Goal: Transaction & Acquisition: Purchase product/service

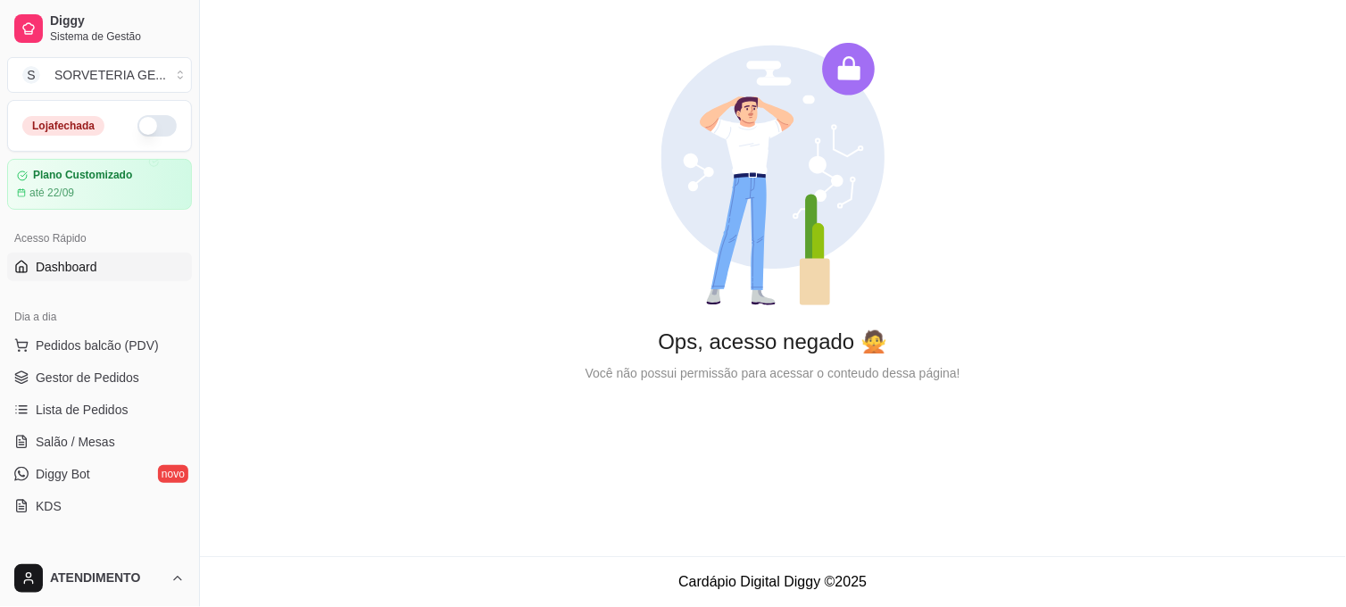
click at [141, 118] on button "button" at bounding box center [156, 125] width 39 height 21
click at [134, 414] on link "Lista de Pedidos" at bounding box center [99, 409] width 185 height 29
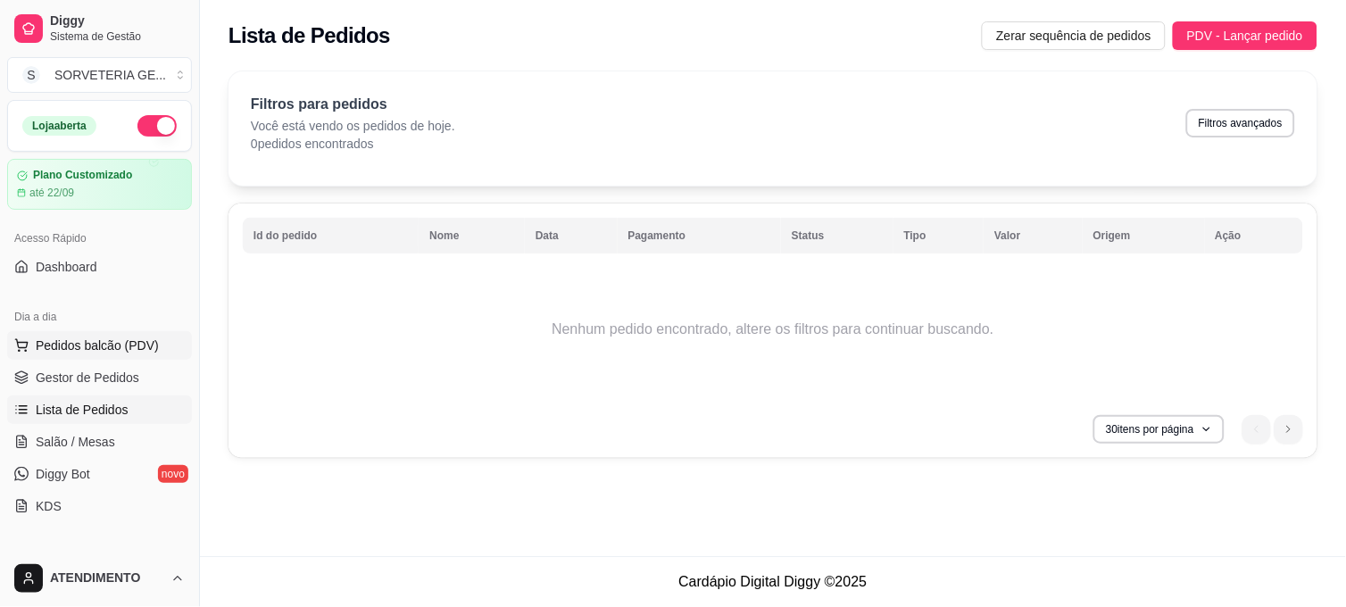
click at [104, 339] on span "Pedidos balcão (PDV)" at bounding box center [97, 345] width 123 height 18
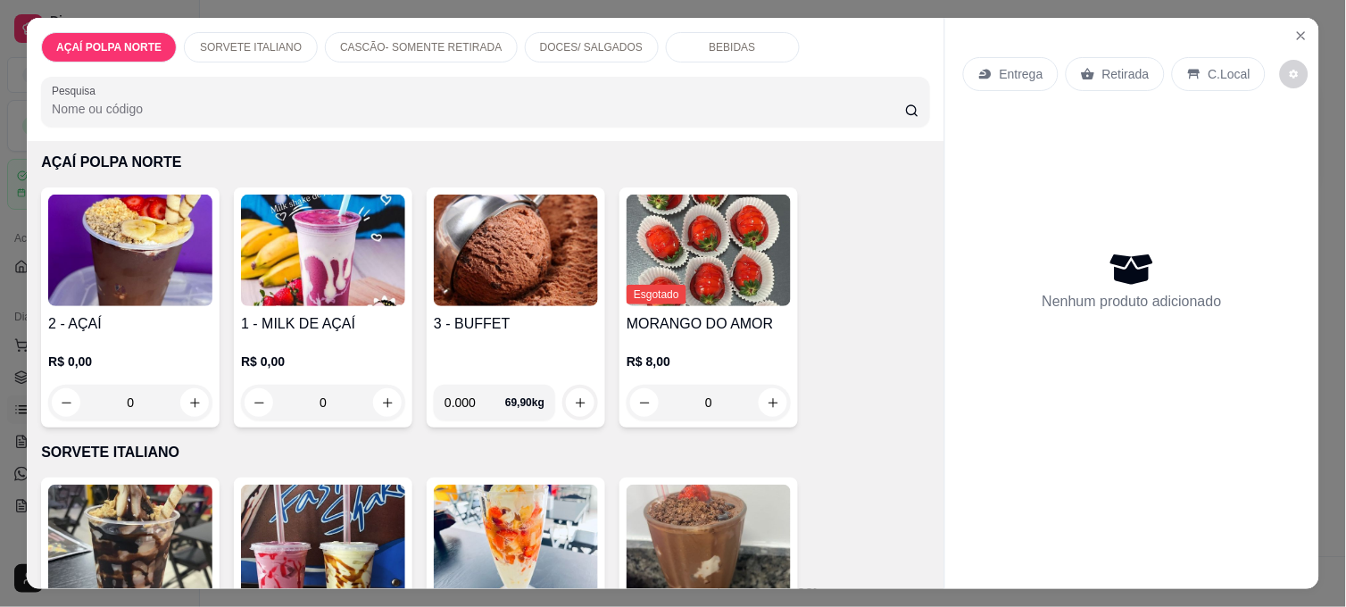
scroll to position [99, 0]
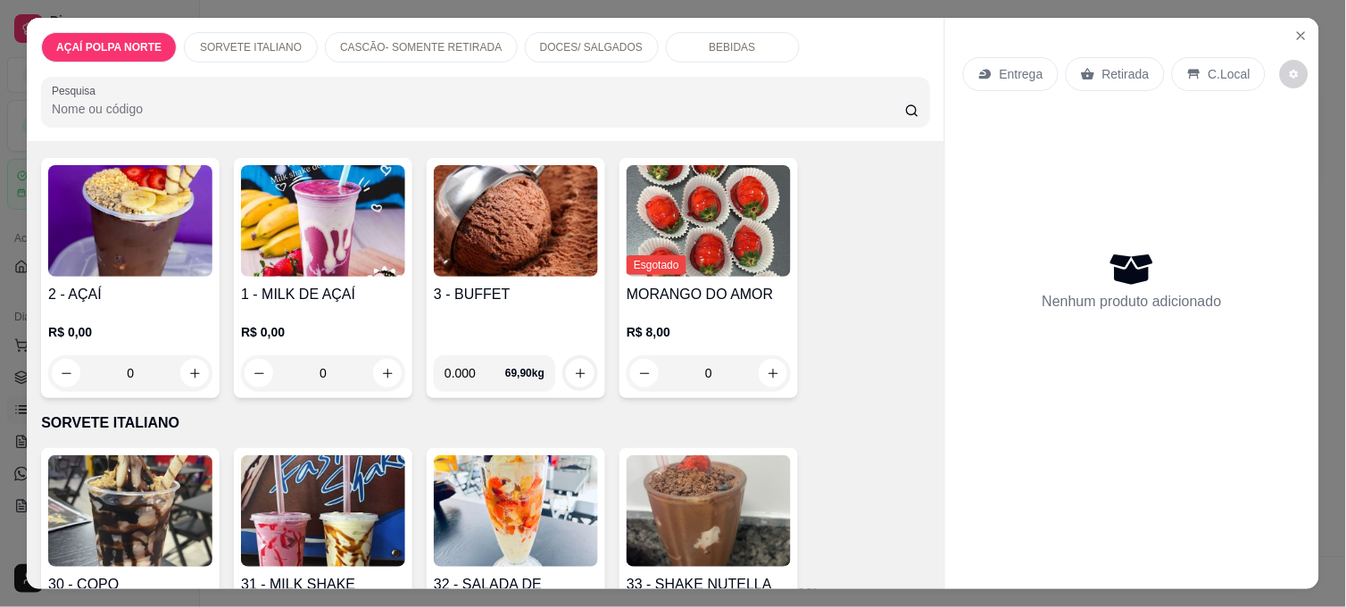
click at [344, 513] on img at bounding box center [323, 511] width 164 height 112
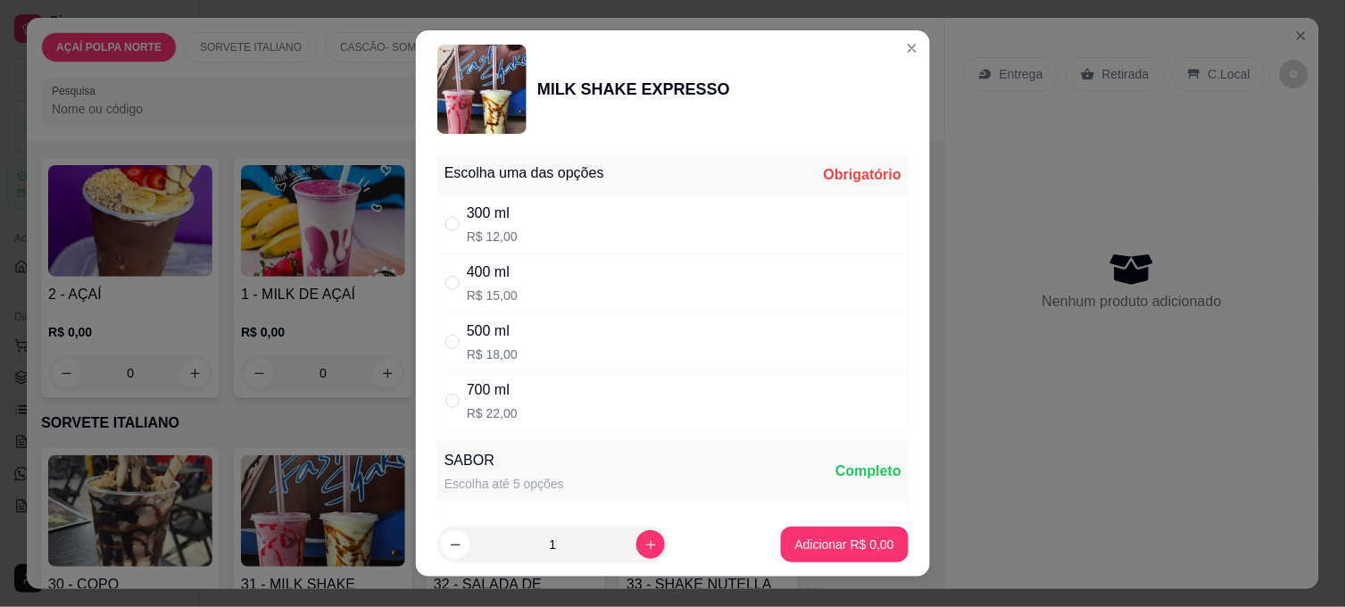
click at [566, 288] on div "400 ml R$ 15,00" at bounding box center [672, 282] width 471 height 59
radio input "true"
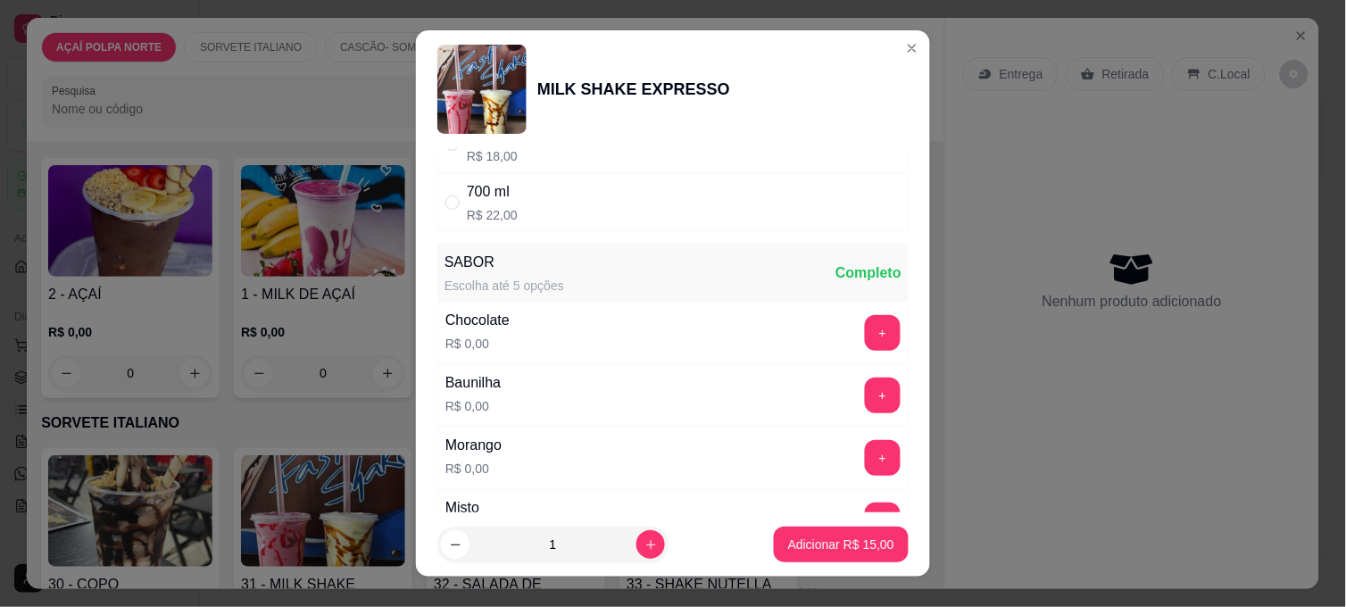
scroll to position [297, 0]
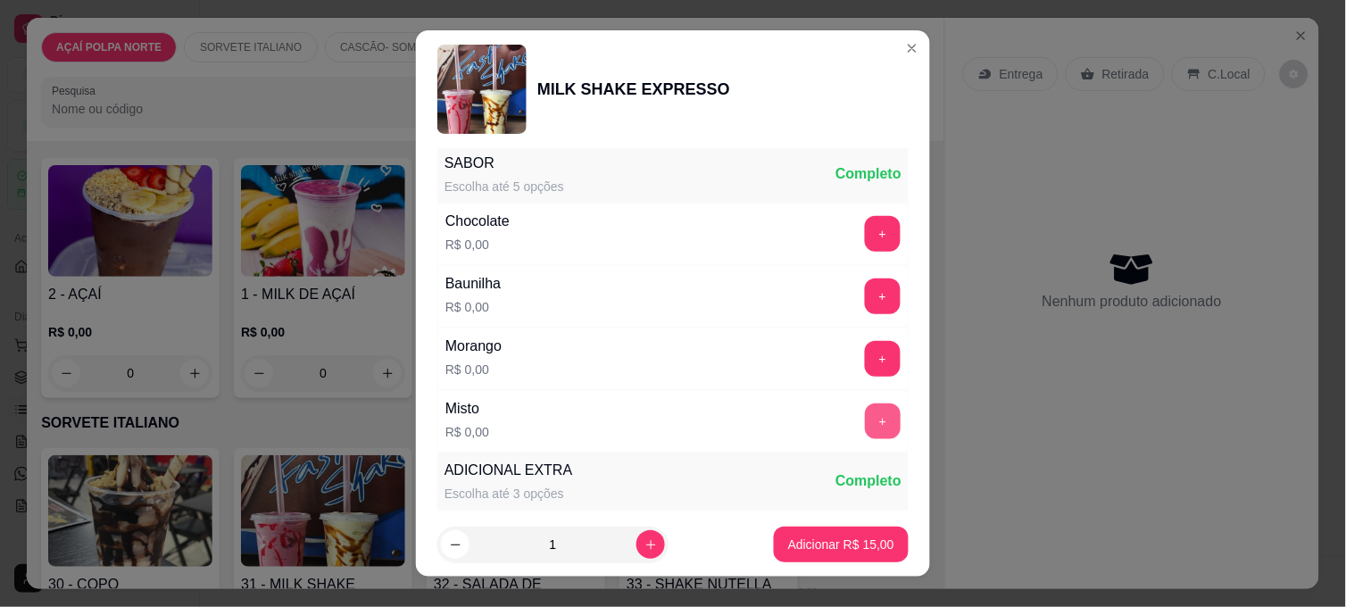
click at [865, 416] on button "+" at bounding box center [883, 421] width 36 height 36
click at [855, 535] on p "Adicionar R$ 15,00" at bounding box center [841, 544] width 106 height 18
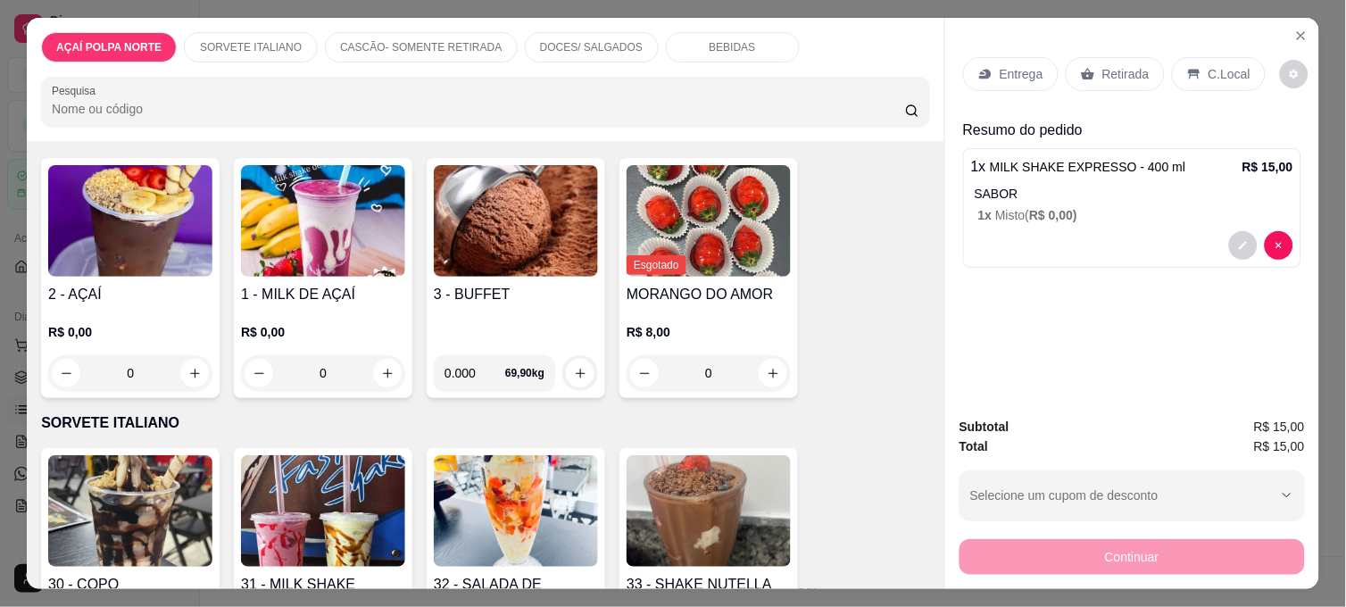
click at [1205, 91] on div "Entrega Retirada C.Local" at bounding box center [1132, 74] width 338 height 62
click at [1205, 79] on div "C.Local" at bounding box center [1219, 74] width 94 height 34
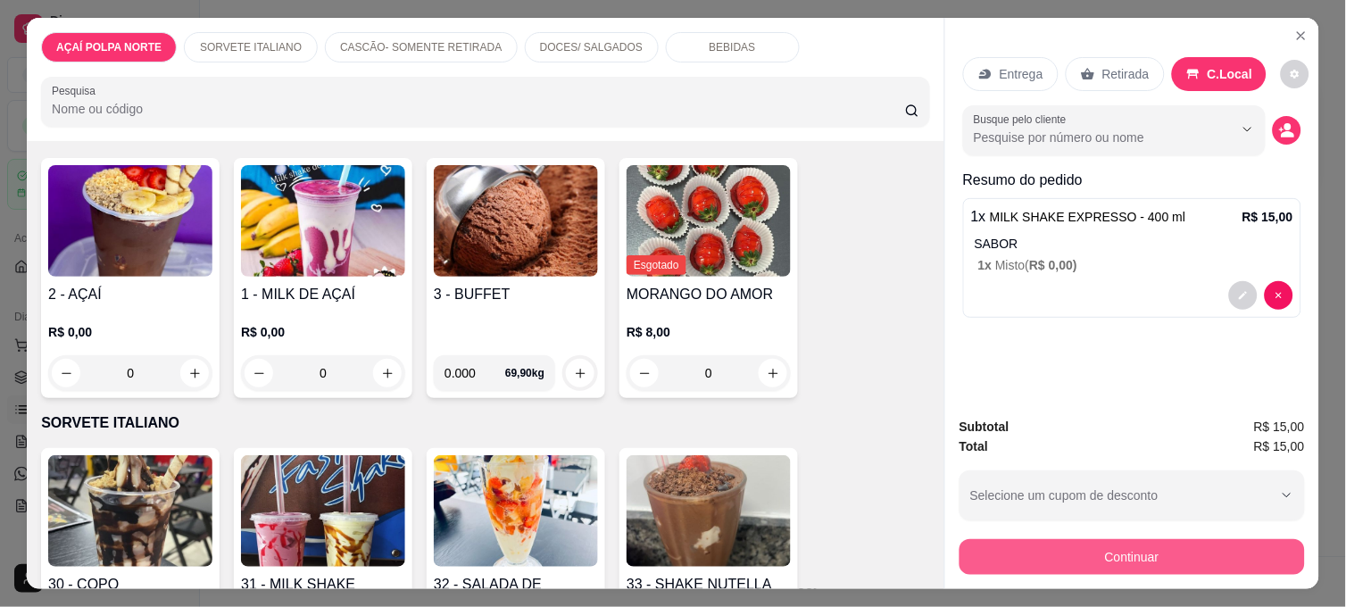
click at [1220, 549] on button "Continuar" at bounding box center [1131, 557] width 345 height 36
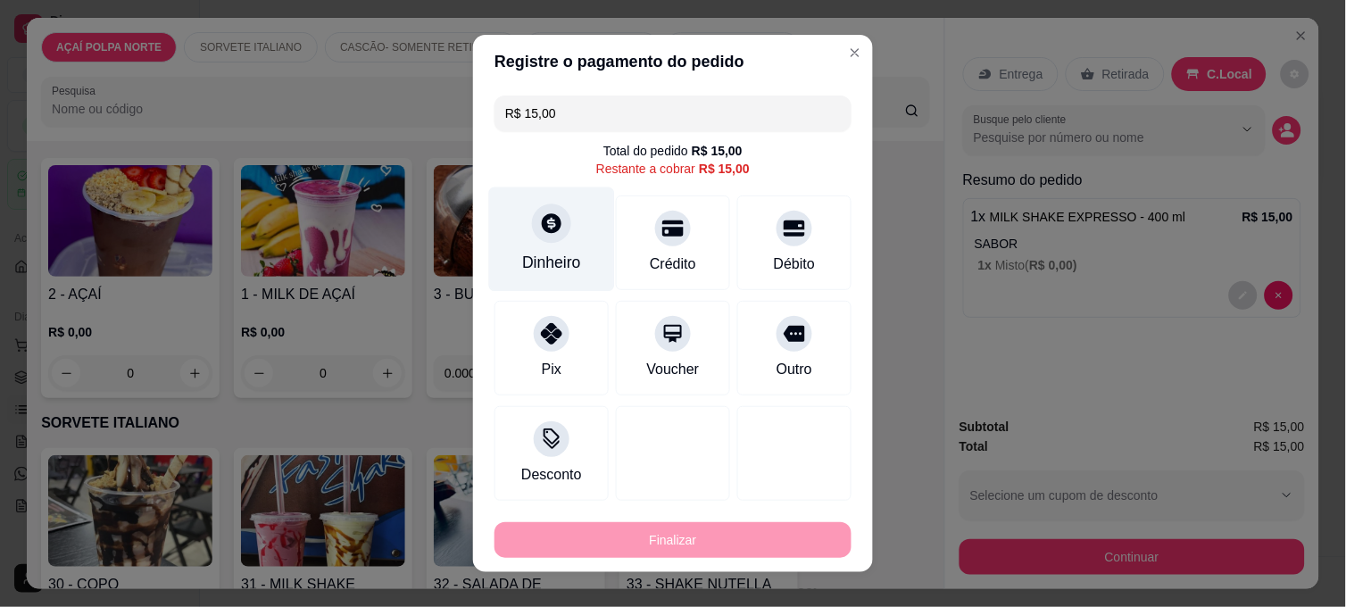
click at [576, 253] on div "Dinheiro" at bounding box center [552, 239] width 126 height 104
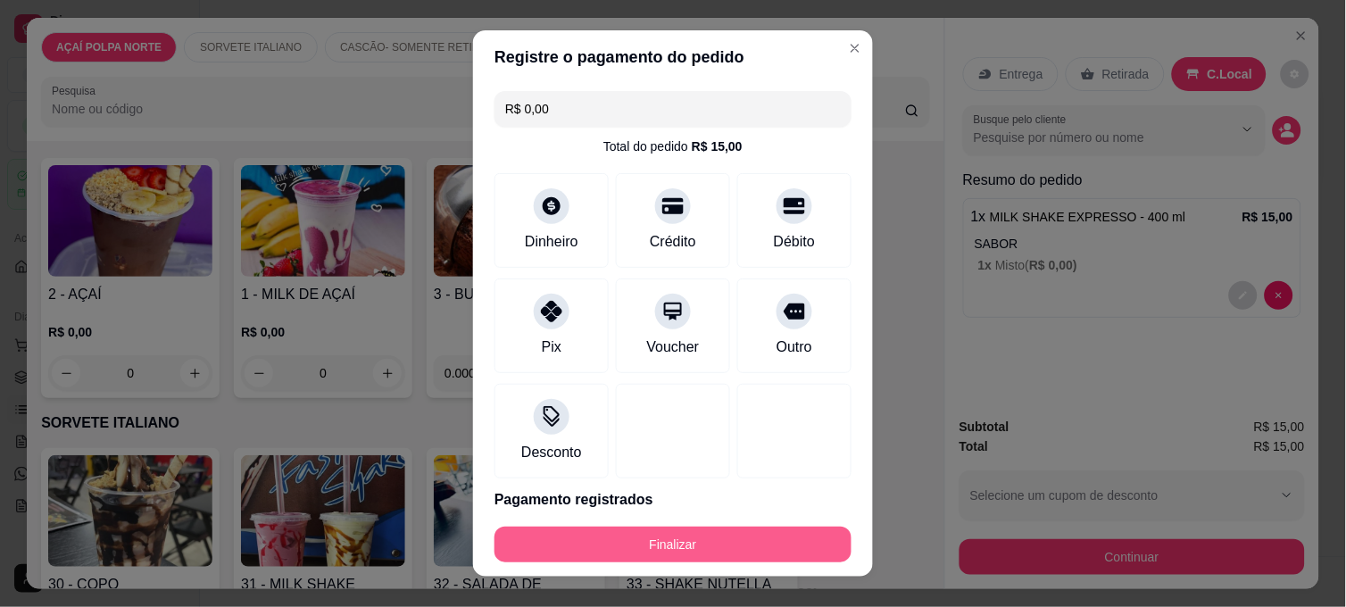
click at [765, 556] on button "Finalizar" at bounding box center [672, 544] width 357 height 36
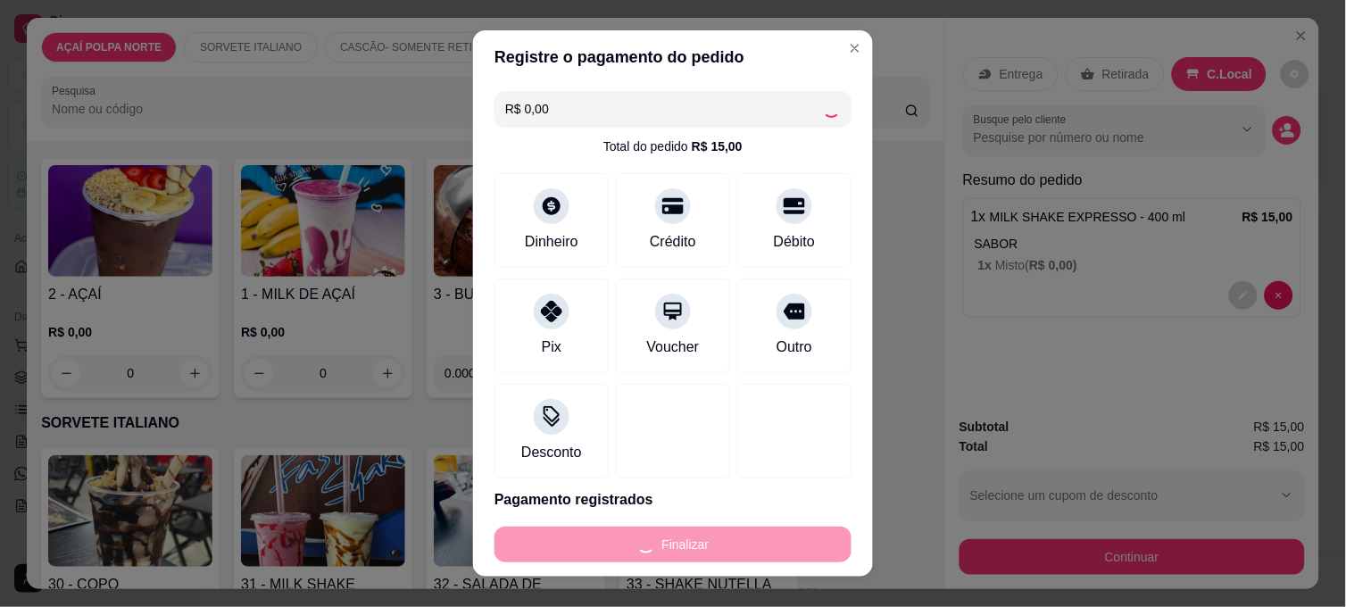
type input "-R$ 15,00"
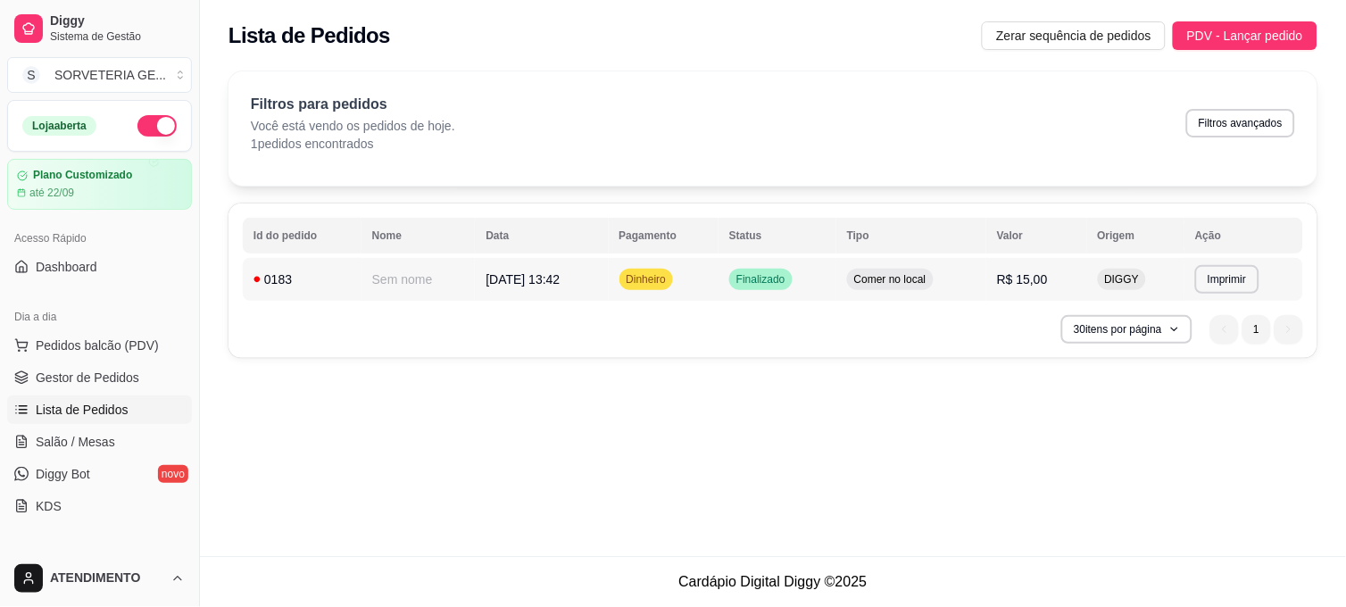
click at [980, 271] on td "Comer no local" at bounding box center [911, 279] width 150 height 43
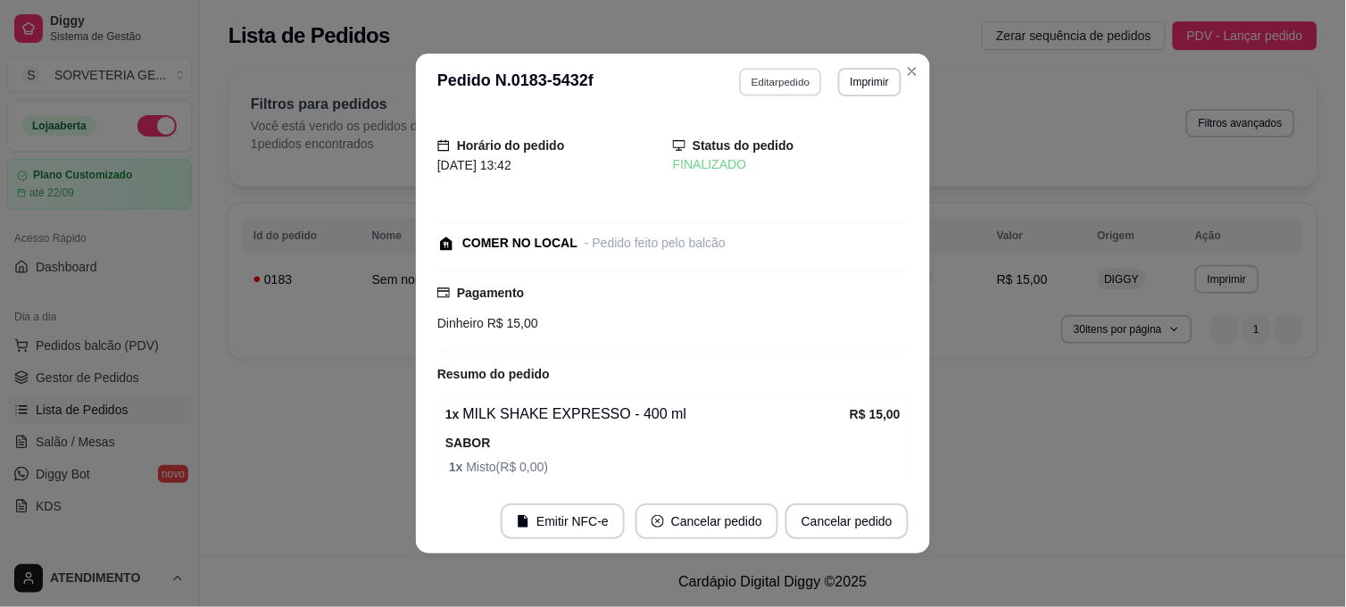
click at [775, 86] on button "Editar pedido" at bounding box center [781, 82] width 83 height 28
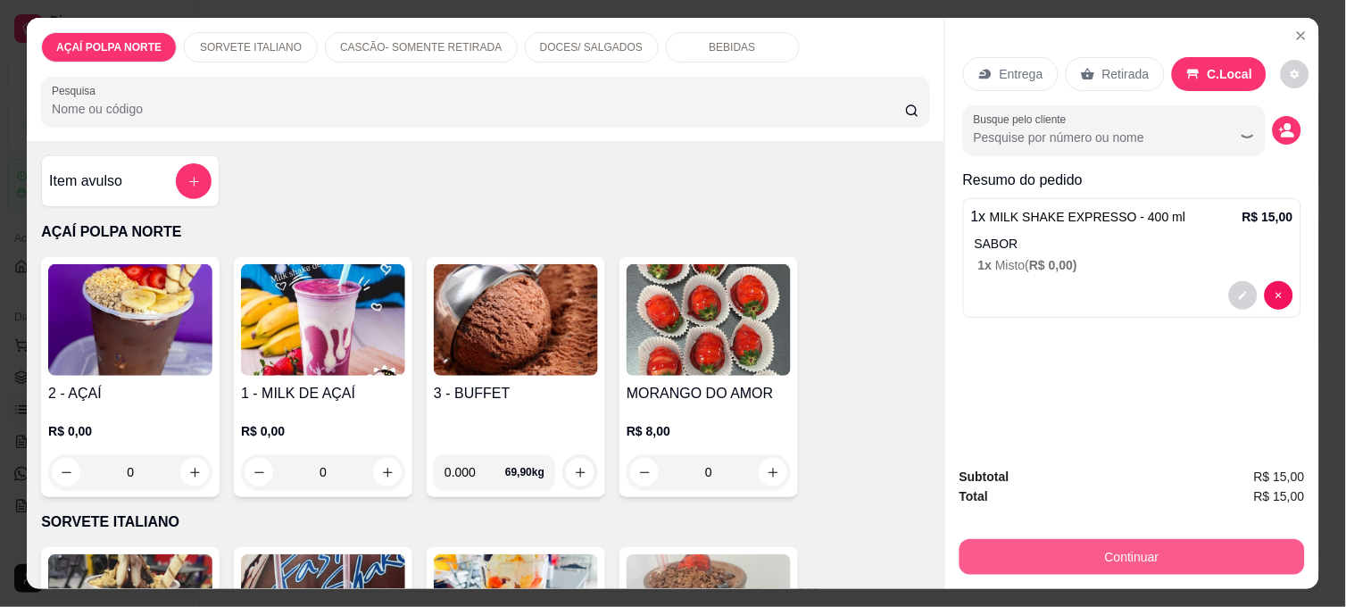
click at [1080, 547] on button "Continuar" at bounding box center [1131, 557] width 345 height 36
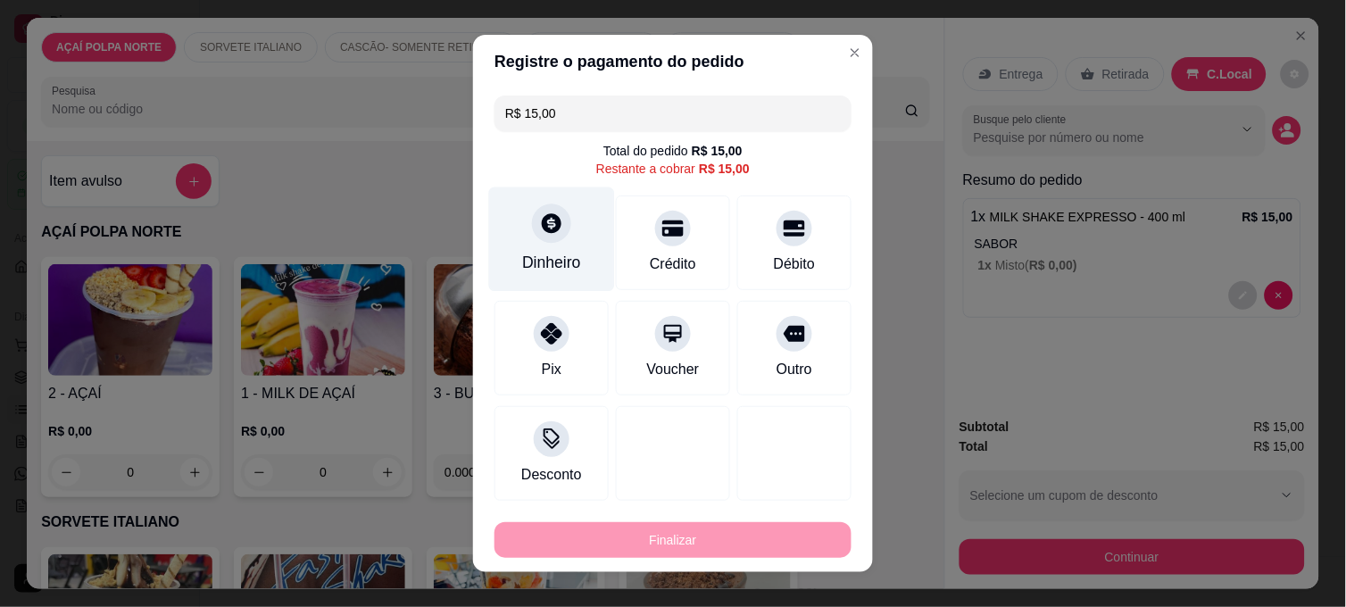
click at [559, 270] on div "Dinheiro" at bounding box center [551, 262] width 59 height 23
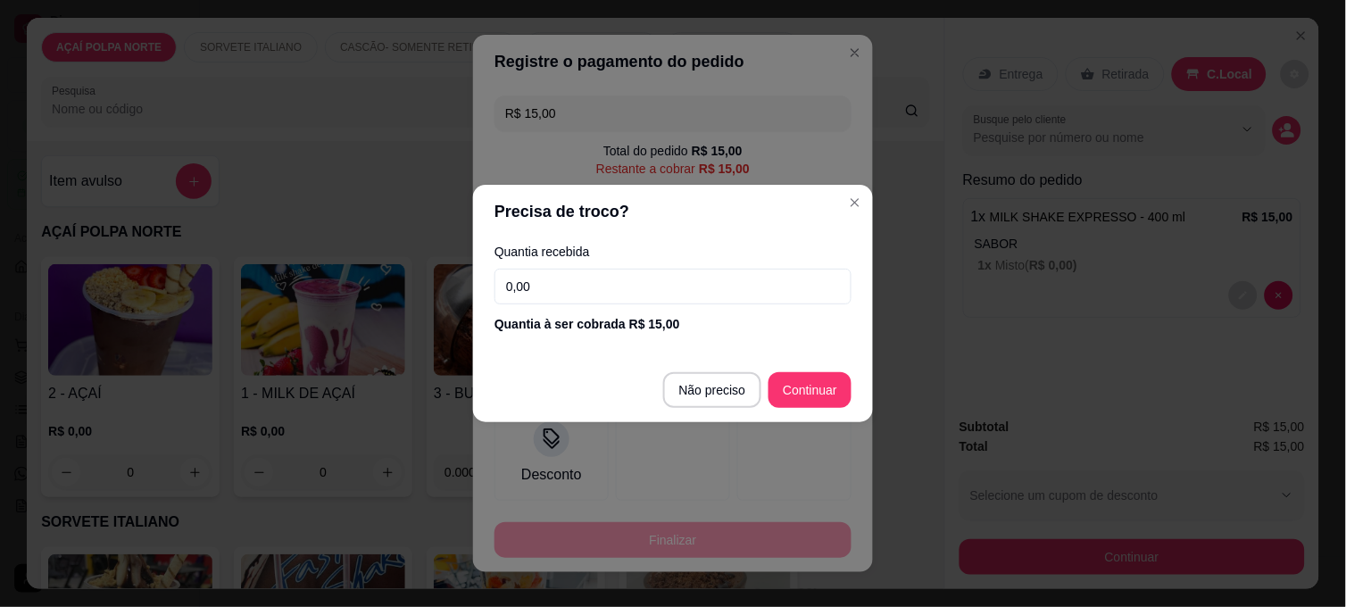
click at [560, 286] on input "0,00" at bounding box center [672, 287] width 357 height 36
type input "100,00"
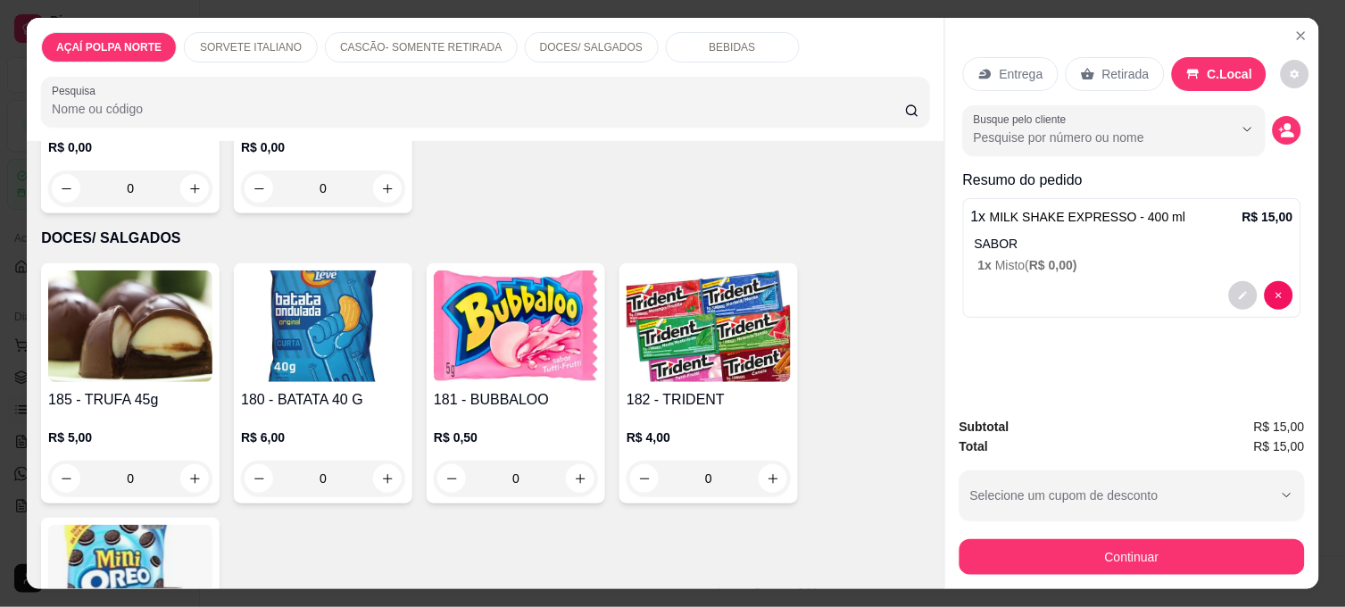
scroll to position [892, 0]
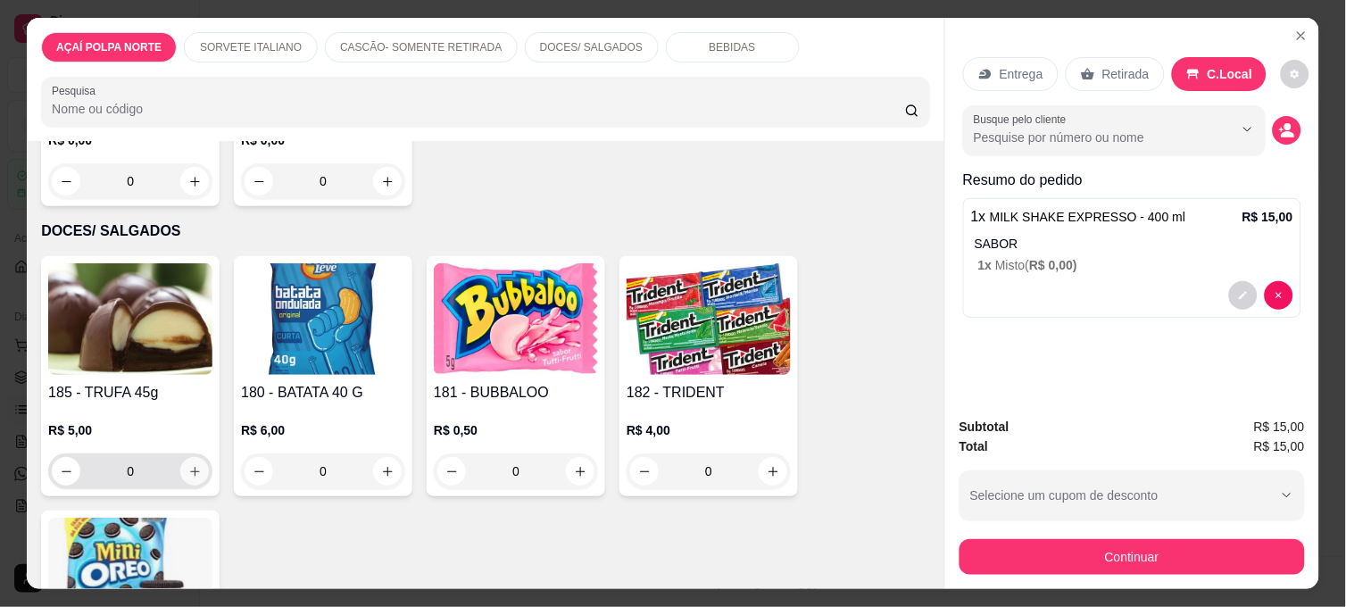
click at [185, 457] on button "increase-product-quantity" at bounding box center [194, 471] width 29 height 29
type input "1"
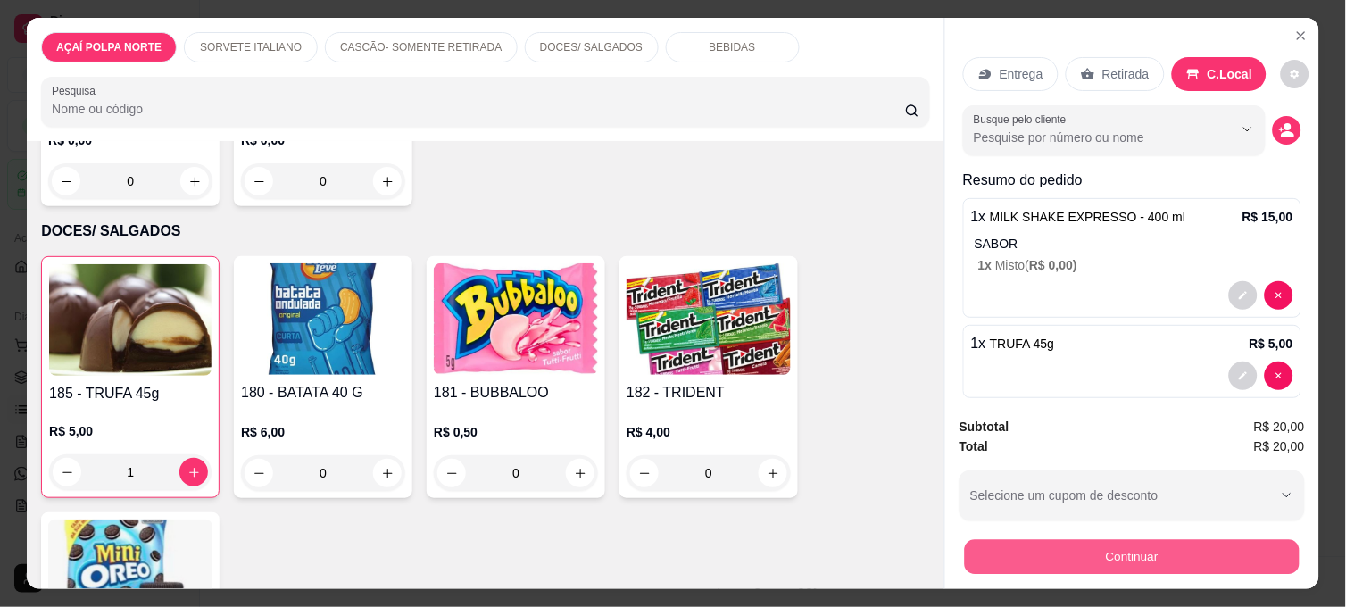
click at [1065, 542] on button "Continuar" at bounding box center [1132, 556] width 335 height 35
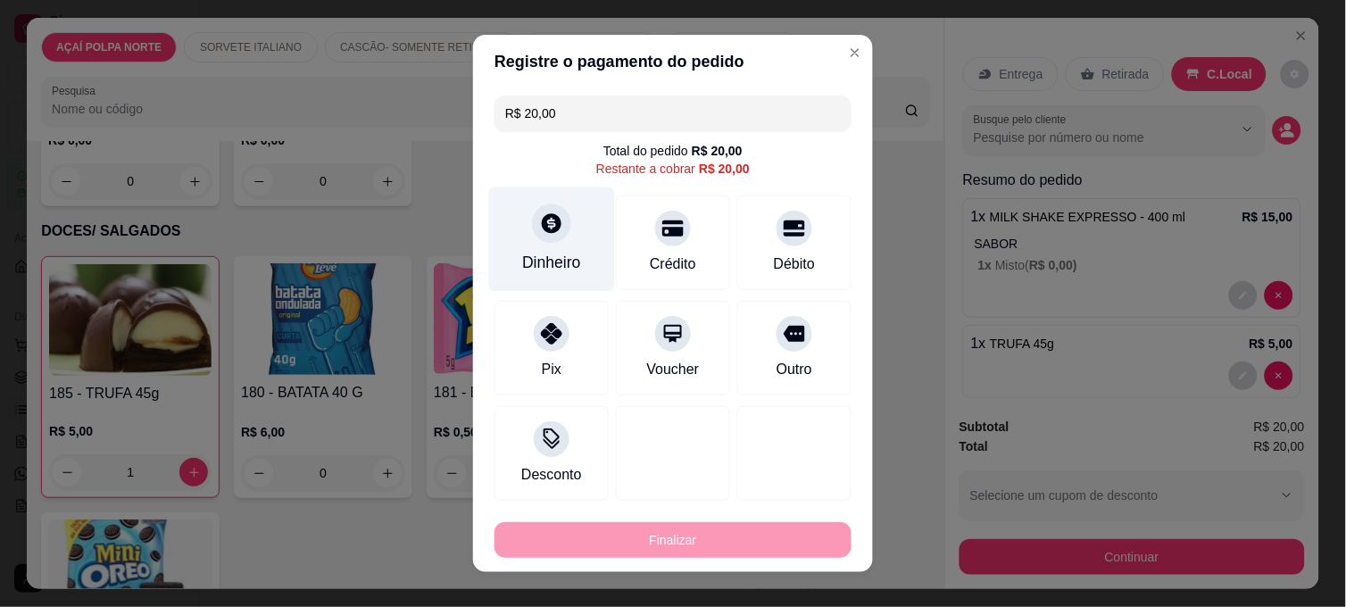
click at [554, 265] on div "Dinheiro" at bounding box center [551, 262] width 59 height 23
click at [560, 274] on input "0,00" at bounding box center [672, 287] width 357 height 36
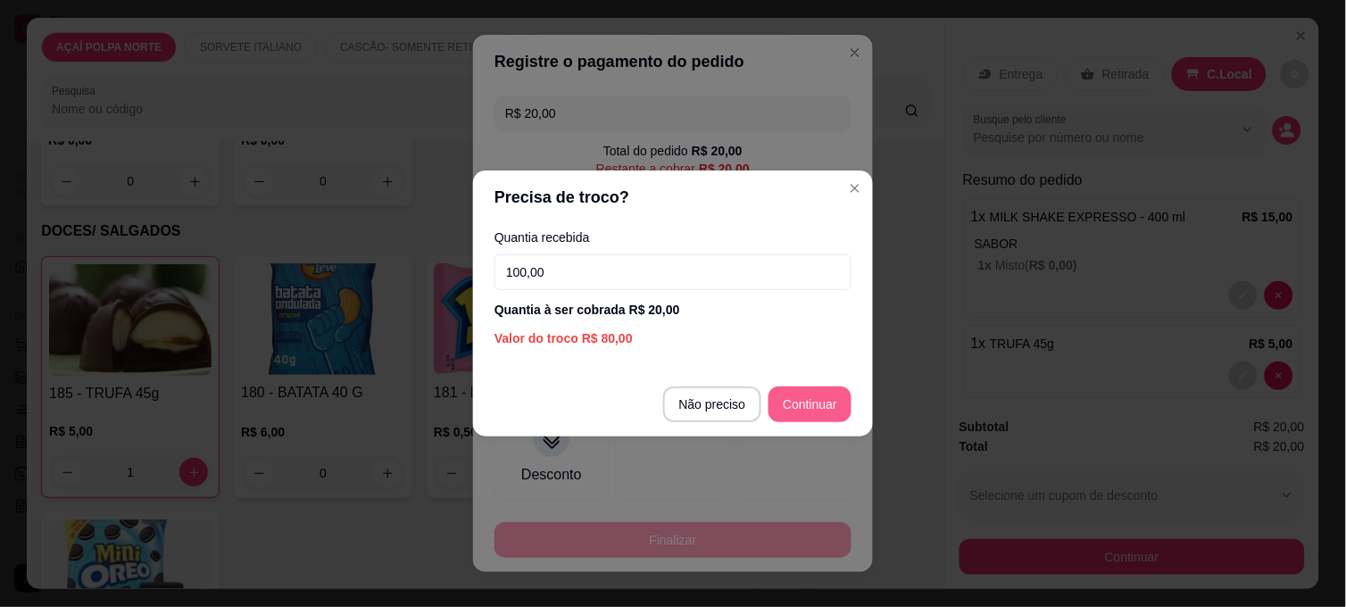
type input "100,00"
type input "R$ 0,00"
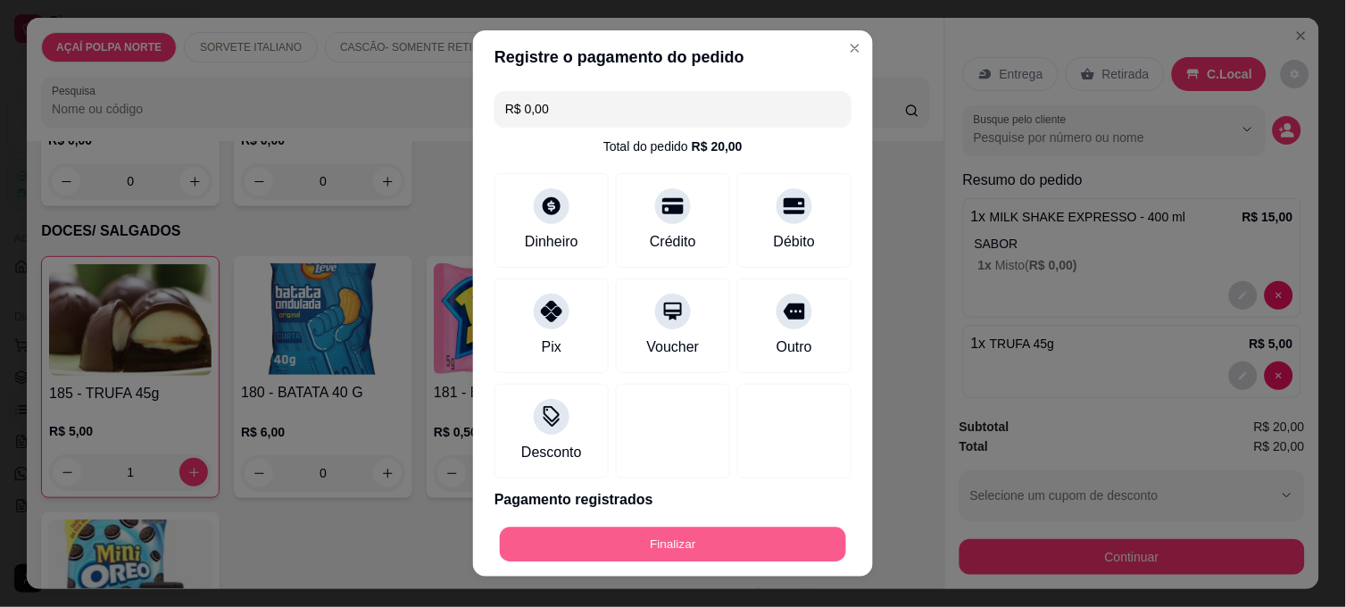
click at [783, 551] on button "Finalizar" at bounding box center [673, 544] width 346 height 35
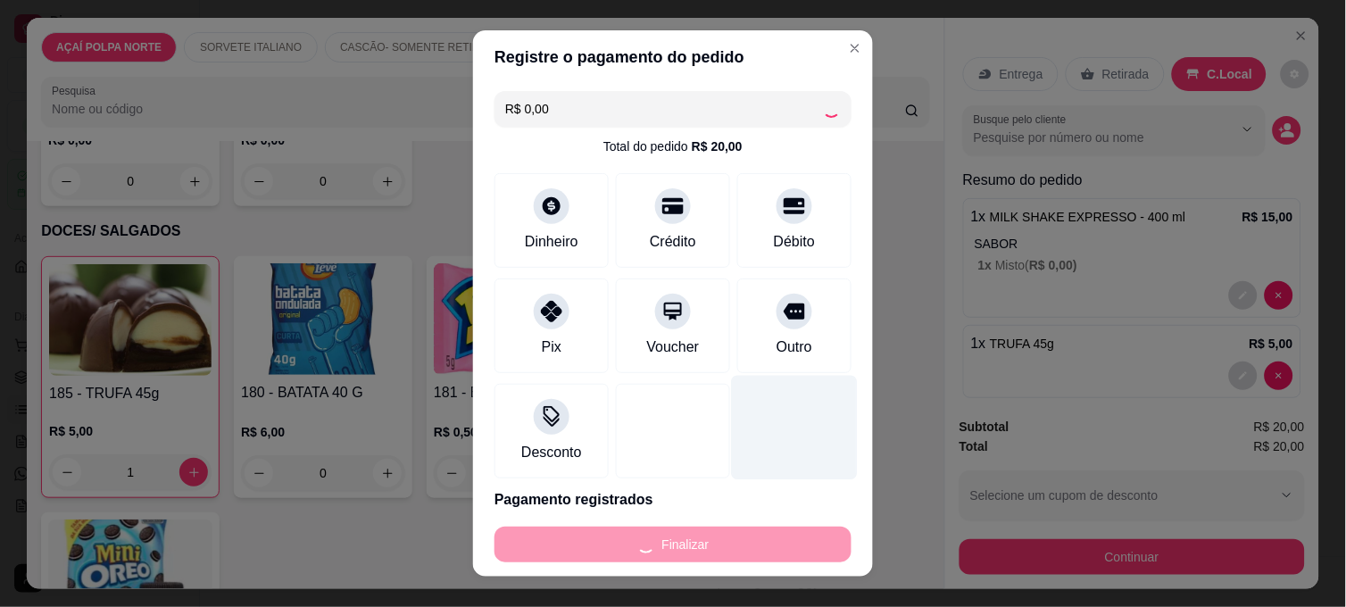
type input "0"
type input "-R$ 20,00"
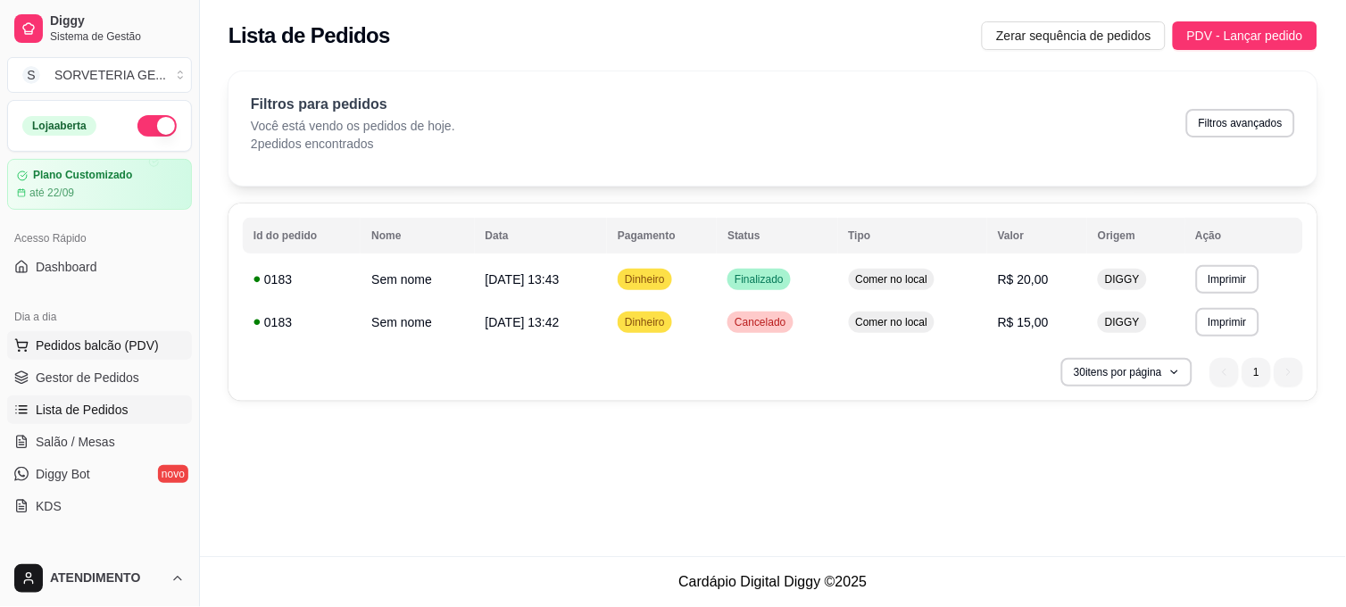
click at [108, 341] on span "Pedidos balcão (PDV)" at bounding box center [97, 345] width 123 height 18
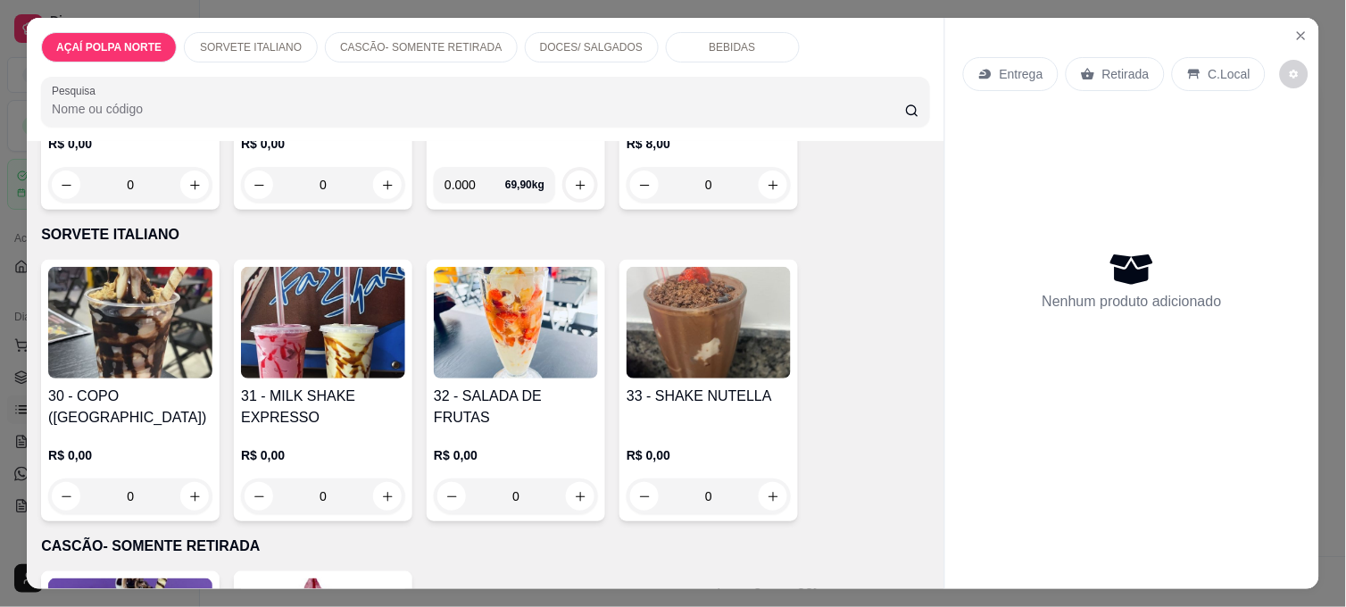
scroll to position [297, 0]
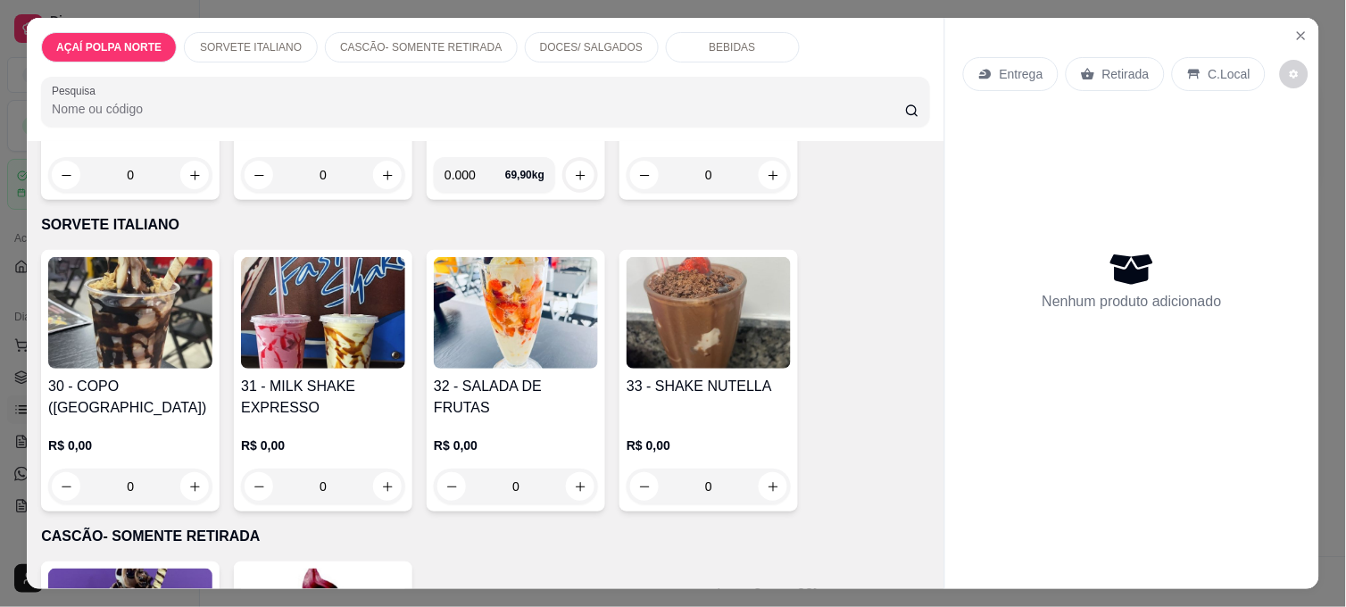
click at [319, 337] on img at bounding box center [323, 313] width 164 height 112
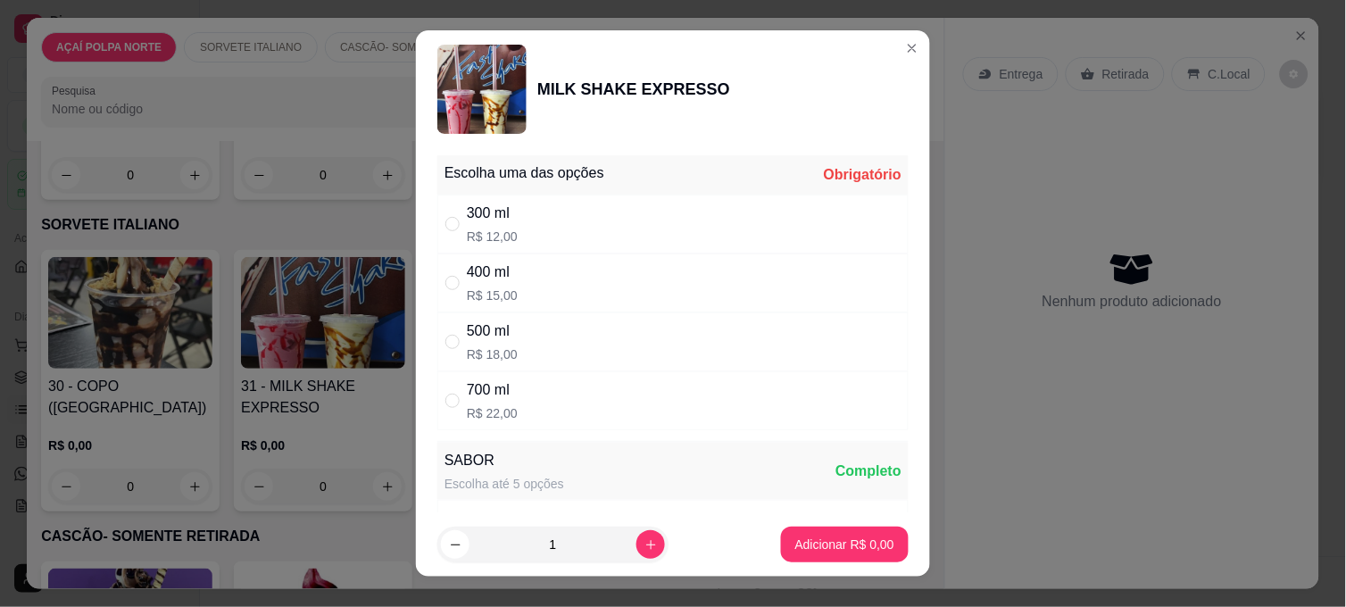
click at [496, 235] on p "R$ 12,00" at bounding box center [492, 237] width 51 height 18
radio input "true"
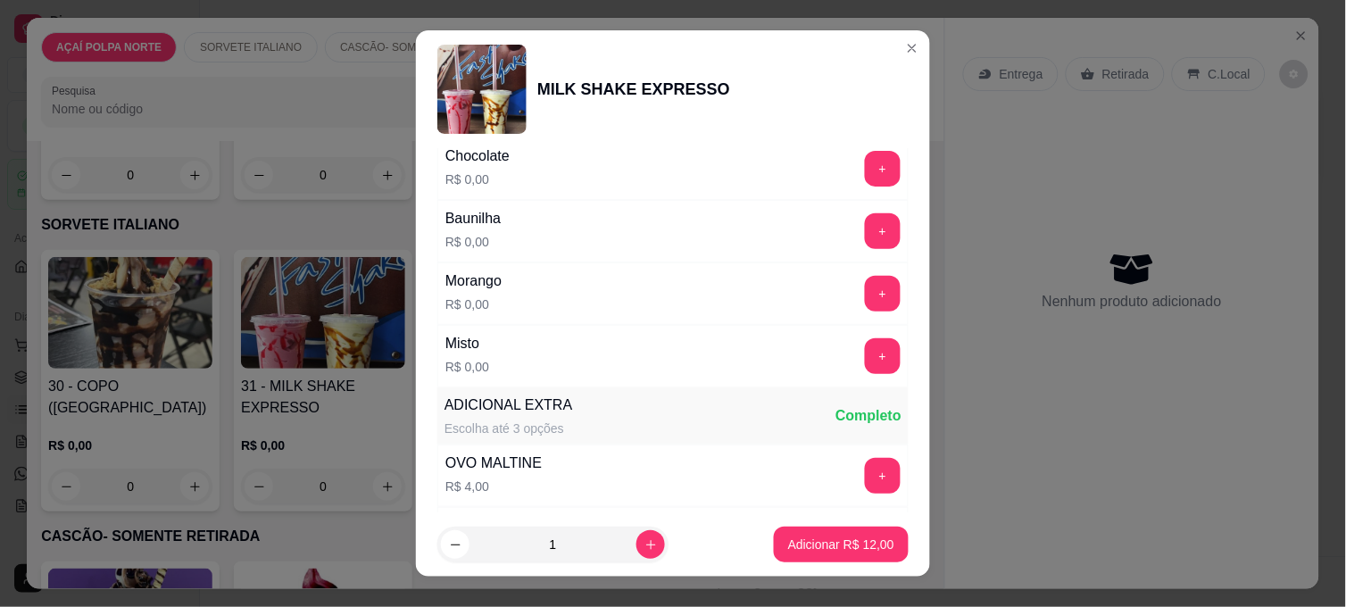
scroll to position [396, 0]
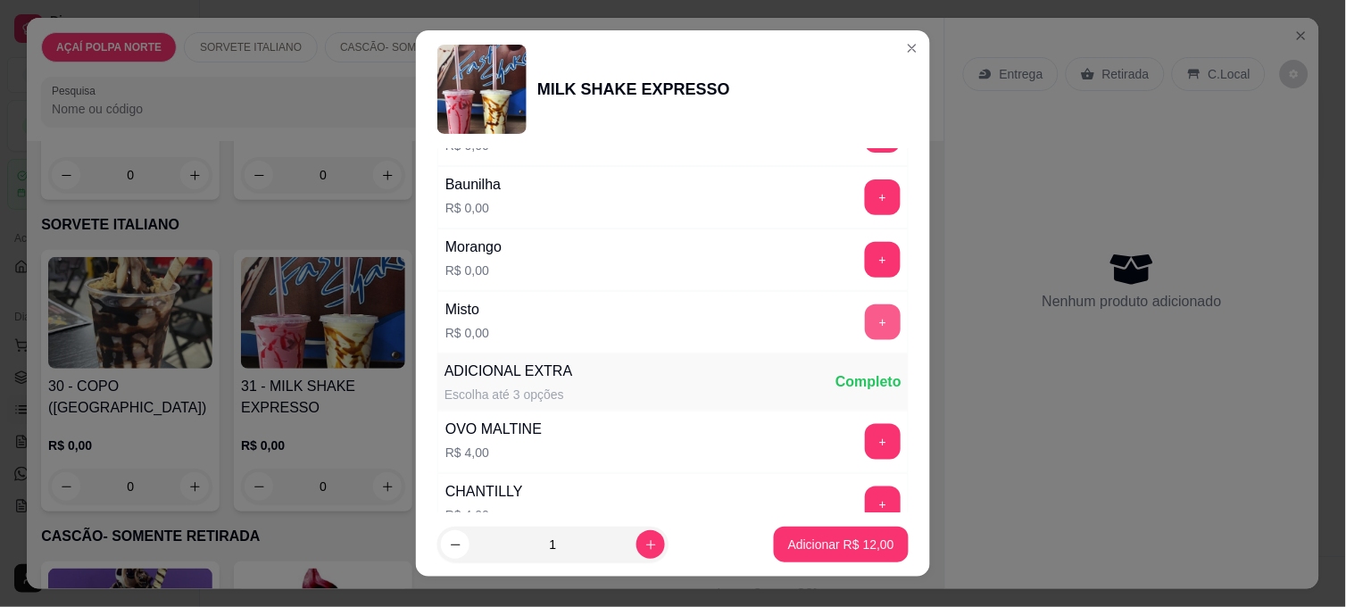
click at [865, 330] on button "+" at bounding box center [883, 322] width 36 height 36
click at [816, 537] on p "Adicionar R$ 12,00" at bounding box center [841, 544] width 106 height 18
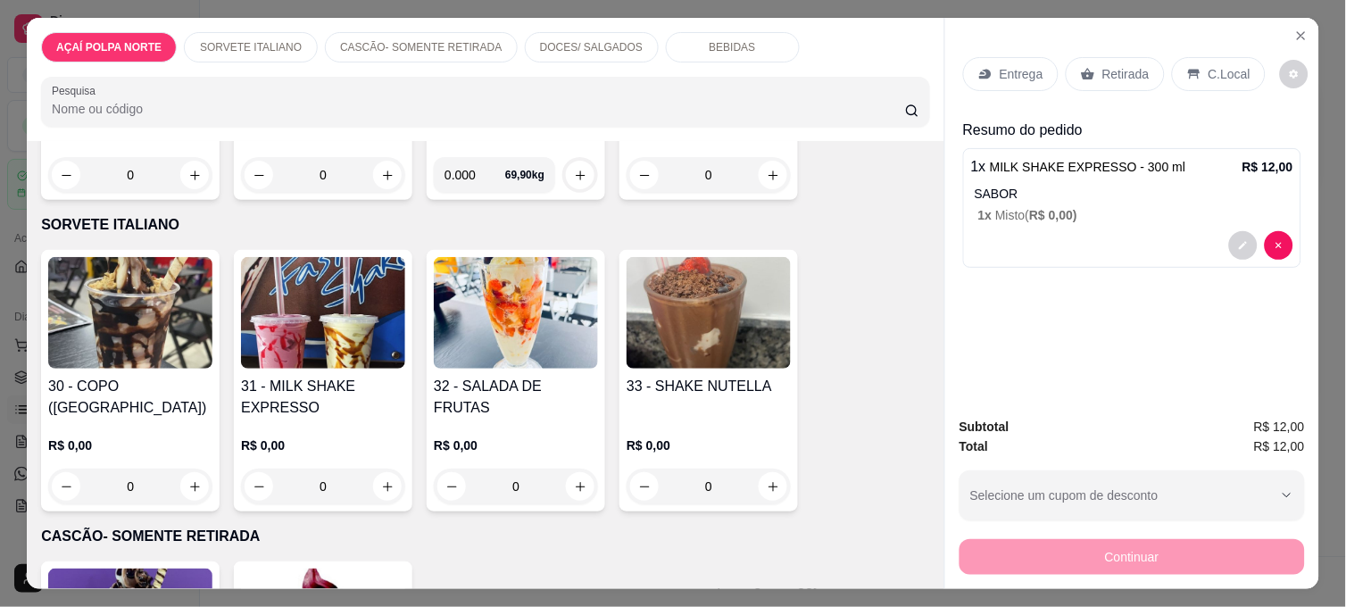
click at [1218, 79] on div "C.Local" at bounding box center [1219, 74] width 94 height 34
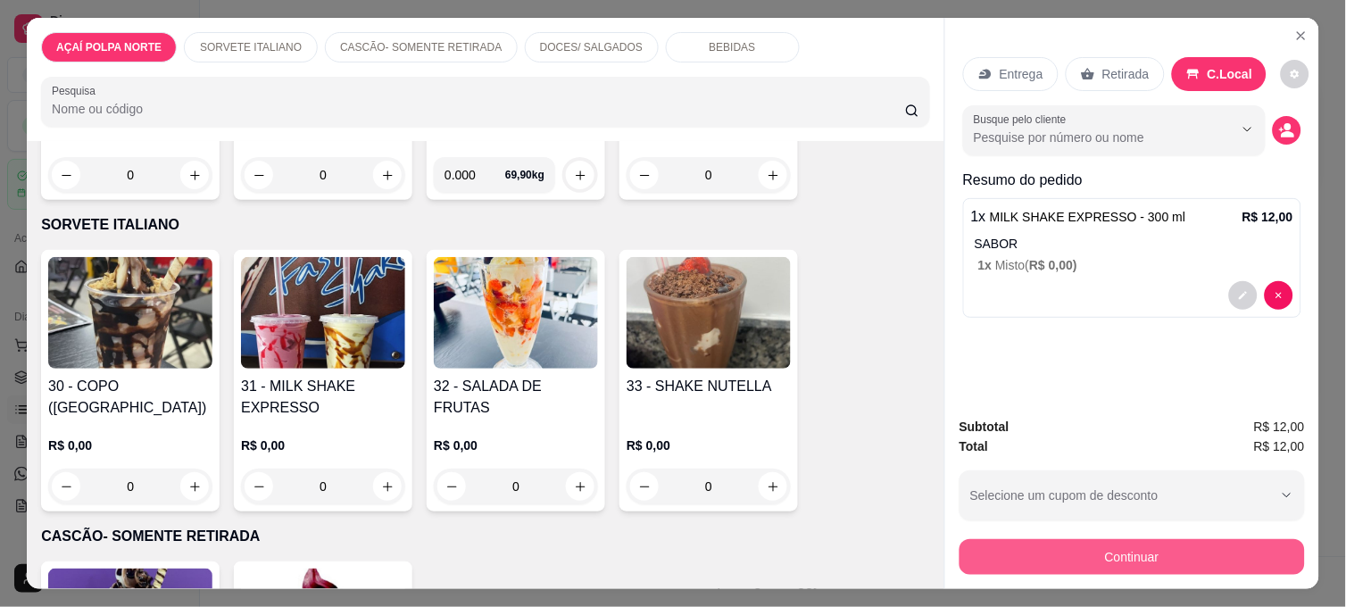
click at [1163, 560] on button "Continuar" at bounding box center [1131, 557] width 345 height 36
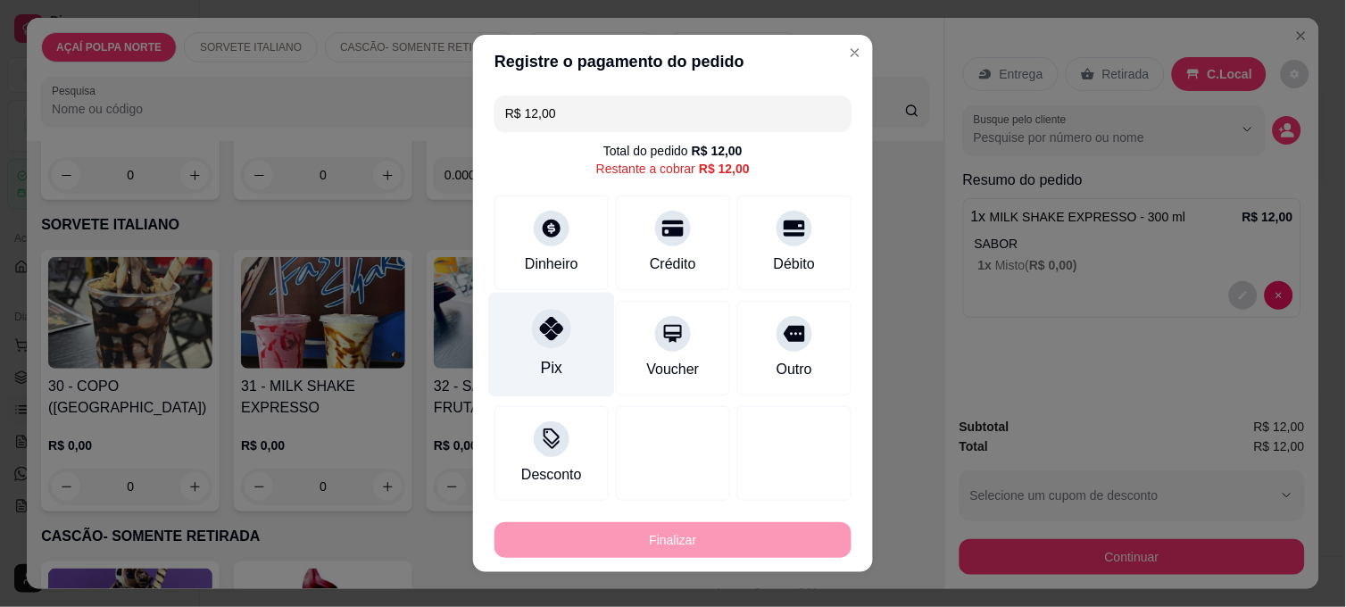
click at [560, 327] on div at bounding box center [551, 328] width 39 height 39
type input "R$ 0,00"
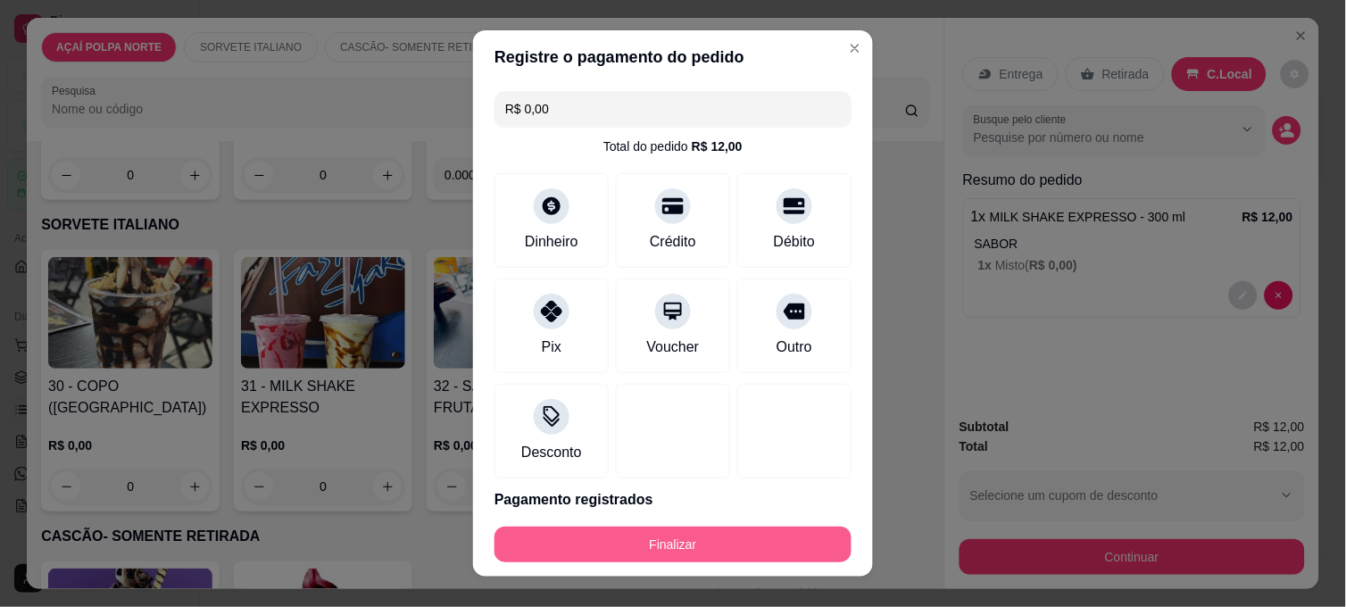
click at [619, 540] on button "Finalizar" at bounding box center [672, 544] width 357 height 36
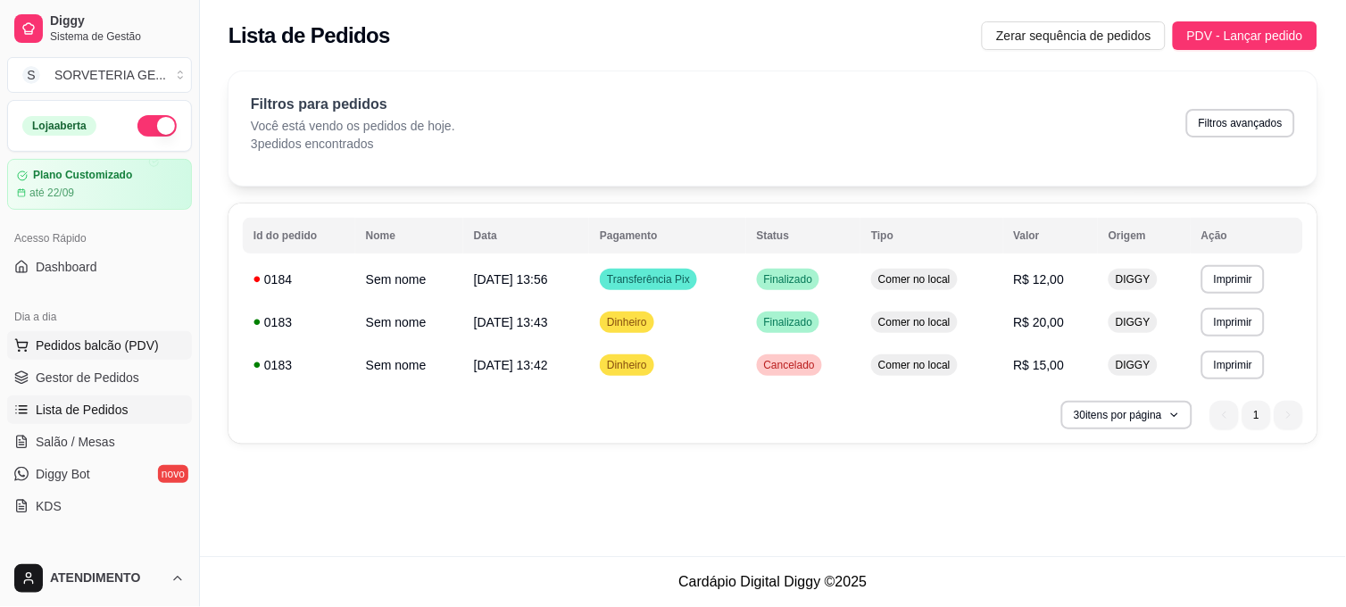
click at [100, 346] on span "Pedidos balcão (PDV)" at bounding box center [97, 345] width 123 height 18
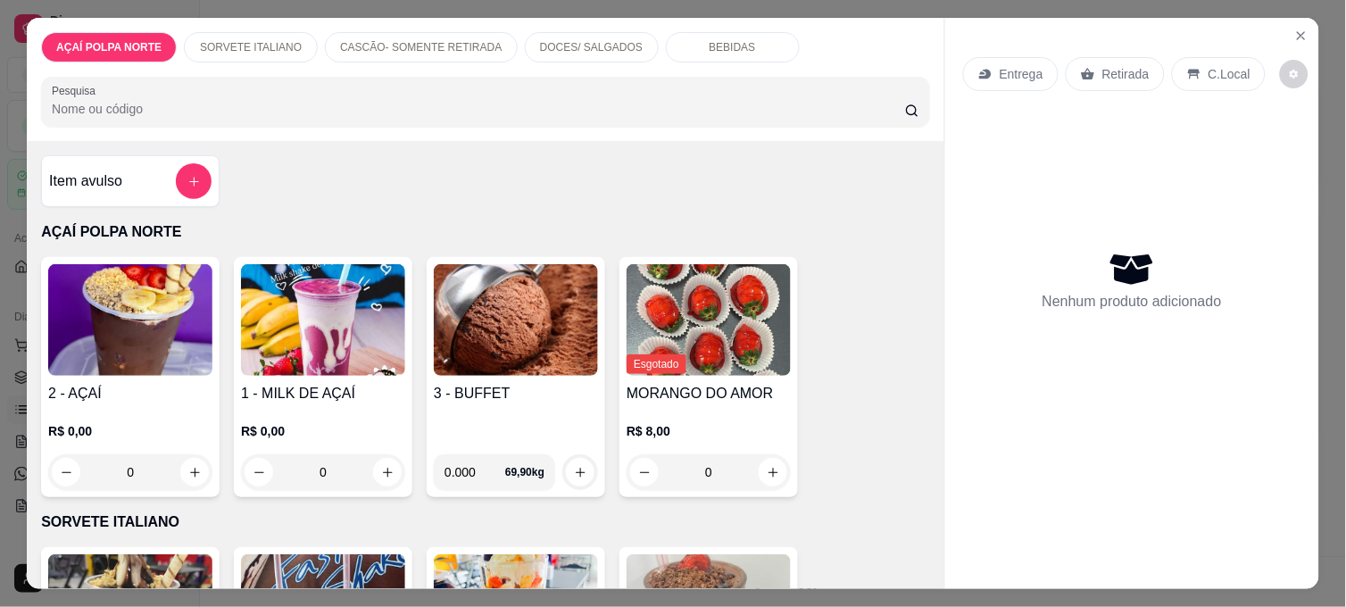
click at [120, 385] on h4 "2 - AÇAÍ" at bounding box center [130, 393] width 164 height 21
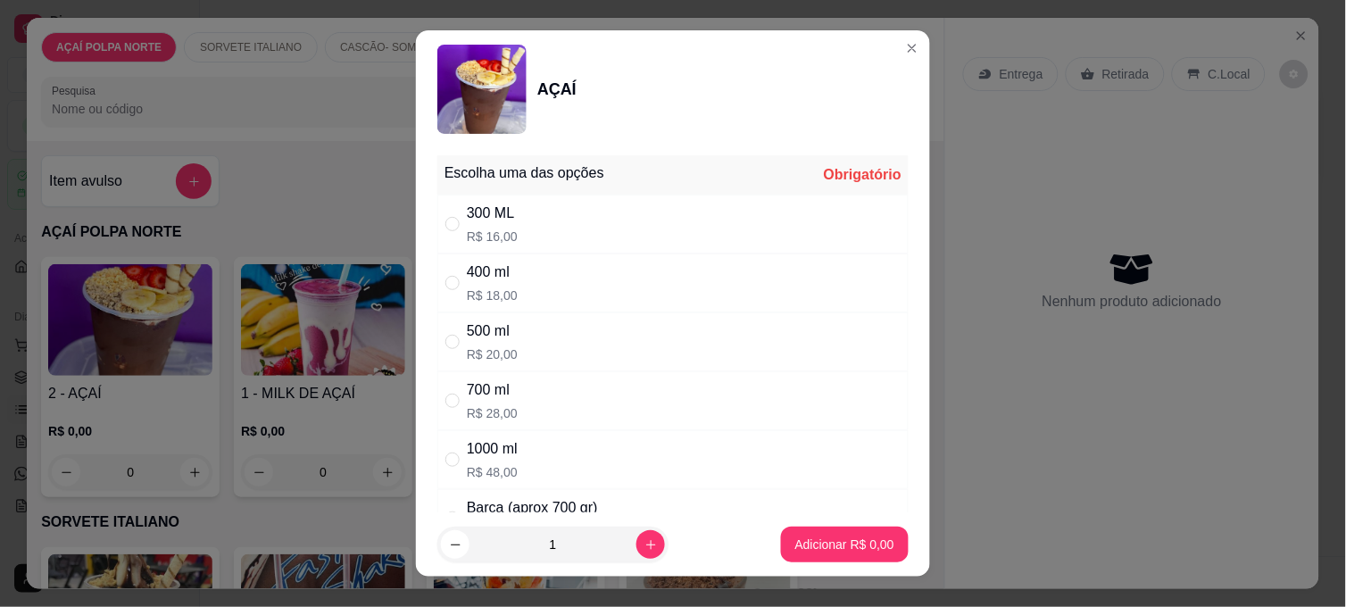
click at [556, 208] on div "300 ML R$ 16,00" at bounding box center [672, 224] width 471 height 59
radio input "true"
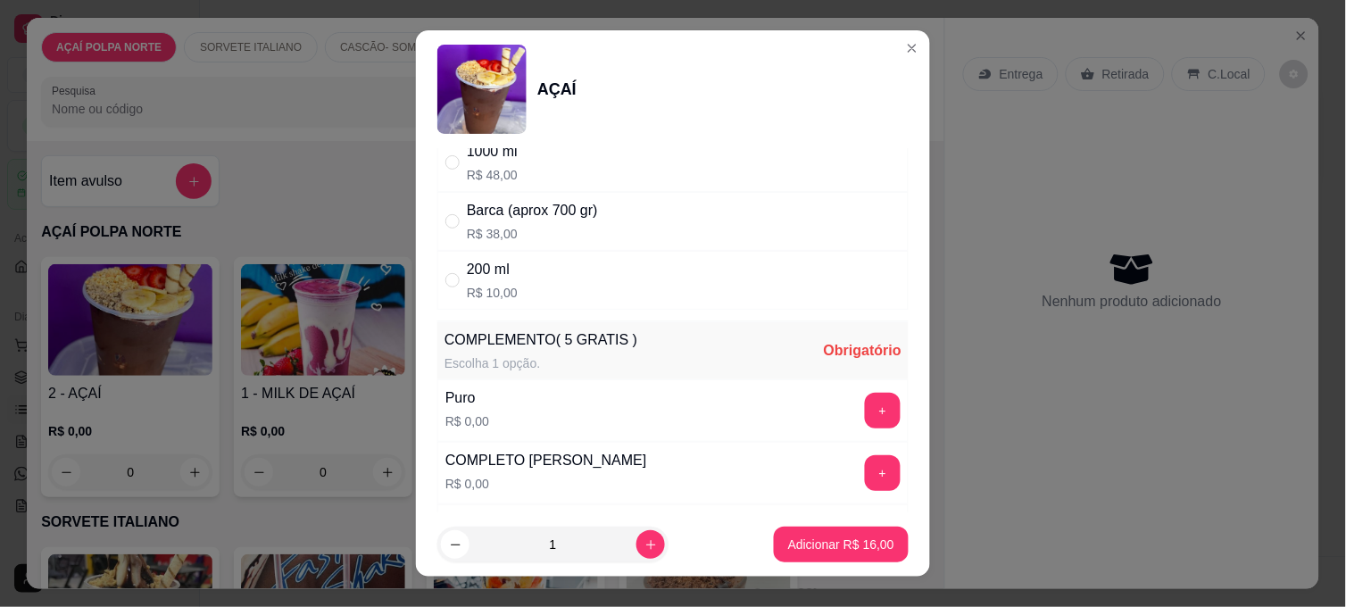
scroll to position [396, 0]
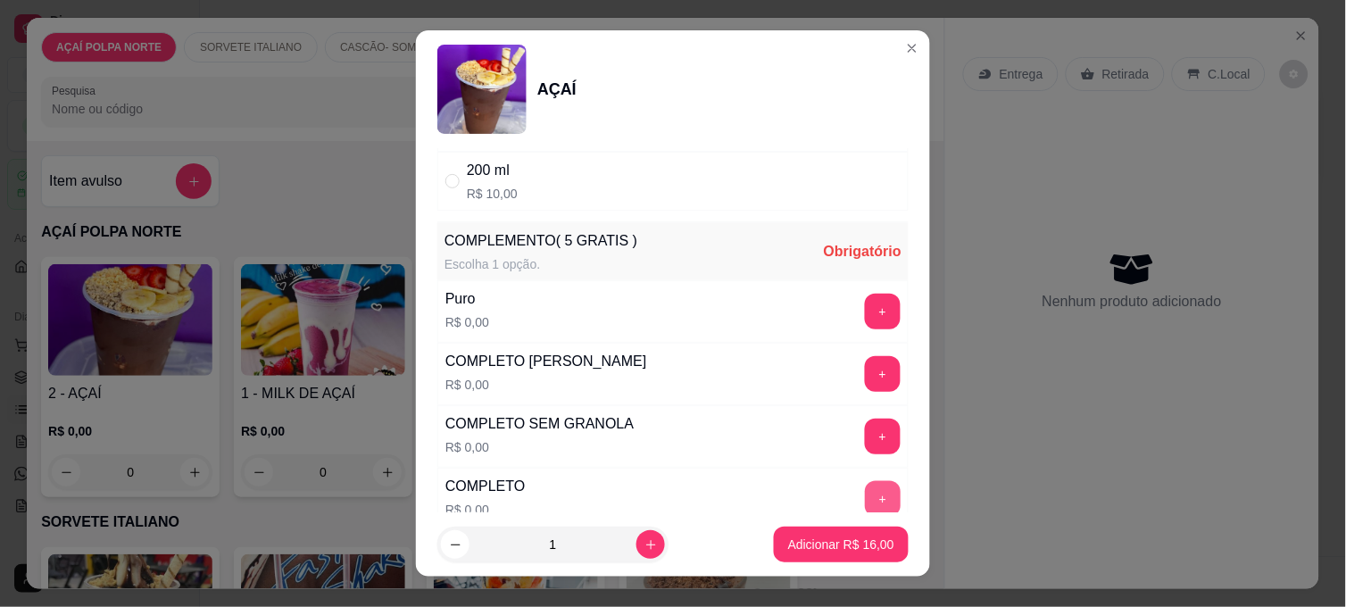
click at [865, 492] on button "+" at bounding box center [883, 499] width 36 height 36
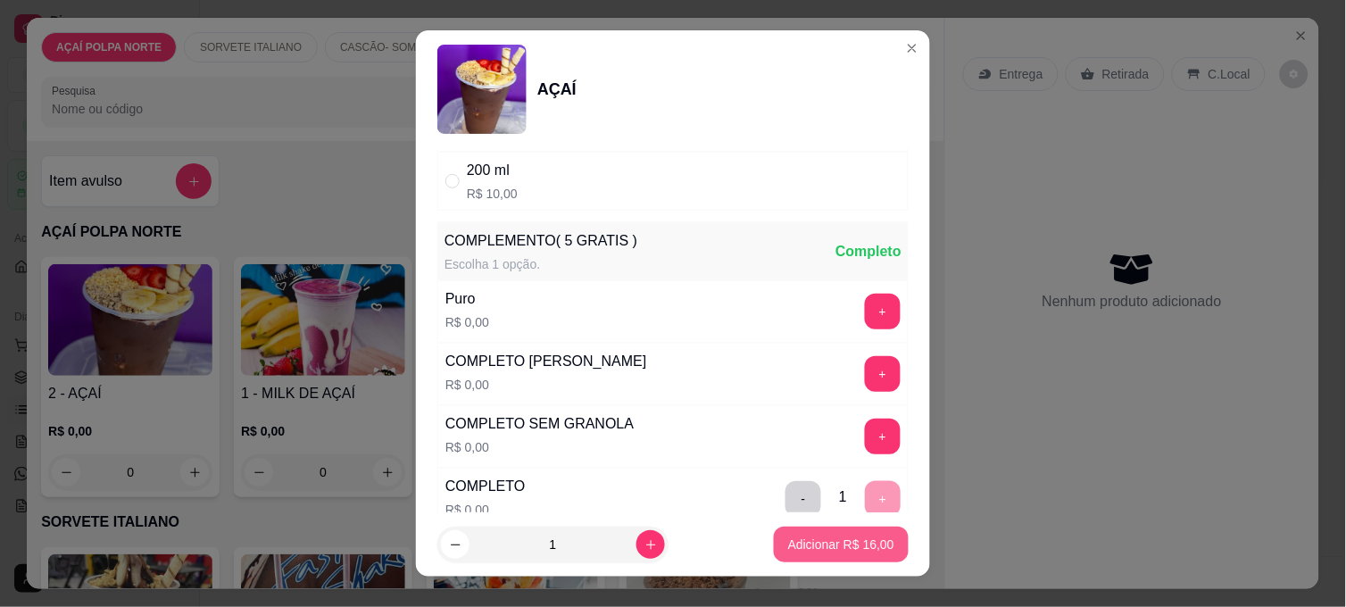
click at [858, 539] on p "Adicionar R$ 16,00" at bounding box center [841, 544] width 106 height 18
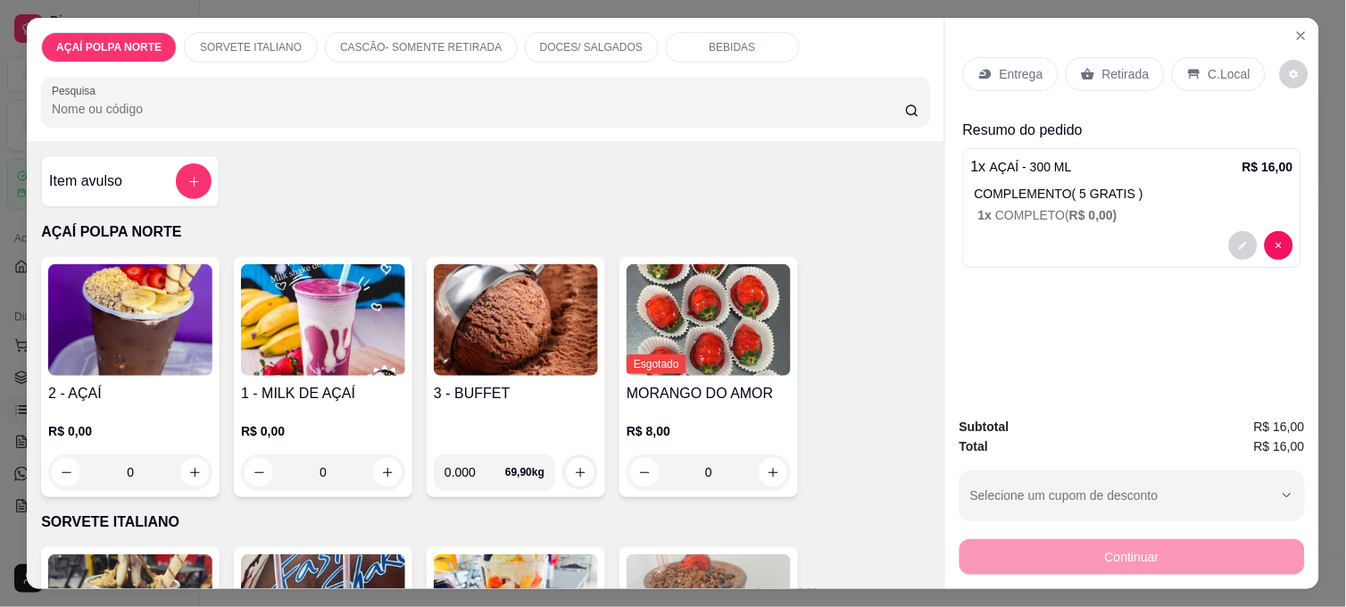
click at [1115, 65] on p "Retirada" at bounding box center [1125, 74] width 47 height 18
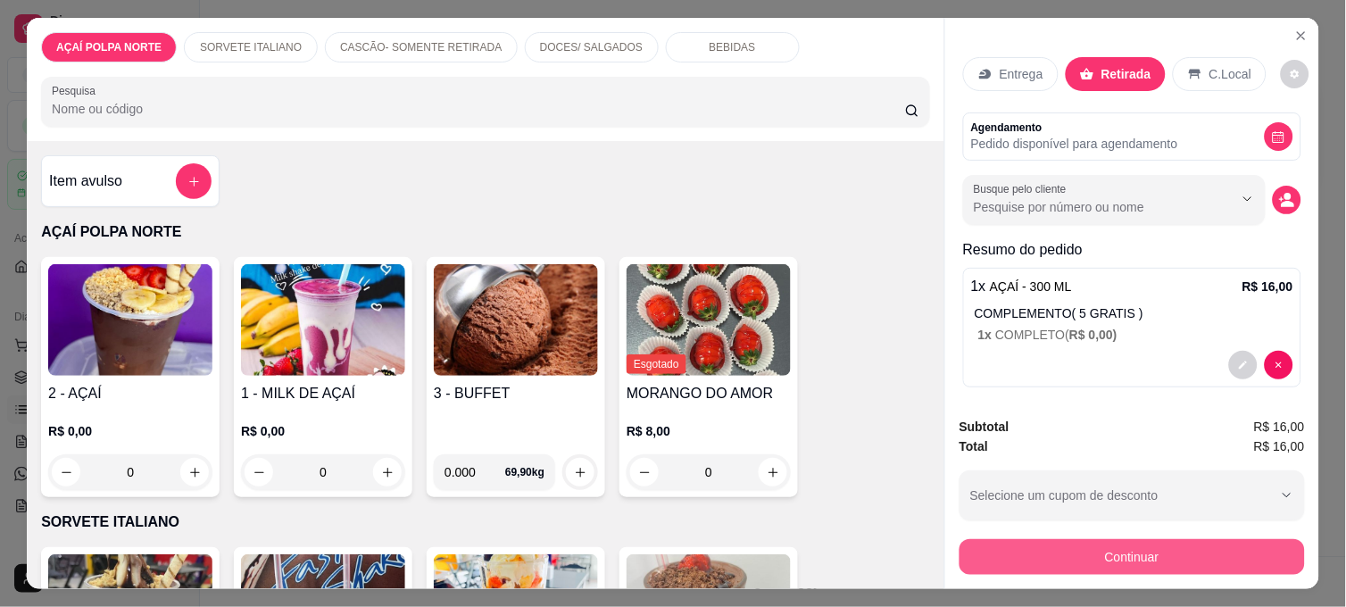
click at [1154, 539] on button "Continuar" at bounding box center [1131, 557] width 345 height 36
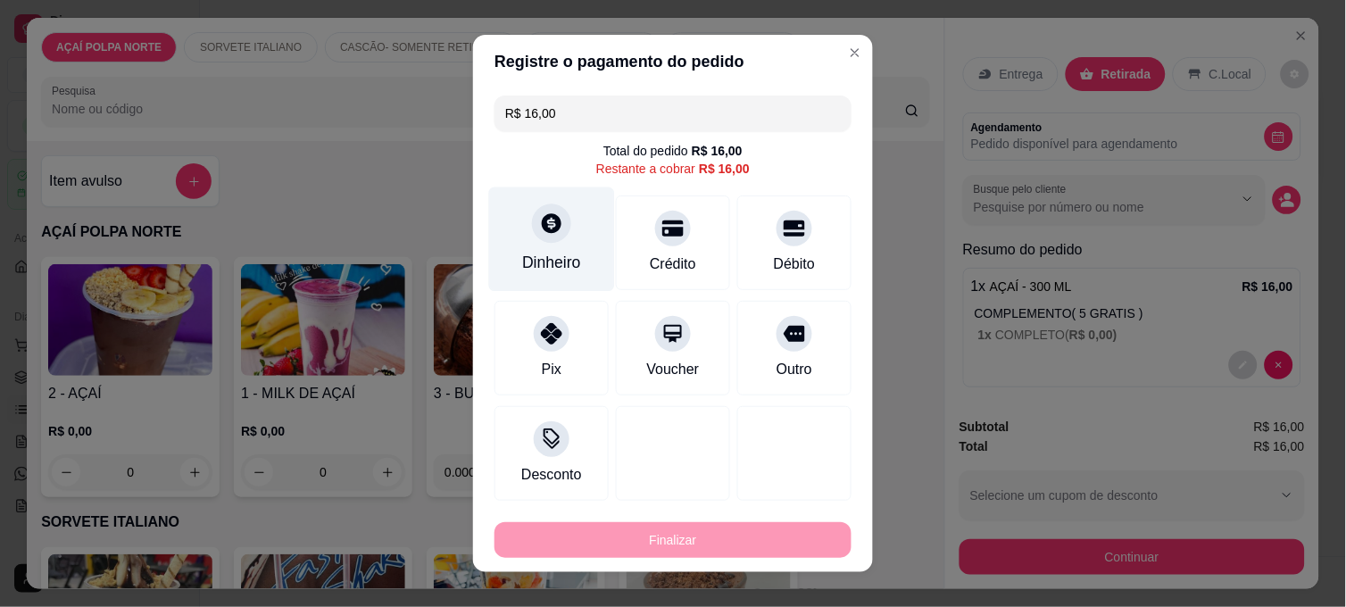
click at [563, 248] on div "Dinheiro" at bounding box center [552, 239] width 126 height 104
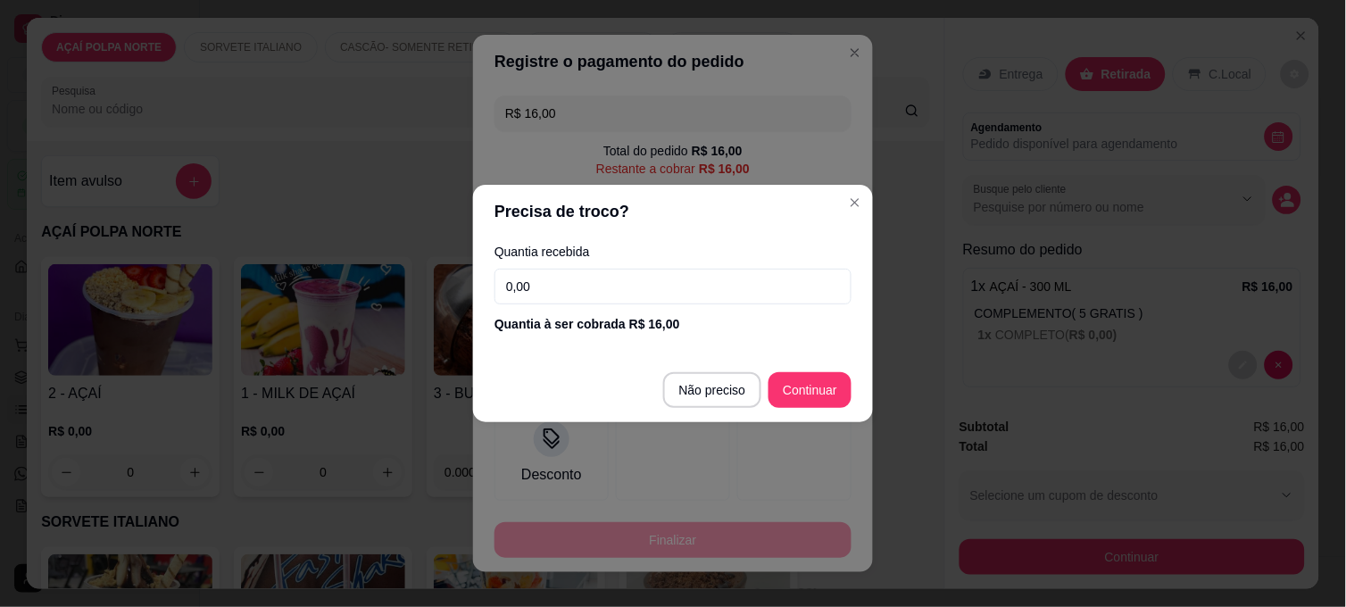
click at [565, 280] on input "0,00" at bounding box center [672, 287] width 357 height 36
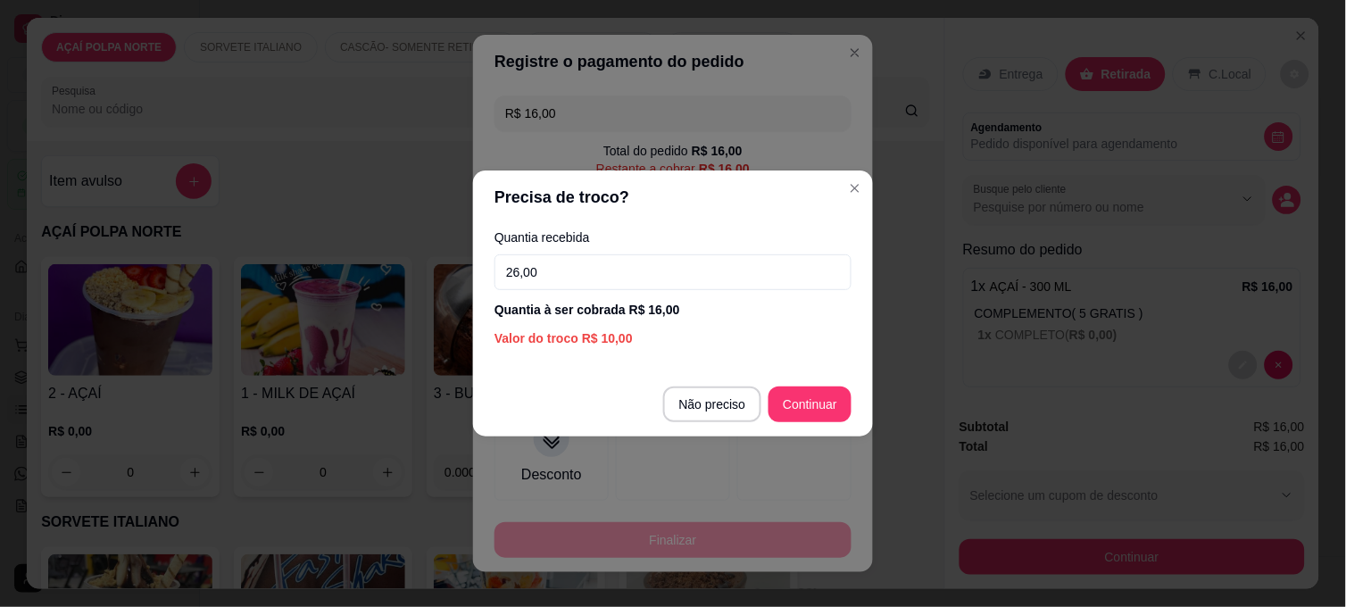
type input "26,00"
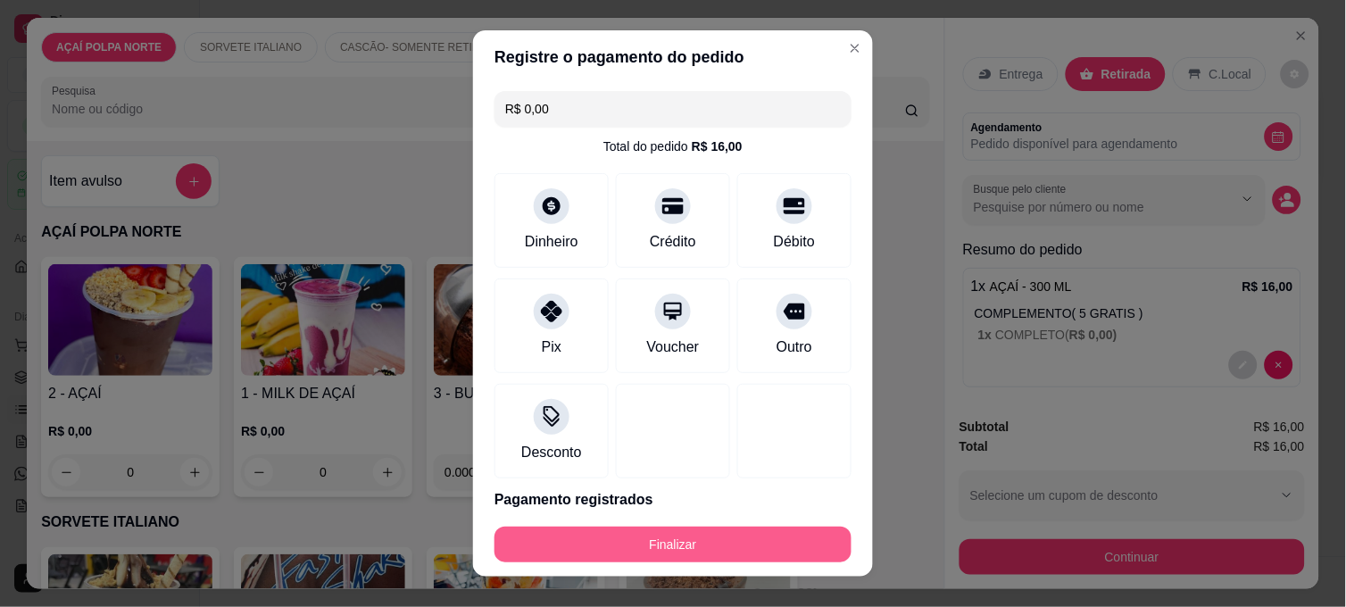
click at [725, 550] on button "Finalizar" at bounding box center [672, 544] width 357 height 36
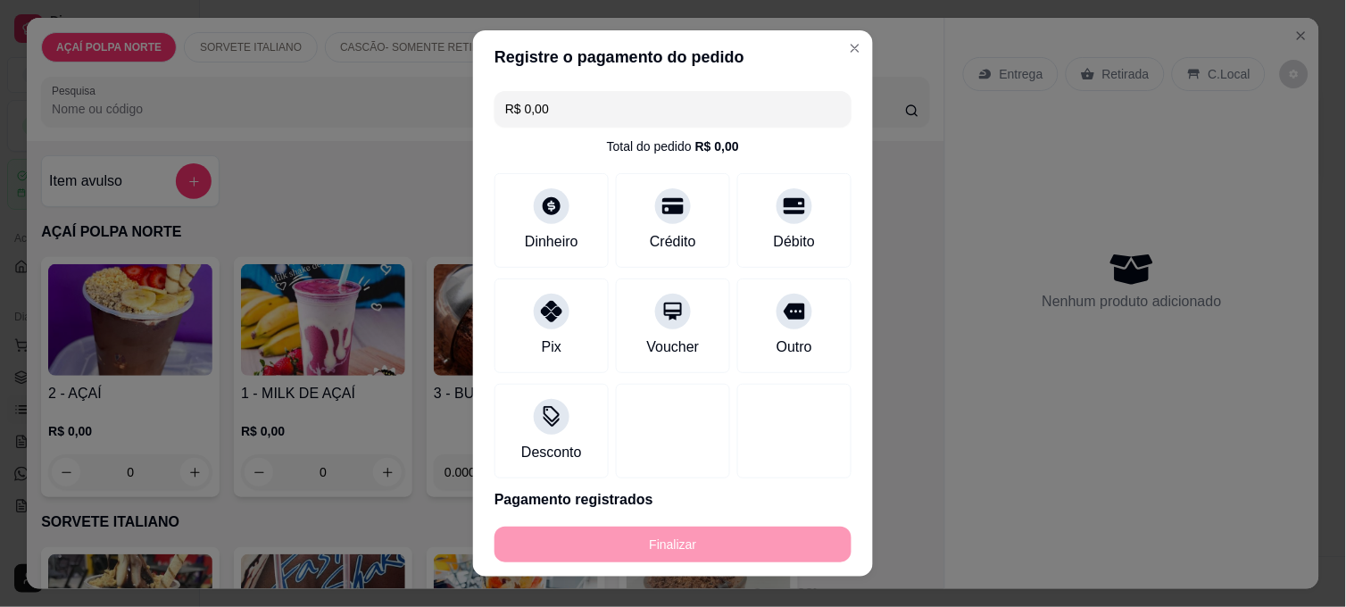
type input "-R$ 16,00"
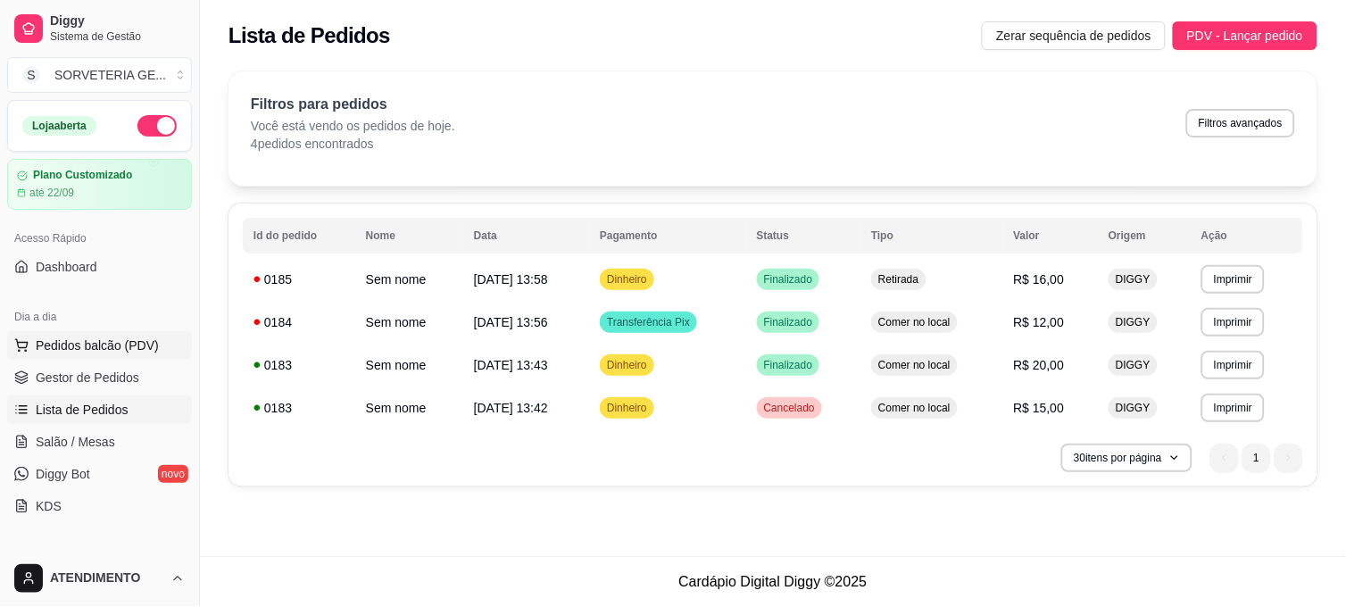
click at [111, 334] on button "Pedidos balcão (PDV)" at bounding box center [99, 345] width 185 height 29
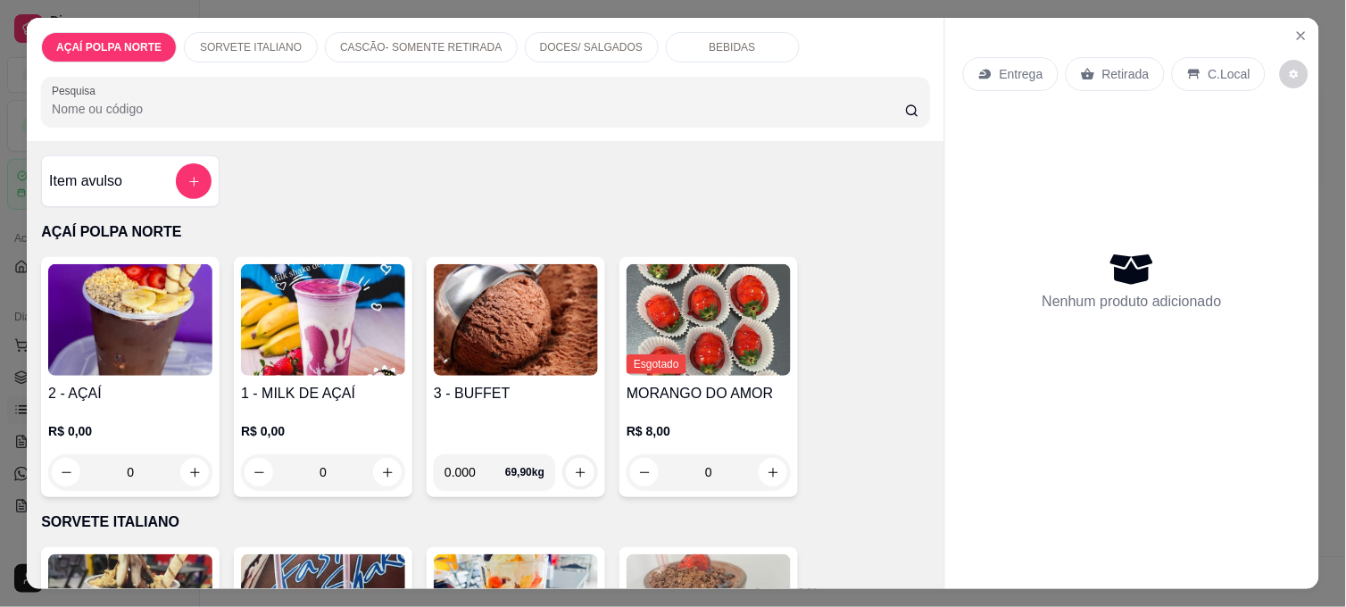
click at [154, 390] on h4 "2 - AÇAÍ" at bounding box center [130, 393] width 164 height 21
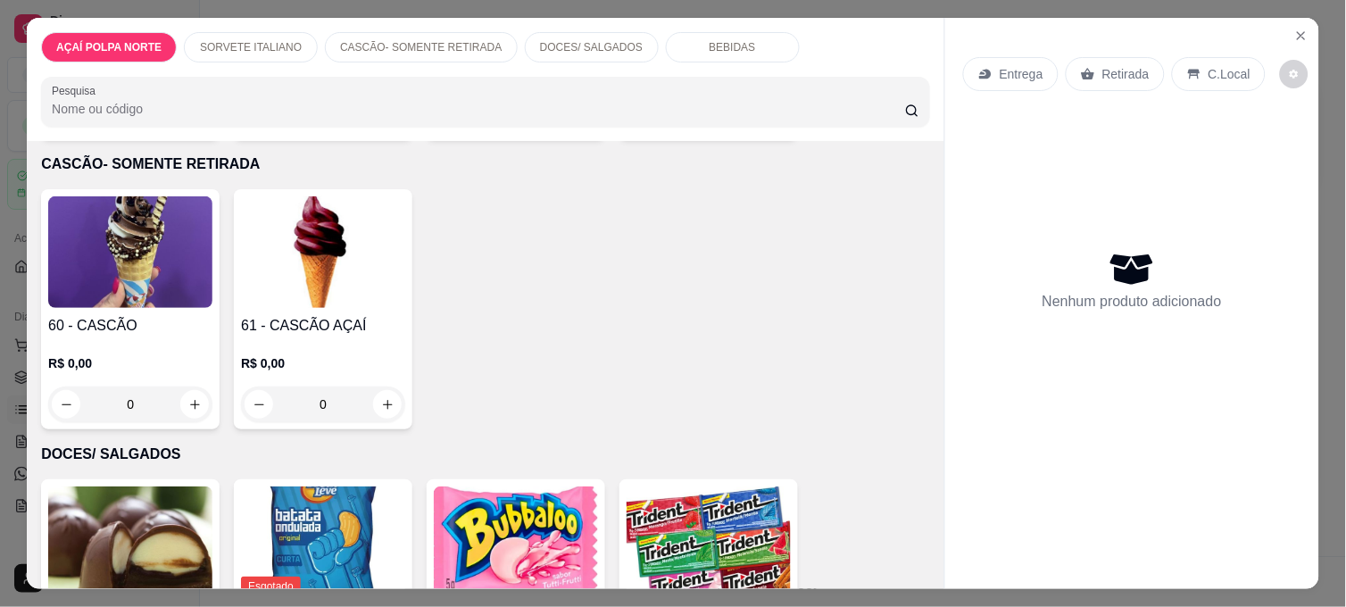
scroll to position [693, 0]
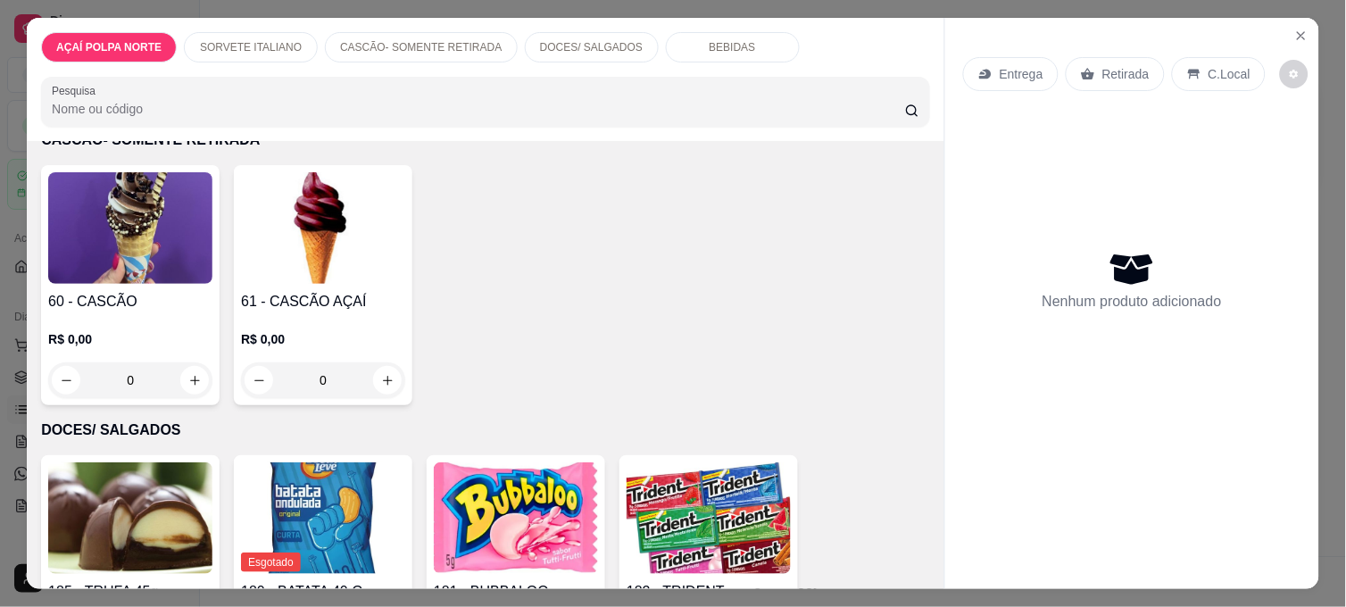
click at [181, 319] on div "R$ 0,00 0" at bounding box center [130, 355] width 164 height 86
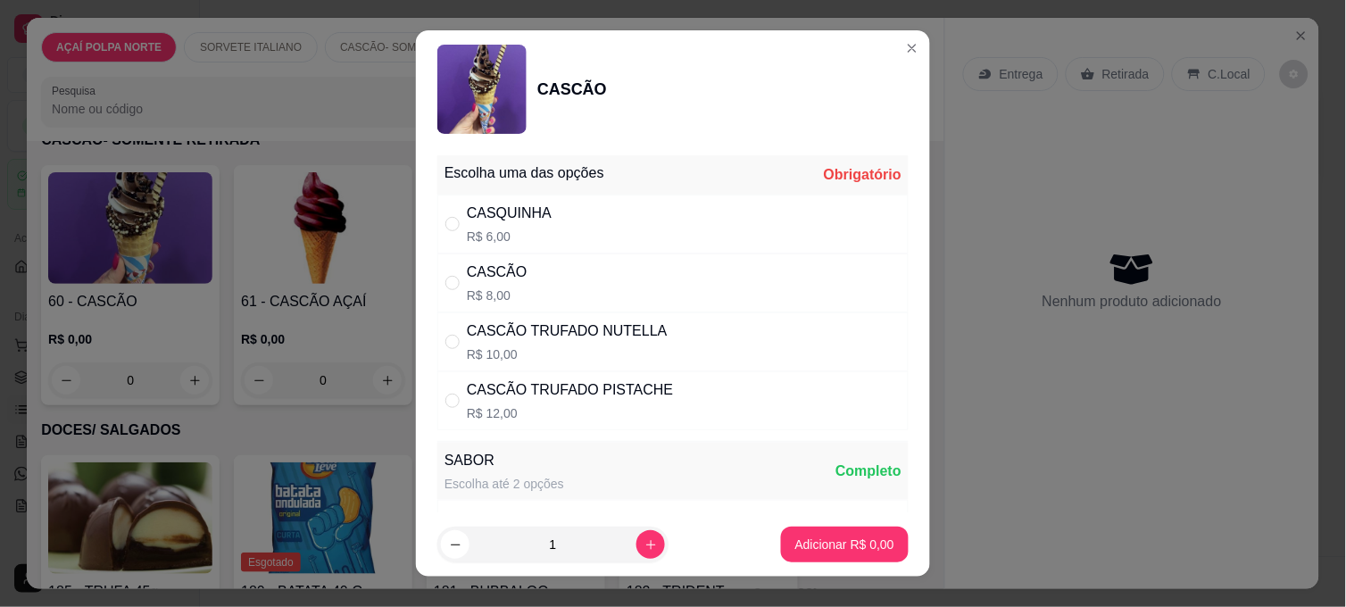
click at [584, 274] on div "CASCÃO R$ 8,00" at bounding box center [672, 282] width 471 height 59
radio input "true"
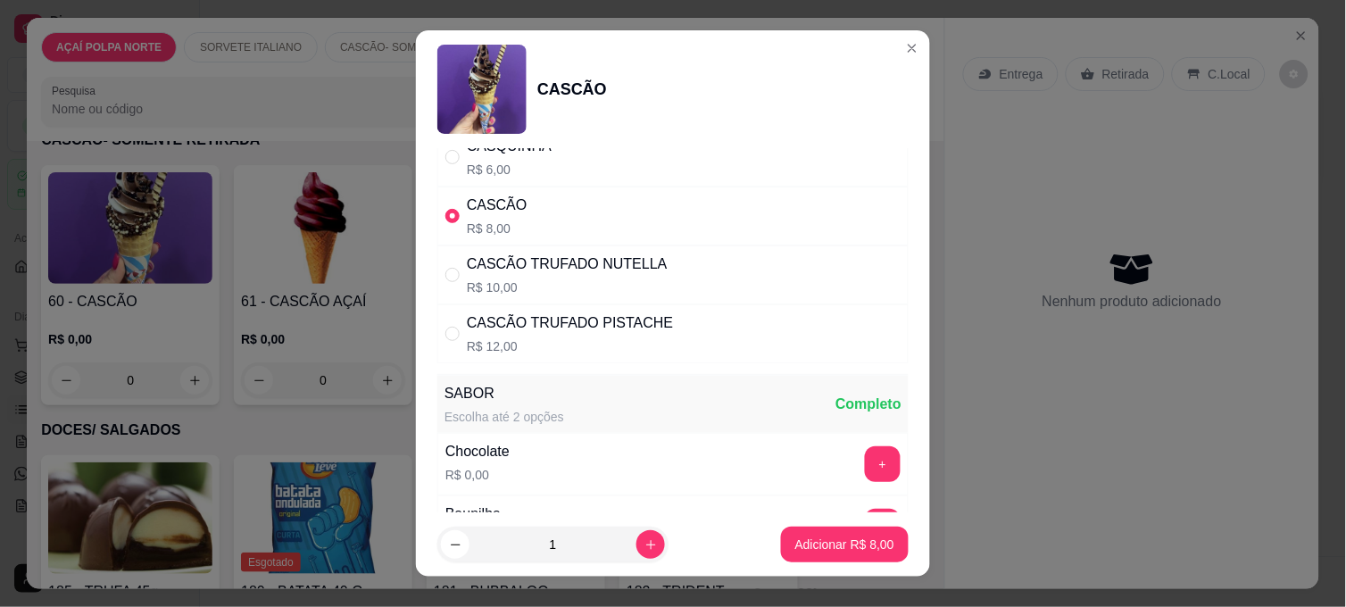
scroll to position [198, 0]
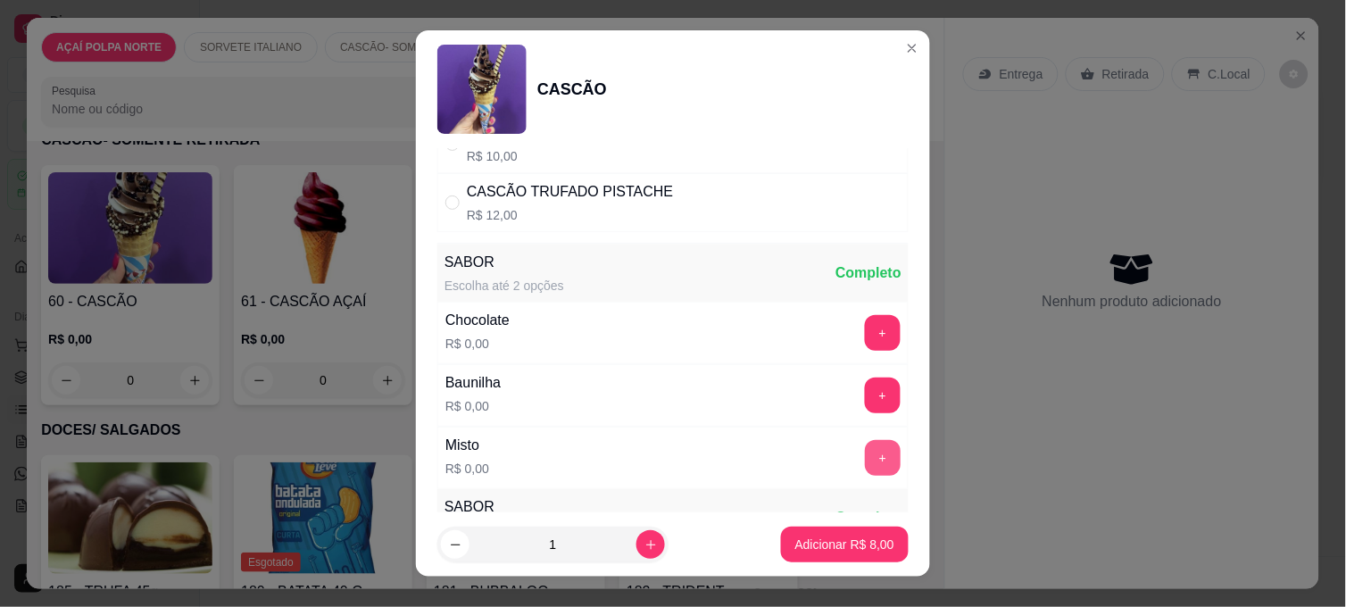
click at [865, 453] on button "+" at bounding box center [883, 458] width 36 height 36
click at [858, 547] on p "Adicionar R$ 8,00" at bounding box center [844, 544] width 99 height 18
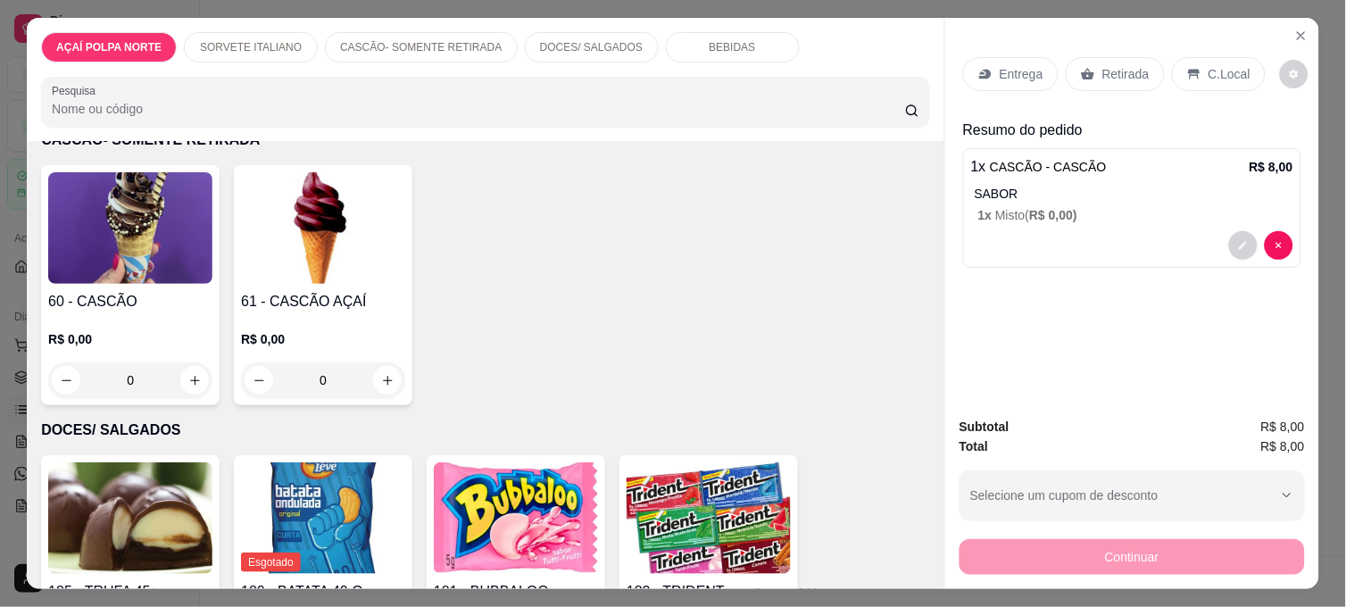
click at [1118, 78] on div "Retirada" at bounding box center [1114, 74] width 99 height 34
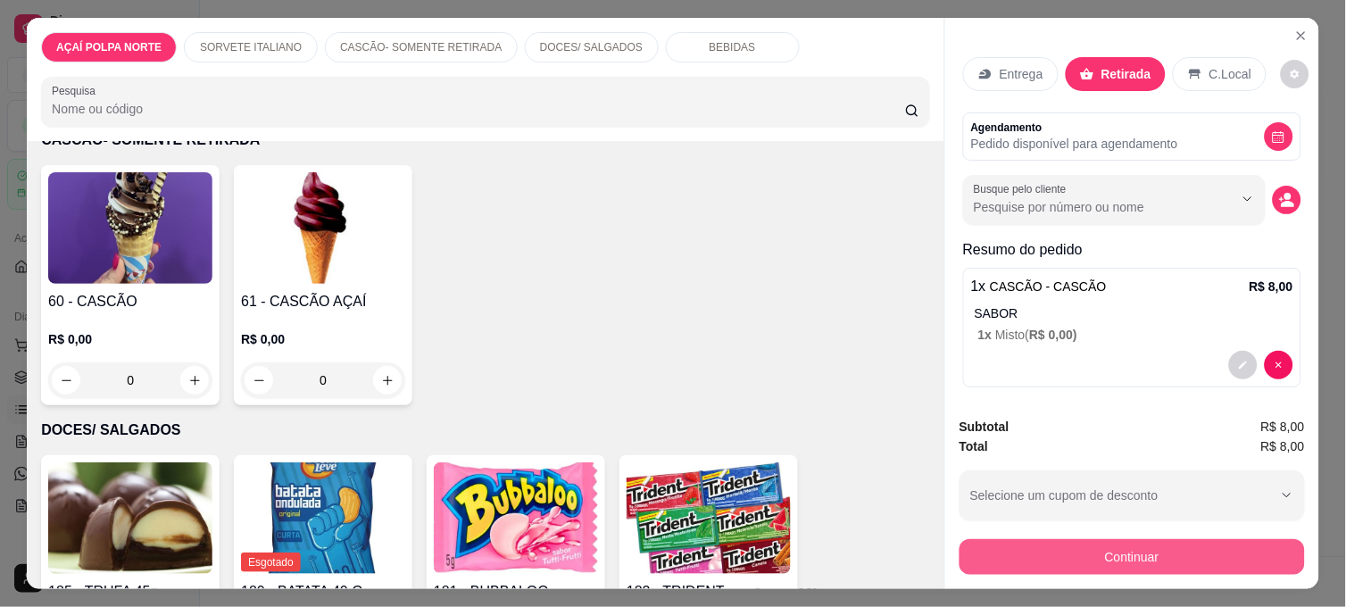
click at [1152, 555] on button "Continuar" at bounding box center [1131, 557] width 345 height 36
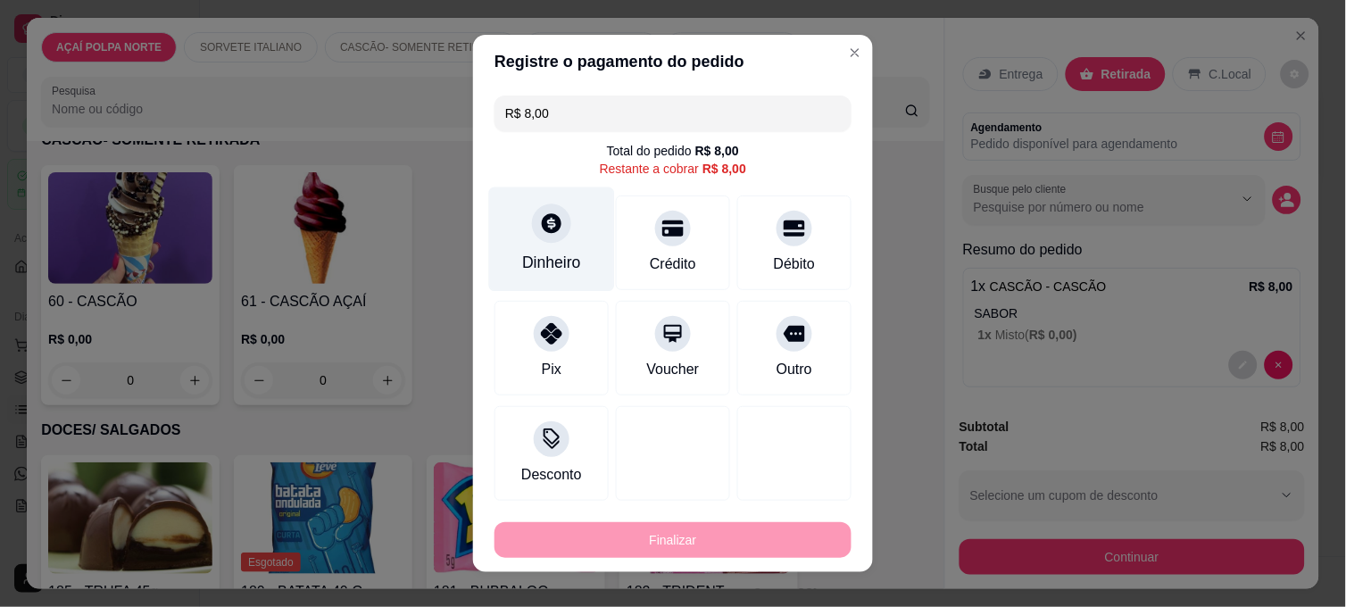
click at [522, 266] on div "Dinheiro" at bounding box center [551, 262] width 59 height 23
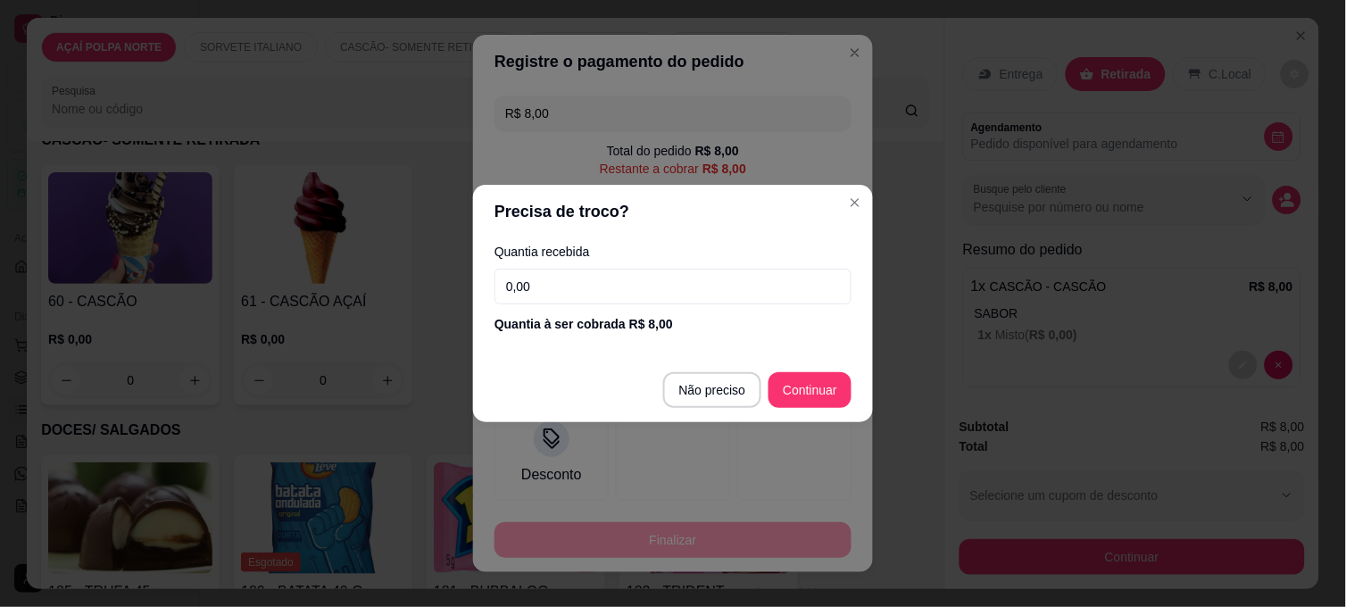
drag, startPoint x: 523, startPoint y: 269, endPoint x: 525, endPoint y: 278, distance: 10.0
click at [524, 277] on input "0,00" at bounding box center [672, 287] width 357 height 36
type input "20,00"
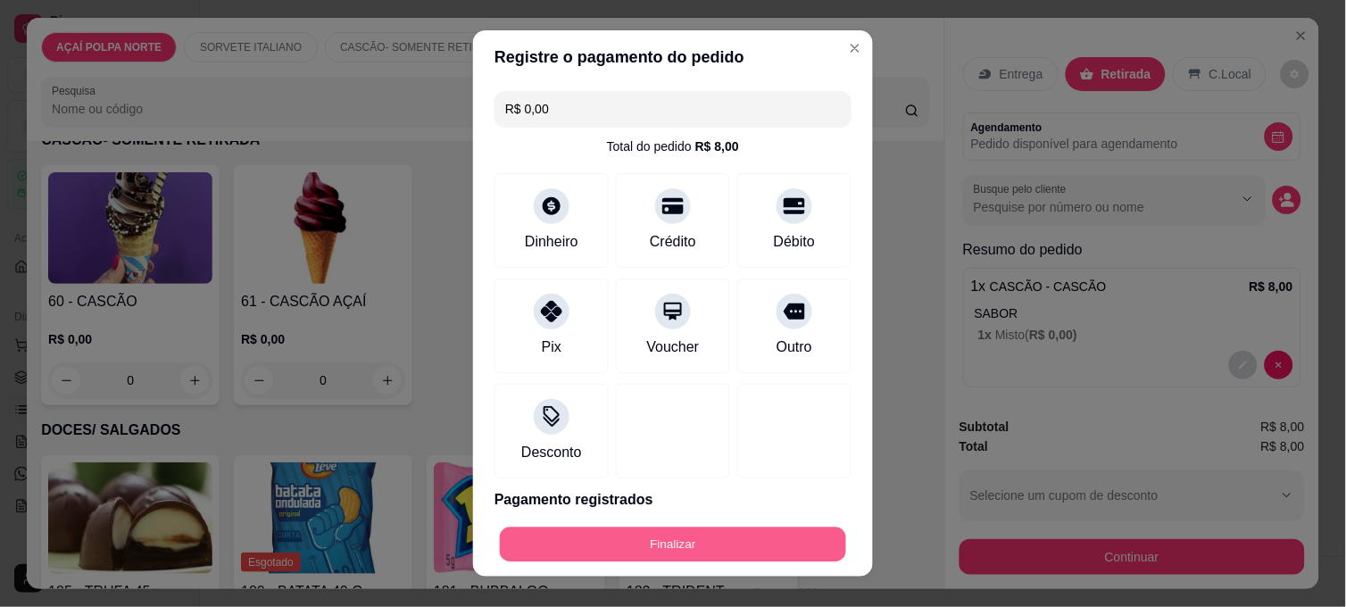
click at [712, 533] on button "Finalizar" at bounding box center [673, 544] width 346 height 35
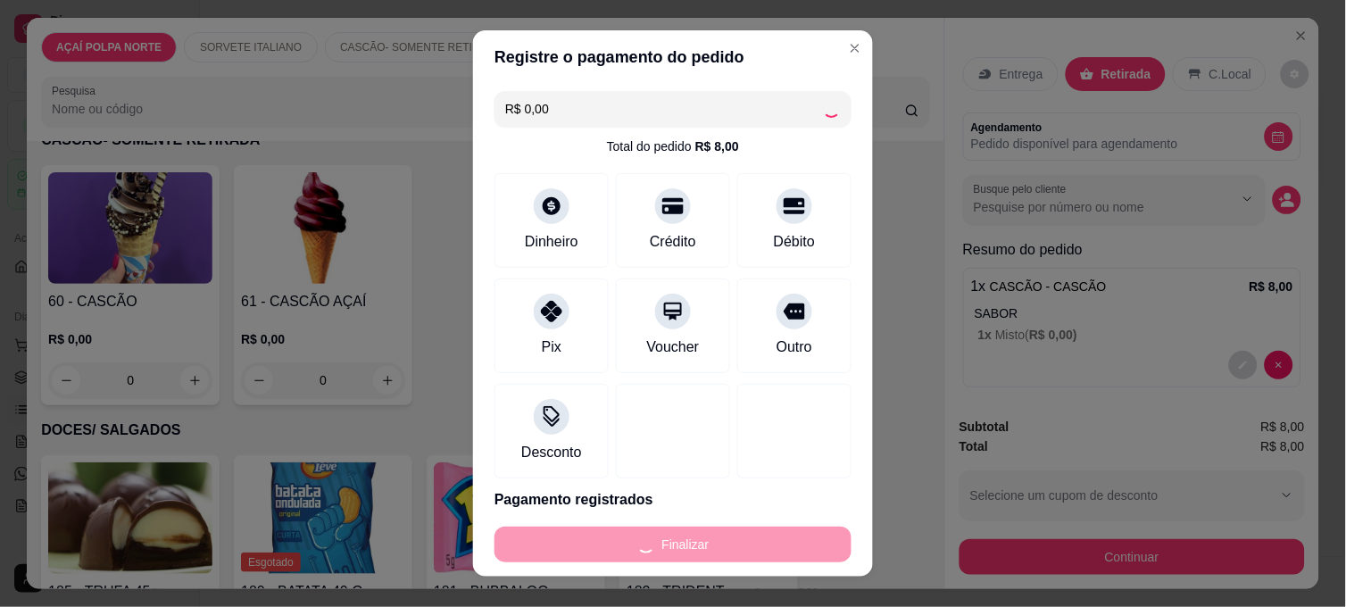
type input "-R$ 8,00"
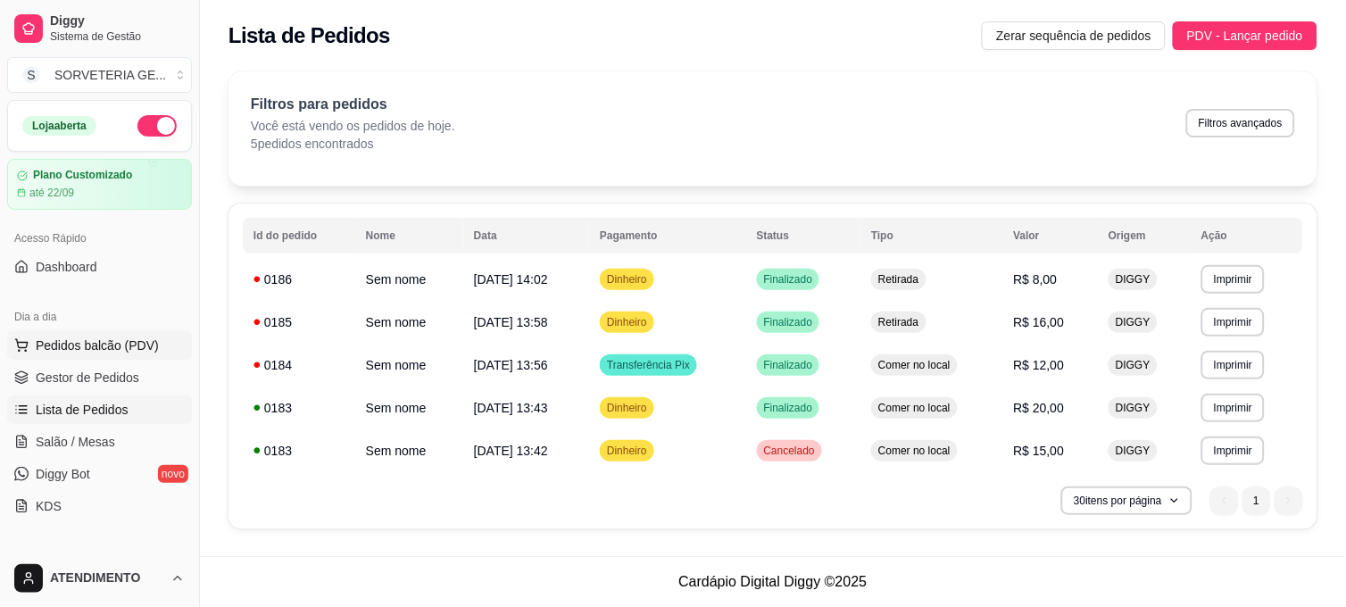
click at [135, 332] on button "Pedidos balcão (PDV)" at bounding box center [99, 345] width 185 height 29
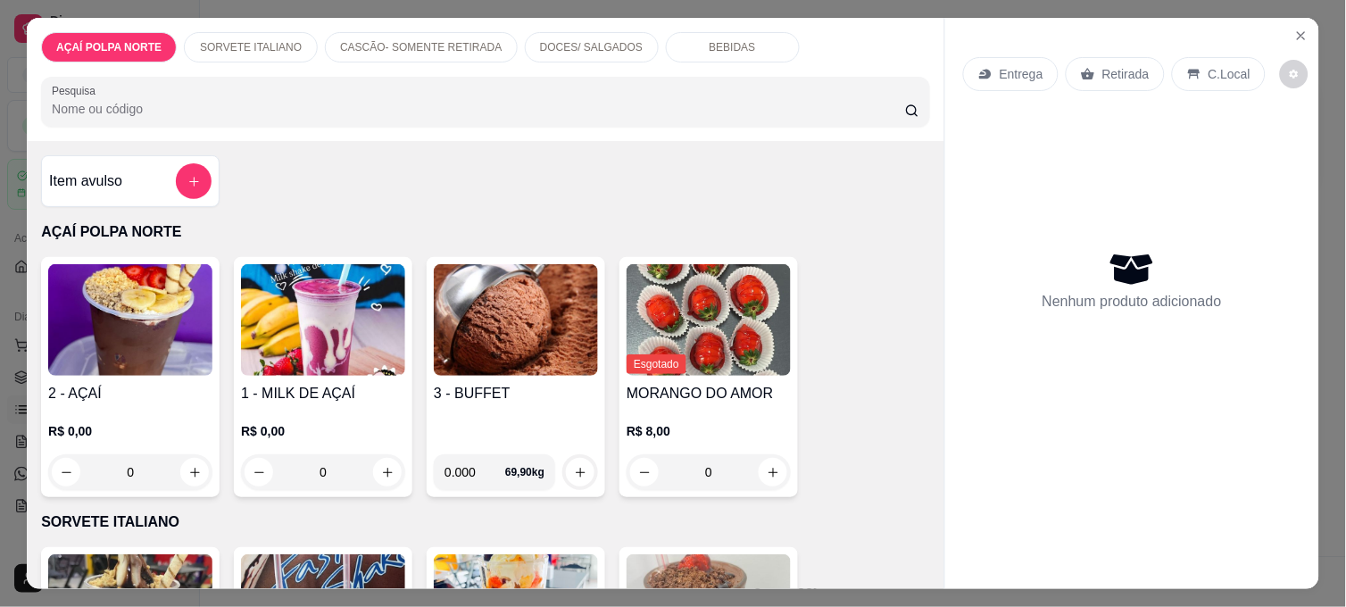
click at [95, 394] on h4 "2 - AÇAÍ" at bounding box center [130, 393] width 164 height 21
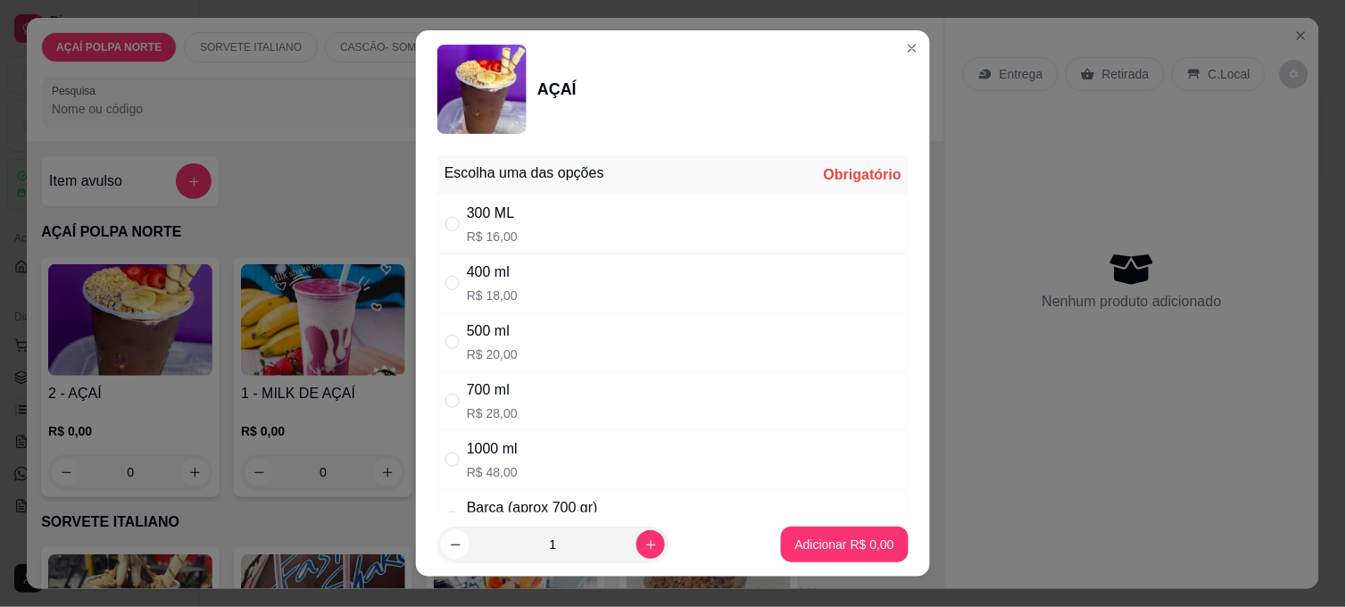
click at [626, 191] on div "Escolha uma das opções Obrigatório" at bounding box center [672, 174] width 471 height 39
click at [620, 209] on div "300 ML R$ 16,00" at bounding box center [672, 224] width 471 height 59
radio input "true"
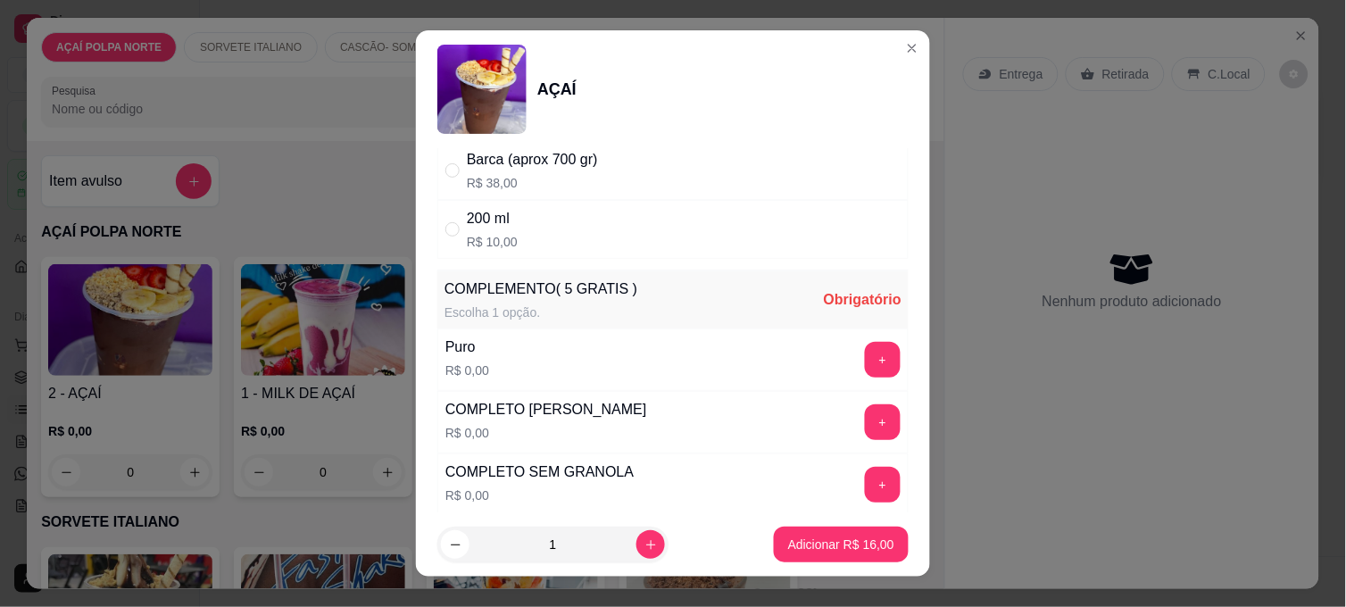
scroll to position [396, 0]
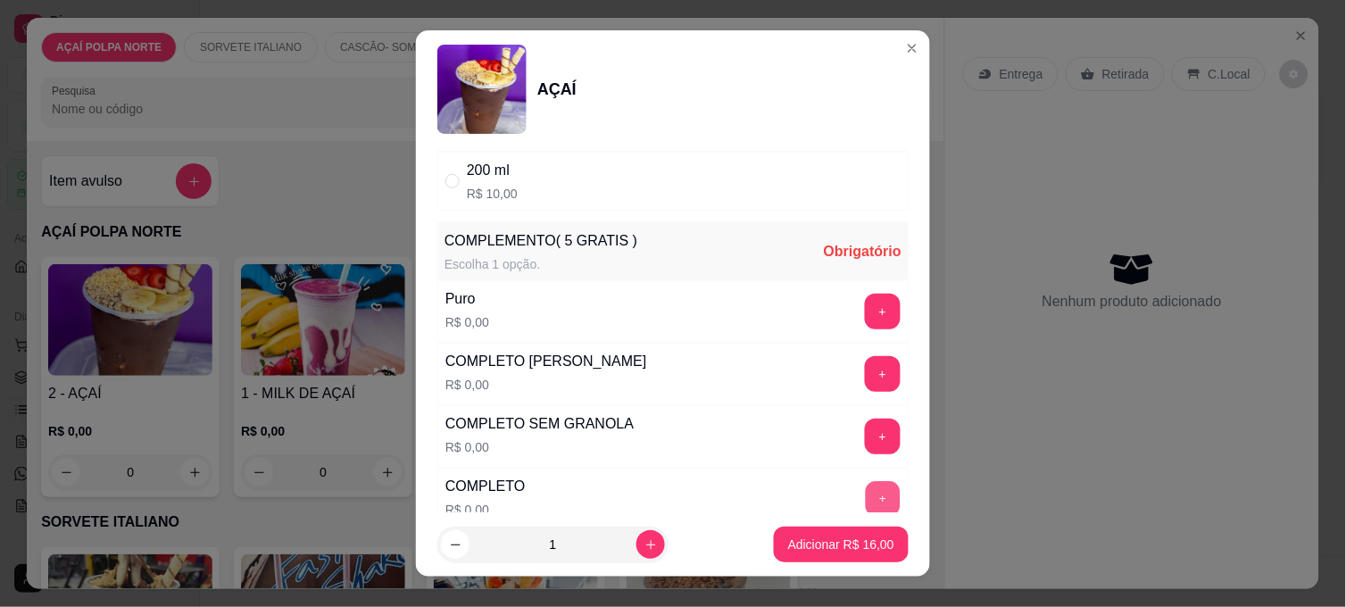
click at [866, 497] on button "+" at bounding box center [883, 499] width 35 height 35
click at [851, 535] on p "Adicionar R$ 16,00" at bounding box center [841, 544] width 106 height 18
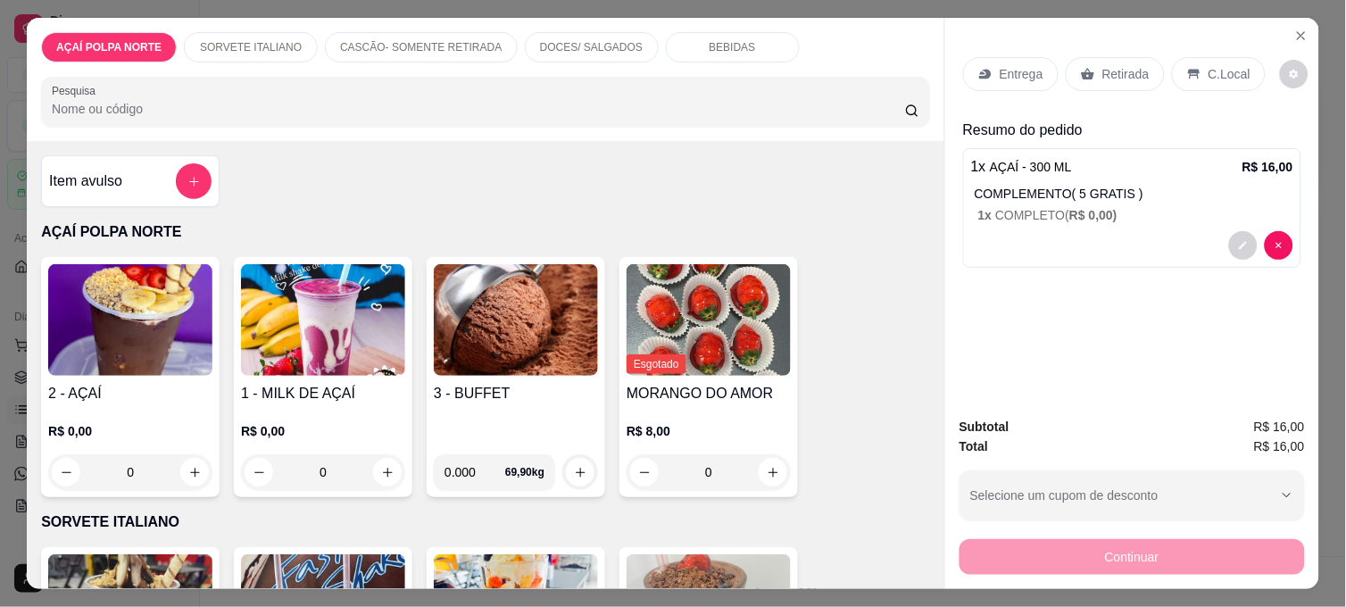
click at [187, 363] on img at bounding box center [130, 320] width 164 height 112
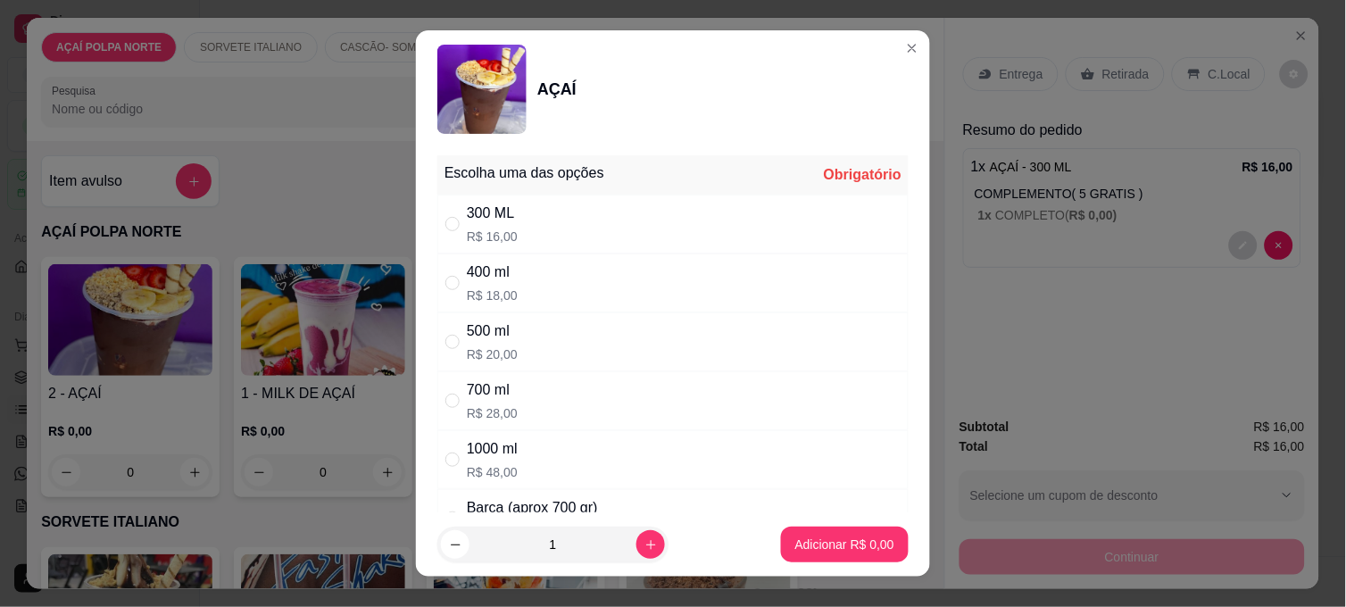
click at [511, 238] on div "300 ML R$ 16,00" at bounding box center [672, 224] width 471 height 59
radio input "true"
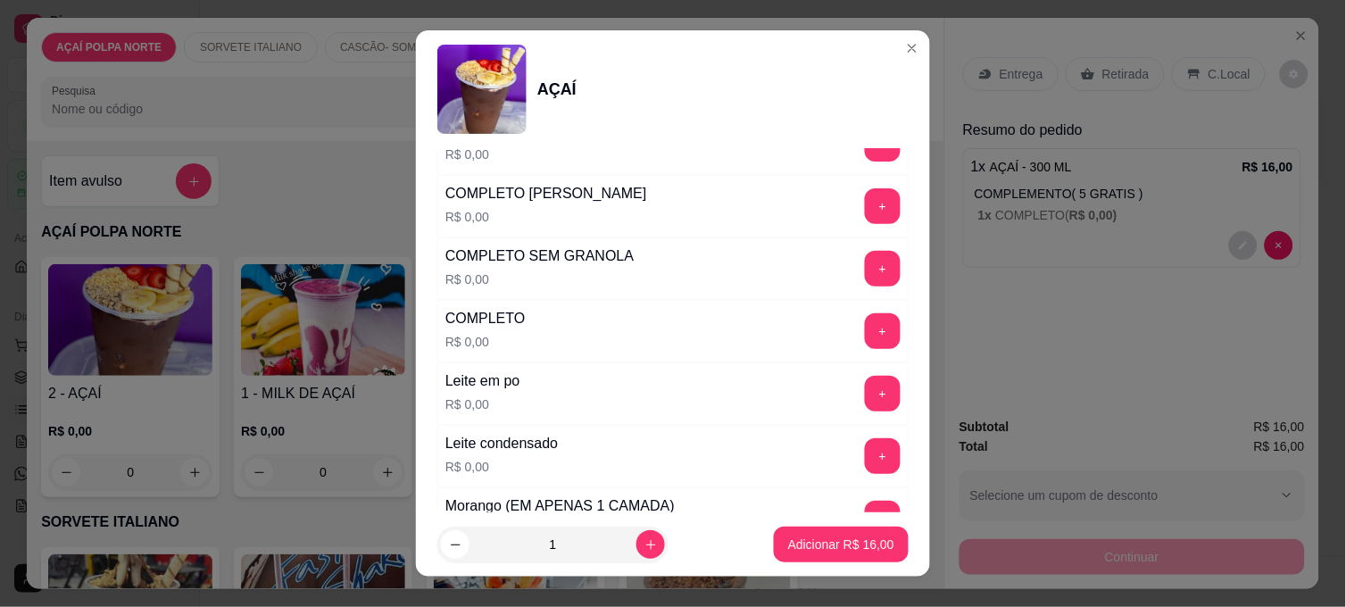
scroll to position [594, 0]
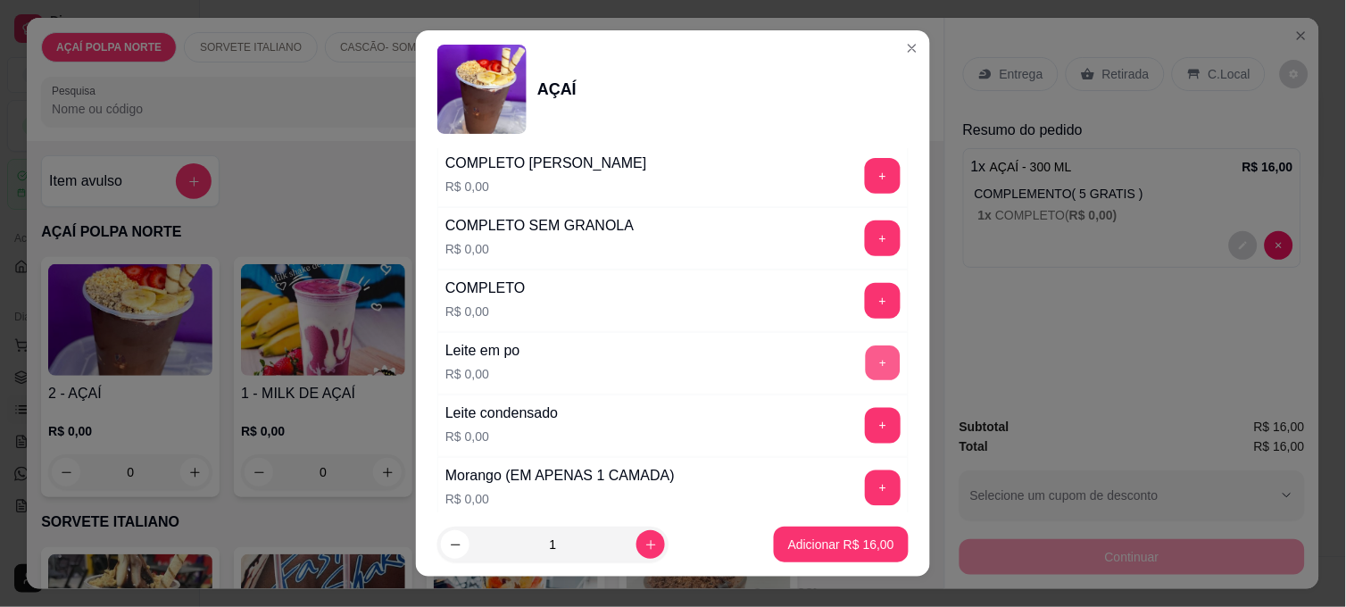
click at [866, 368] on button "+" at bounding box center [883, 363] width 35 height 35
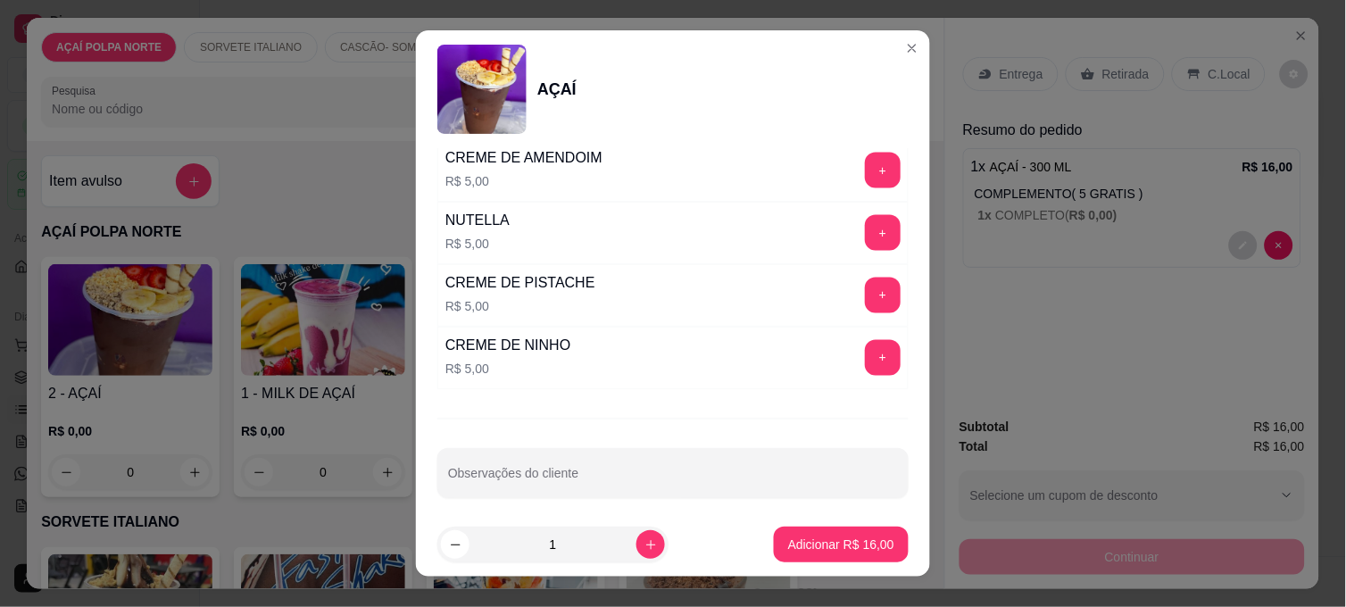
scroll to position [2178, 0]
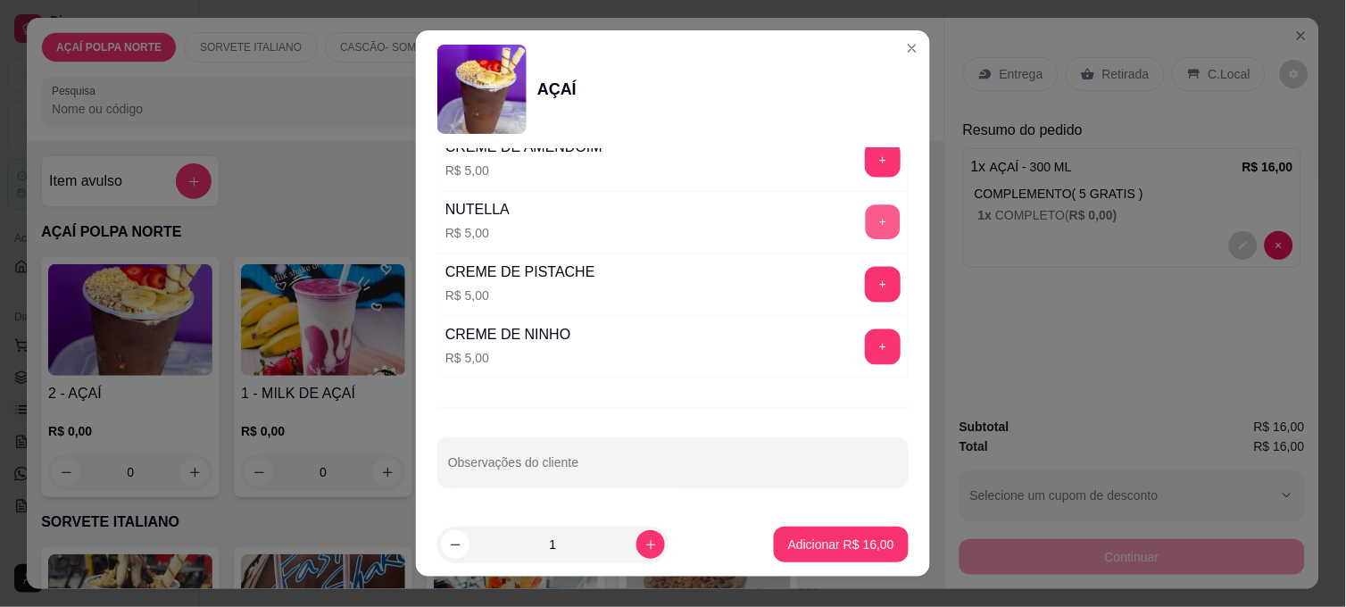
click at [866, 232] on button "+" at bounding box center [883, 222] width 35 height 35
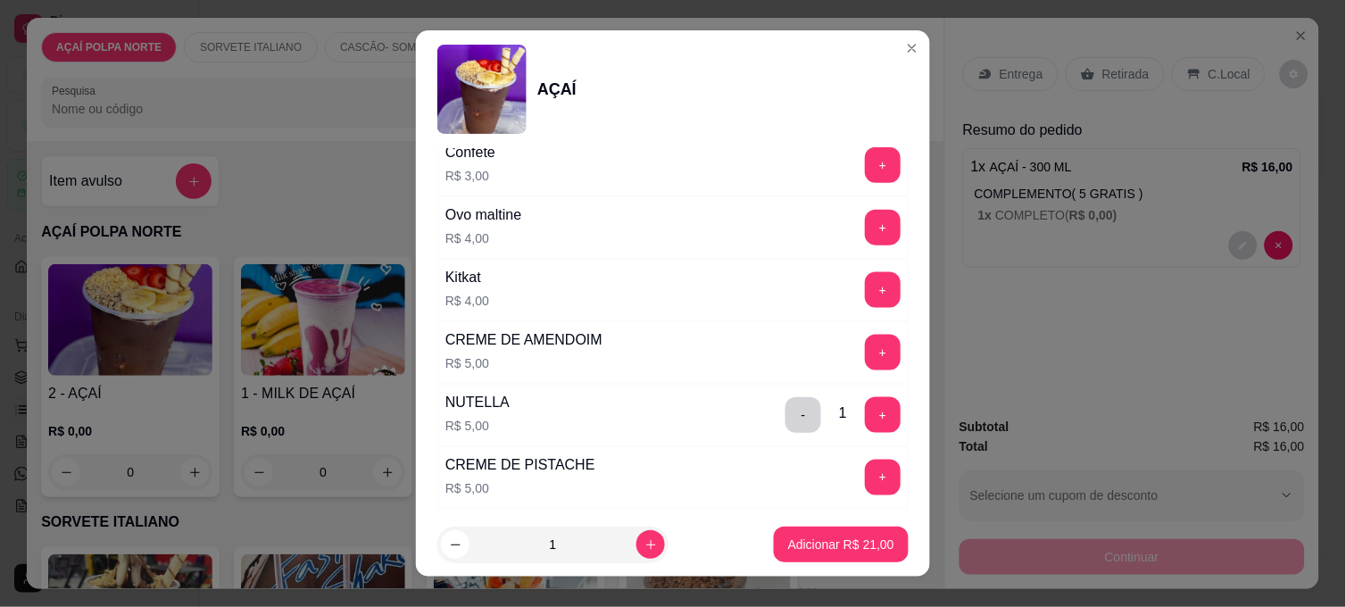
scroll to position [1880, 0]
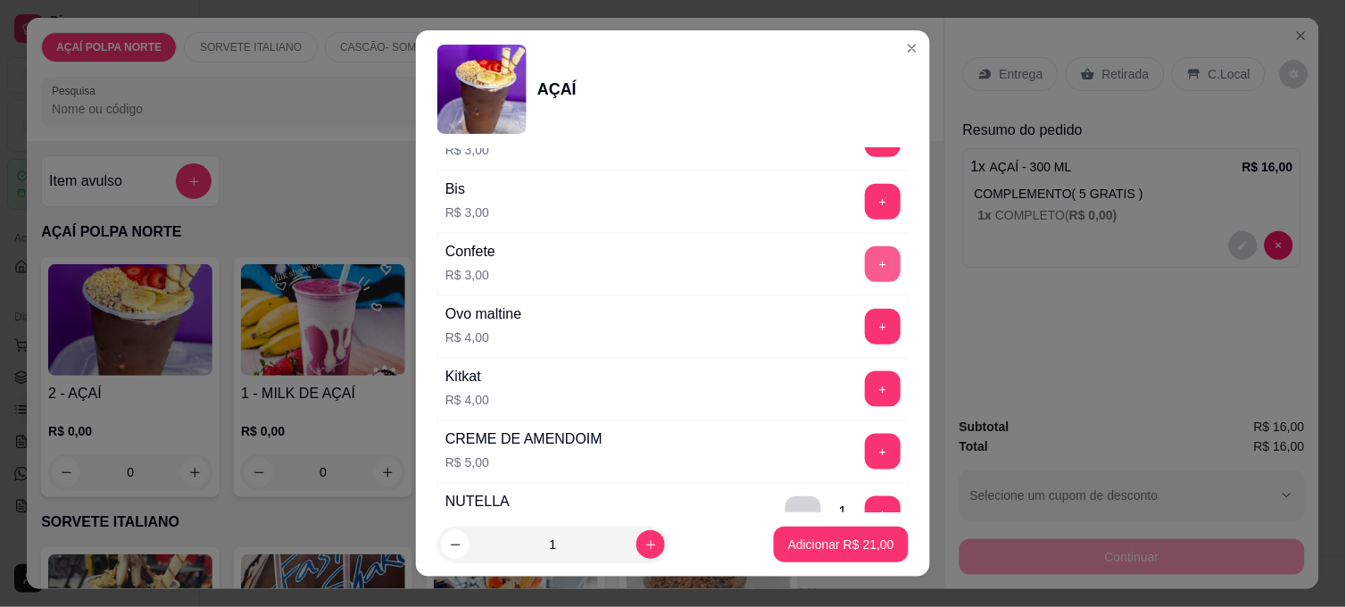
click at [865, 255] on button "+" at bounding box center [883, 264] width 36 height 36
click at [850, 527] on button "Adicionar R$ 24,00" at bounding box center [840, 544] width 131 height 35
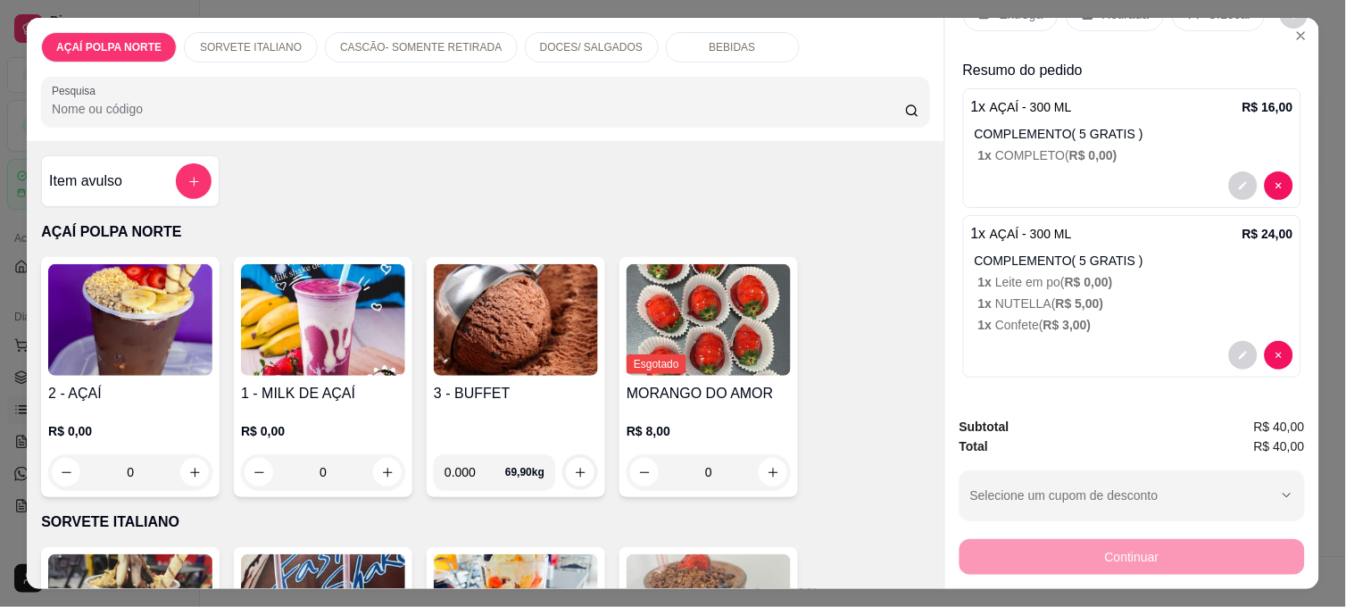
scroll to position [0, 0]
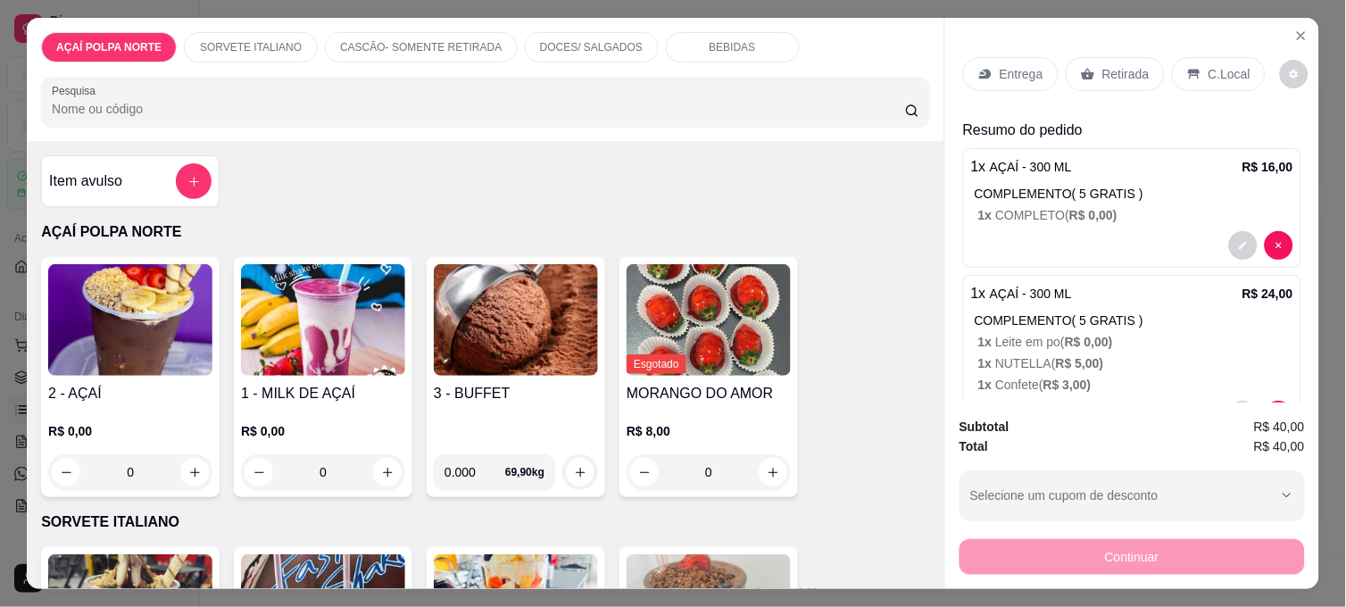
click at [1102, 65] on p "Retirada" at bounding box center [1125, 74] width 47 height 18
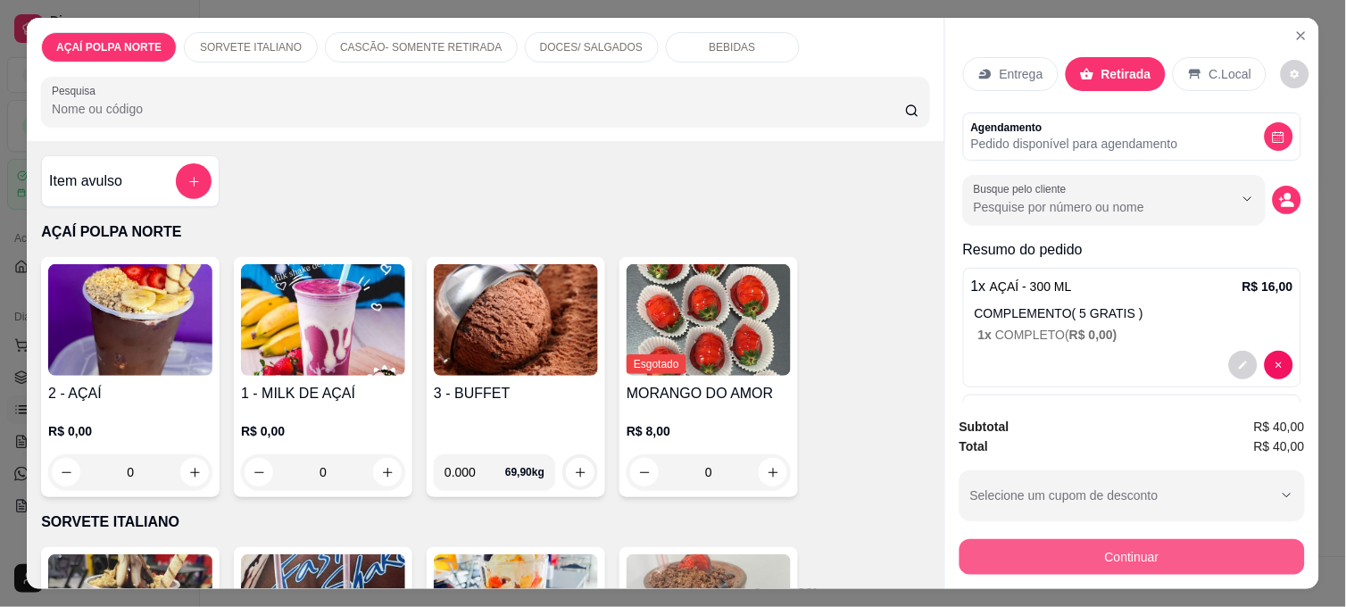
click at [1131, 542] on button "Continuar" at bounding box center [1131, 557] width 345 height 36
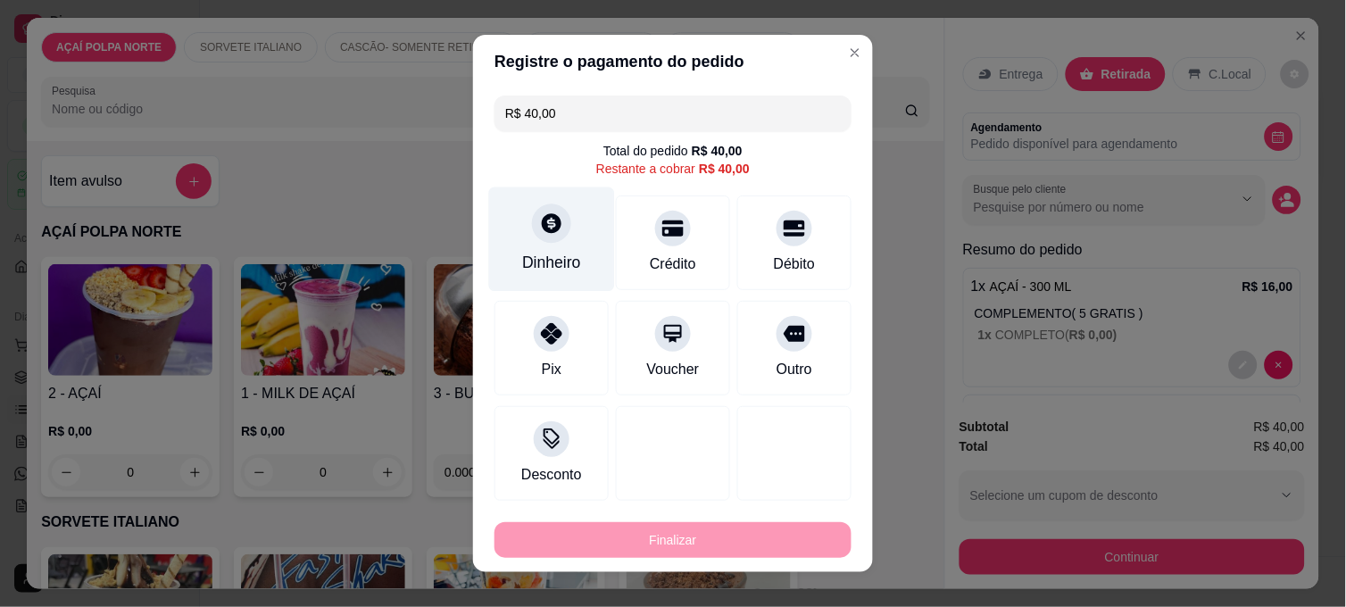
click at [541, 219] on icon at bounding box center [551, 222] width 23 height 23
click at [575, 270] on div "Quantia recebida 0,00 Quantia à ser cobrada R$ 40,00" at bounding box center [673, 289] width 400 height 102
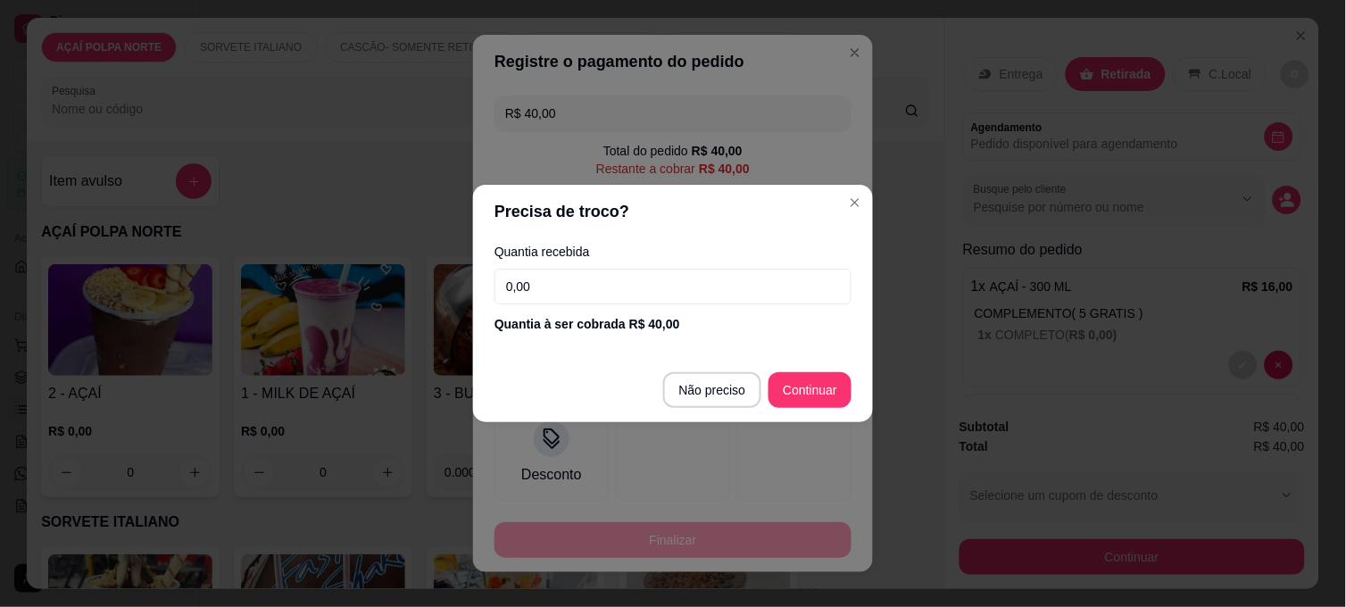
click at [575, 272] on input "0,00" at bounding box center [672, 287] width 357 height 36
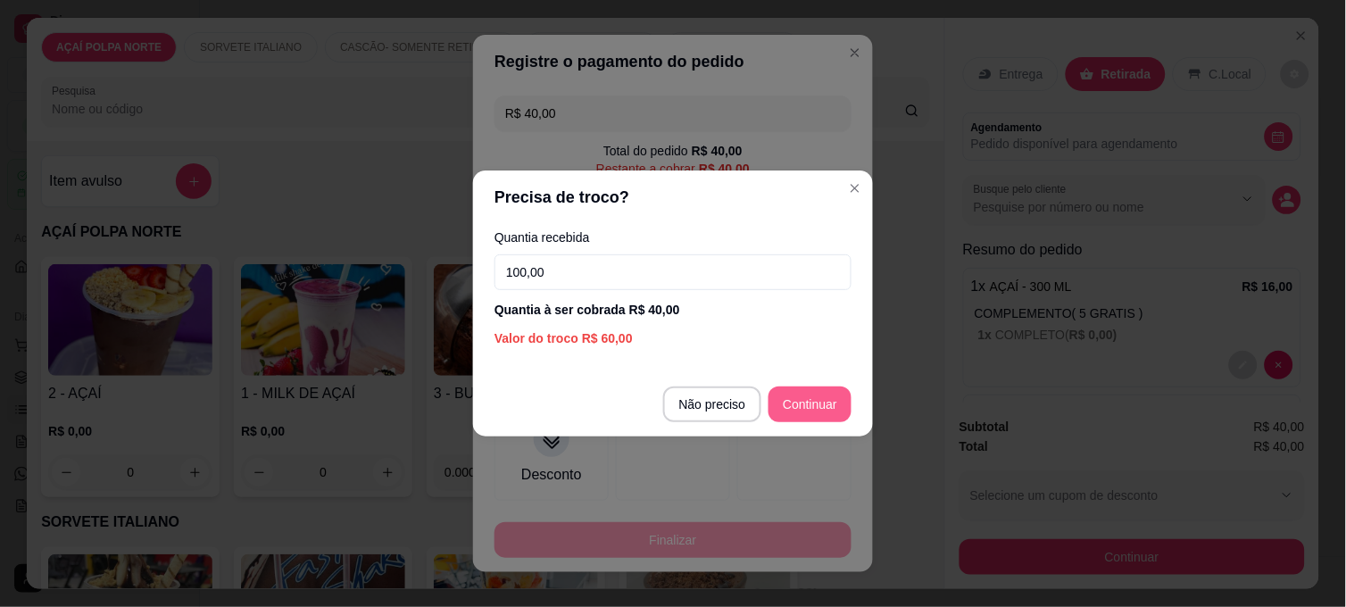
type input "100,00"
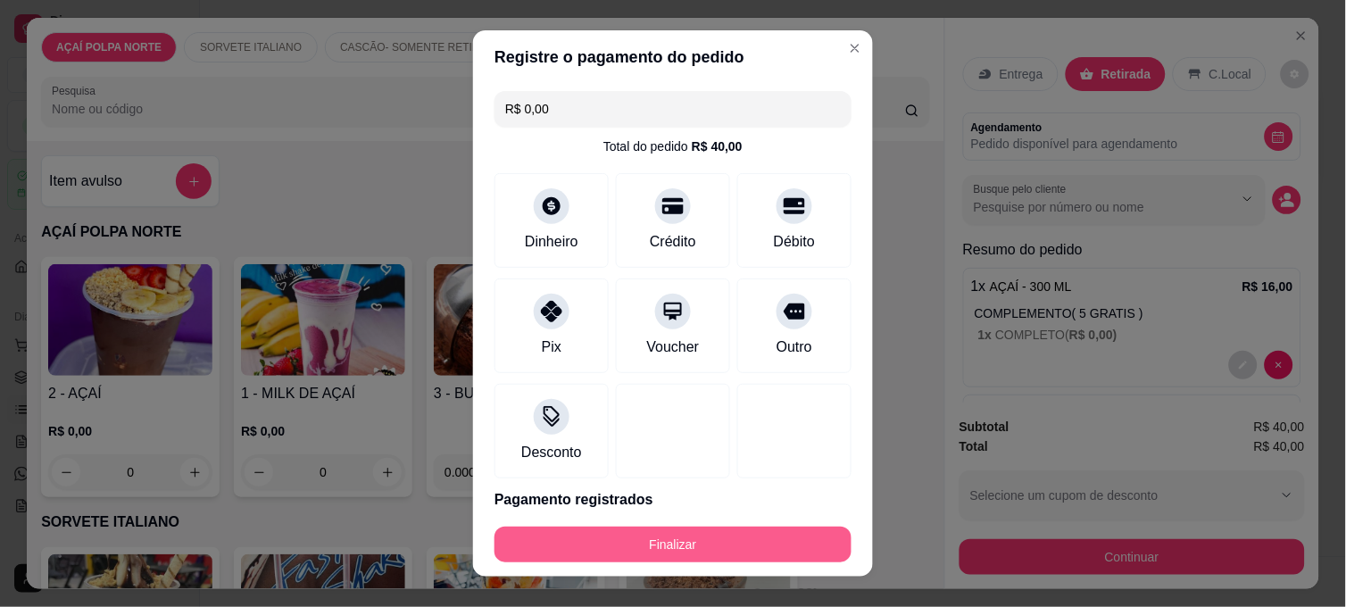
click at [783, 539] on button "Finalizar" at bounding box center [672, 544] width 357 height 36
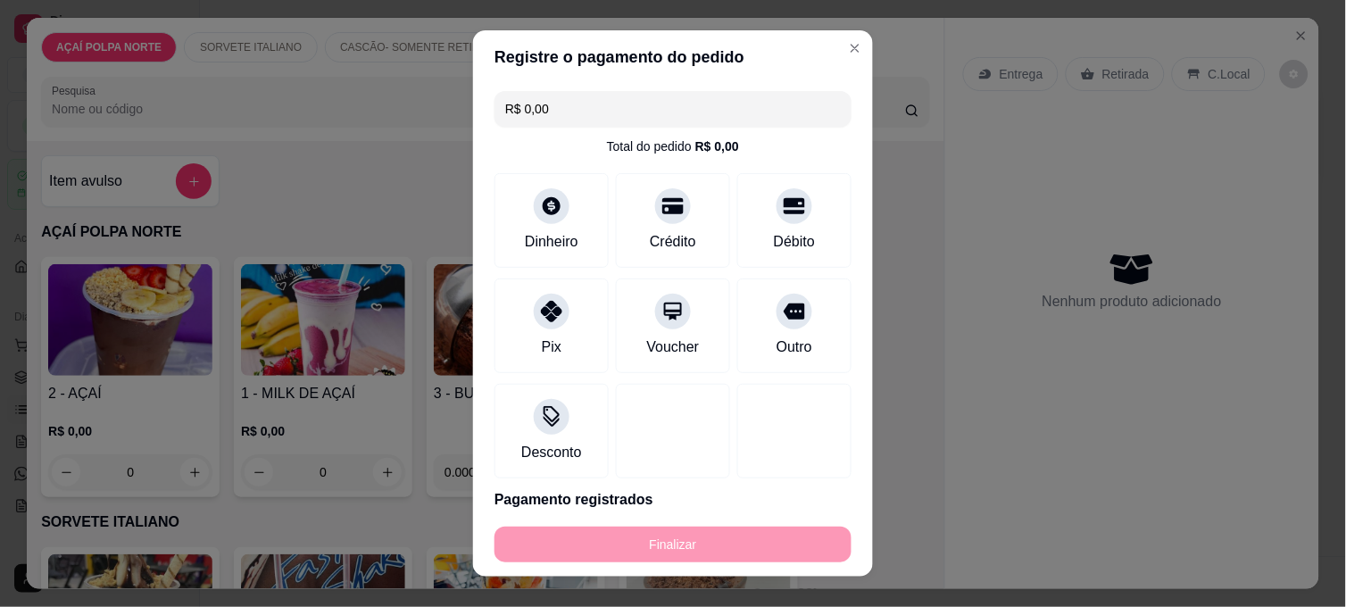
type input "-R$ 40,00"
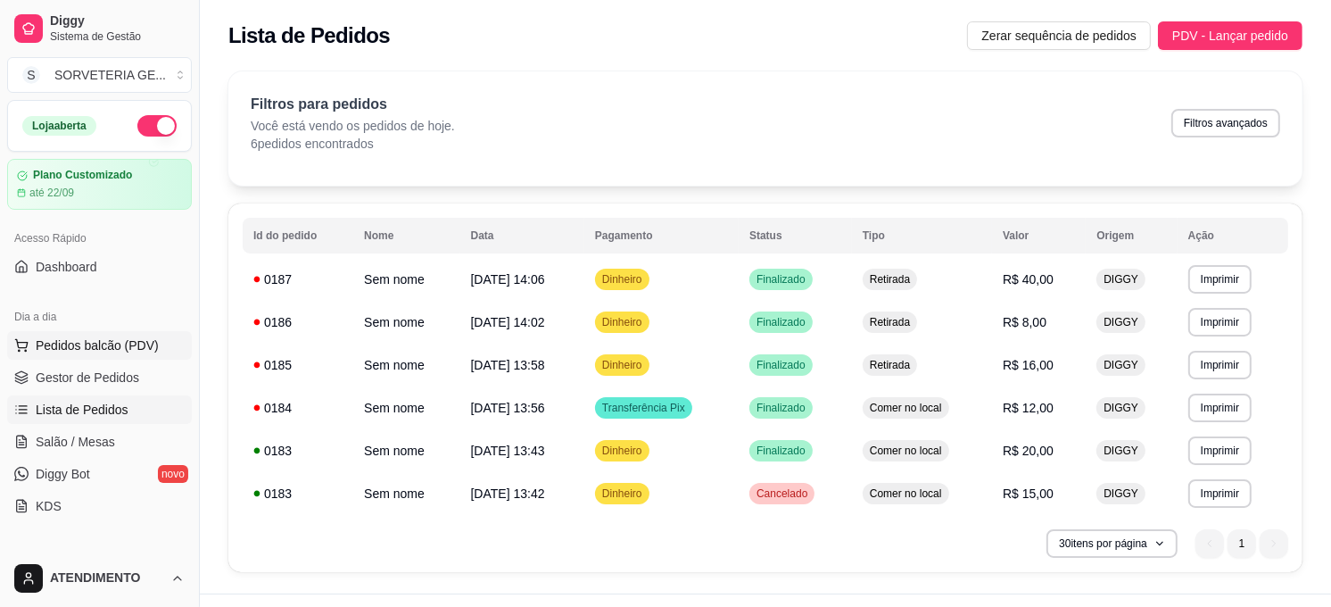
click at [135, 351] on span "Pedidos balcão (PDV)" at bounding box center [97, 345] width 123 height 18
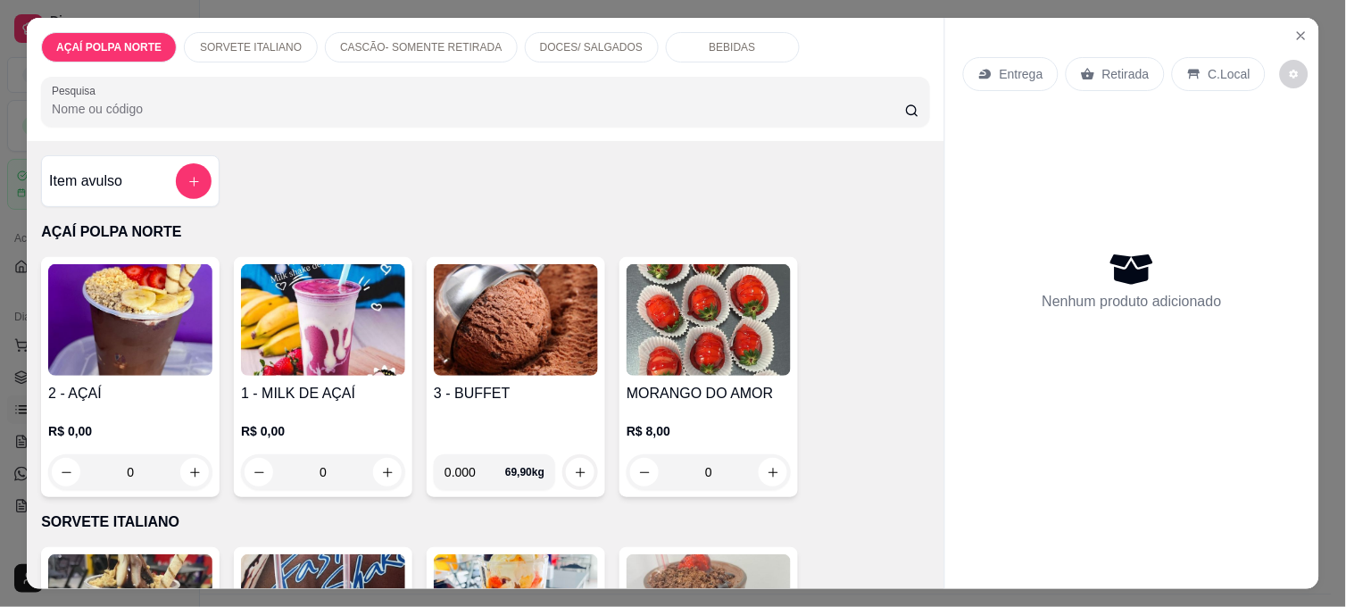
scroll to position [99, 0]
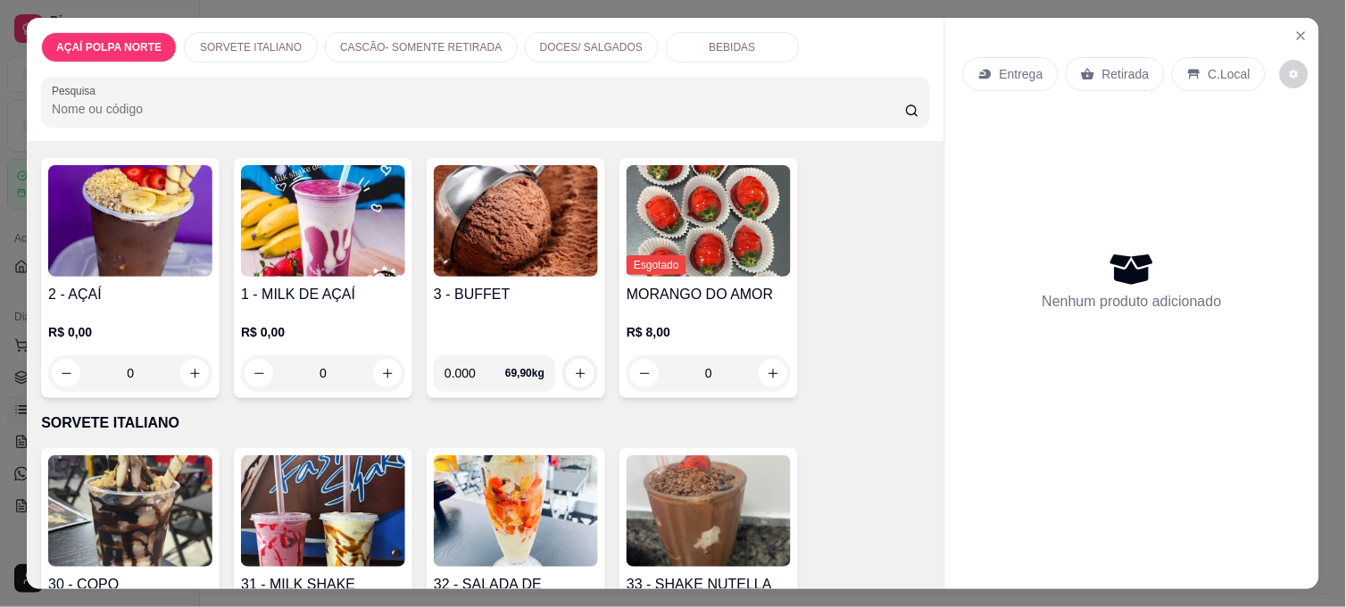
click at [154, 323] on p "R$ 0,00" at bounding box center [130, 332] width 164 height 18
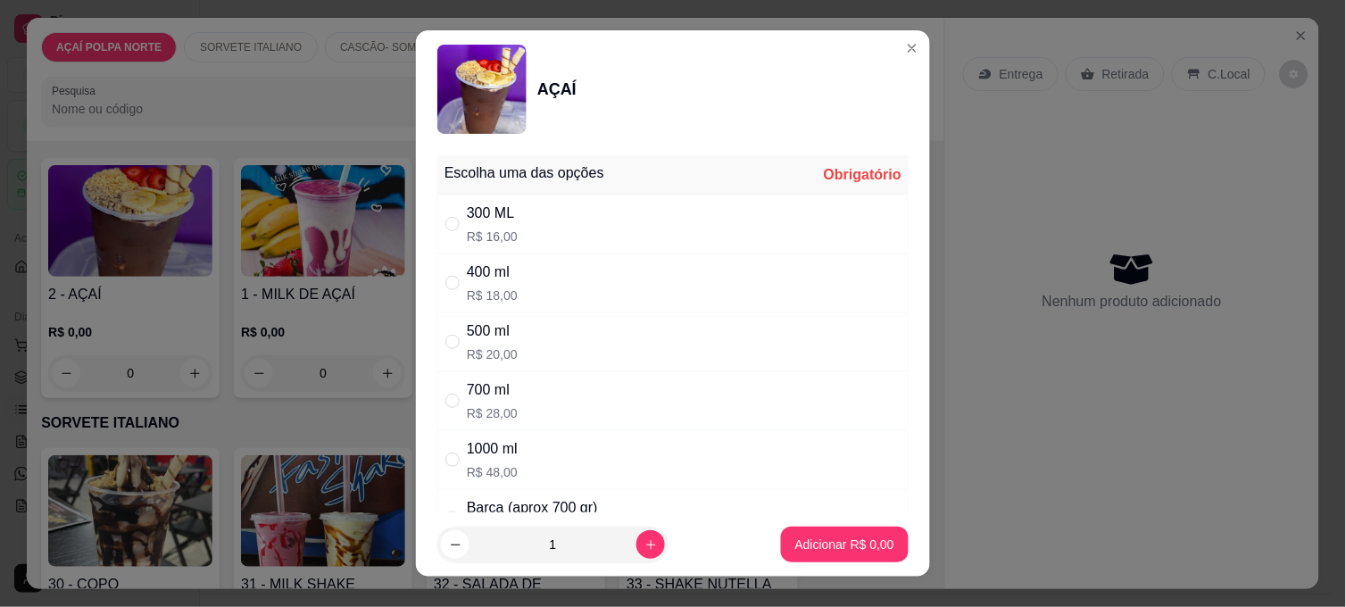
click at [487, 295] on p "R$ 18,00" at bounding box center [492, 295] width 51 height 18
radio input "true"
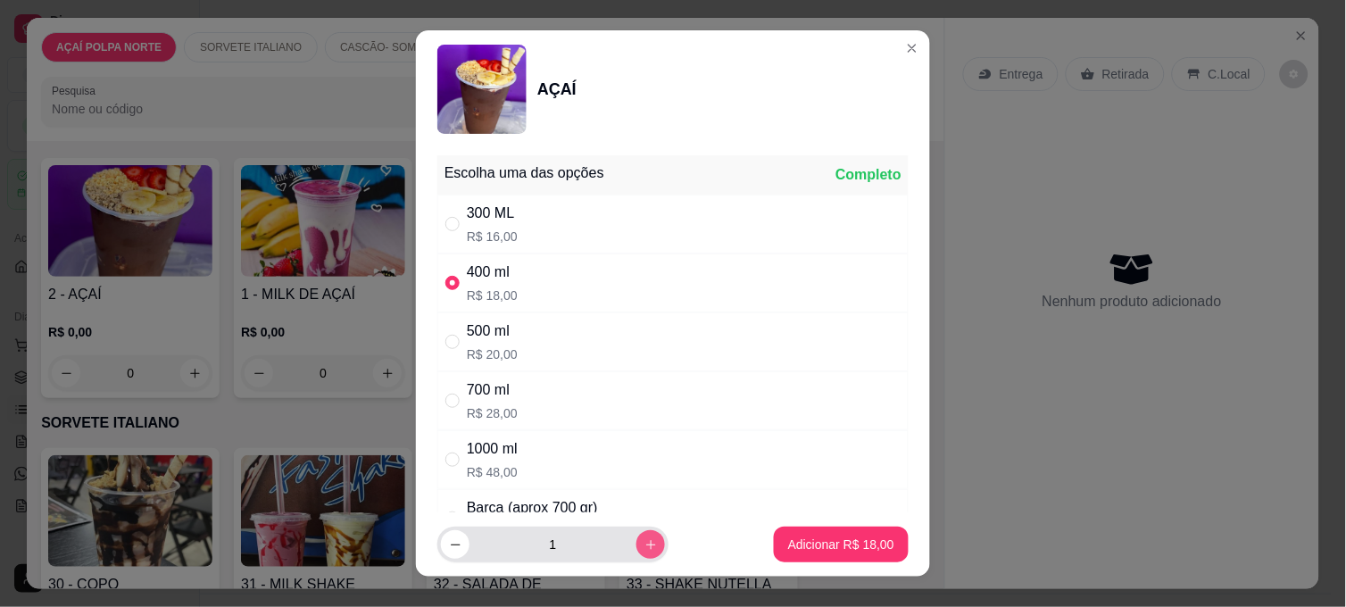
click at [636, 536] on button "increase-product-quantity" at bounding box center [650, 544] width 29 height 29
type input "2"
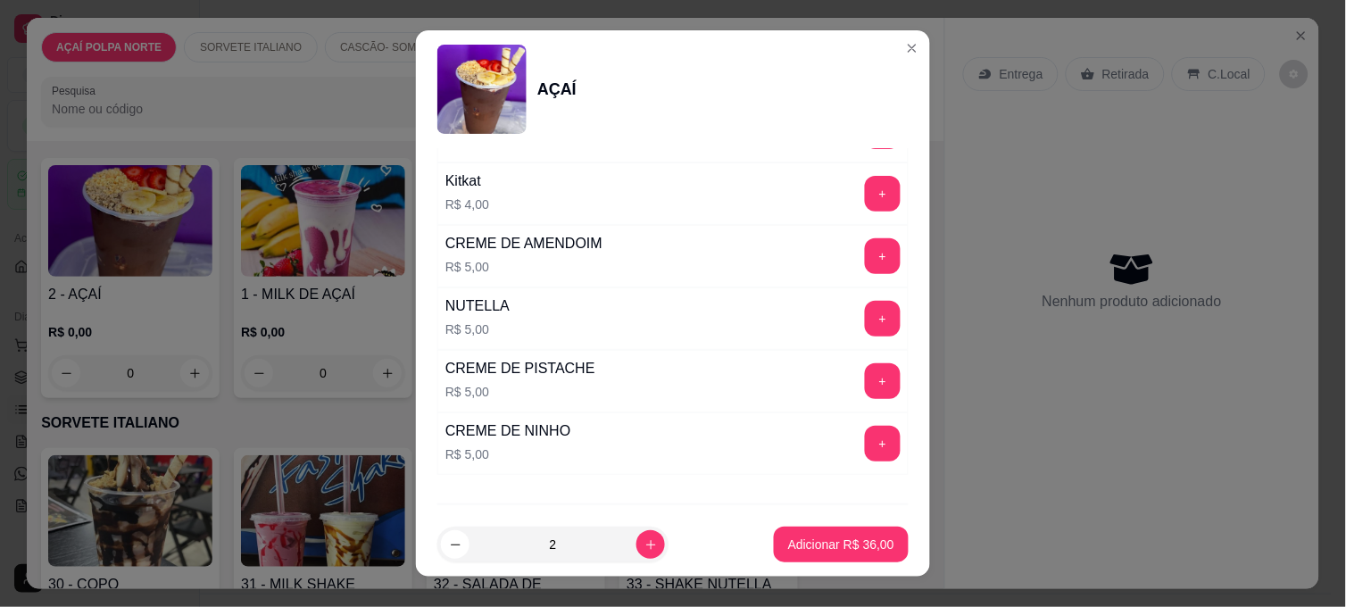
scroll to position [2082, 0]
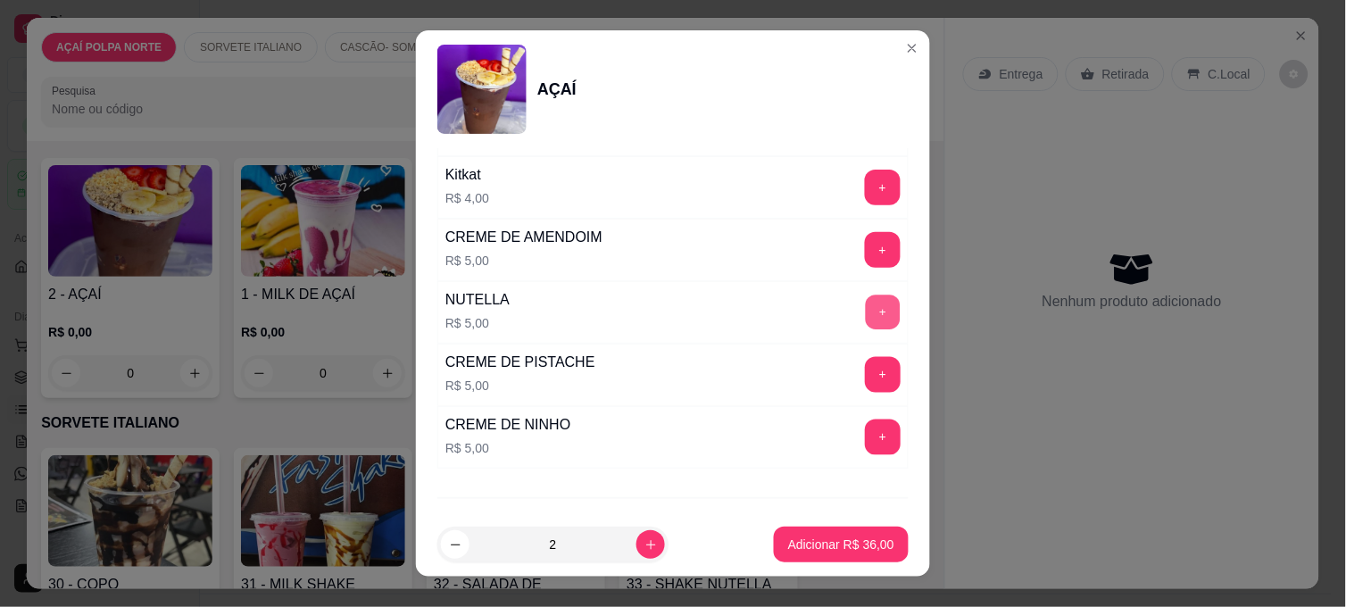
click at [866, 316] on button "+" at bounding box center [883, 312] width 35 height 35
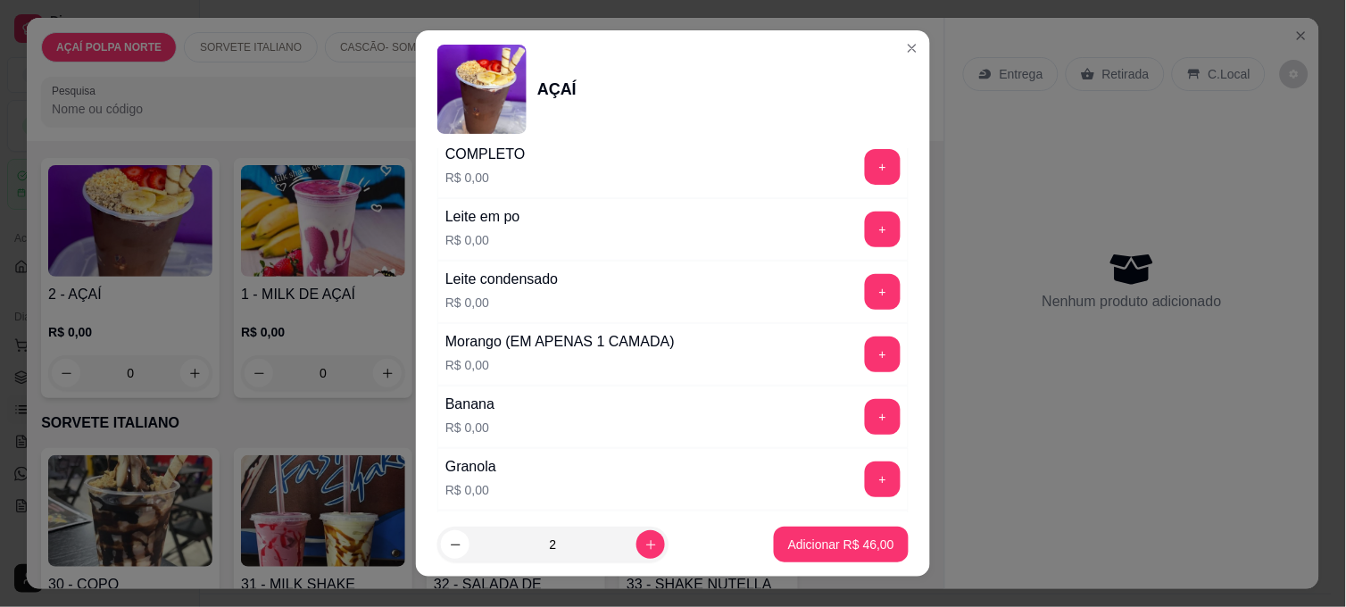
scroll to position [693, 0]
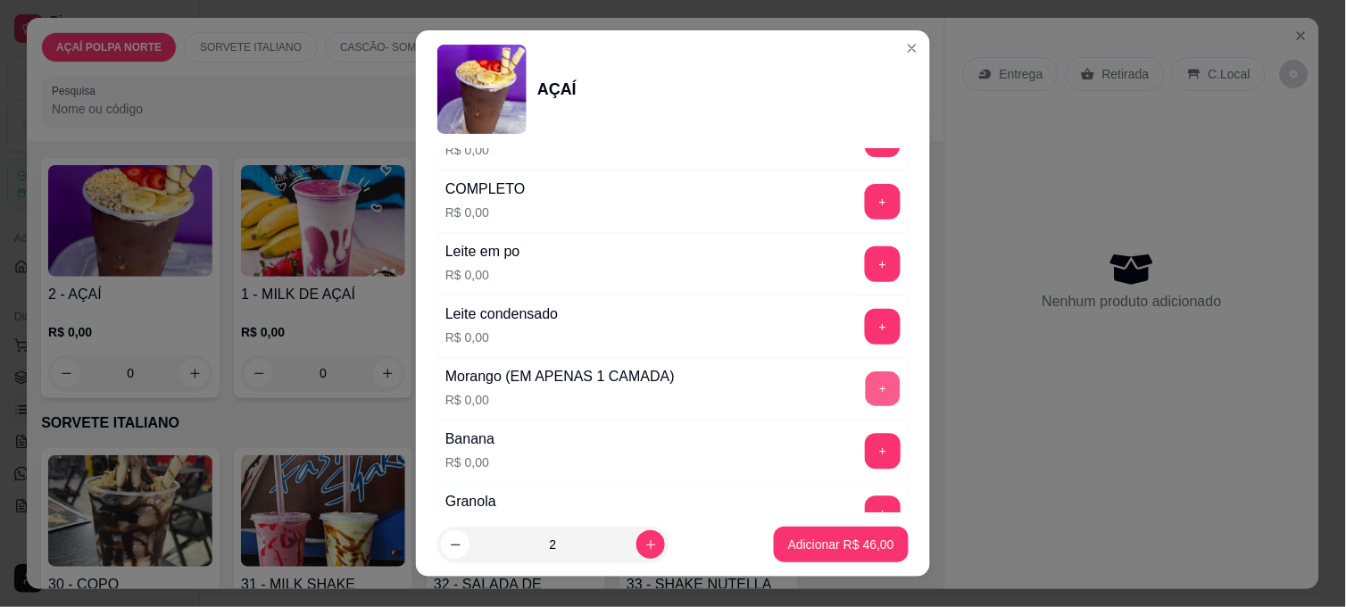
click at [866, 377] on button "+" at bounding box center [883, 389] width 35 height 35
click at [865, 264] on button "+" at bounding box center [883, 264] width 36 height 36
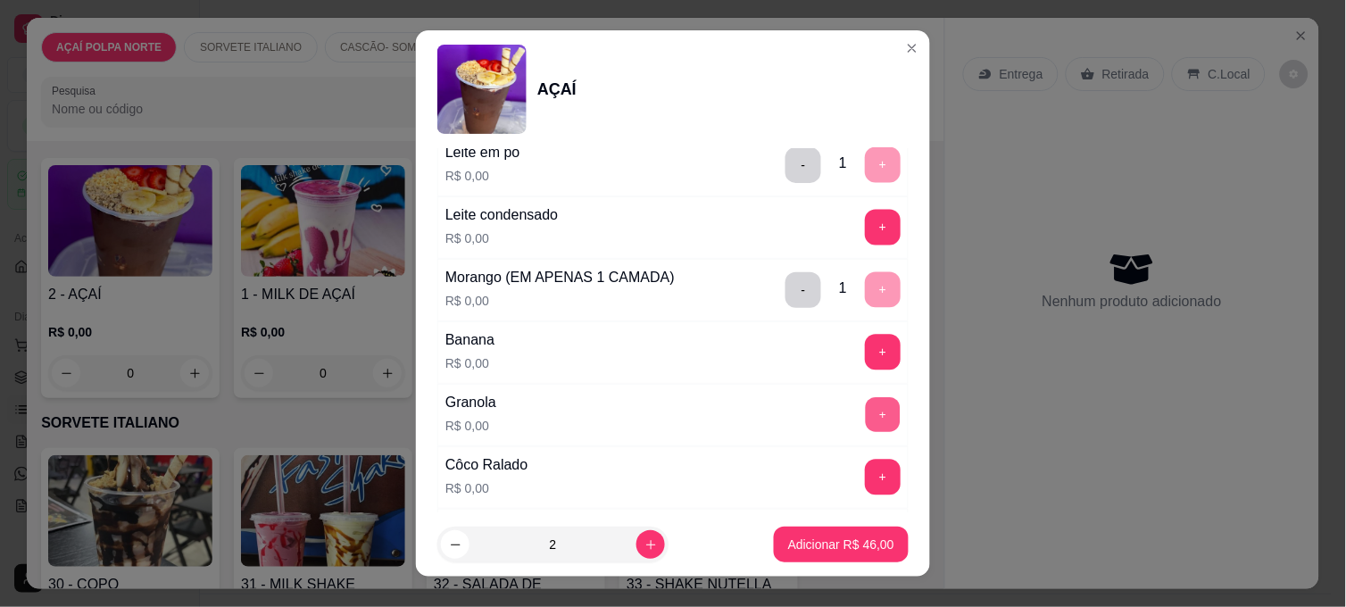
click at [866, 411] on button "+" at bounding box center [883, 415] width 35 height 35
click at [872, 544] on button "Adicionar R$ 46,00" at bounding box center [840, 544] width 131 height 35
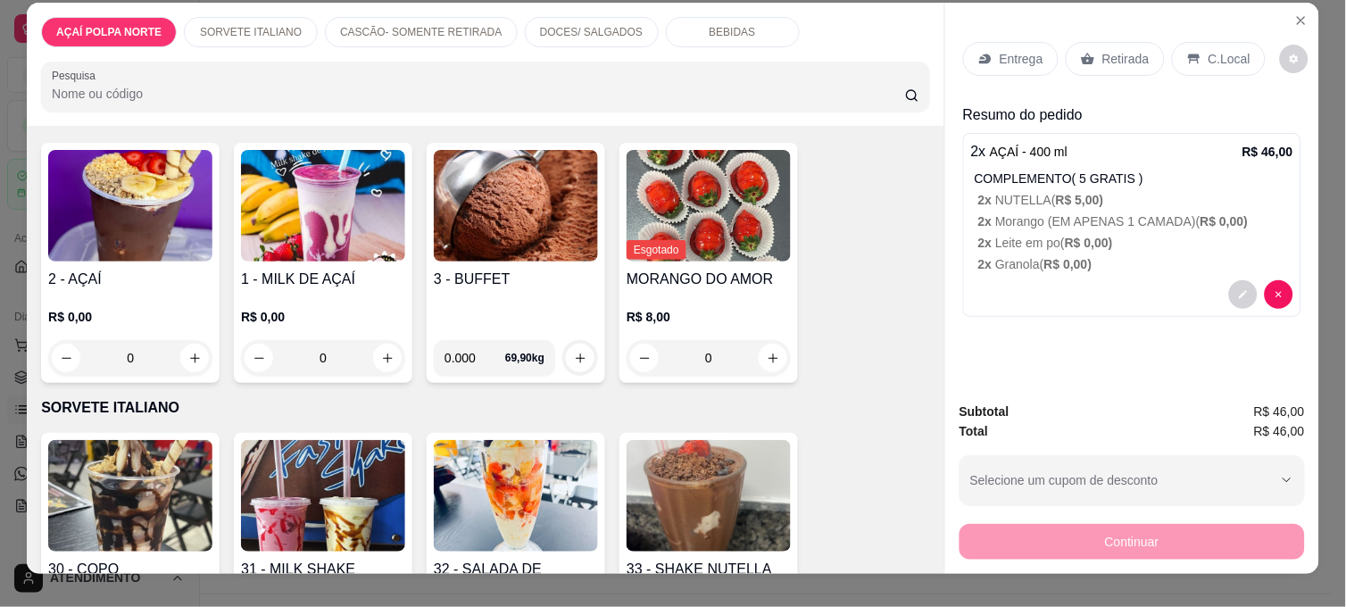
scroll to position [0, 0]
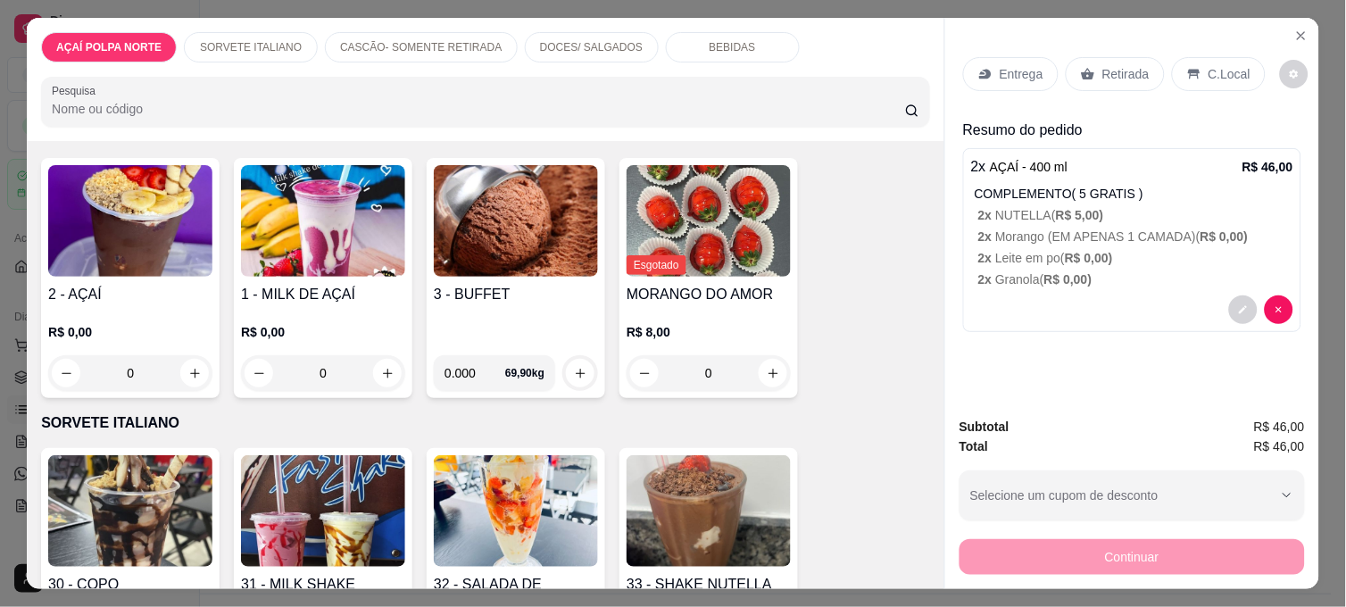
click at [1123, 65] on p "Retirada" at bounding box center [1125, 74] width 47 height 18
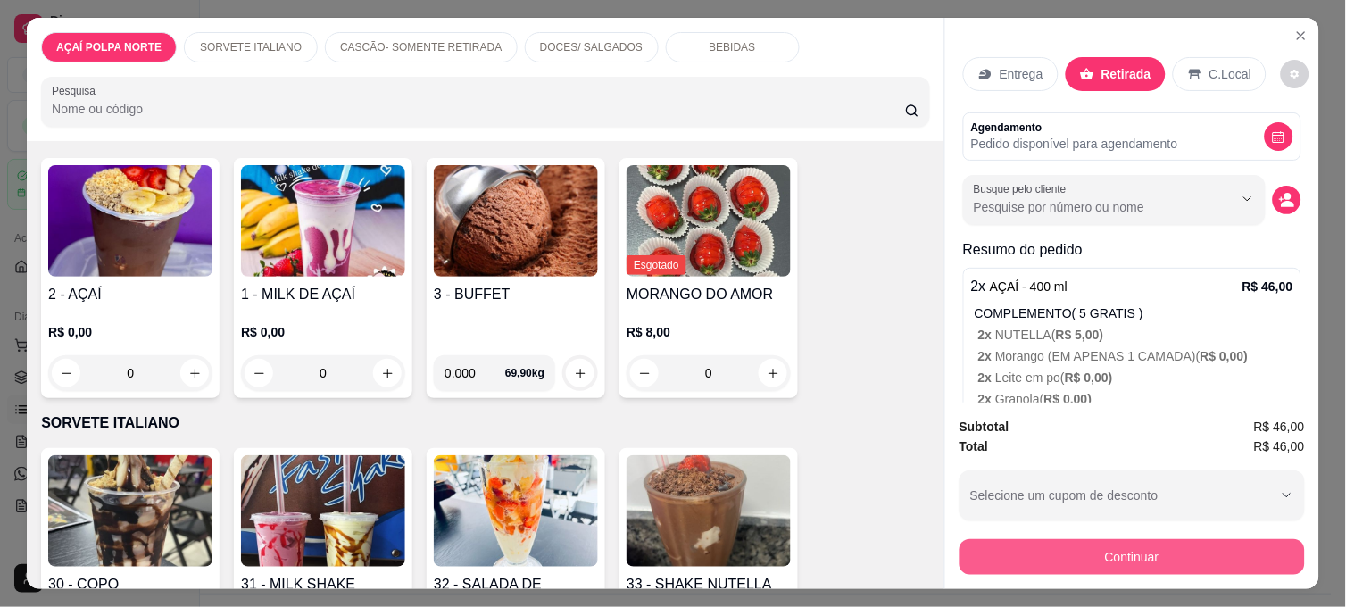
click at [1118, 548] on button "Continuar" at bounding box center [1131, 557] width 345 height 36
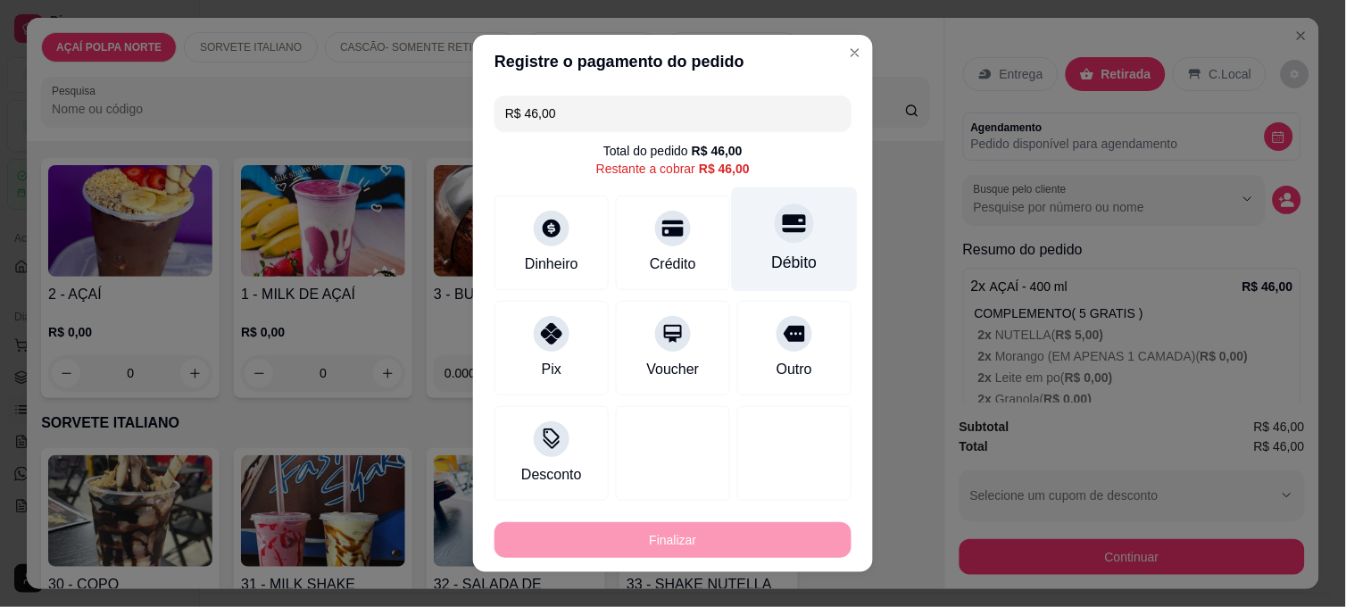
click at [741, 256] on div "Débito" at bounding box center [795, 239] width 126 height 104
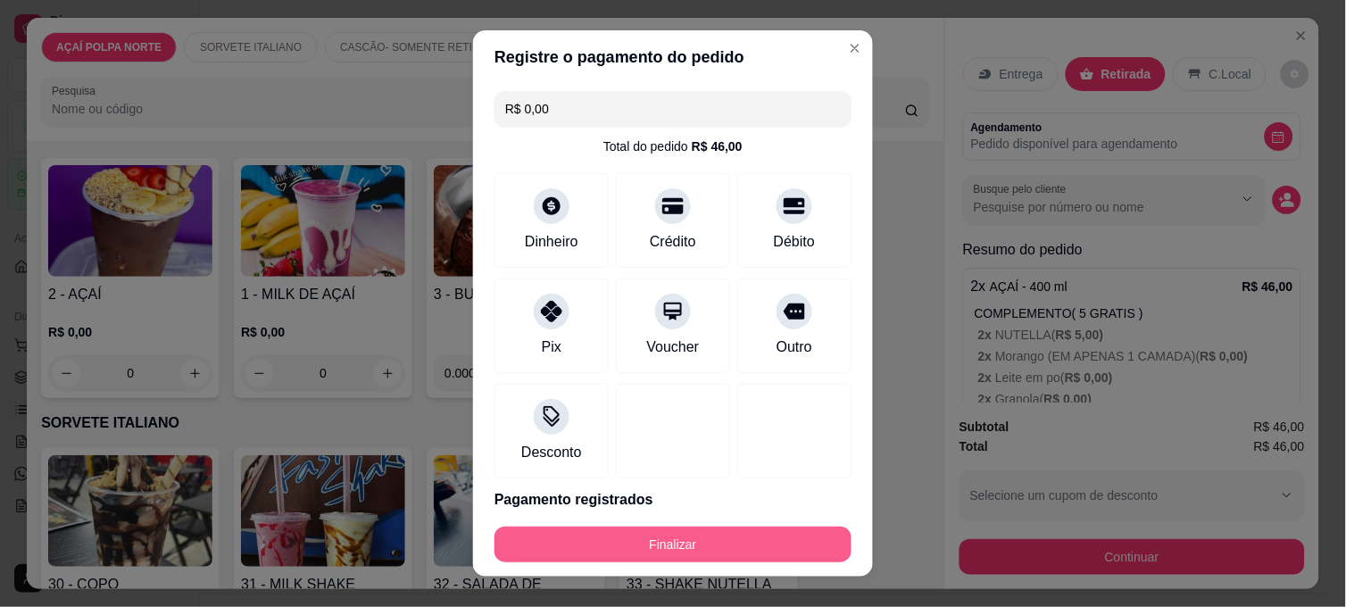
click at [727, 545] on button "Finalizar" at bounding box center [672, 544] width 357 height 36
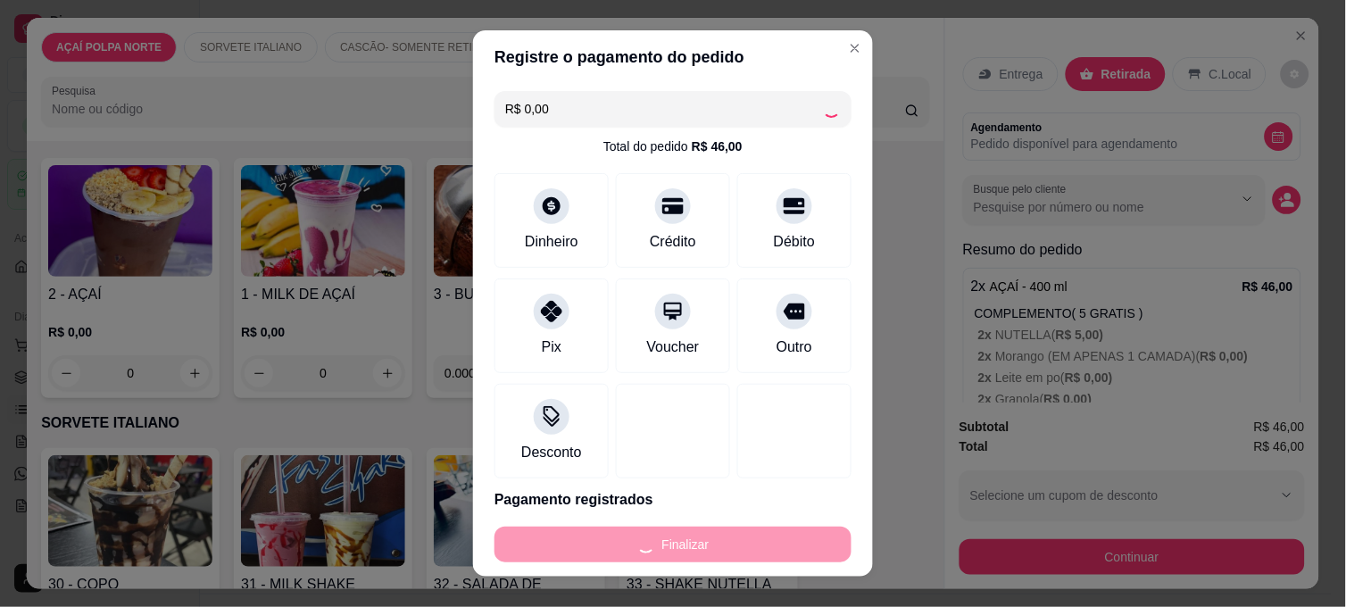
type input "-R$ 46,00"
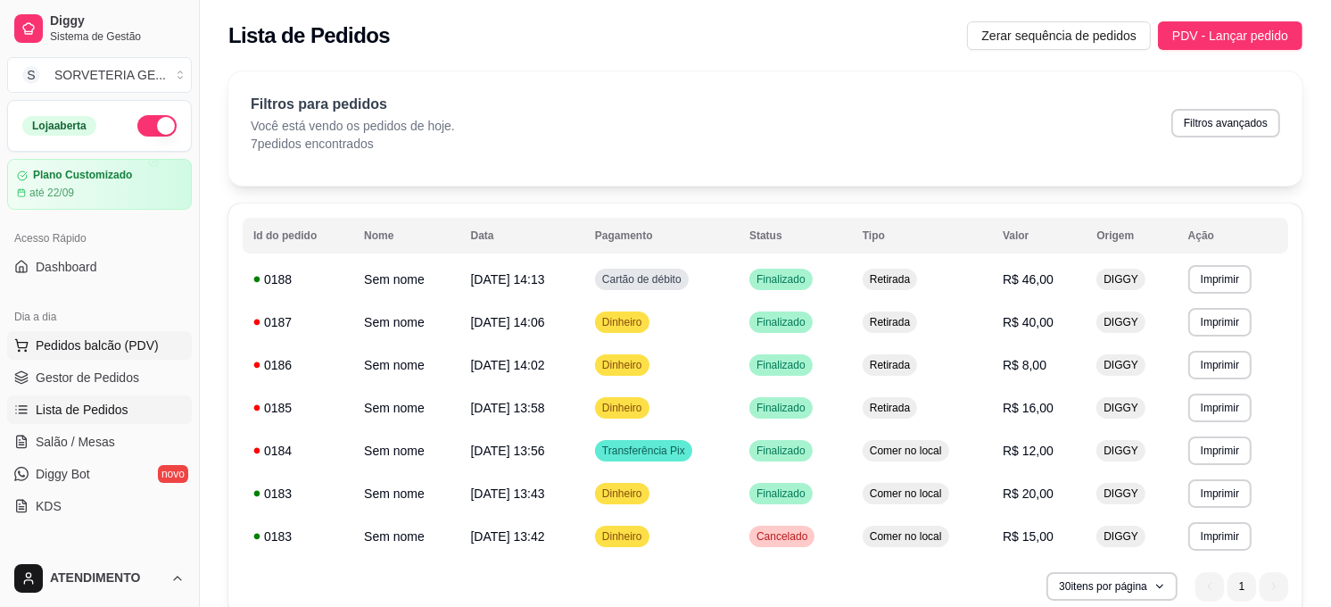
click at [148, 344] on span "Pedidos balcão (PDV)" at bounding box center [97, 345] width 123 height 18
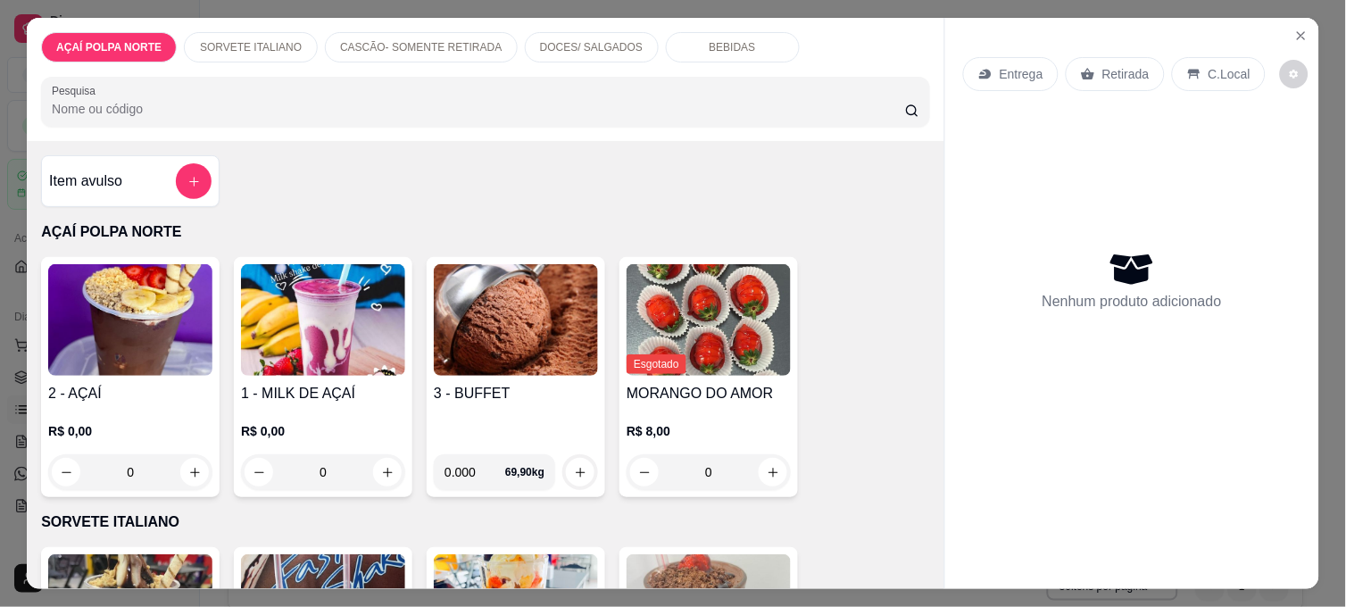
click at [140, 383] on h4 "2 - AÇAÍ" at bounding box center [130, 393] width 164 height 21
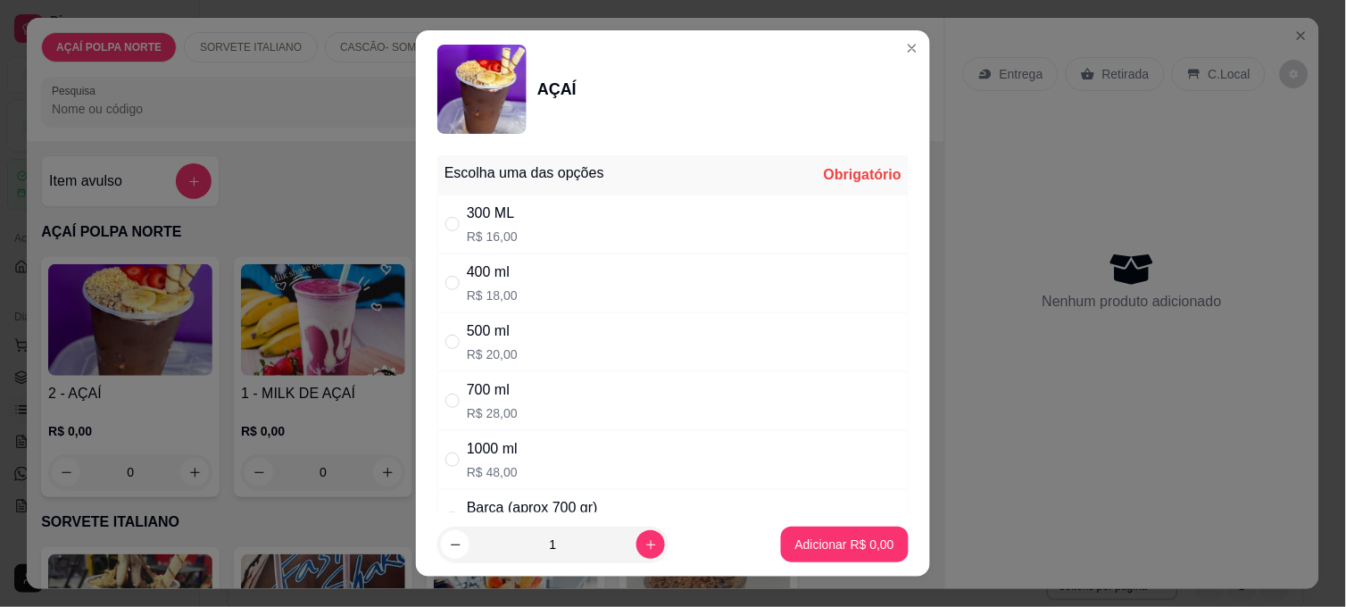
click at [540, 225] on div "300 ML R$ 16,00" at bounding box center [672, 224] width 471 height 59
radio input "true"
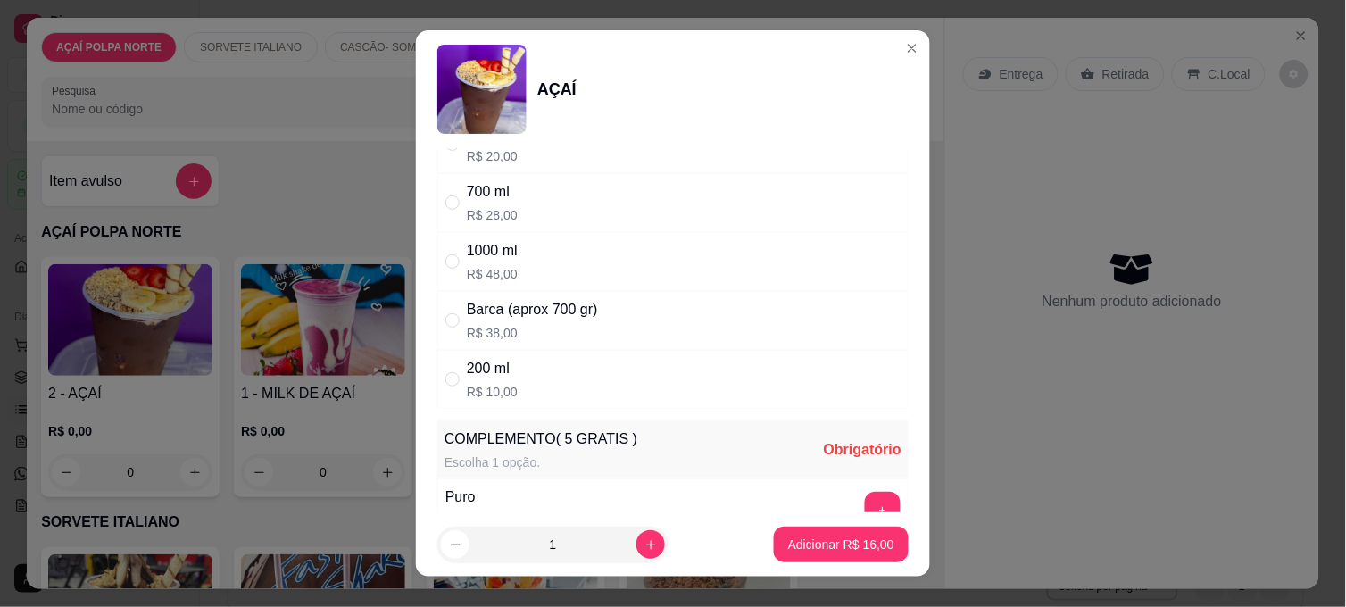
scroll to position [495, 0]
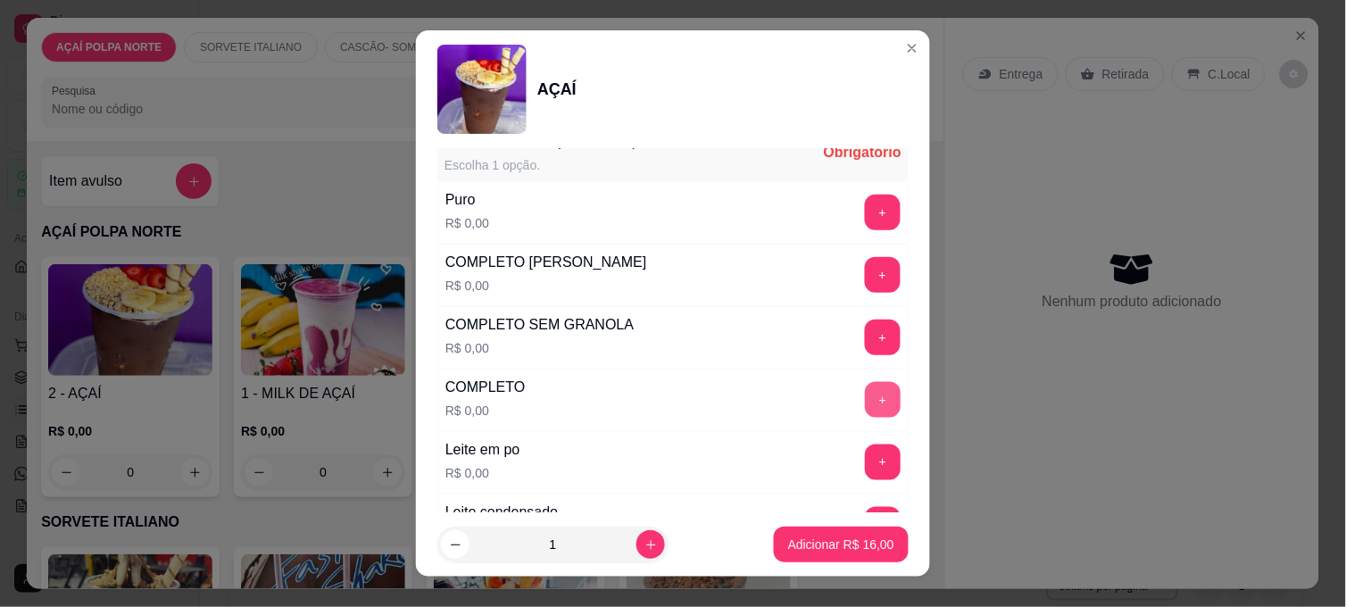
click at [865, 398] on button "+" at bounding box center [883, 400] width 36 height 36
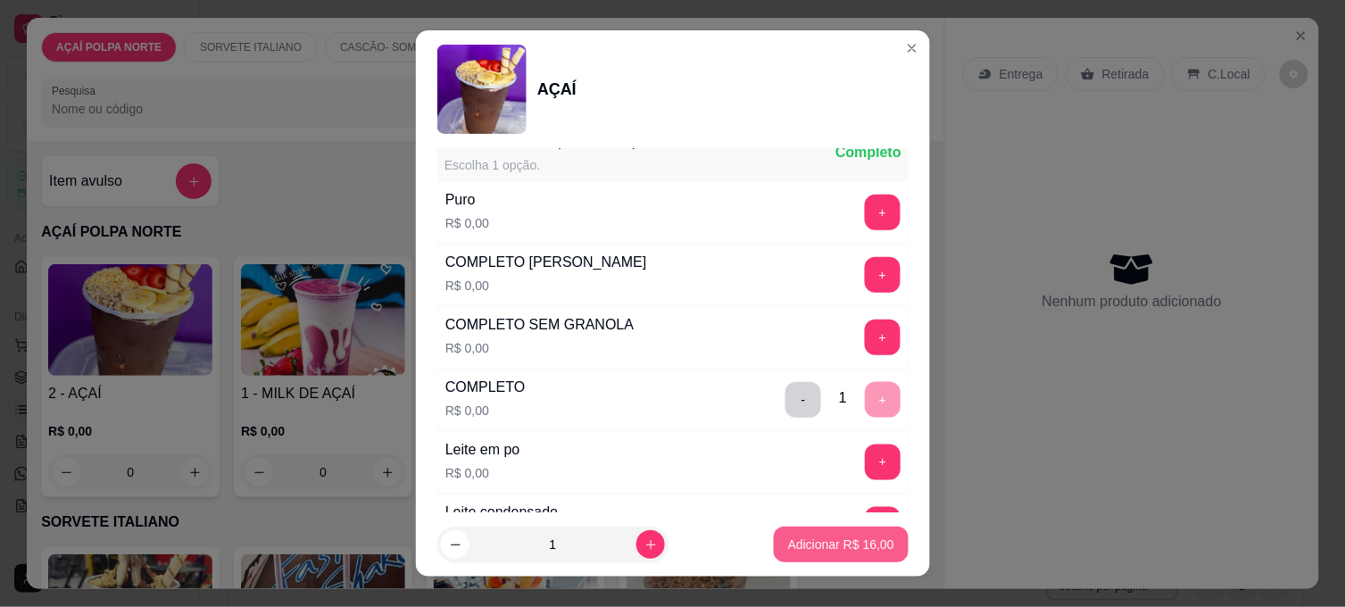
click at [821, 537] on p "Adicionar R$ 16,00" at bounding box center [841, 544] width 106 height 18
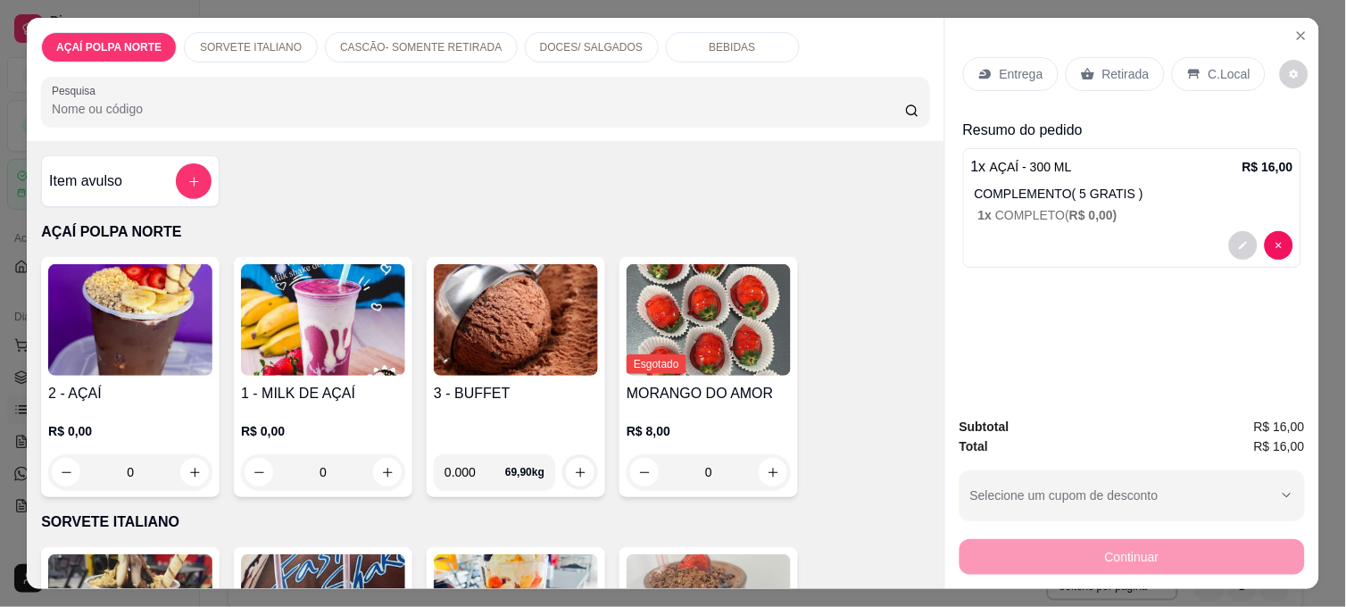
click at [118, 317] on img at bounding box center [130, 320] width 164 height 112
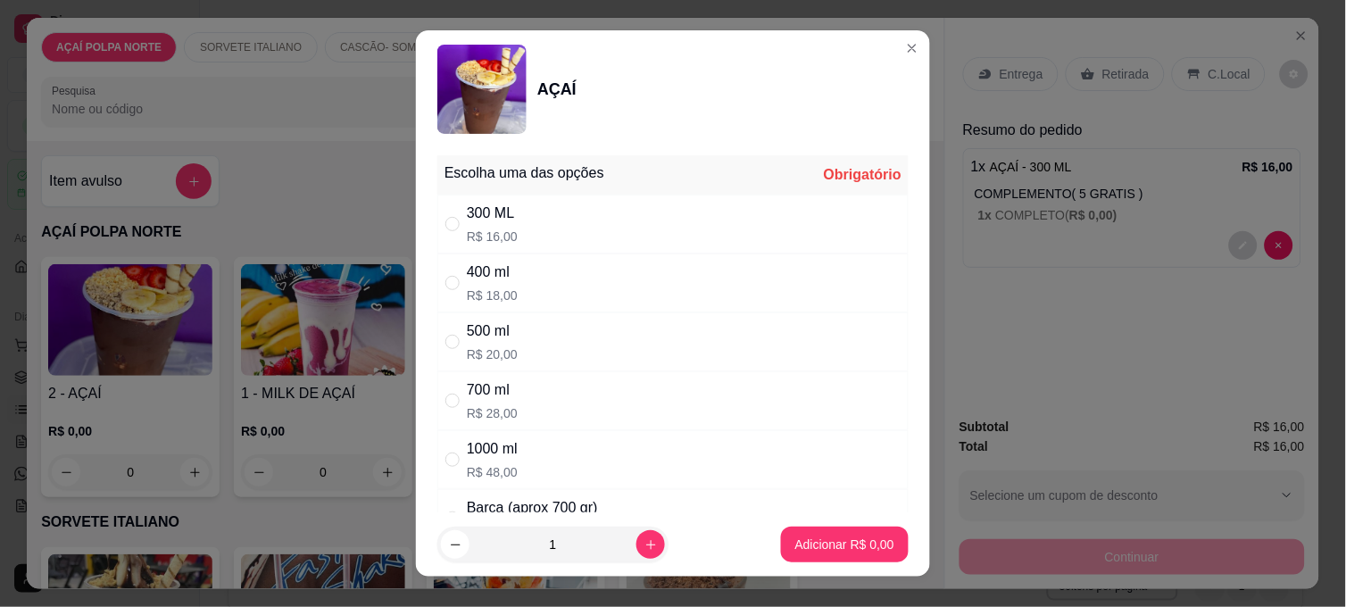
click at [530, 223] on div "300 ML R$ 16,00" at bounding box center [672, 224] width 471 height 59
radio input "true"
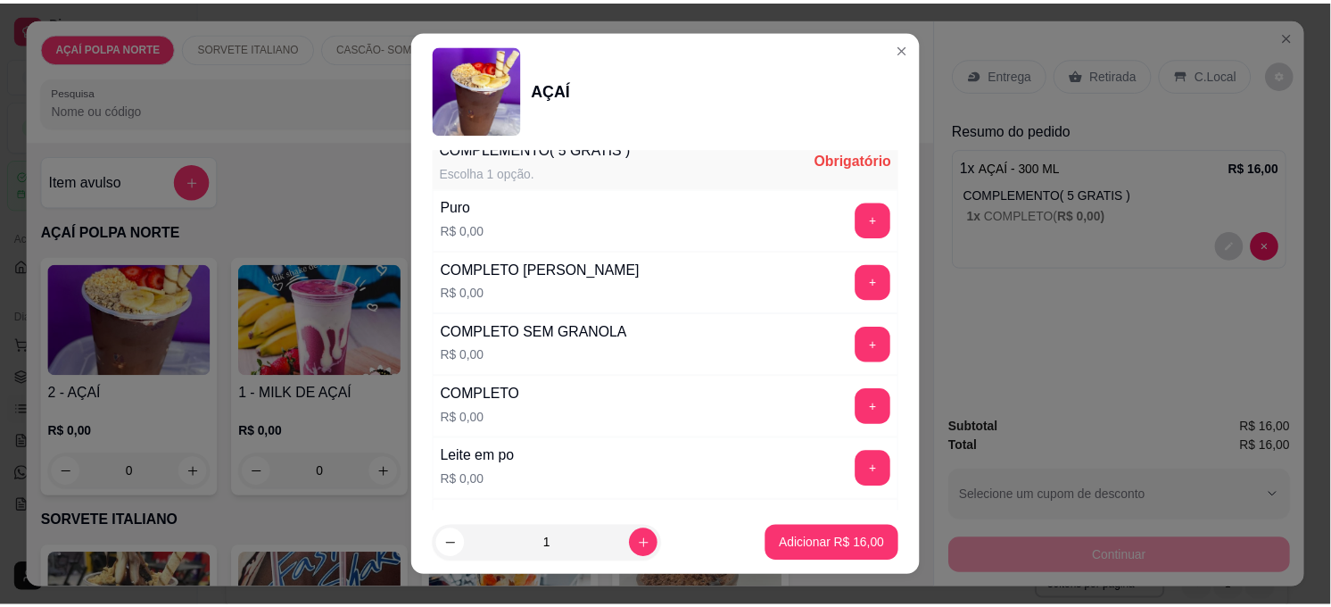
scroll to position [594, 0]
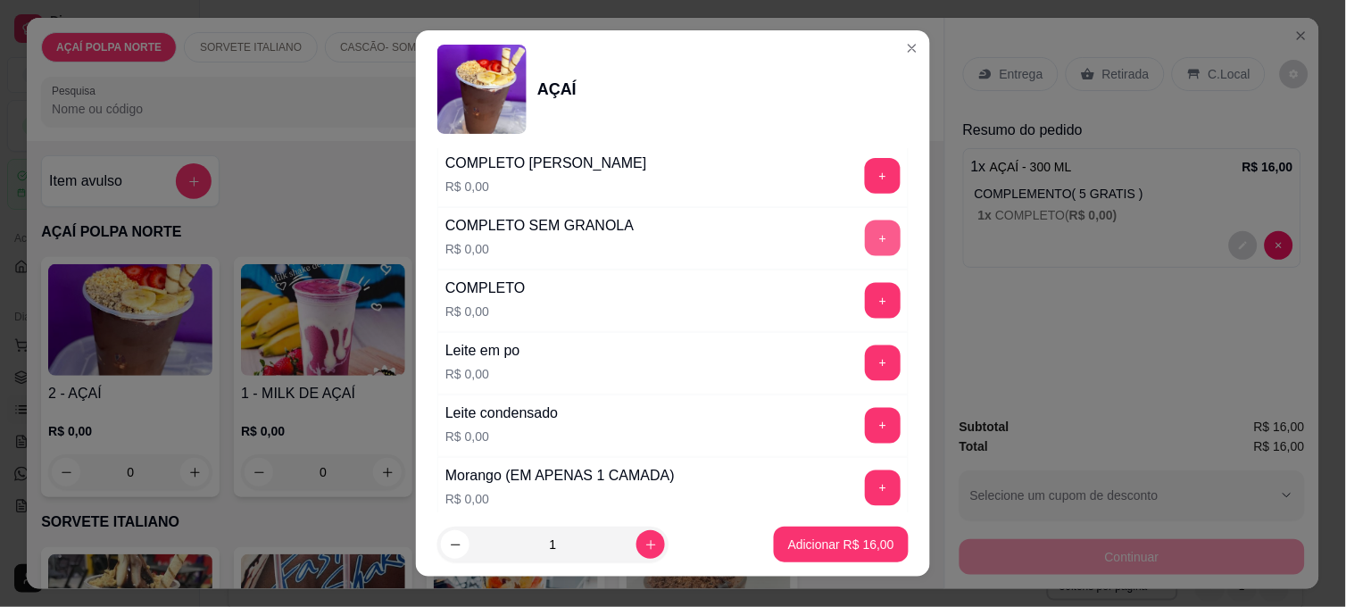
click at [865, 241] on button "+" at bounding box center [883, 238] width 36 height 36
click at [857, 540] on p "Adicionar R$ 16,00" at bounding box center [842, 543] width 104 height 17
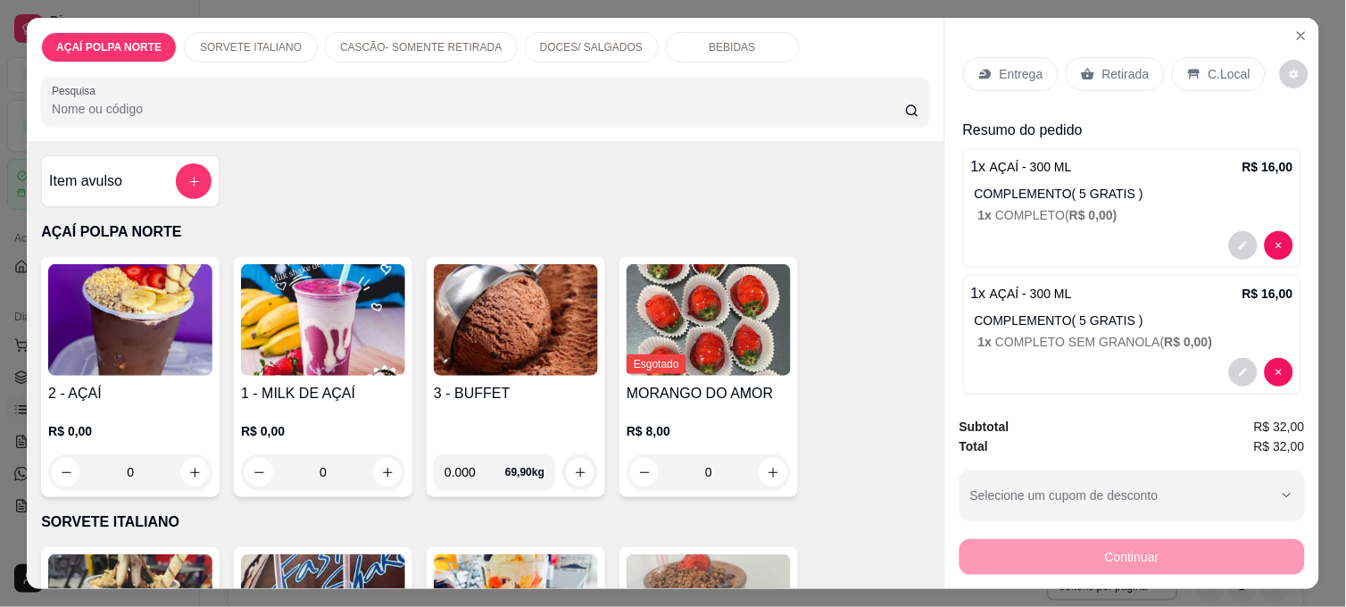
click at [1118, 70] on p "Retirada" at bounding box center [1125, 74] width 47 height 18
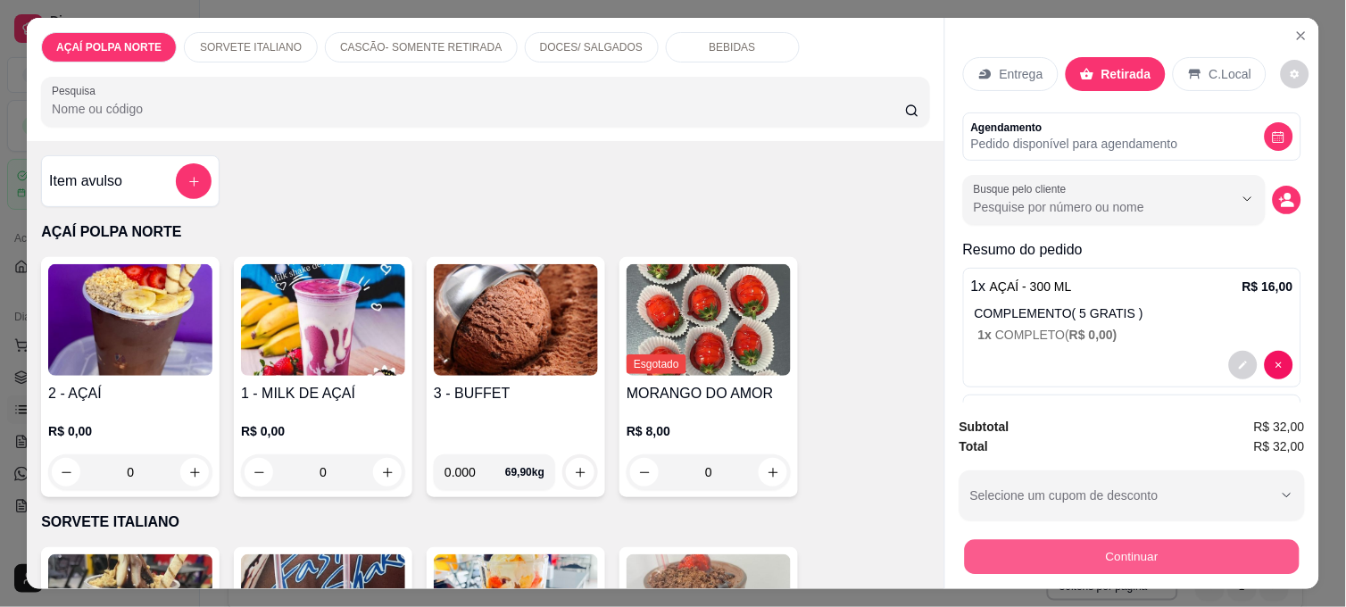
click at [1272, 545] on button "Continuar" at bounding box center [1132, 556] width 335 height 35
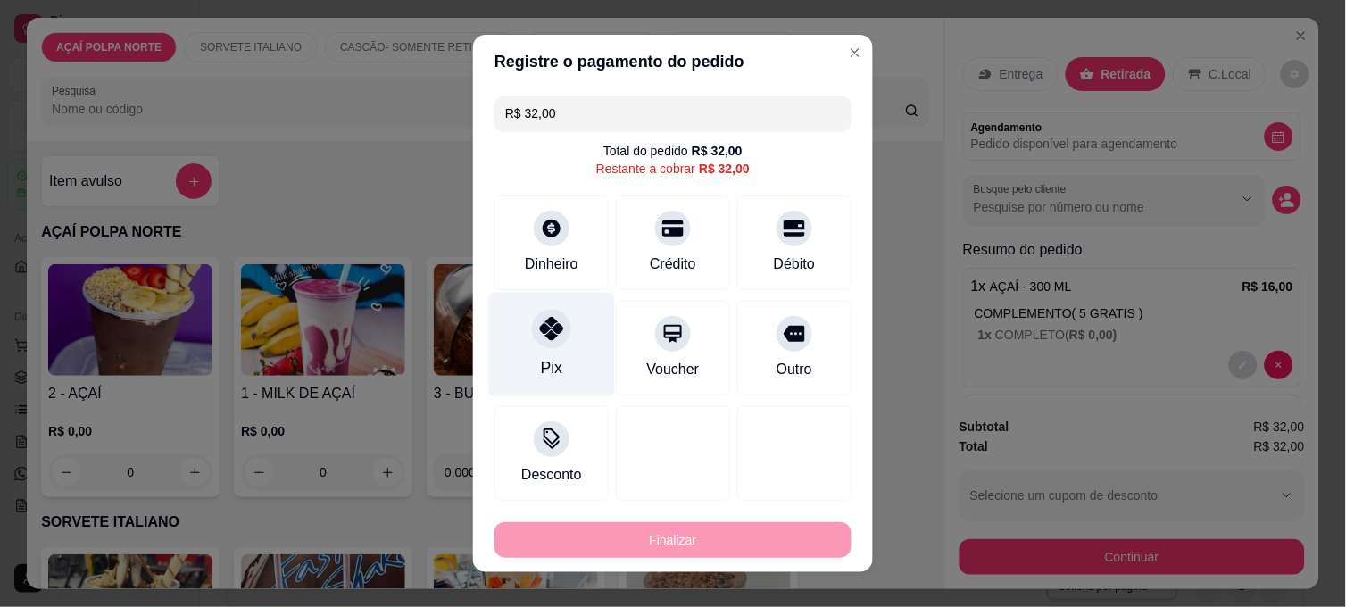
click at [512, 326] on div "Pix" at bounding box center [552, 345] width 126 height 104
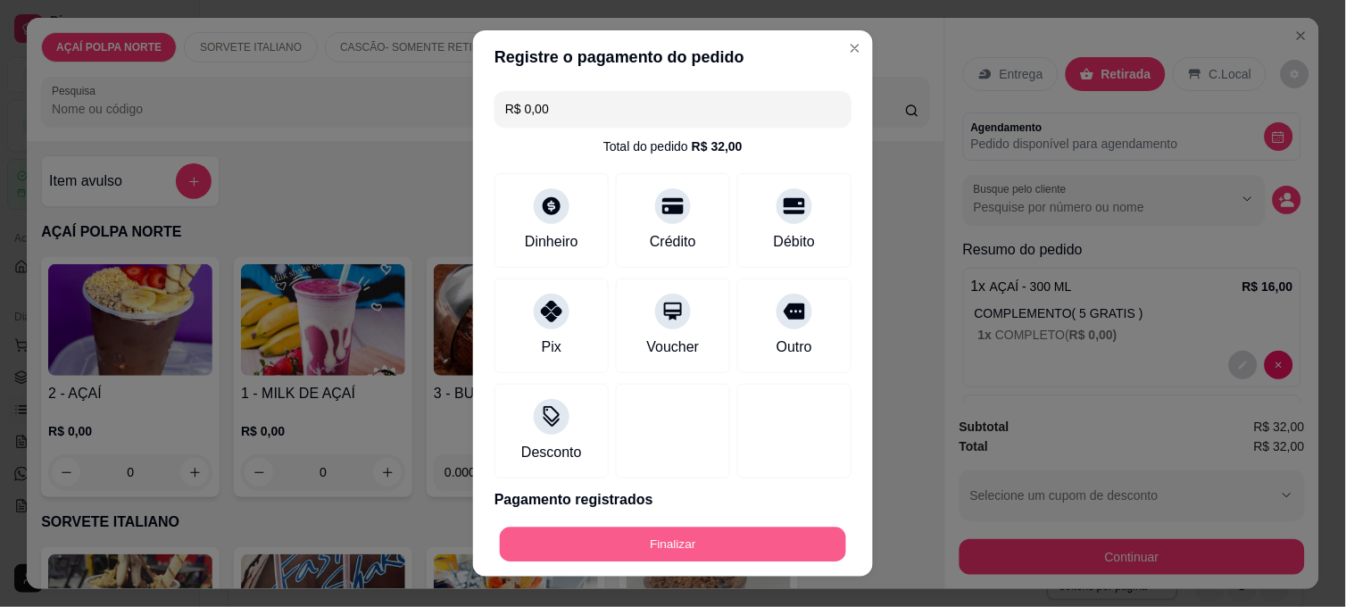
click at [720, 549] on button "Finalizar" at bounding box center [673, 544] width 346 height 35
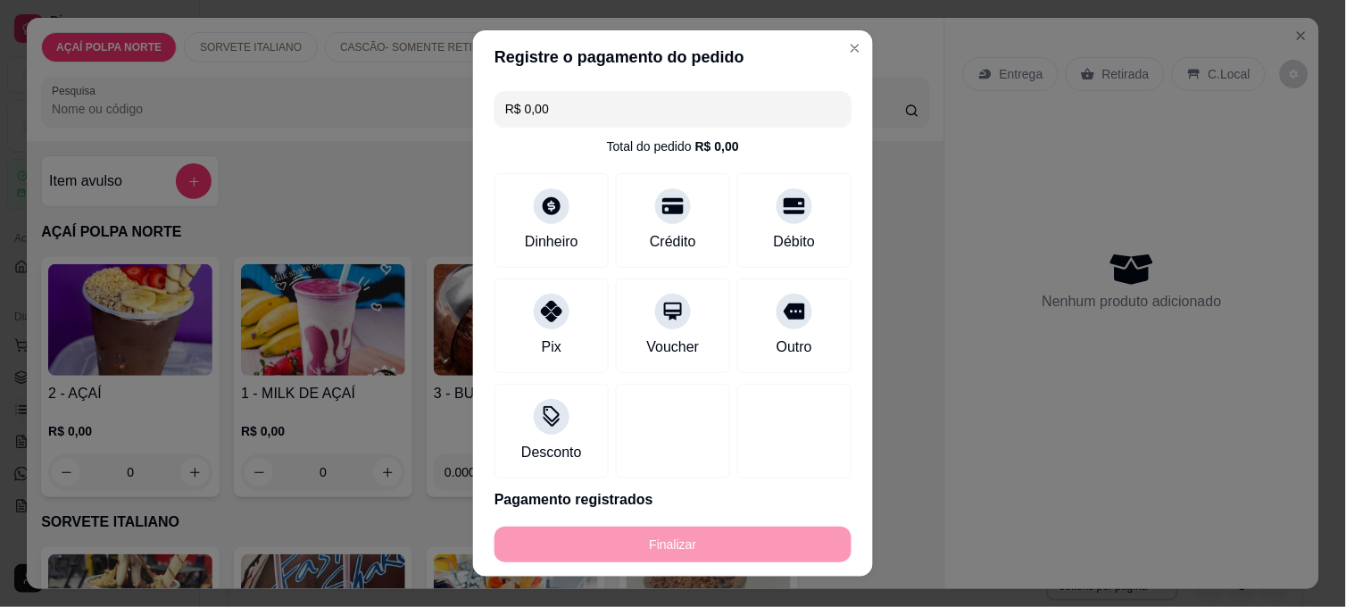
type input "-R$ 32,00"
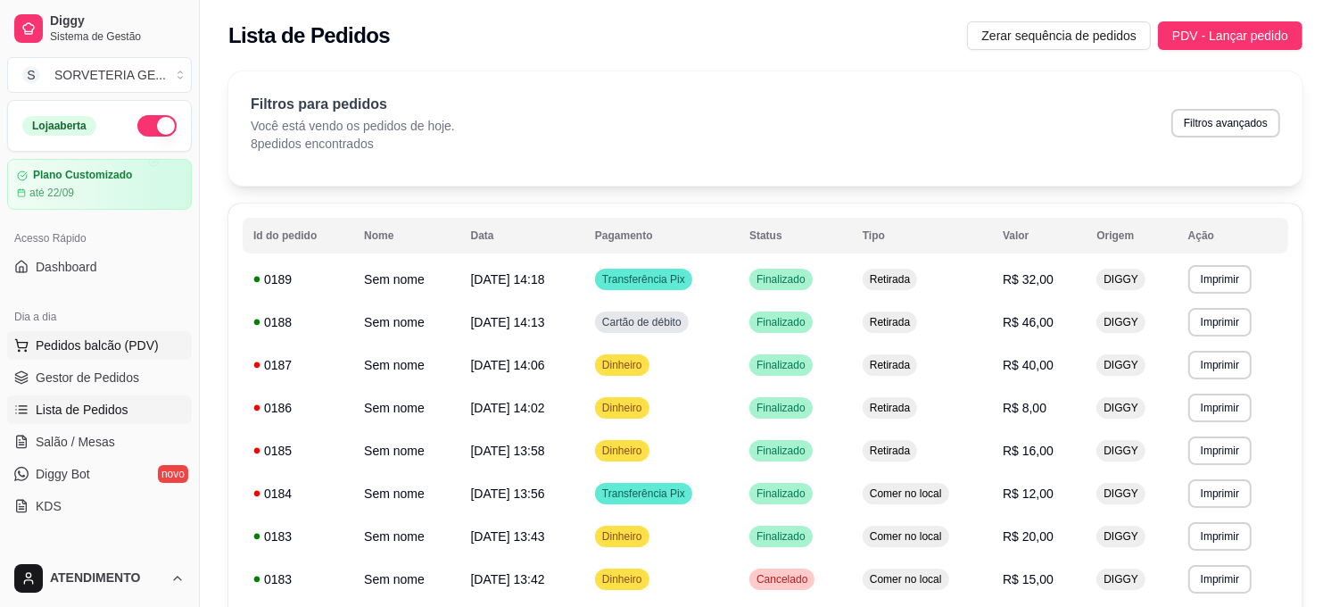
click at [114, 350] on span "Pedidos balcão (PDV)" at bounding box center [97, 345] width 123 height 18
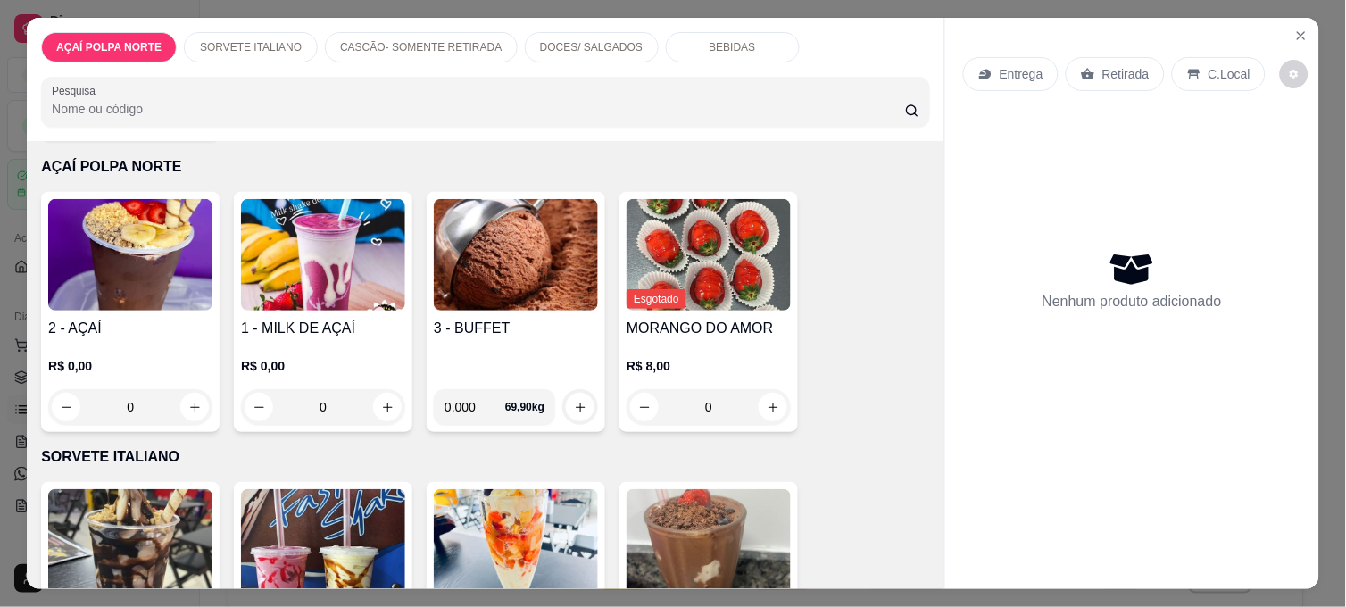
scroll to position [99, 0]
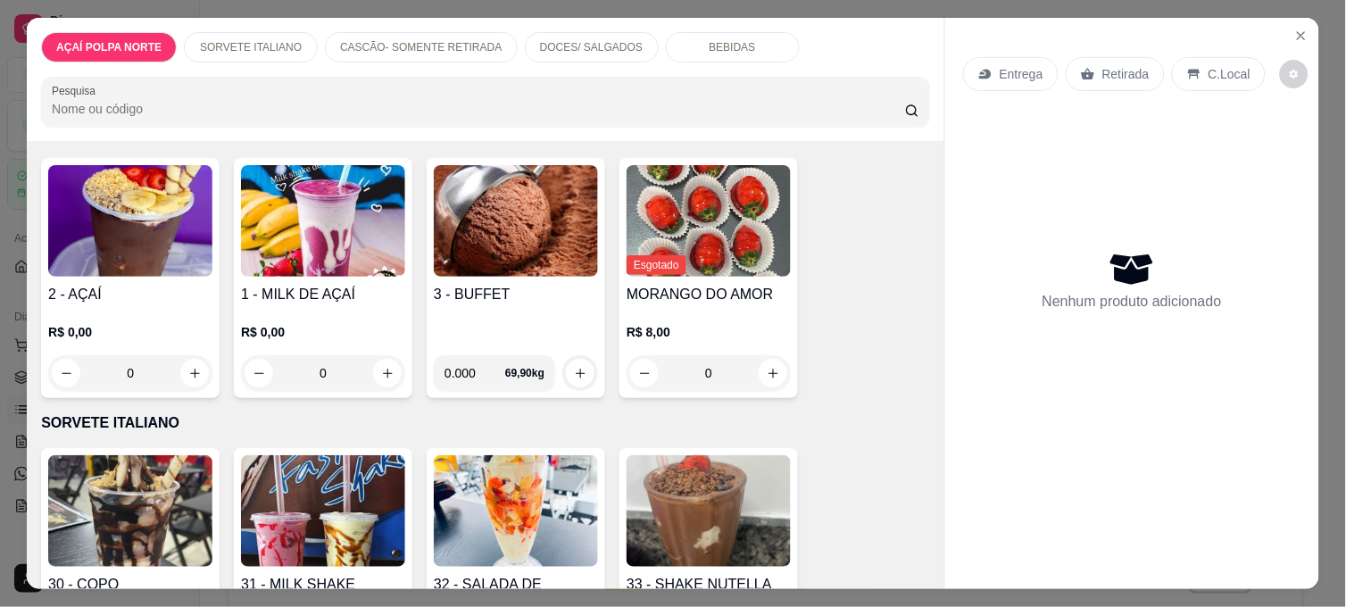
click at [307, 455] on img at bounding box center [323, 511] width 164 height 112
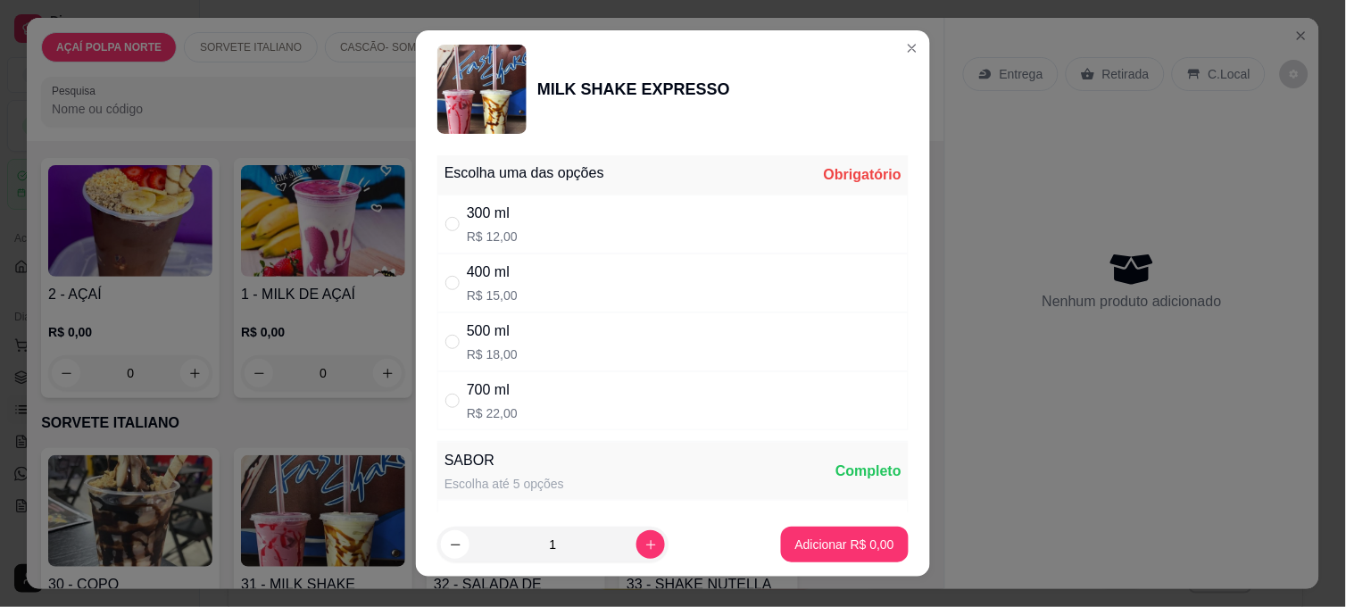
click at [521, 270] on div "400 ml R$ 15,00" at bounding box center [672, 282] width 471 height 59
radio input "true"
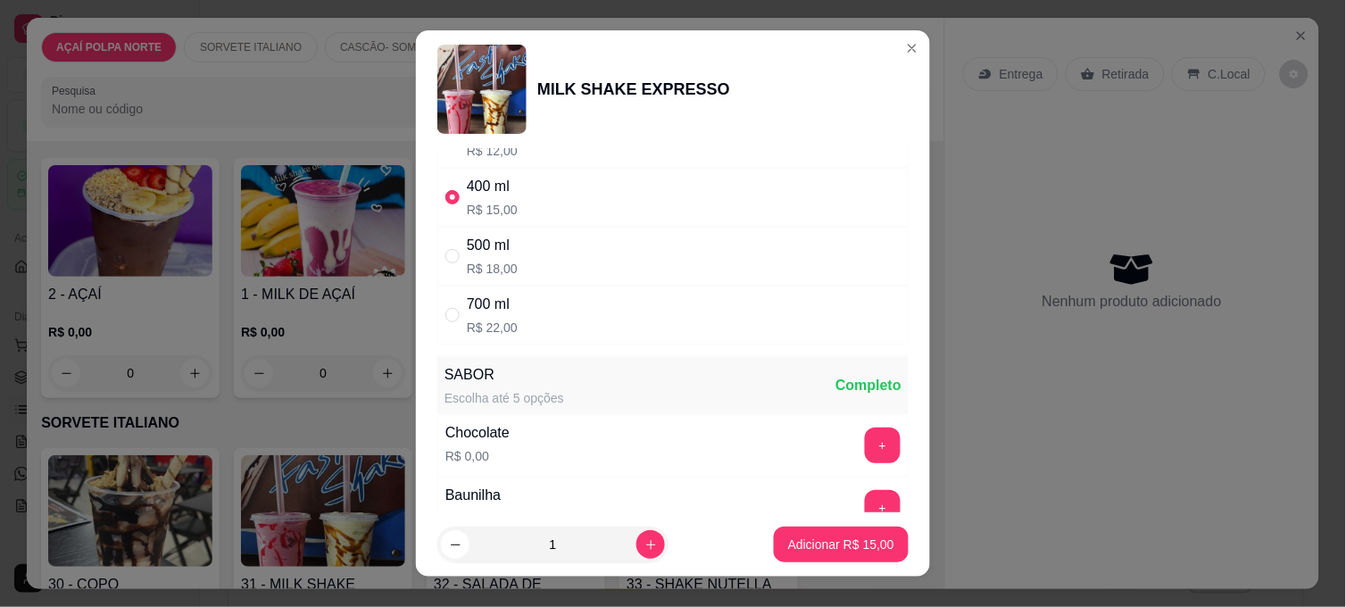
scroll to position [198, 0]
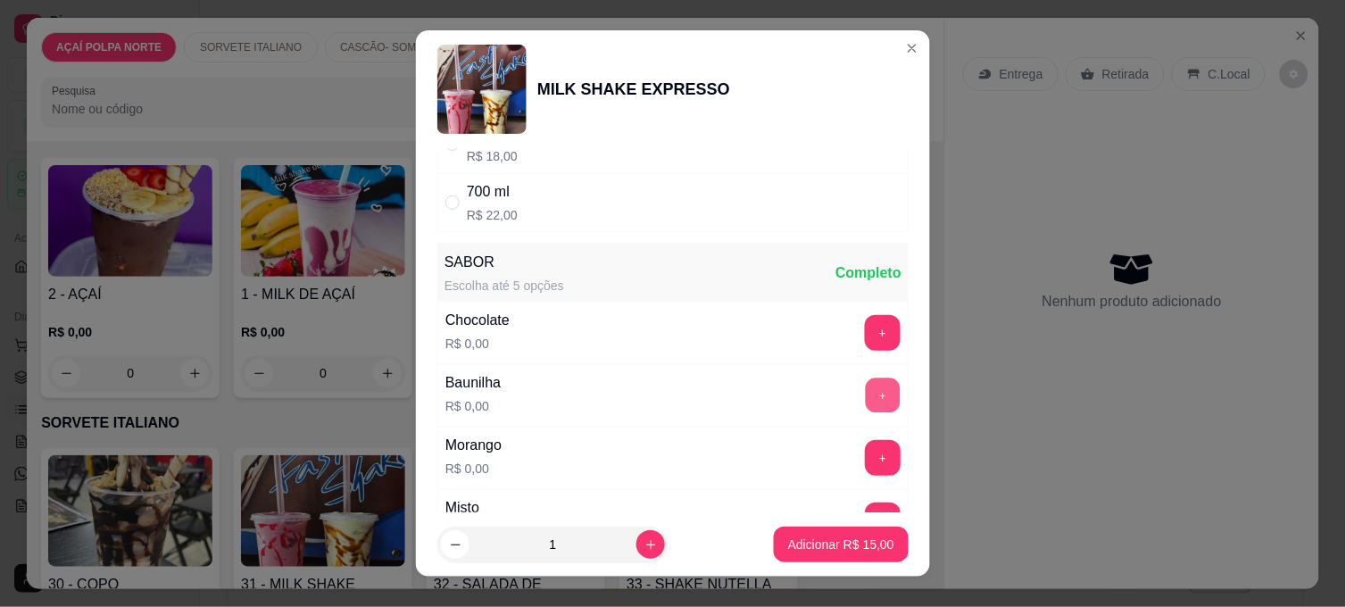
click at [866, 402] on button "+" at bounding box center [883, 395] width 35 height 35
click at [846, 541] on p "Adicionar R$ 15,00" at bounding box center [841, 544] width 106 height 18
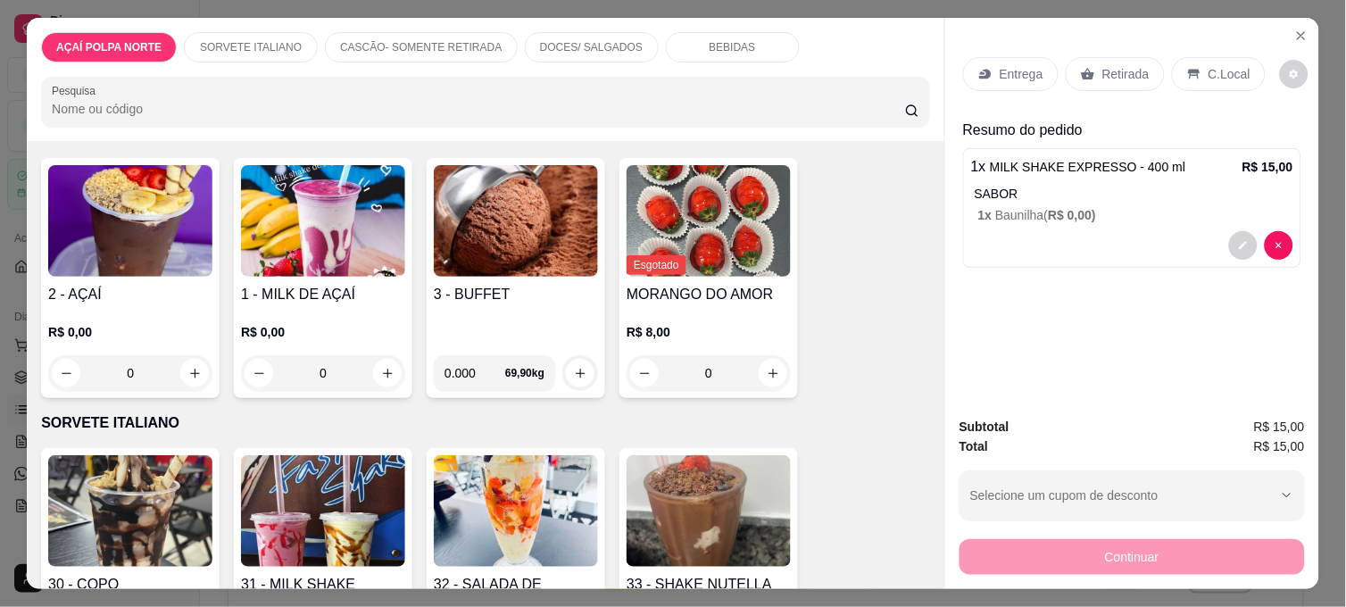
click at [1129, 57] on div "Retirada" at bounding box center [1114, 74] width 99 height 34
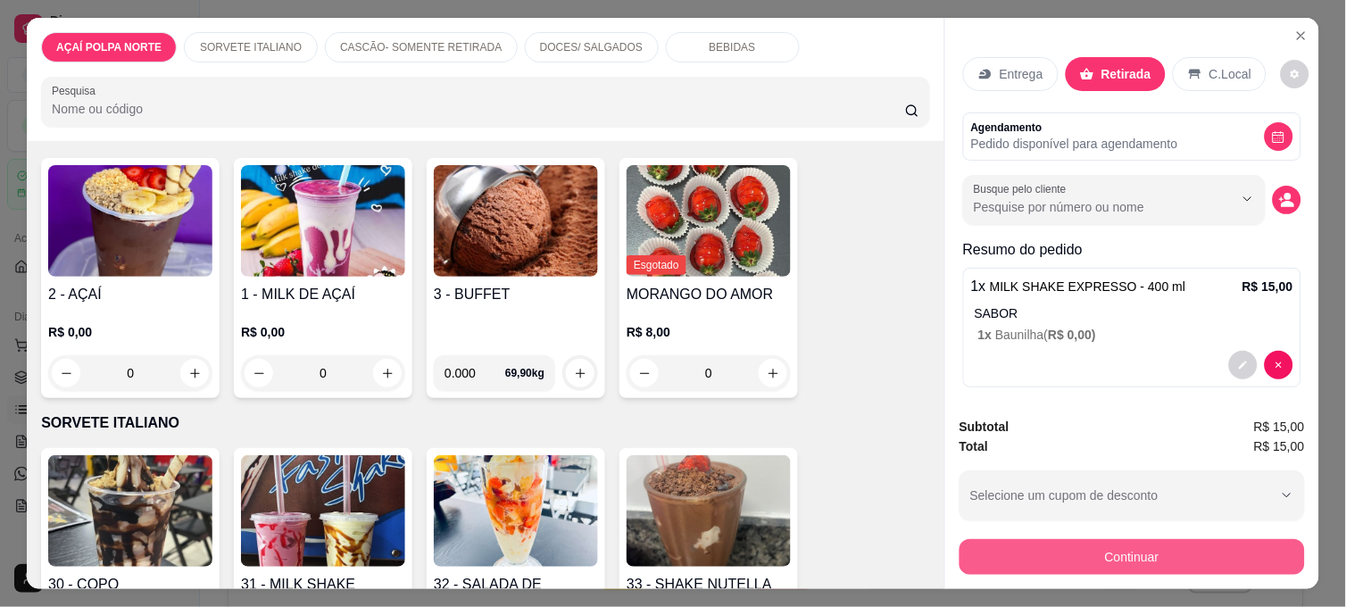
click at [1101, 549] on button "Continuar" at bounding box center [1131, 557] width 345 height 36
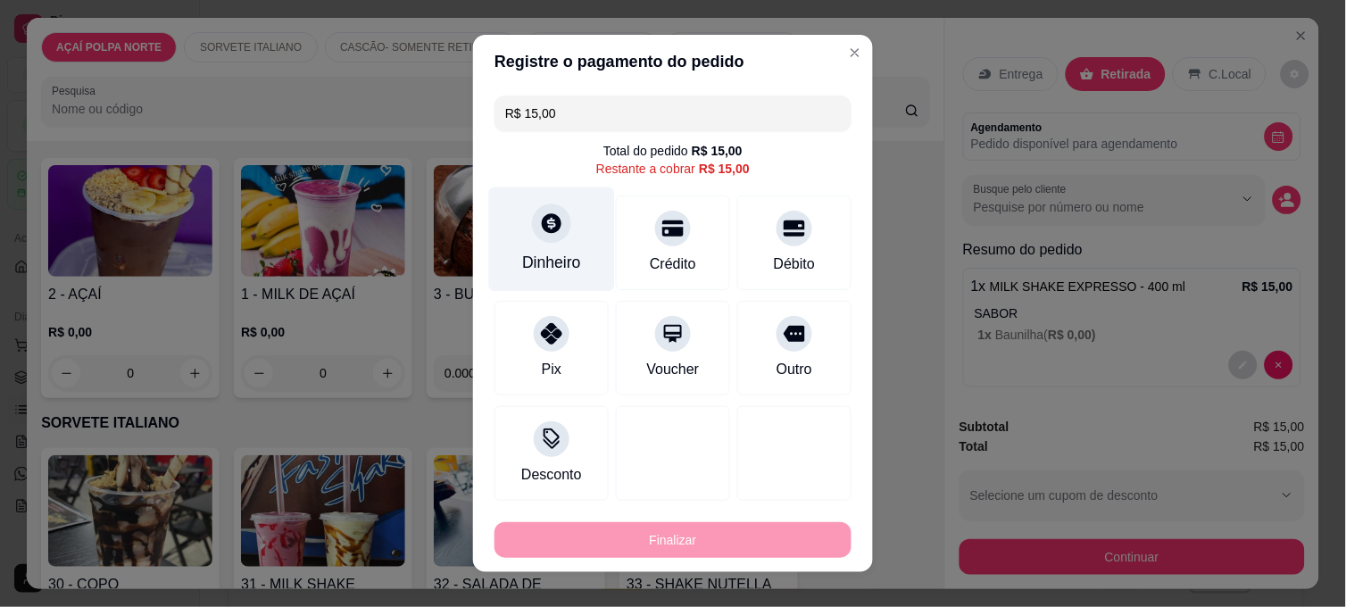
click at [566, 271] on div "Dinheiro" at bounding box center [551, 262] width 59 height 23
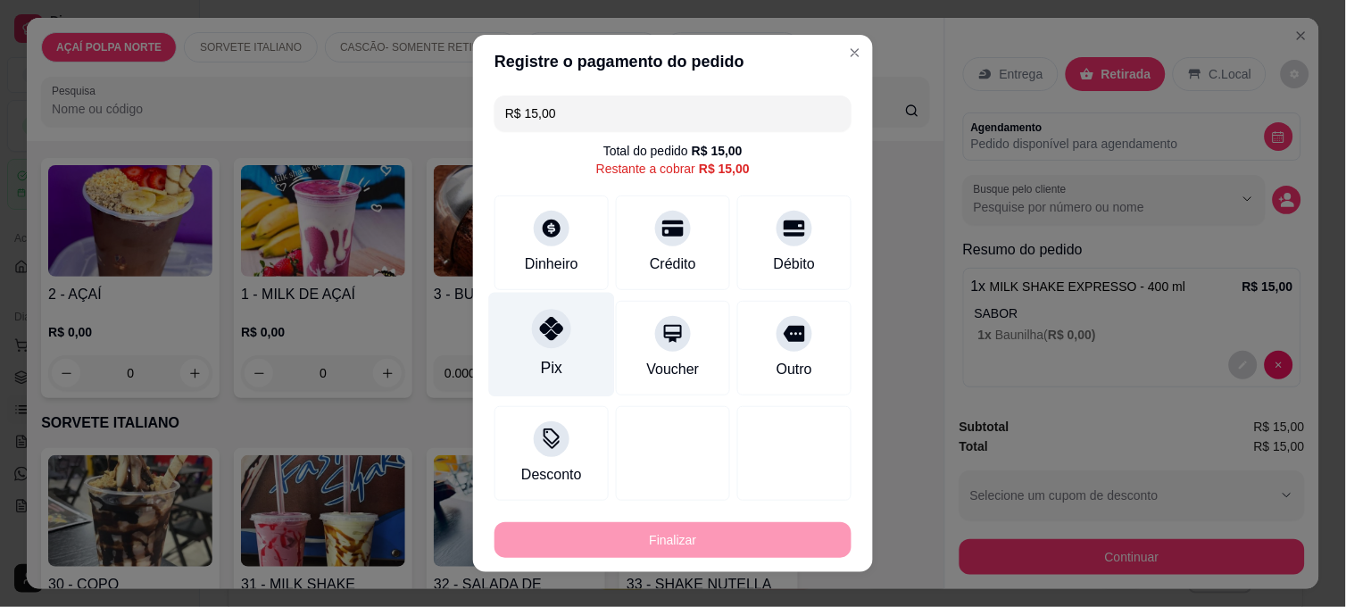
click at [551, 371] on div "Pix" at bounding box center [552, 345] width 126 height 104
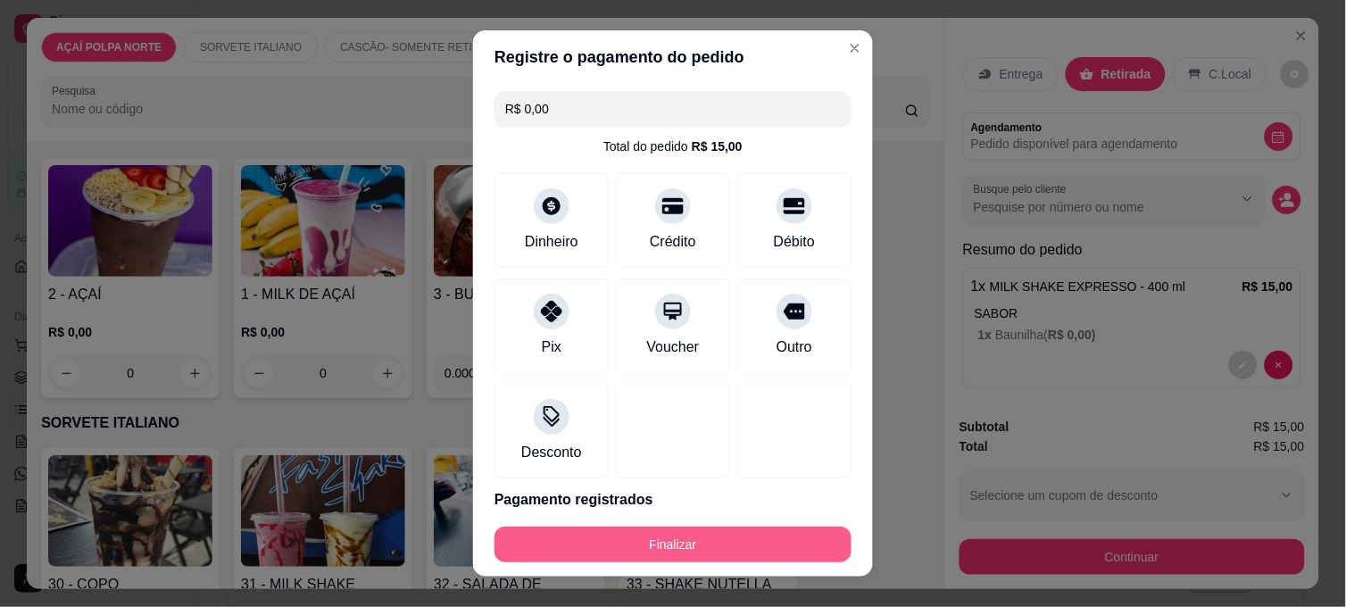
click at [617, 534] on button "Finalizar" at bounding box center [672, 544] width 357 height 36
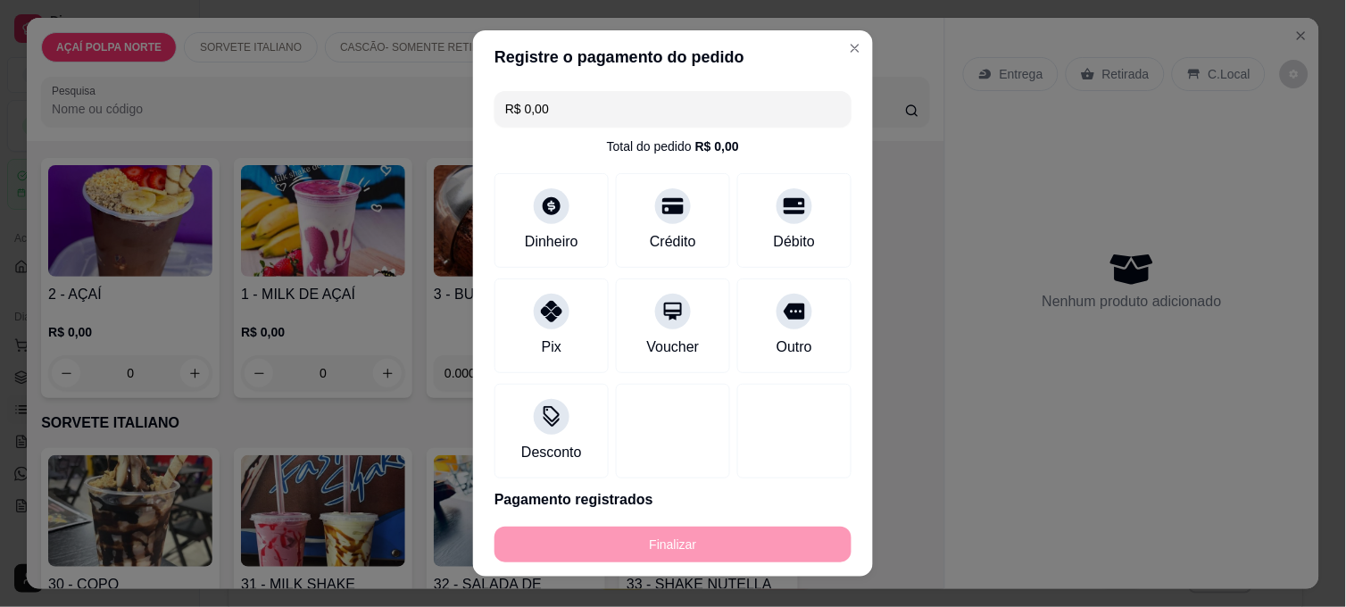
type input "-R$ 15,00"
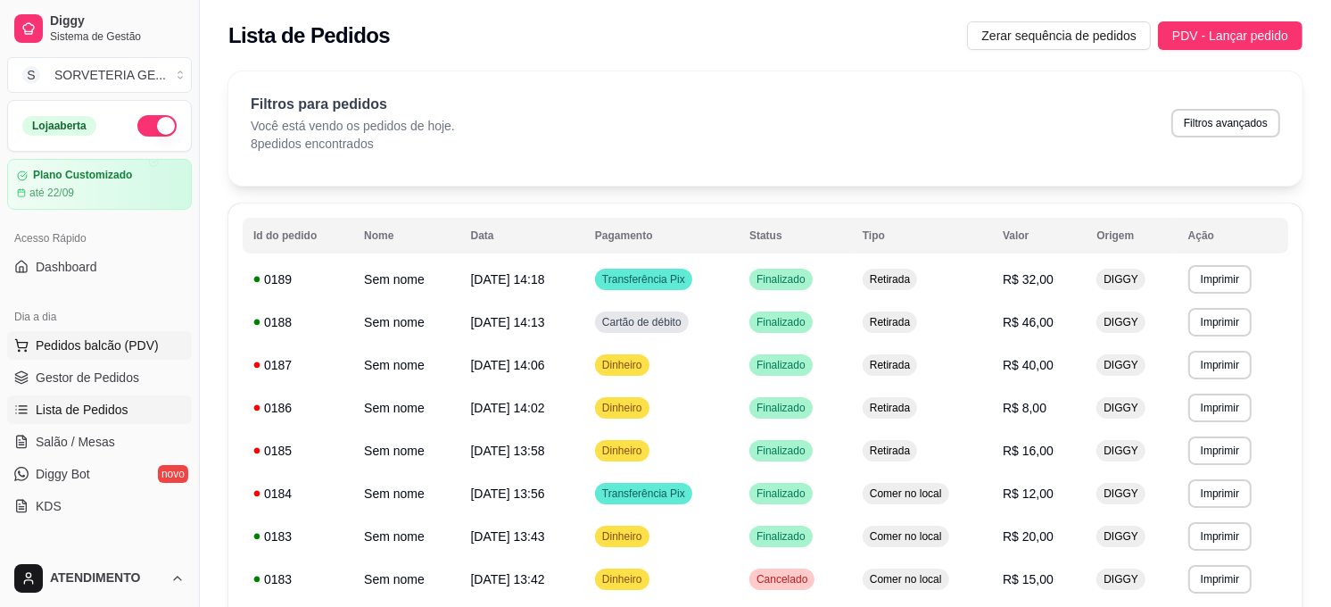
click at [148, 350] on span "Pedidos balcão (PDV)" at bounding box center [97, 345] width 123 height 18
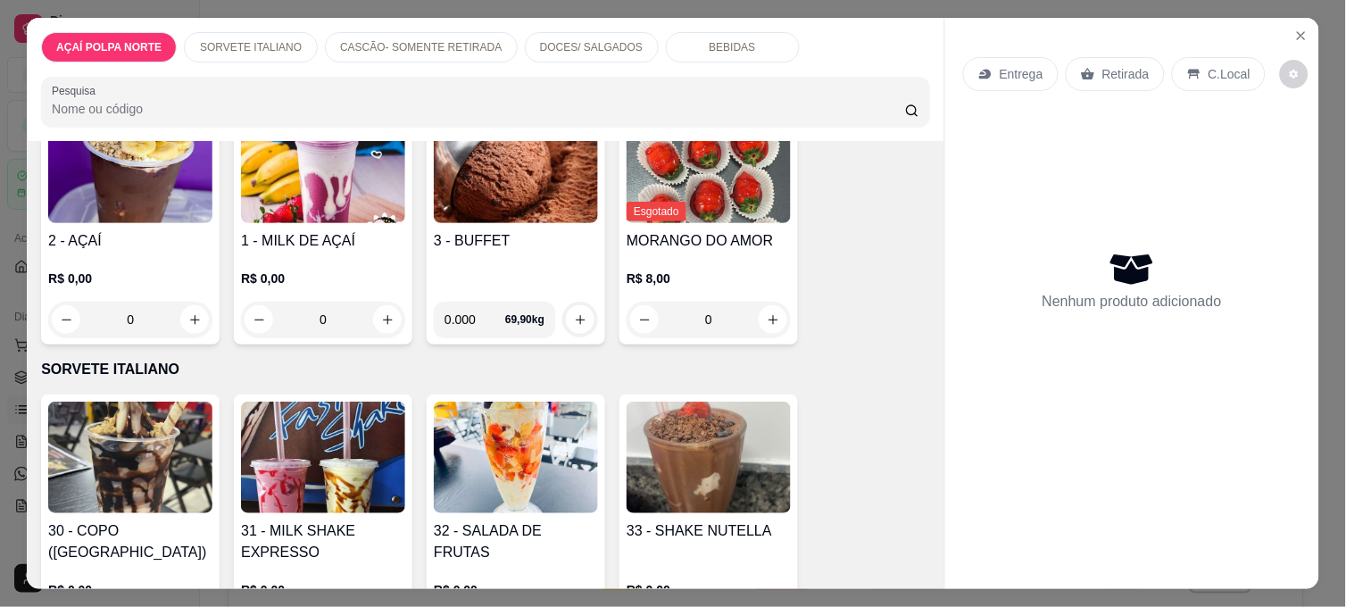
scroll to position [198, 0]
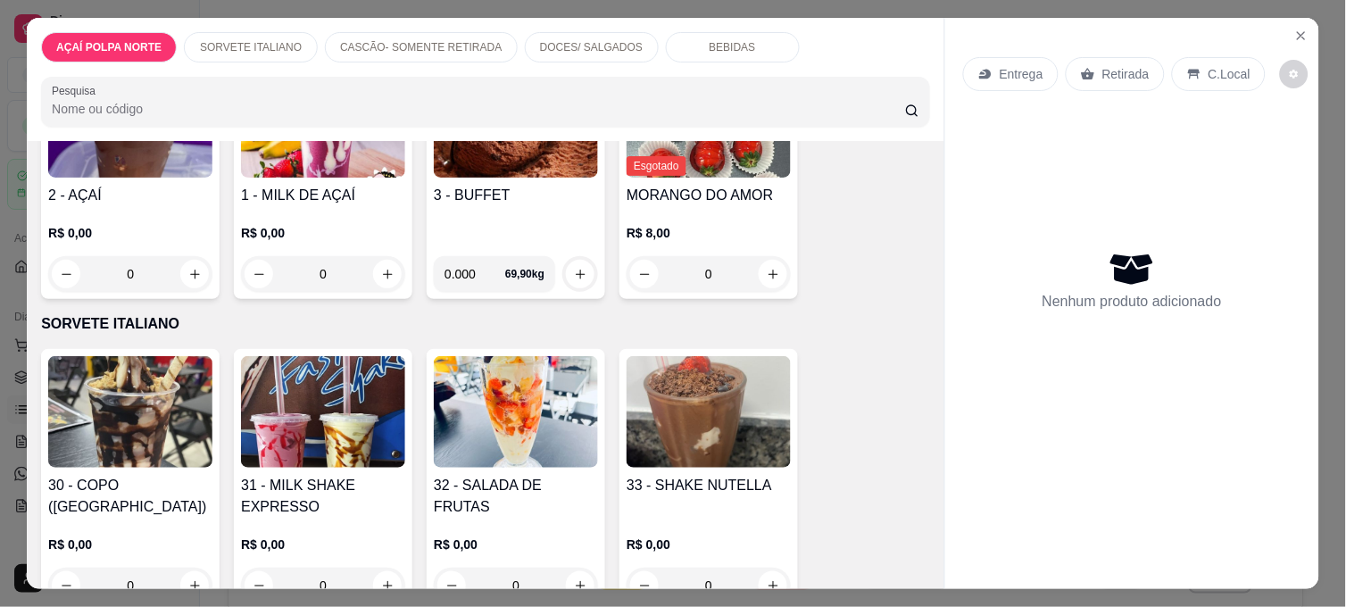
click at [278, 410] on img at bounding box center [323, 412] width 164 height 112
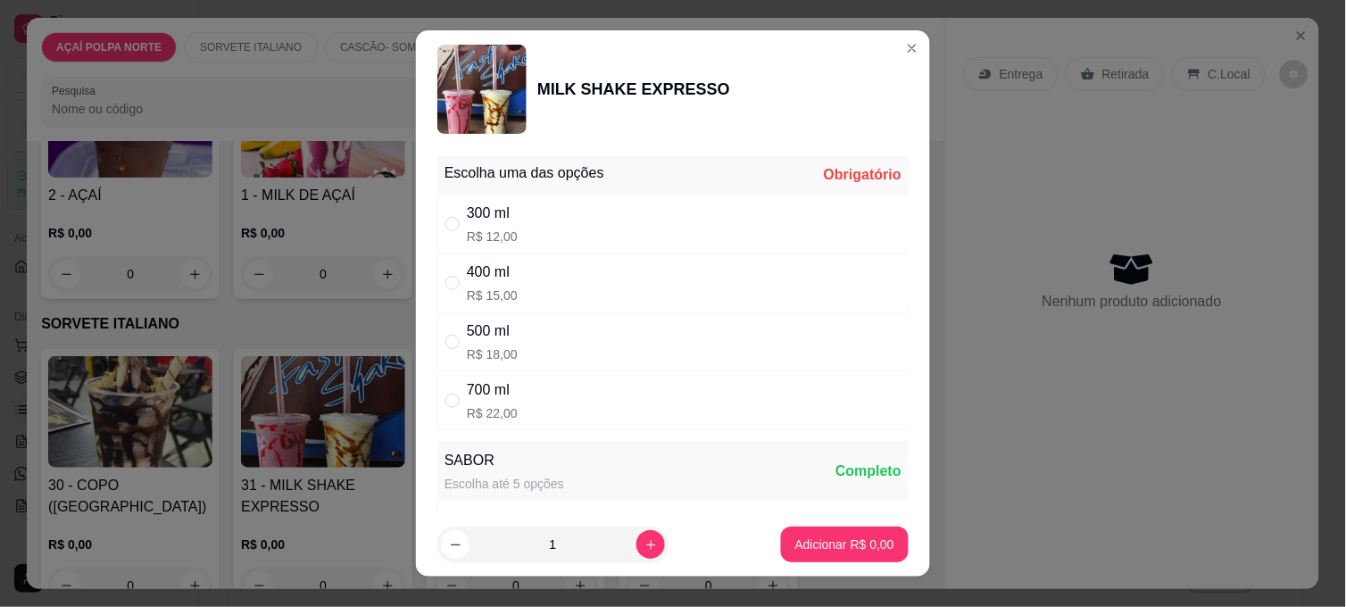
click at [546, 287] on div "400 ml R$ 15,00" at bounding box center [672, 282] width 471 height 59
radio input "true"
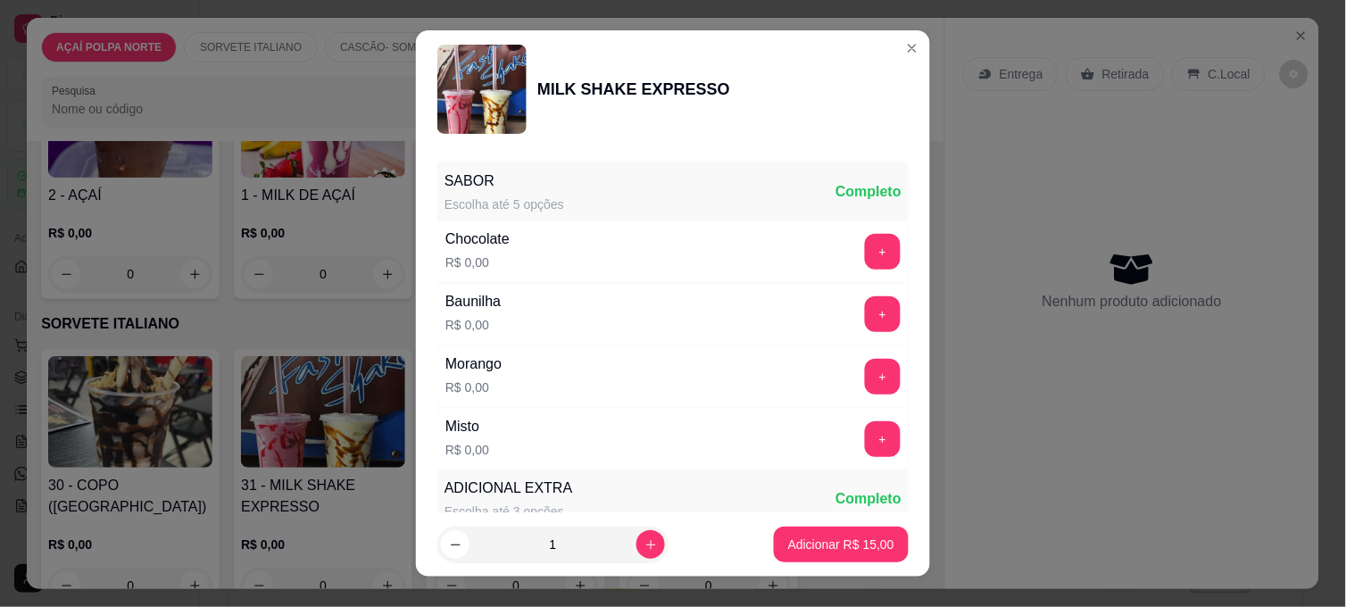
scroll to position [297, 0]
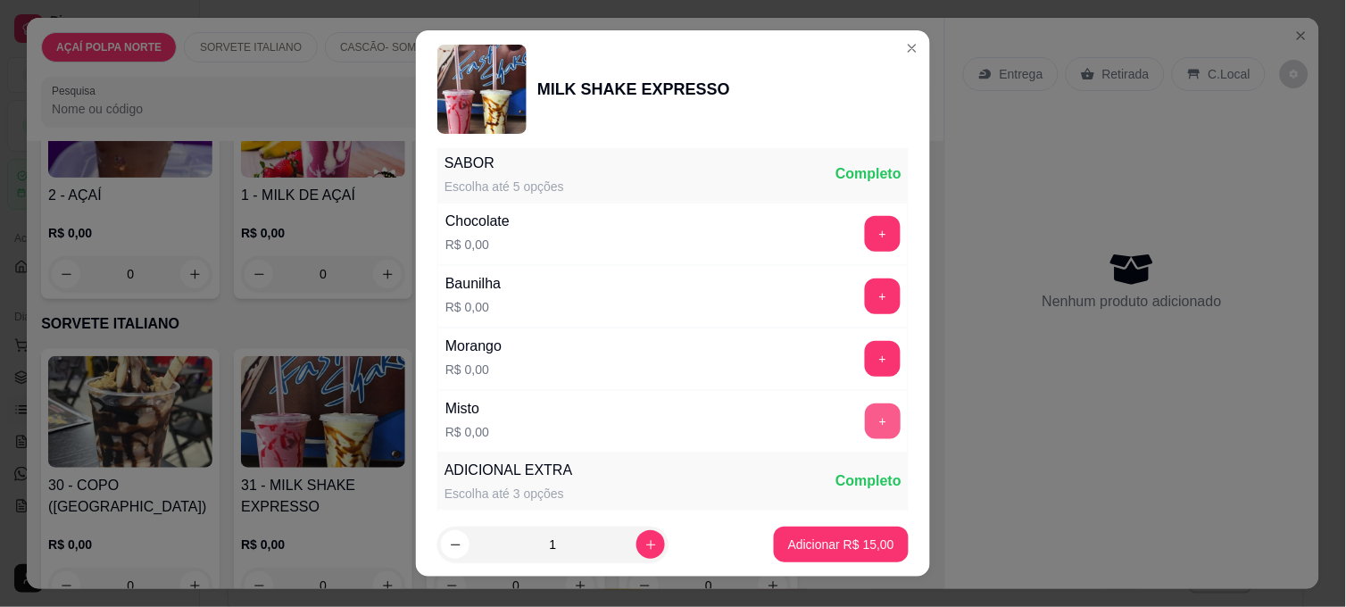
click at [865, 411] on button "+" at bounding box center [883, 421] width 36 height 36
click at [828, 555] on button "Adicionar R$ 15,00" at bounding box center [840, 544] width 131 height 35
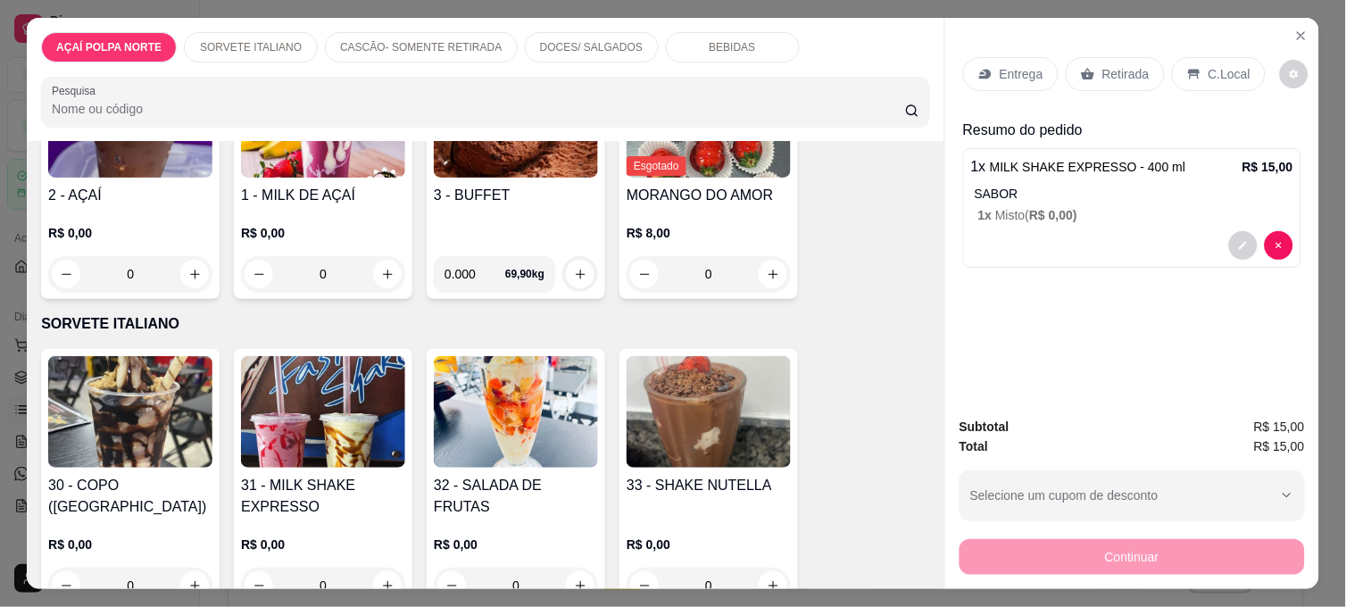
click at [1139, 78] on div "Retirada" at bounding box center [1114, 74] width 99 height 34
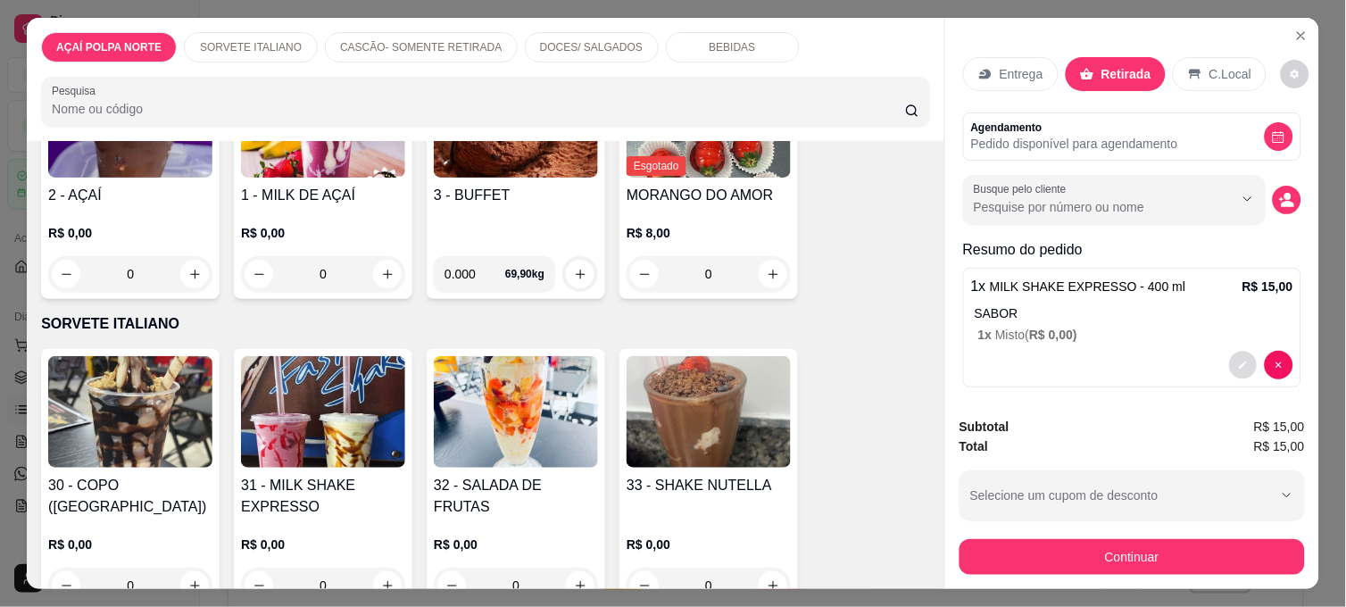
click at [1229, 354] on button "decrease-product-quantity" at bounding box center [1243, 366] width 28 height 28
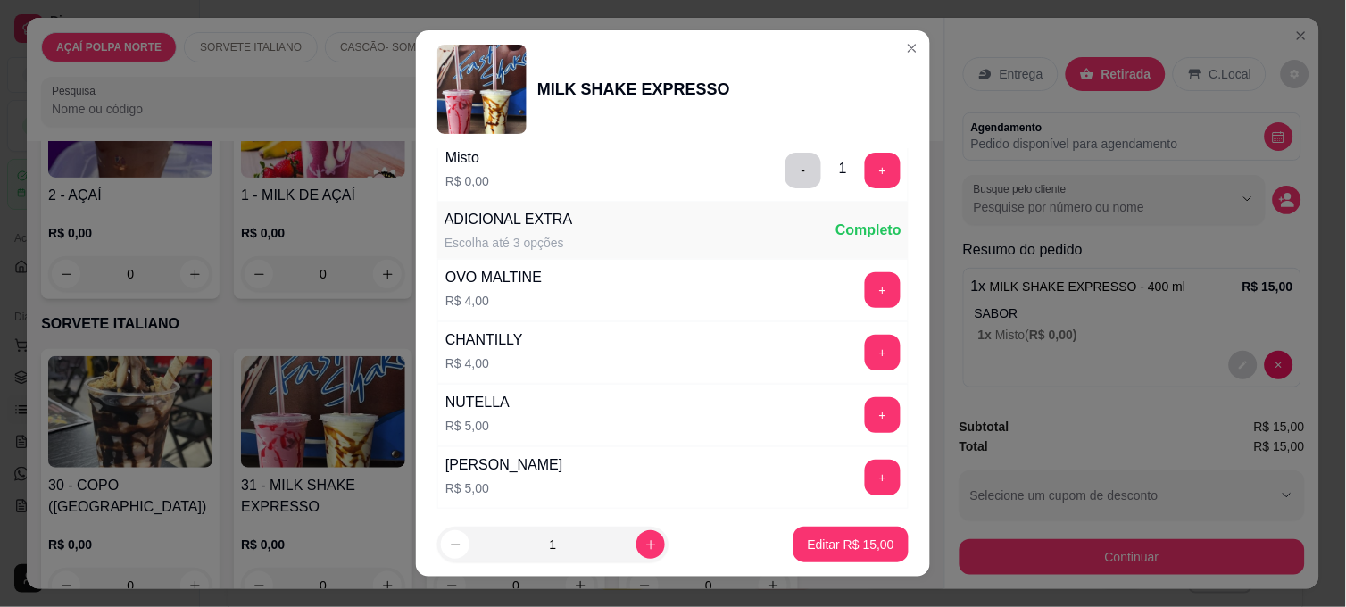
scroll to position [594, 0]
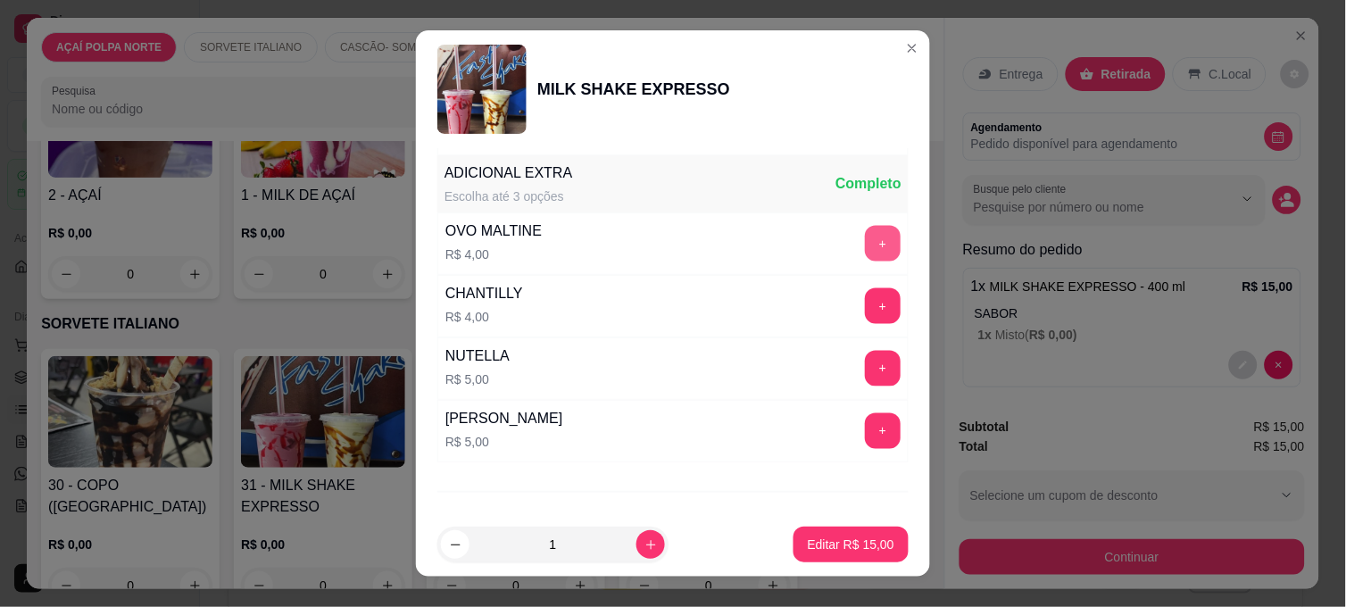
click at [865, 245] on button "+" at bounding box center [883, 244] width 36 height 36
click at [850, 541] on p "Editar R$ 19,00" at bounding box center [850, 543] width 84 height 17
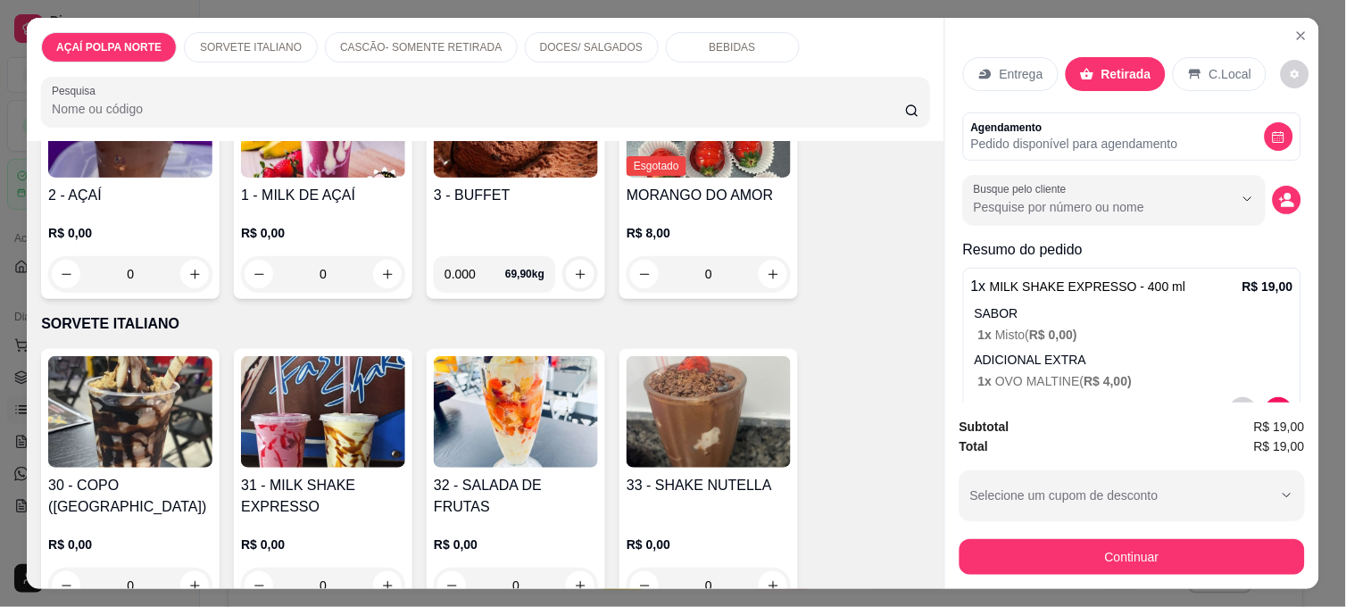
scroll to position [57, 0]
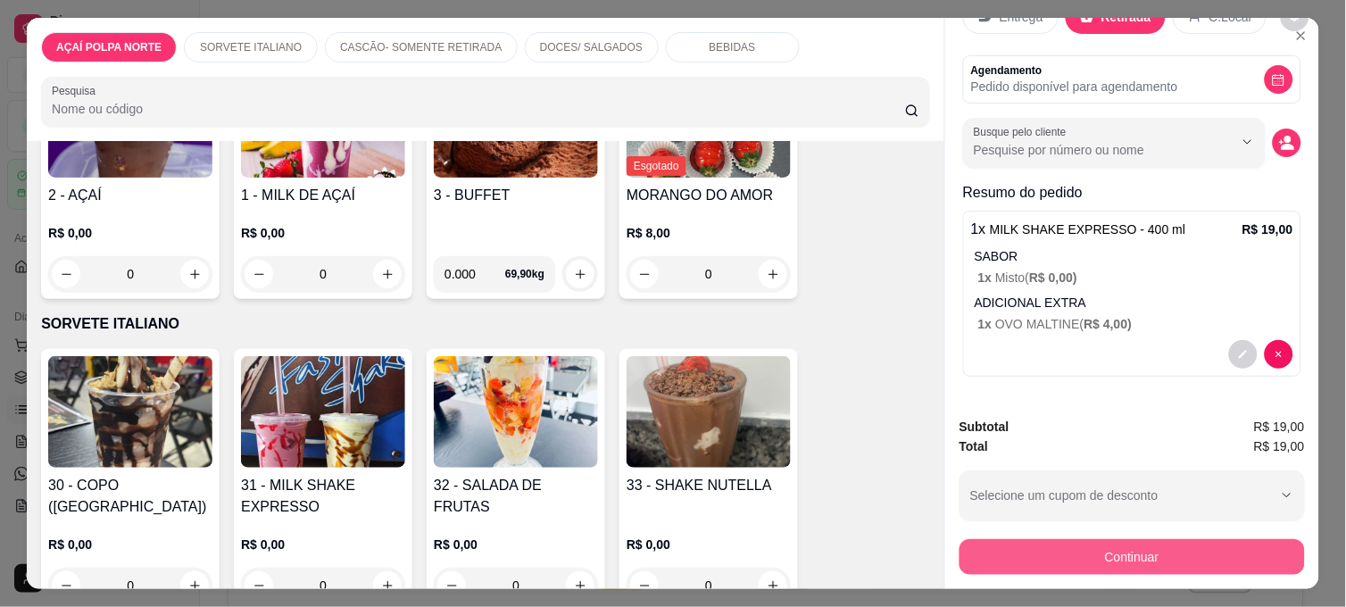
click at [1073, 559] on button "Continuar" at bounding box center [1131, 557] width 345 height 36
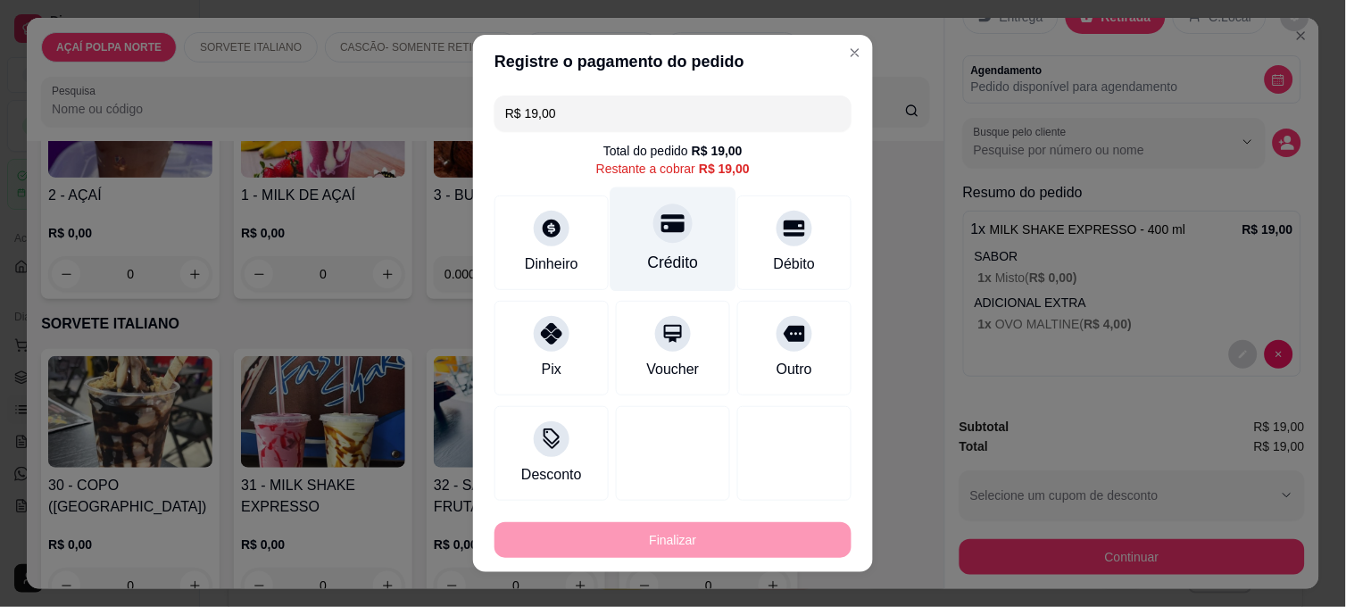
click at [648, 269] on div "Crédito" at bounding box center [673, 262] width 51 height 23
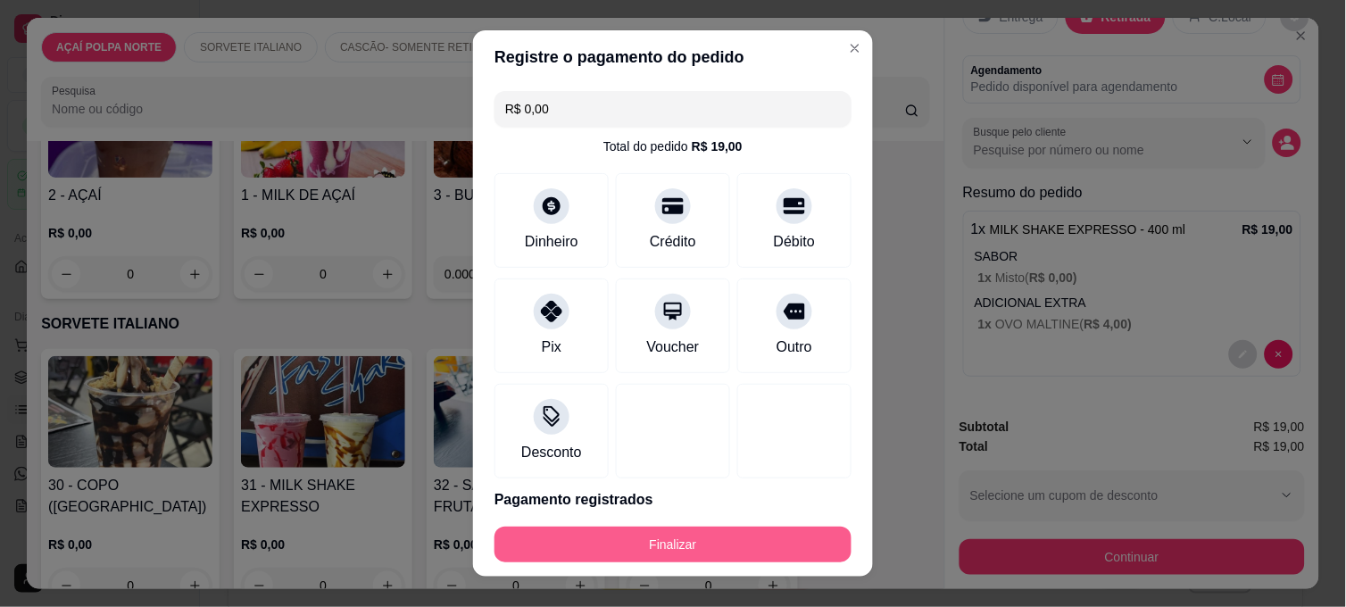
click at [694, 540] on button "Finalizar" at bounding box center [672, 544] width 357 height 36
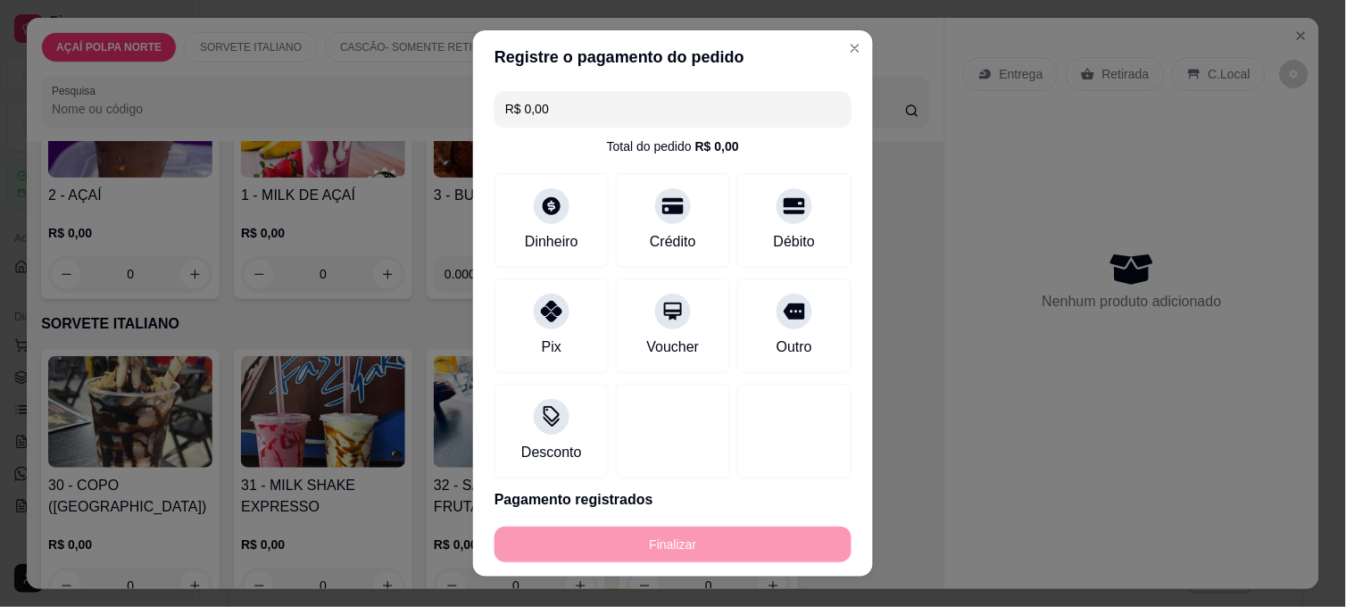
type input "-R$ 19,00"
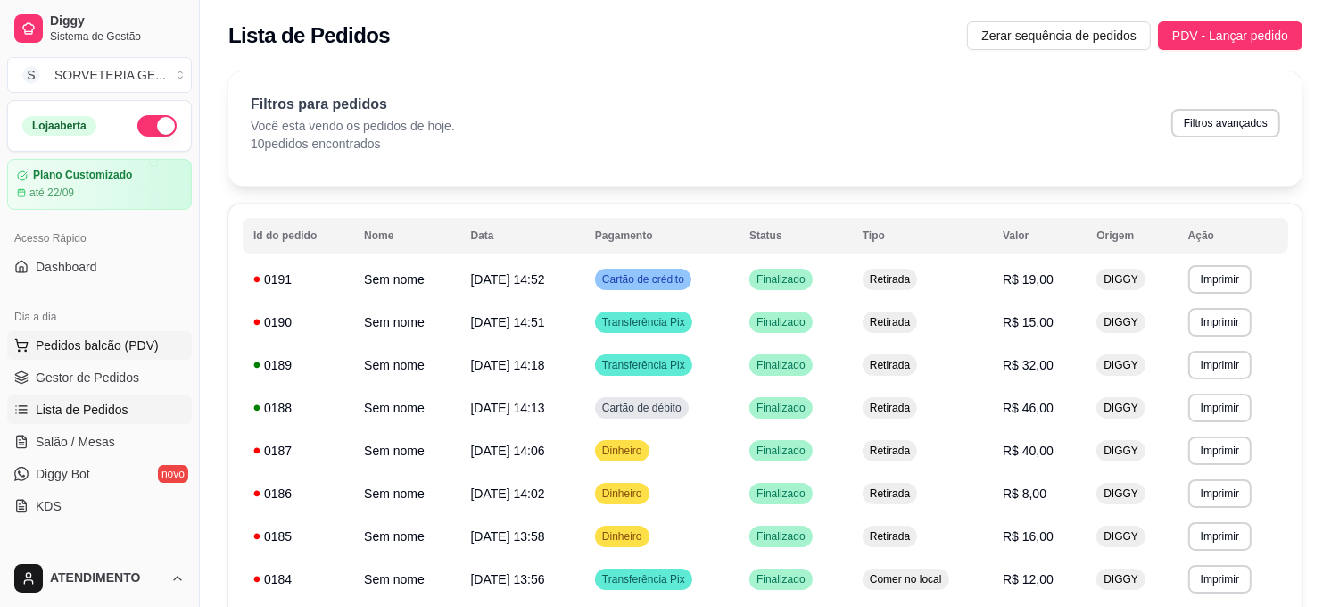
click at [98, 358] on ul "Pedidos balcão (PDV) Gestor de Pedidos Lista de Pedidos Salão / Mesas Diggy Bot…" at bounding box center [99, 425] width 185 height 189
click at [98, 357] on button "Pedidos balcão (PDV)" at bounding box center [99, 345] width 185 height 29
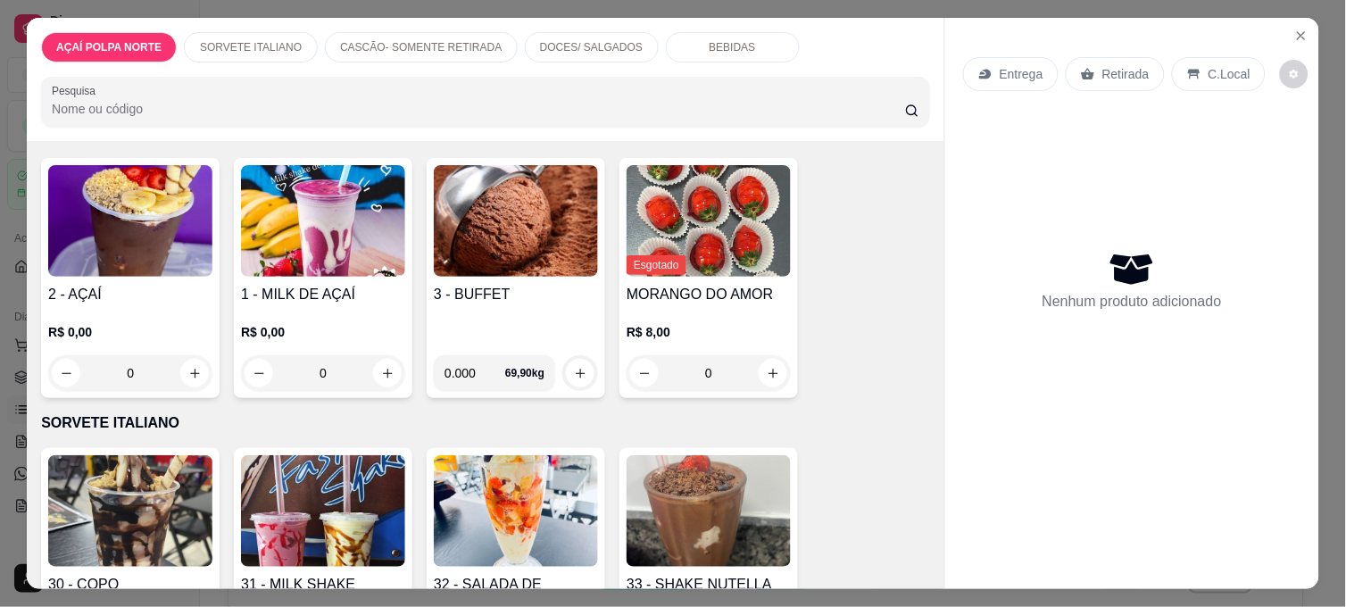
scroll to position [198, 0]
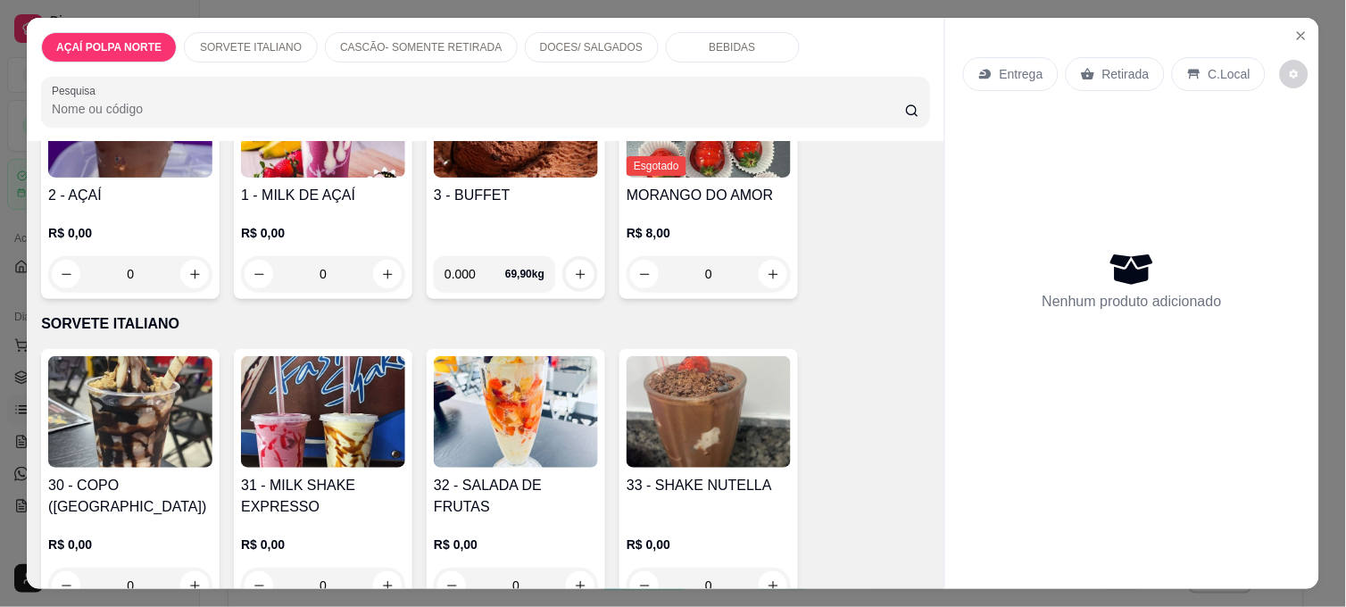
click at [306, 419] on img at bounding box center [323, 412] width 164 height 112
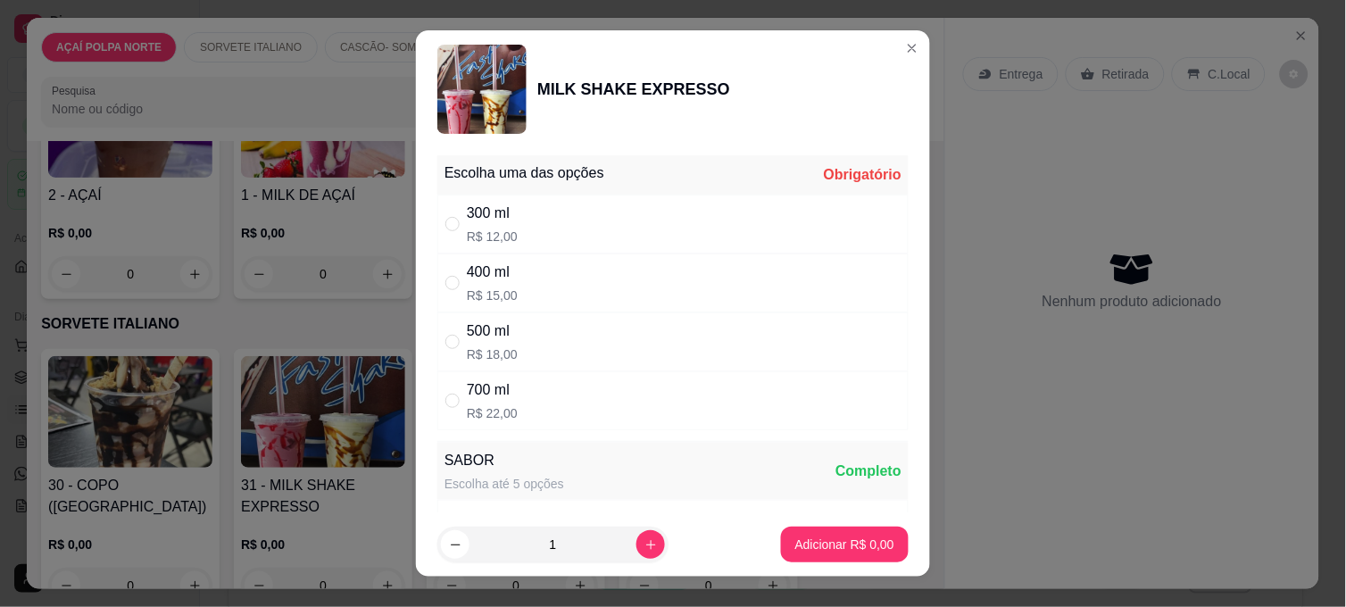
click at [527, 284] on div "400 ml R$ 15,00" at bounding box center [672, 282] width 471 height 59
radio input "true"
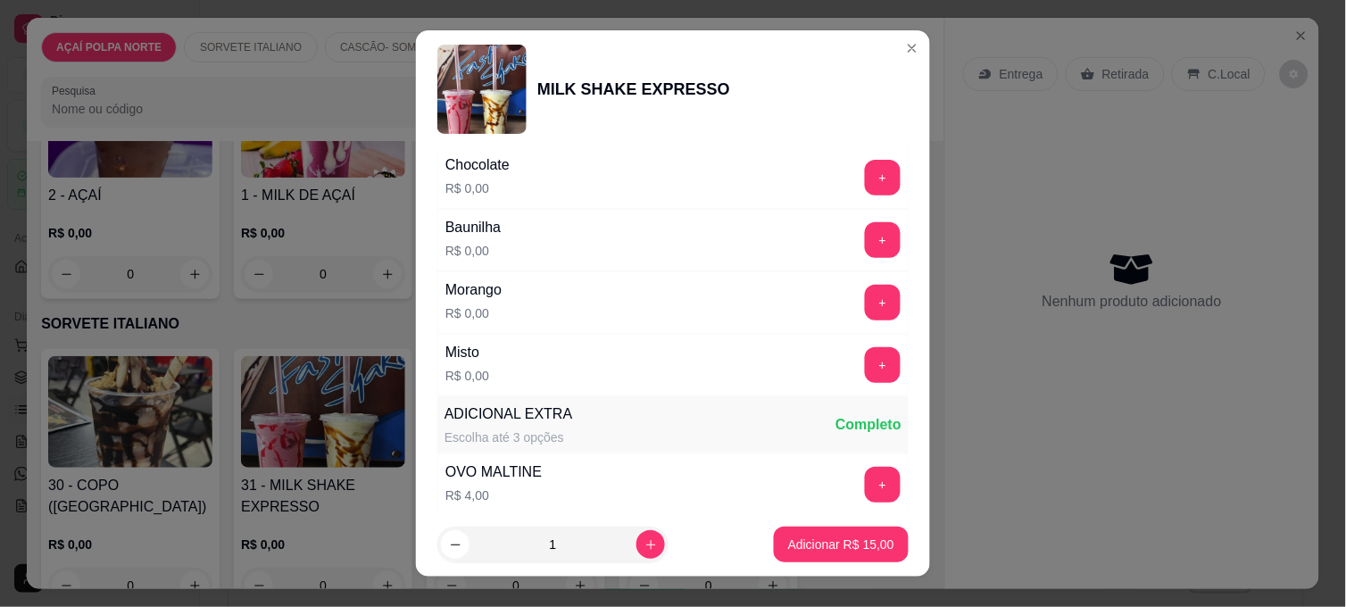
scroll to position [396, 0]
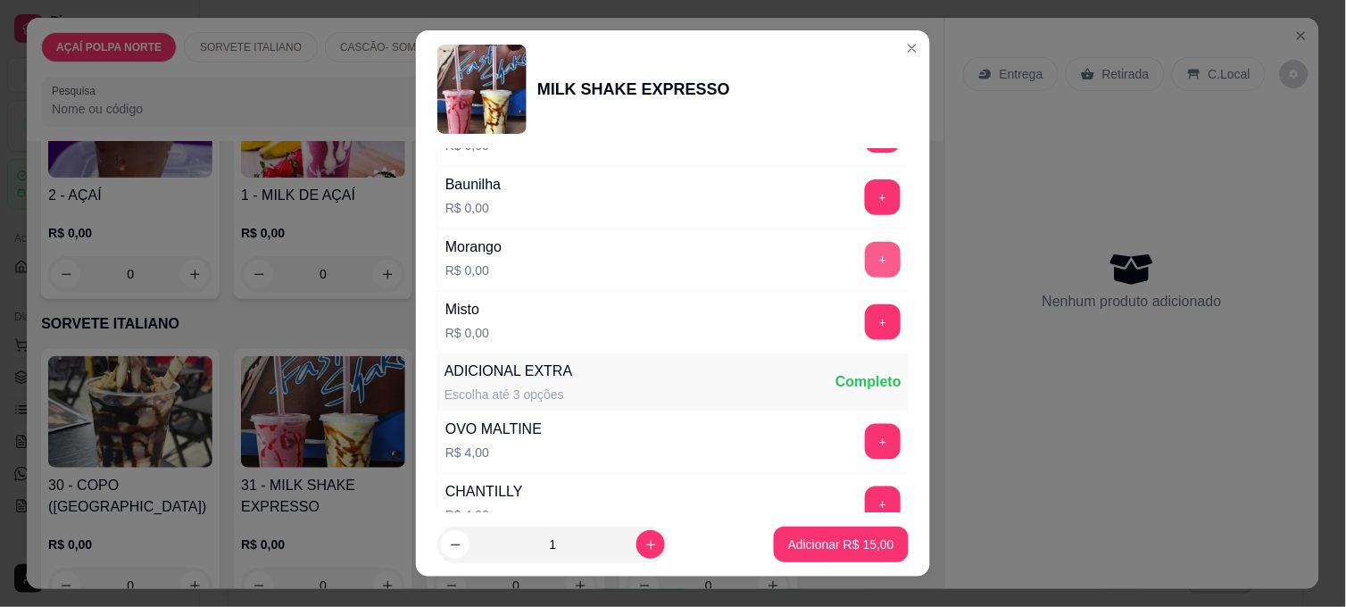
click at [865, 253] on button "+" at bounding box center [883, 260] width 36 height 36
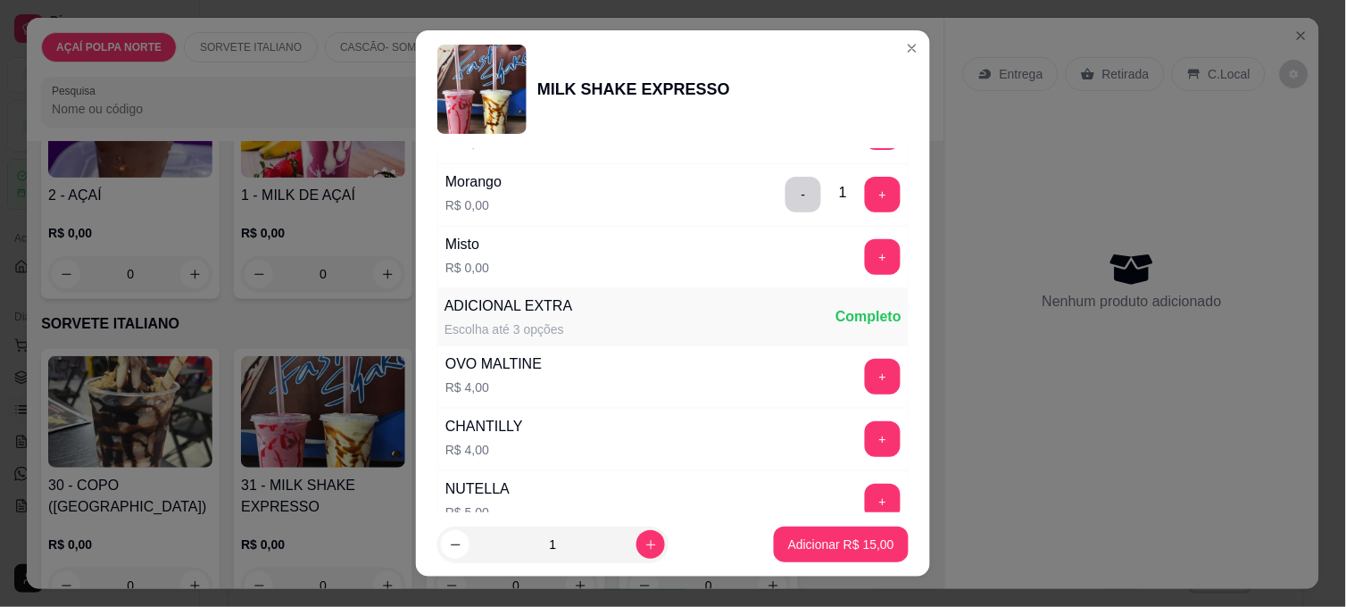
scroll to position [495, 0]
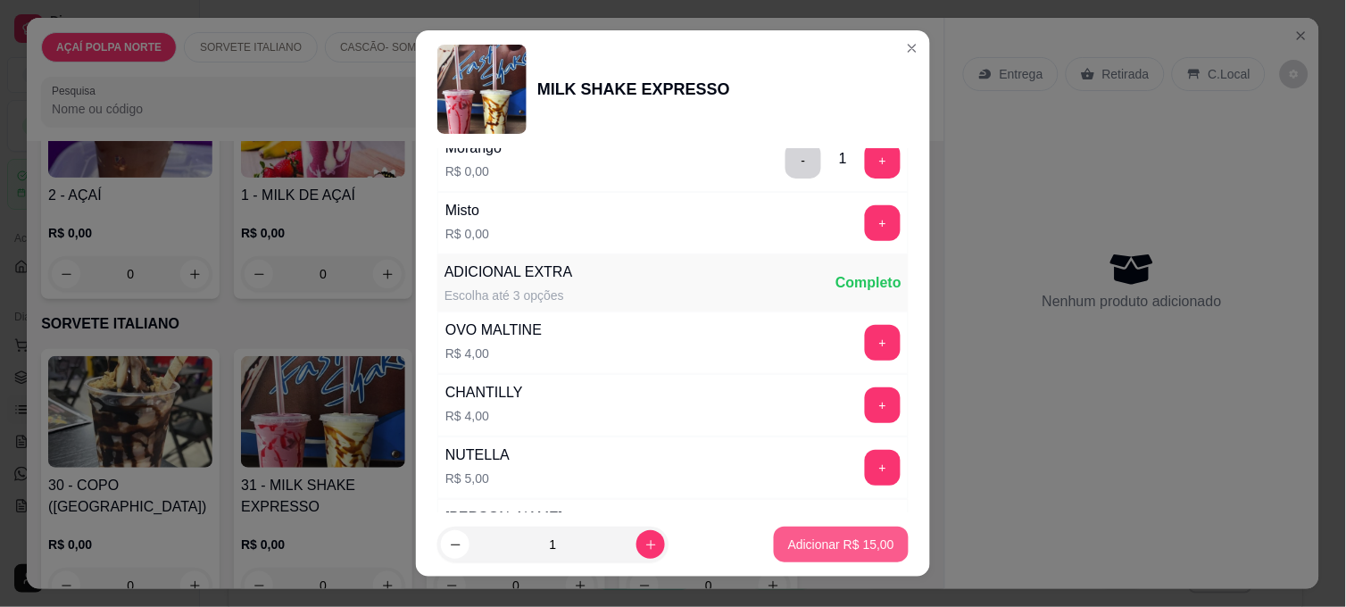
click at [799, 535] on p "Adicionar R$ 15,00" at bounding box center [841, 544] width 106 height 18
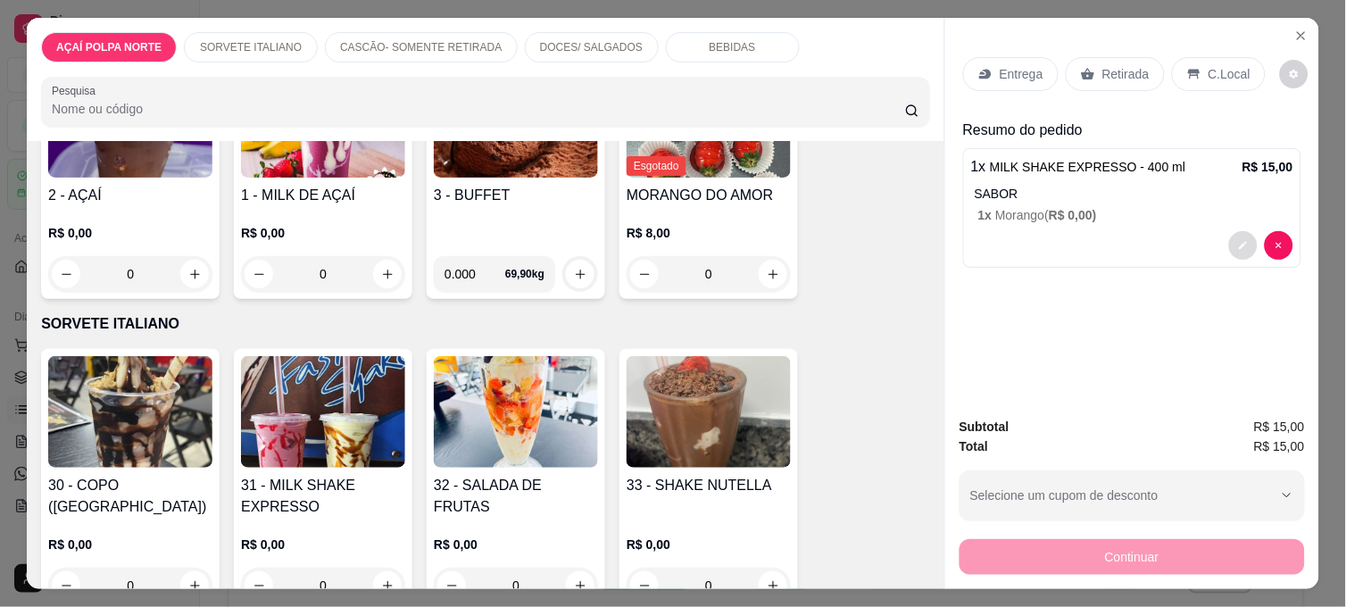
click at [1234, 232] on button "decrease-product-quantity" at bounding box center [1243, 245] width 29 height 29
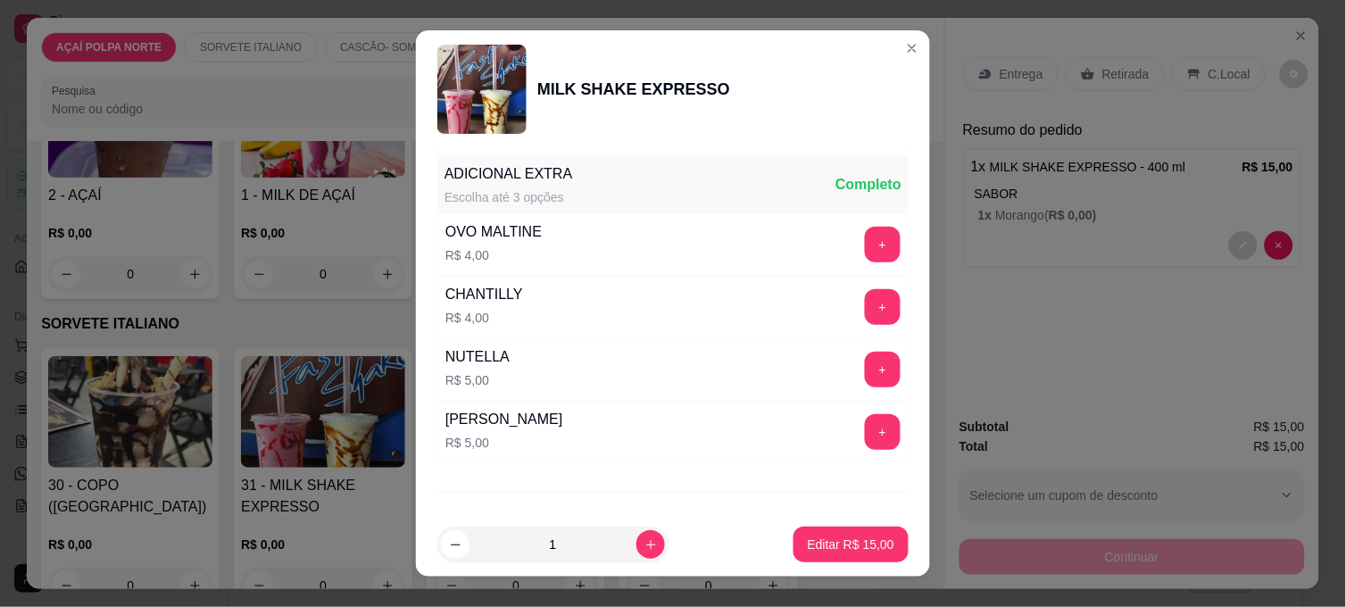
scroll to position [594, 0]
click at [865, 244] on button "+" at bounding box center [883, 244] width 36 height 36
click at [854, 540] on p "Editar R$ 19,00" at bounding box center [851, 544] width 87 height 18
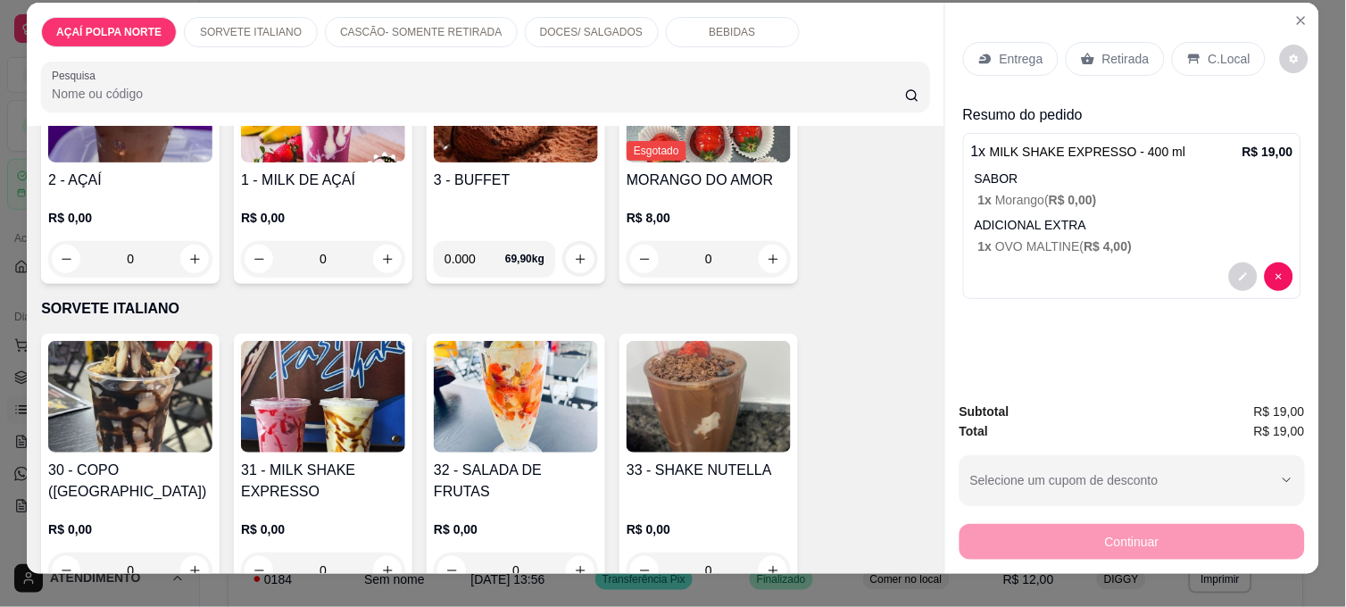
scroll to position [0, 0]
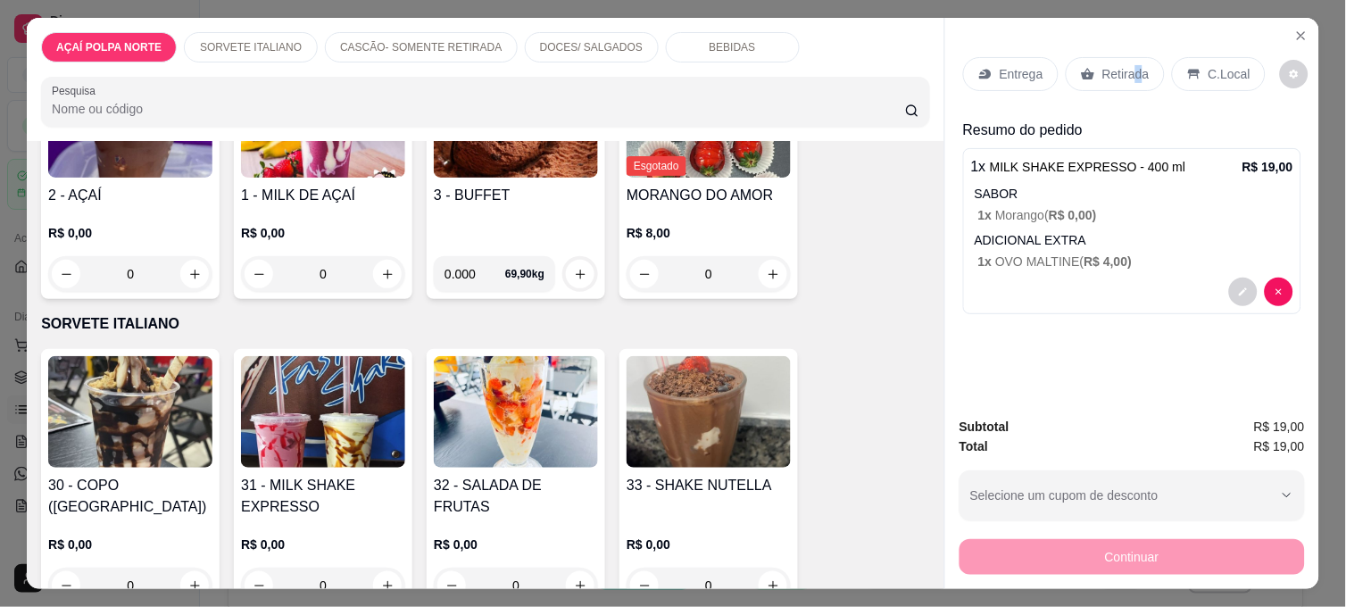
click at [1128, 72] on p "Retirada" at bounding box center [1125, 74] width 47 height 18
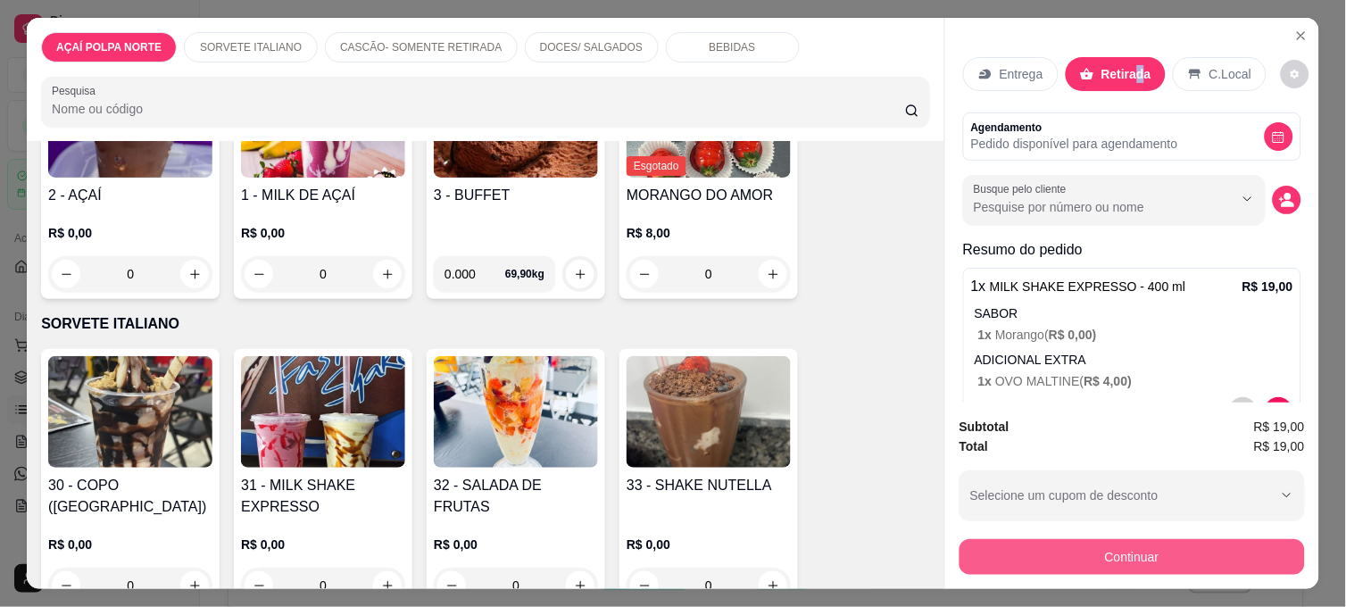
click at [1126, 553] on button "Continuar" at bounding box center [1131, 557] width 345 height 36
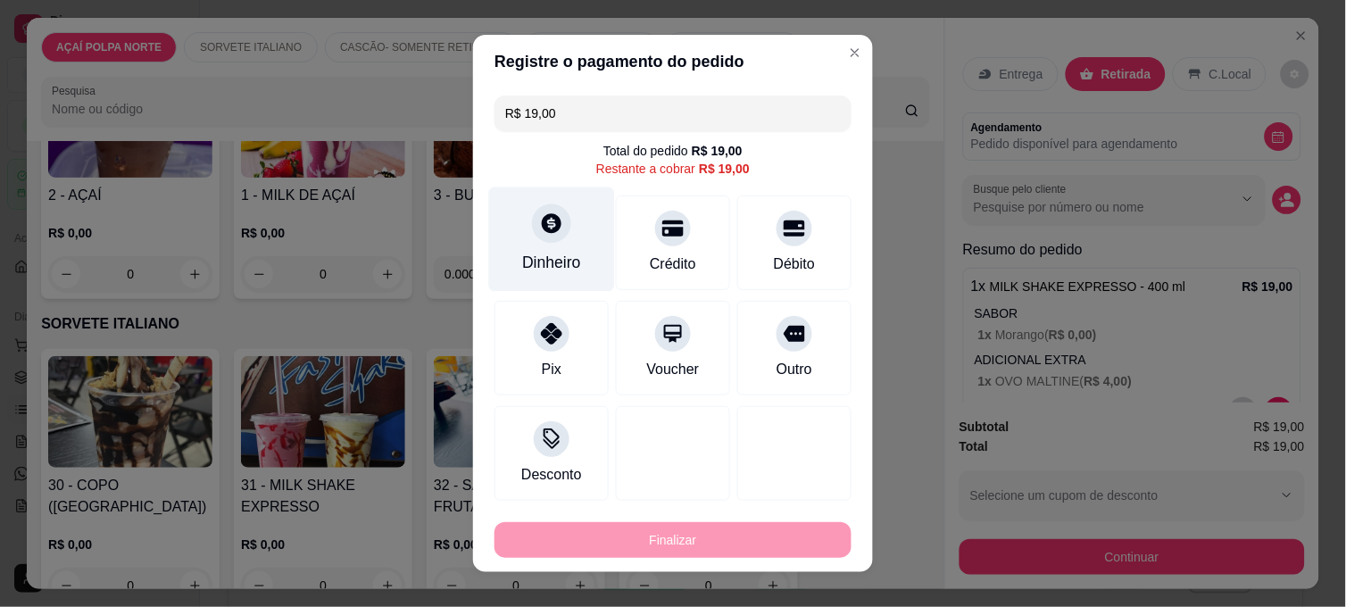
click at [535, 257] on div "Dinheiro" at bounding box center [551, 262] width 59 height 23
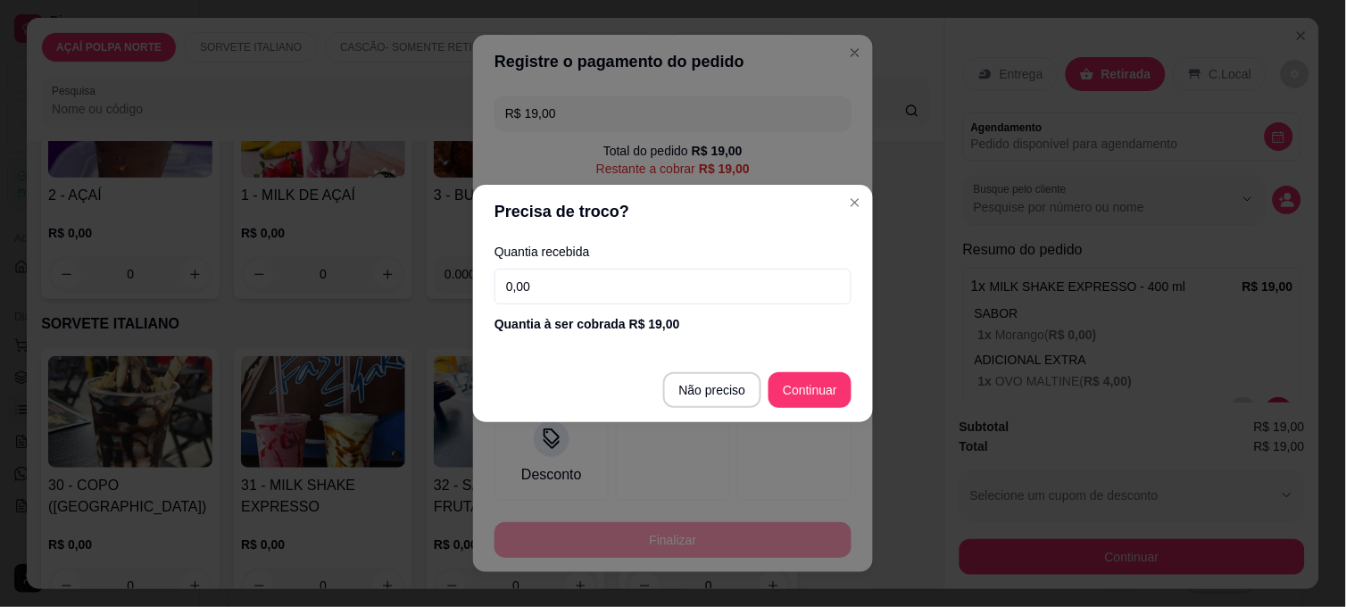
click at [568, 292] on input "0,00" at bounding box center [672, 287] width 357 height 36
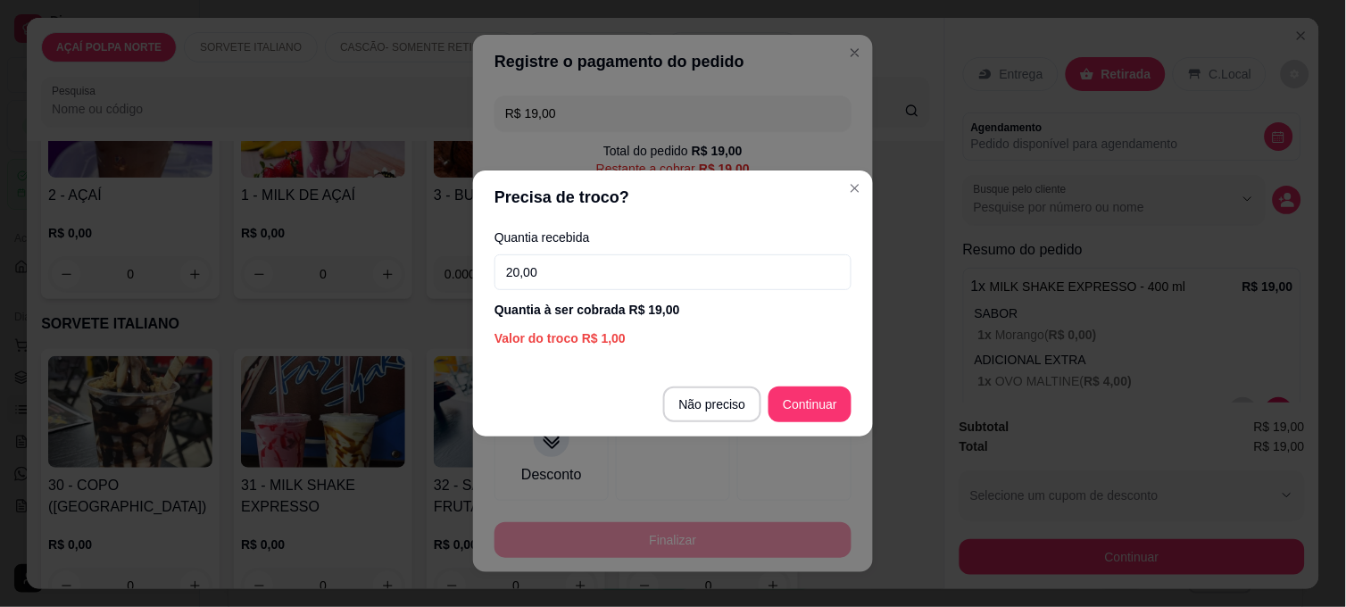
type input "20,00"
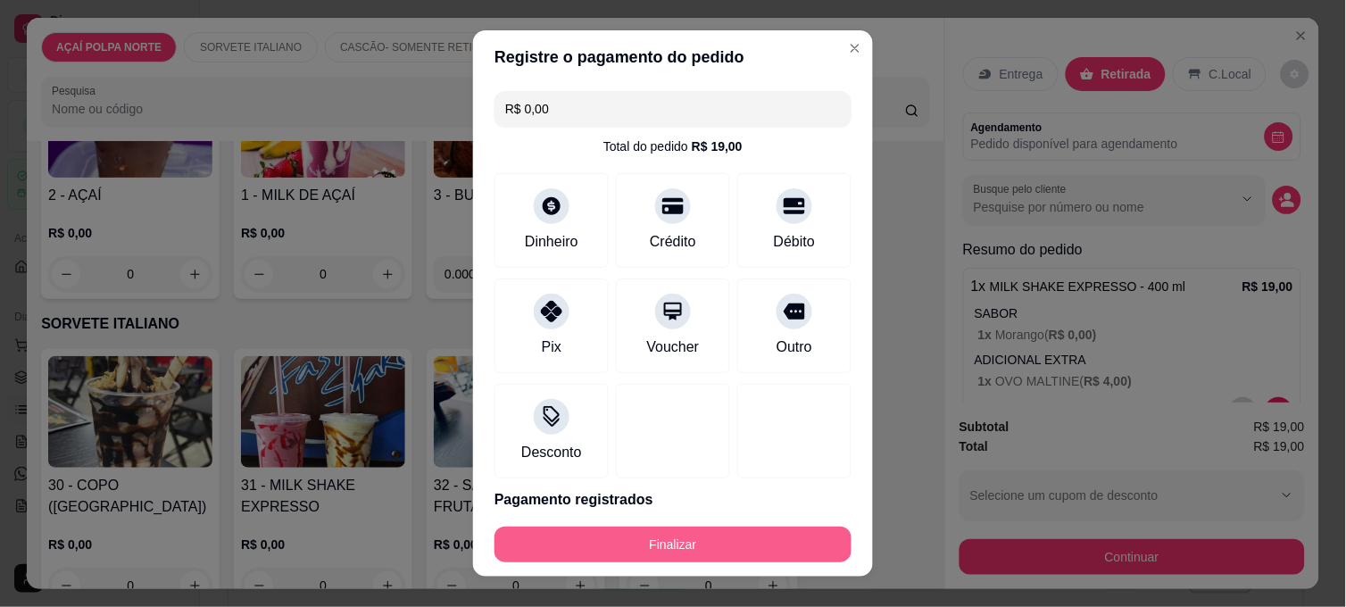
click at [708, 543] on button "Finalizar" at bounding box center [672, 544] width 357 height 36
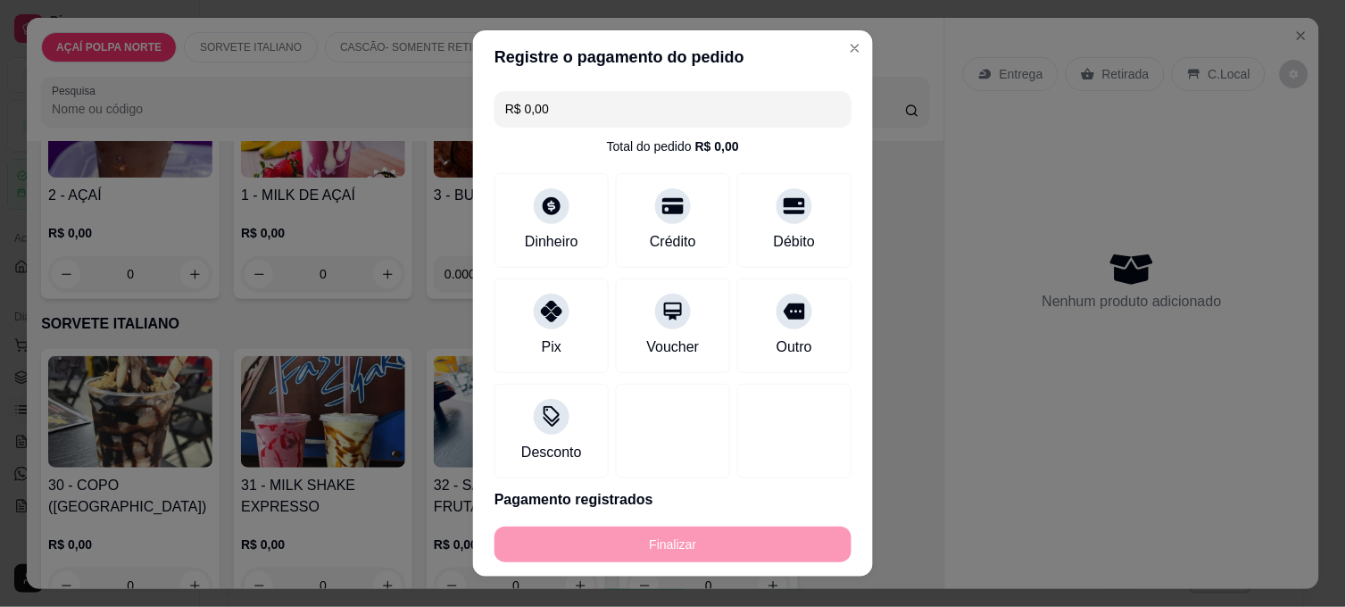
type input "-R$ 19,00"
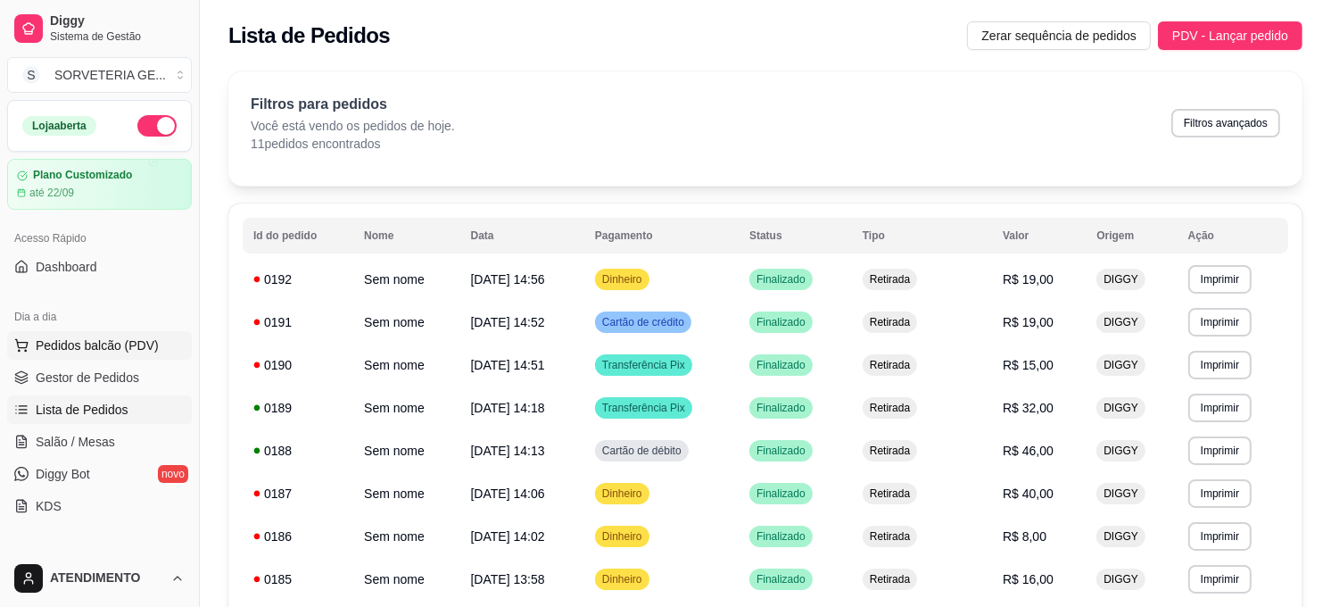
click at [100, 335] on button "Pedidos balcão (PDV)" at bounding box center [99, 345] width 185 height 29
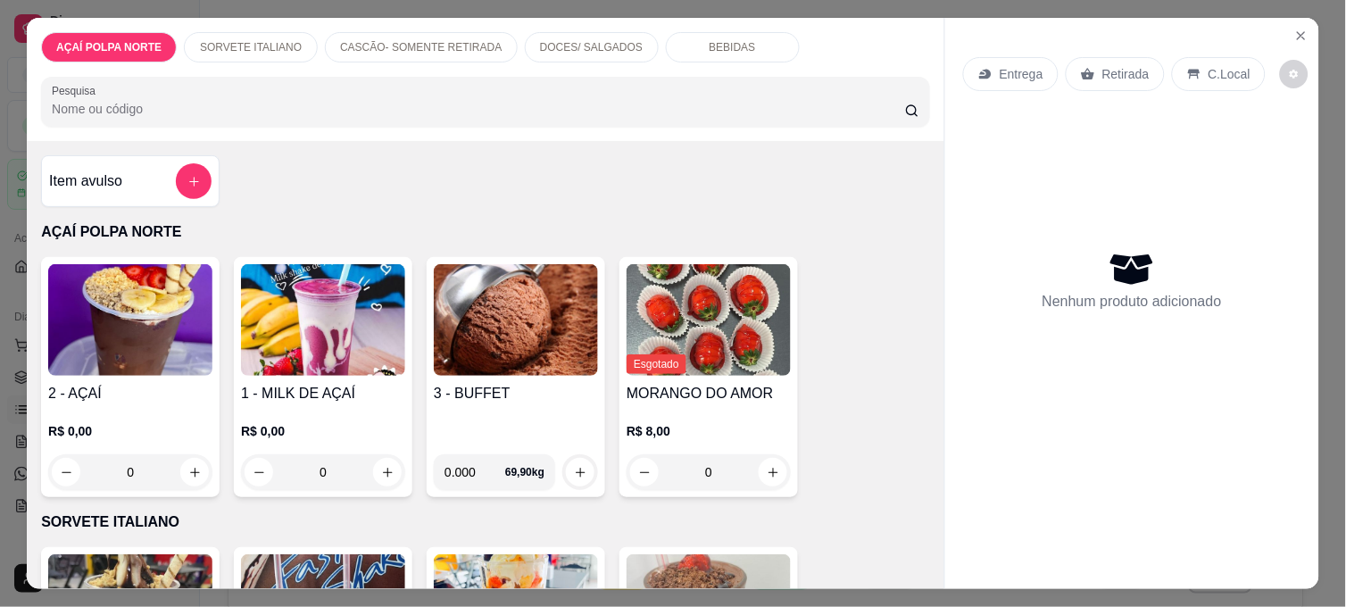
click at [78, 318] on img at bounding box center [130, 320] width 164 height 112
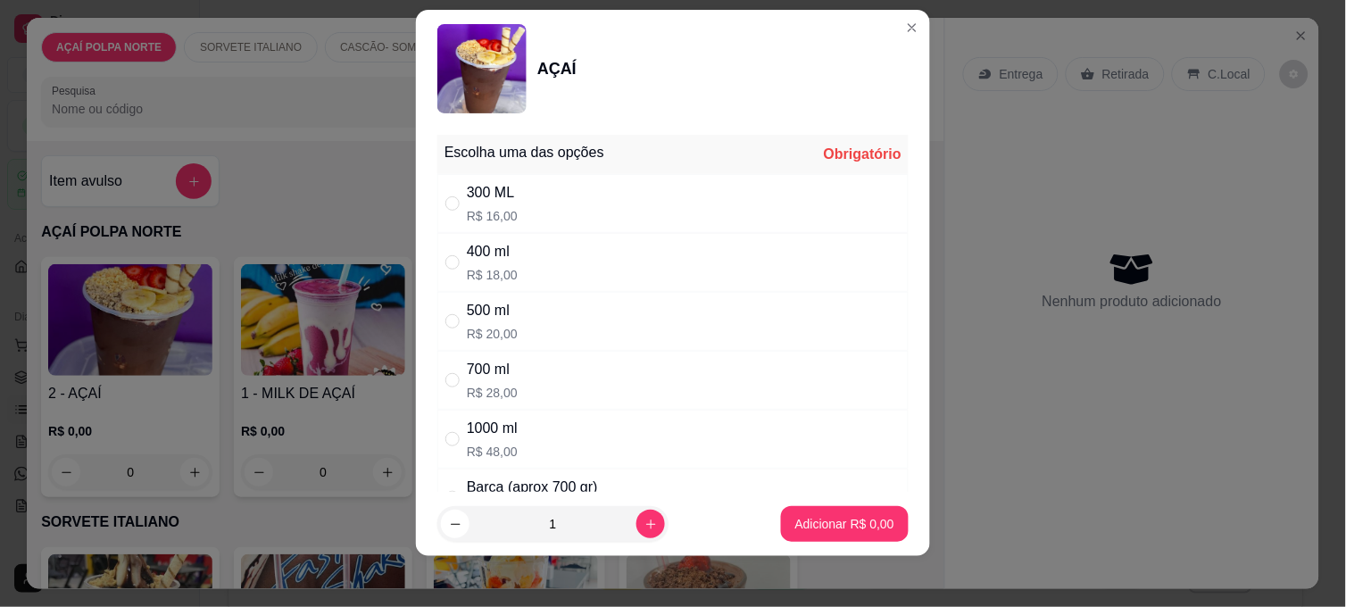
scroll to position [27, 0]
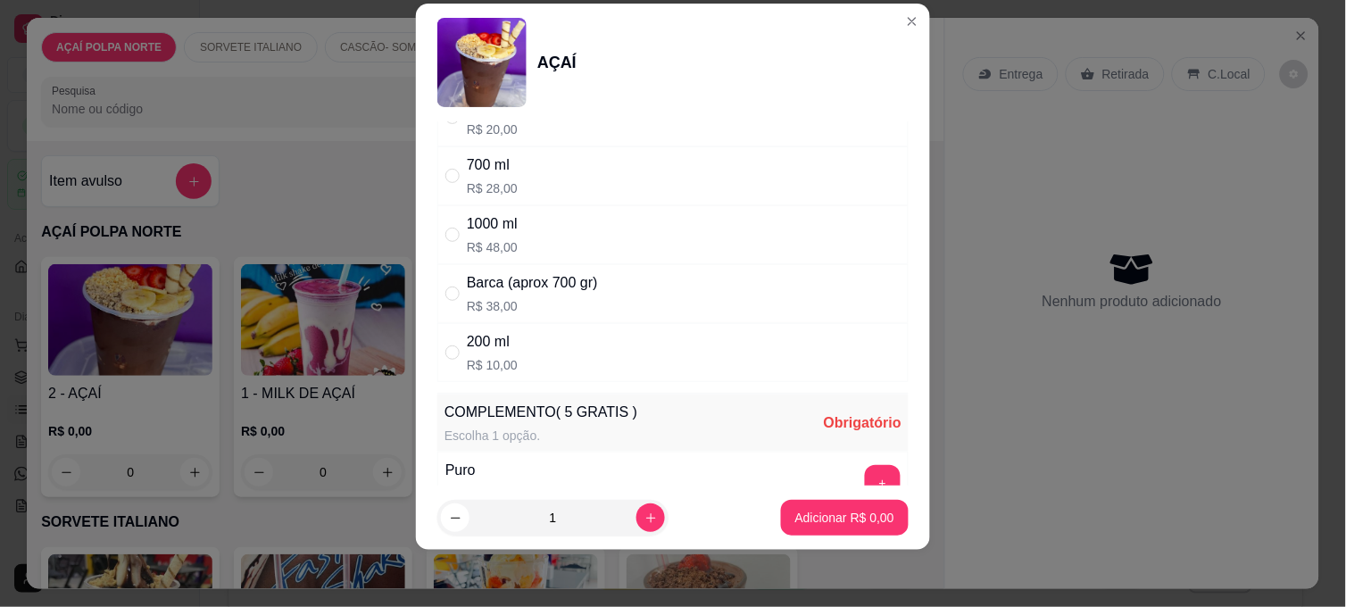
click at [541, 369] on div "200 ml R$ 10,00" at bounding box center [672, 352] width 471 height 59
radio input "true"
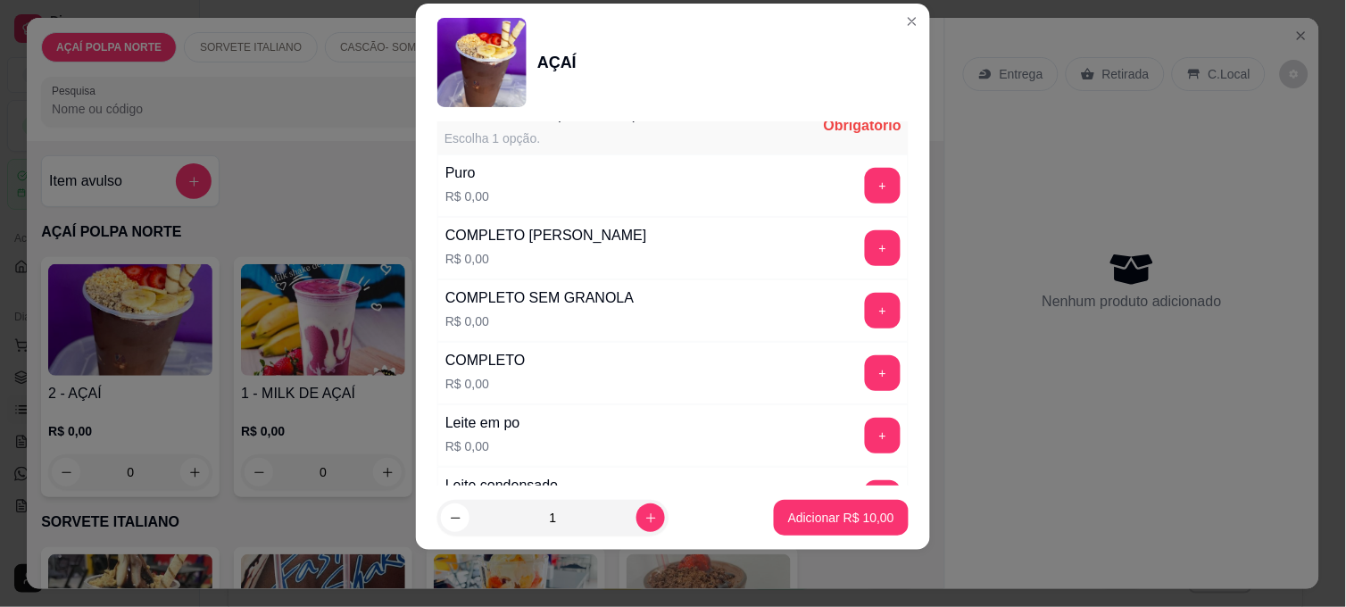
scroll to position [594, 0]
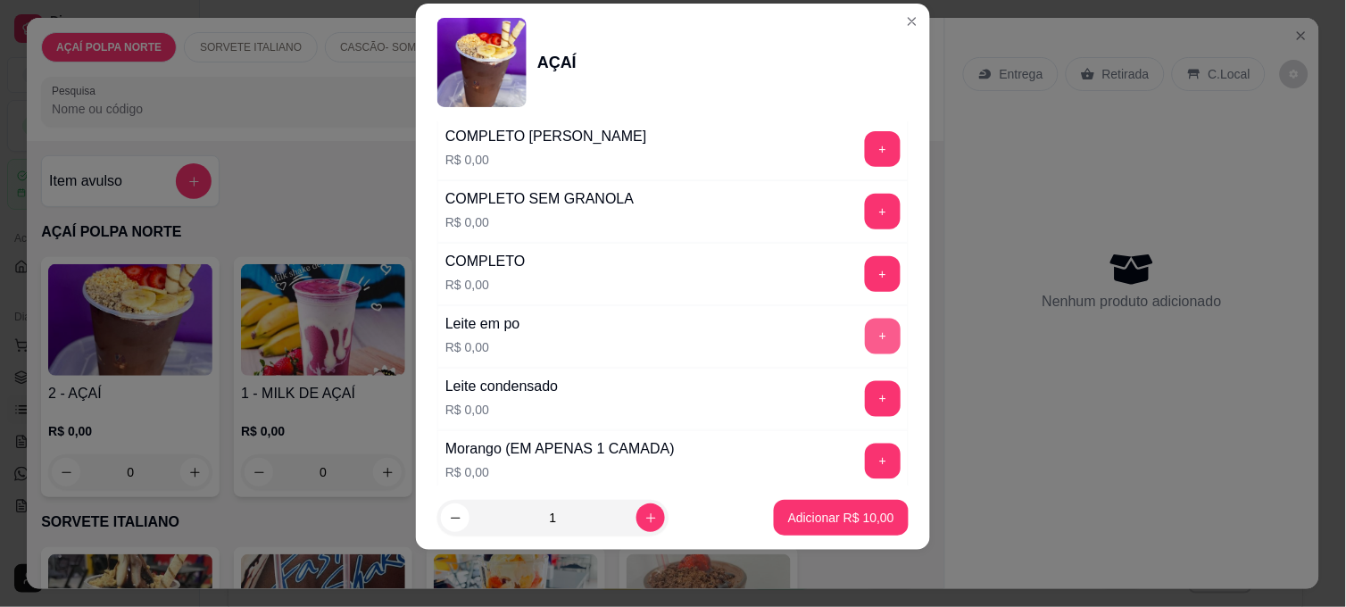
click at [865, 336] on button "+" at bounding box center [883, 337] width 36 height 36
click at [865, 400] on button "+" at bounding box center [883, 399] width 36 height 36
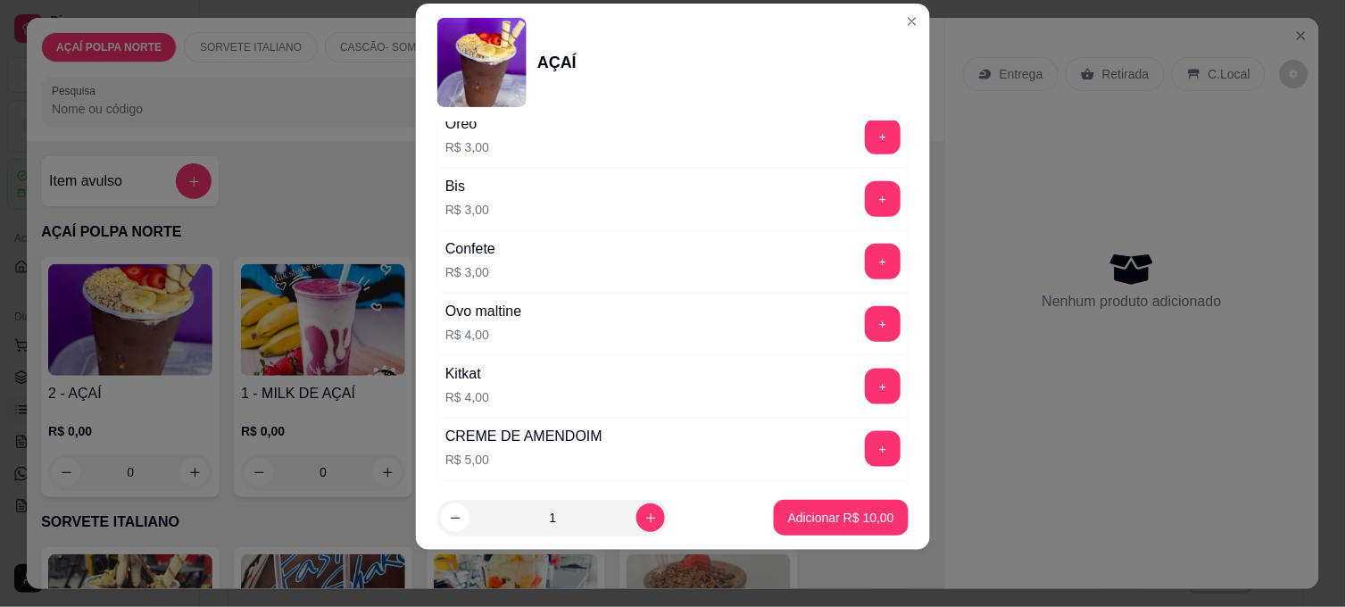
scroll to position [1983, 0]
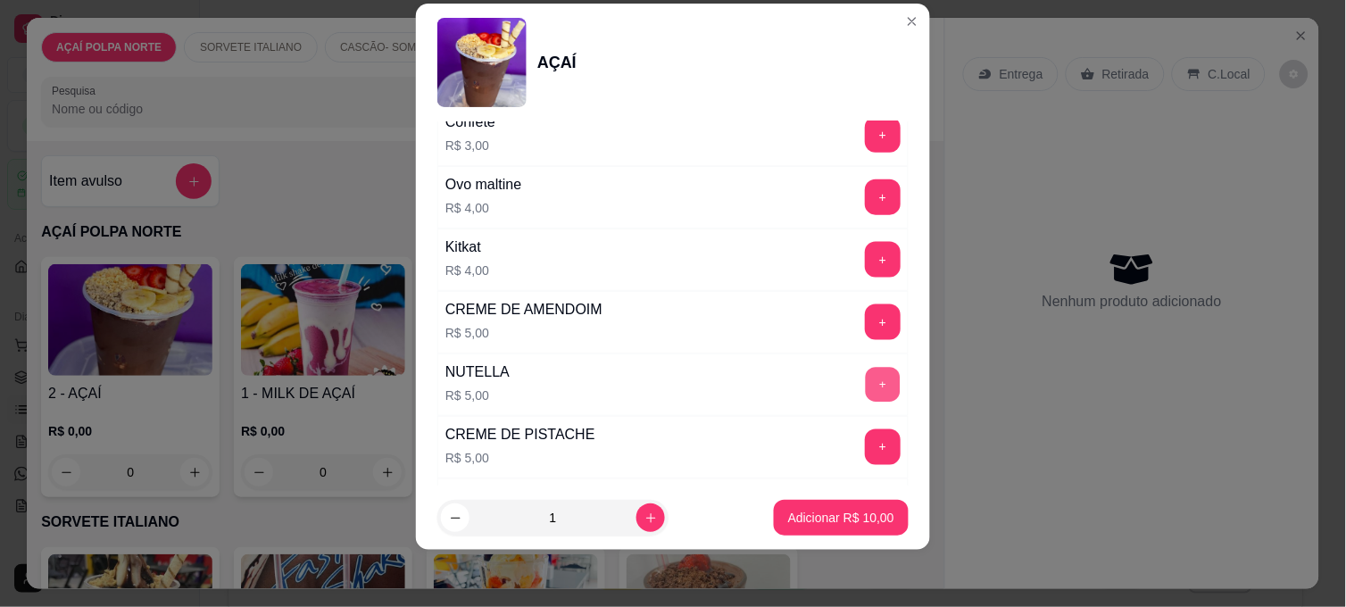
click at [866, 381] on button "+" at bounding box center [883, 385] width 35 height 35
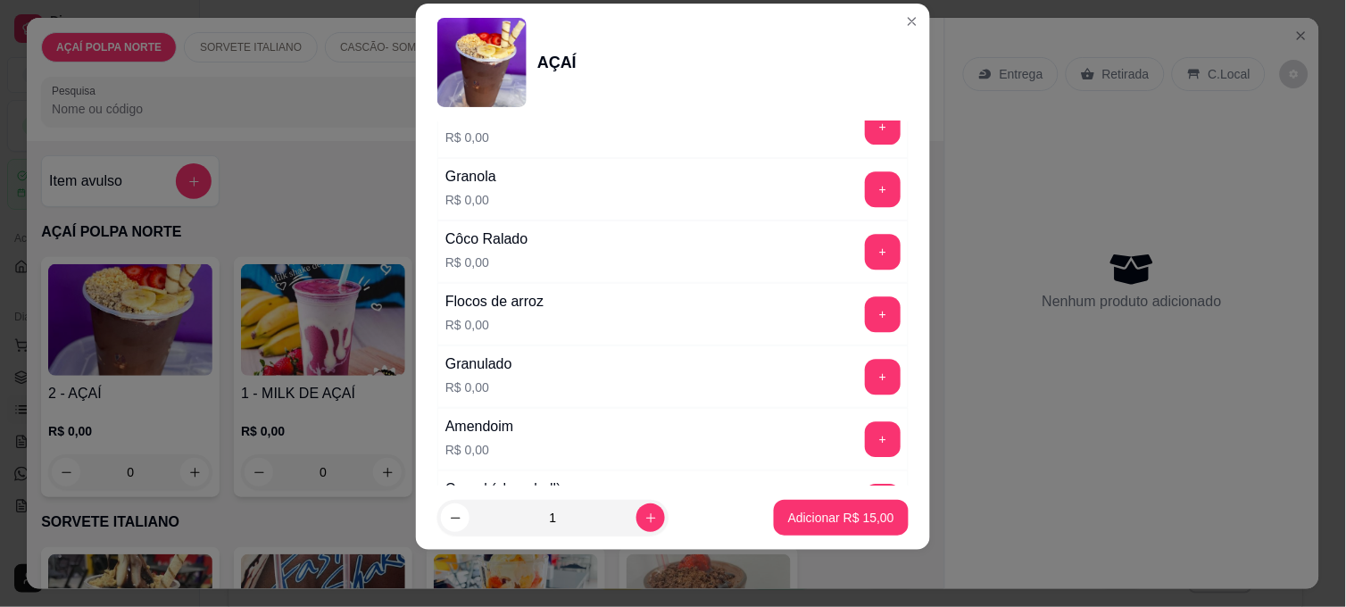
scroll to position [892, 0]
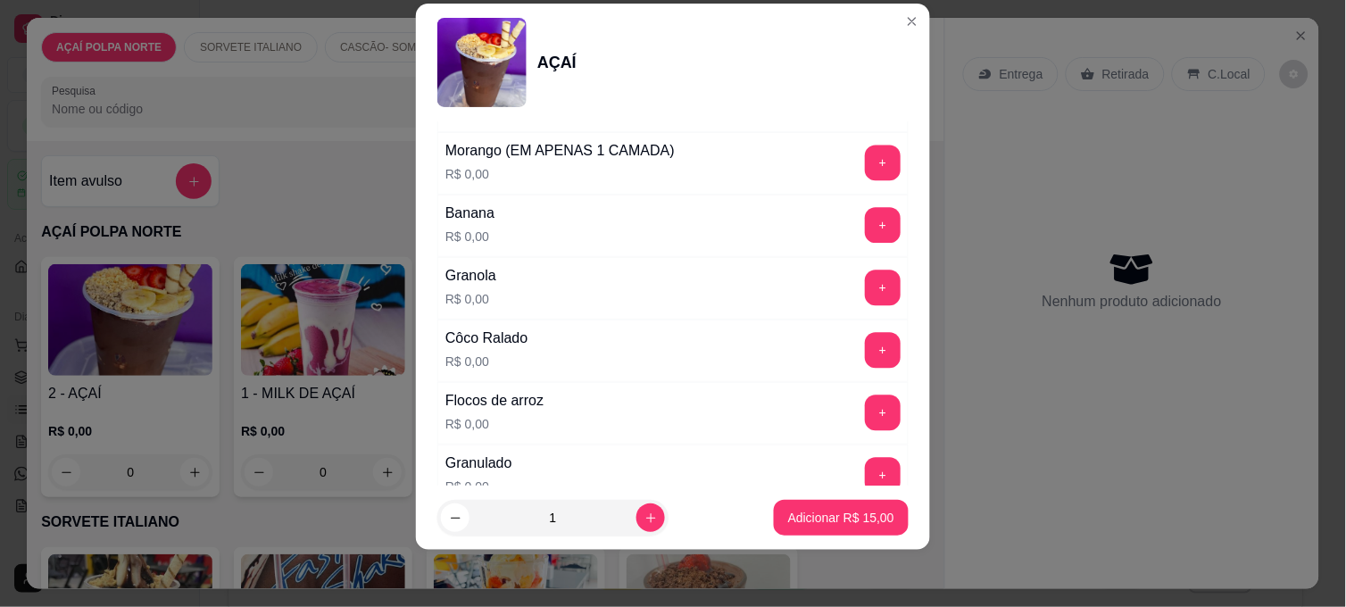
click at [865, 170] on button "+" at bounding box center [883, 163] width 36 height 36
click at [853, 513] on p "Adicionar R$ 15,00" at bounding box center [841, 518] width 106 height 18
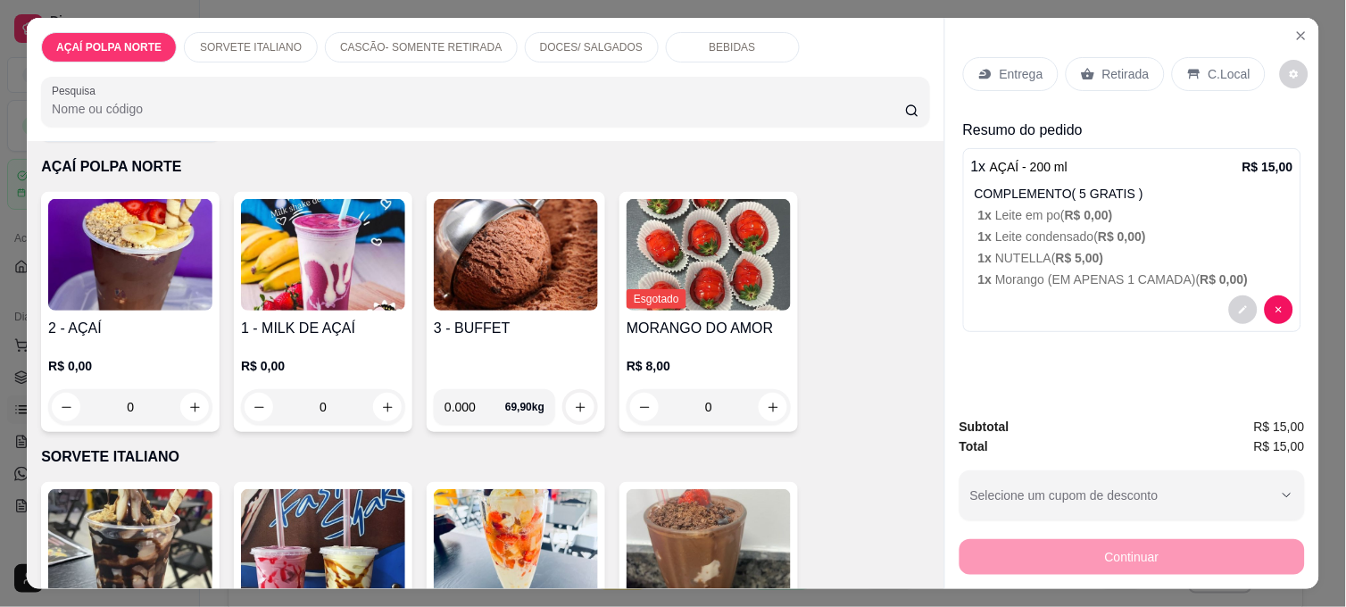
scroll to position [99, 0]
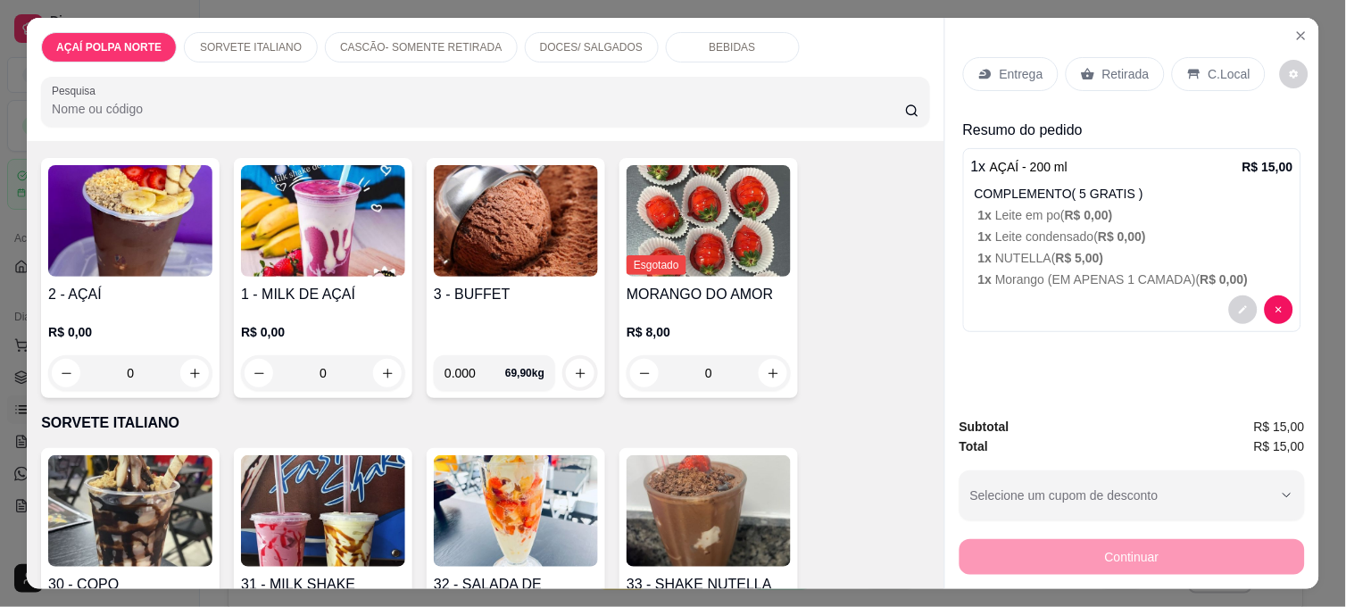
click at [323, 469] on img at bounding box center [323, 511] width 164 height 112
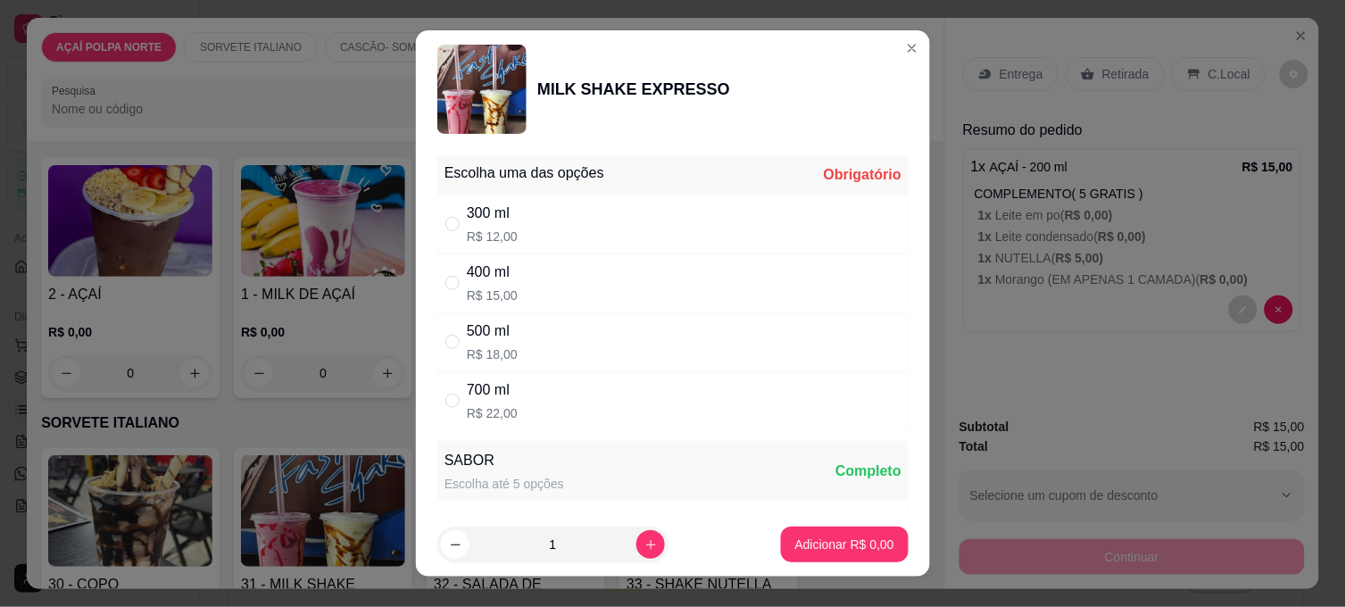
click at [554, 316] on div "500 ml R$ 18,00" at bounding box center [672, 341] width 471 height 59
radio input "true"
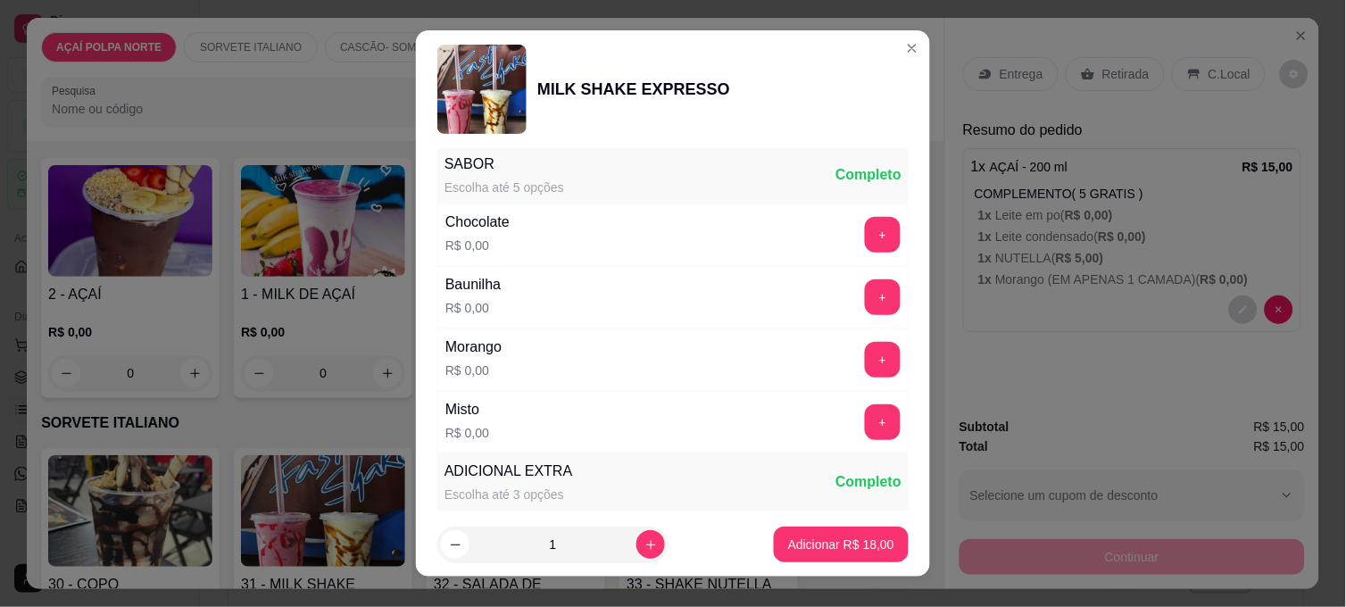
scroll to position [297, 0]
click at [865, 236] on button "+" at bounding box center [883, 234] width 36 height 36
click at [824, 559] on button "Adicionar R$ 18,00" at bounding box center [841, 544] width 135 height 36
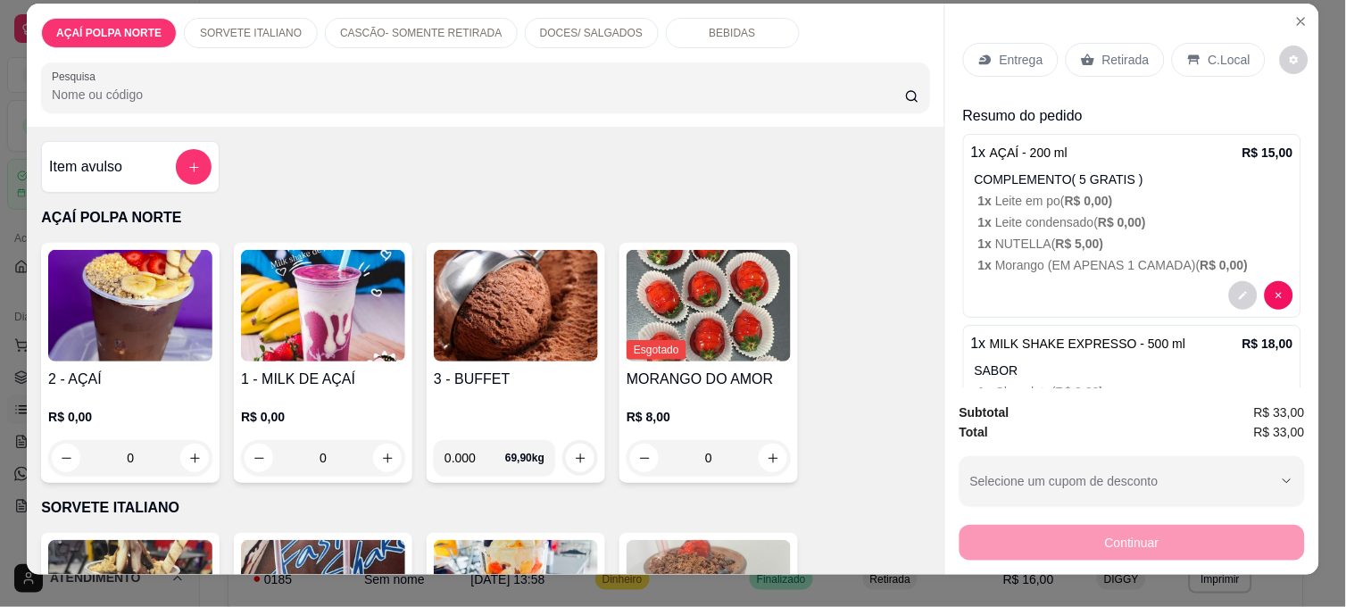
scroll to position [0, 0]
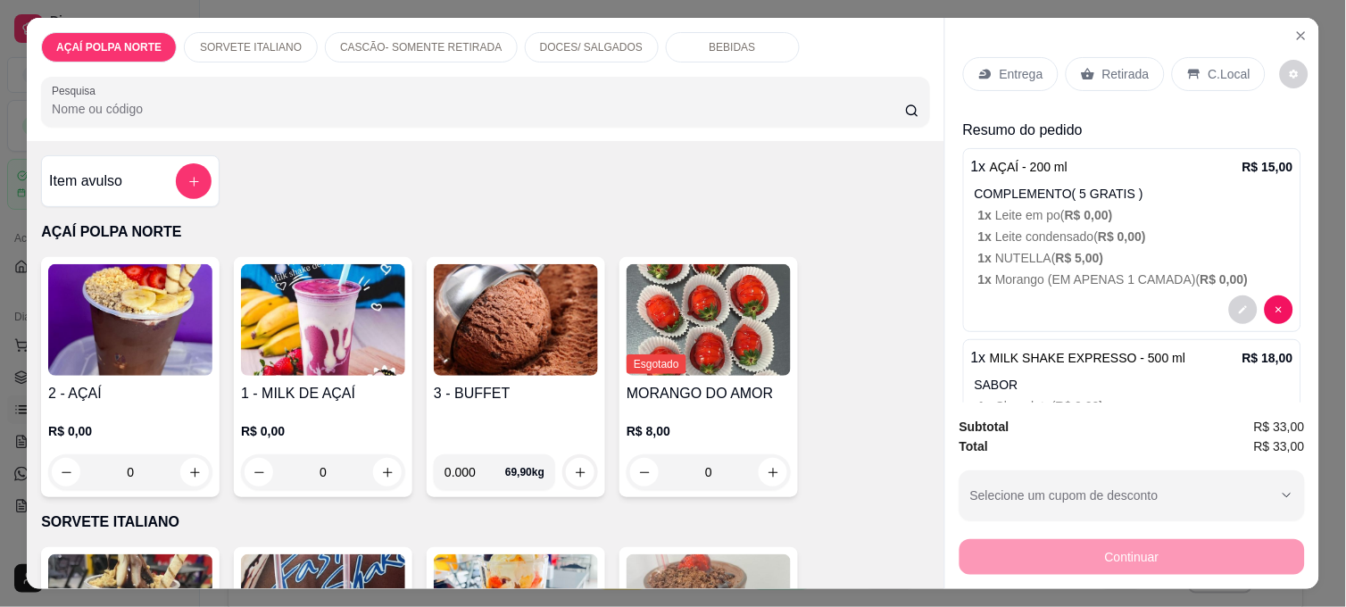
click at [1156, 58] on div "Entrega Retirada C.Local" at bounding box center [1114, 74] width 302 height 34
click at [1128, 65] on p "Retirada" at bounding box center [1125, 74] width 47 height 18
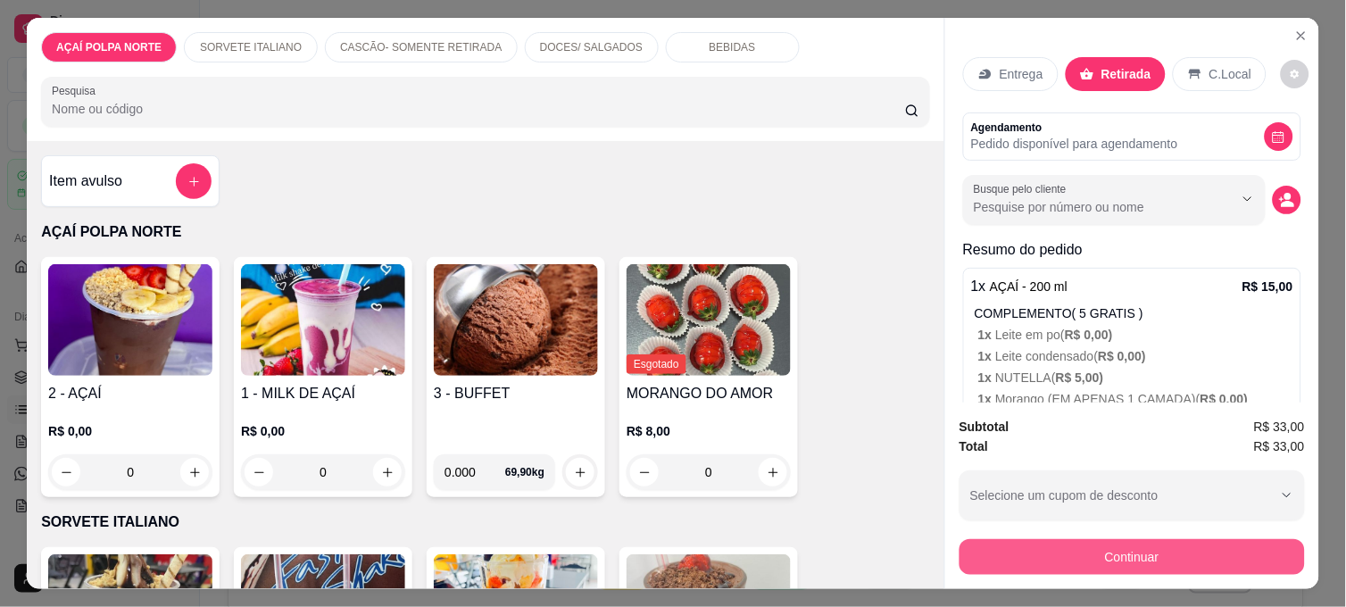
click at [1147, 542] on button "Continuar" at bounding box center [1131, 557] width 345 height 36
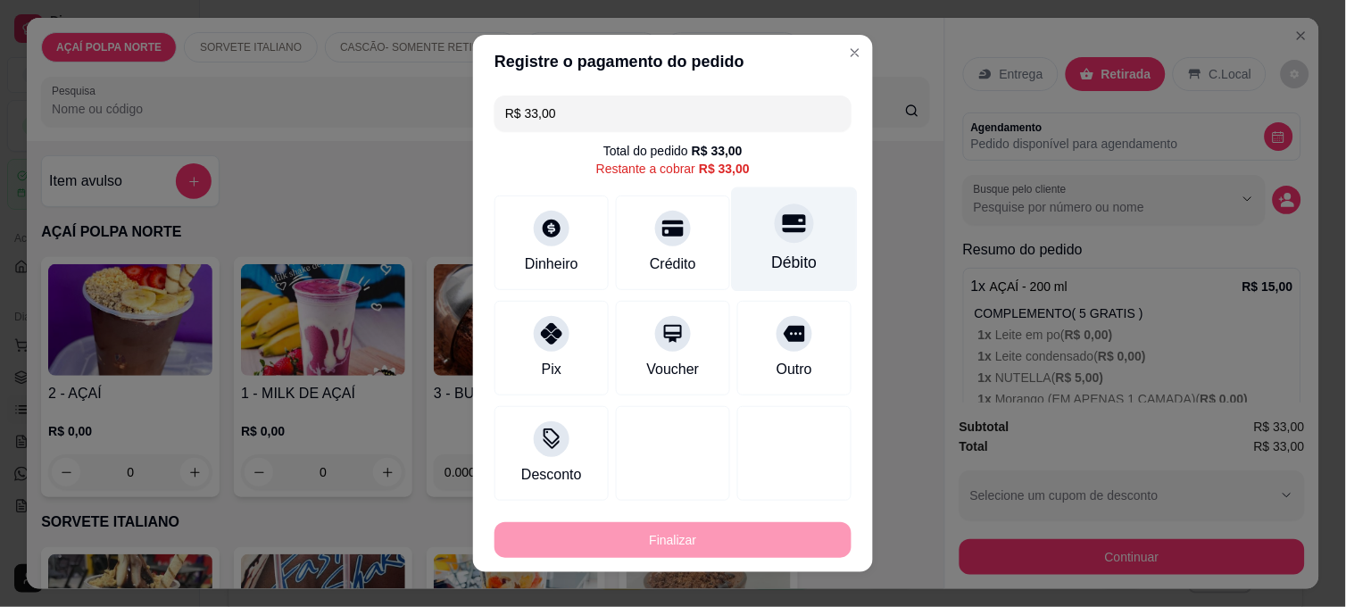
click at [772, 259] on div "Débito" at bounding box center [795, 262] width 46 height 23
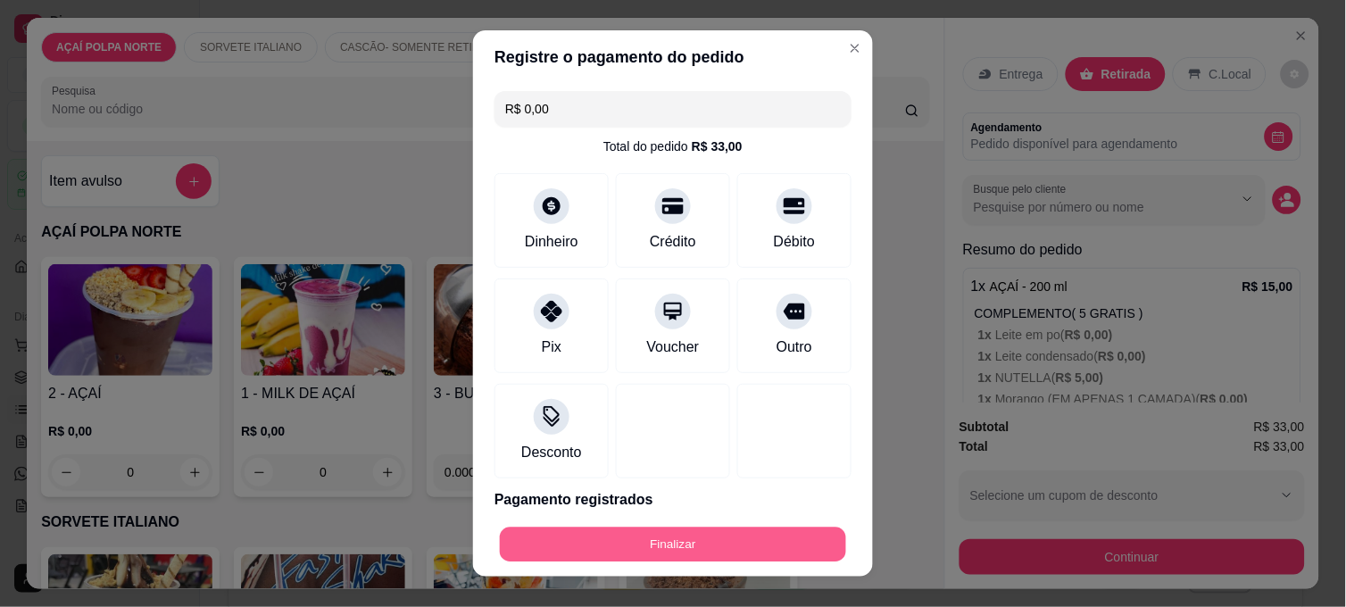
click at [733, 538] on button "Finalizar" at bounding box center [673, 544] width 346 height 35
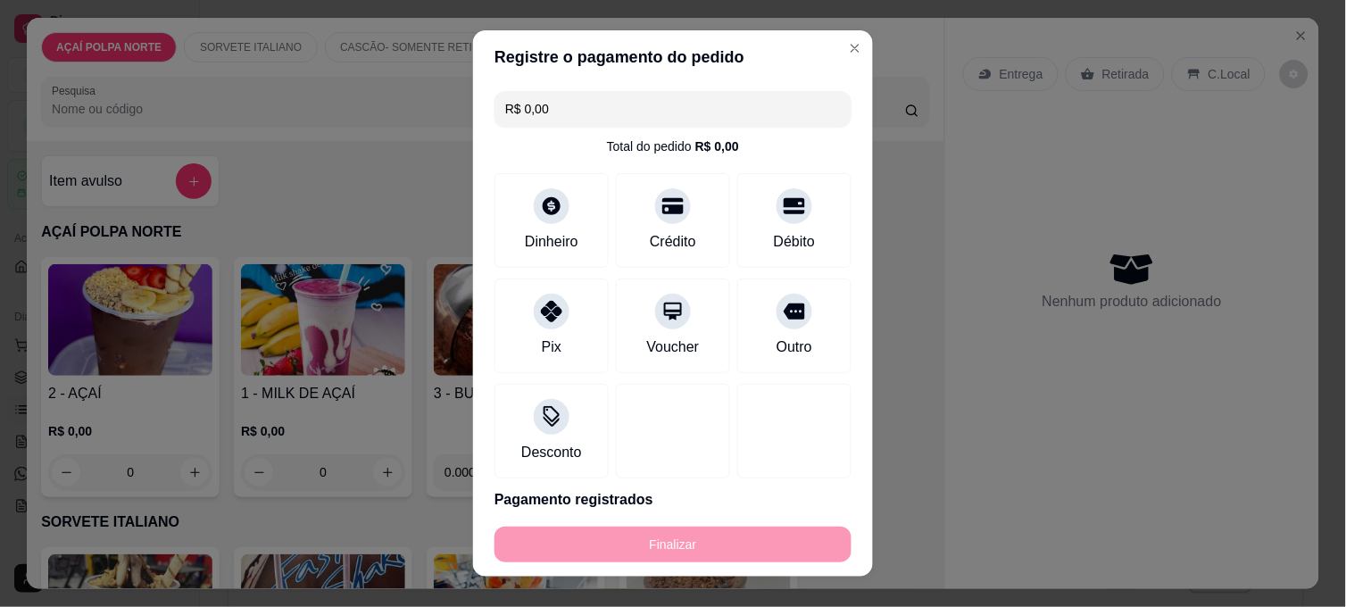
type input "-R$ 33,00"
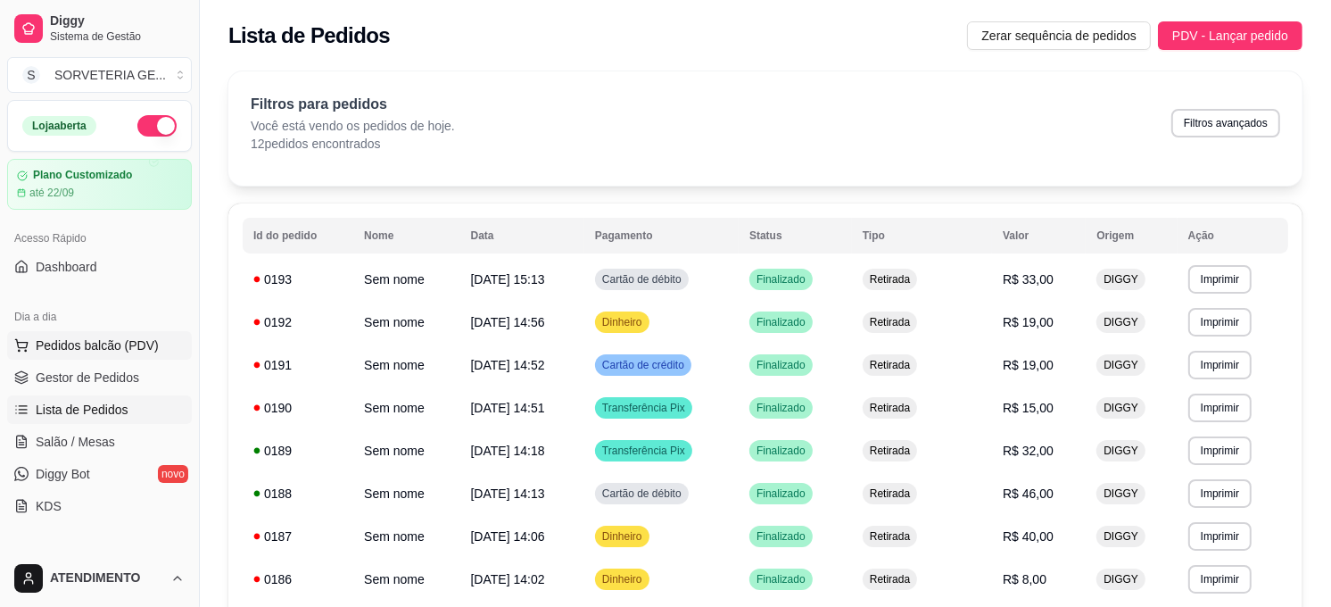
click at [136, 350] on span "Pedidos balcão (PDV)" at bounding box center [97, 345] width 123 height 18
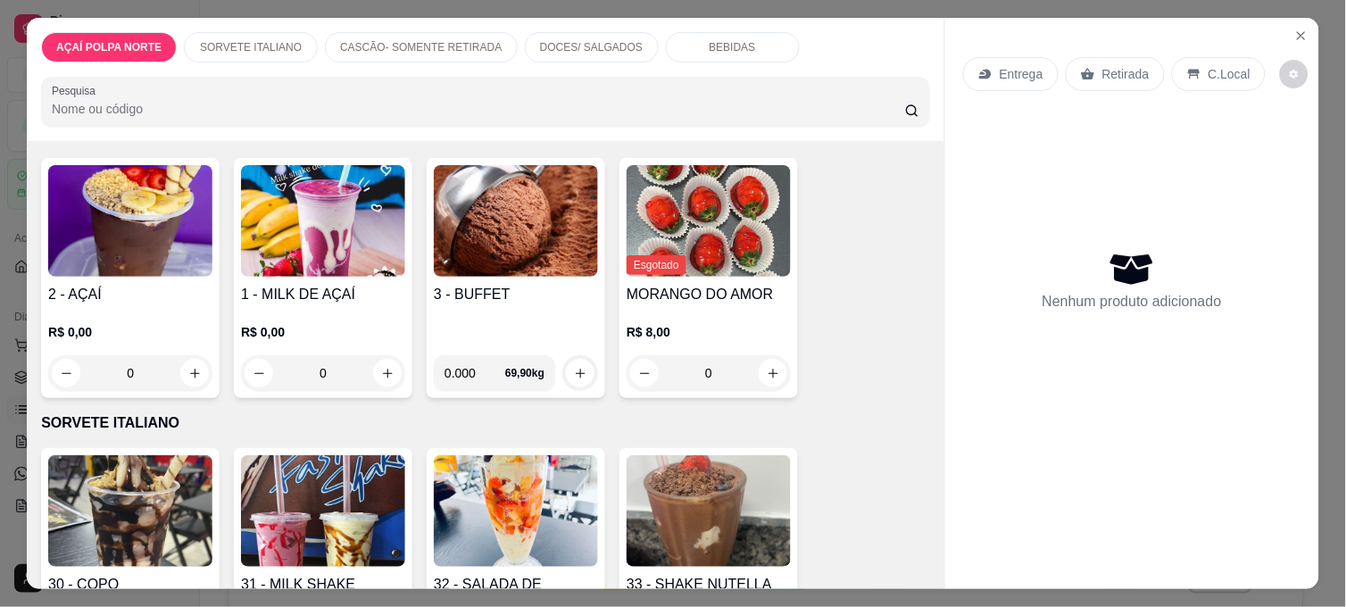
scroll to position [198, 0]
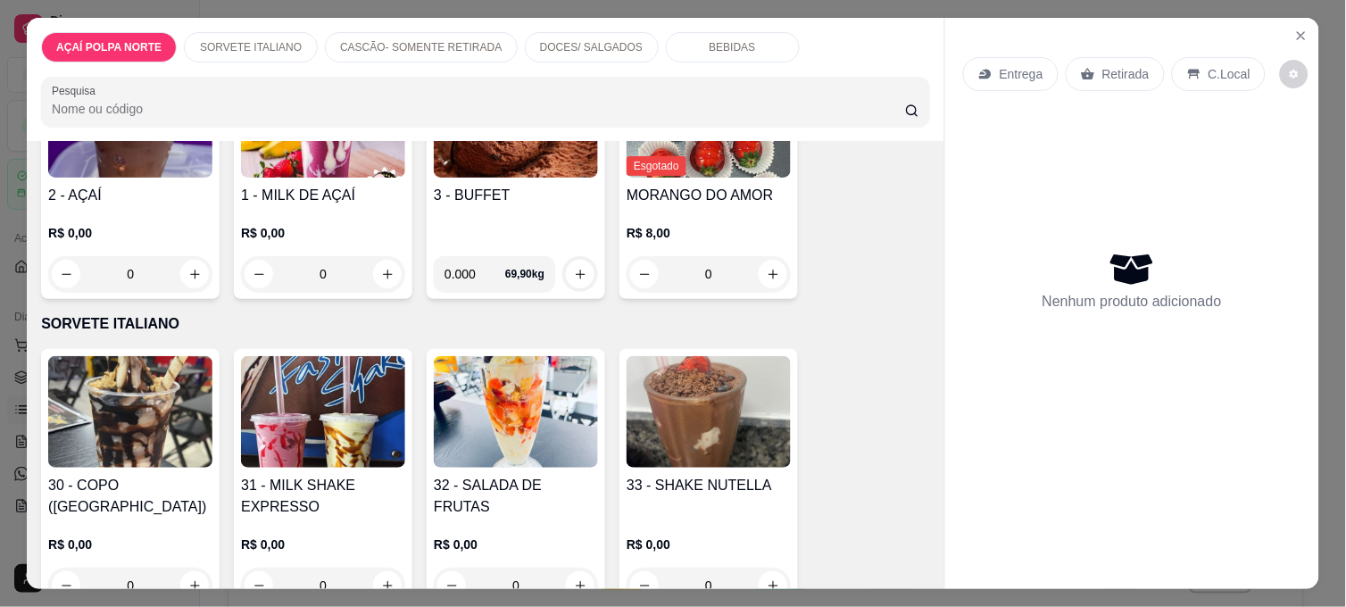
click at [136, 382] on img at bounding box center [130, 412] width 164 height 112
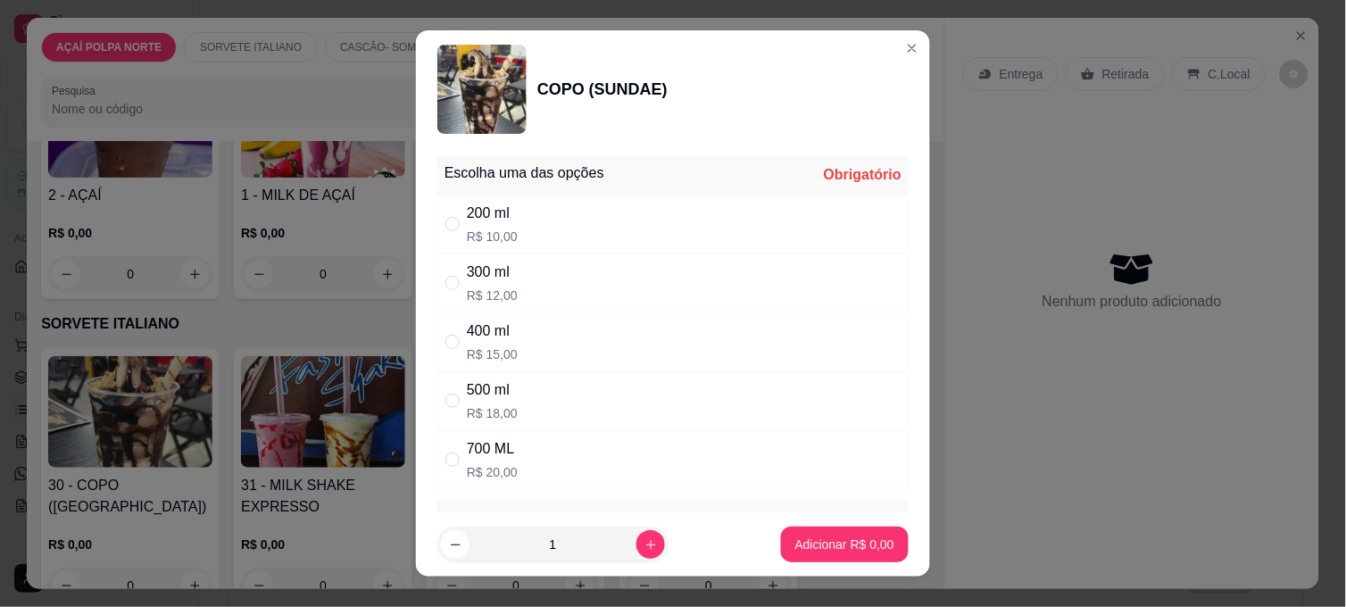
click at [513, 216] on div "200 ml R$ 10,00" at bounding box center [672, 224] width 471 height 59
radio input "true"
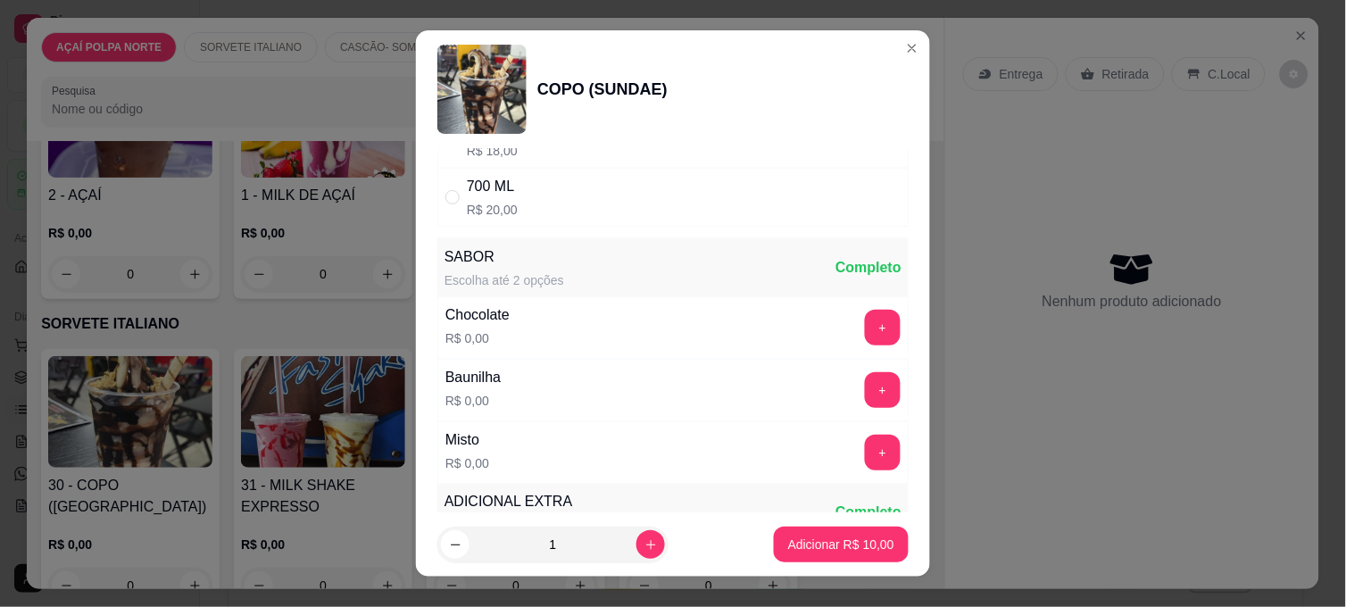
scroll to position [396, 0]
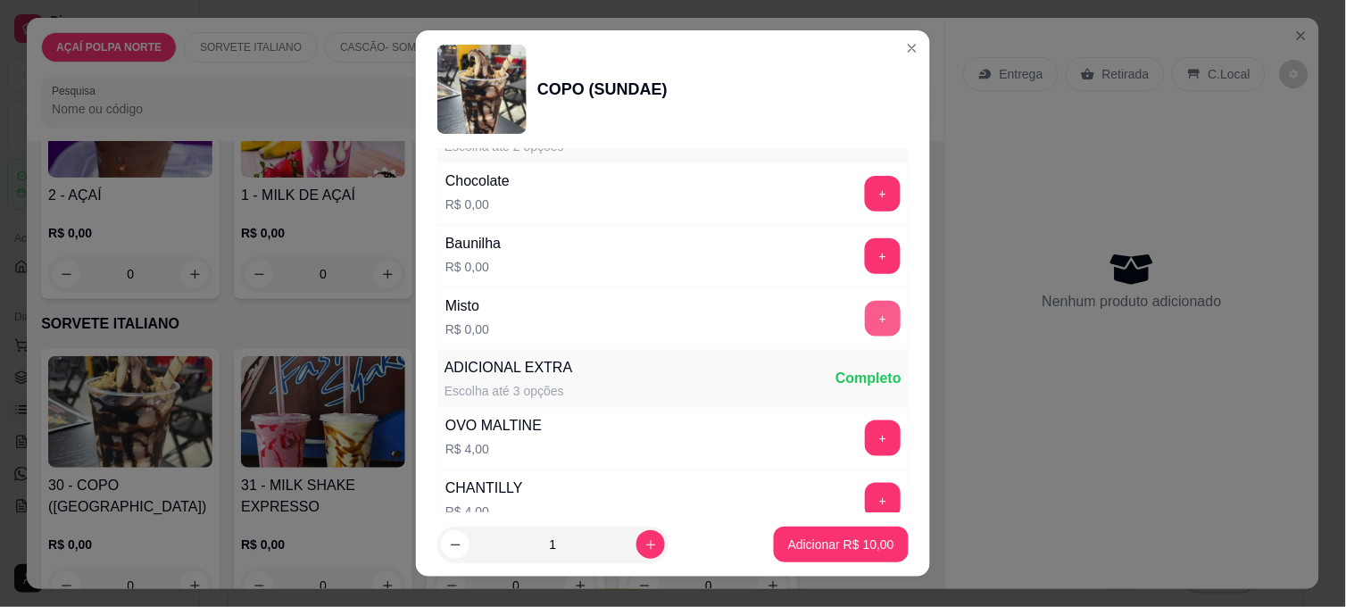
click at [865, 312] on button "+" at bounding box center [883, 319] width 36 height 36
click at [639, 538] on button "increase-product-quantity" at bounding box center [650, 544] width 29 height 29
type input "2"
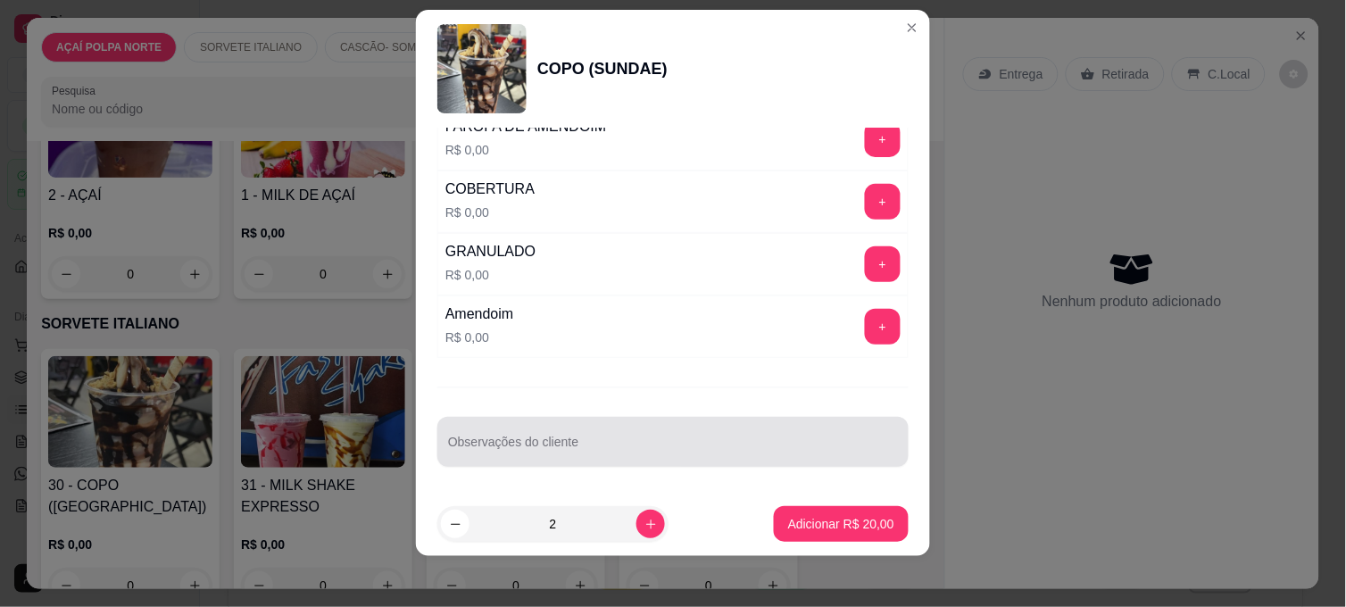
scroll to position [27, 0]
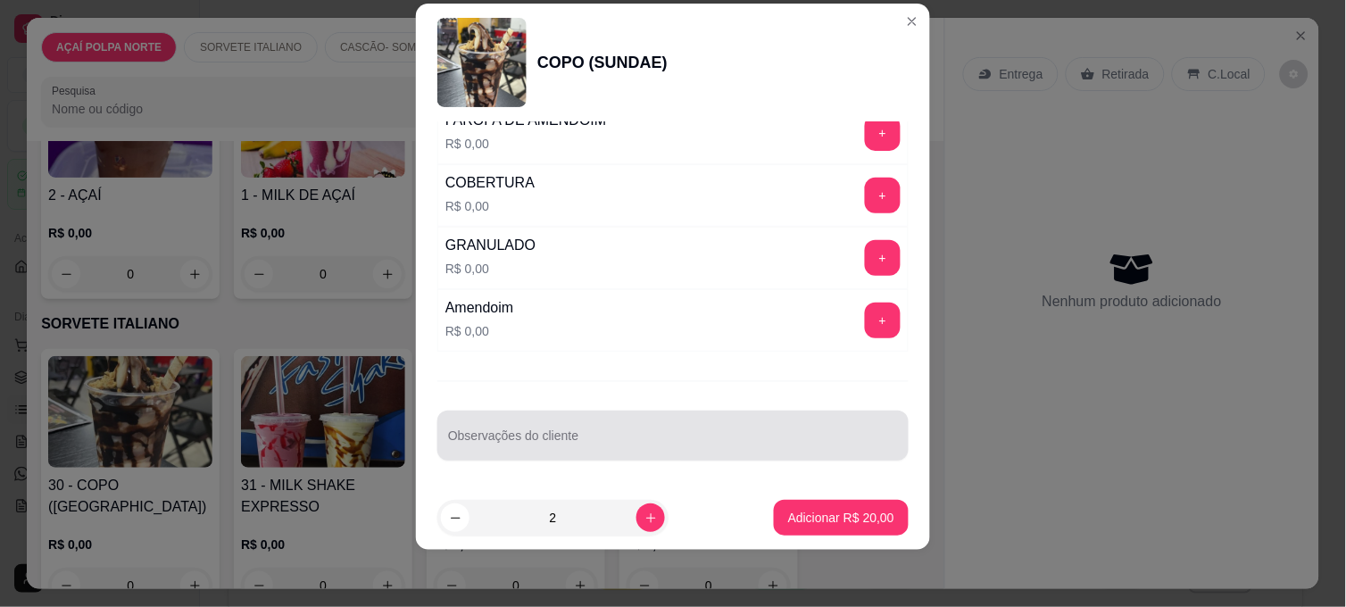
click at [648, 443] on input "Observações do cliente" at bounding box center [673, 443] width 450 height 18
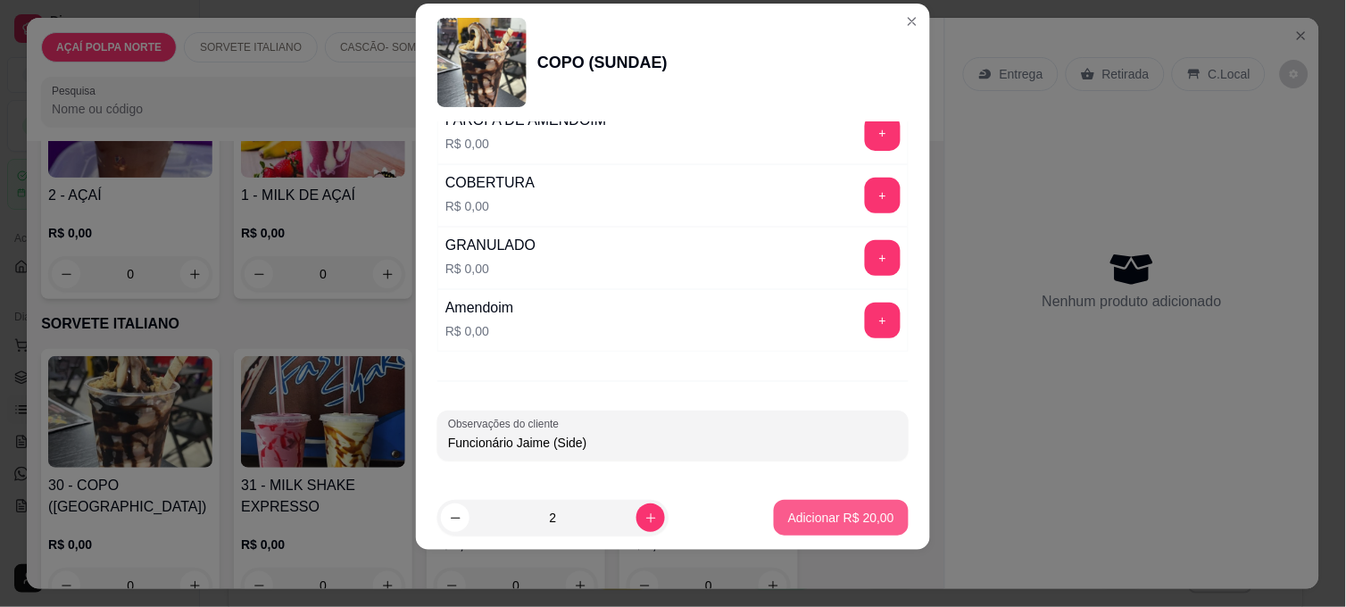
type input "Funcionário Jaime (Side)"
click at [795, 512] on p "Adicionar R$ 20,00" at bounding box center [842, 517] width 104 height 17
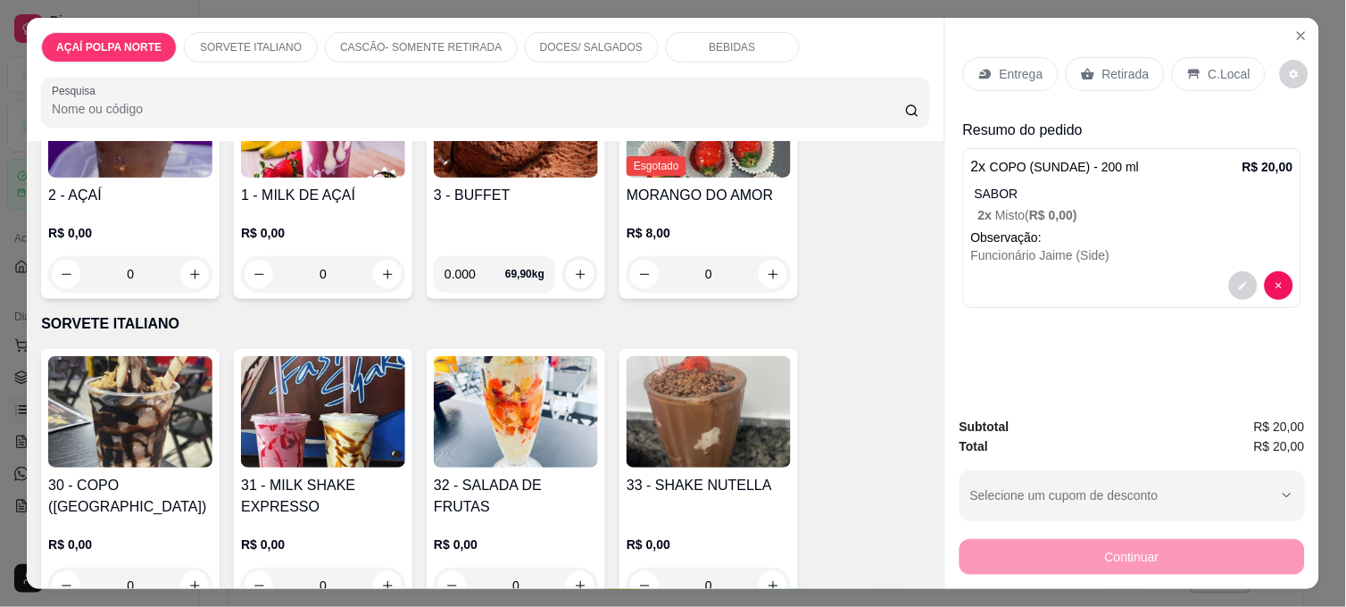
click at [1147, 58] on div "Retirada" at bounding box center [1114, 74] width 99 height 34
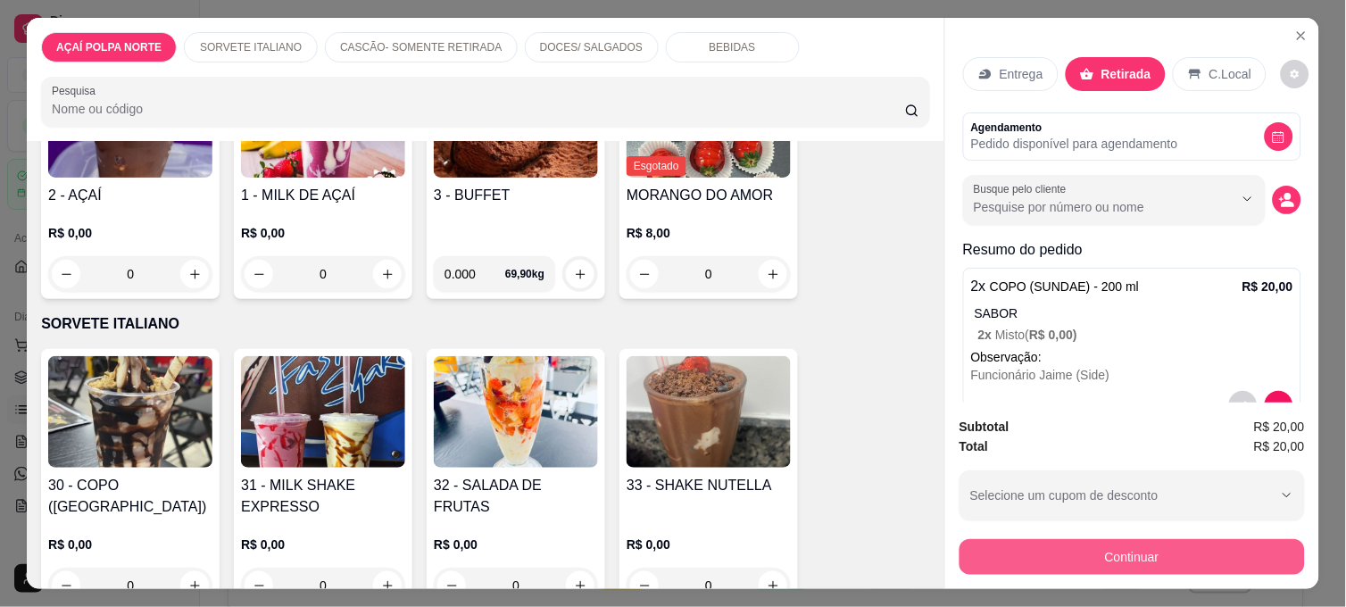
click at [1179, 556] on button "Continuar" at bounding box center [1131, 557] width 345 height 36
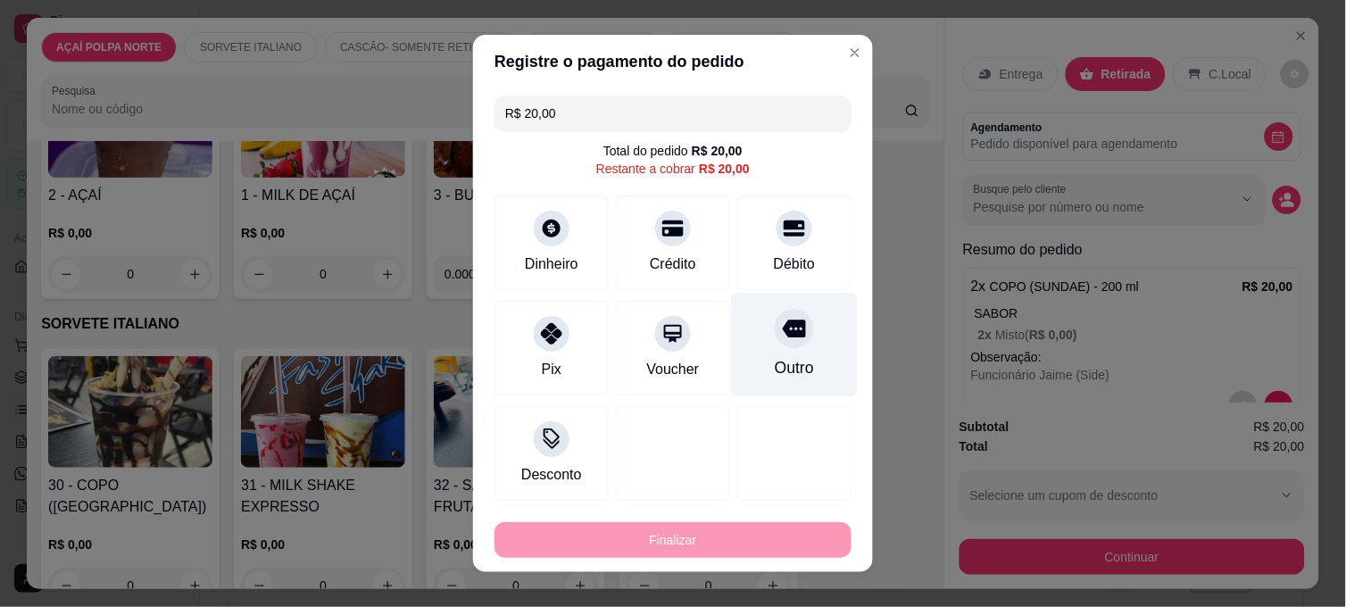
click at [790, 366] on div "Outro" at bounding box center [794, 367] width 39 height 23
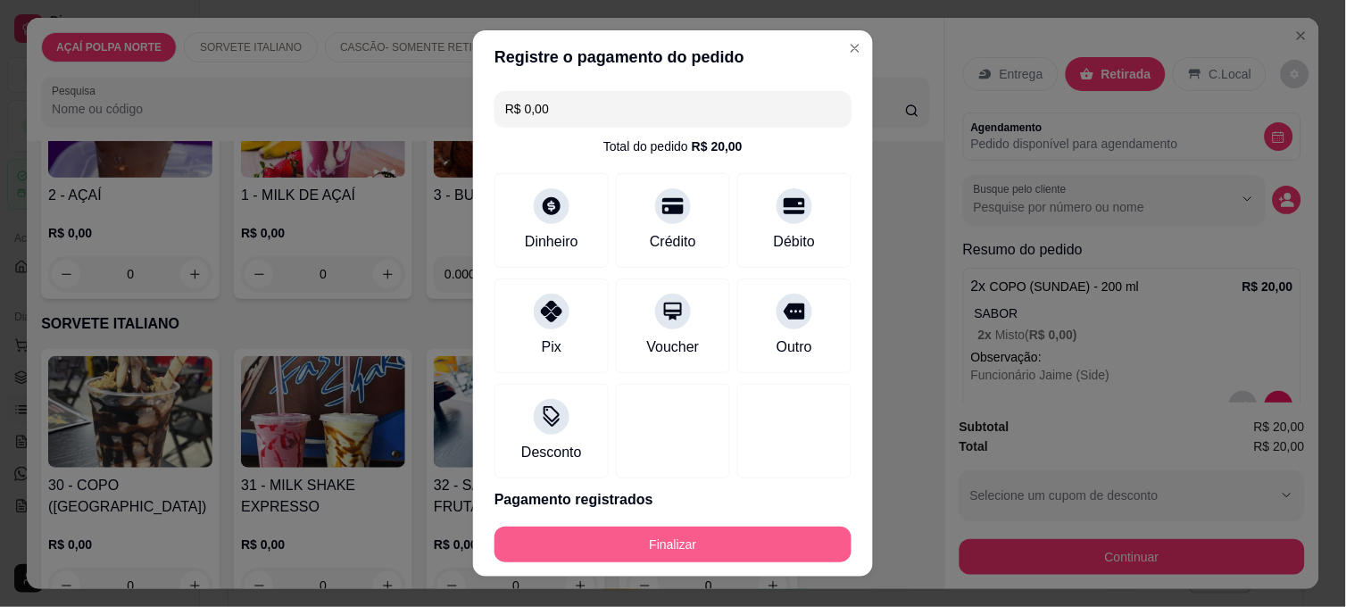
click at [766, 536] on button "Finalizar" at bounding box center [672, 544] width 357 height 36
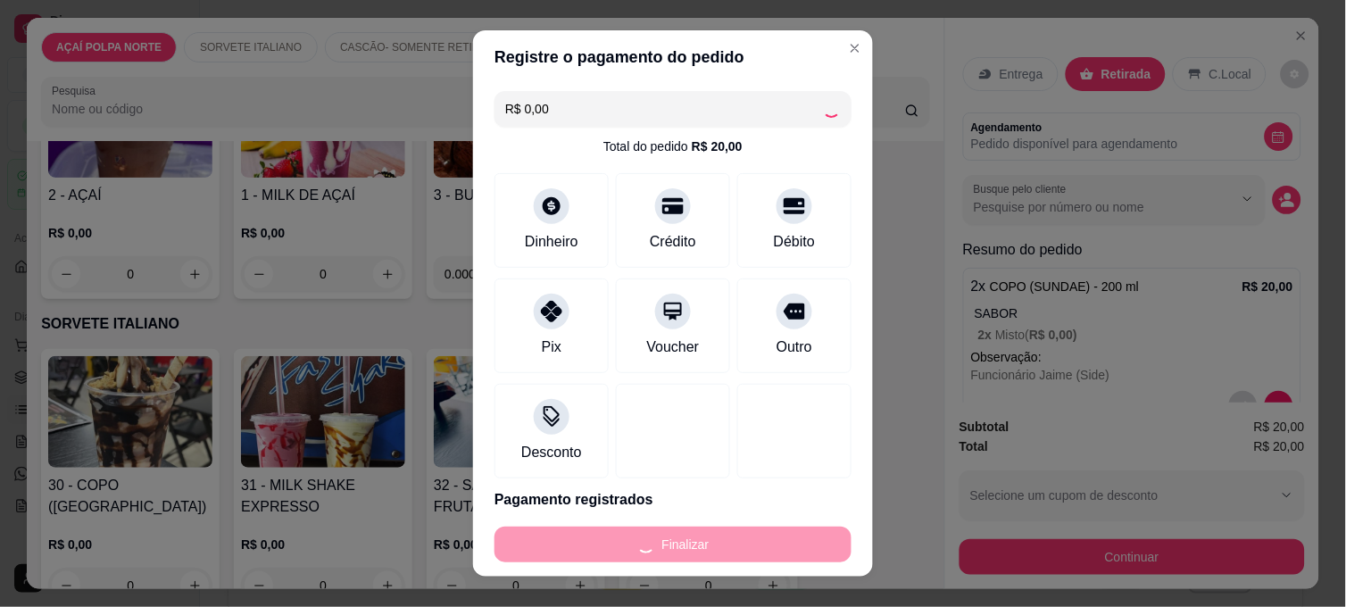
type input "-R$ 20,00"
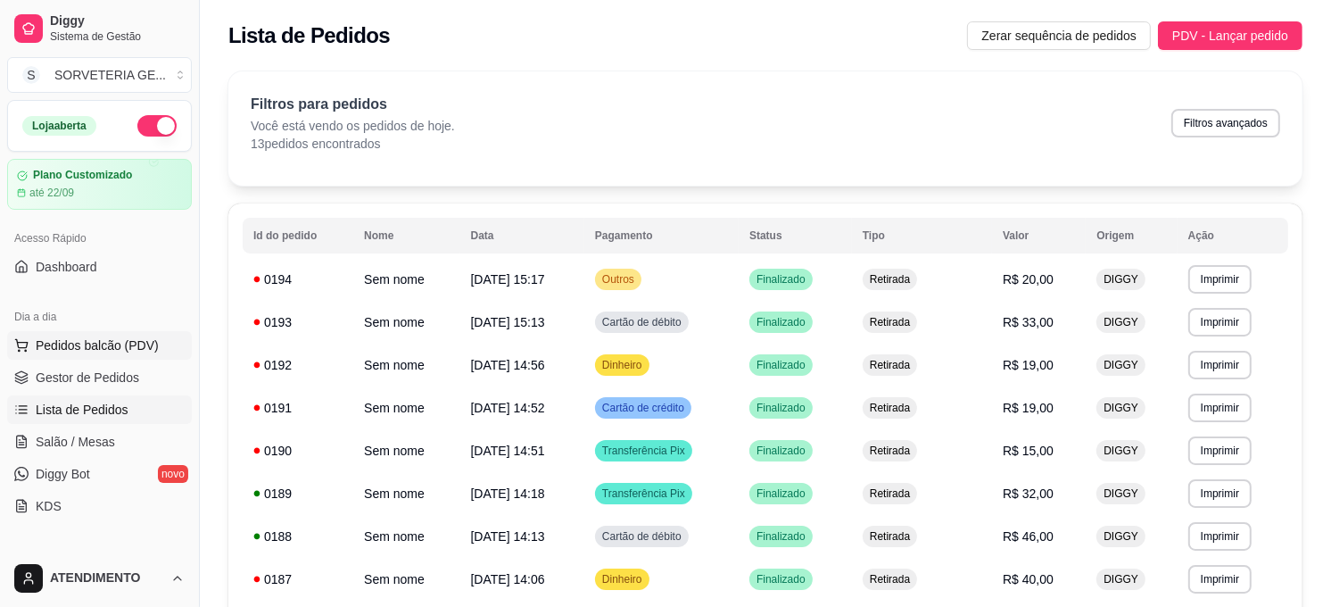
click at [105, 344] on span "Pedidos balcão (PDV)" at bounding box center [97, 345] width 123 height 18
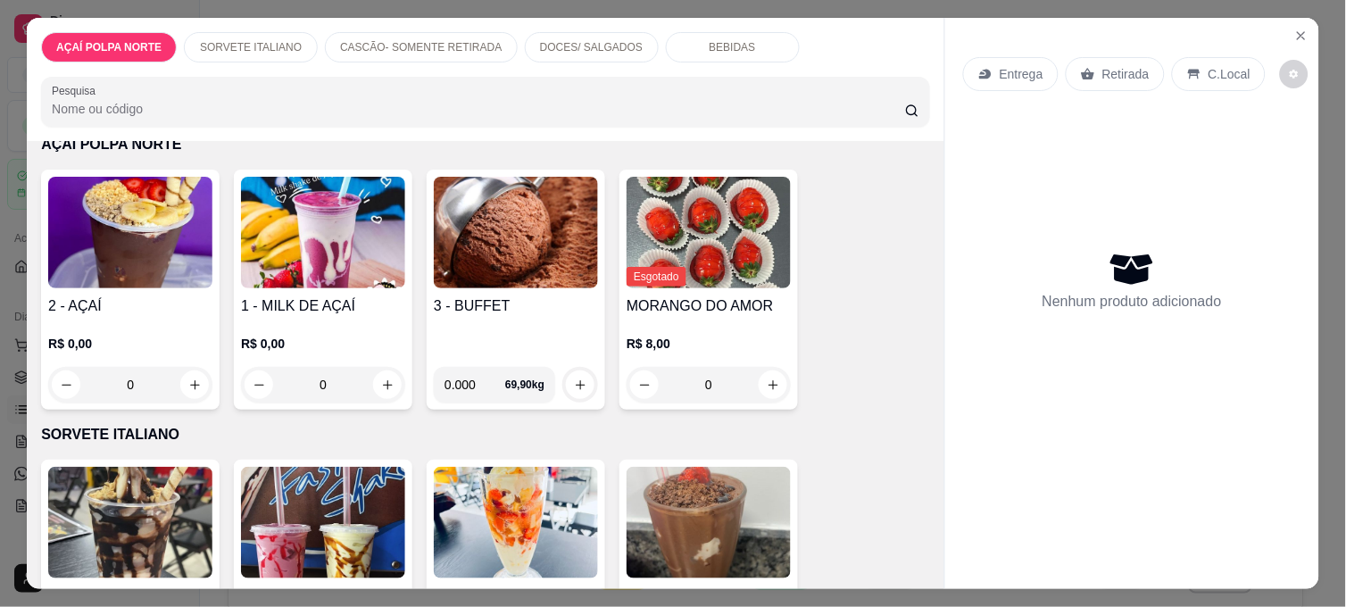
scroll to position [198, 0]
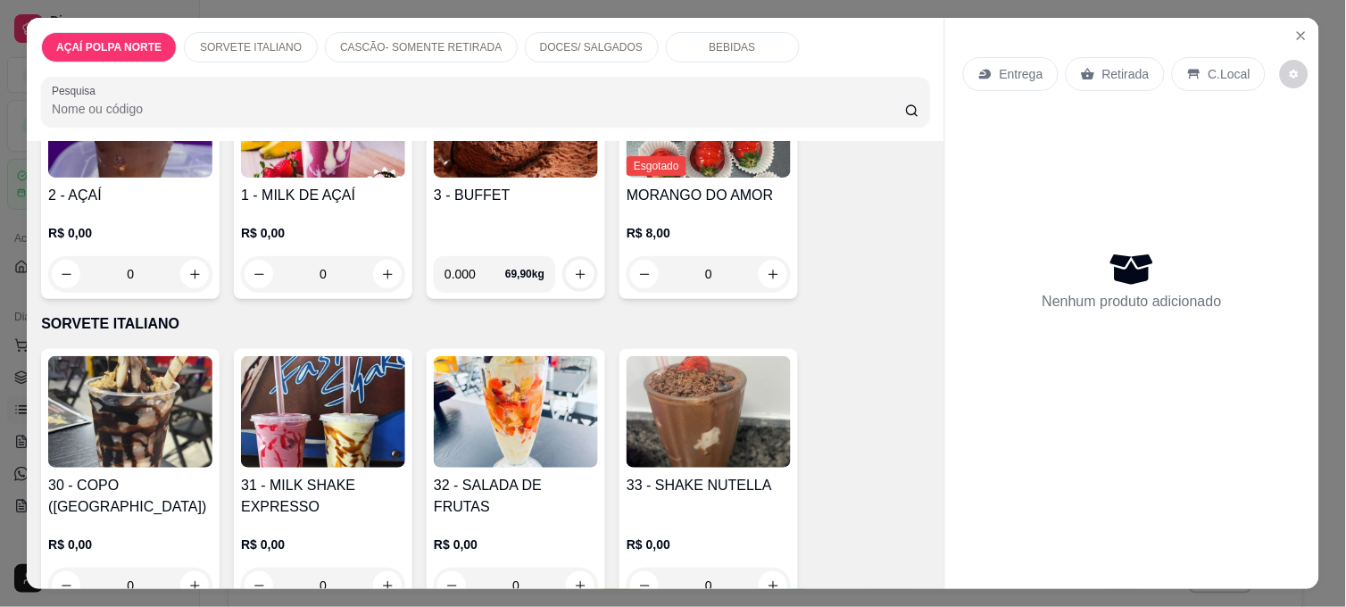
click at [333, 452] on img at bounding box center [323, 412] width 164 height 112
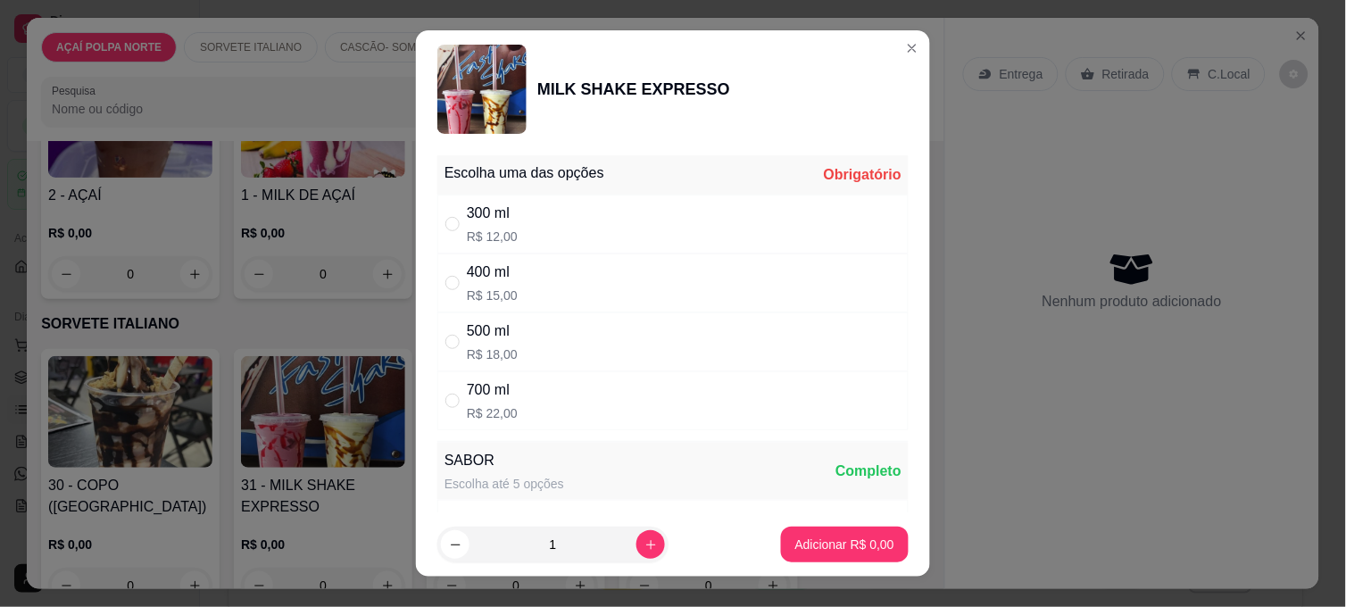
click at [559, 221] on div "300 ml R$ 12,00" at bounding box center [672, 224] width 471 height 59
radio input "true"
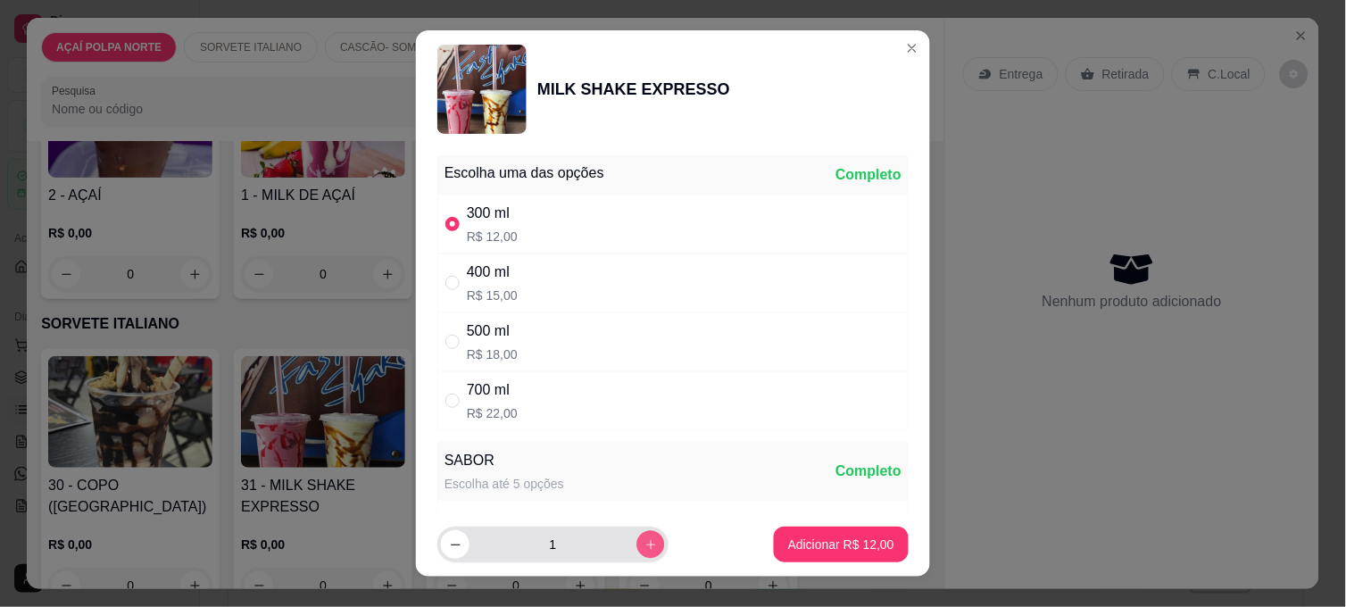
click at [640, 541] on button "increase-product-quantity" at bounding box center [650, 544] width 28 height 28
type input "2"
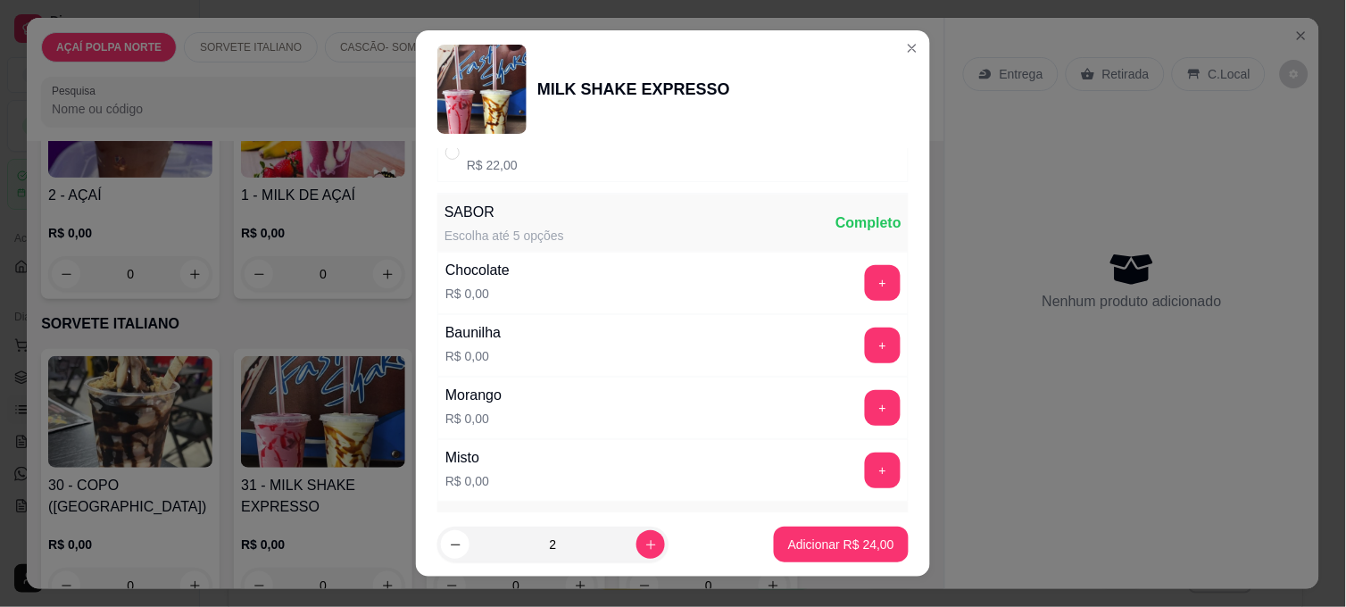
scroll to position [297, 0]
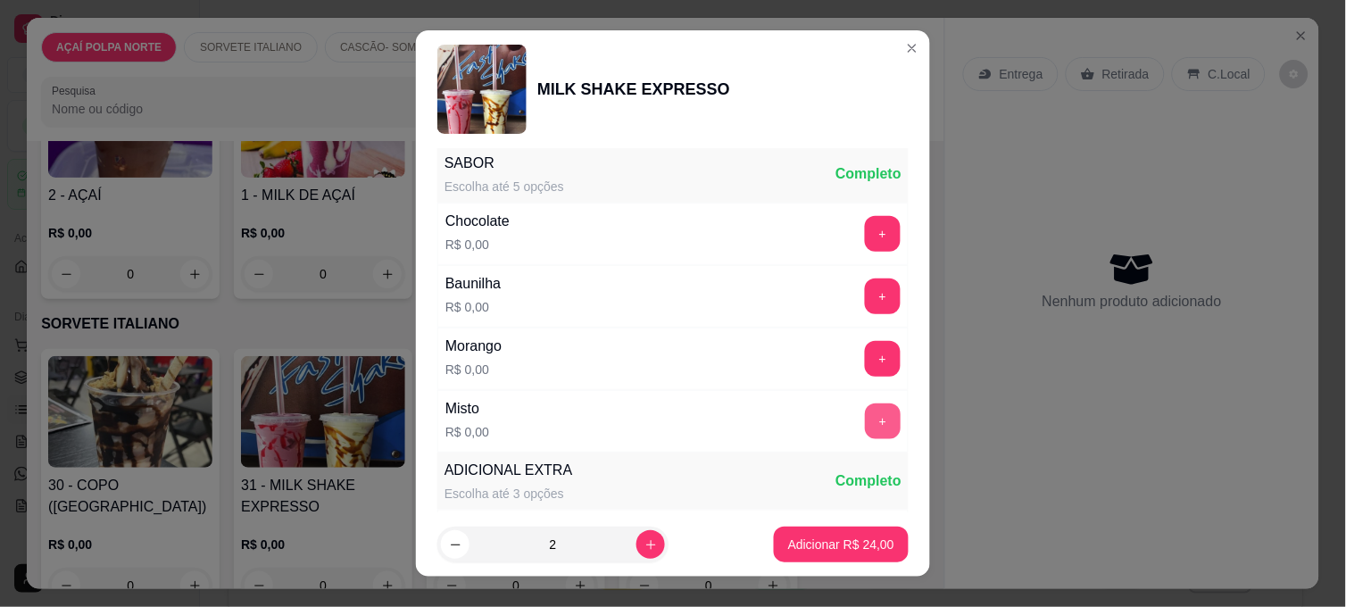
click at [865, 416] on button "+" at bounding box center [883, 421] width 36 height 36
click at [836, 549] on p "Adicionar R$ 24,00" at bounding box center [841, 544] width 106 height 18
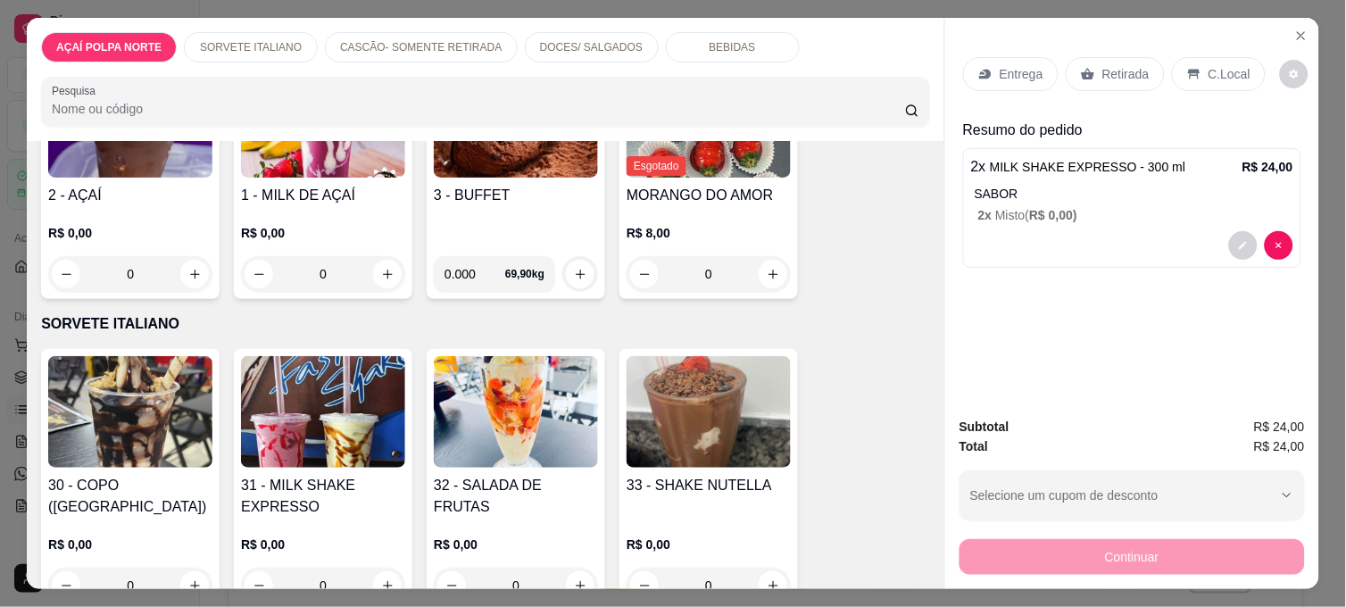
click at [1217, 70] on p "C.Local" at bounding box center [1229, 74] width 42 height 18
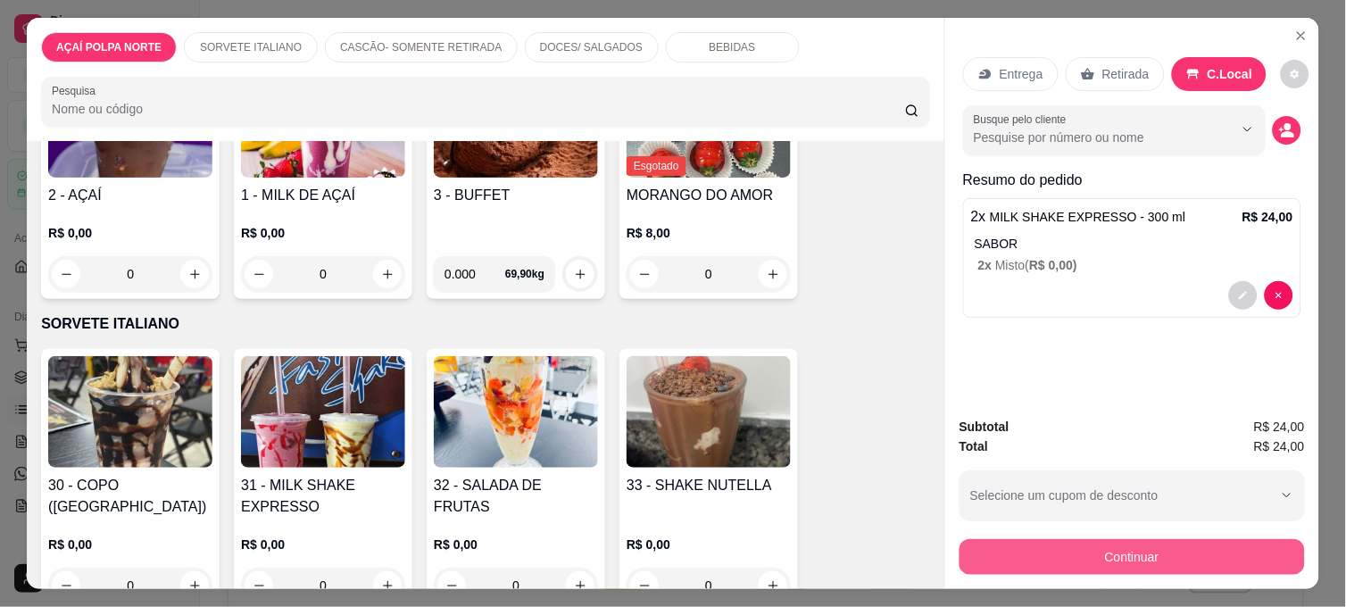
click at [1234, 545] on button "Continuar" at bounding box center [1131, 557] width 345 height 36
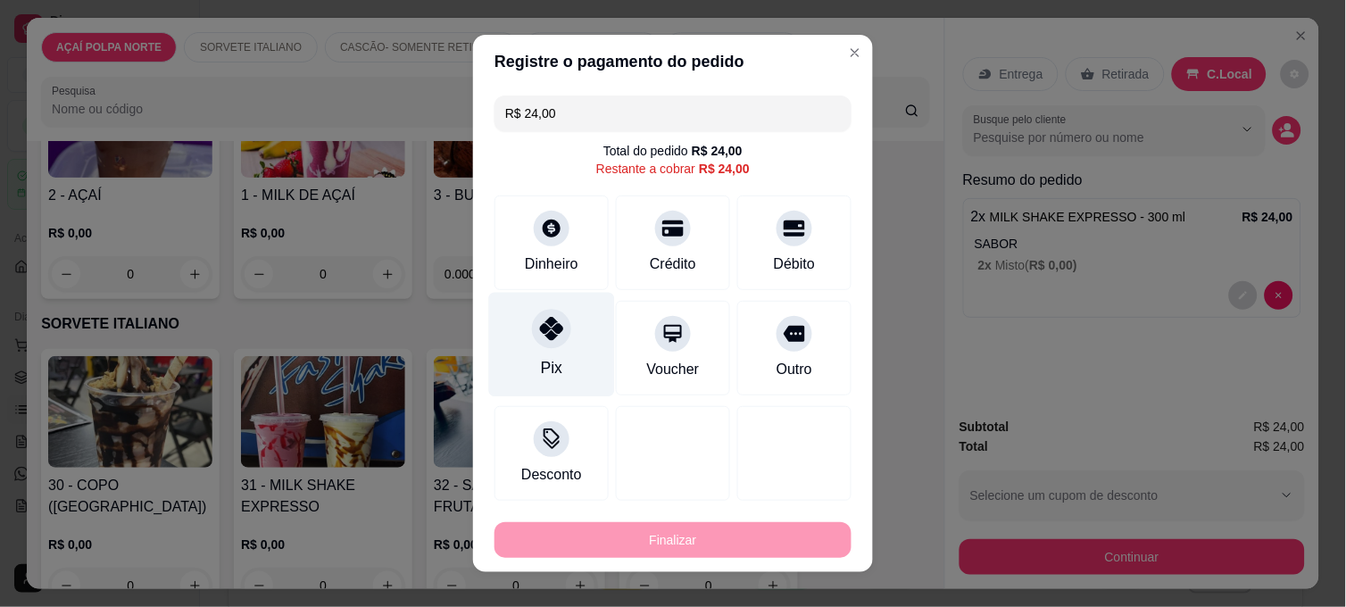
click at [554, 325] on div at bounding box center [551, 328] width 39 height 39
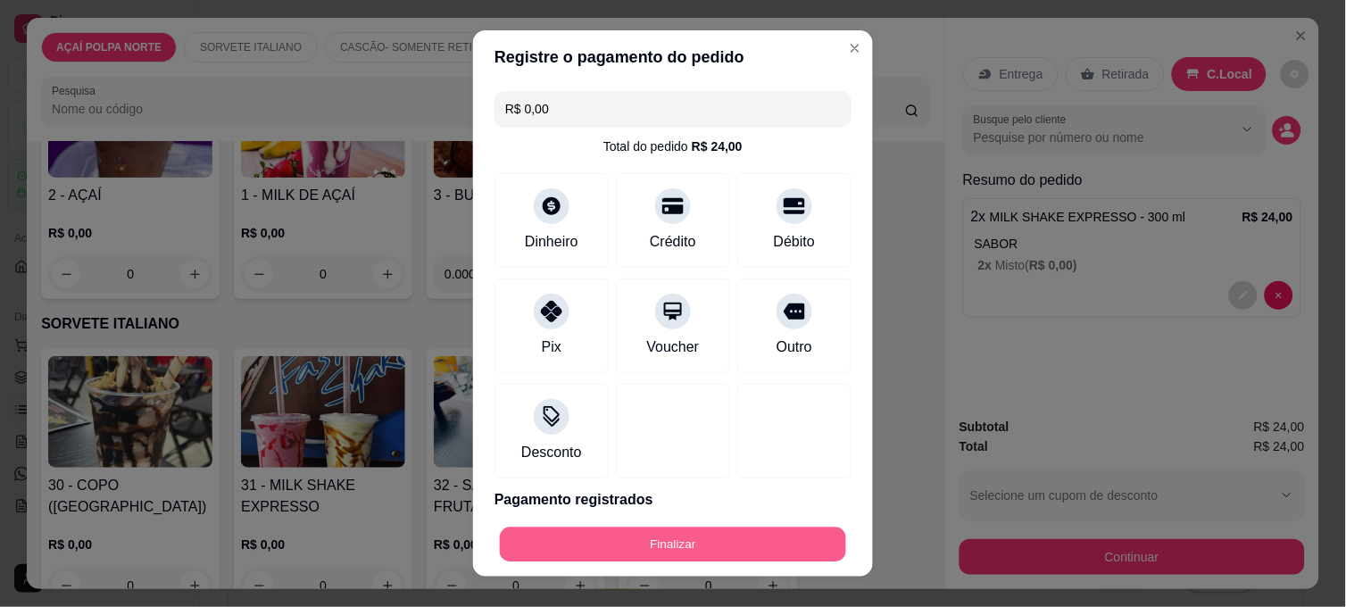
click at [799, 540] on button "Finalizar" at bounding box center [673, 544] width 346 height 35
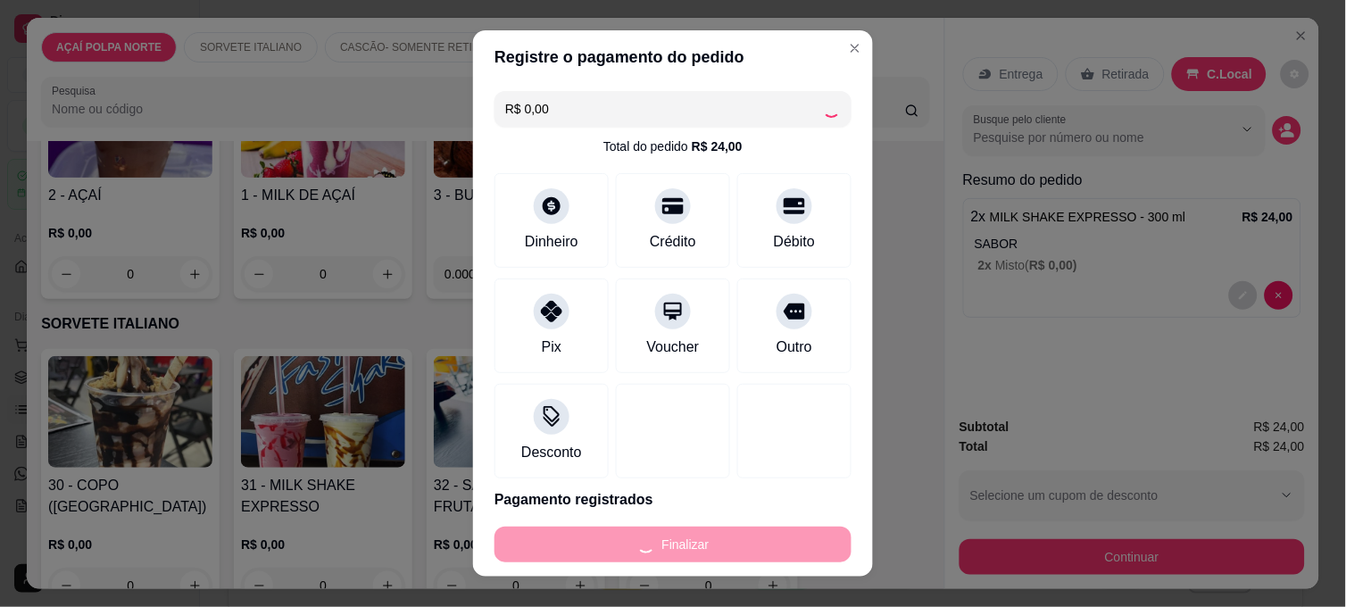
type input "-R$ 24,00"
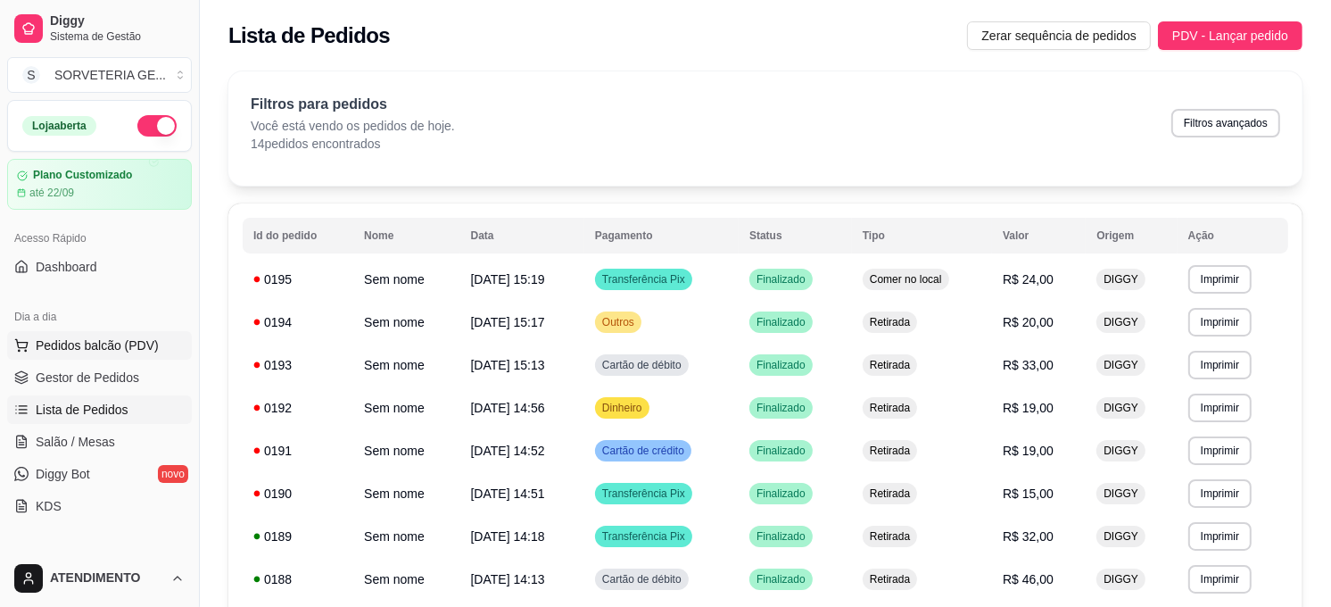
click at [76, 336] on span "Pedidos balcão (PDV)" at bounding box center [97, 345] width 123 height 18
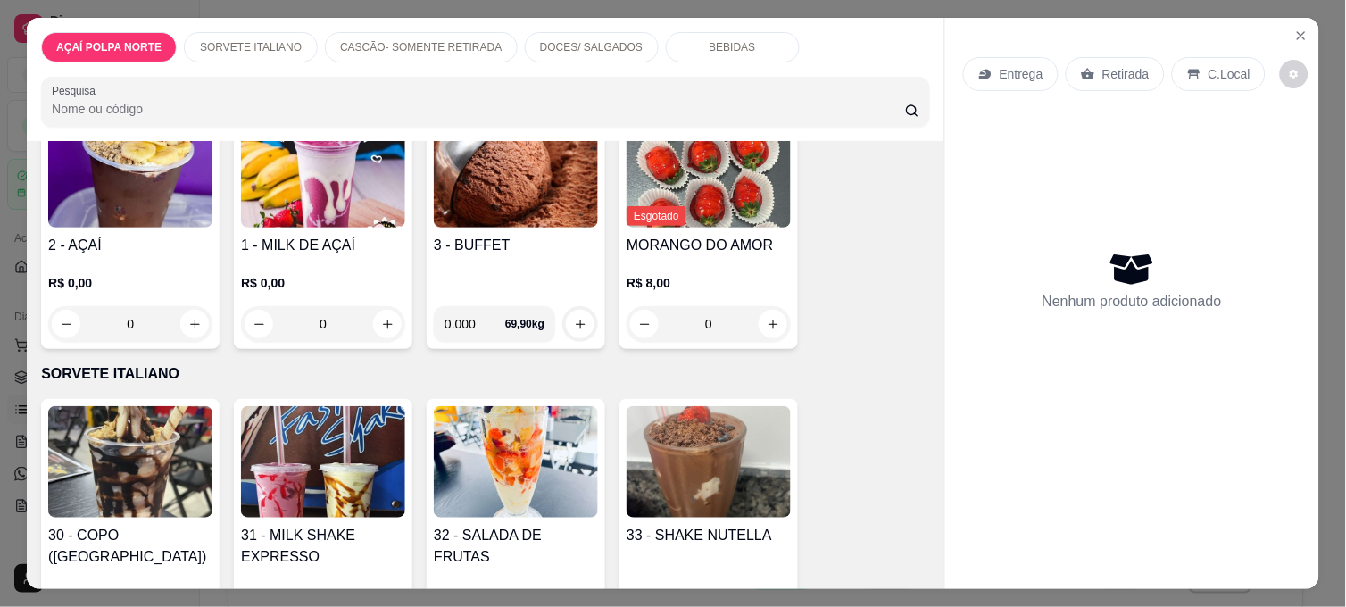
scroll to position [297, 0]
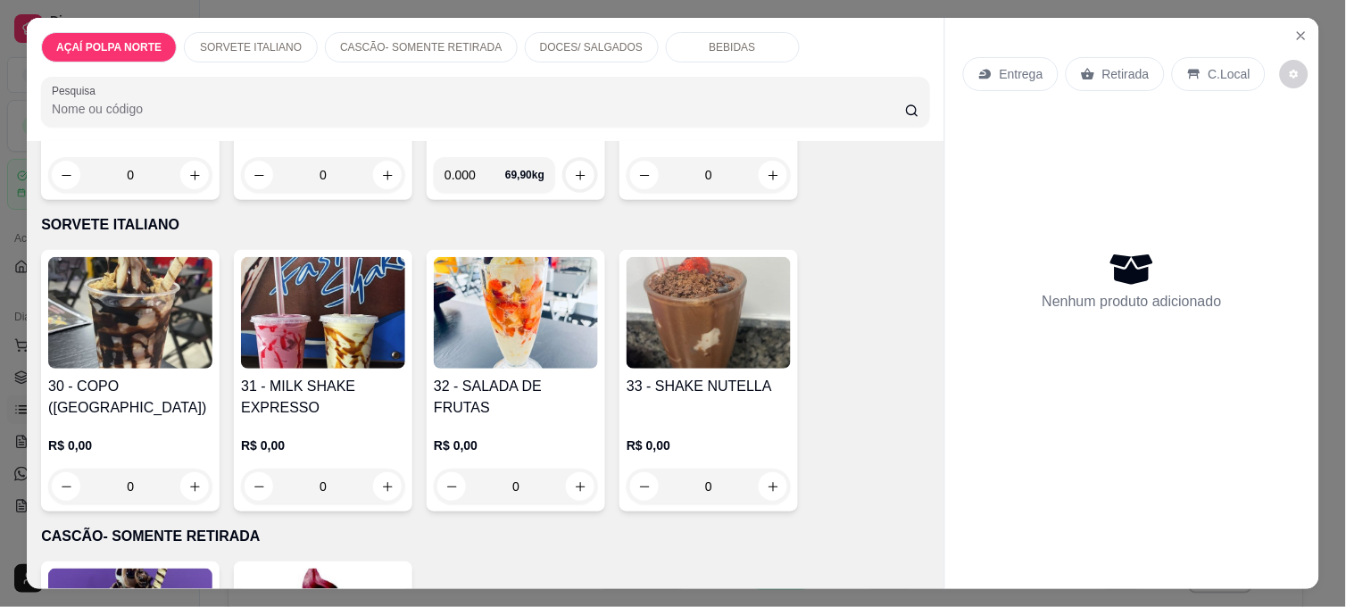
click at [317, 362] on div "31 - MILK SHAKE EXPRESSO R$ 0,00 0" at bounding box center [323, 380] width 178 height 261
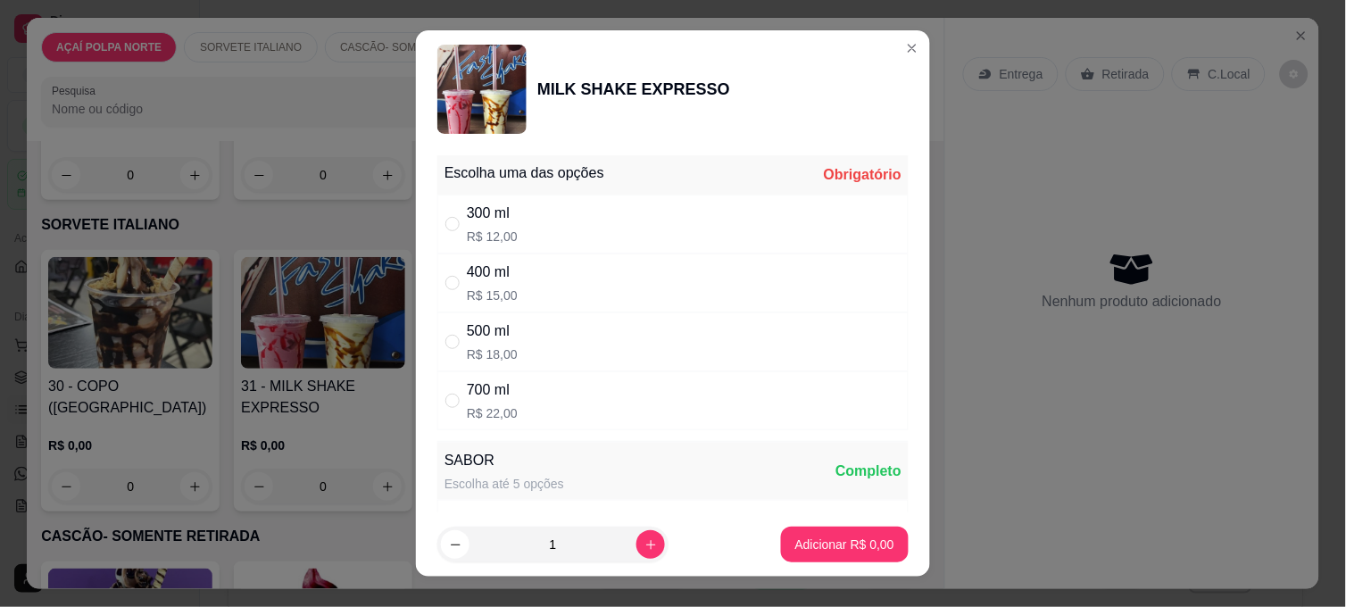
click at [584, 209] on div "300 ml R$ 12,00" at bounding box center [672, 224] width 471 height 59
radio input "true"
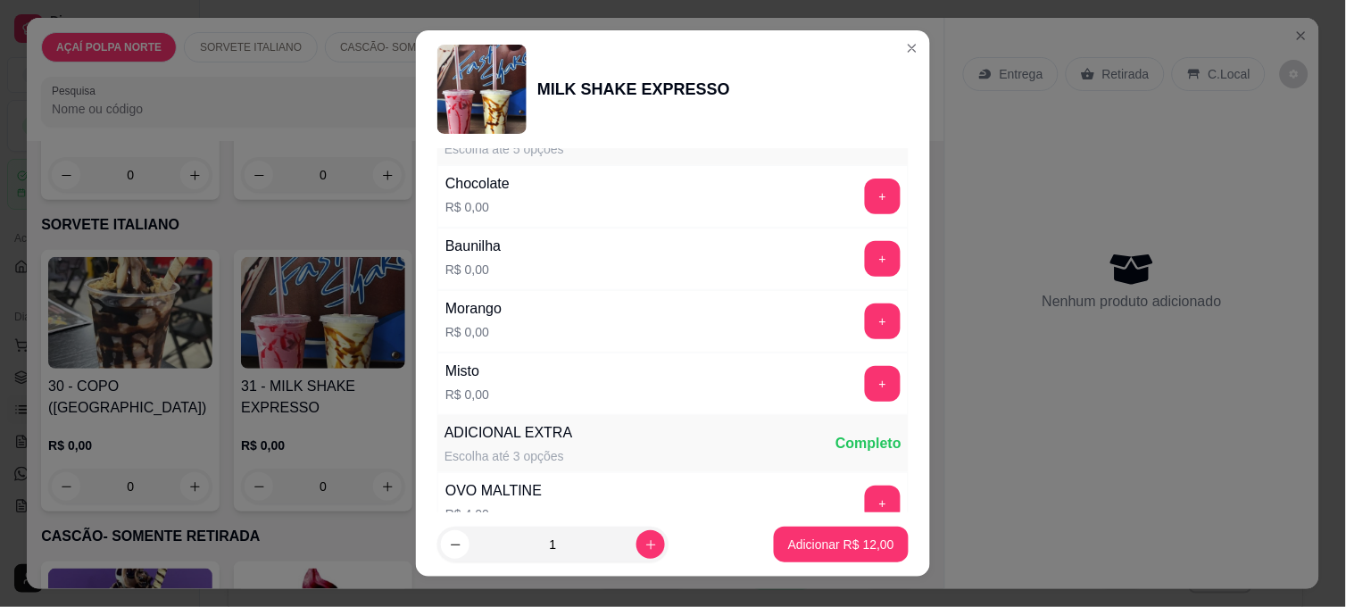
scroll to position [396, 0]
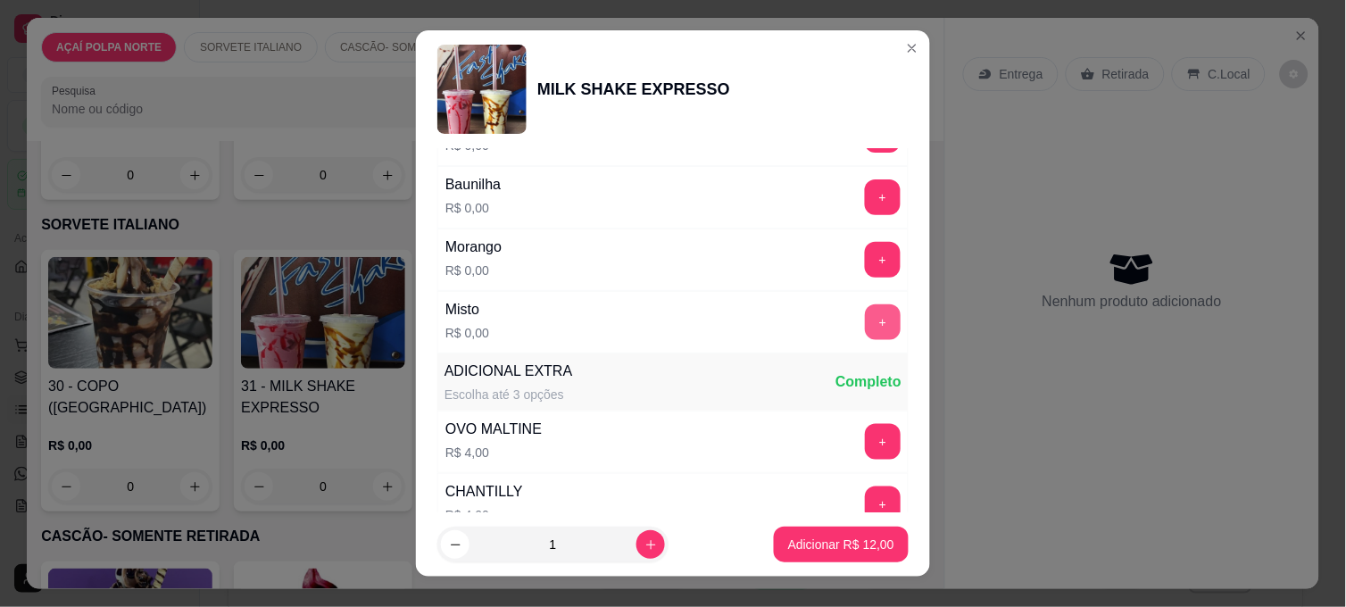
click at [865, 321] on button "+" at bounding box center [883, 322] width 36 height 36
click at [831, 547] on p "Adicionar R$ 12,00" at bounding box center [841, 544] width 106 height 18
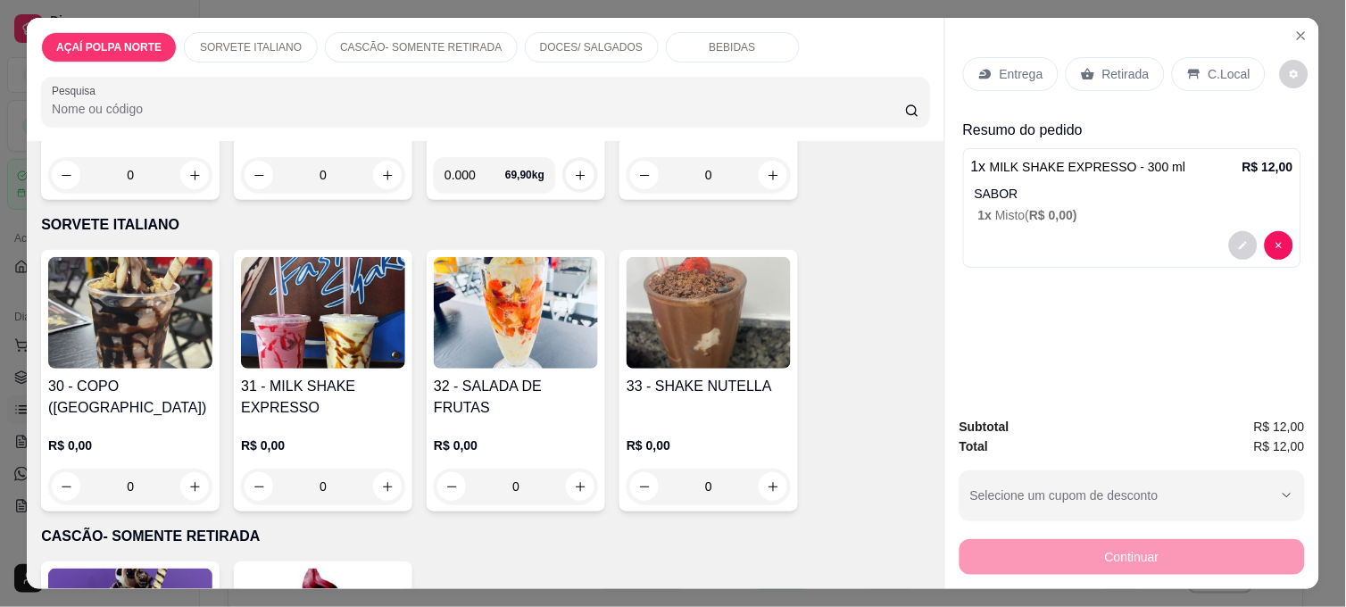
click at [84, 328] on img at bounding box center [130, 313] width 164 height 112
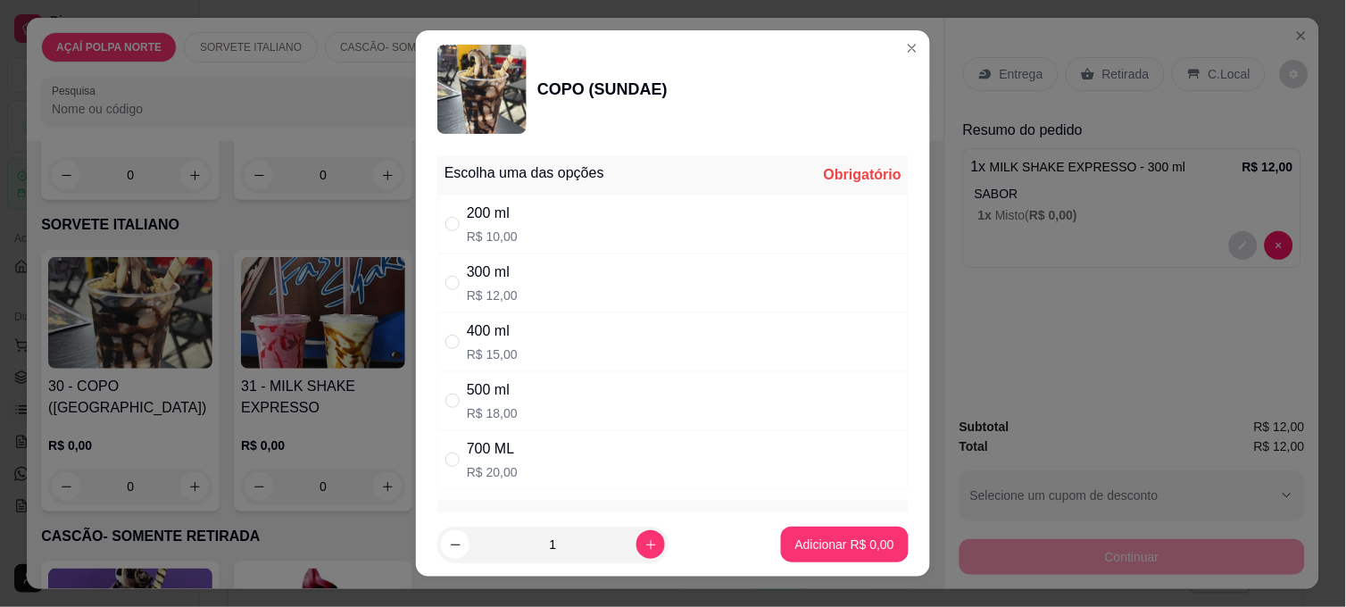
click at [516, 224] on div "200 ml R$ 10,00" at bounding box center [672, 224] width 471 height 59
radio input "true"
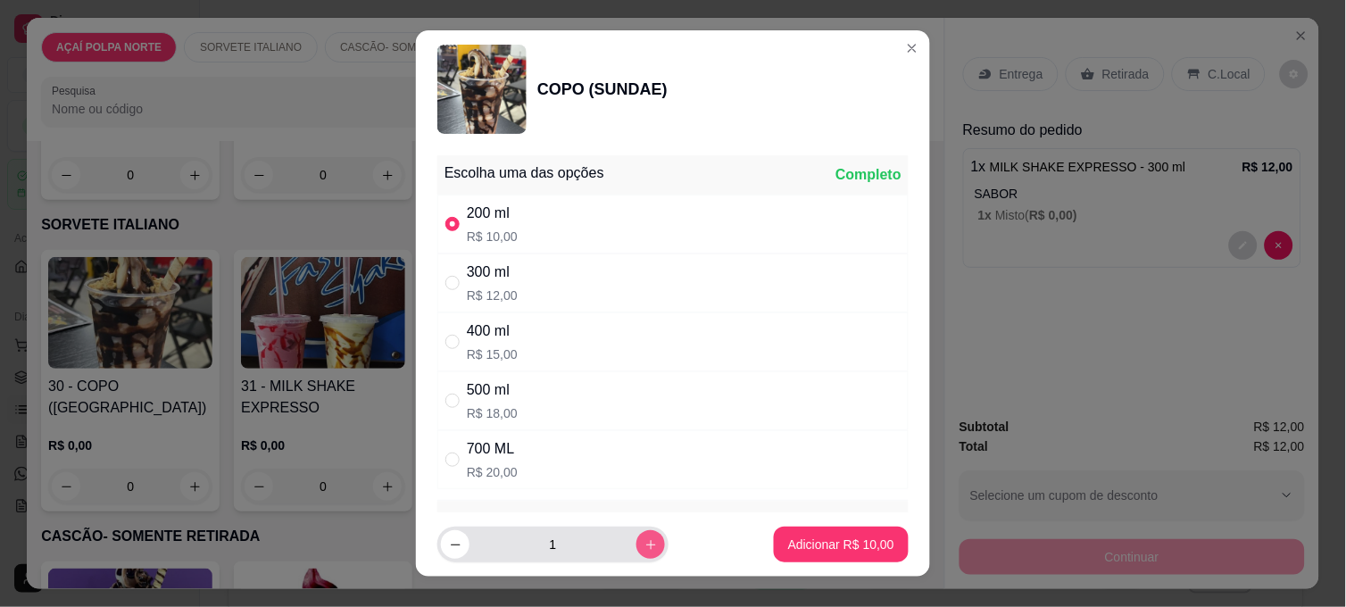
click at [644, 550] on icon "increase-product-quantity" at bounding box center [650, 544] width 13 height 13
type input "2"
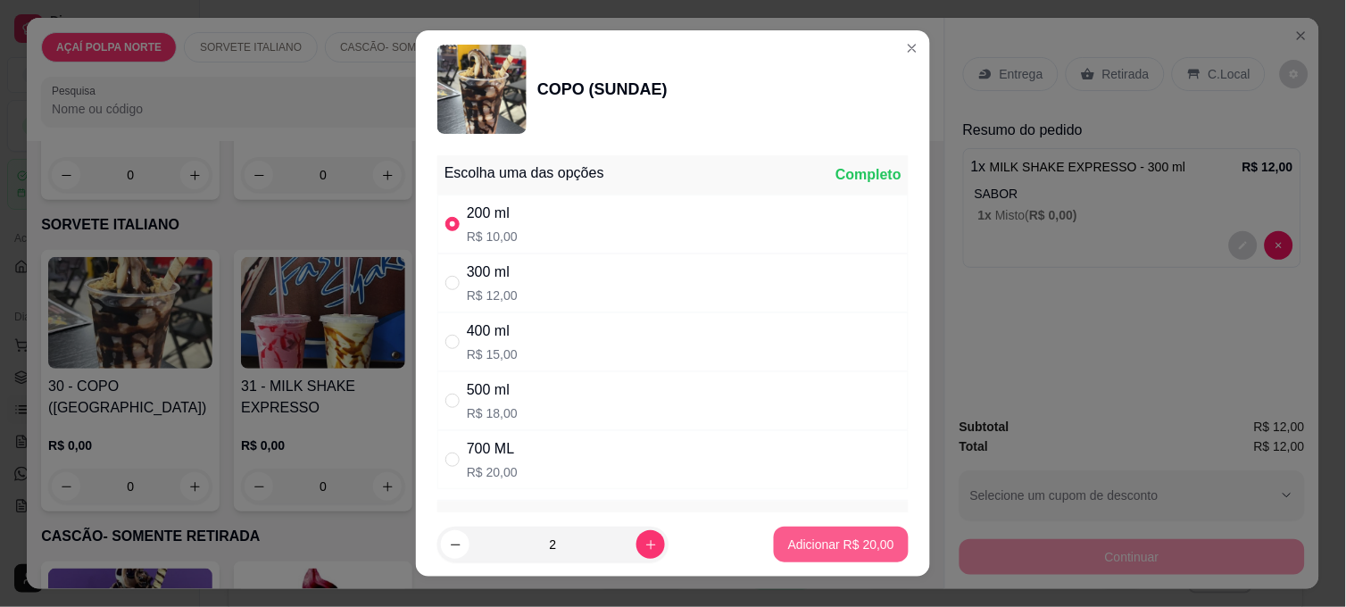
click at [840, 535] on p "Adicionar R$ 20,00" at bounding box center [841, 544] width 106 height 18
type input "2"
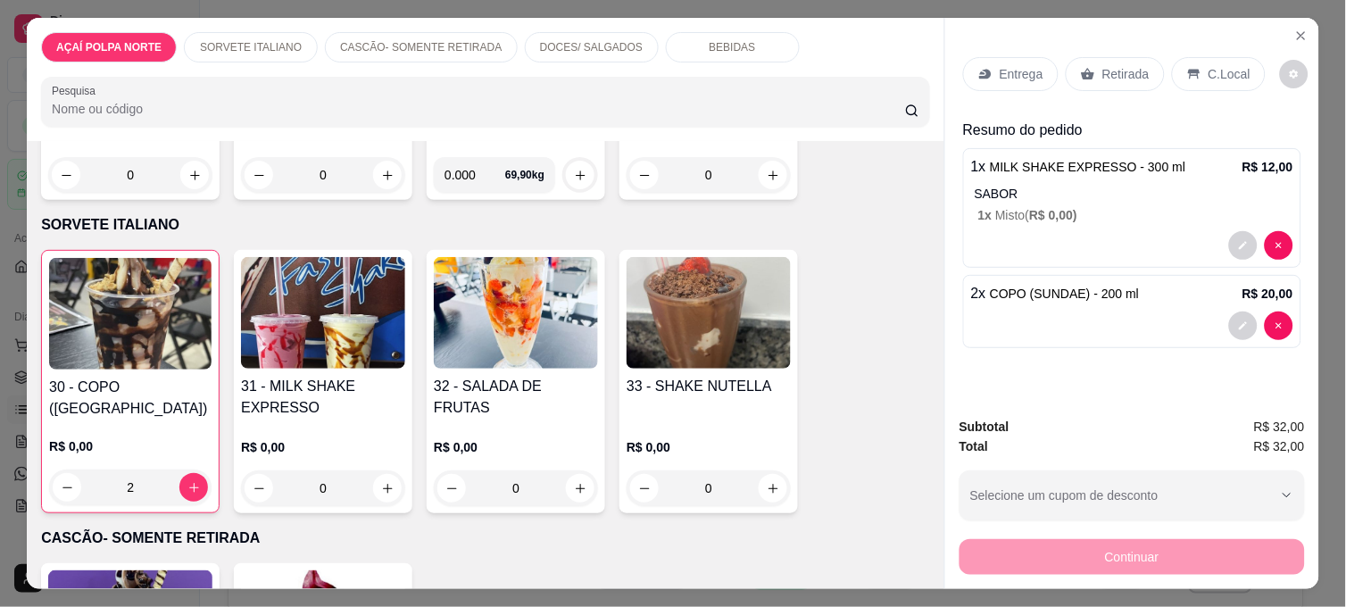
click at [1188, 70] on icon at bounding box center [1194, 75] width 12 height 10
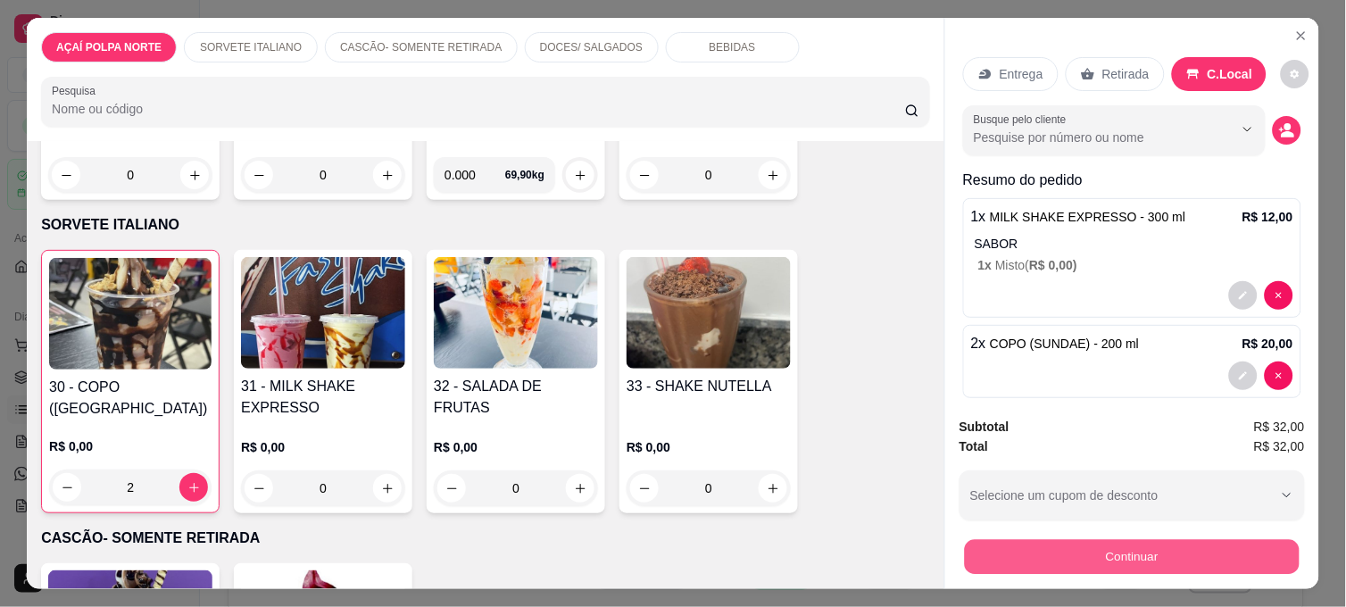
click at [1173, 556] on button "Continuar" at bounding box center [1132, 556] width 335 height 35
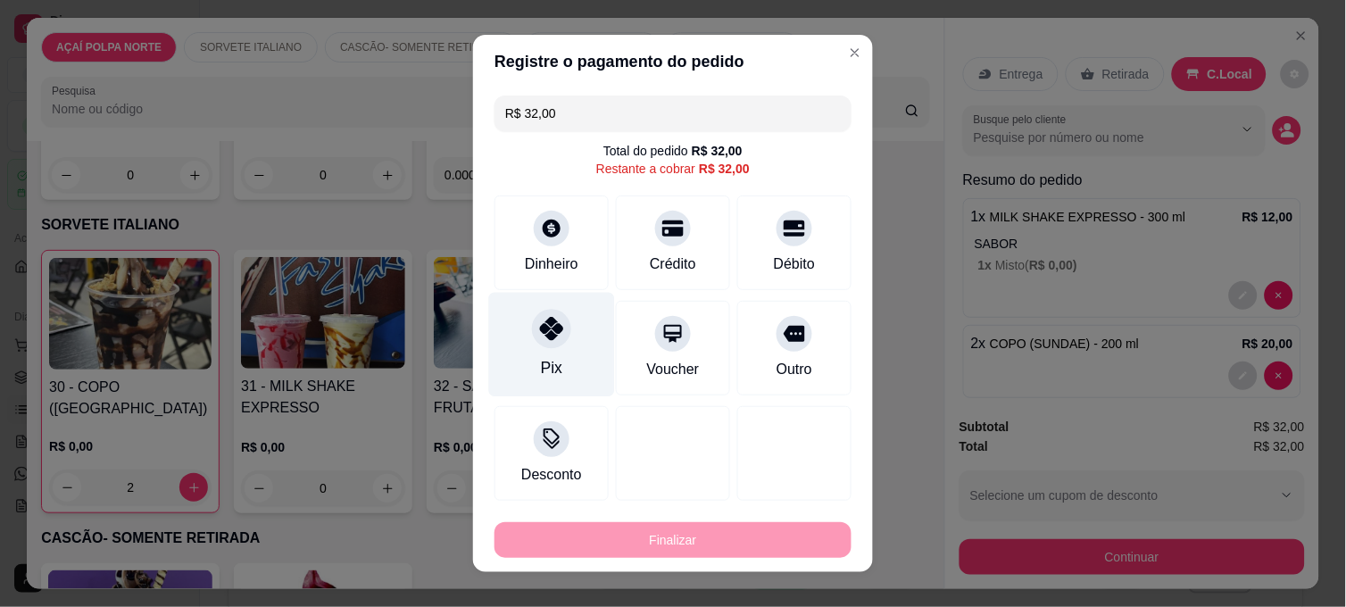
click at [540, 330] on icon at bounding box center [551, 328] width 23 height 23
type input "R$ 0,00"
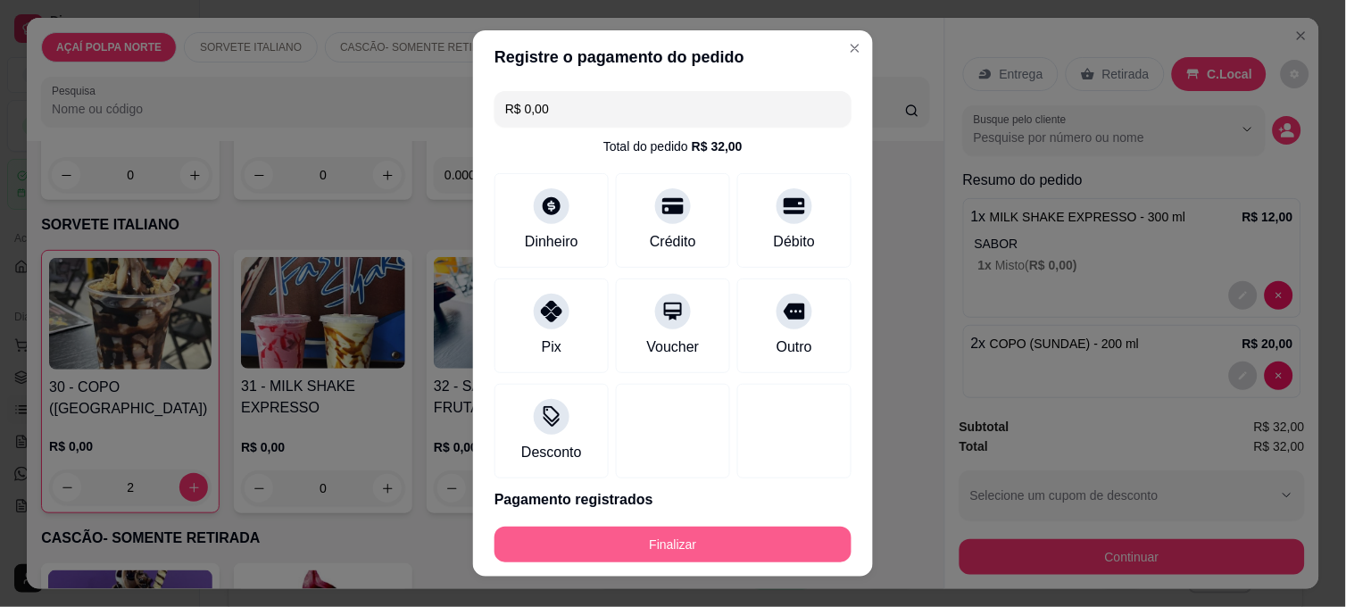
click at [792, 547] on button "Finalizar" at bounding box center [672, 544] width 357 height 36
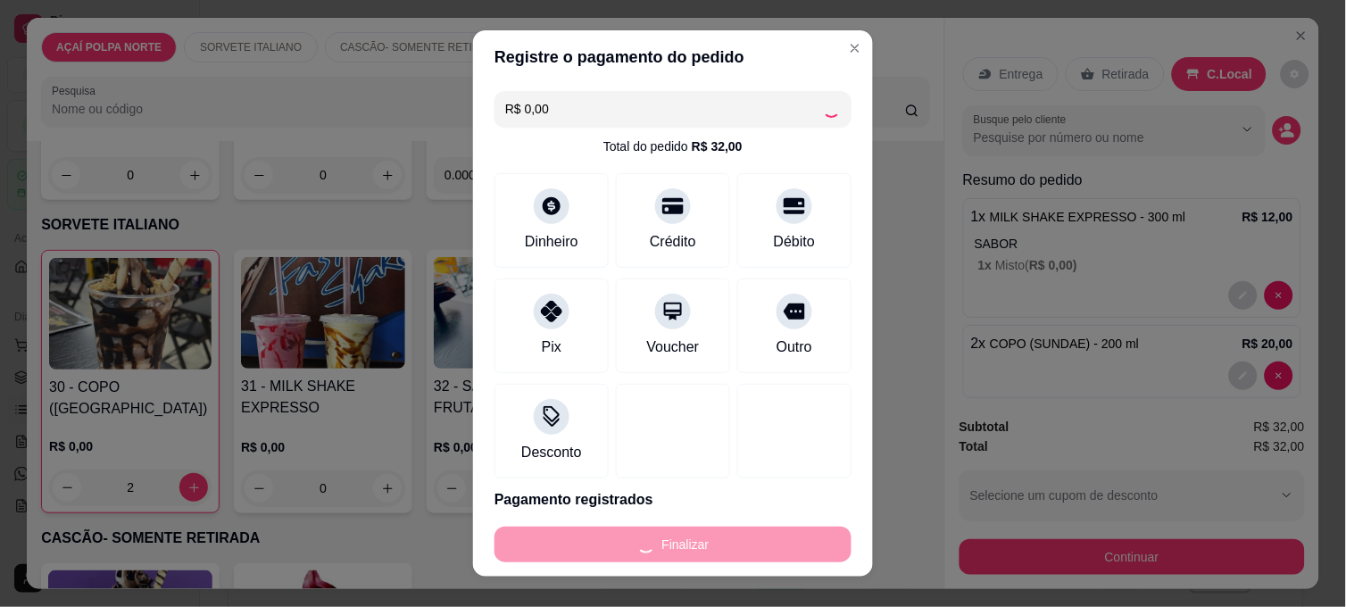
type input "0"
type input "-R$ 32,00"
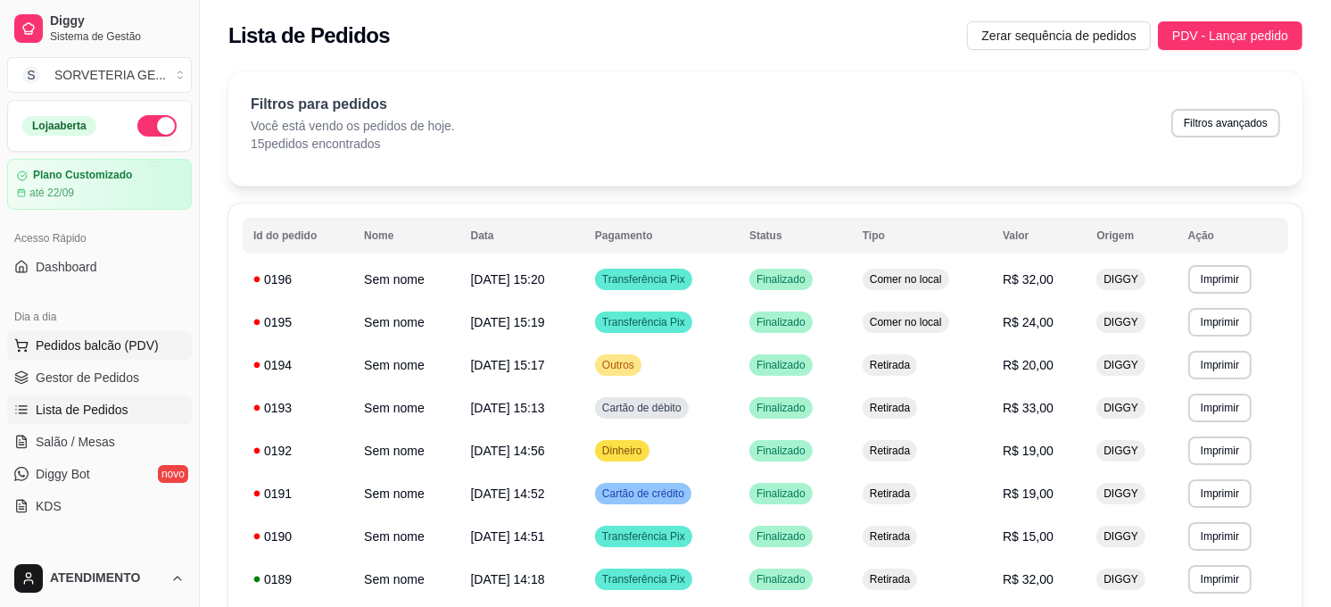
click at [139, 334] on button "Pedidos balcão (PDV)" at bounding box center [99, 345] width 185 height 29
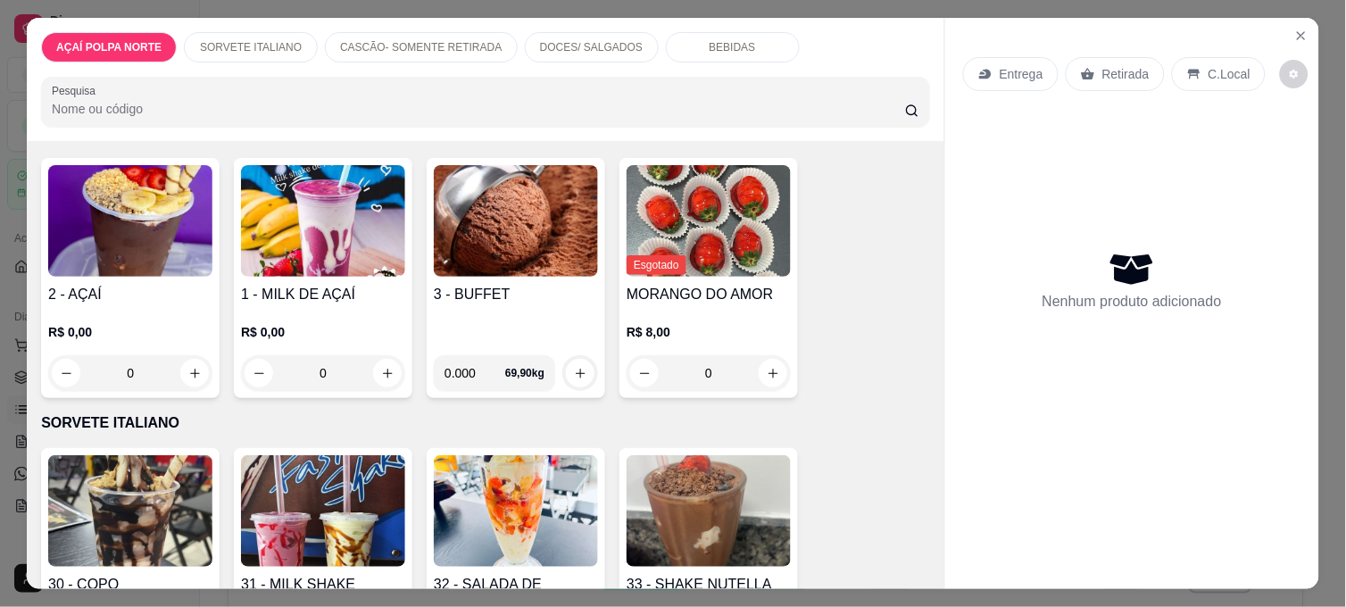
scroll to position [198, 0]
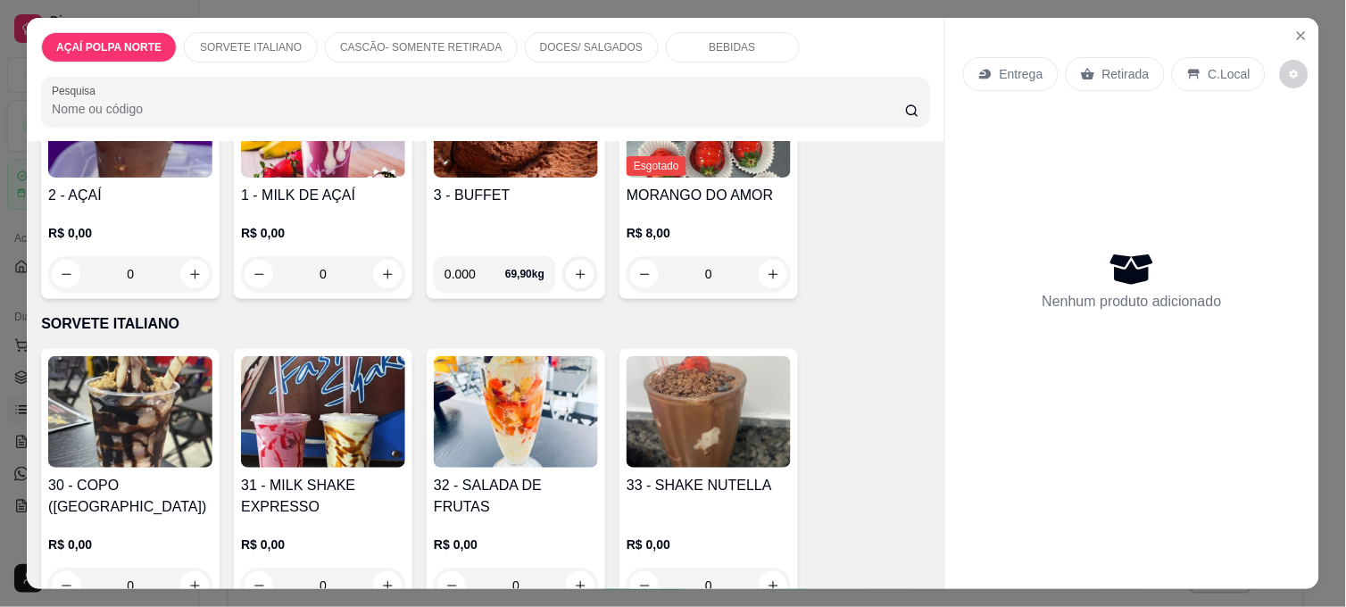
click at [344, 404] on img at bounding box center [323, 412] width 164 height 112
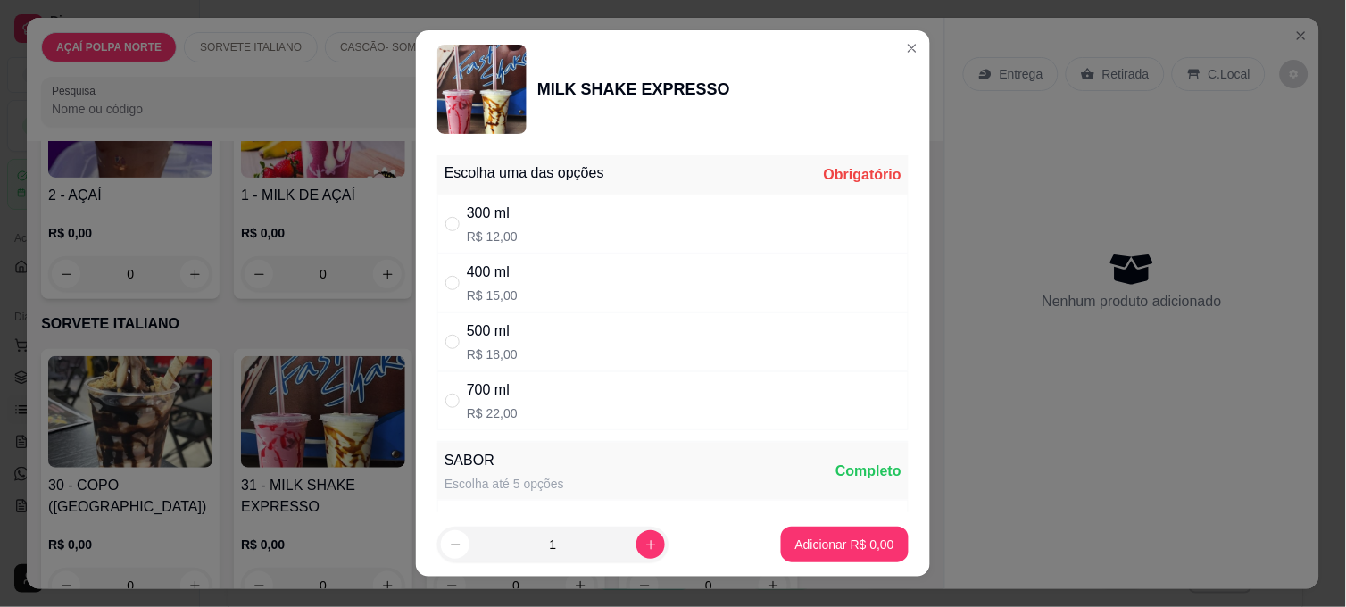
click at [532, 212] on div "300 ml R$ 12,00" at bounding box center [672, 224] width 471 height 59
radio input "true"
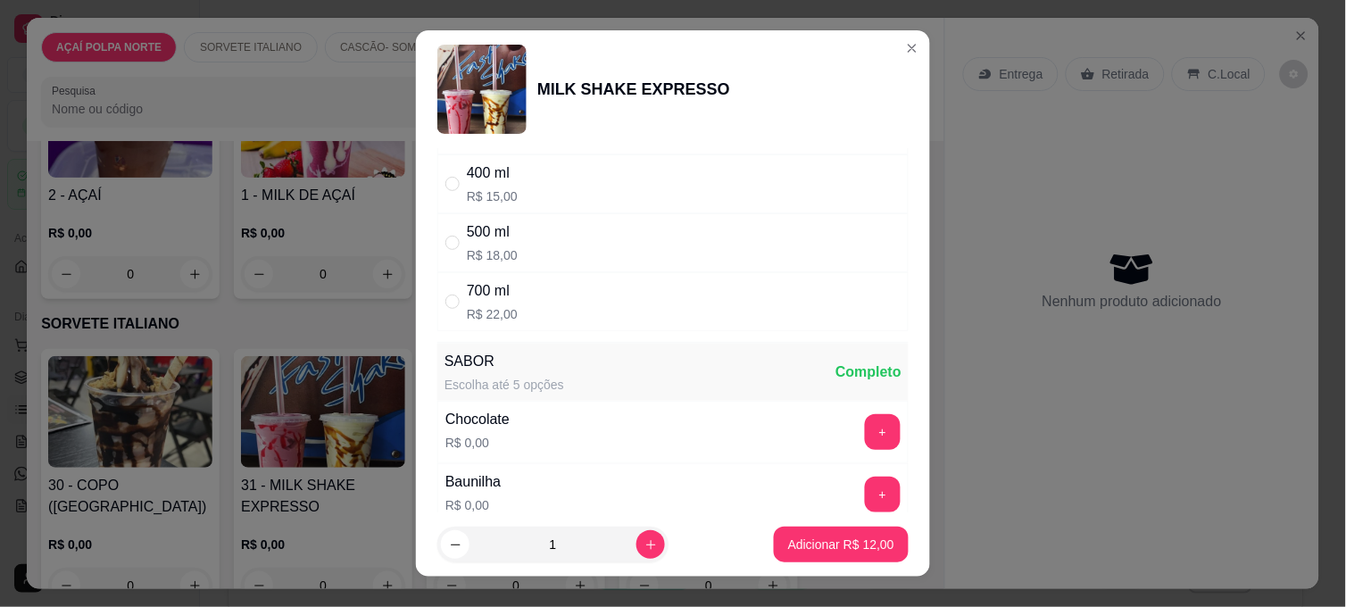
scroll to position [297, 0]
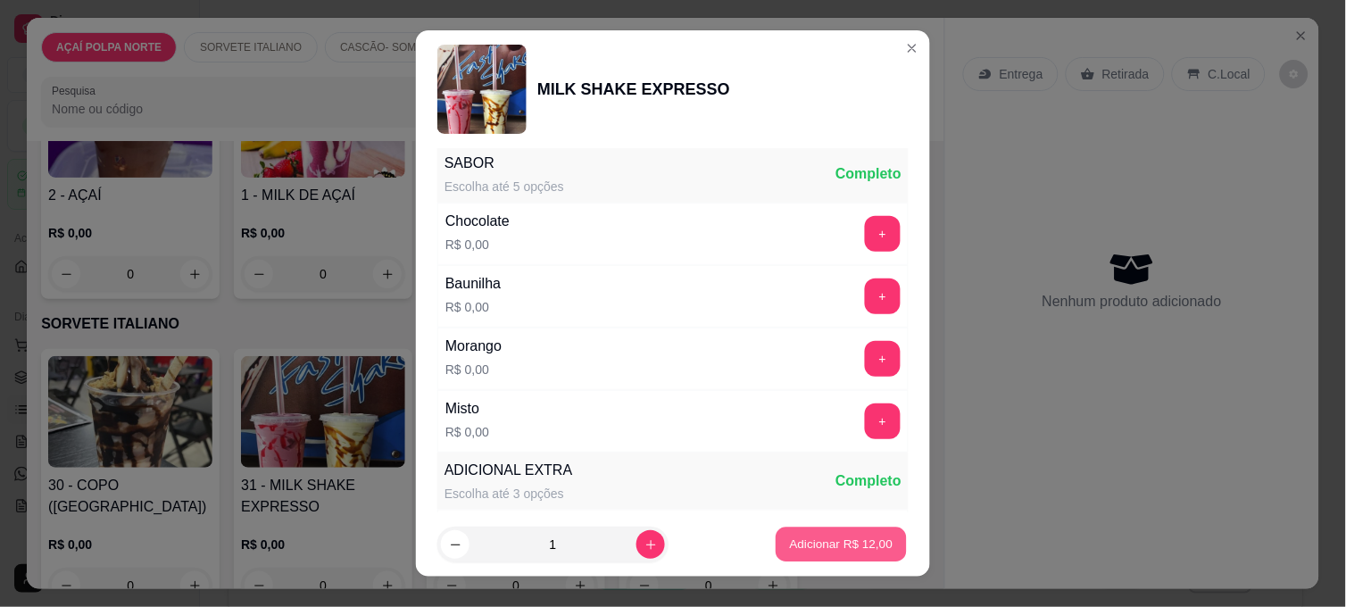
click at [866, 548] on p "Adicionar R$ 12,00" at bounding box center [842, 543] width 104 height 17
type input "1"
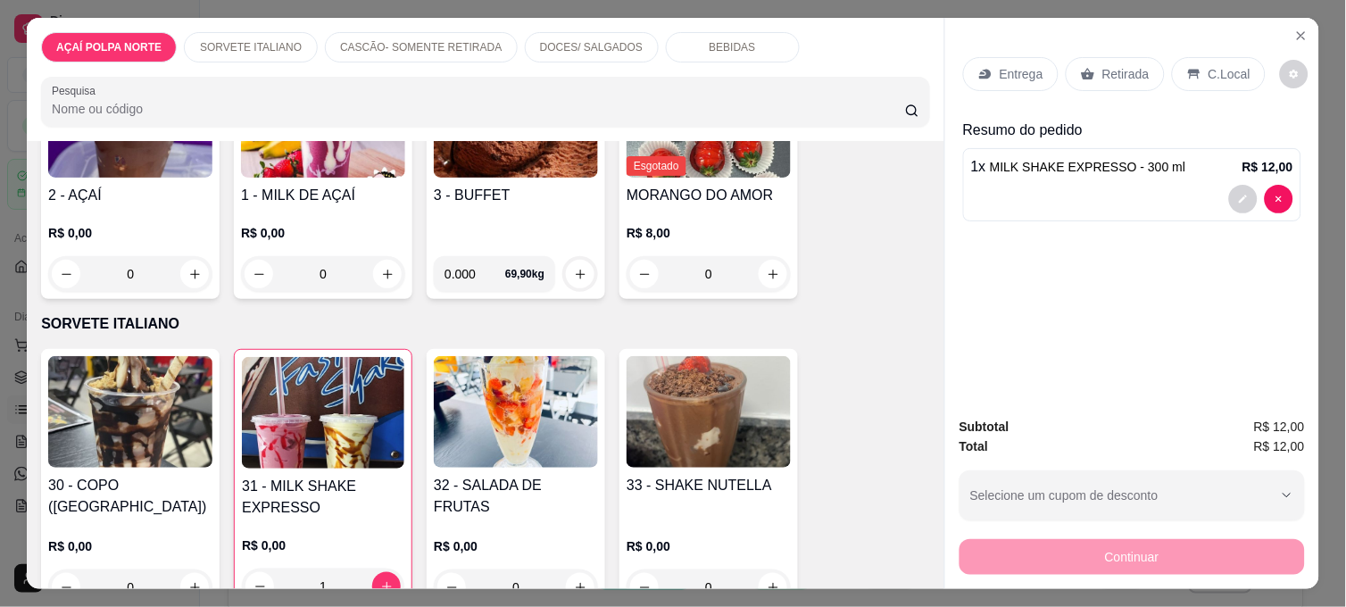
click at [1208, 65] on p "C.Local" at bounding box center [1229, 74] width 42 height 18
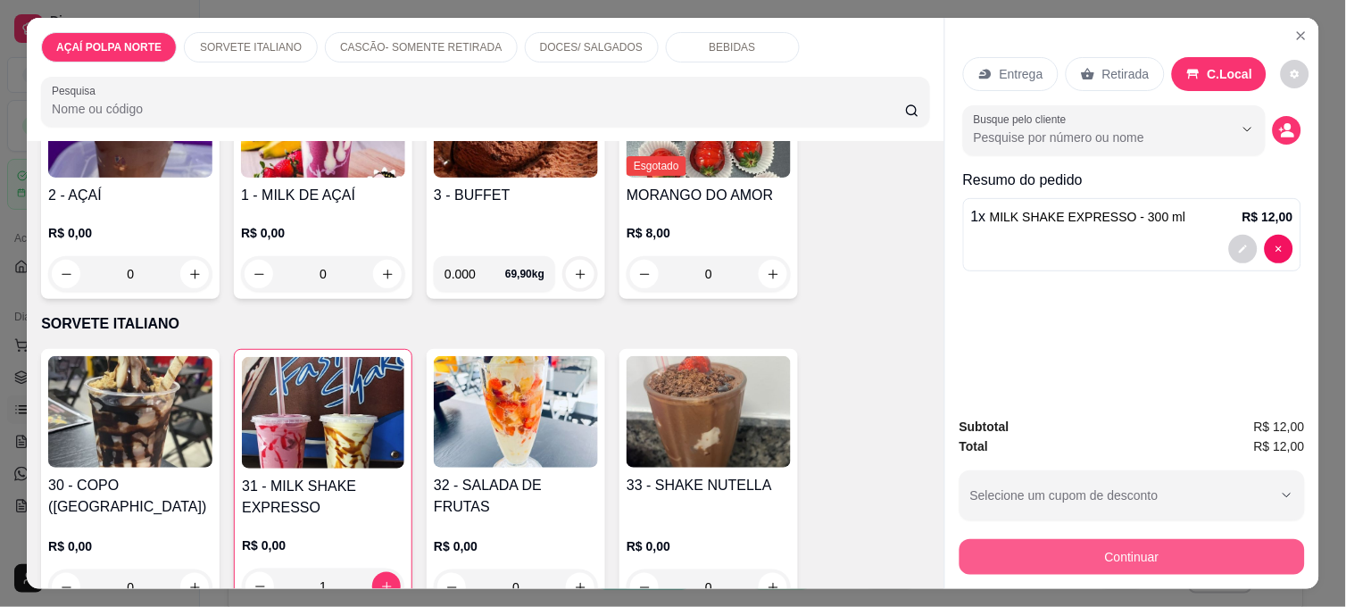
click at [1197, 545] on button "Continuar" at bounding box center [1131, 557] width 345 height 36
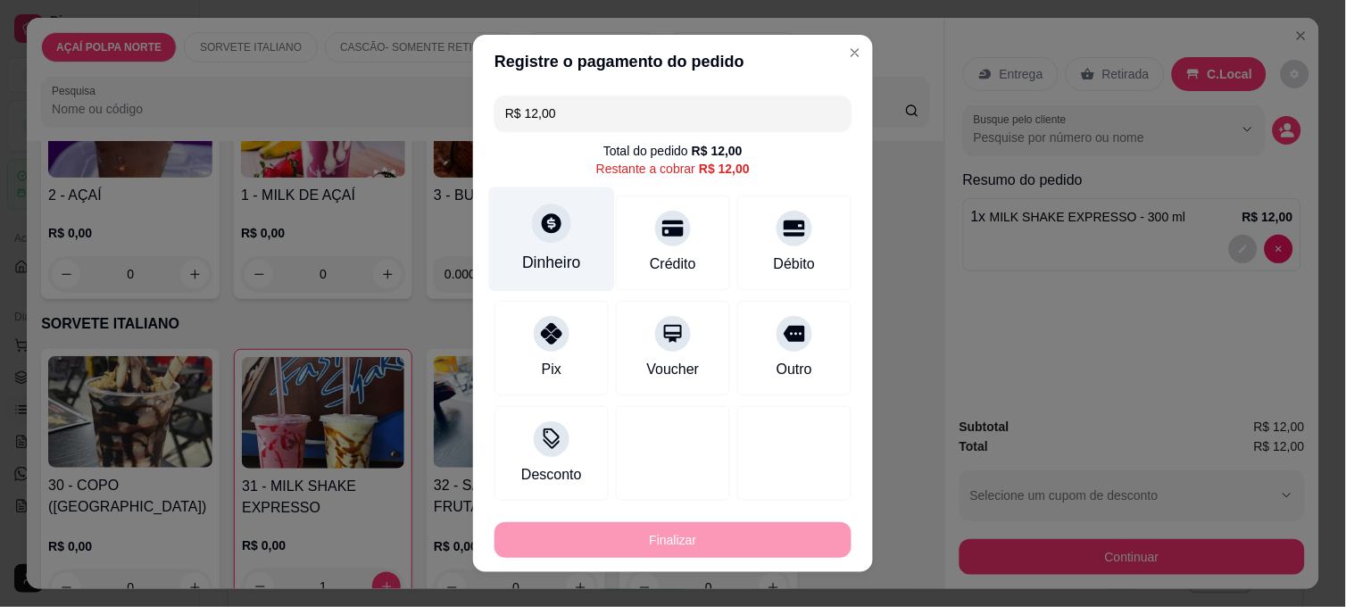
click at [538, 251] on div "Dinheiro" at bounding box center [552, 239] width 126 height 104
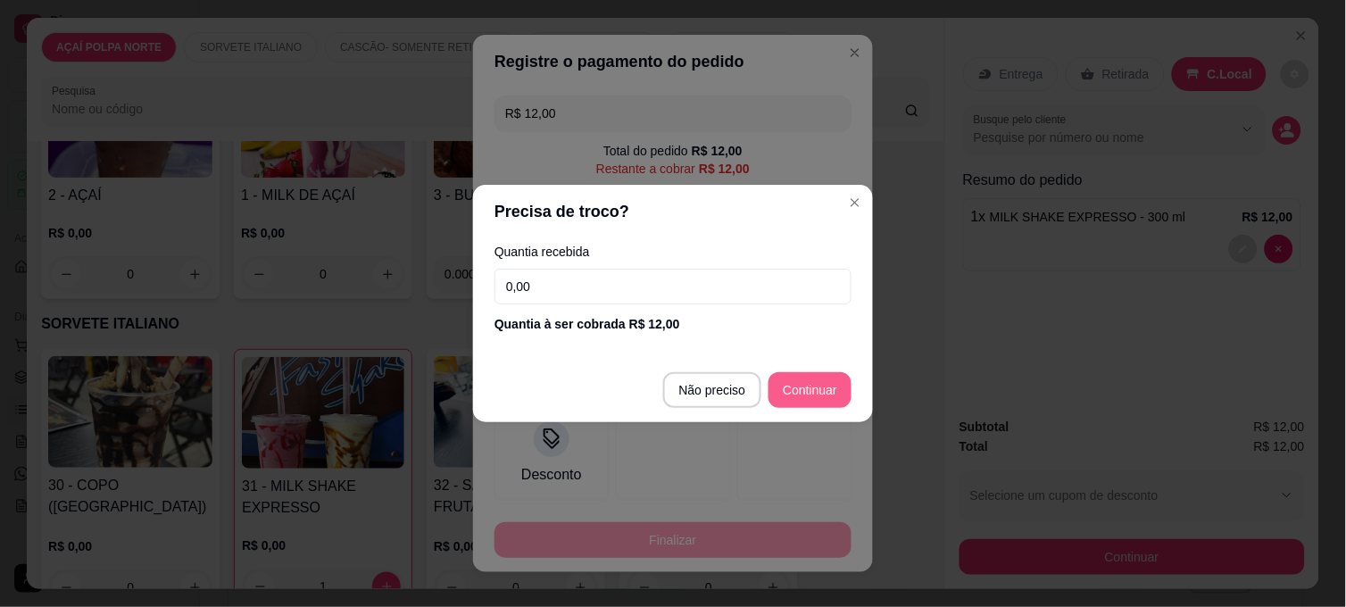
type input "R$ 0,00"
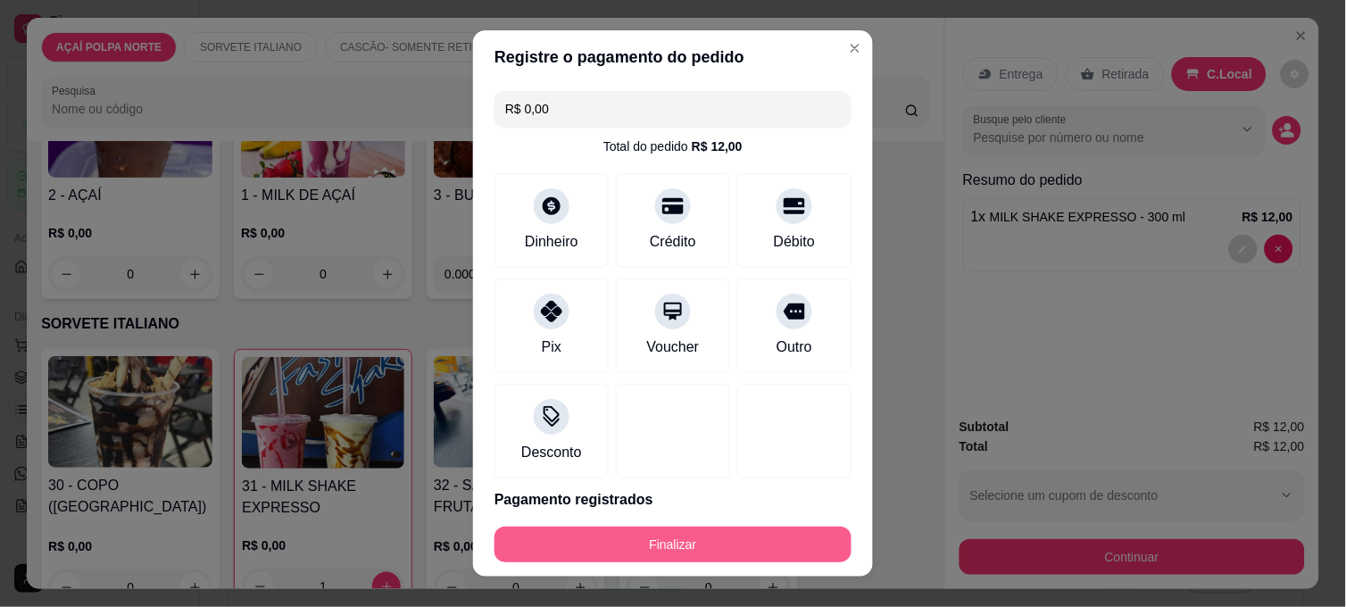
click at [778, 533] on button "Finalizar" at bounding box center [672, 544] width 357 height 36
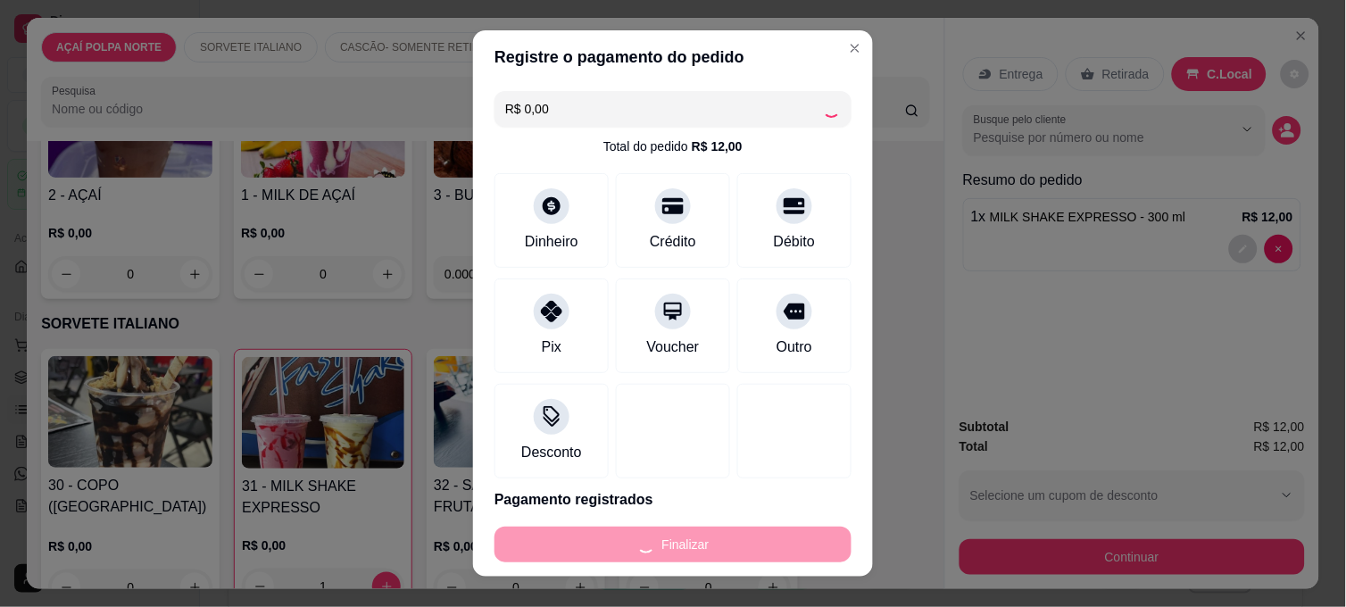
type input "0"
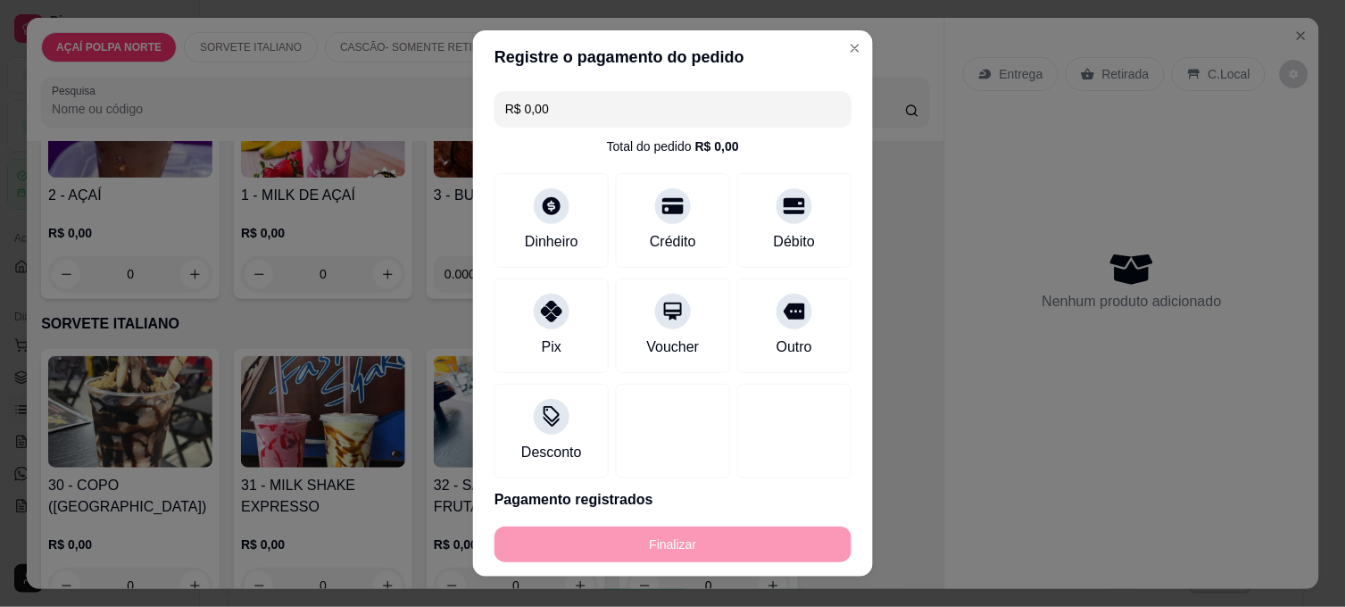
type input "-R$ 12,00"
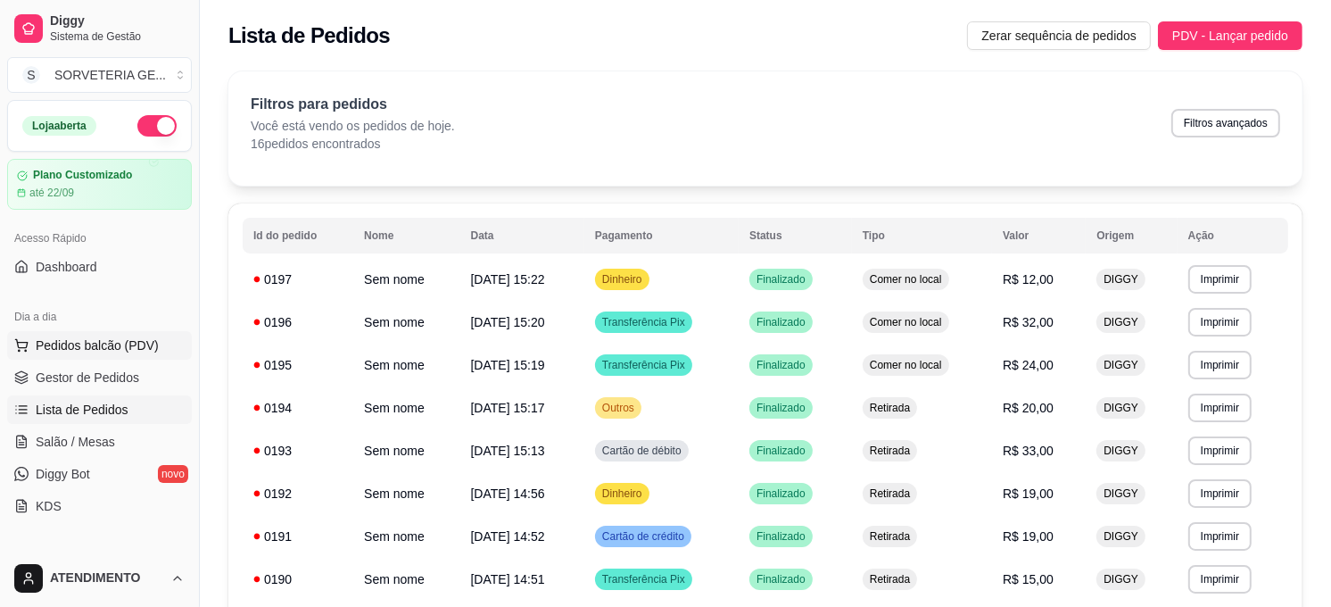
click at [119, 352] on span "Pedidos balcão (PDV)" at bounding box center [97, 345] width 123 height 18
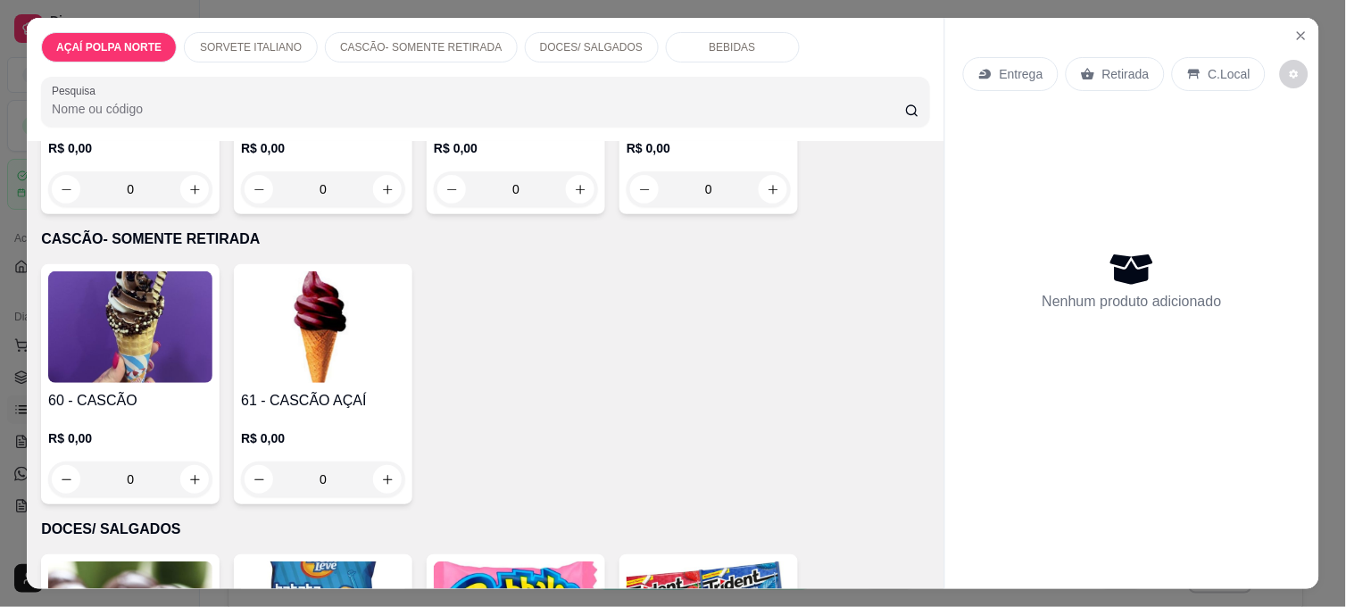
scroll to position [792, 0]
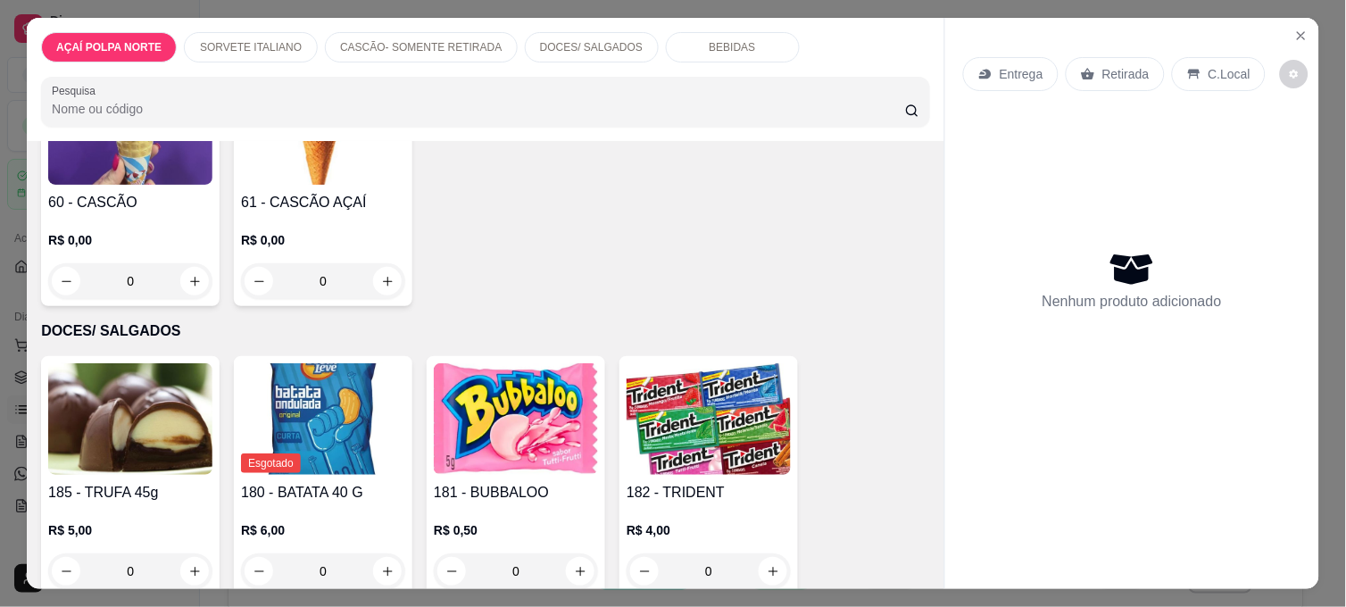
click at [181, 423] on img at bounding box center [130, 419] width 164 height 112
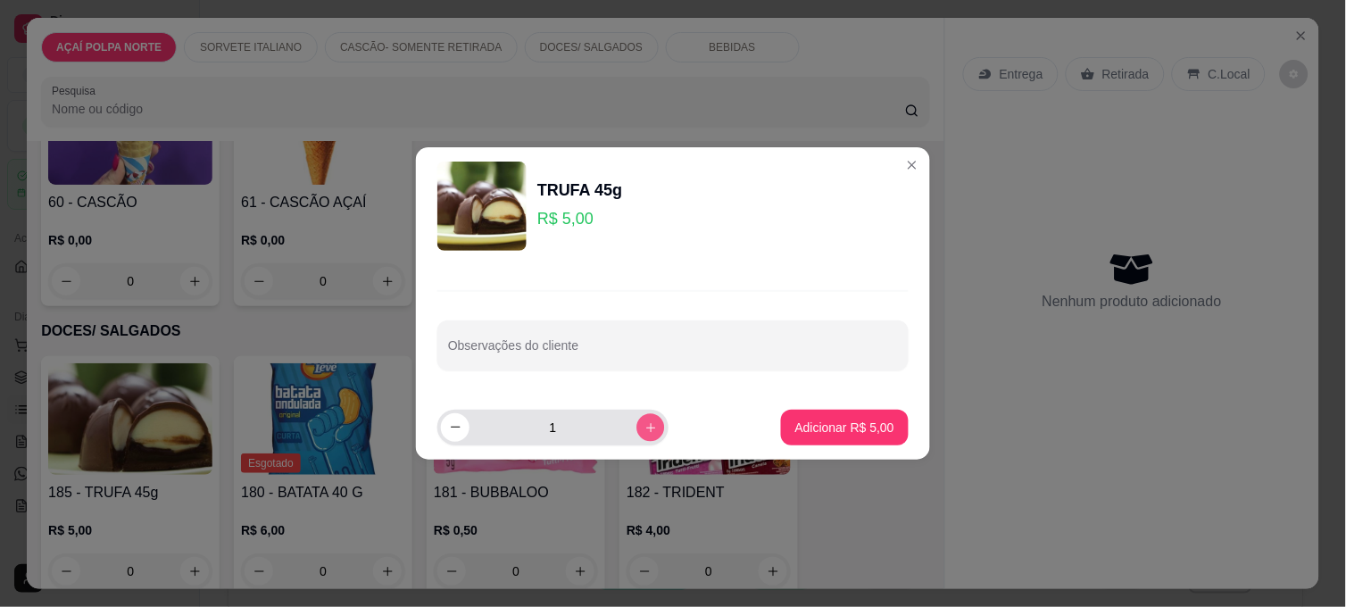
click at [644, 421] on icon "increase-product-quantity" at bounding box center [650, 427] width 13 height 13
click at [644, 425] on icon "increase-product-quantity" at bounding box center [650, 427] width 13 height 13
type input "3"
click at [849, 416] on button "Adicionar R$ 15,00" at bounding box center [841, 428] width 135 height 36
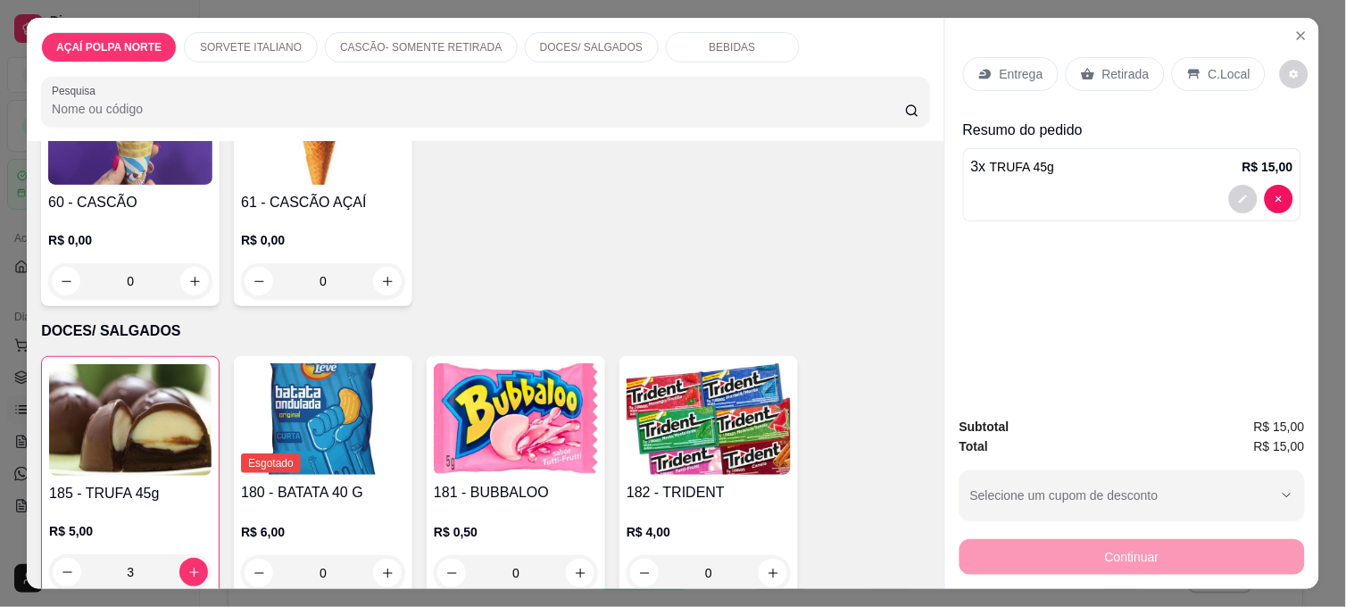
type input "3"
click at [1208, 68] on p "C.Local" at bounding box center [1229, 74] width 42 height 18
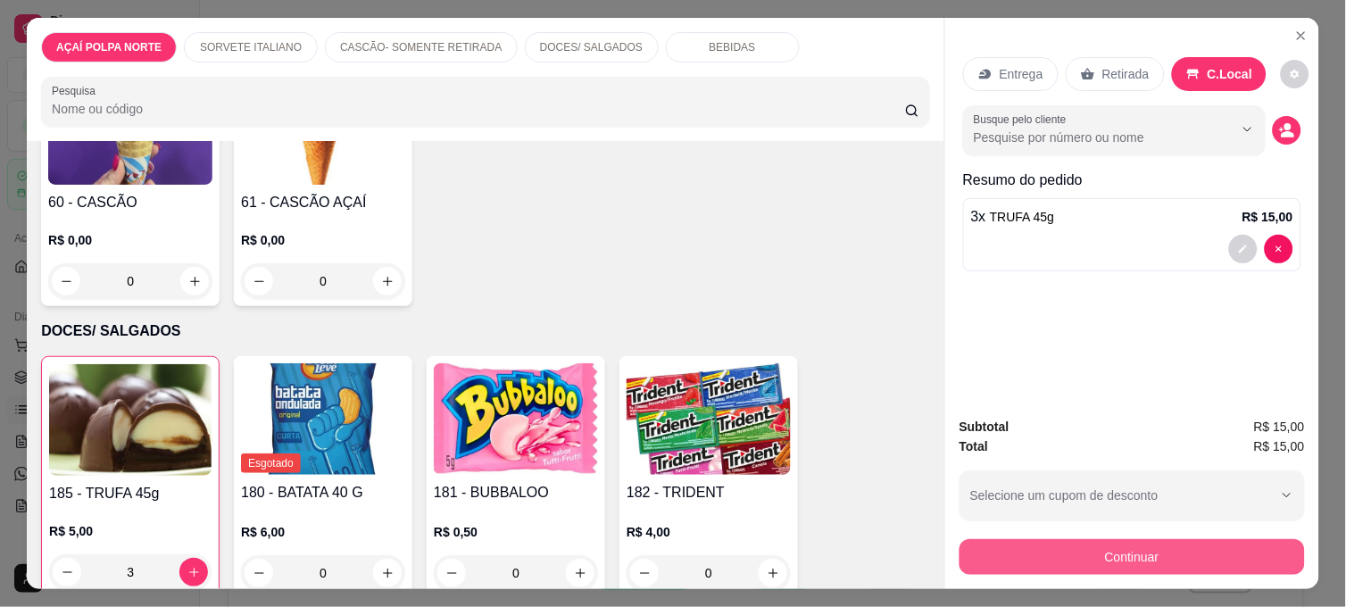
click at [1138, 555] on button "Continuar" at bounding box center [1131, 557] width 345 height 36
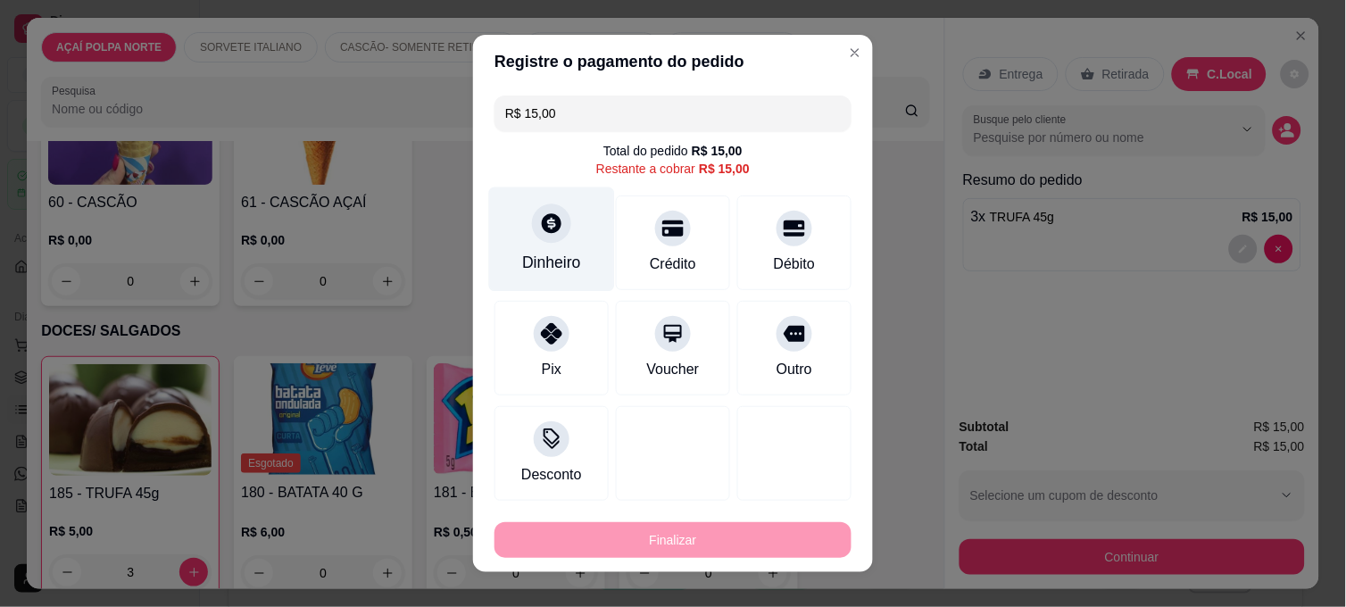
click at [558, 247] on div "Dinheiro" at bounding box center [552, 239] width 126 height 104
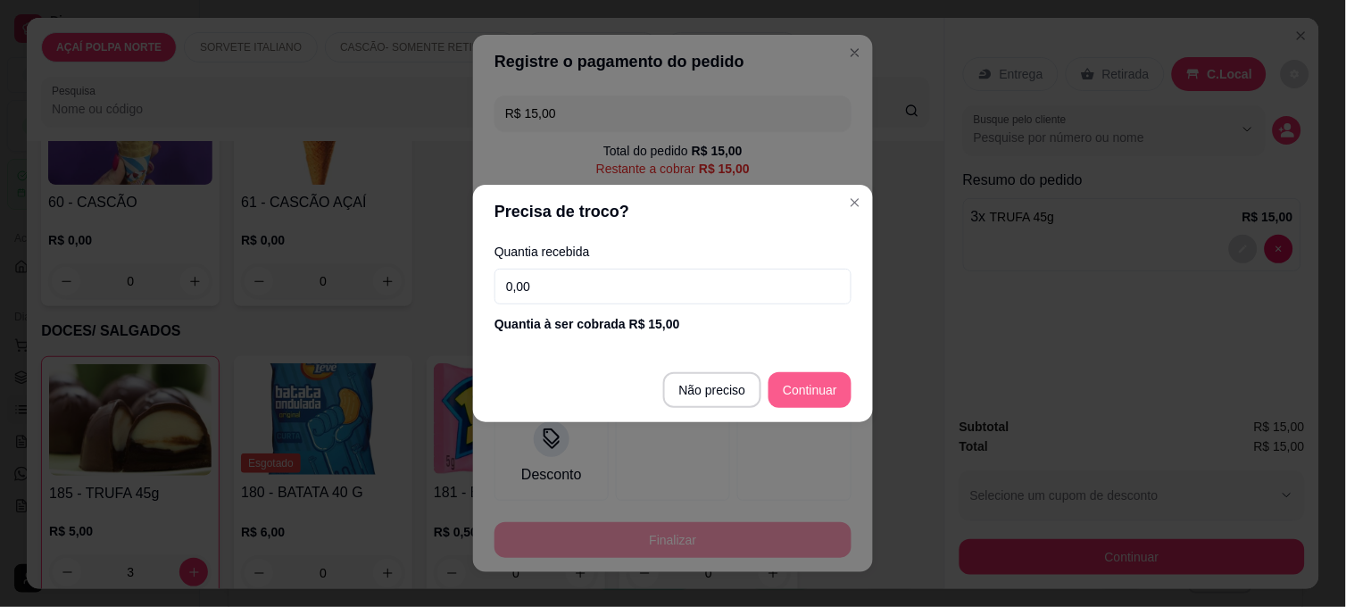
type input "R$ 0,00"
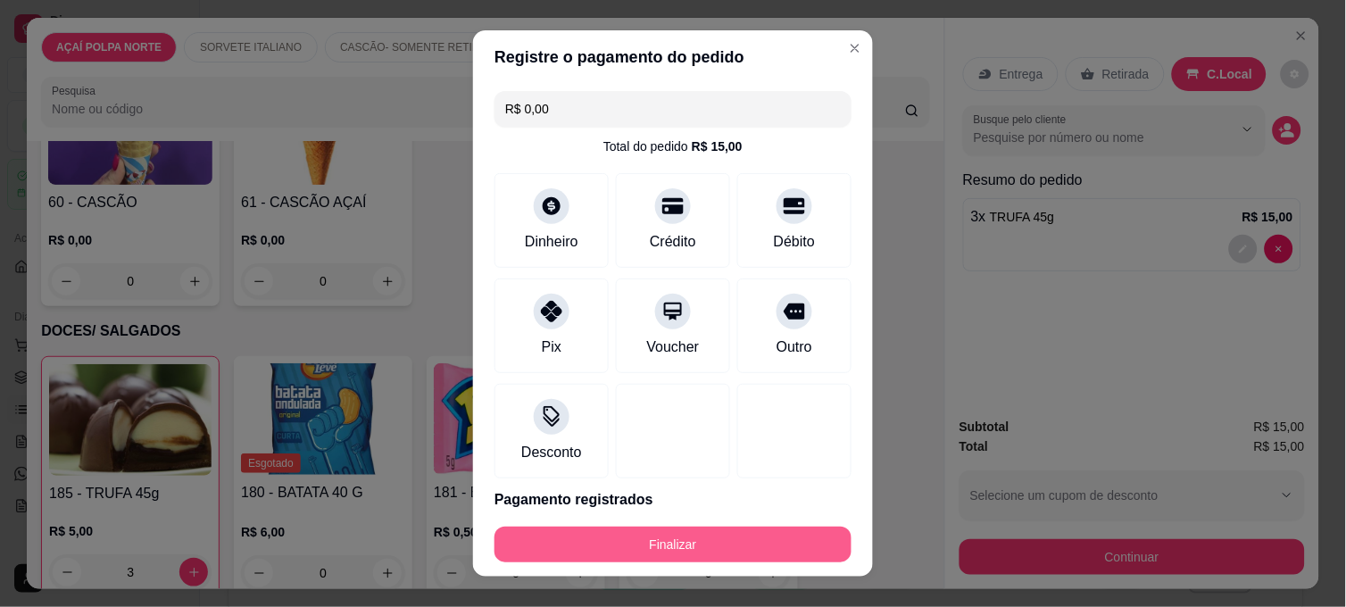
click at [786, 547] on button "Finalizar" at bounding box center [672, 544] width 357 height 36
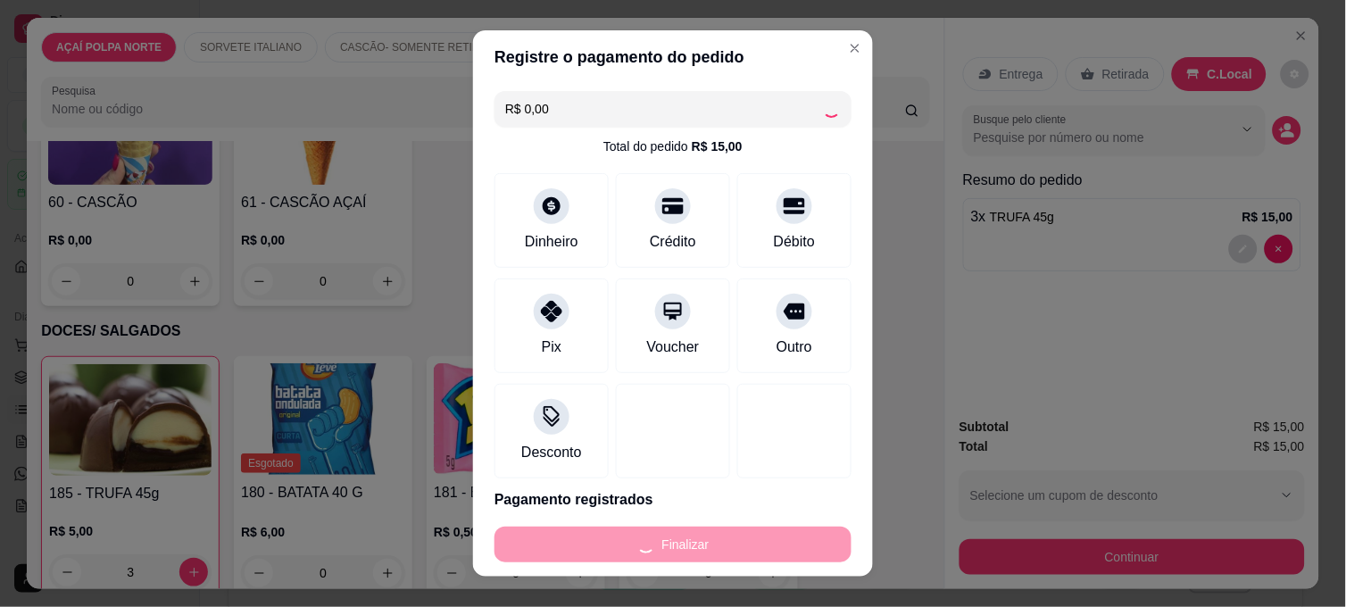
type input "0"
type input "-R$ 15,00"
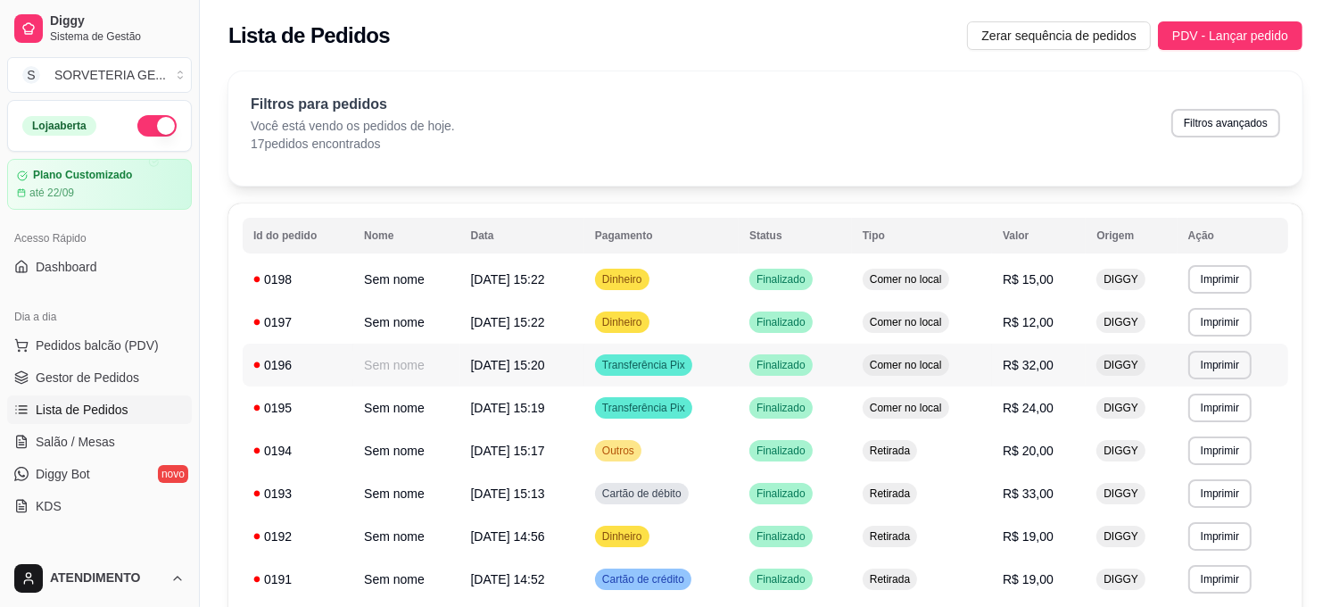
click at [574, 358] on td "[DATE] 15:20" at bounding box center [522, 365] width 124 height 43
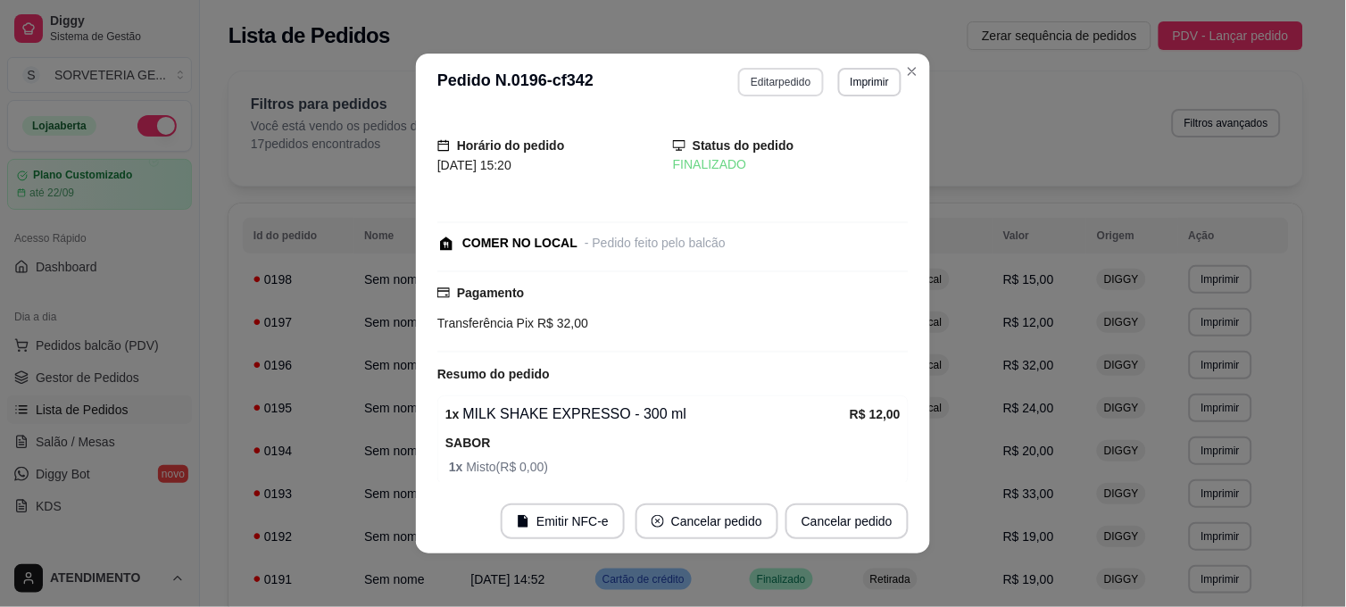
click at [791, 78] on button "Editar pedido" at bounding box center [780, 82] width 85 height 29
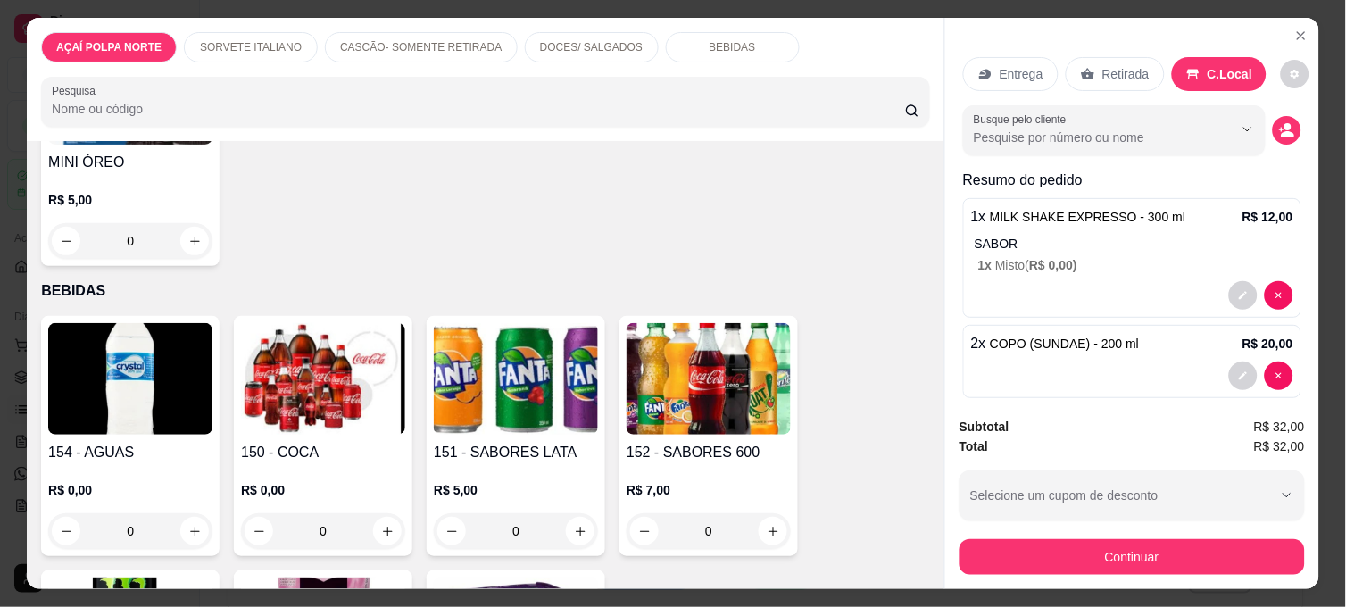
scroll to position [1487, 0]
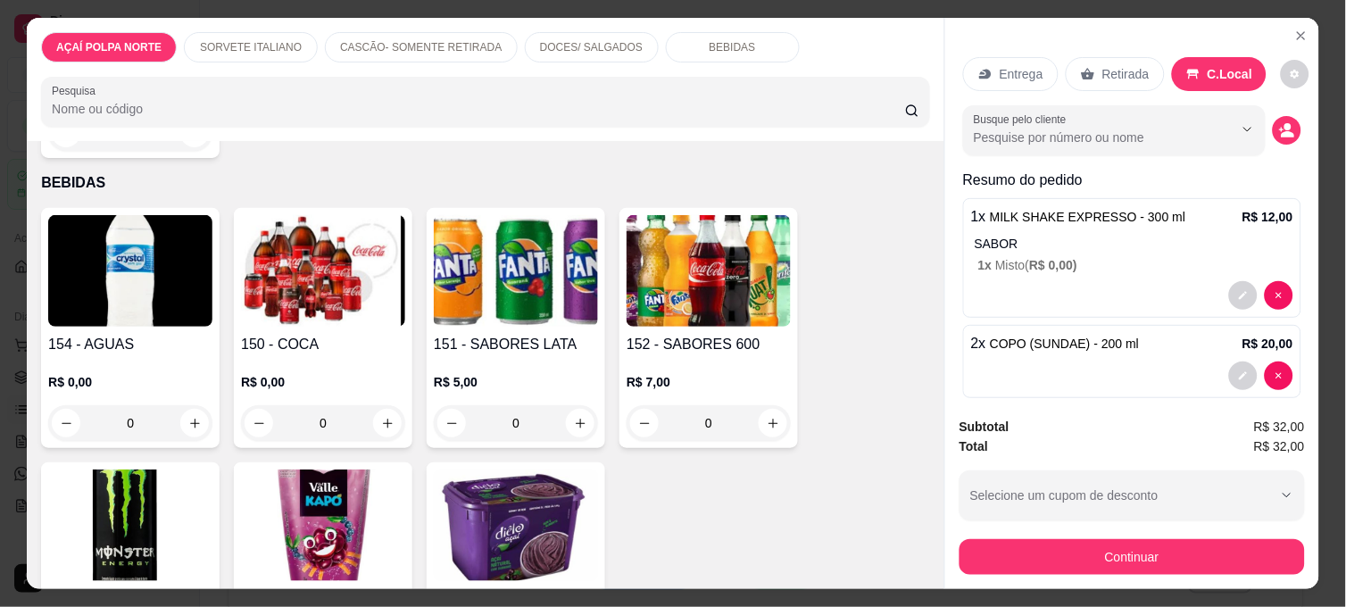
click at [123, 337] on h4 "154 - AGUAS" at bounding box center [130, 344] width 164 height 21
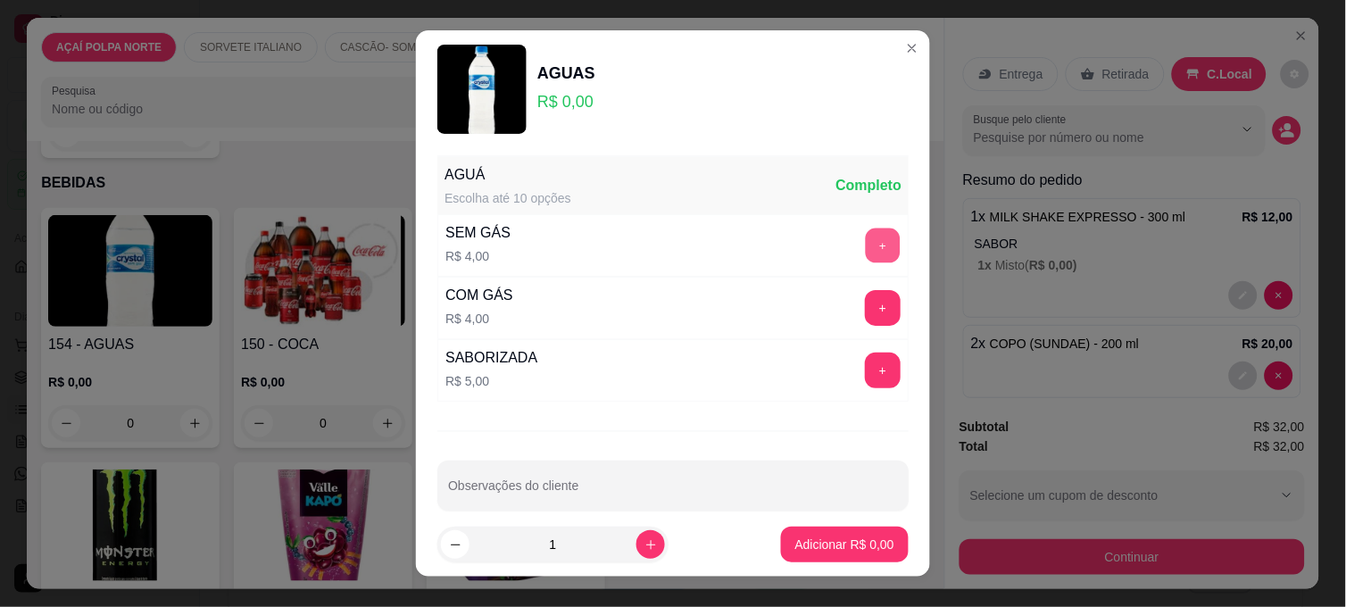
click at [866, 239] on button "+" at bounding box center [883, 245] width 35 height 35
click at [839, 545] on p "Adicionar R$ 4,00" at bounding box center [844, 543] width 96 height 17
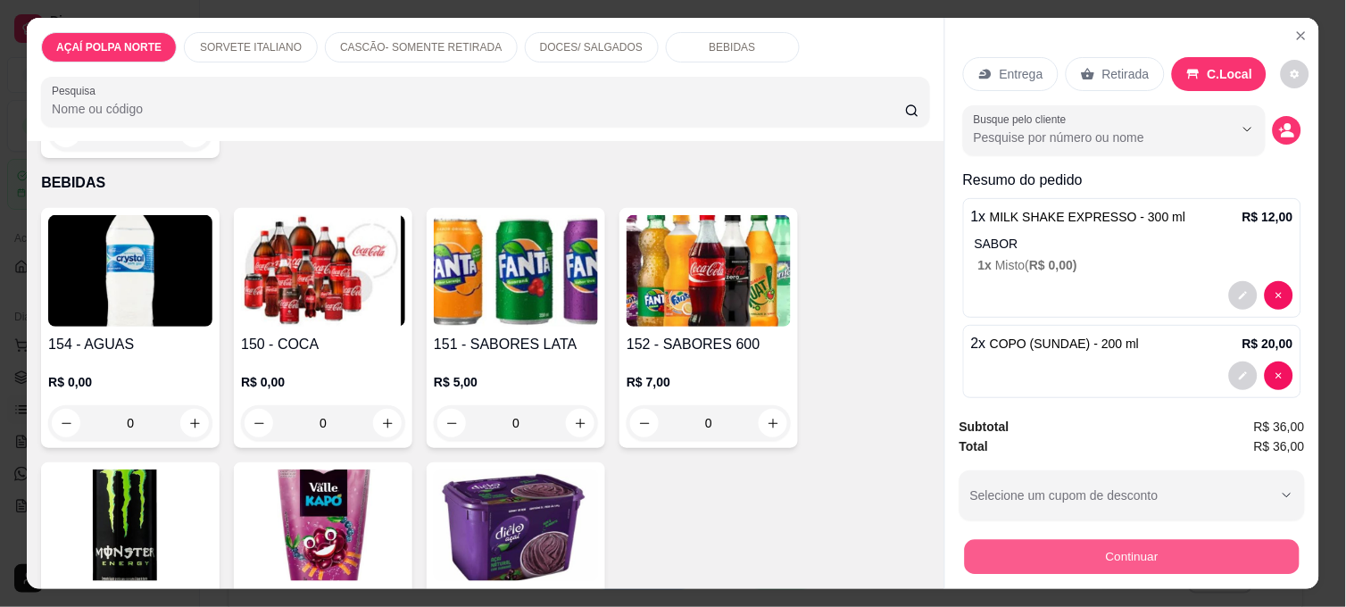
click at [1130, 546] on button "Continuar" at bounding box center [1132, 556] width 335 height 35
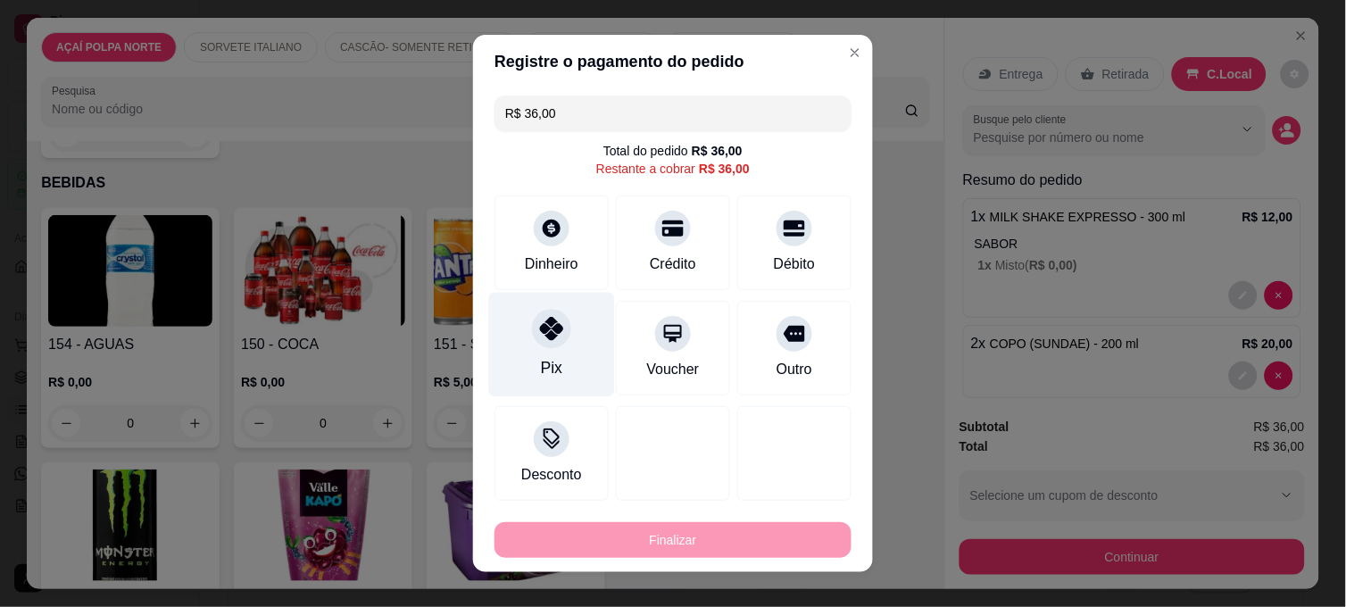
drag, startPoint x: 564, startPoint y: 342, endPoint x: 574, endPoint y: 355, distance: 16.6
click at [563, 342] on div "Pix" at bounding box center [552, 345] width 126 height 104
type input "R$ 0,00"
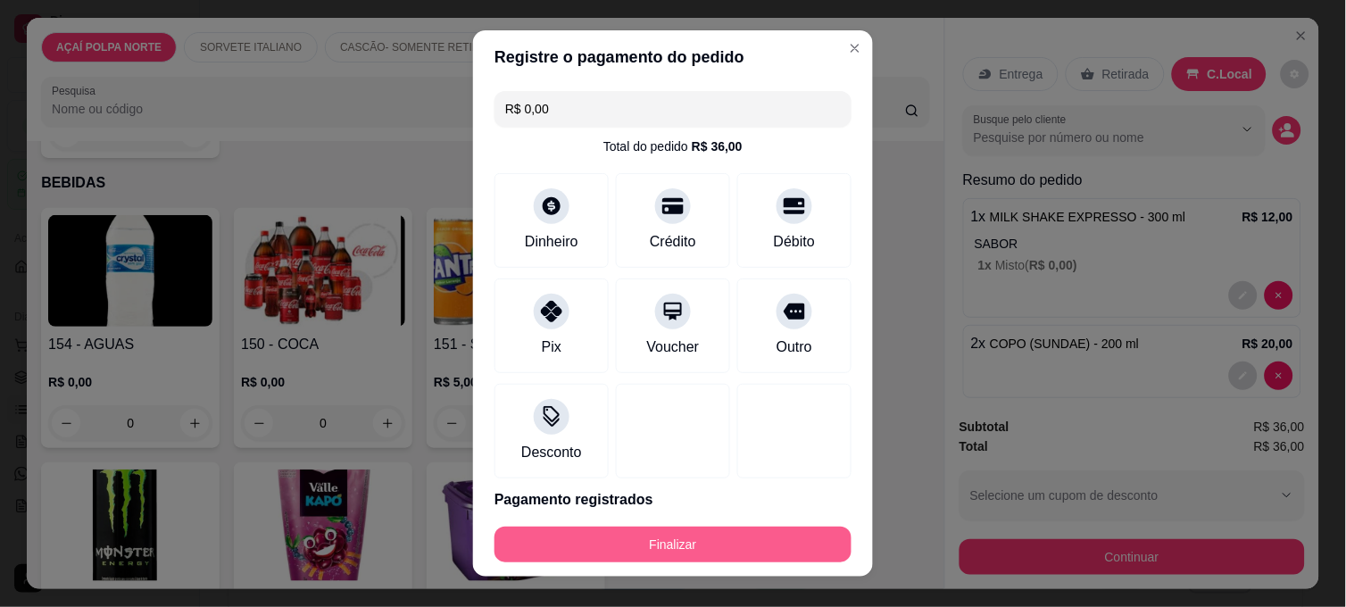
click at [785, 548] on button "Finalizar" at bounding box center [672, 544] width 357 height 36
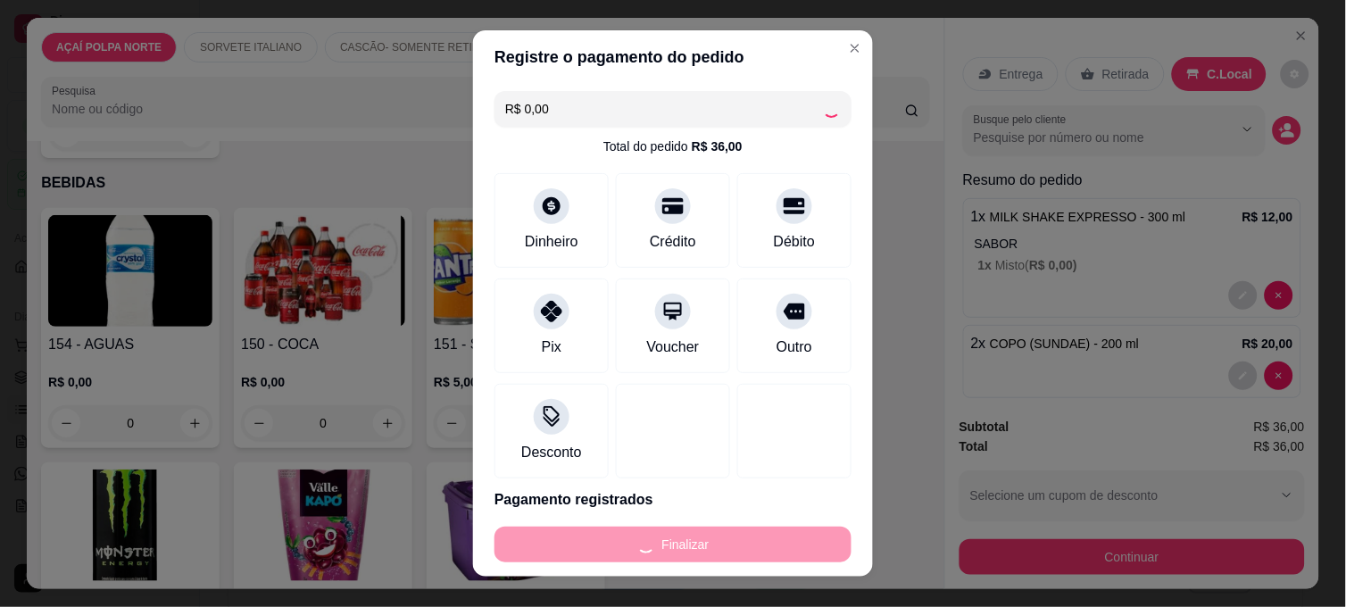
type input "0"
type input "-R$ 36,00"
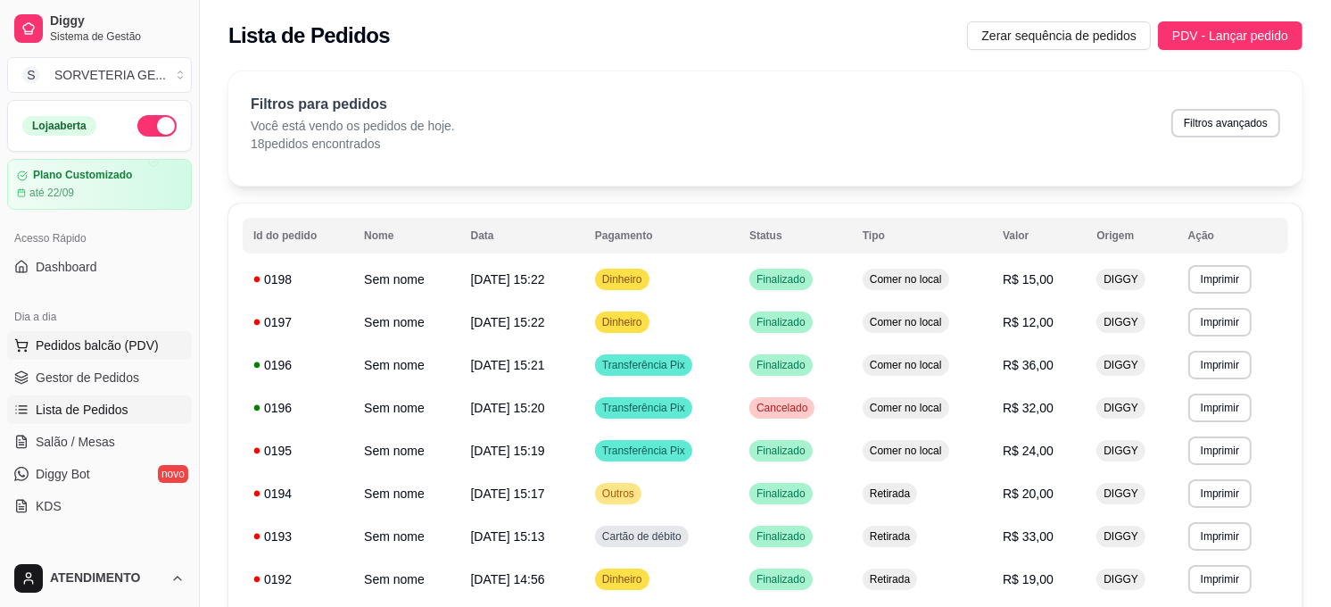
click at [112, 337] on span "Pedidos balcão (PDV)" at bounding box center [97, 345] width 123 height 18
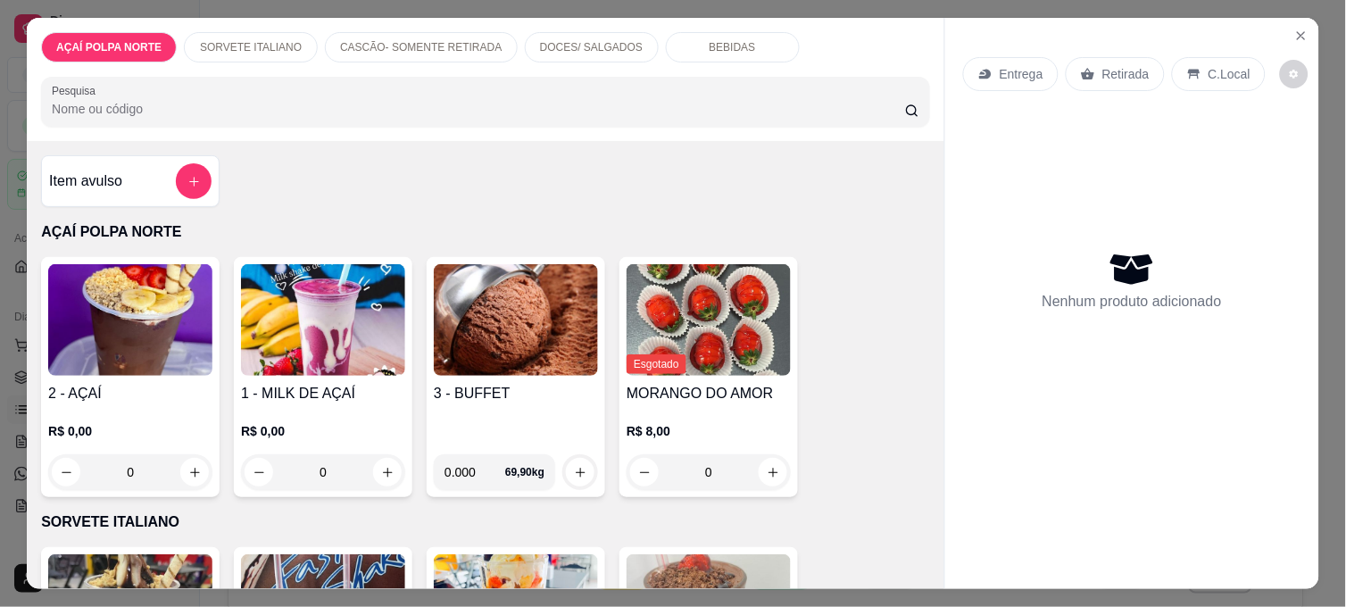
click at [162, 167] on div "Item avulso" at bounding box center [130, 181] width 162 height 36
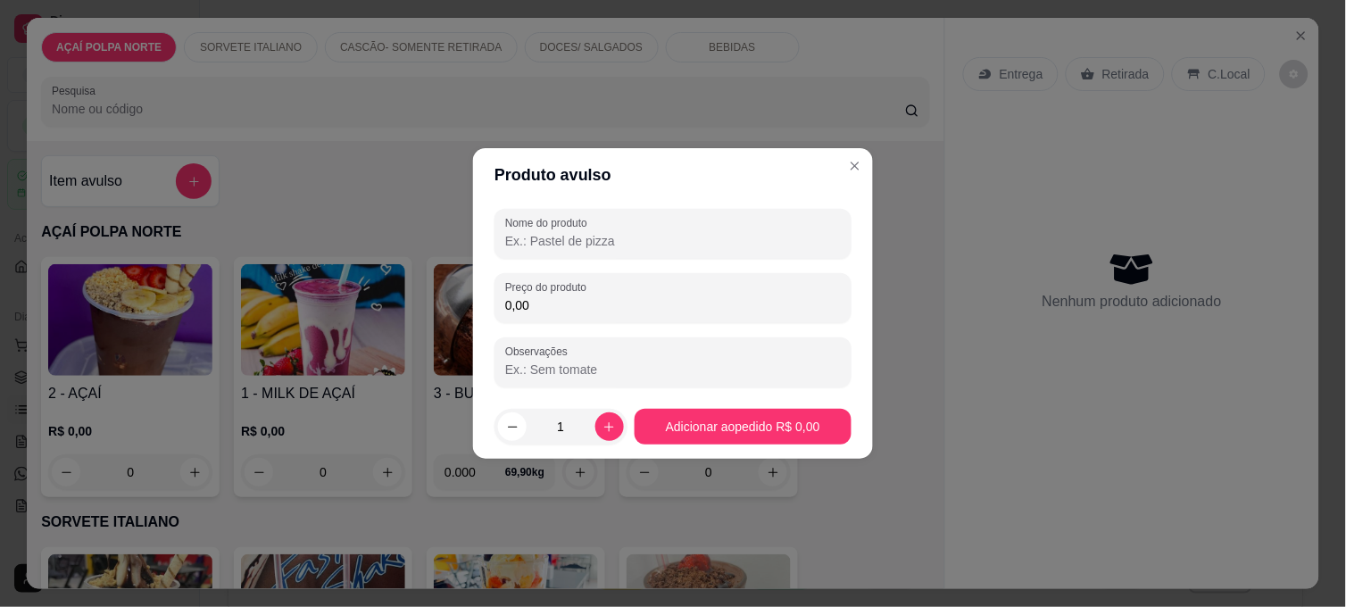
click at [562, 233] on input "Nome do produto" at bounding box center [673, 241] width 336 height 18
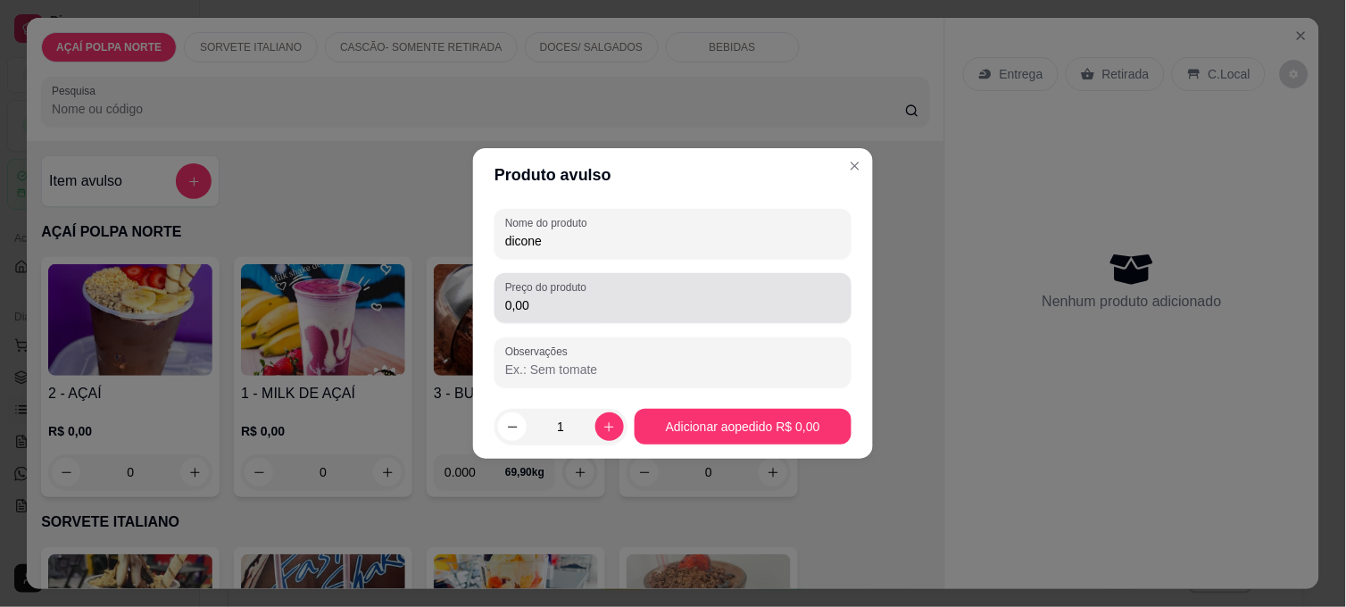
type input "dicone"
click at [559, 291] on label "Preço do produto" at bounding box center [548, 286] width 87 height 15
click at [559, 296] on input "0,00" at bounding box center [673, 305] width 336 height 18
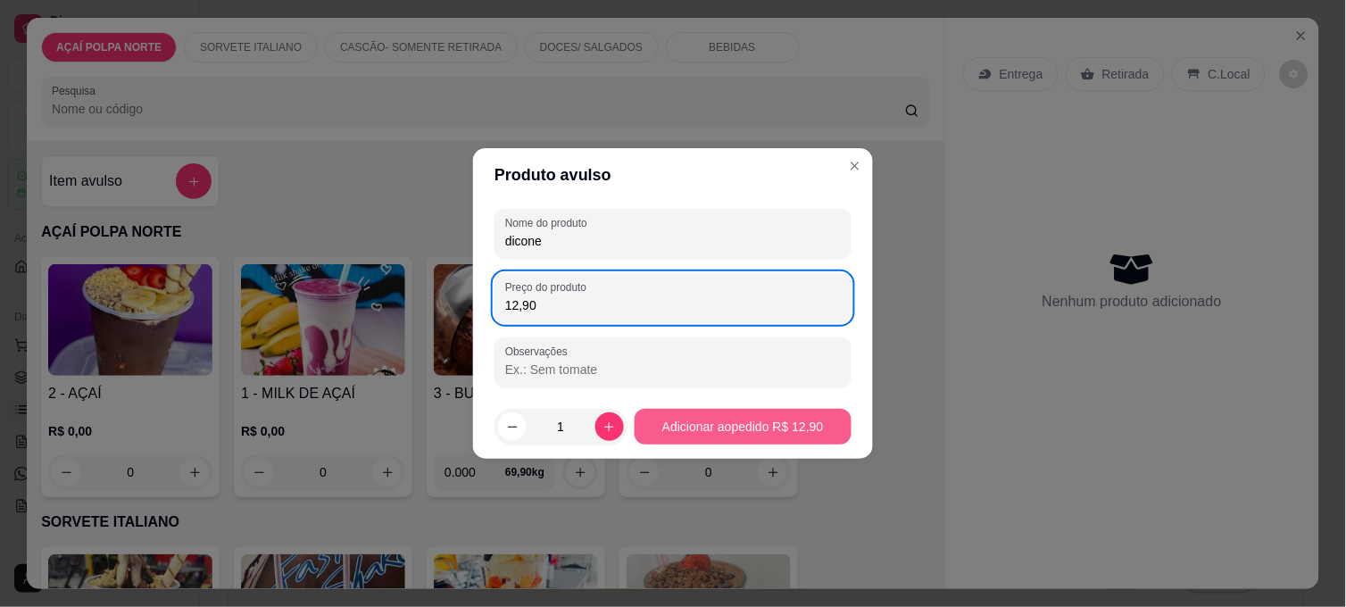
type input "12,90"
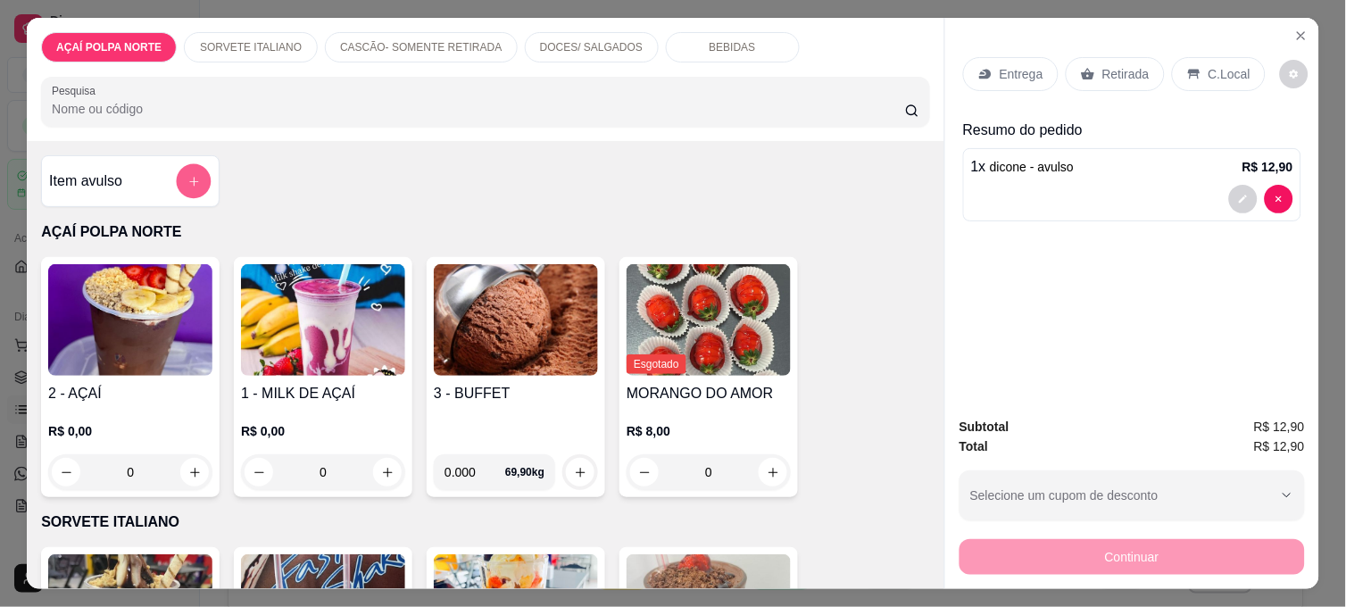
click at [180, 187] on button "add-separate-item" at bounding box center [194, 181] width 35 height 35
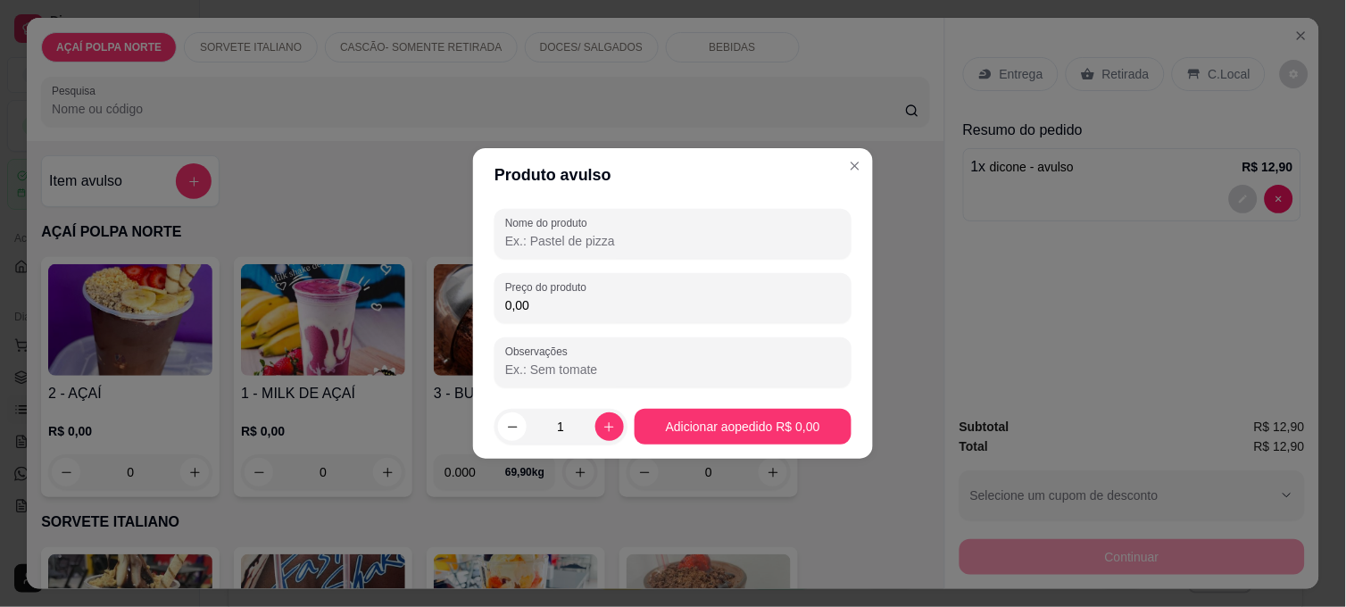
click at [649, 244] on input "Nome do produto" at bounding box center [673, 241] width 336 height 18
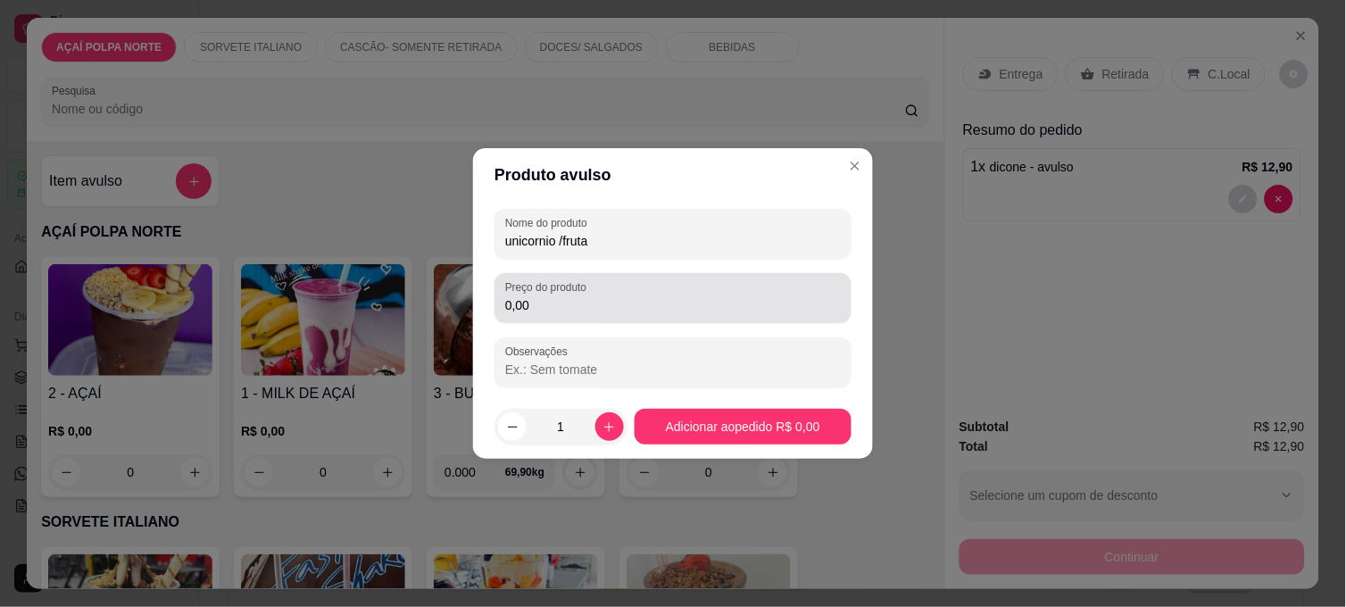
type input "unicornio /fruta"
click at [685, 293] on div "0,00" at bounding box center [673, 298] width 336 height 36
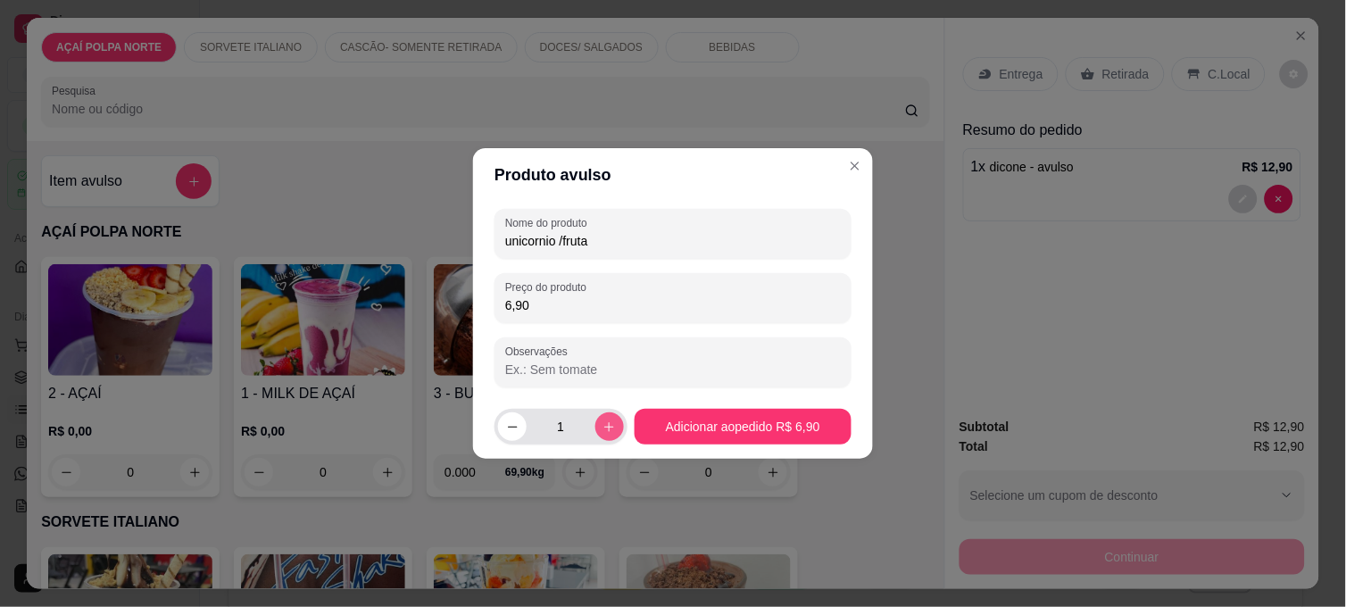
type input "6,90"
click at [607, 431] on icon "increase-product-quantity" at bounding box center [608, 426] width 13 height 13
type input "2"
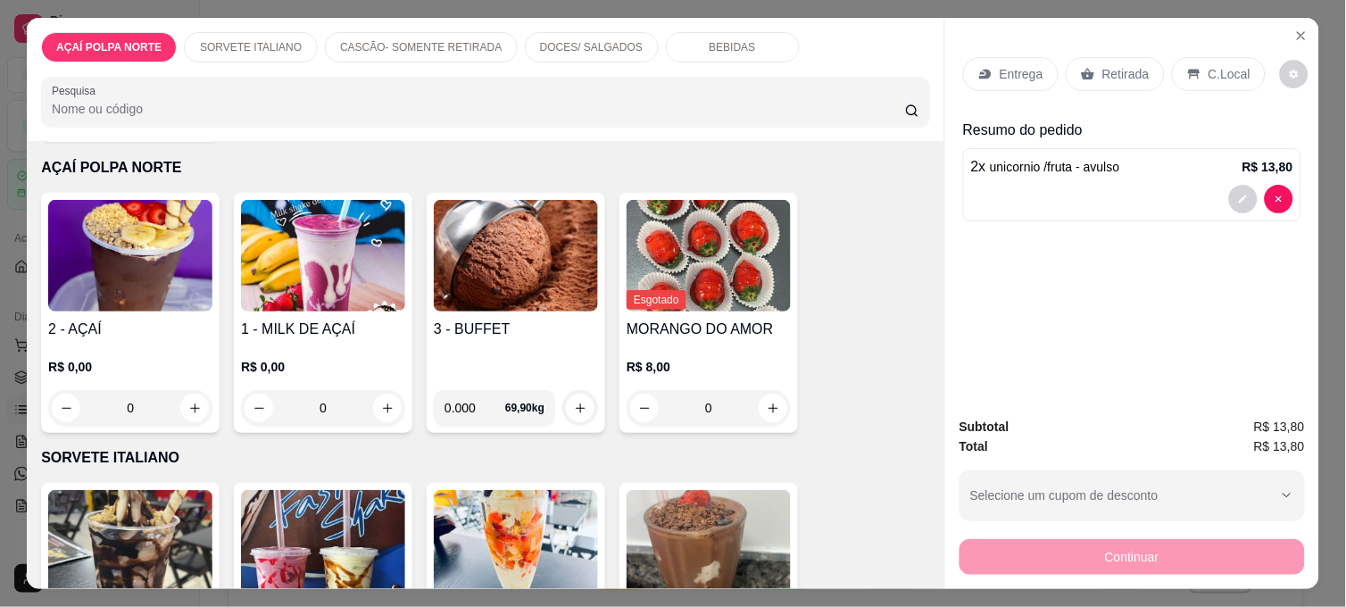
scroll to position [99, 0]
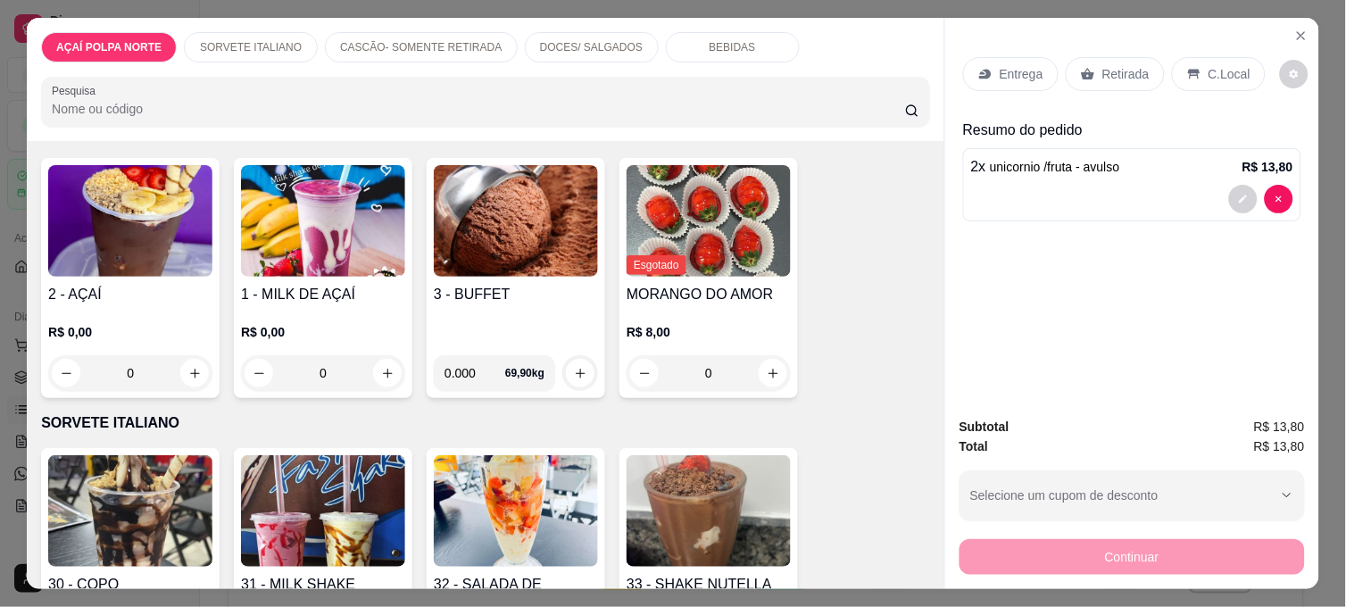
click at [336, 483] on img at bounding box center [323, 511] width 164 height 112
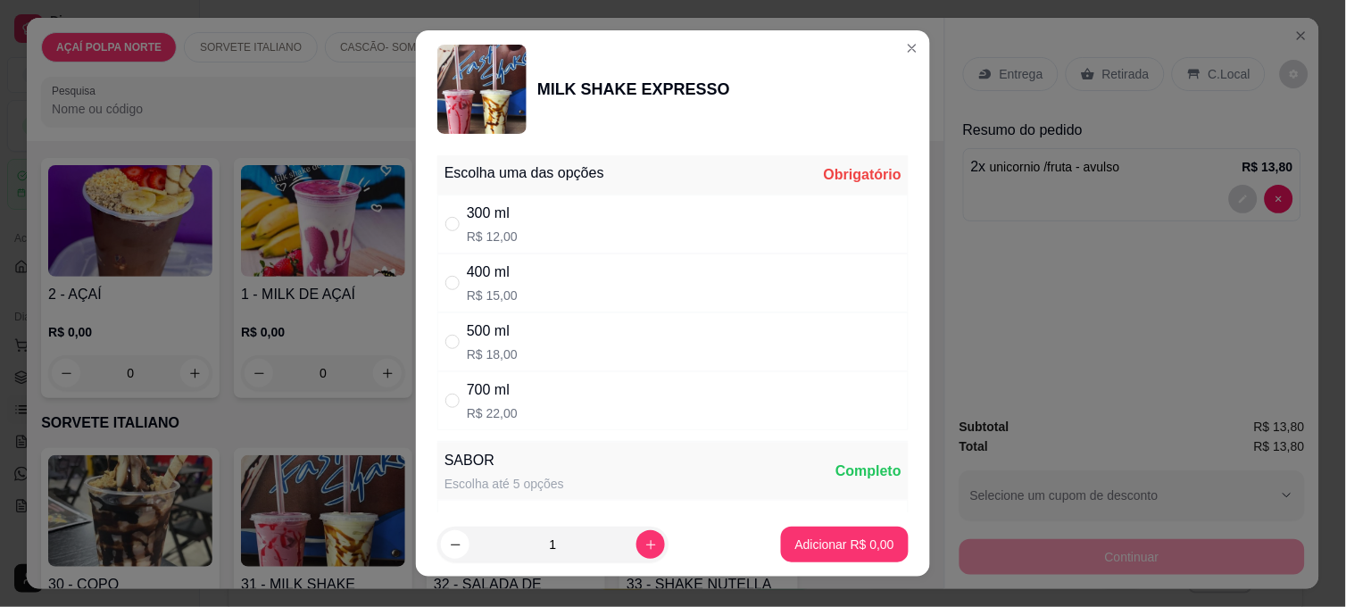
click at [548, 327] on div "500 ml R$ 18,00" at bounding box center [672, 341] width 471 height 59
radio input "true"
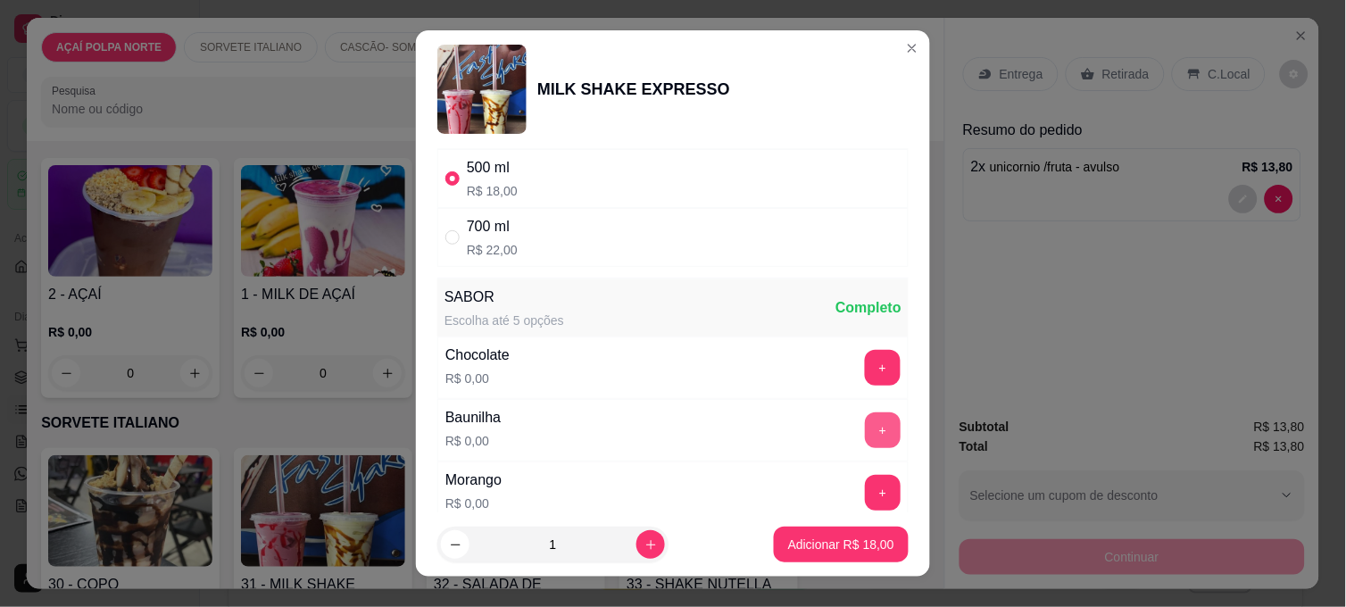
scroll to position [198, 0]
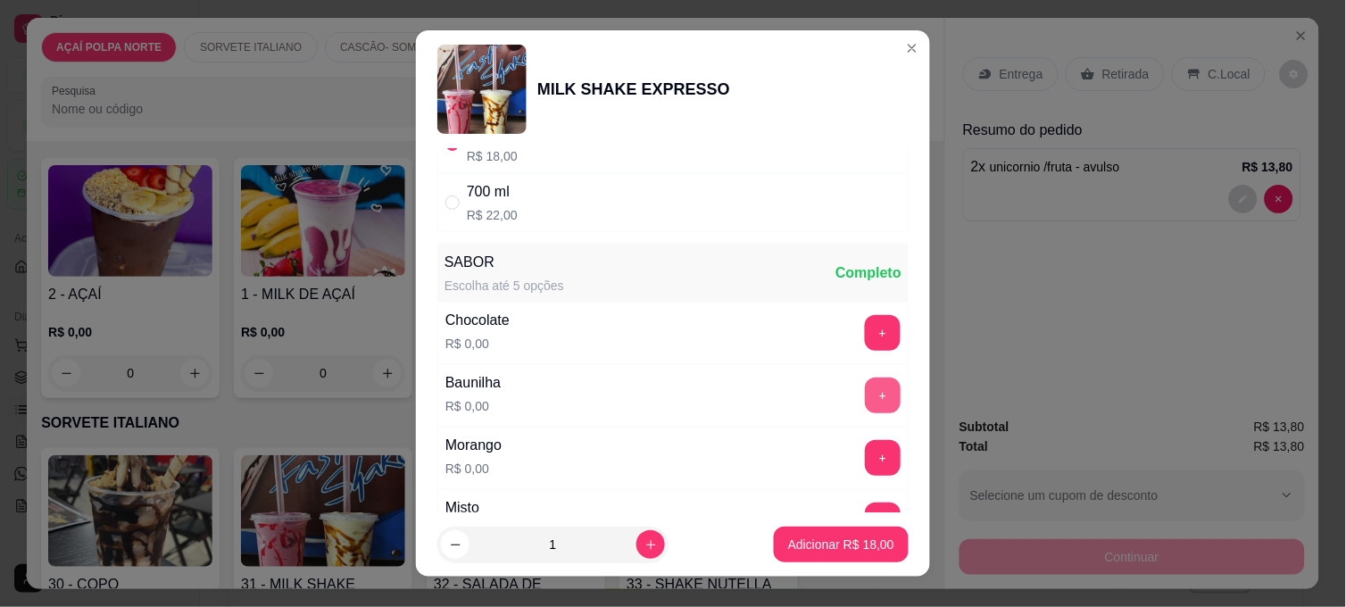
click at [865, 402] on button "+" at bounding box center [883, 395] width 36 height 36
click at [831, 542] on p "Adicionar R$ 18,00" at bounding box center [841, 544] width 106 height 18
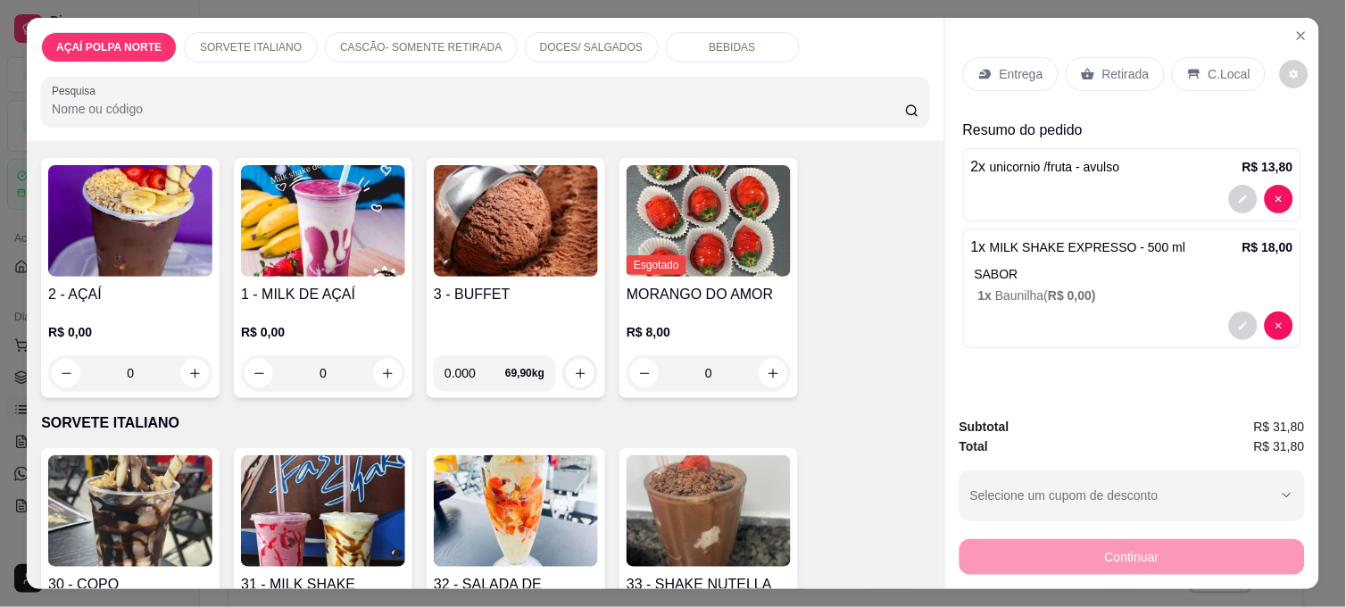
click at [1196, 67] on div "C.Local" at bounding box center [1219, 74] width 94 height 34
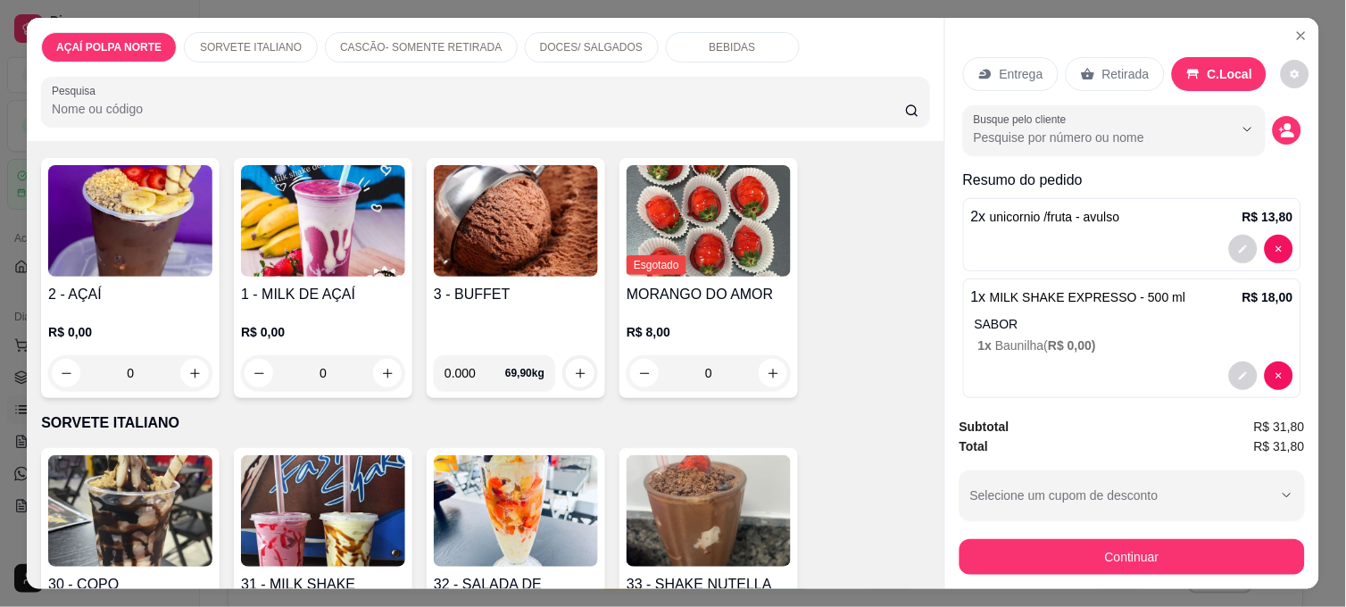
click at [1120, 78] on div "Retirada" at bounding box center [1114, 74] width 99 height 34
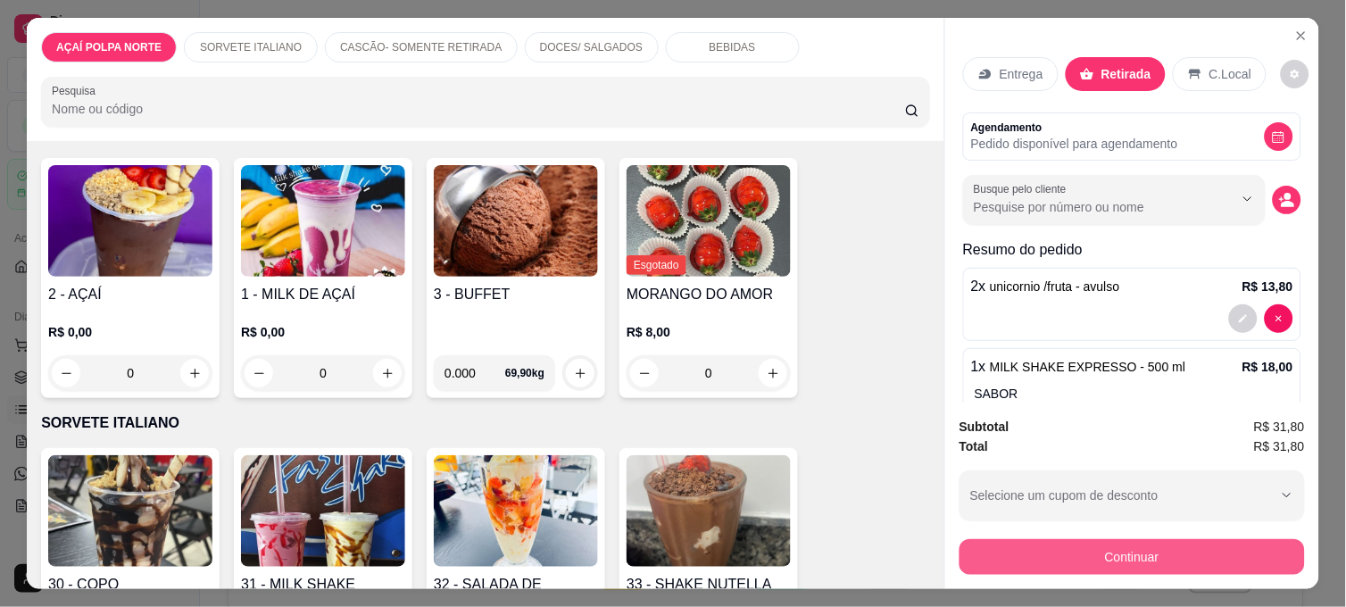
click at [1192, 551] on button "Continuar" at bounding box center [1131, 557] width 345 height 36
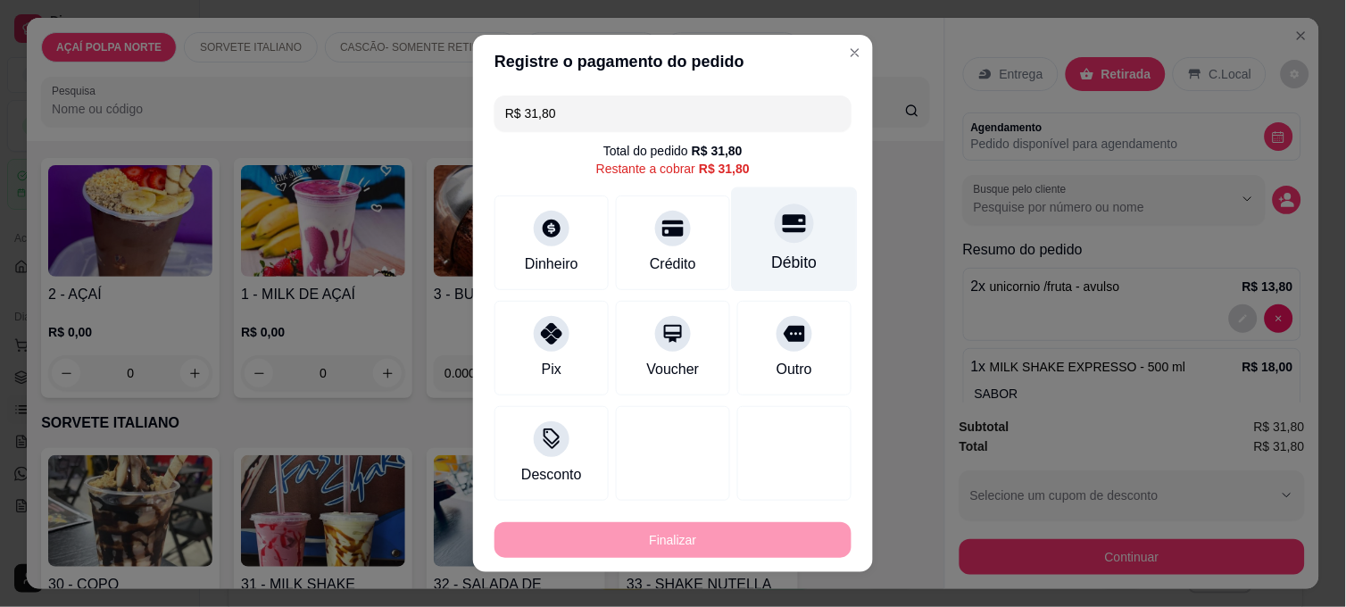
click at [786, 247] on div "Débito" at bounding box center [795, 239] width 126 height 104
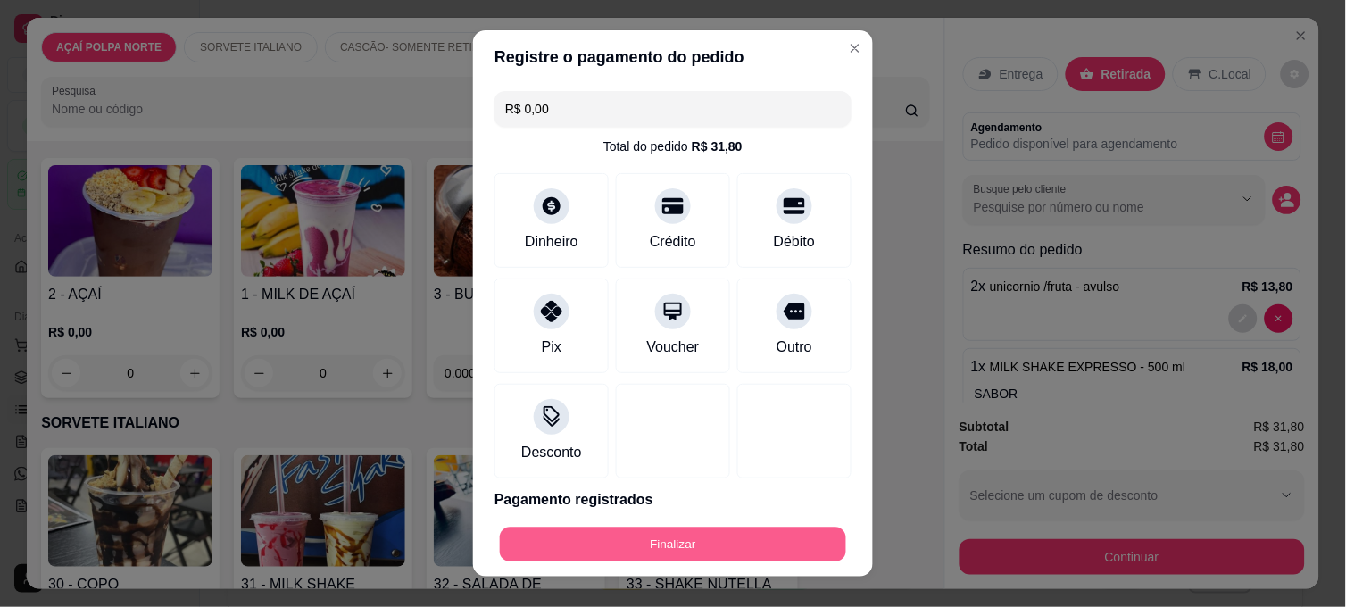
click at [782, 532] on button "Finalizar" at bounding box center [673, 544] width 346 height 35
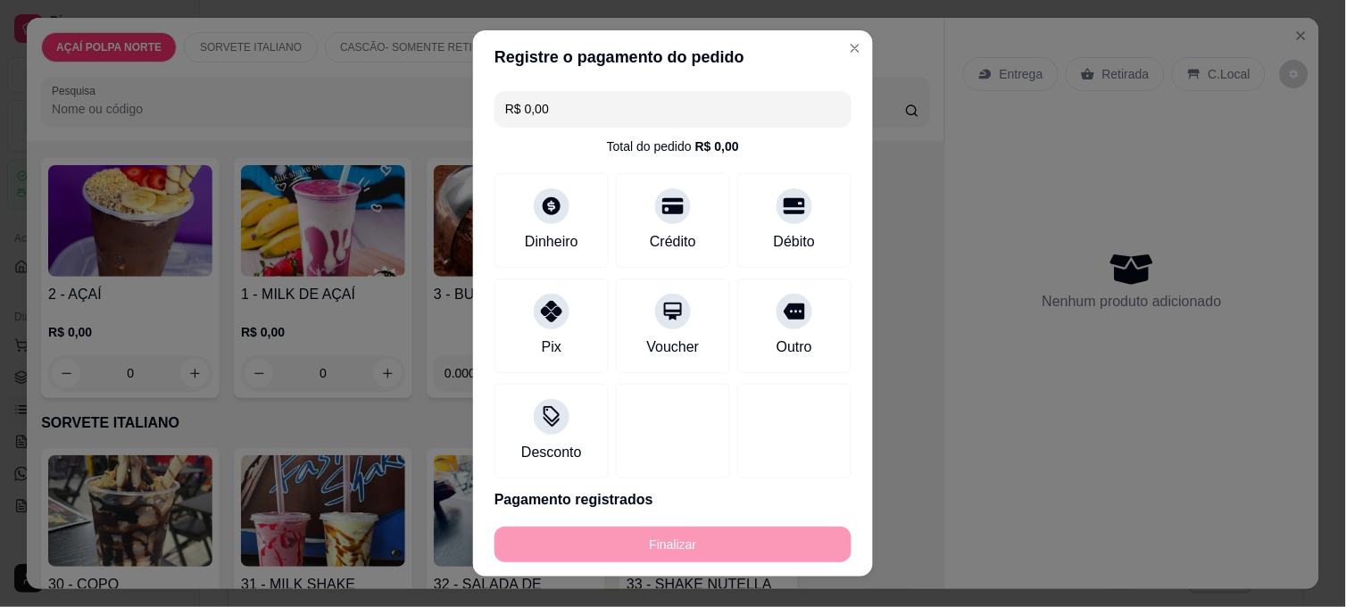
type input "-R$ 31,80"
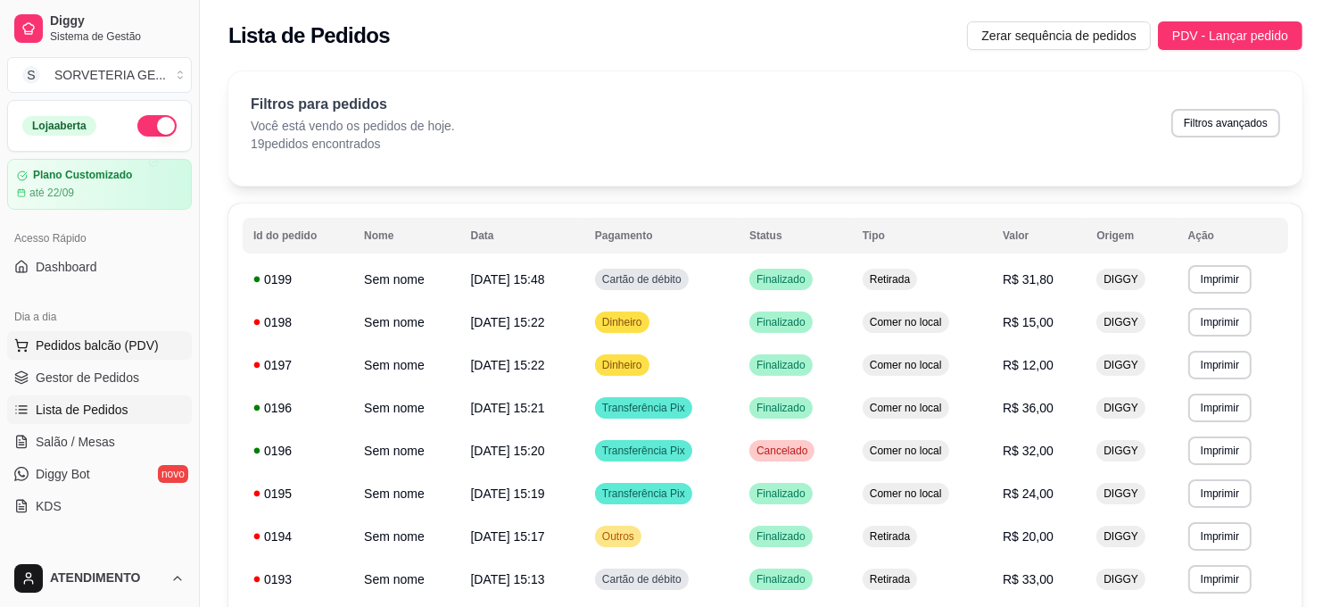
click at [103, 344] on span "Pedidos balcão (PDV)" at bounding box center [97, 345] width 123 height 18
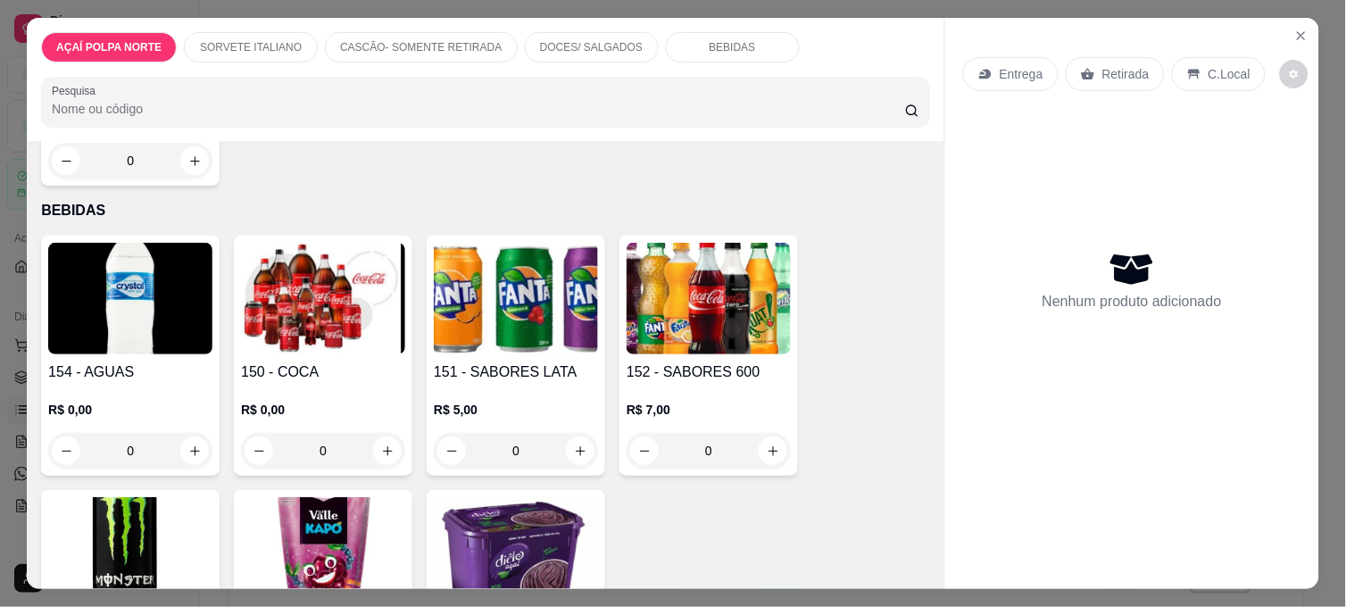
scroll to position [1586, 0]
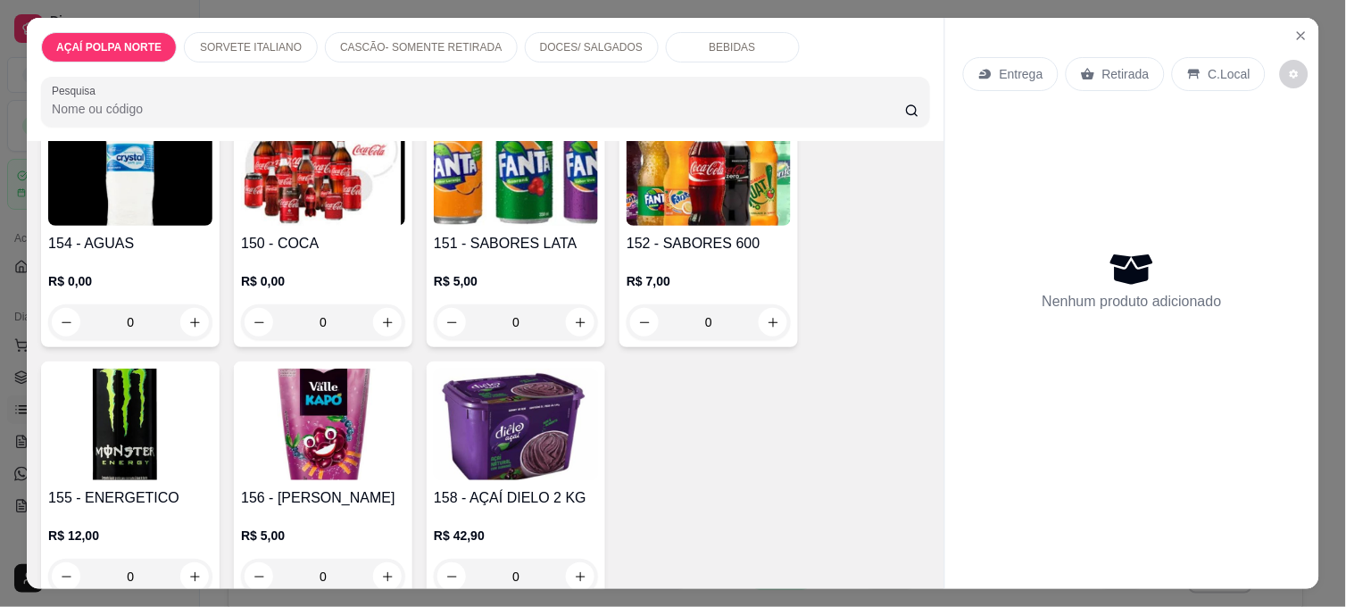
click at [143, 272] on p "R$ 0,00" at bounding box center [130, 281] width 164 height 18
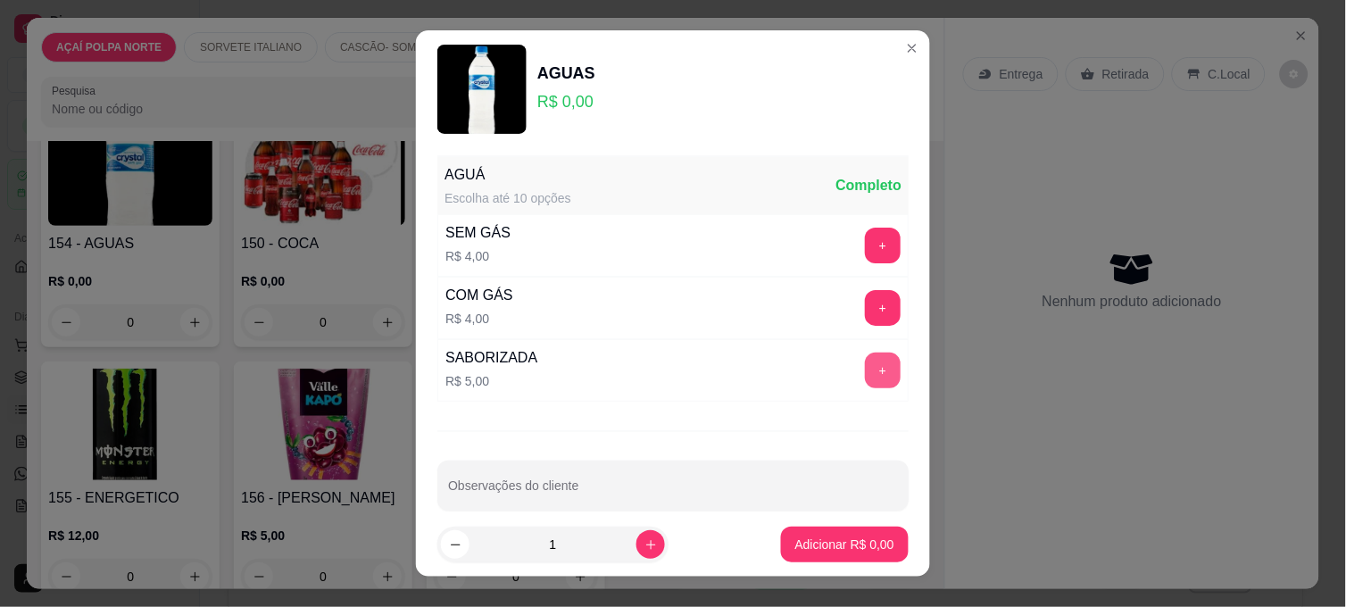
click at [865, 367] on button "+" at bounding box center [883, 370] width 36 height 36
click at [800, 557] on button "Adicionar R$ 5,00" at bounding box center [845, 544] width 124 height 35
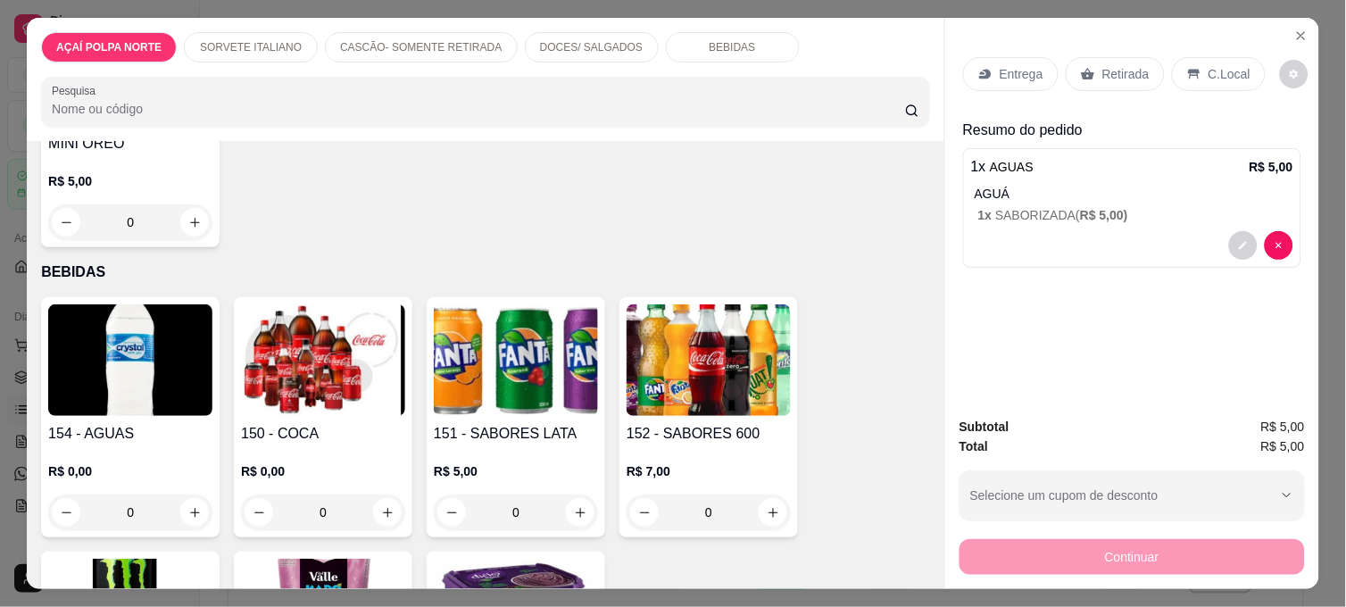
scroll to position [1388, 0]
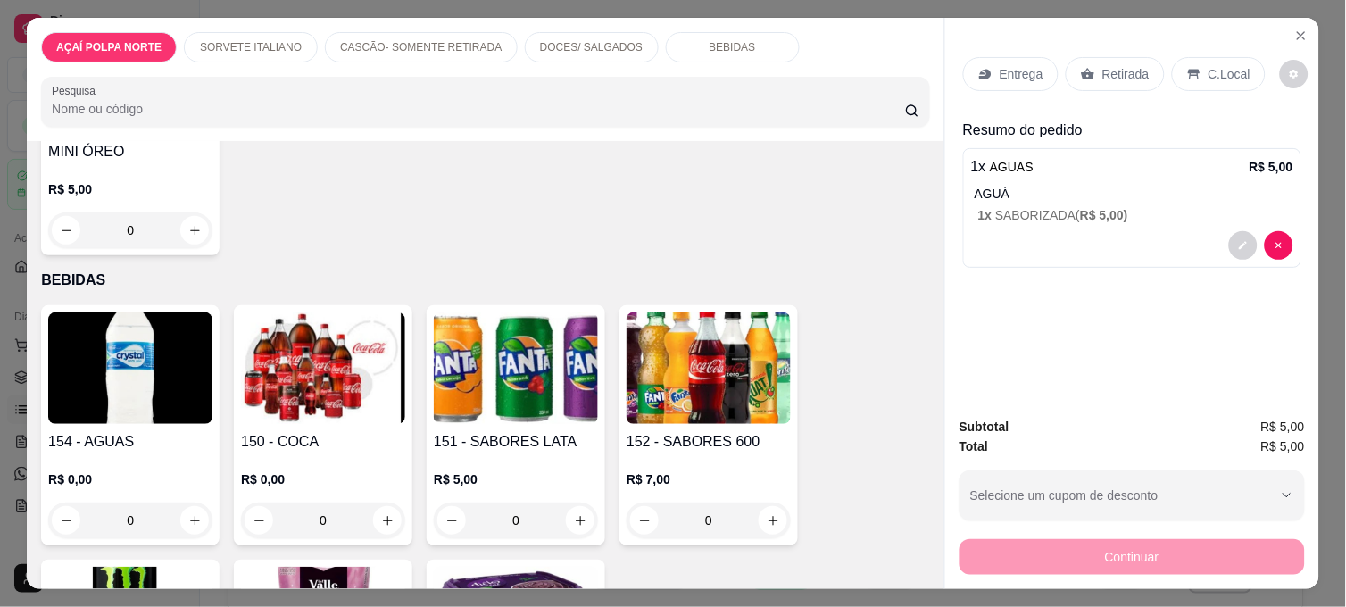
click at [1102, 70] on p "Retirada" at bounding box center [1125, 74] width 47 height 18
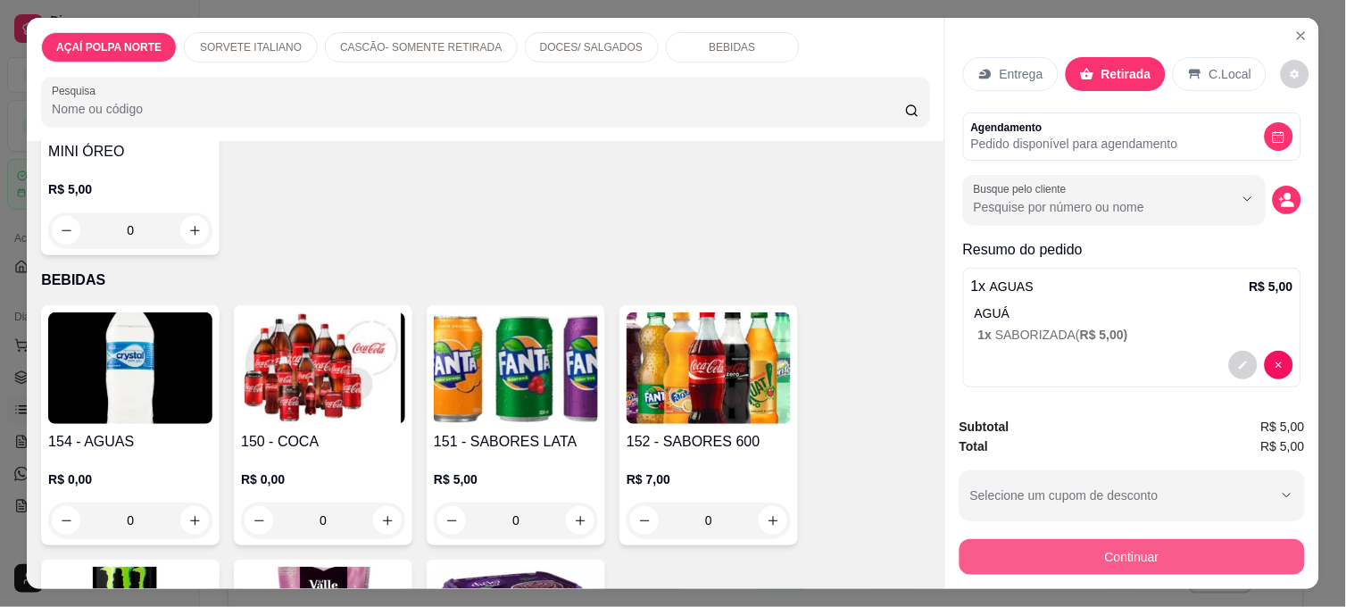
click at [1064, 539] on button "Continuar" at bounding box center [1131, 557] width 345 height 36
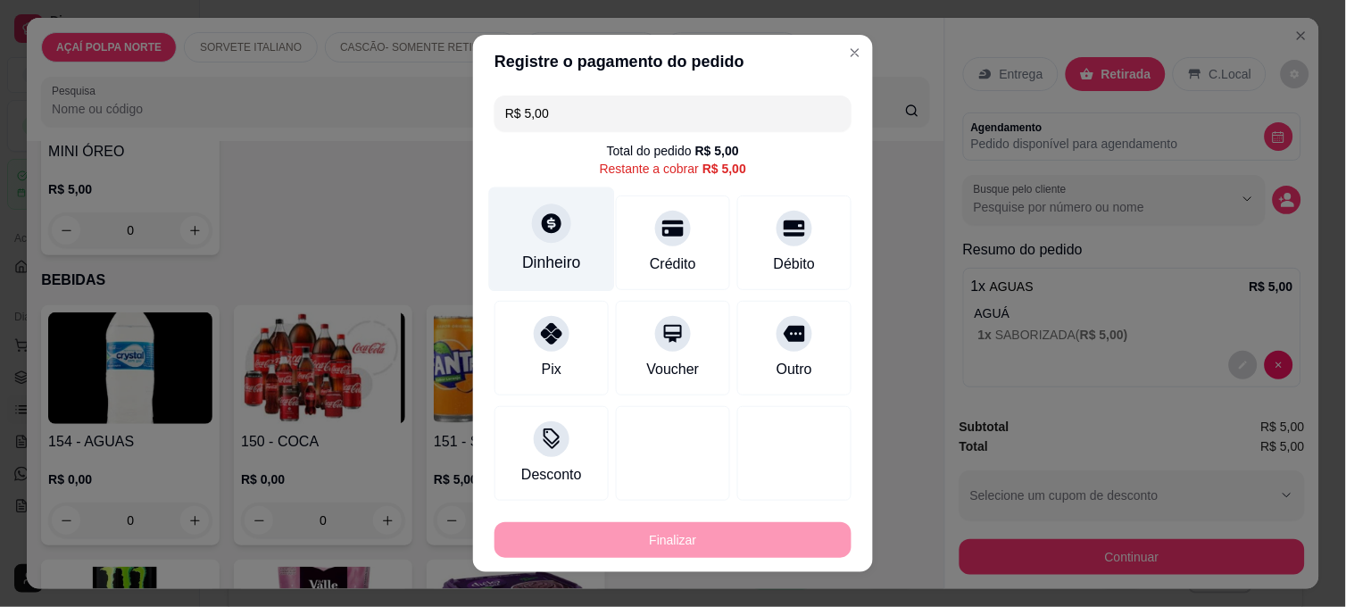
click at [545, 262] on div "Dinheiro" at bounding box center [551, 262] width 59 height 23
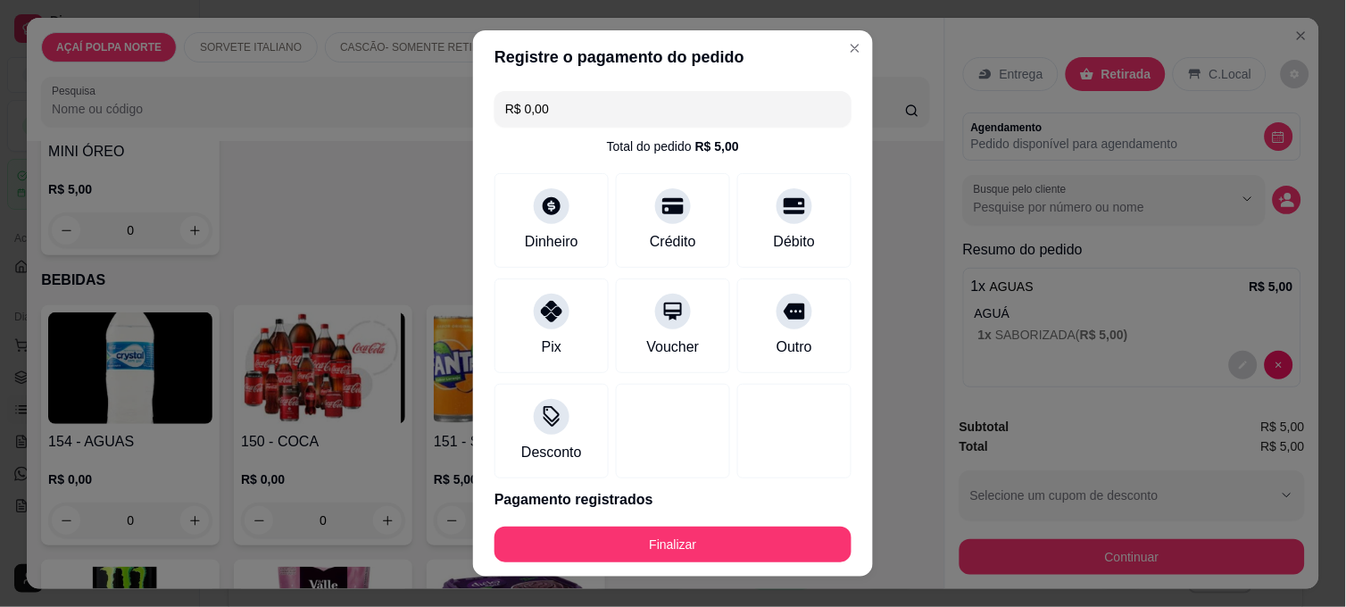
click at [783, 525] on footer "Finalizar" at bounding box center [673, 544] width 400 height 64
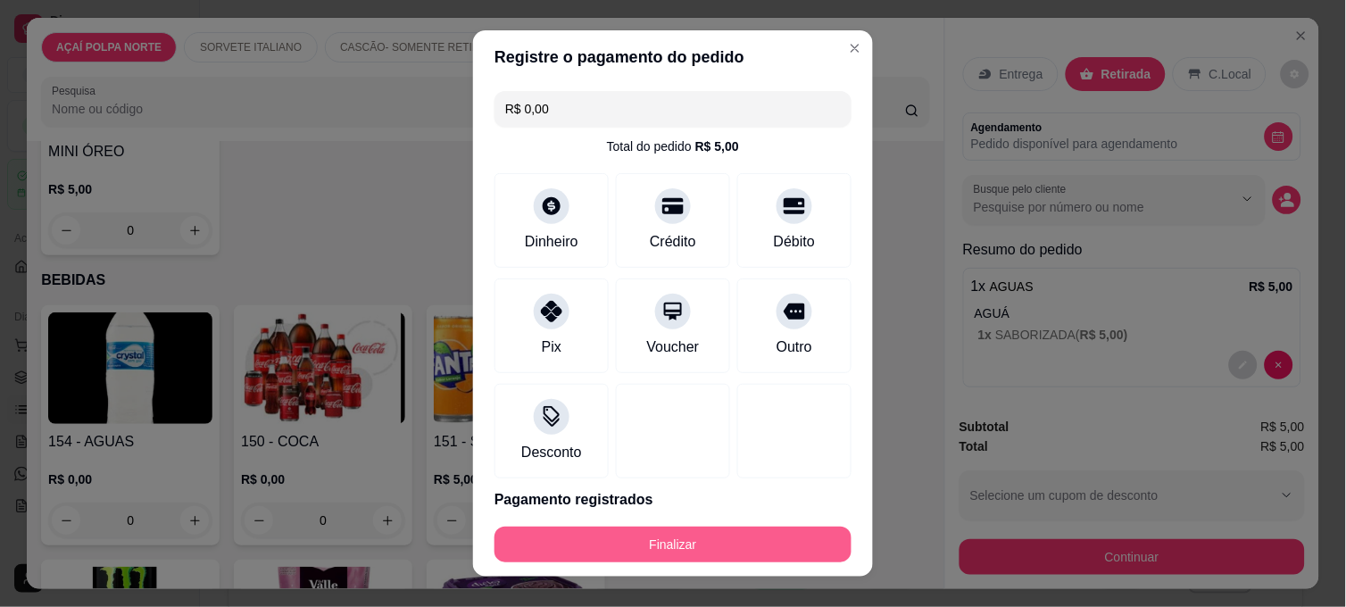
click at [783, 535] on button "Finalizar" at bounding box center [672, 544] width 357 height 36
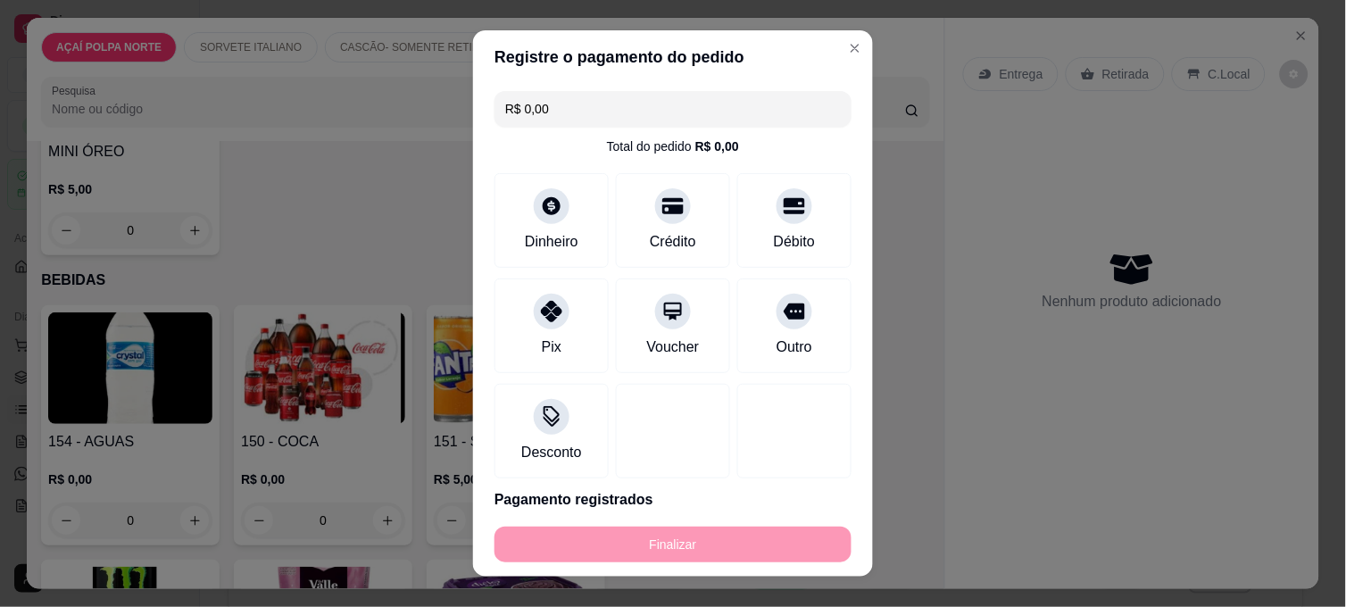
type input "-R$ 5,00"
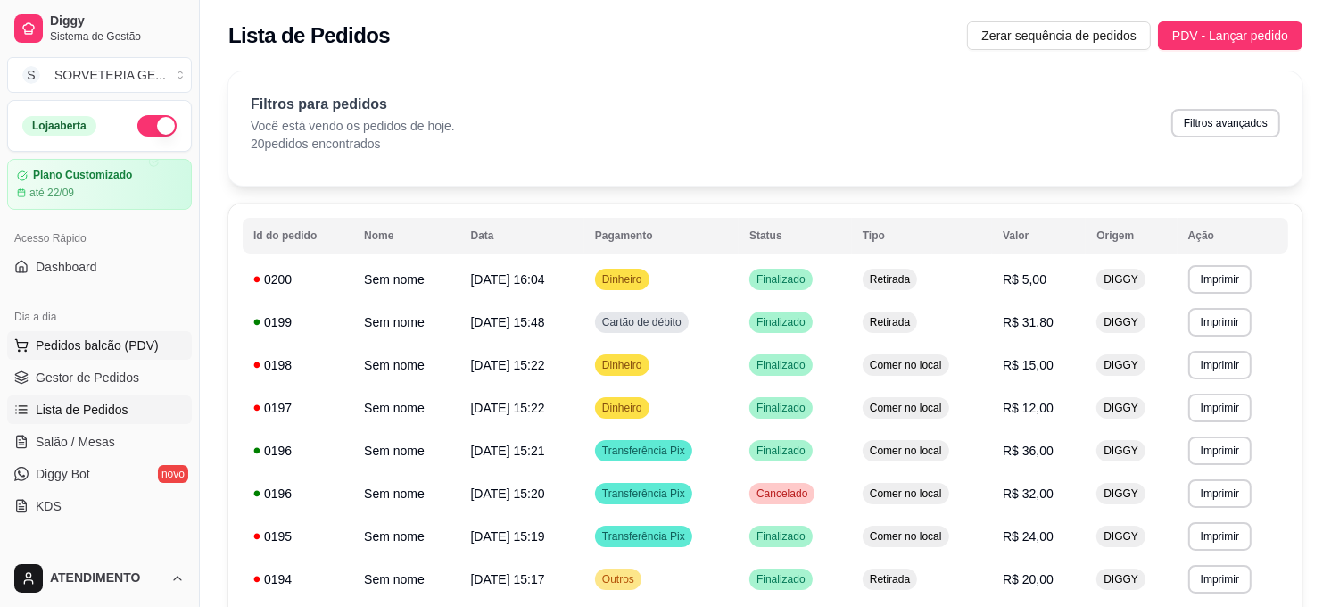
click at [139, 348] on span "Pedidos balcão (PDV)" at bounding box center [97, 345] width 123 height 18
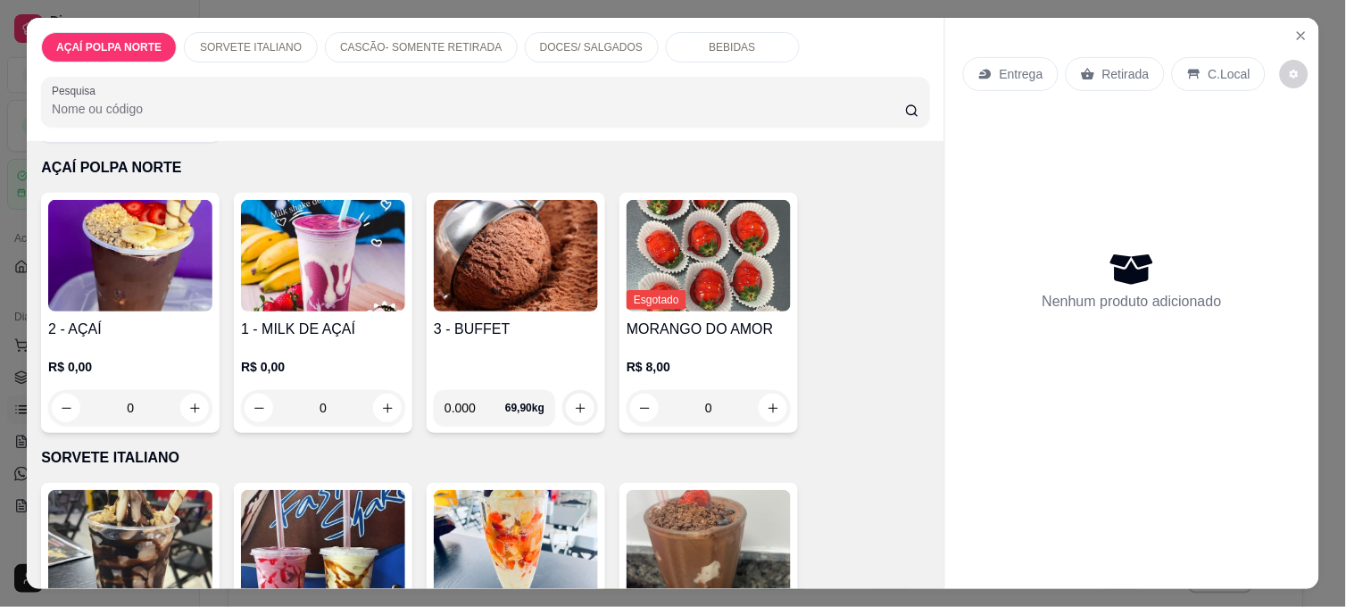
scroll to position [99, 0]
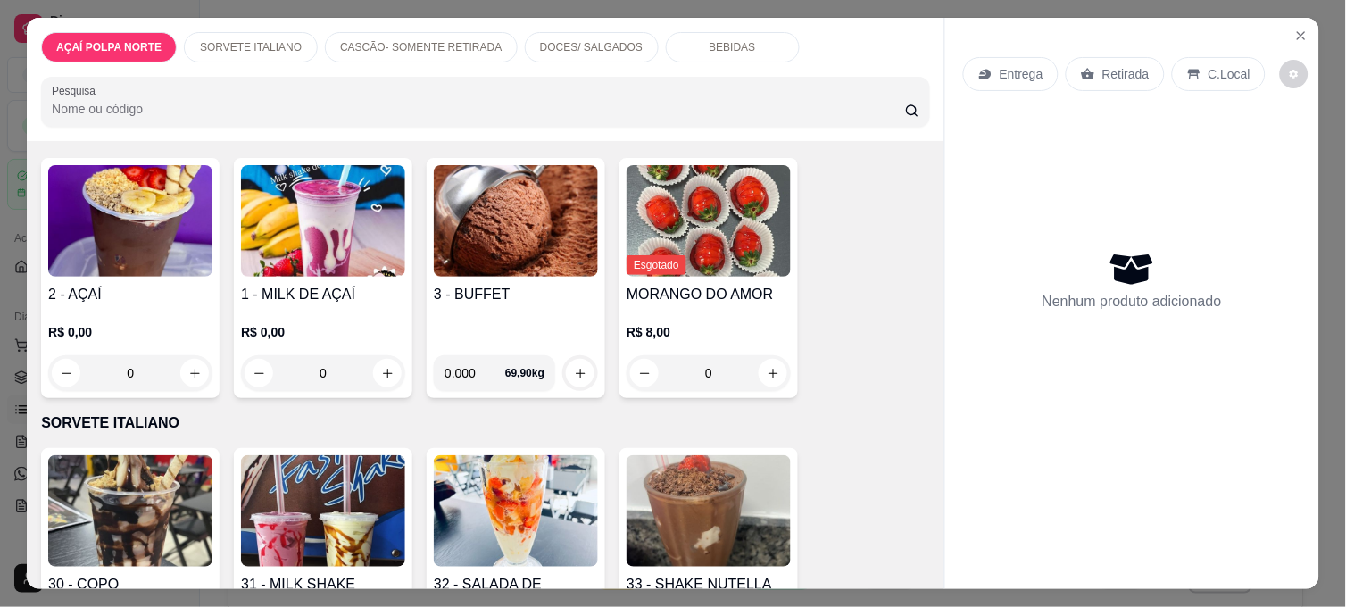
click at [128, 489] on img at bounding box center [130, 511] width 164 height 112
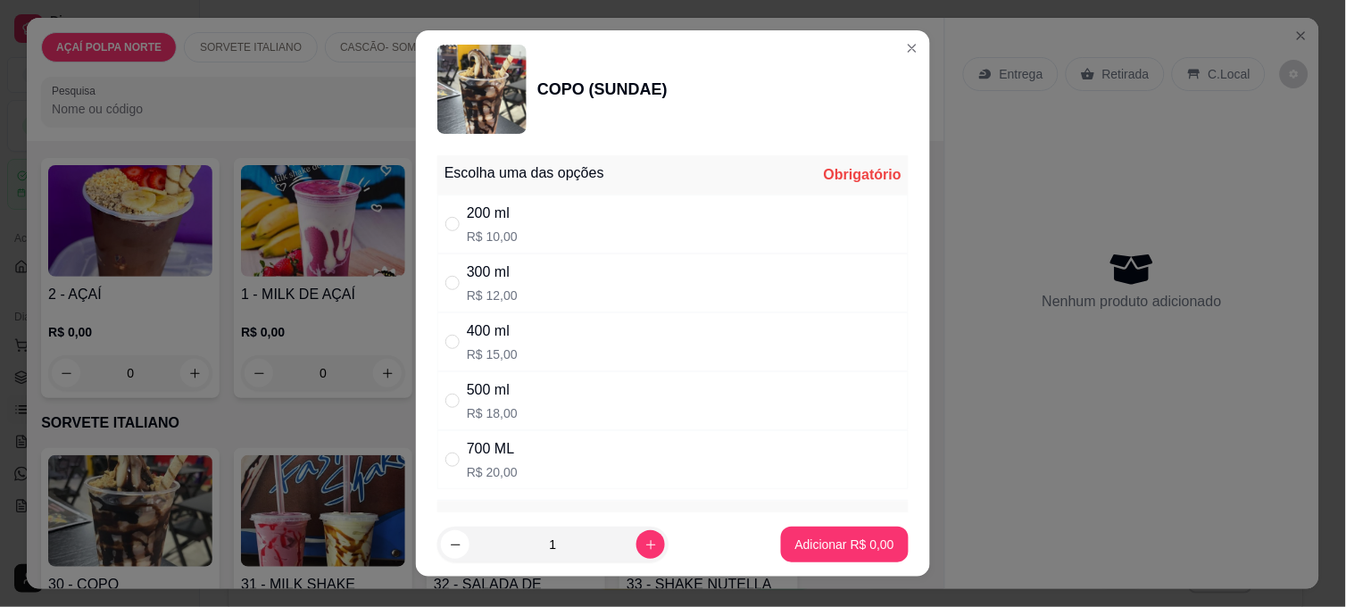
click at [568, 228] on div "200 ml R$ 10,00" at bounding box center [672, 224] width 471 height 59
radio input "true"
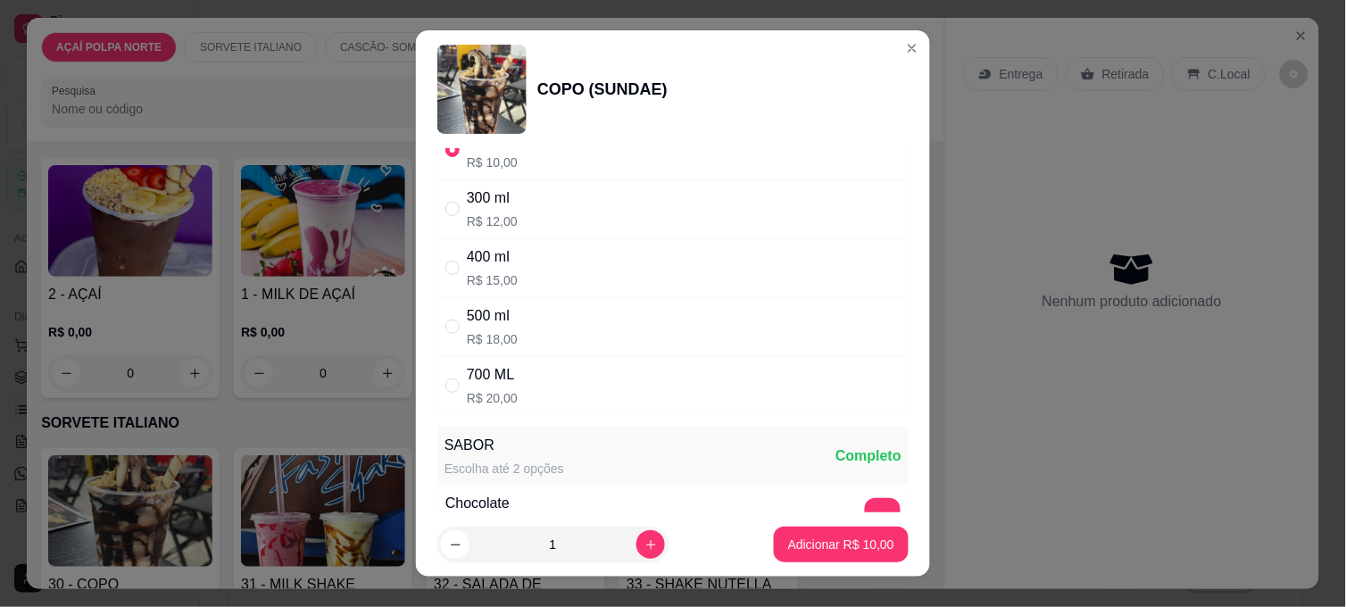
scroll to position [198, 0]
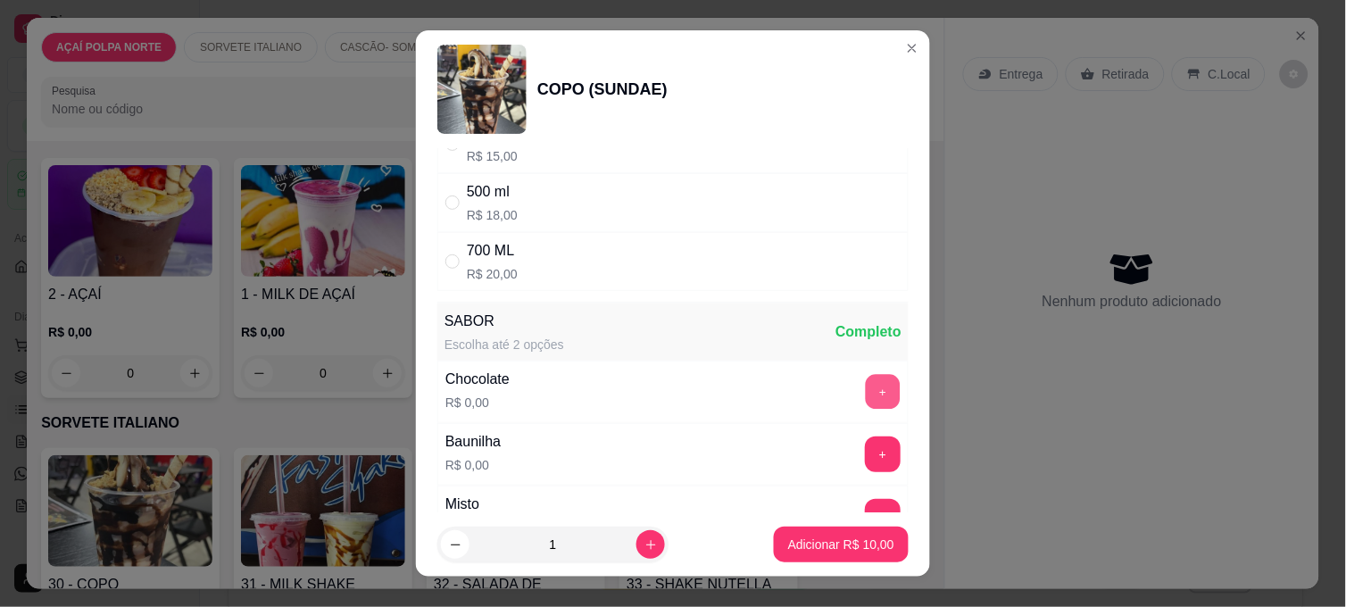
click at [866, 390] on button "+" at bounding box center [883, 392] width 35 height 35
click at [872, 534] on button "Adicionar R$ 10,00" at bounding box center [841, 544] width 135 height 36
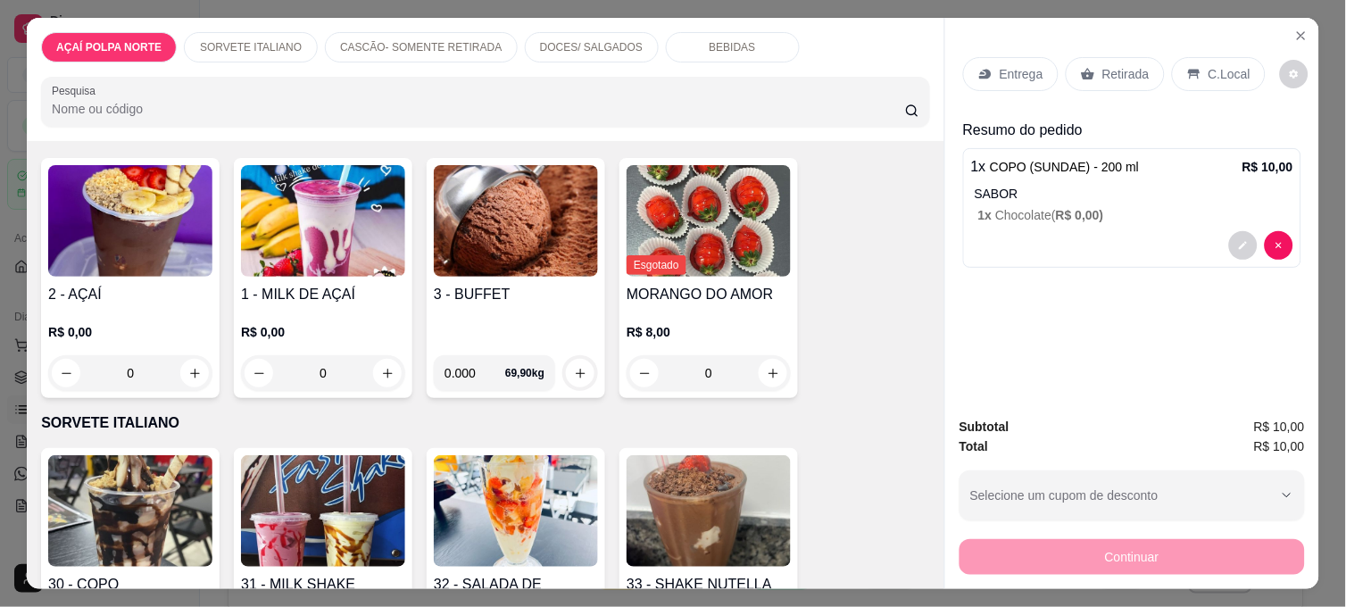
click at [1125, 65] on p "Retirada" at bounding box center [1125, 74] width 47 height 18
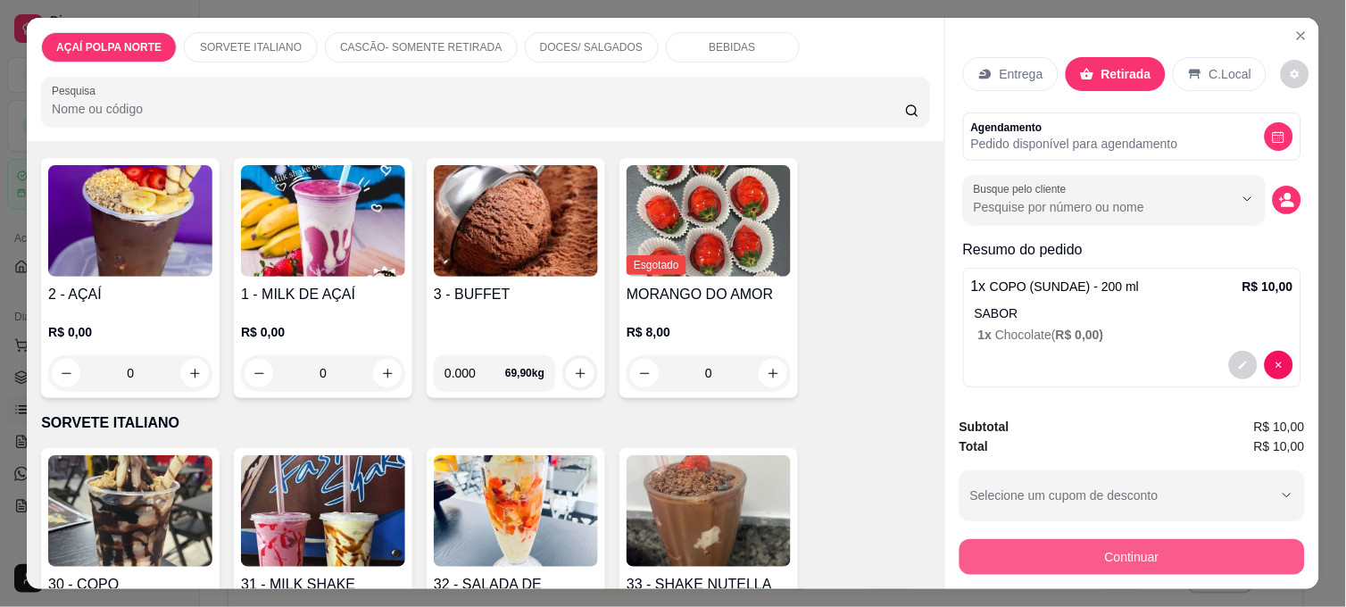
click at [1142, 557] on button "Continuar" at bounding box center [1131, 557] width 345 height 36
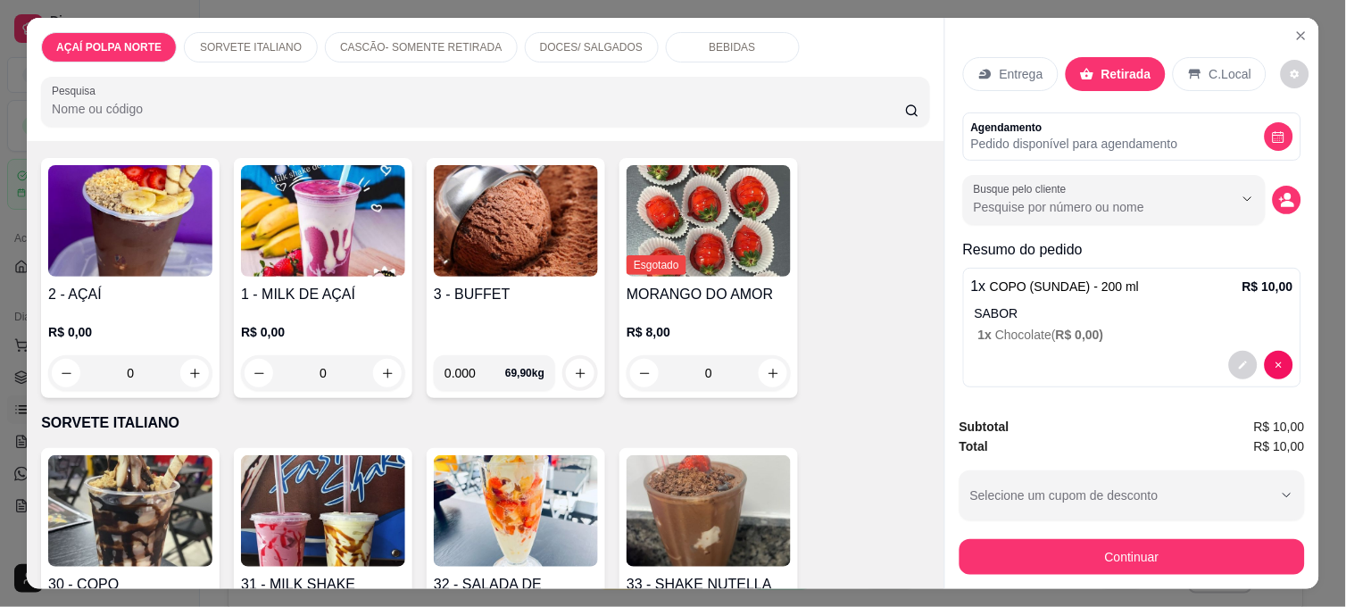
scroll to position [0, 0]
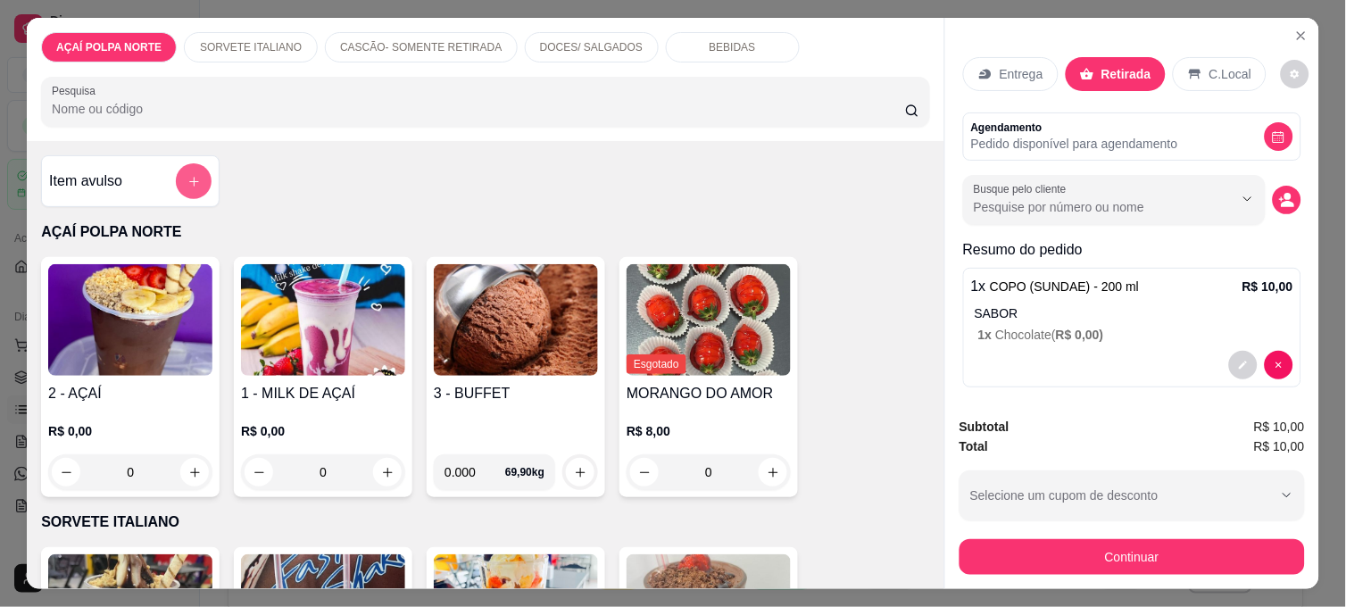
click at [176, 187] on button "add-separate-item" at bounding box center [194, 181] width 36 height 36
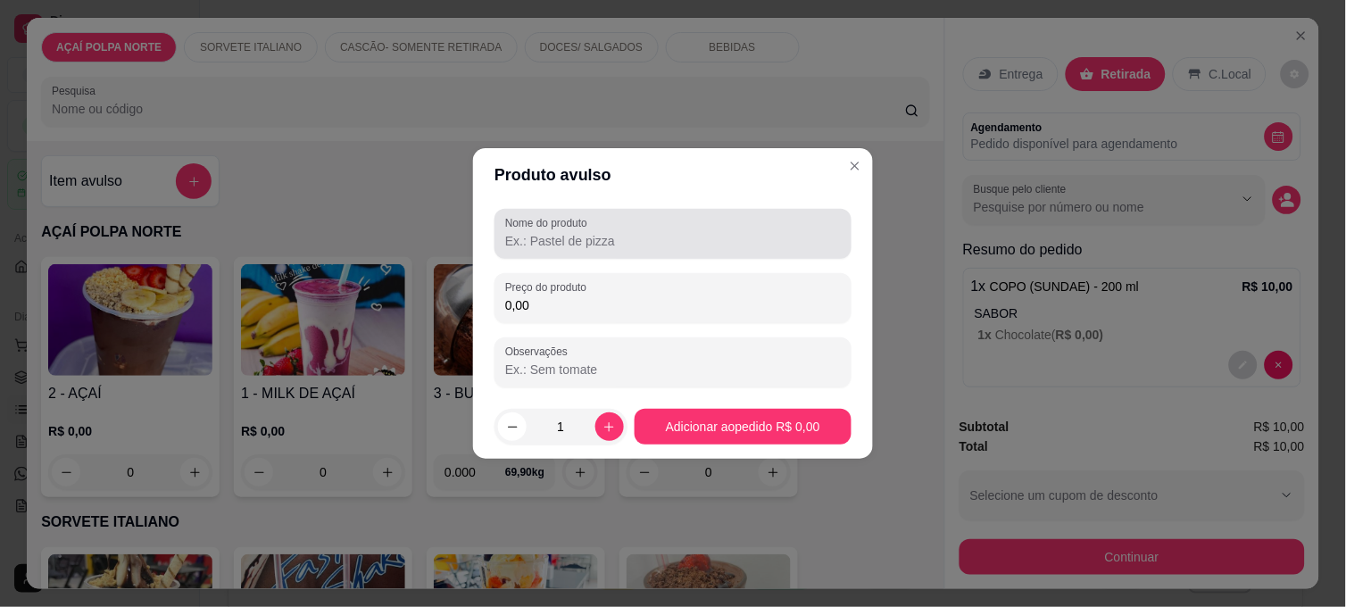
click at [625, 243] on input "Nome do produto" at bounding box center [673, 241] width 336 height 18
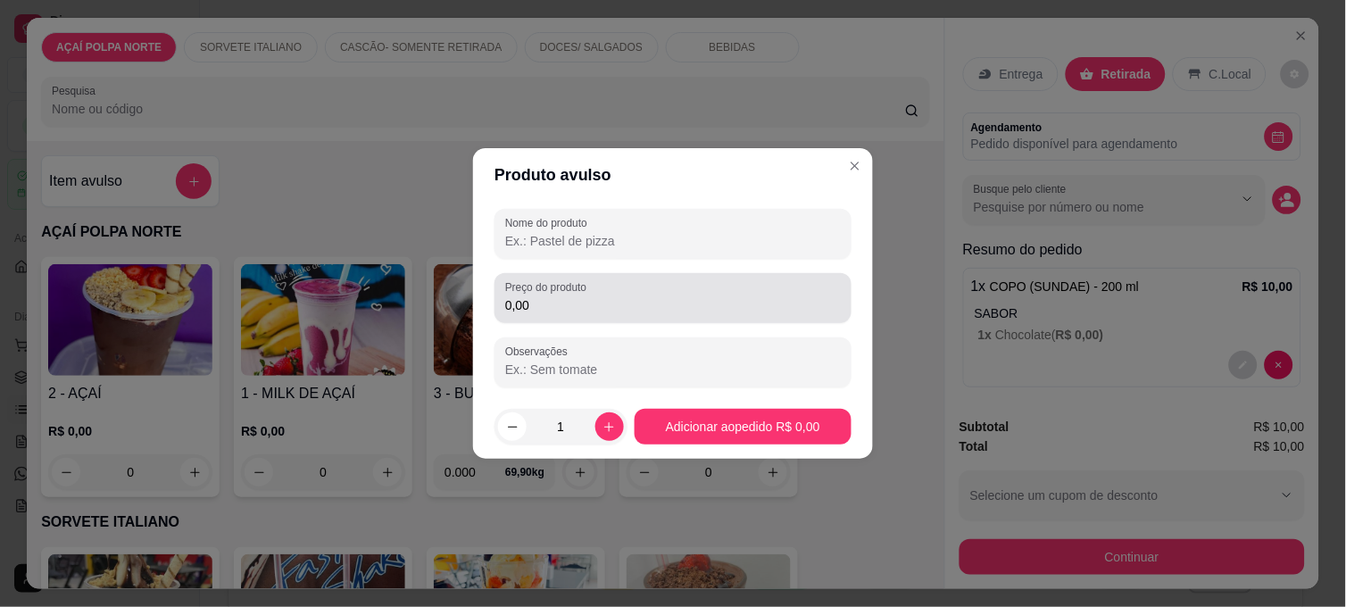
click at [641, 290] on div "0,00" at bounding box center [673, 298] width 336 height 36
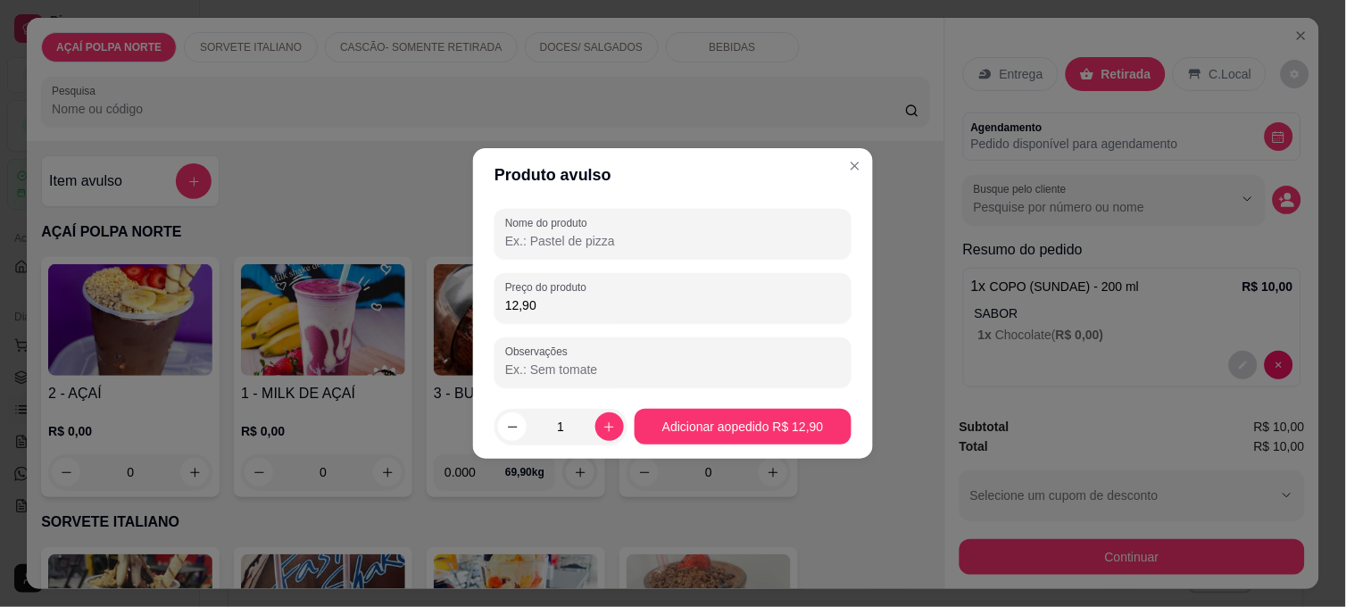
type input "12,90"
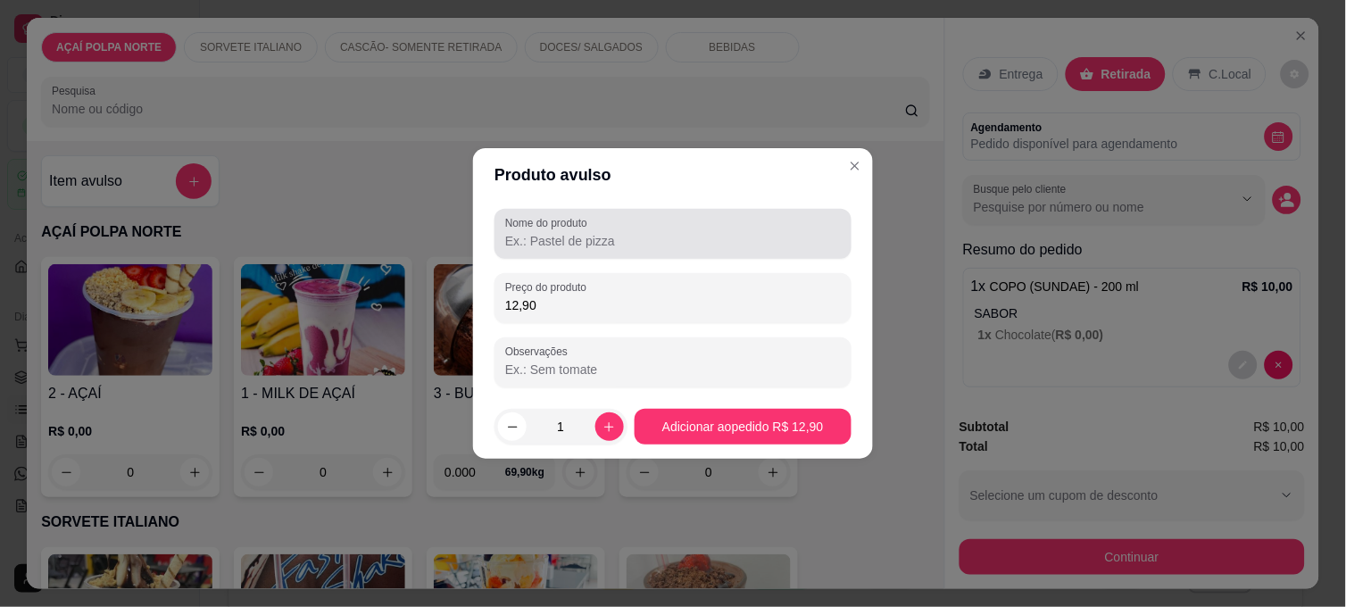
click at [680, 226] on div at bounding box center [673, 234] width 336 height 36
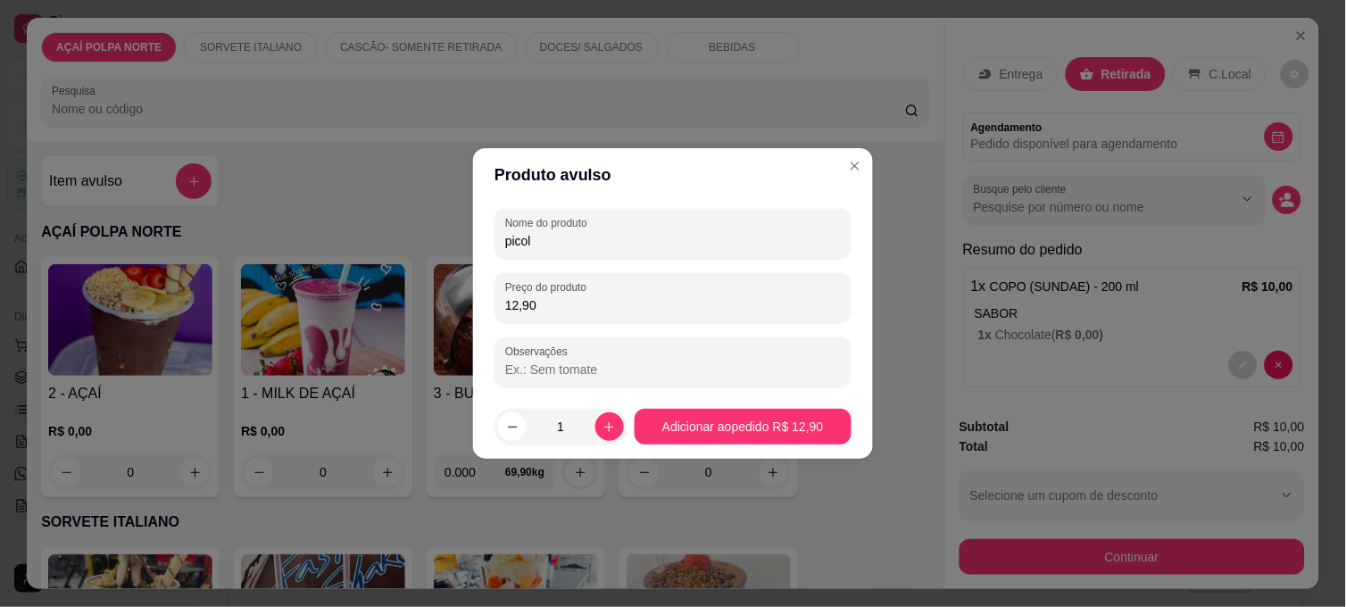
type input "picole"
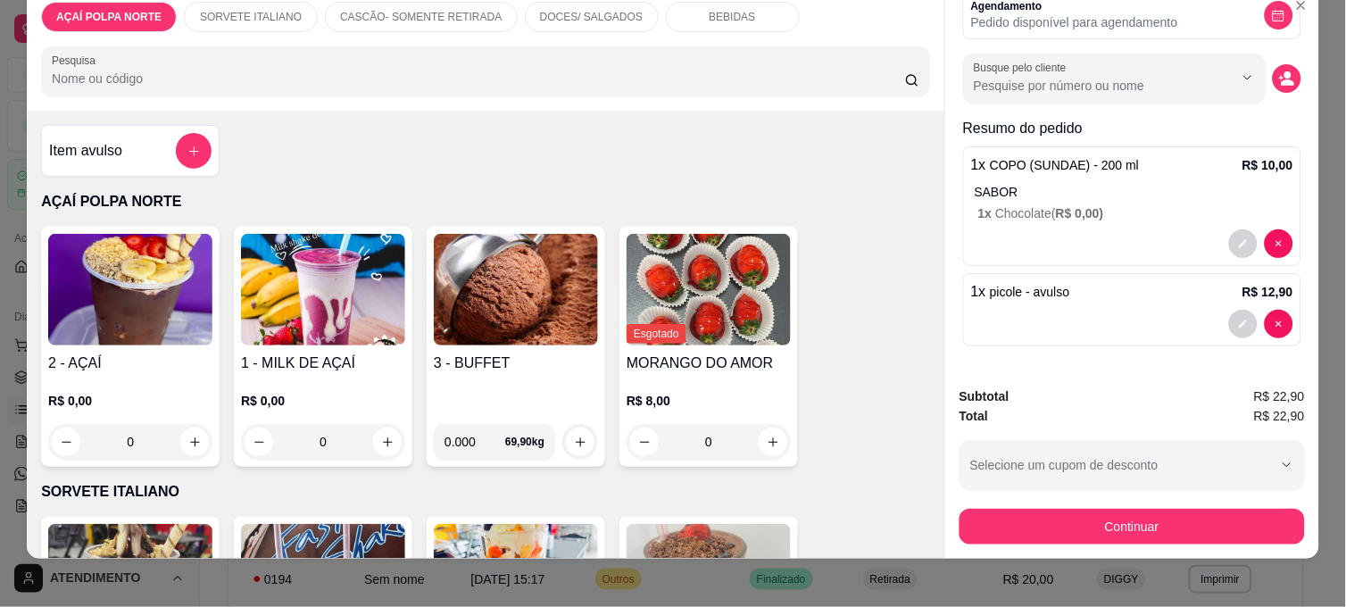
scroll to position [46, 0]
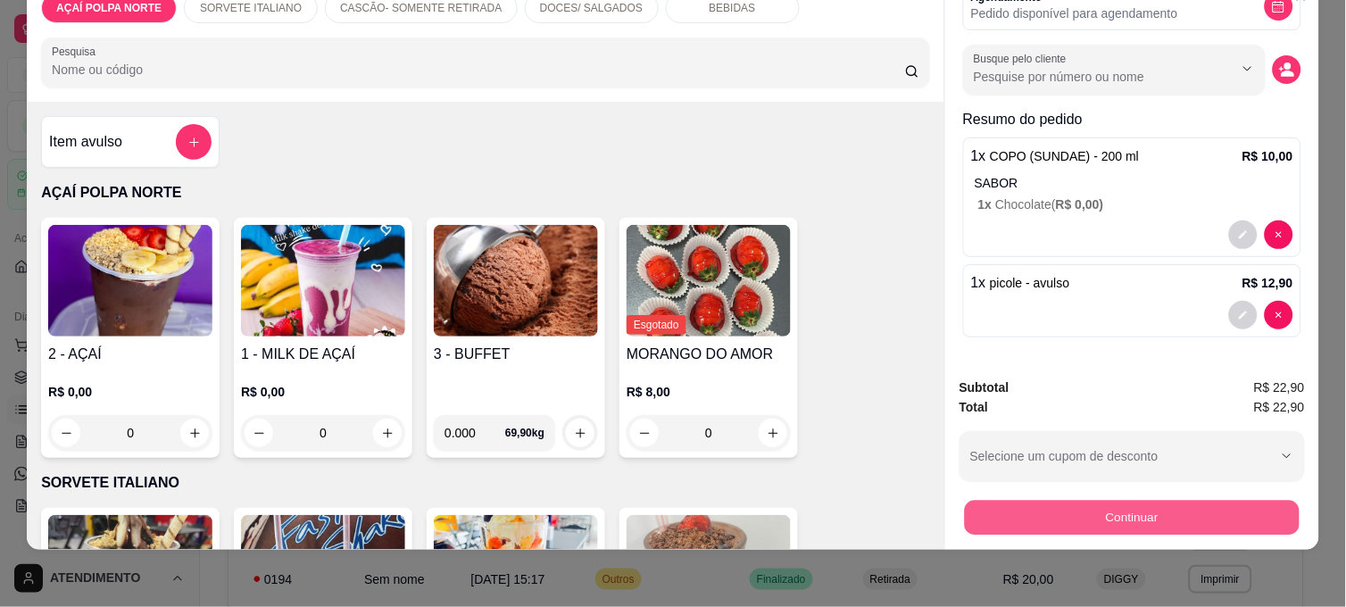
click at [1098, 500] on button "Continuar" at bounding box center [1132, 517] width 335 height 35
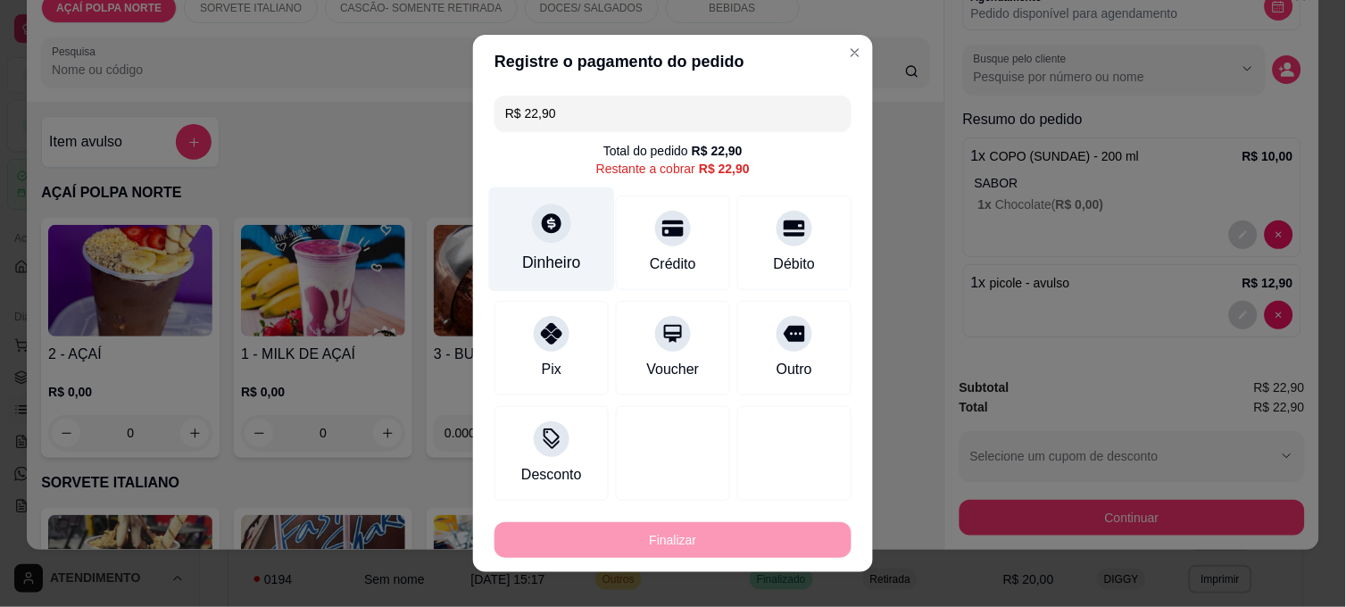
click at [576, 234] on div "Dinheiro" at bounding box center [552, 239] width 126 height 104
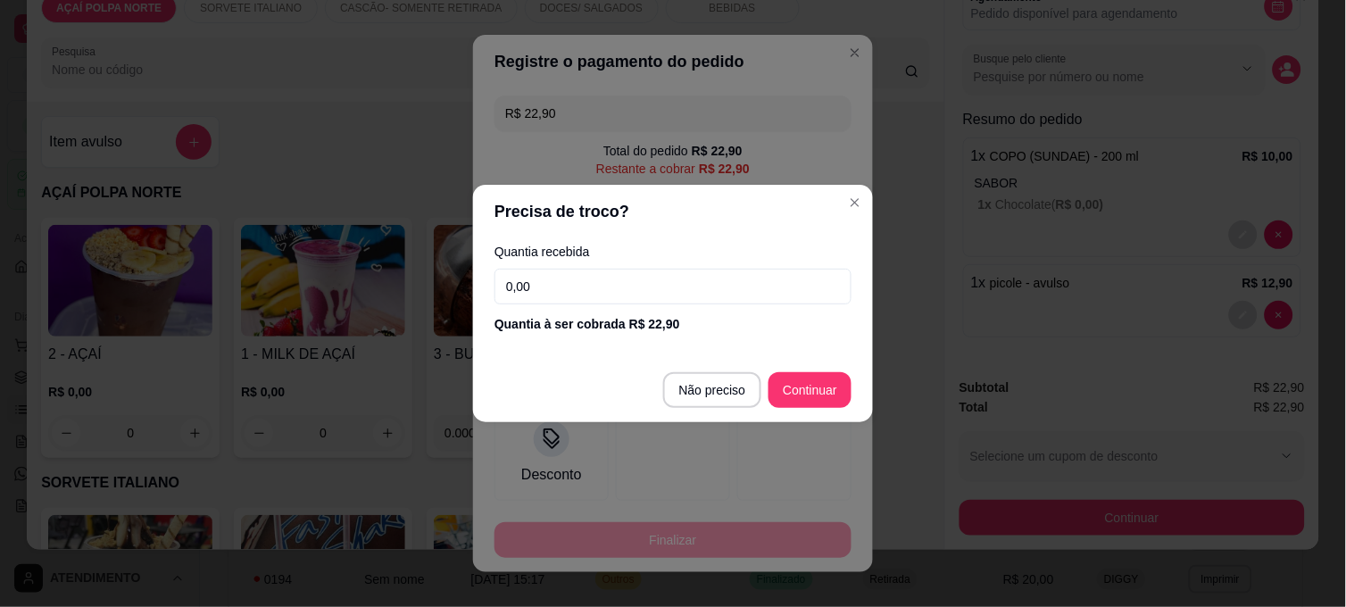
click at [592, 284] on input "0,00" at bounding box center [672, 287] width 357 height 36
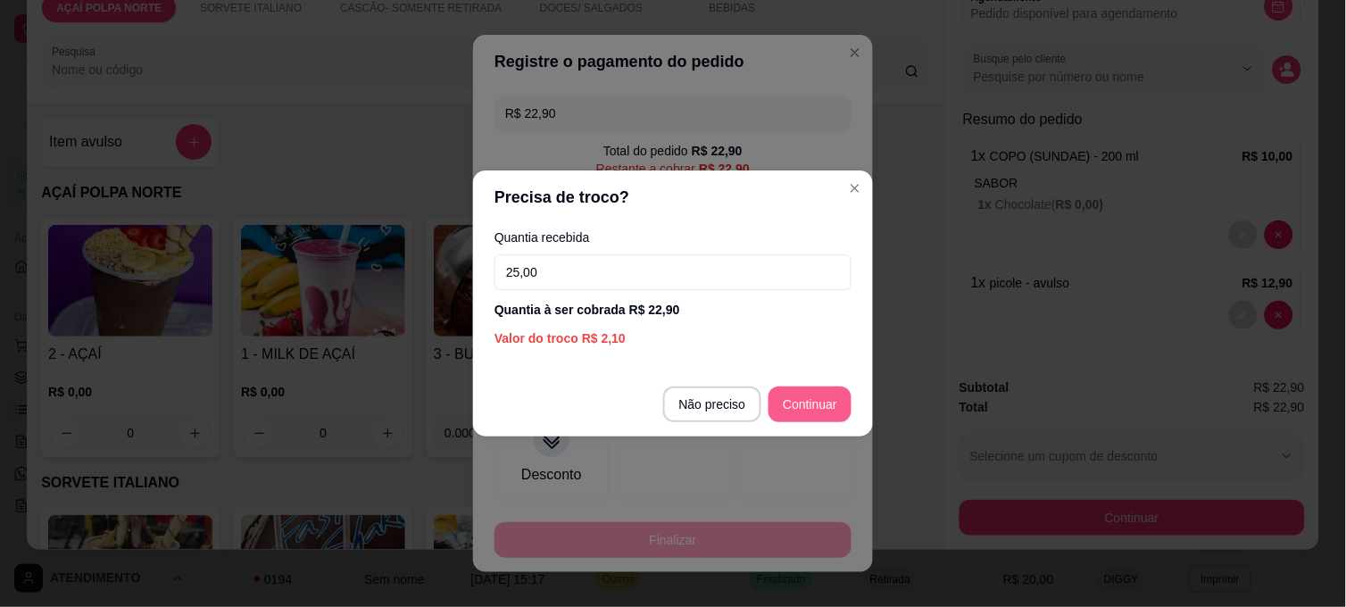
type input "25,00"
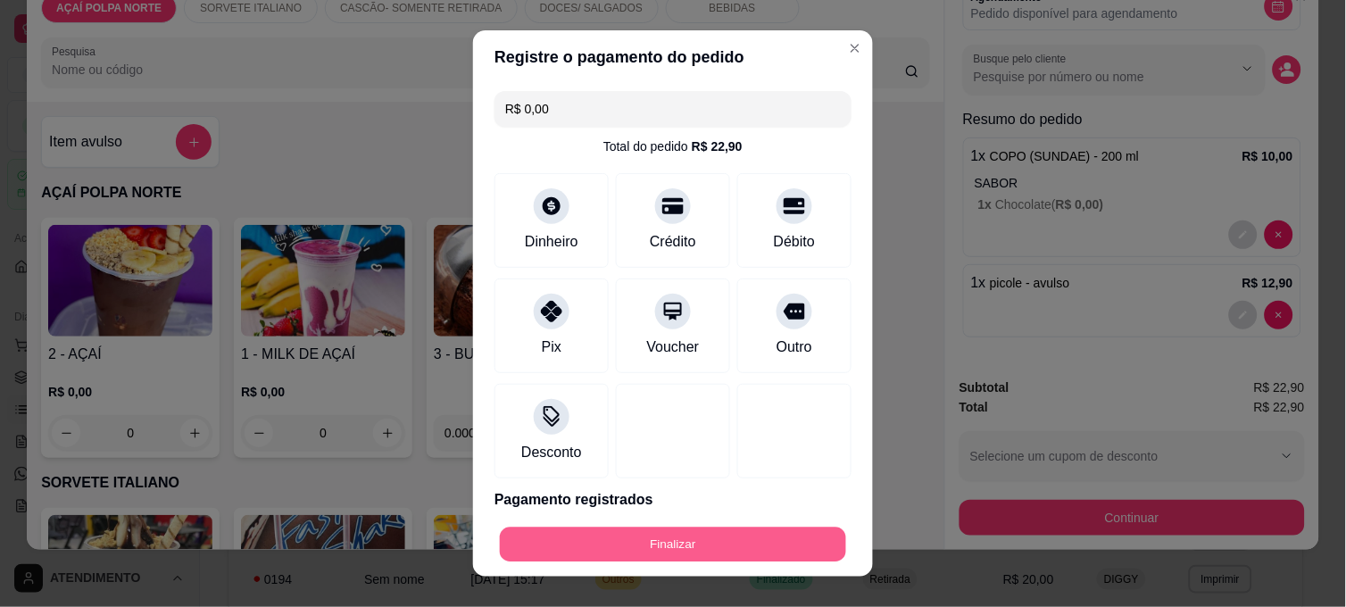
click at [799, 546] on button "Finalizar" at bounding box center [673, 544] width 346 height 35
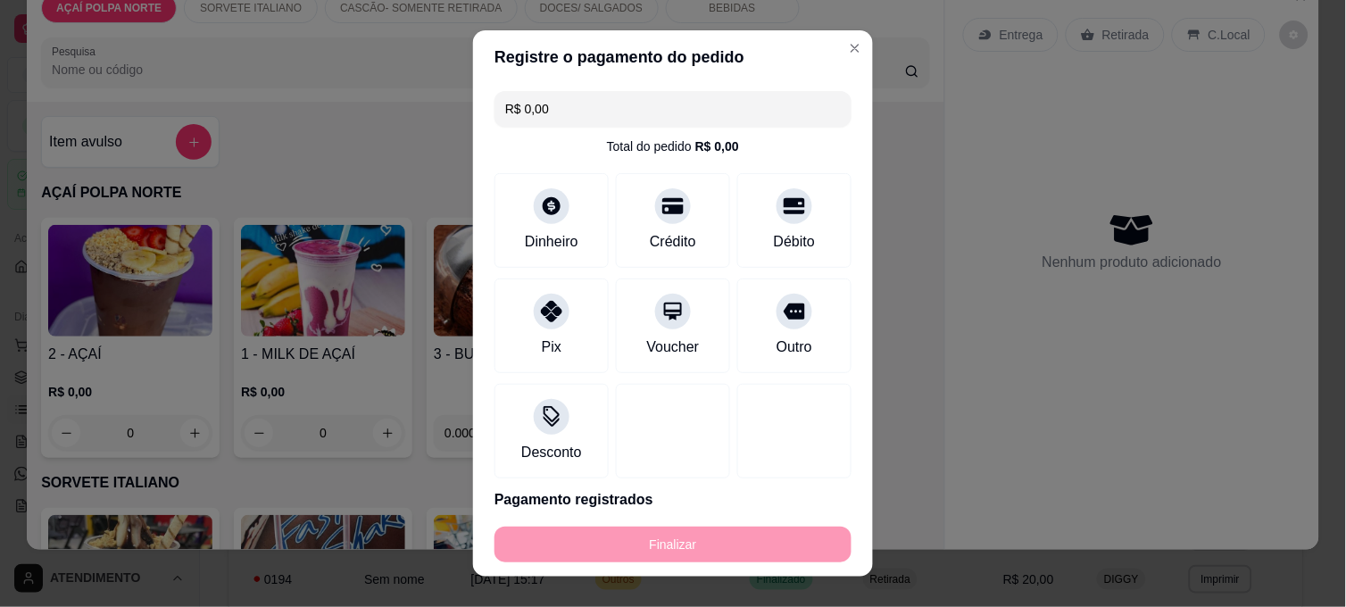
type input "-R$ 22,90"
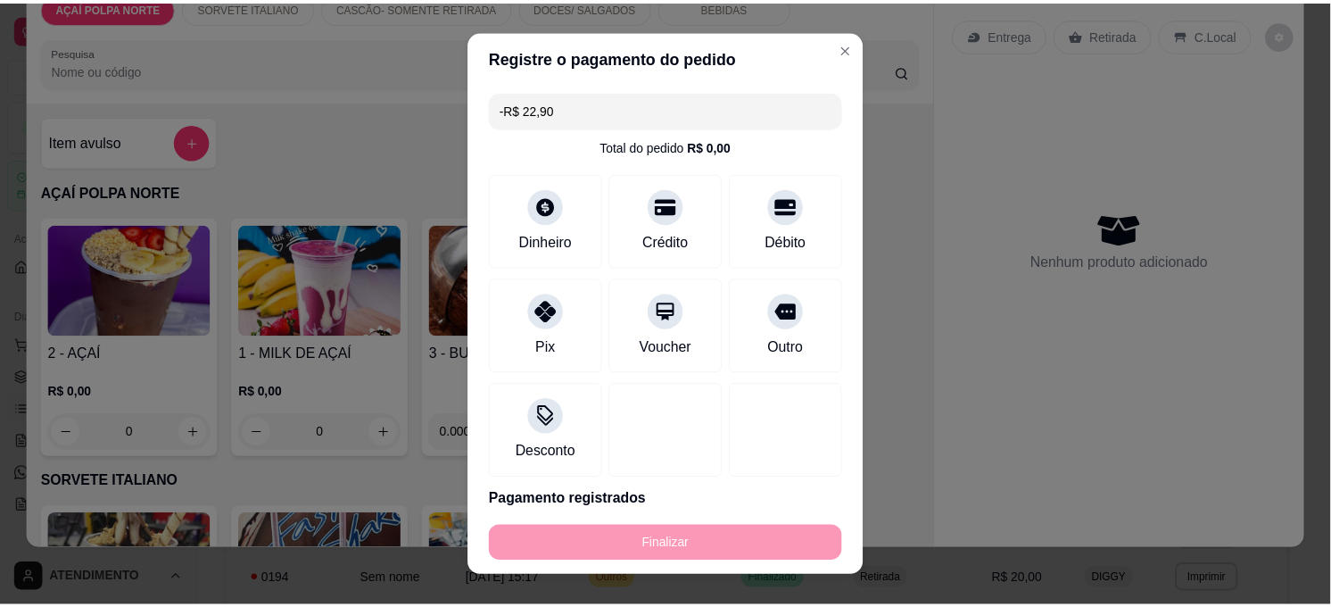
scroll to position [0, 0]
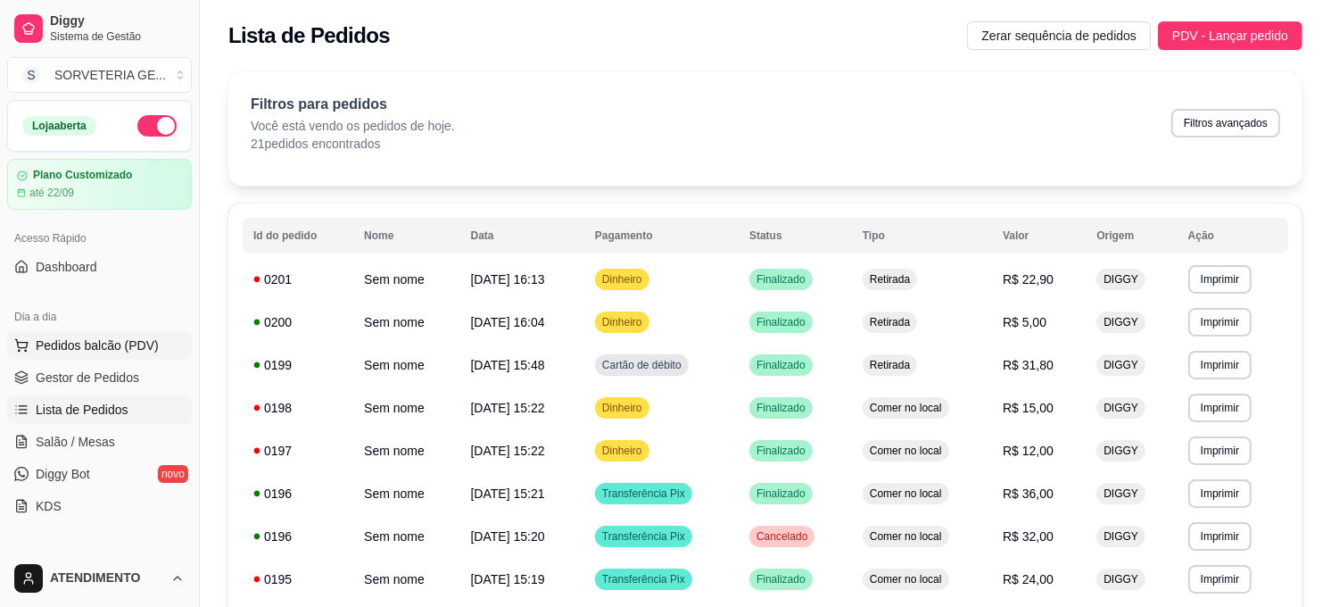
click at [141, 342] on span "Pedidos balcão (PDV)" at bounding box center [97, 345] width 123 height 18
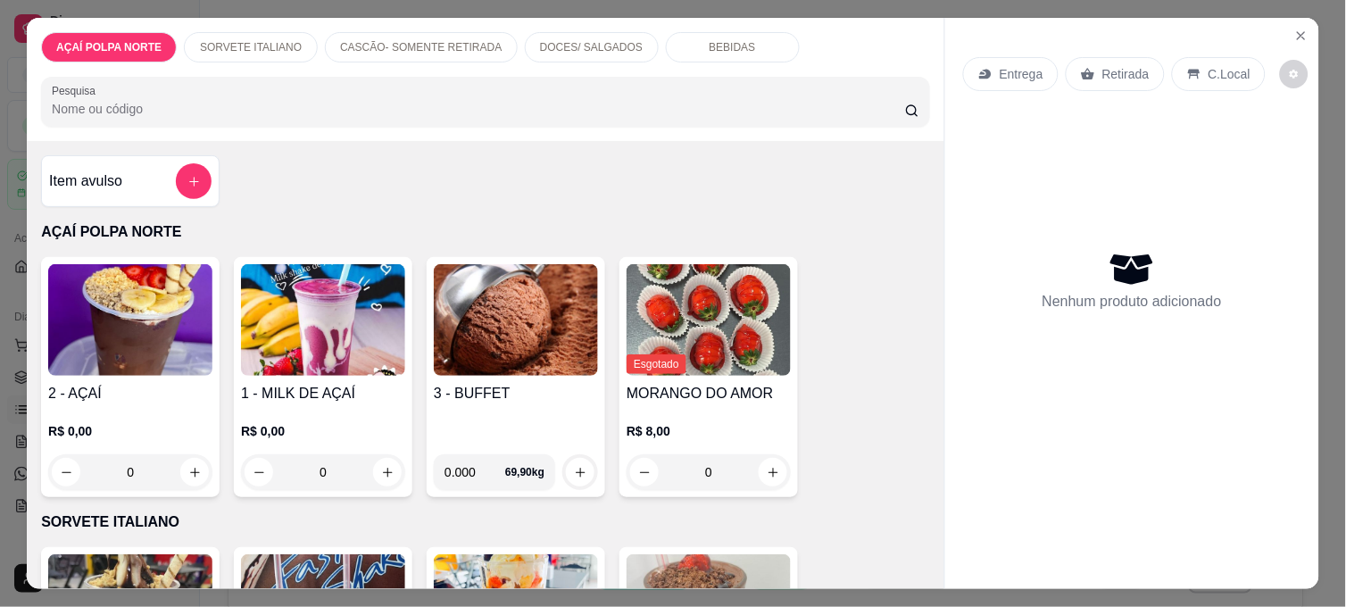
click at [159, 317] on img at bounding box center [130, 320] width 164 height 112
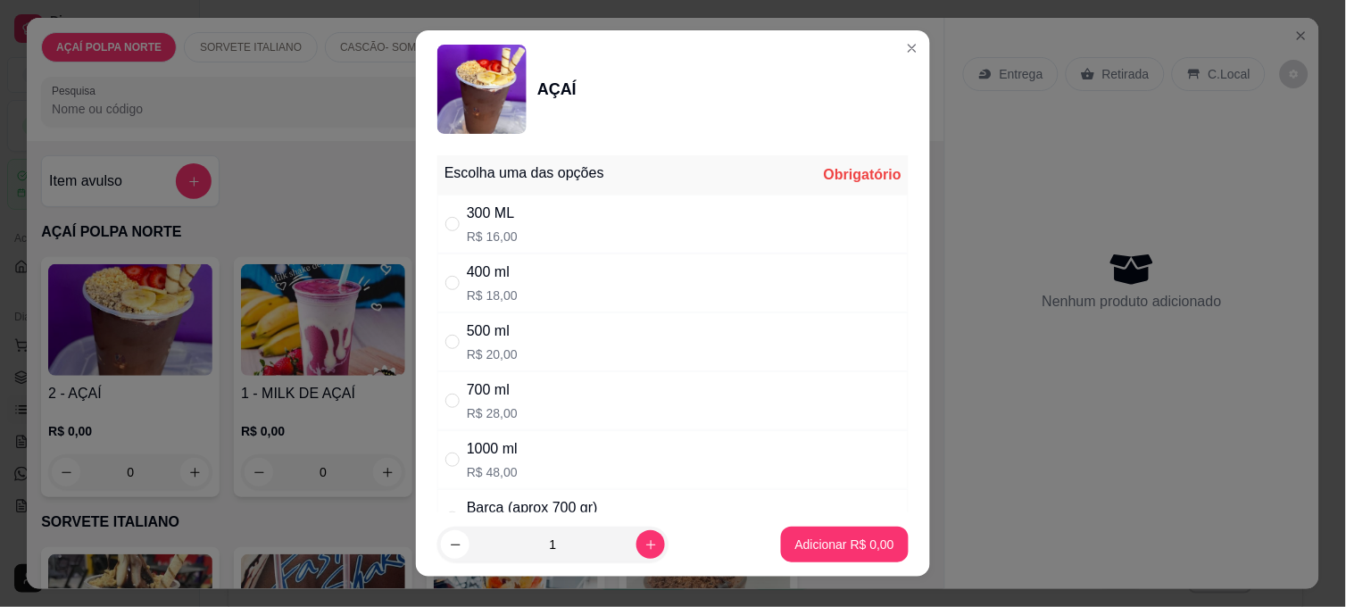
click at [518, 381] on div "700 ml R$ 28,00" at bounding box center [672, 400] width 471 height 59
radio input "true"
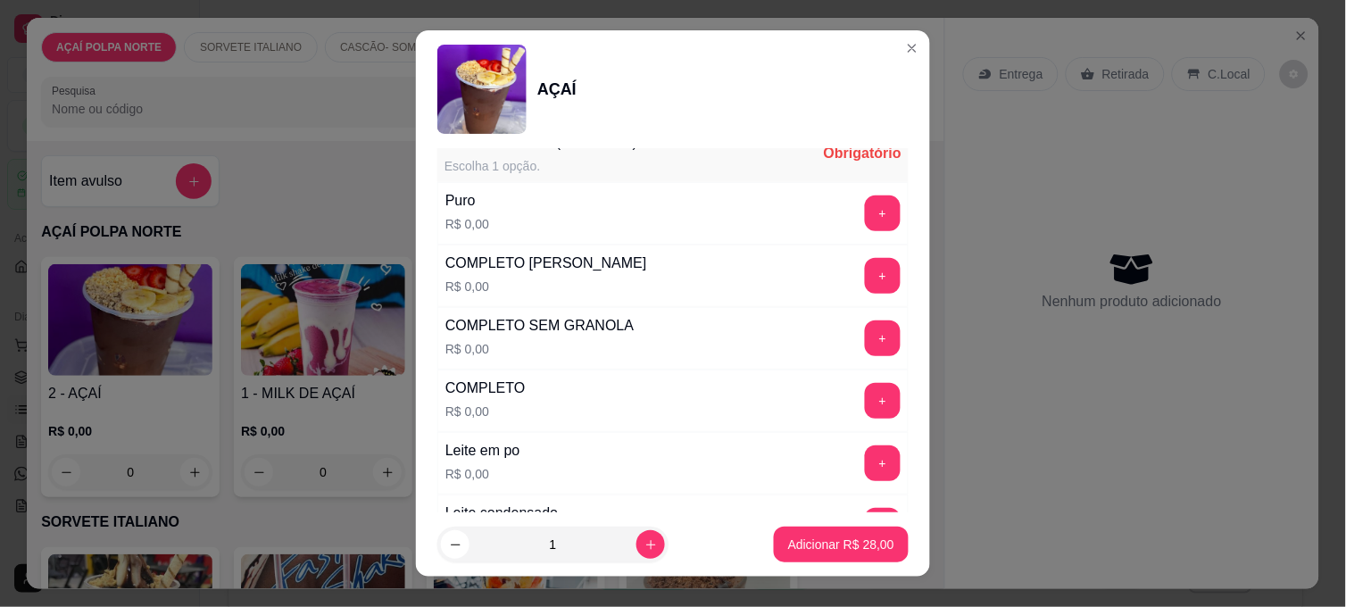
scroll to position [495, 0]
click at [865, 399] on button "+" at bounding box center [883, 400] width 36 height 36
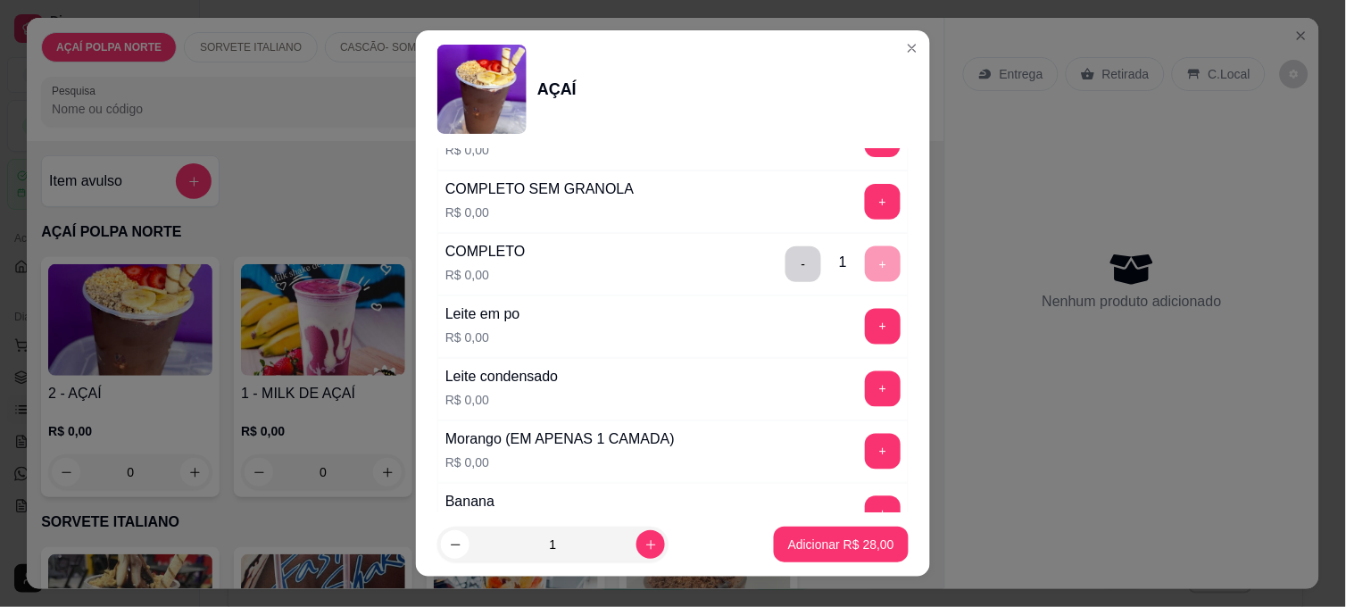
scroll to position [693, 0]
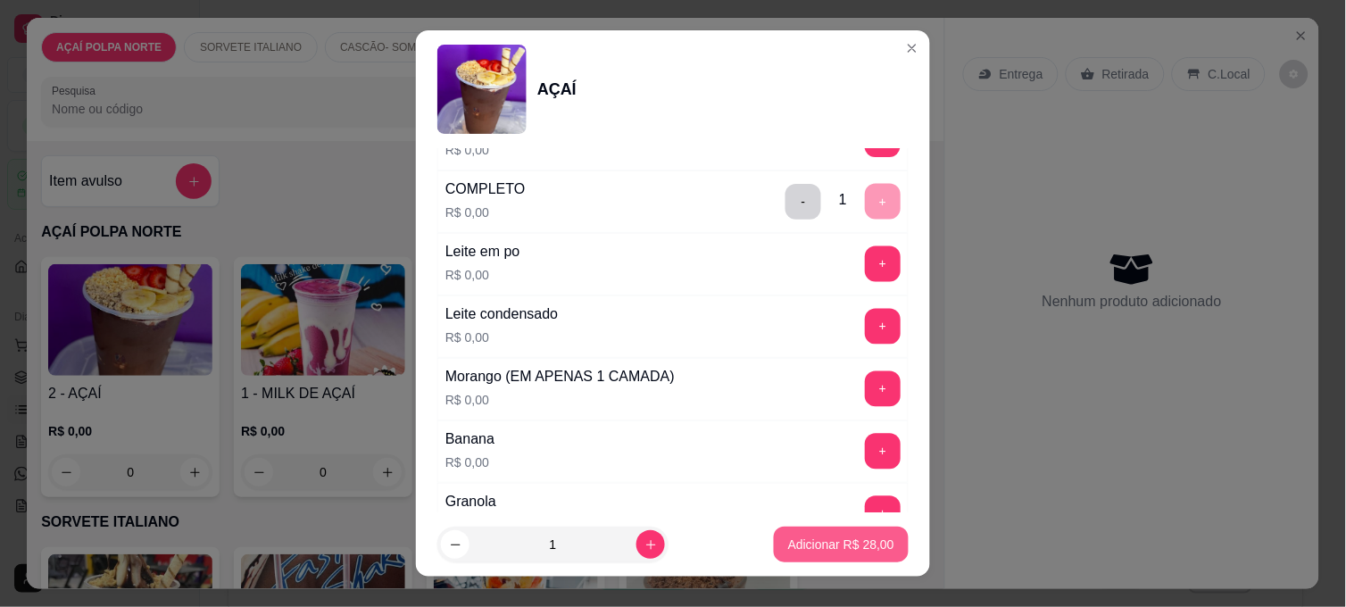
click at [801, 543] on p "Adicionar R$ 28,00" at bounding box center [841, 544] width 106 height 18
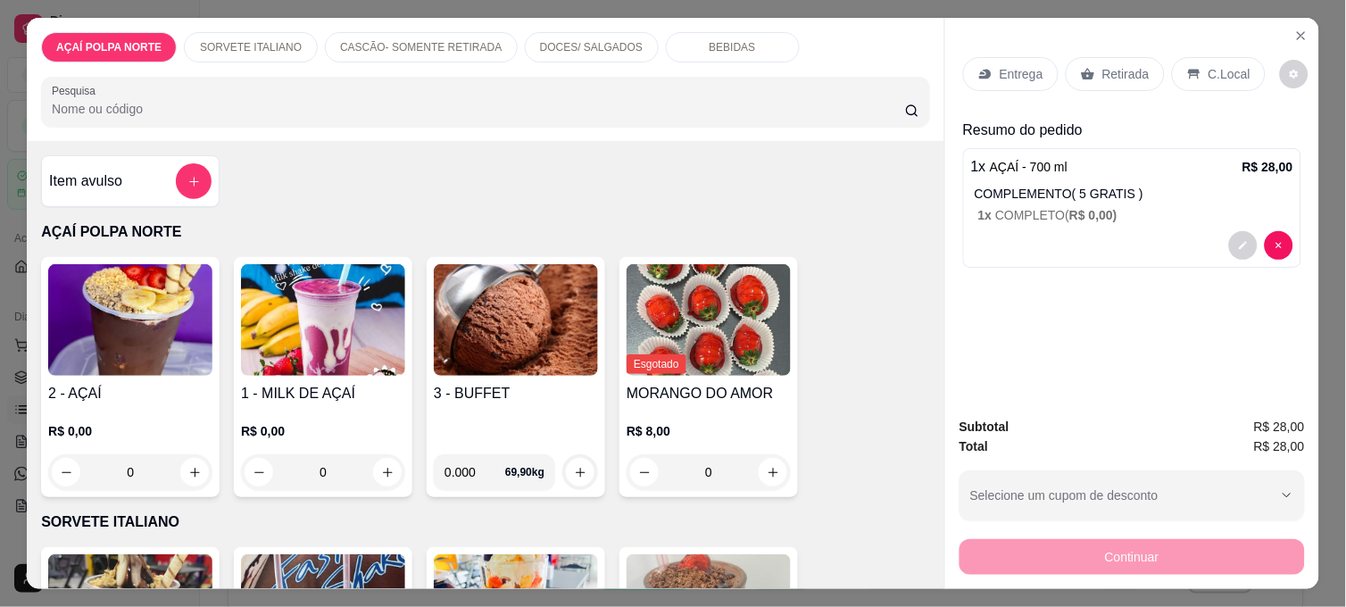
click at [1126, 69] on p "Retirada" at bounding box center [1125, 74] width 47 height 18
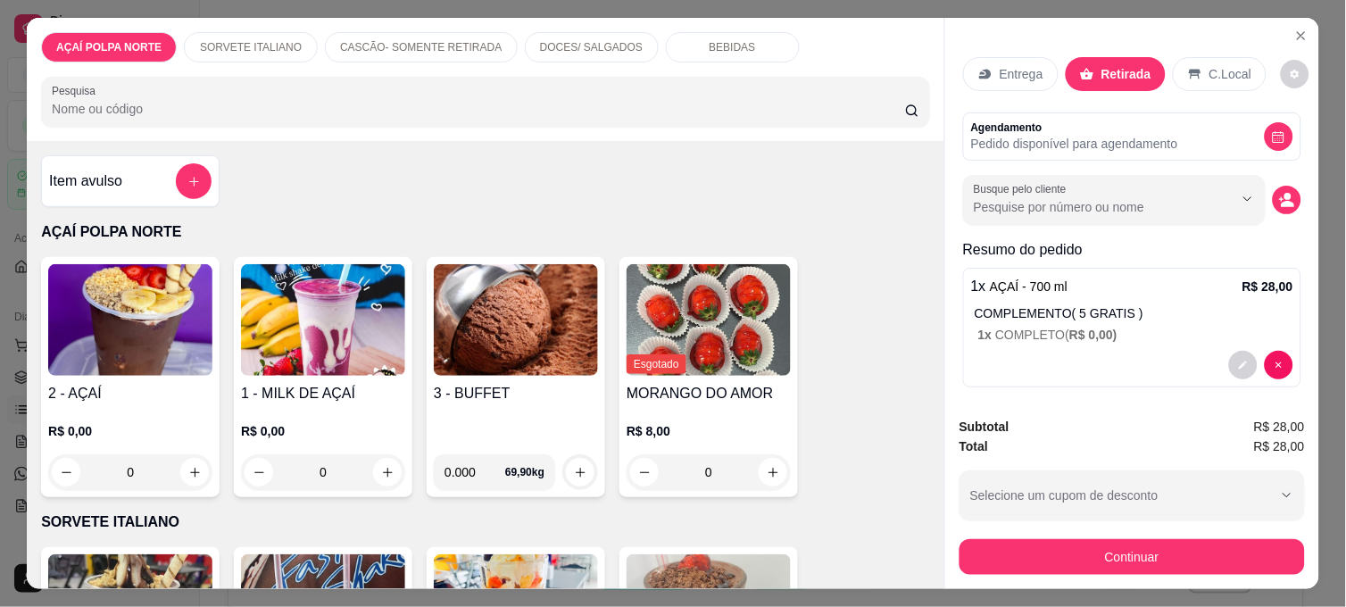
click at [1024, 573] on div "Subtotal R$ 28,00 Total R$ 28,00 Selecione um cupom de desconto Selecione um cu…" at bounding box center [1132, 495] width 374 height 186
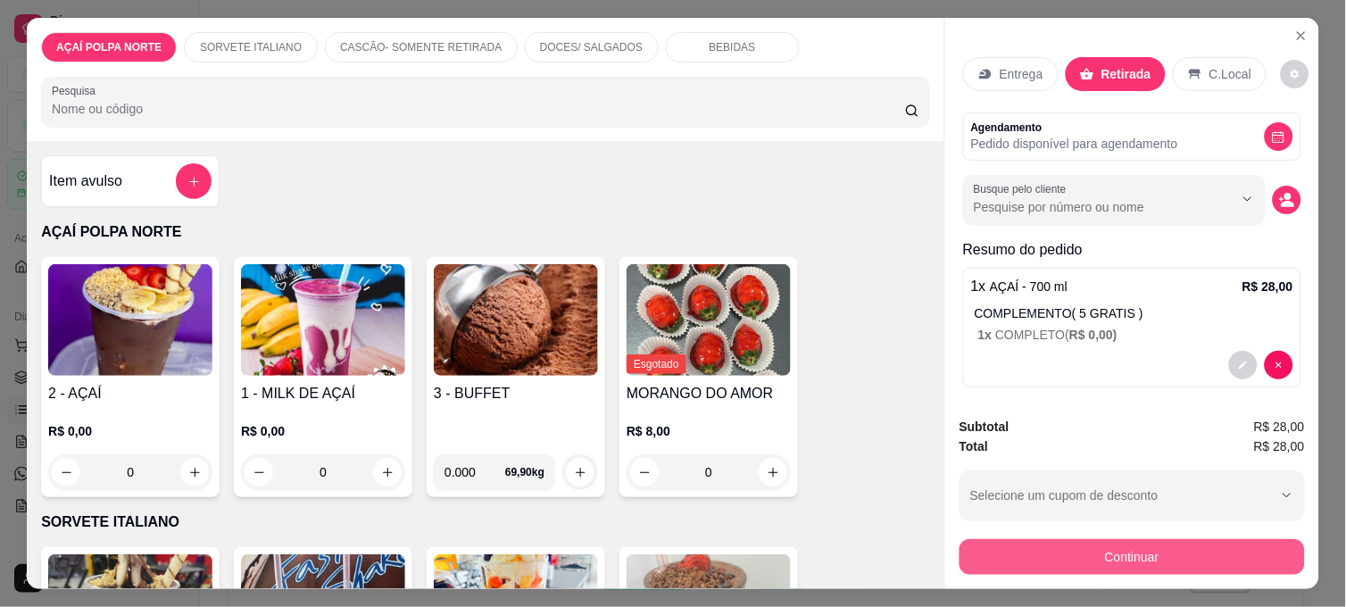
click at [1024, 562] on button "Continuar" at bounding box center [1131, 557] width 345 height 36
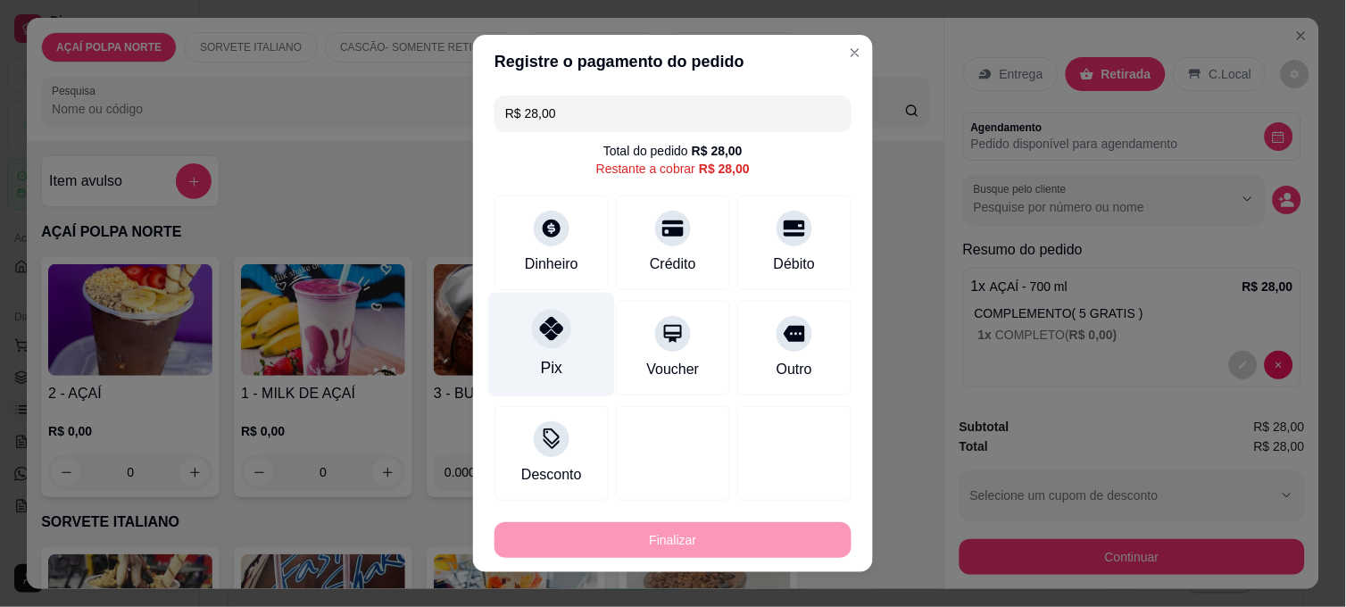
drag, startPoint x: 537, startPoint y: 342, endPoint x: 560, endPoint y: 341, distance: 23.2
click at [538, 342] on div at bounding box center [551, 328] width 39 height 39
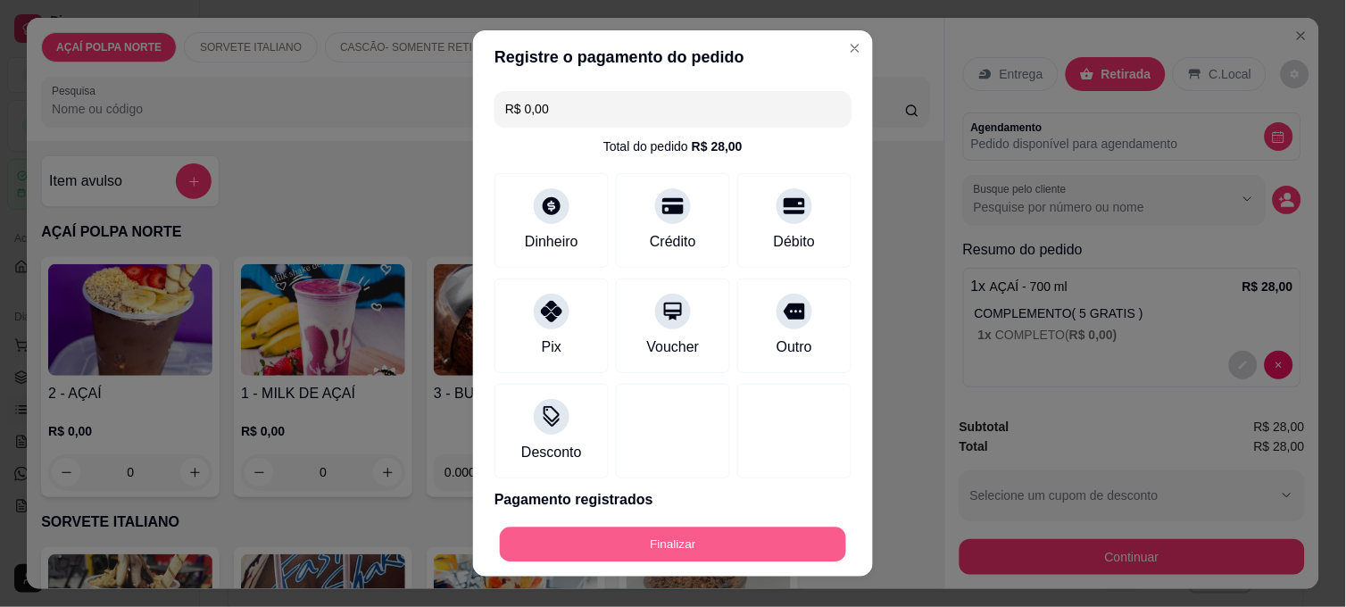
click at [675, 541] on button "Finalizar" at bounding box center [673, 544] width 346 height 35
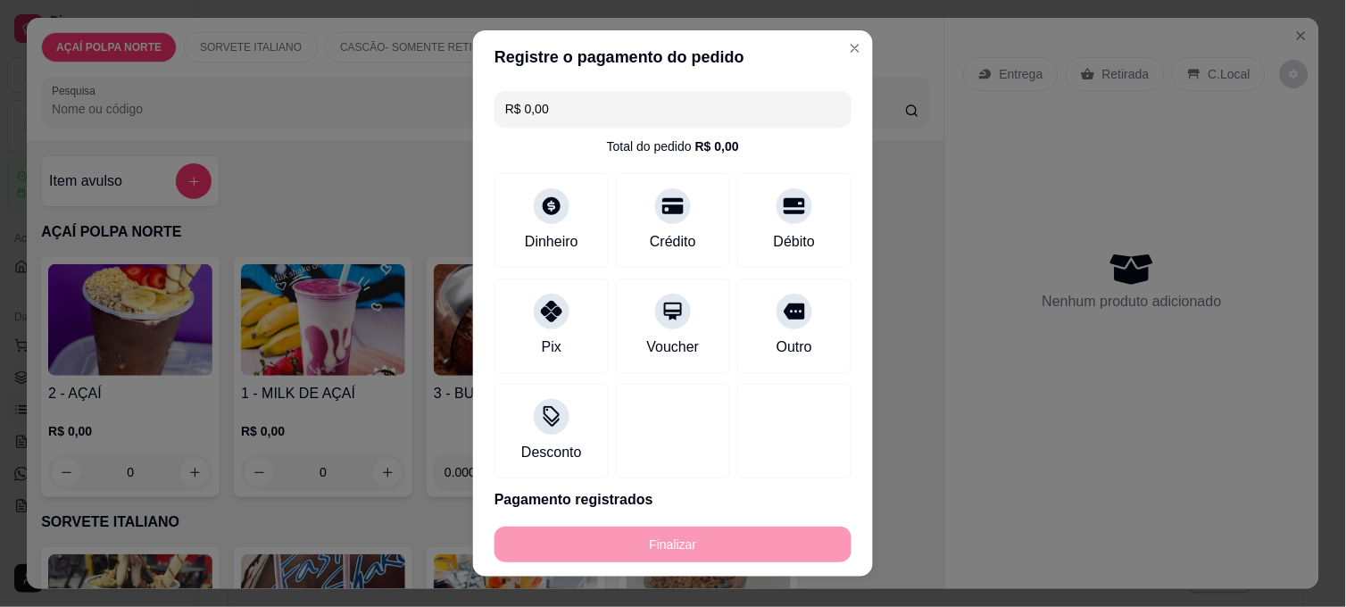
type input "-R$ 28,00"
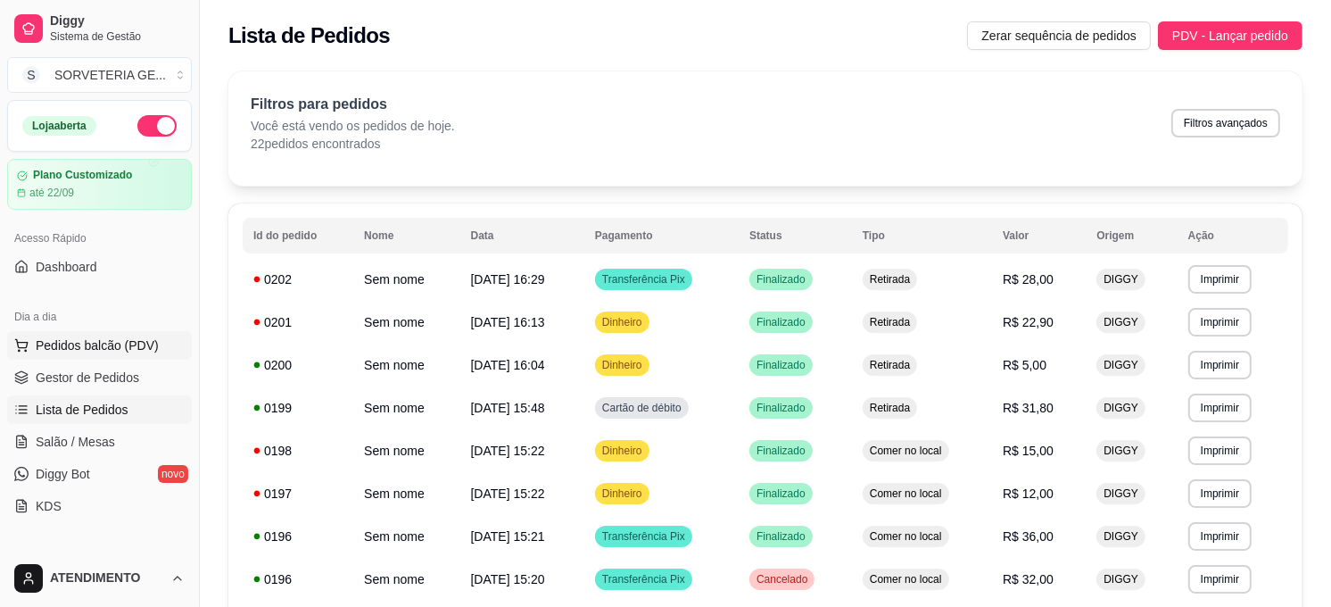
click at [145, 336] on span "Pedidos balcão (PDV)" at bounding box center [97, 345] width 123 height 18
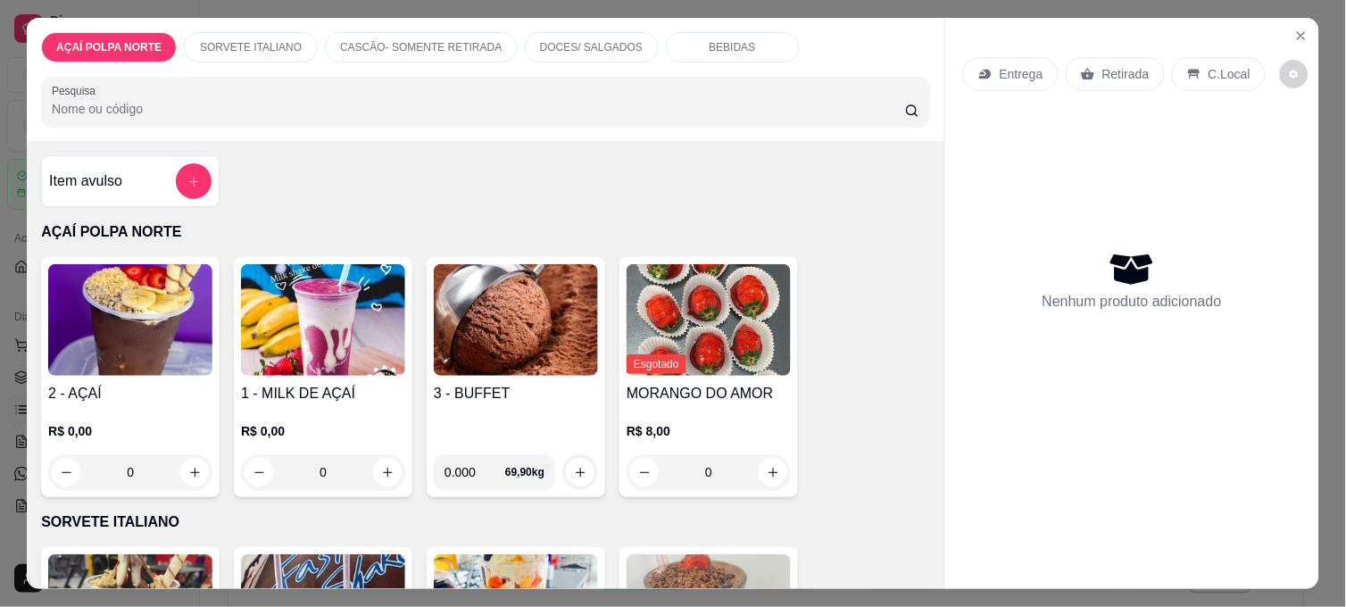
click at [165, 394] on h4 "2 - AÇAÍ" at bounding box center [130, 393] width 164 height 21
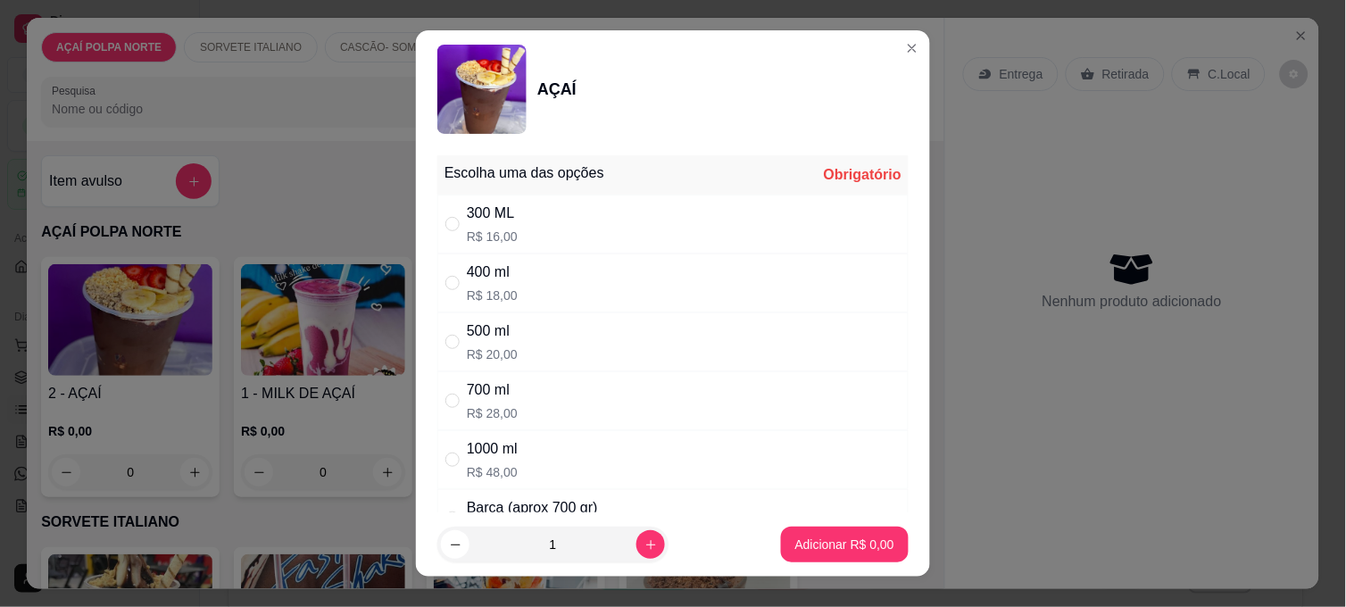
click at [493, 328] on div "500 ml" at bounding box center [492, 330] width 51 height 21
radio input "true"
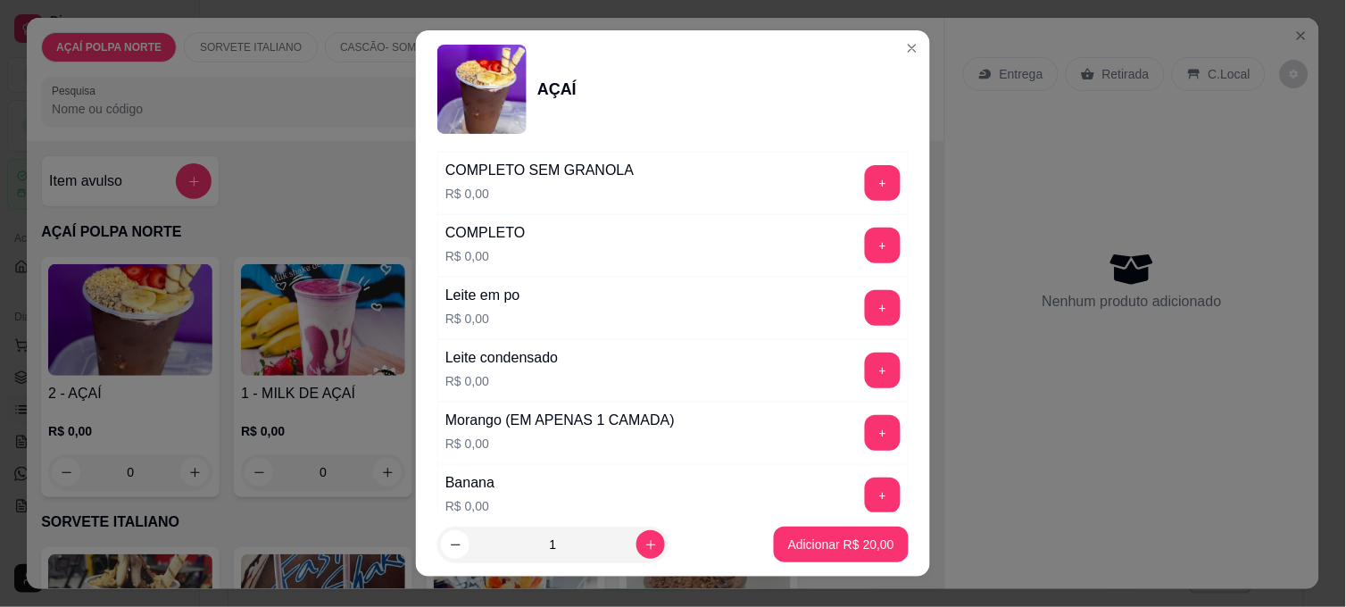
scroll to position [693, 0]
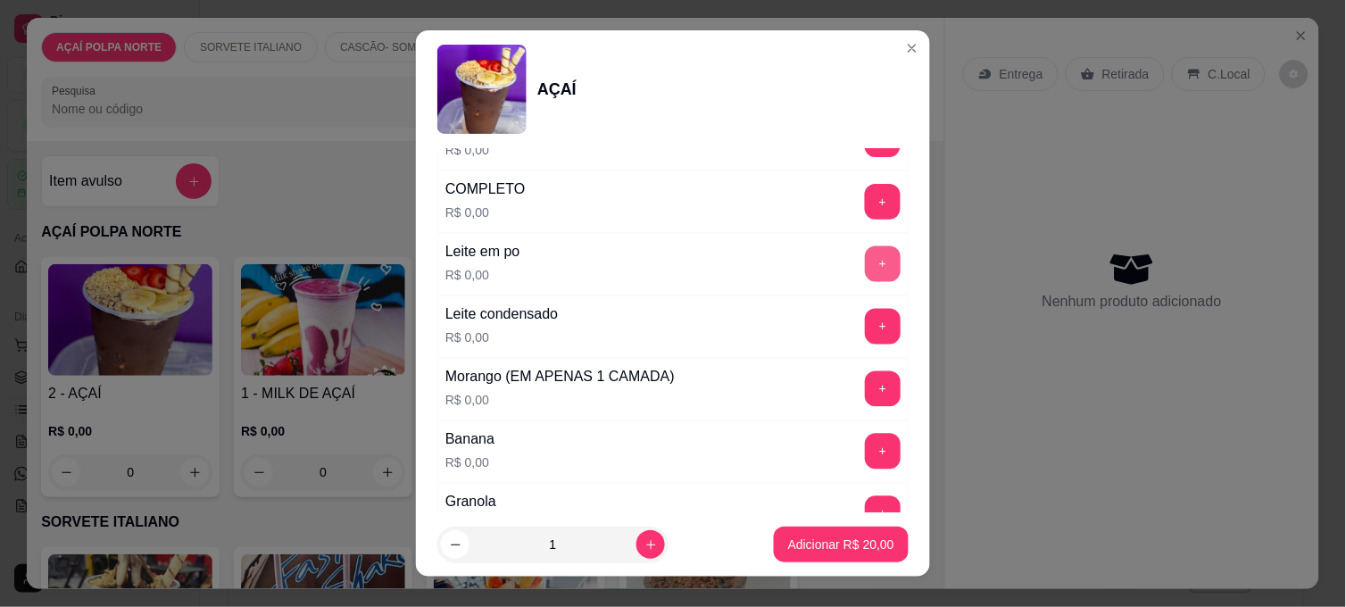
click at [865, 261] on button "+" at bounding box center [883, 264] width 36 height 36
click at [785, 269] on button "-" at bounding box center [803, 264] width 36 height 36
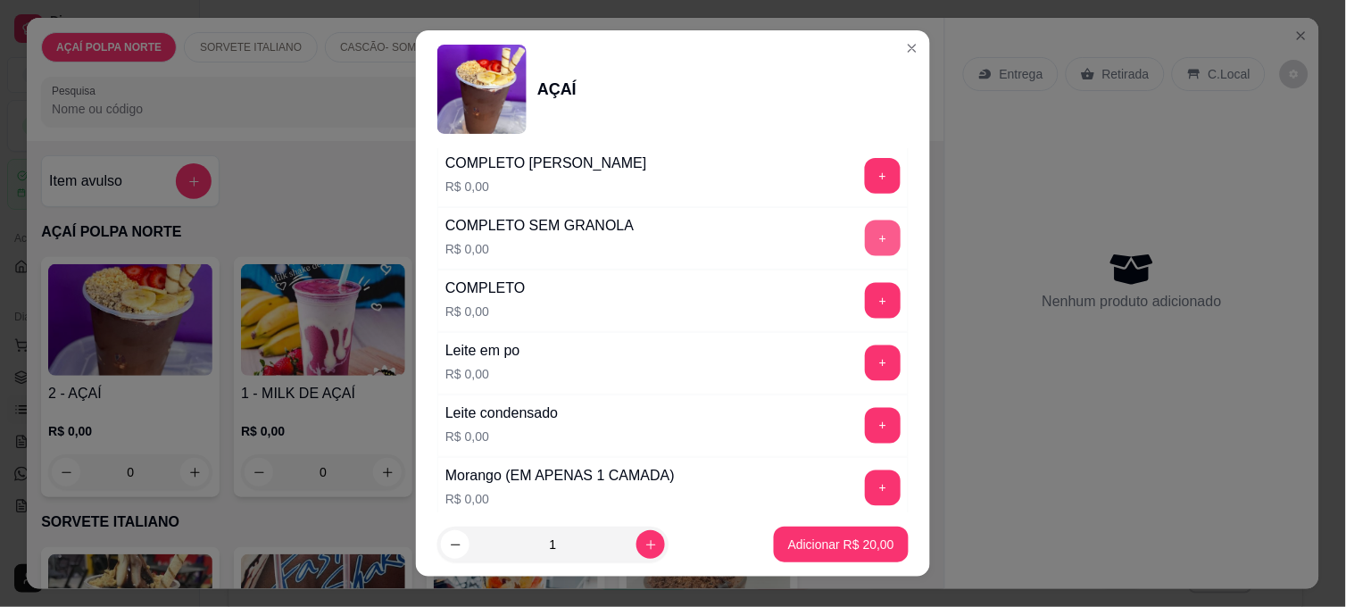
click at [865, 238] on button "+" at bounding box center [883, 238] width 36 height 36
click at [858, 538] on p "Adicionar R$ 20,00" at bounding box center [841, 544] width 106 height 18
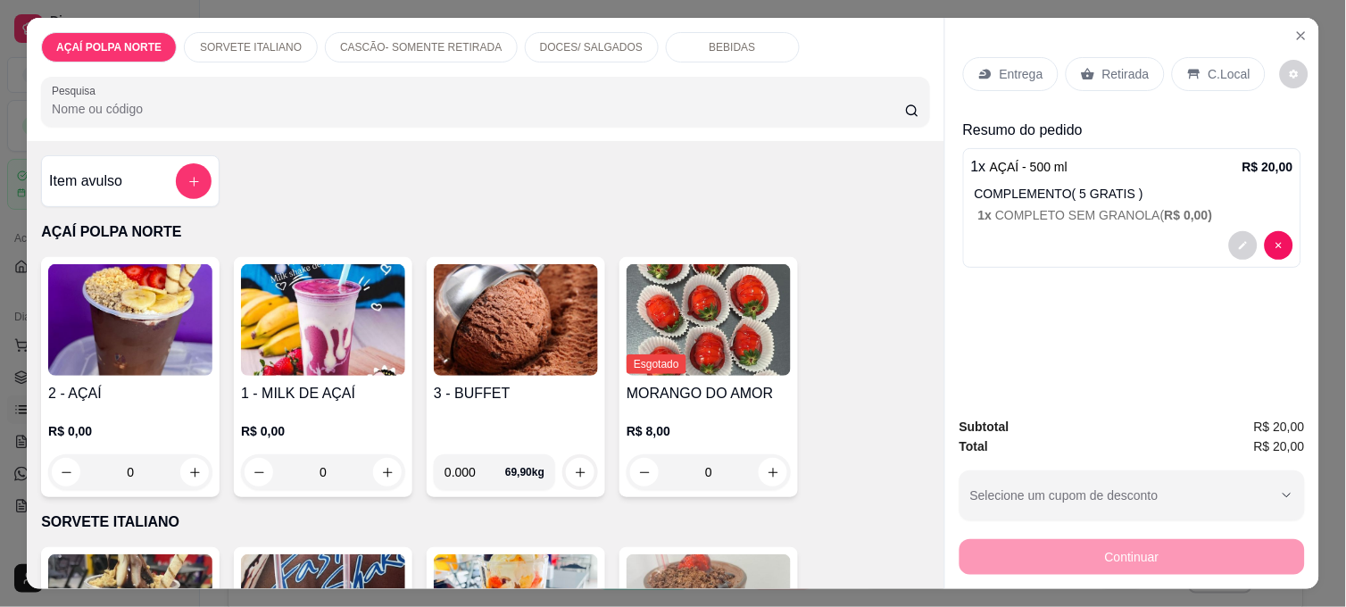
click at [111, 362] on img at bounding box center [130, 320] width 164 height 112
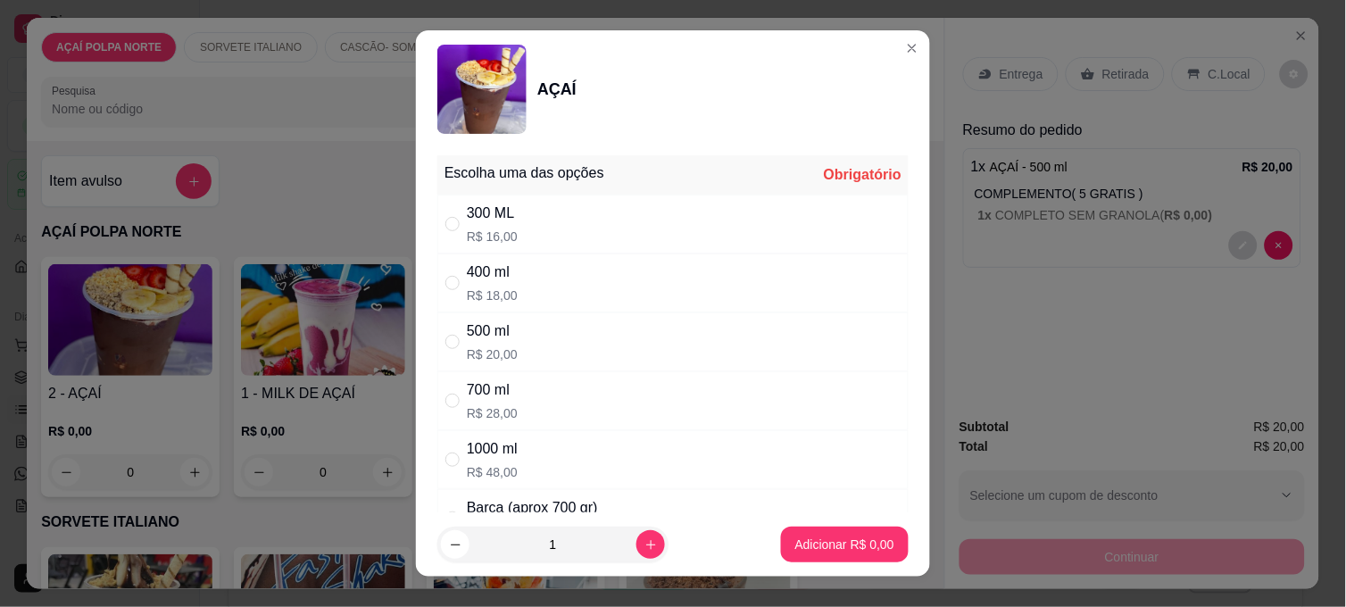
click at [519, 269] on div "400 ml R$ 18,00" at bounding box center [672, 282] width 471 height 59
radio input "true"
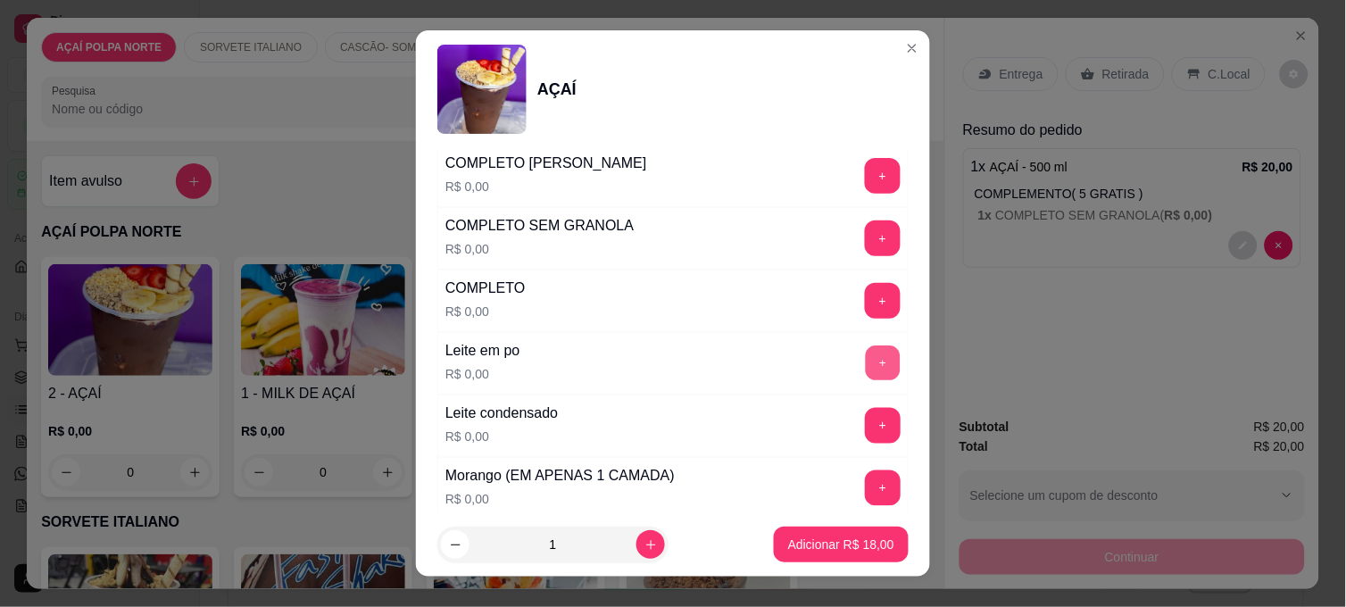
click at [866, 366] on button "+" at bounding box center [883, 363] width 35 height 35
click at [866, 428] on button "+" at bounding box center [883, 426] width 35 height 35
click at [866, 487] on button "+" at bounding box center [883, 488] width 35 height 35
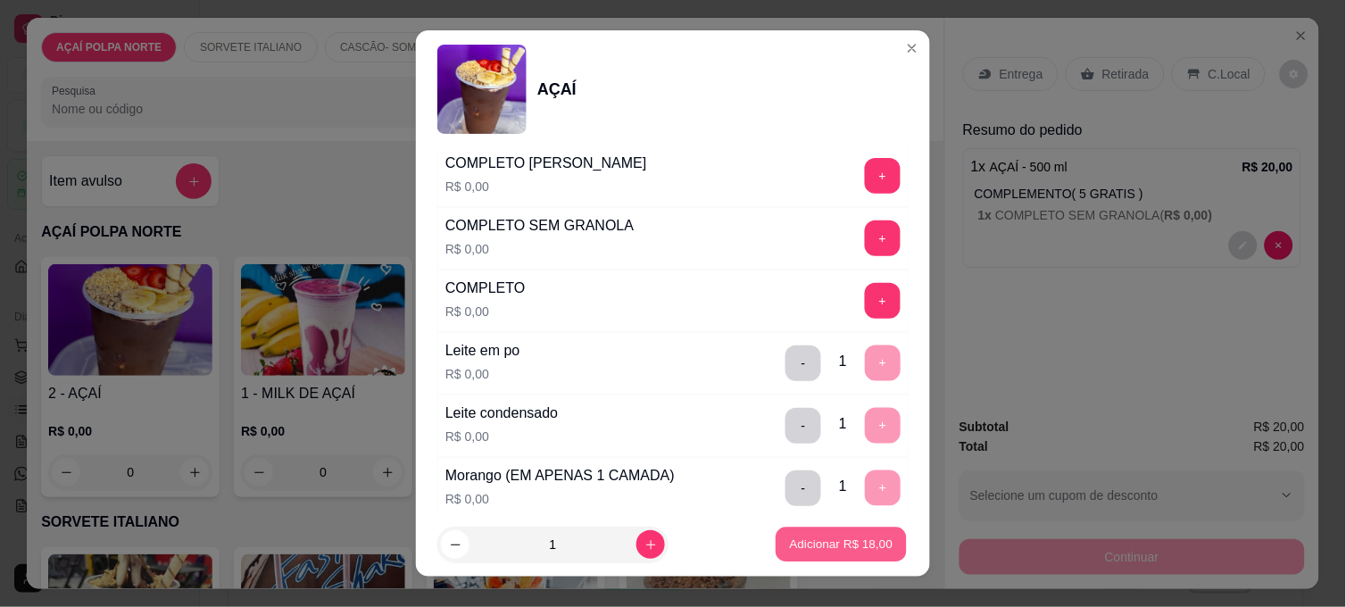
click at [849, 542] on p "Adicionar R$ 18,00" at bounding box center [842, 543] width 104 height 17
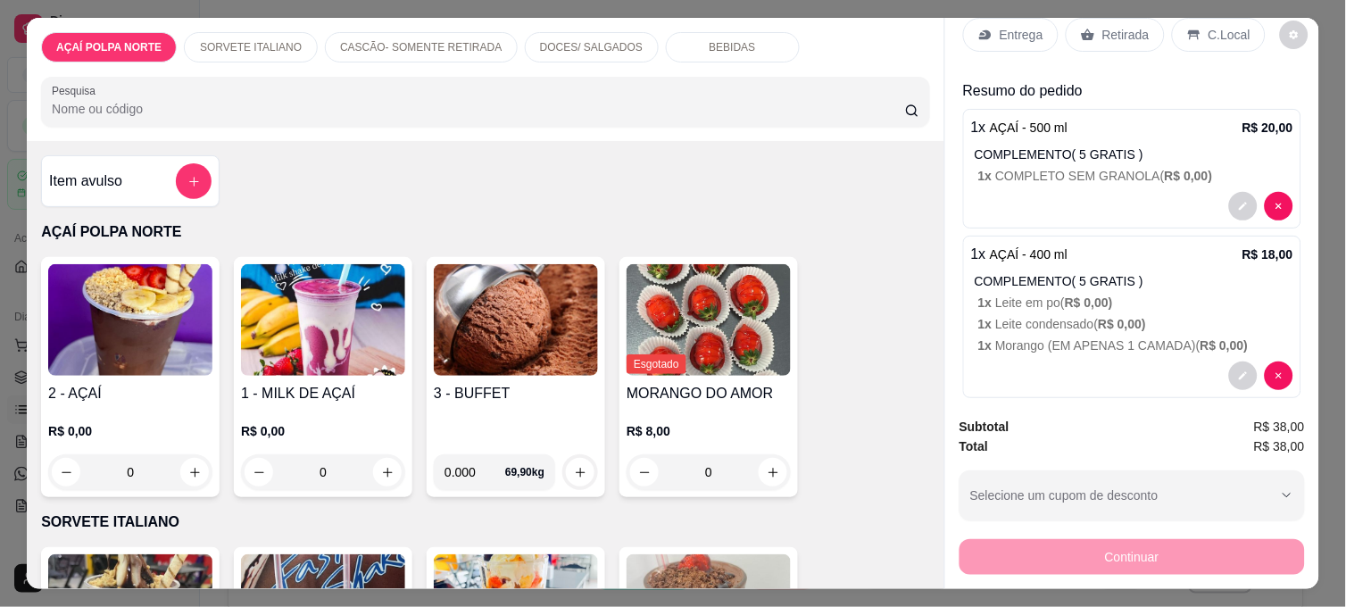
scroll to position [60, 0]
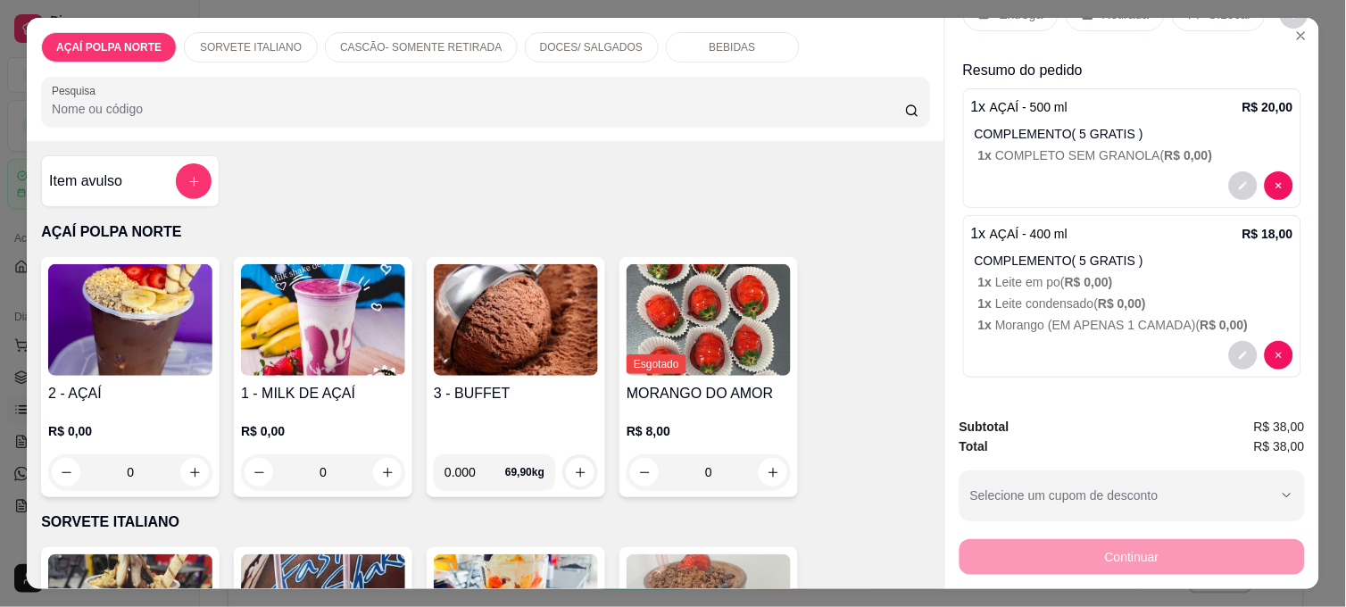
click at [1231, 359] on div at bounding box center [1261, 355] width 64 height 29
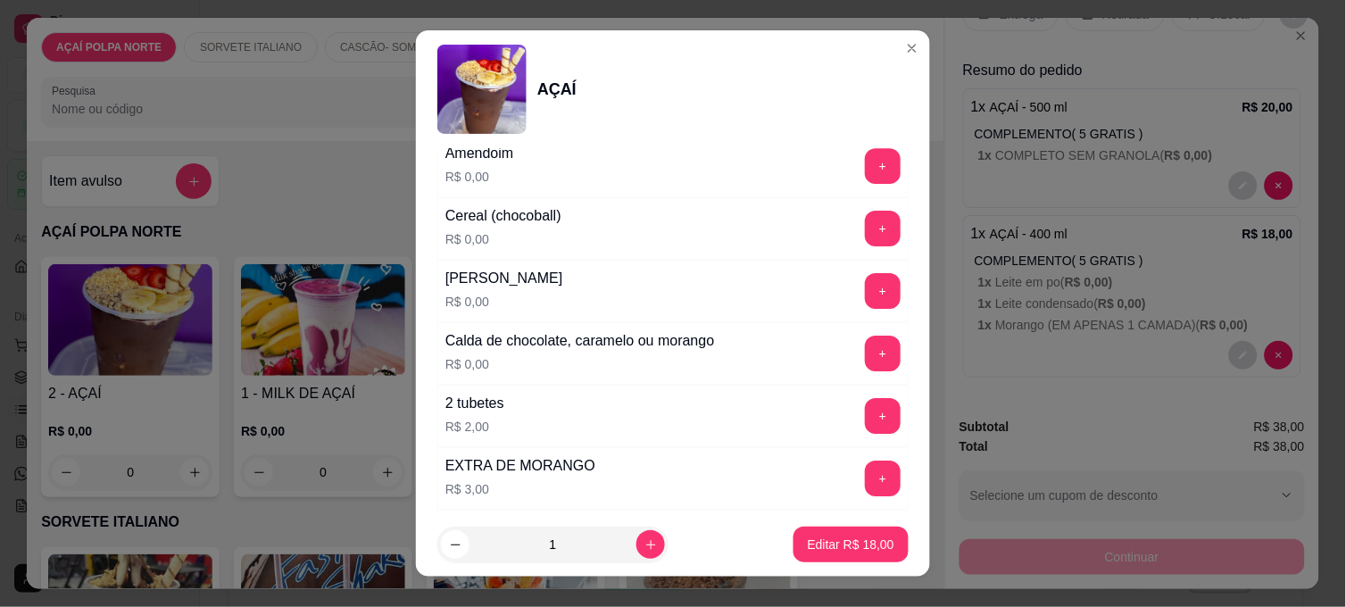
scroll to position [1388, 0]
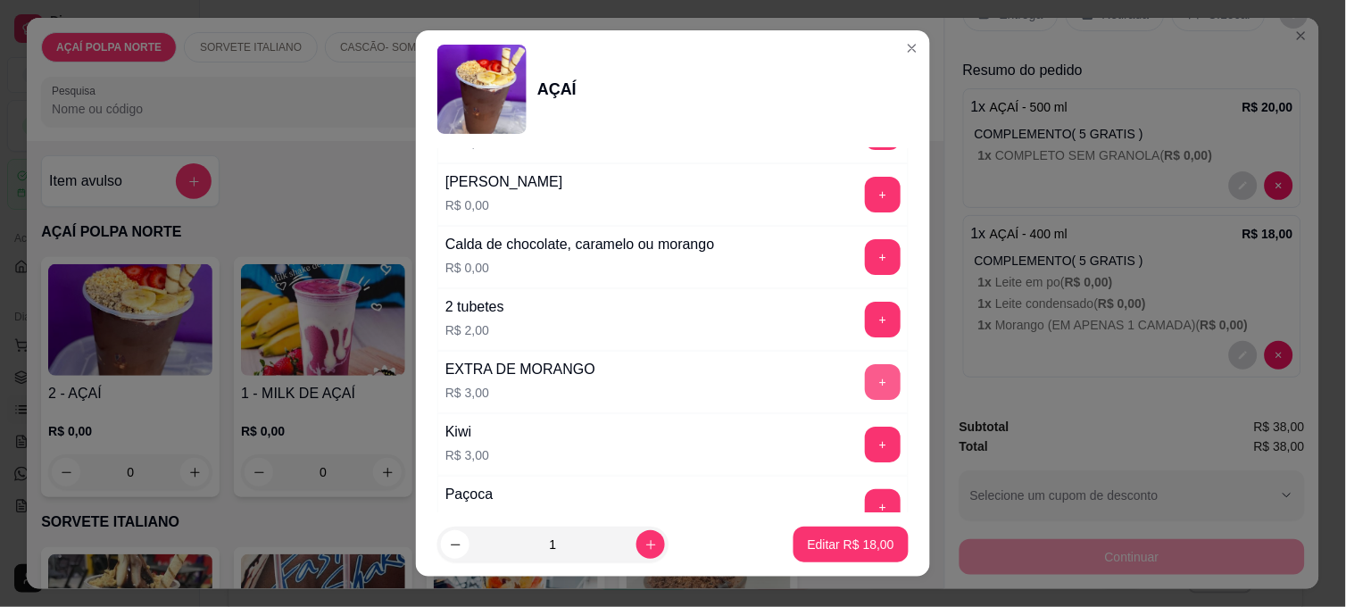
click at [865, 394] on button "+" at bounding box center [883, 382] width 36 height 36
click at [868, 546] on p "Editar R$ 21,00" at bounding box center [850, 543] width 84 height 17
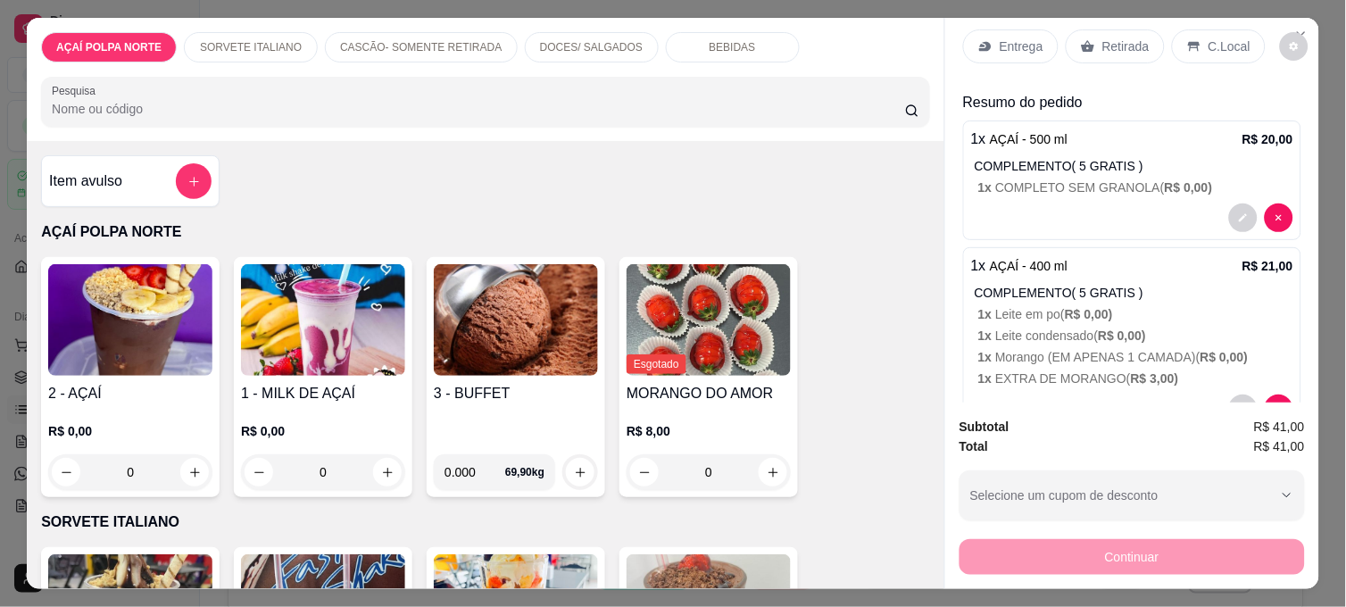
scroll to position [0, 0]
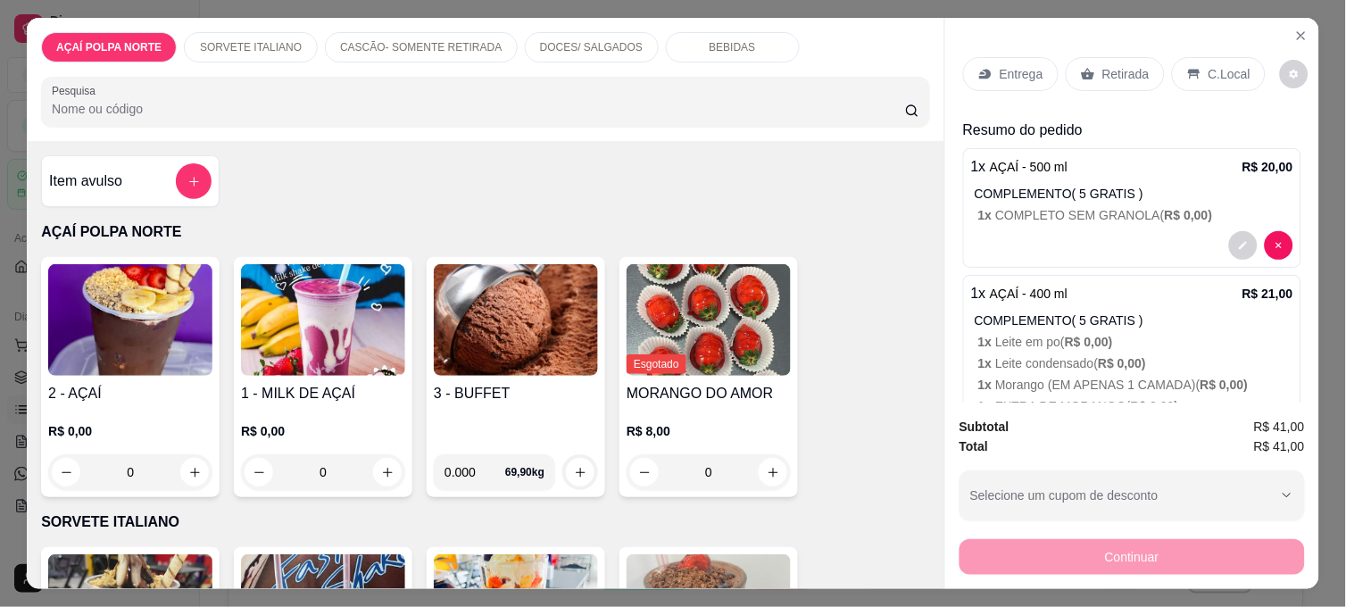
click at [1187, 72] on icon at bounding box center [1194, 74] width 14 height 14
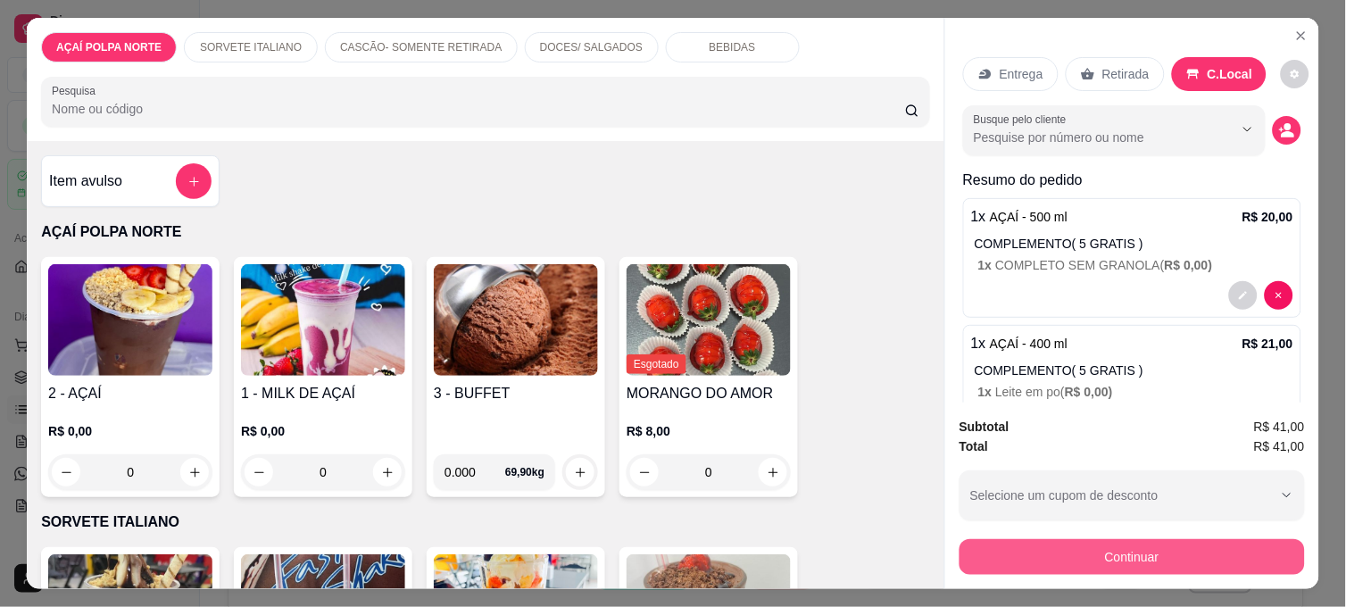
click at [1206, 545] on button "Continuar" at bounding box center [1131, 557] width 345 height 36
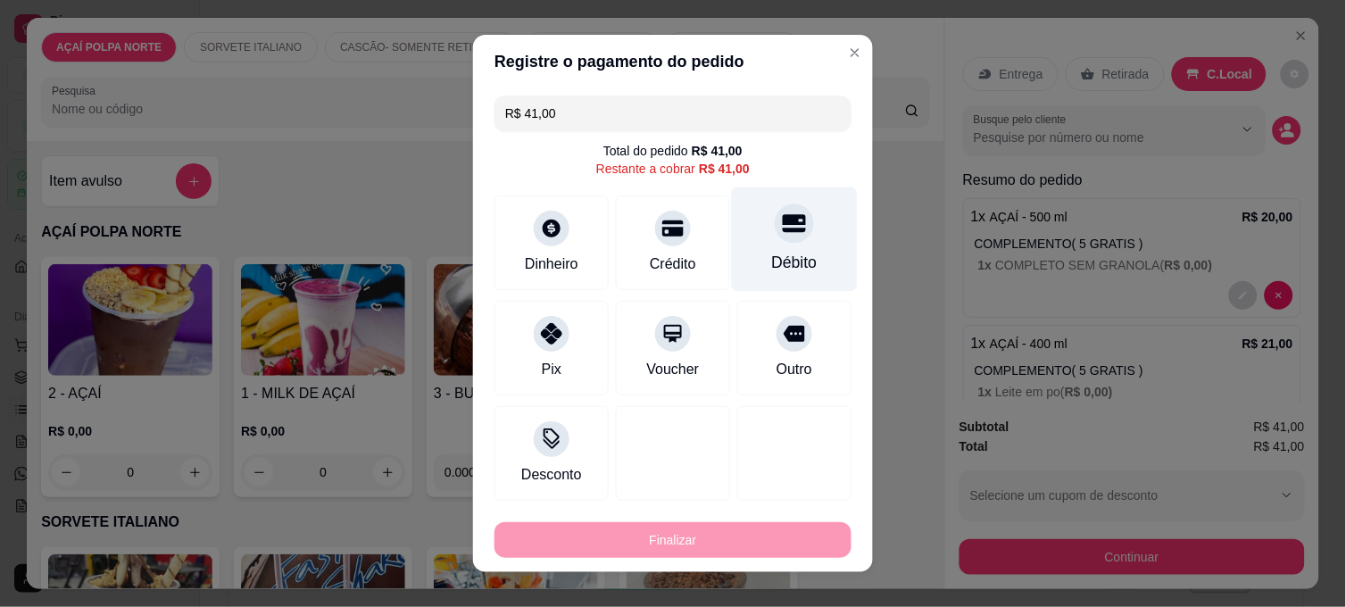
click at [776, 238] on div at bounding box center [794, 222] width 39 height 39
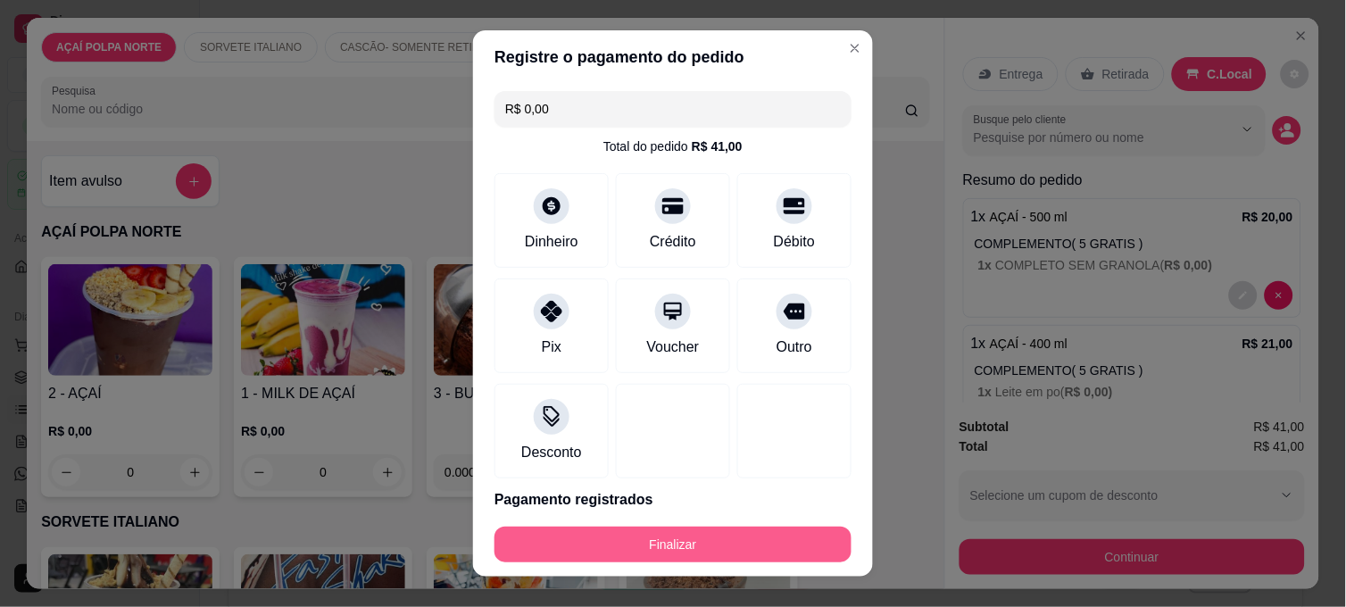
click at [792, 554] on button "Finalizar" at bounding box center [672, 544] width 357 height 36
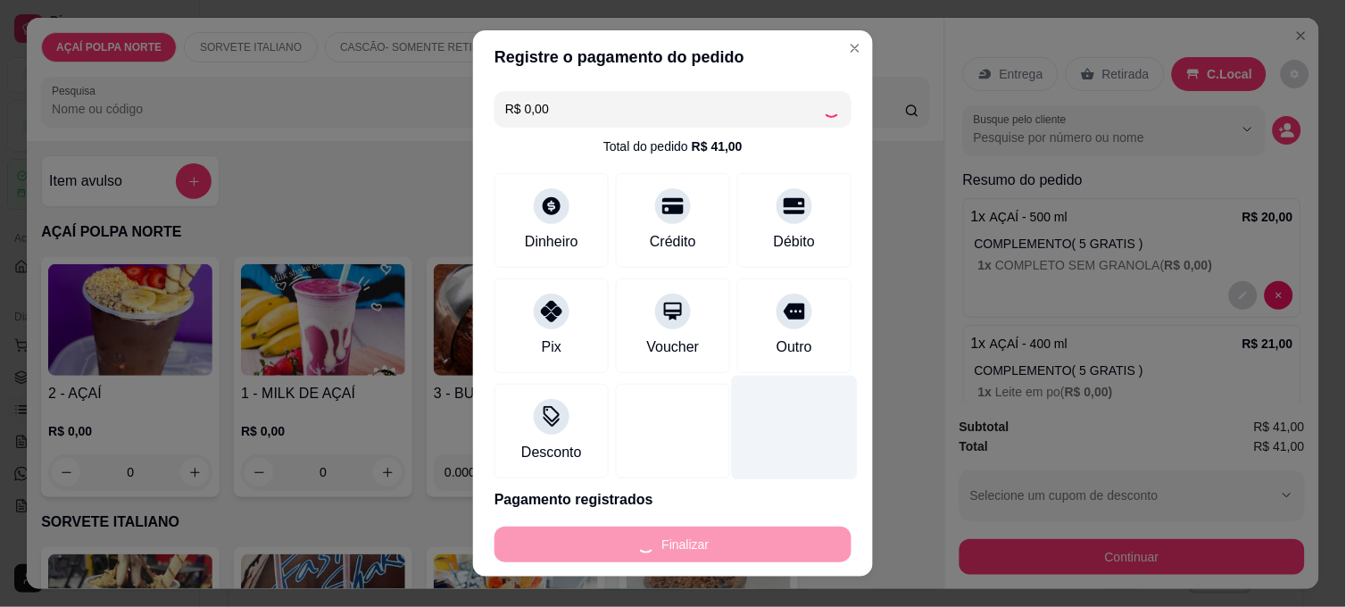
type input "-R$ 41,00"
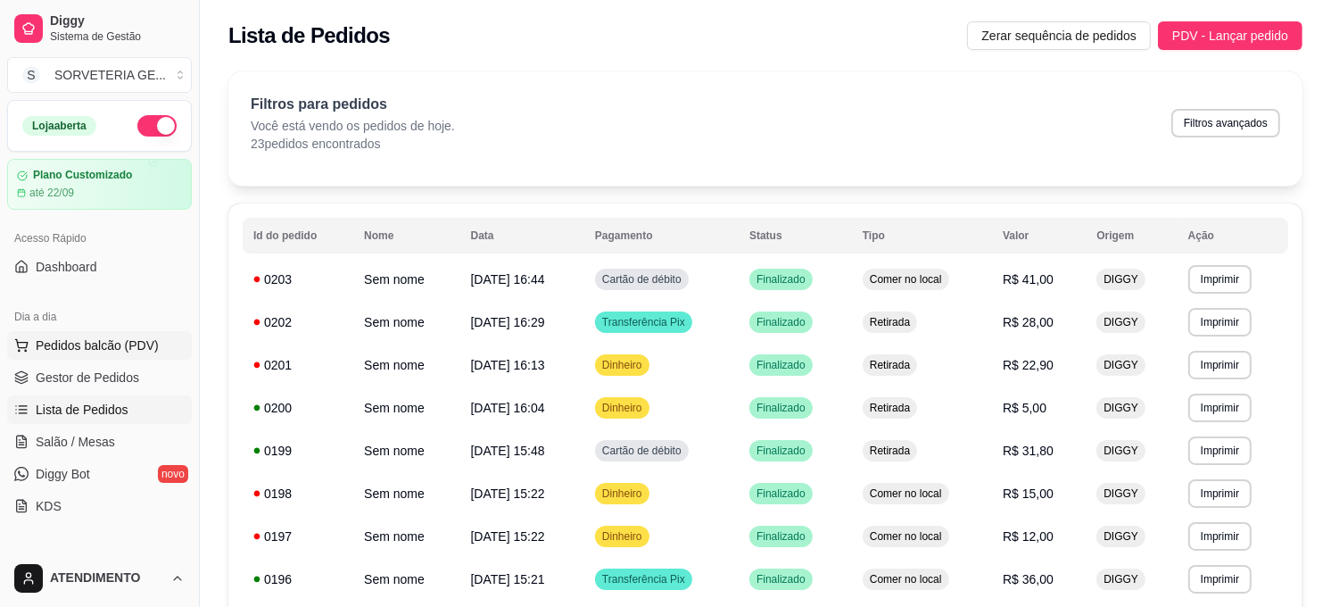
click at [102, 341] on span "Pedidos balcão (PDV)" at bounding box center [97, 345] width 123 height 18
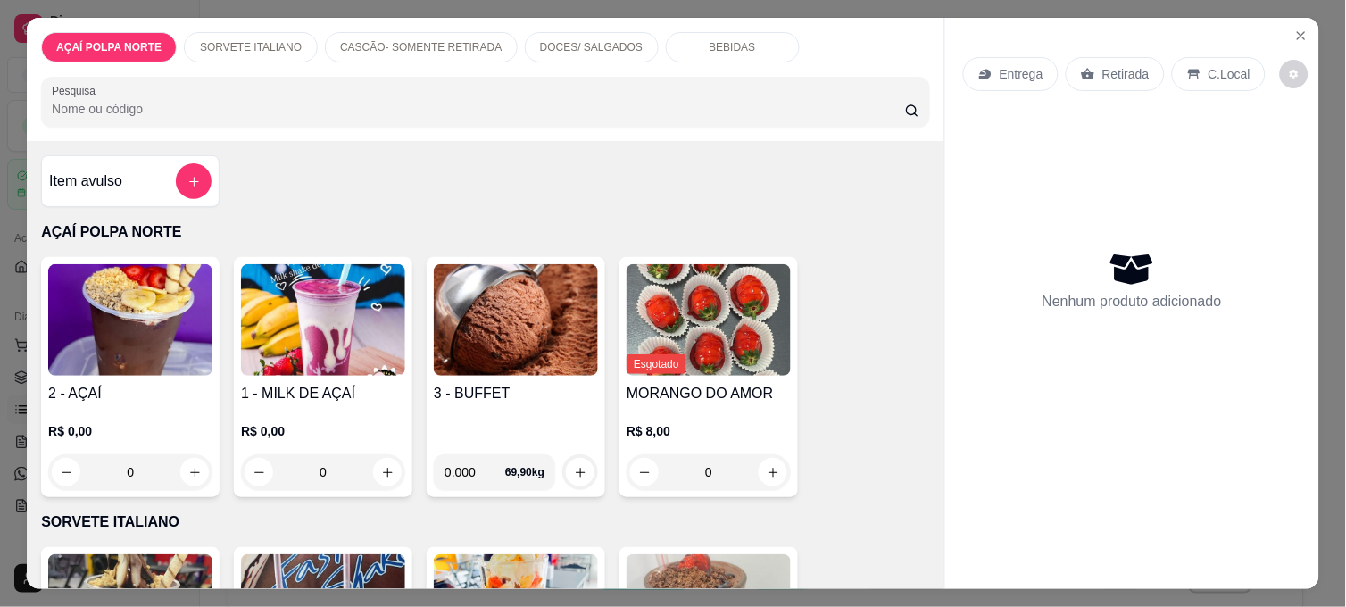
click at [135, 328] on img at bounding box center [130, 320] width 164 height 112
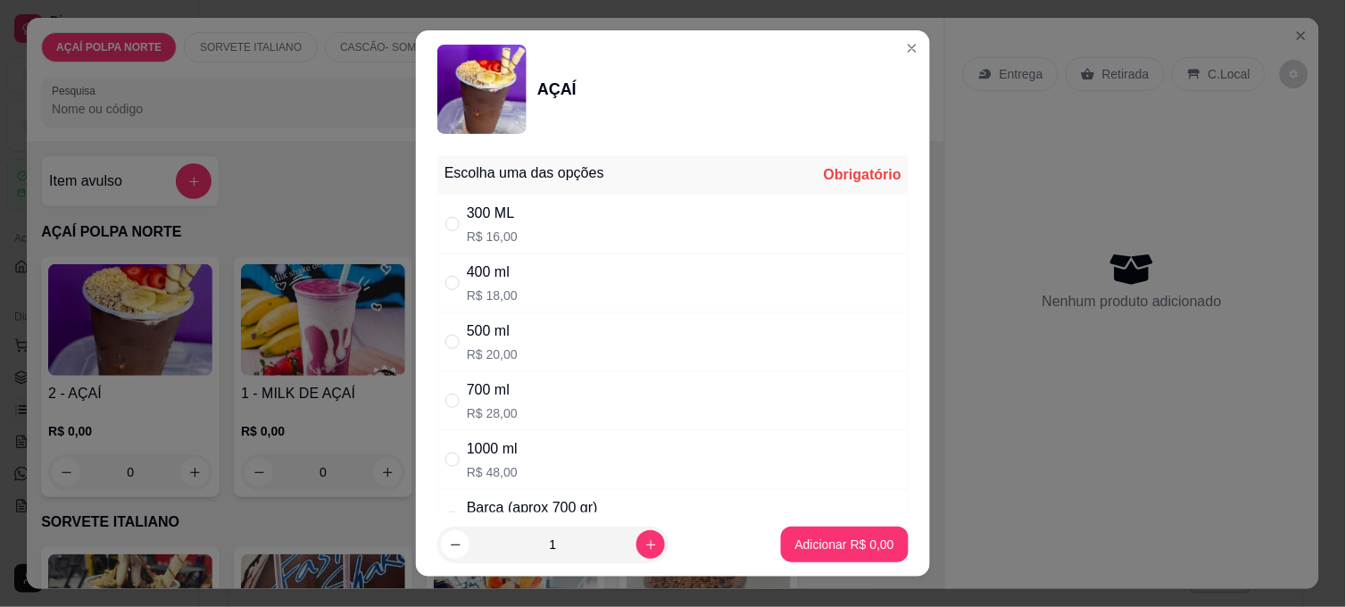
click at [576, 336] on div "500 ml R$ 20,00" at bounding box center [672, 341] width 471 height 59
radio input "true"
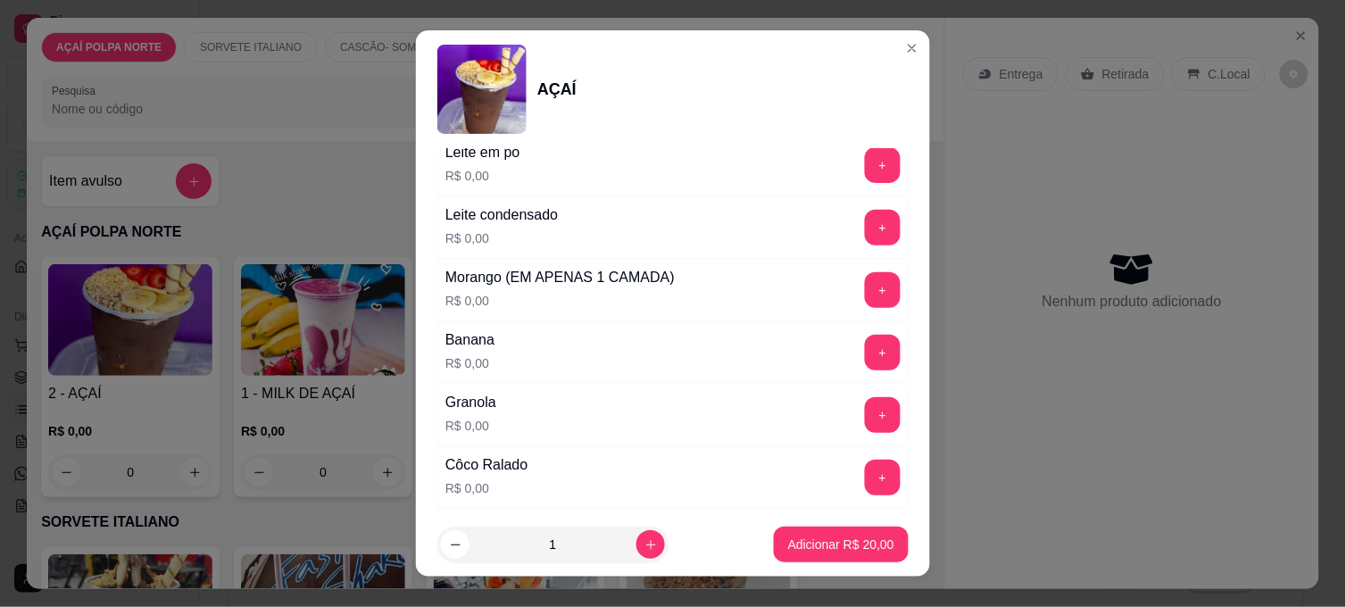
scroll to position [693, 0]
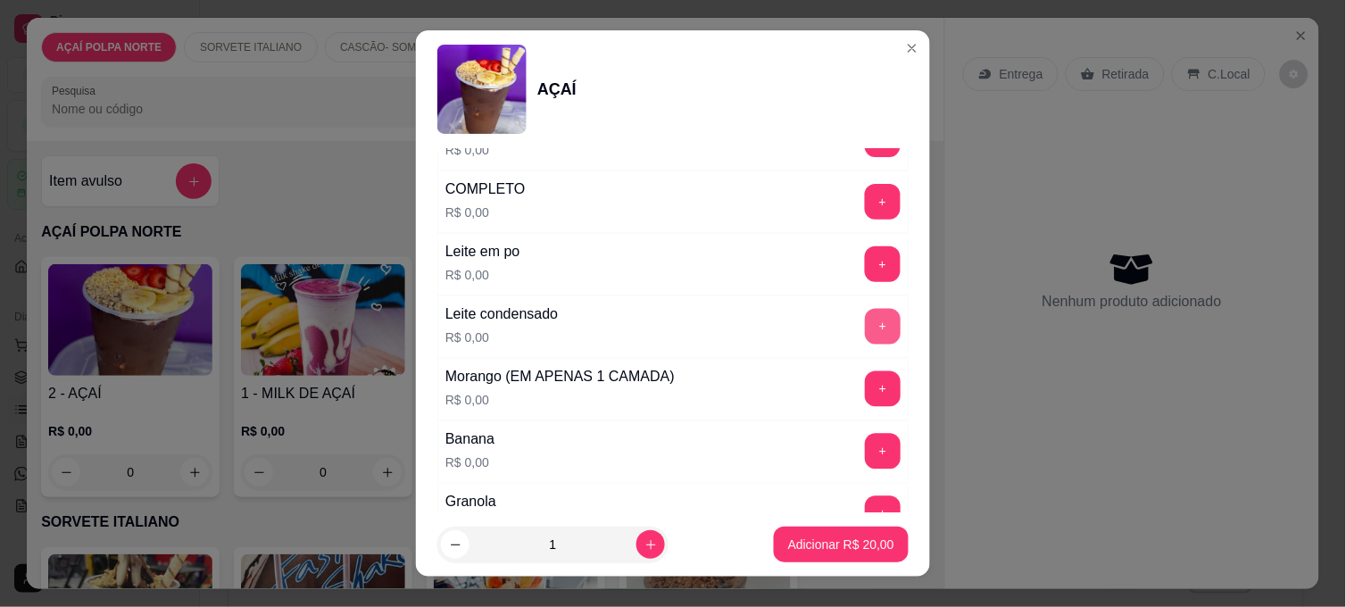
click at [865, 323] on button "+" at bounding box center [883, 327] width 36 height 36
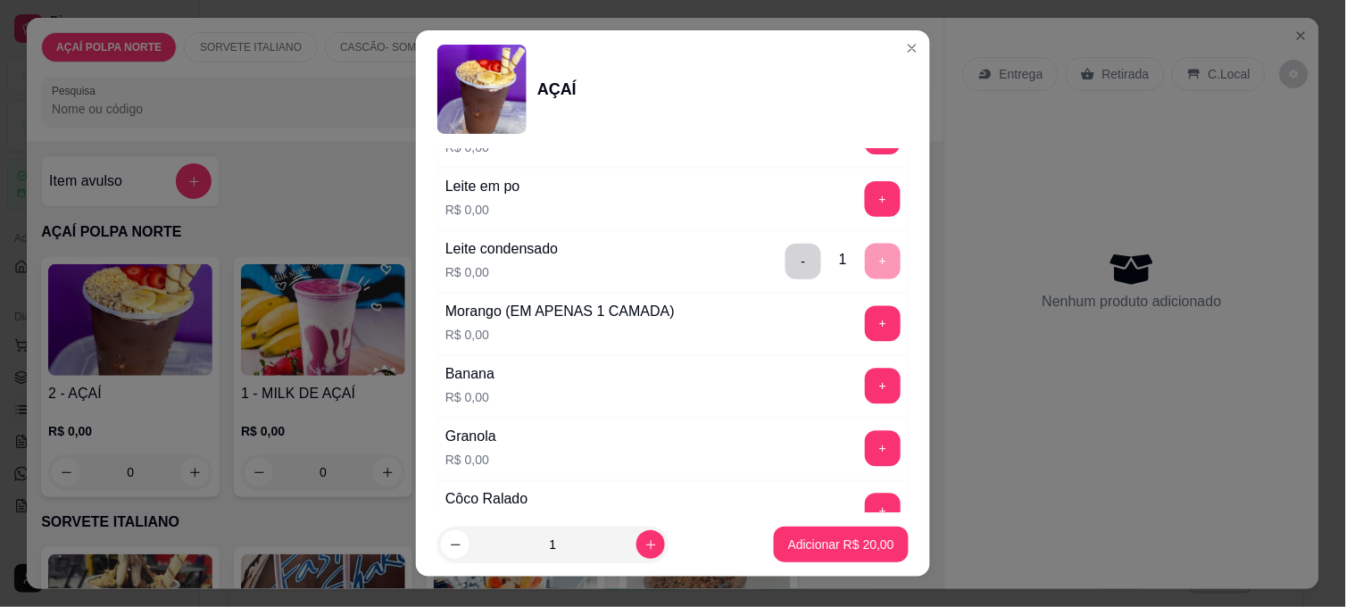
scroll to position [792, 0]
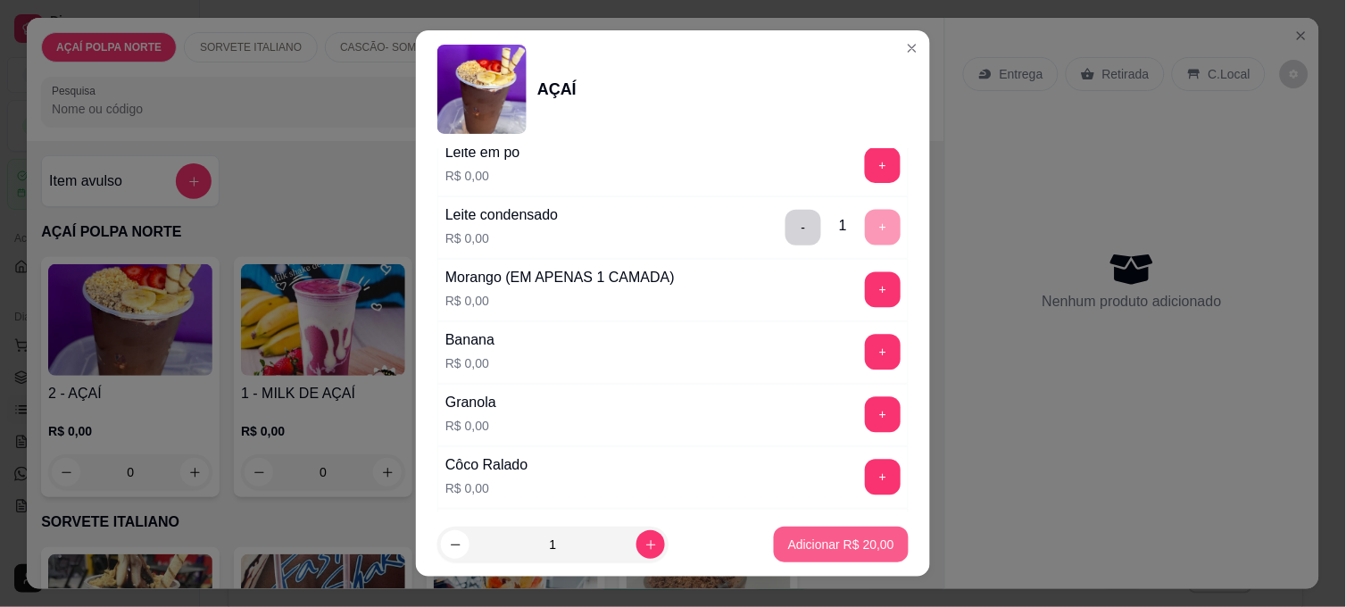
click at [836, 547] on p "Adicionar R$ 20,00" at bounding box center [841, 544] width 106 height 18
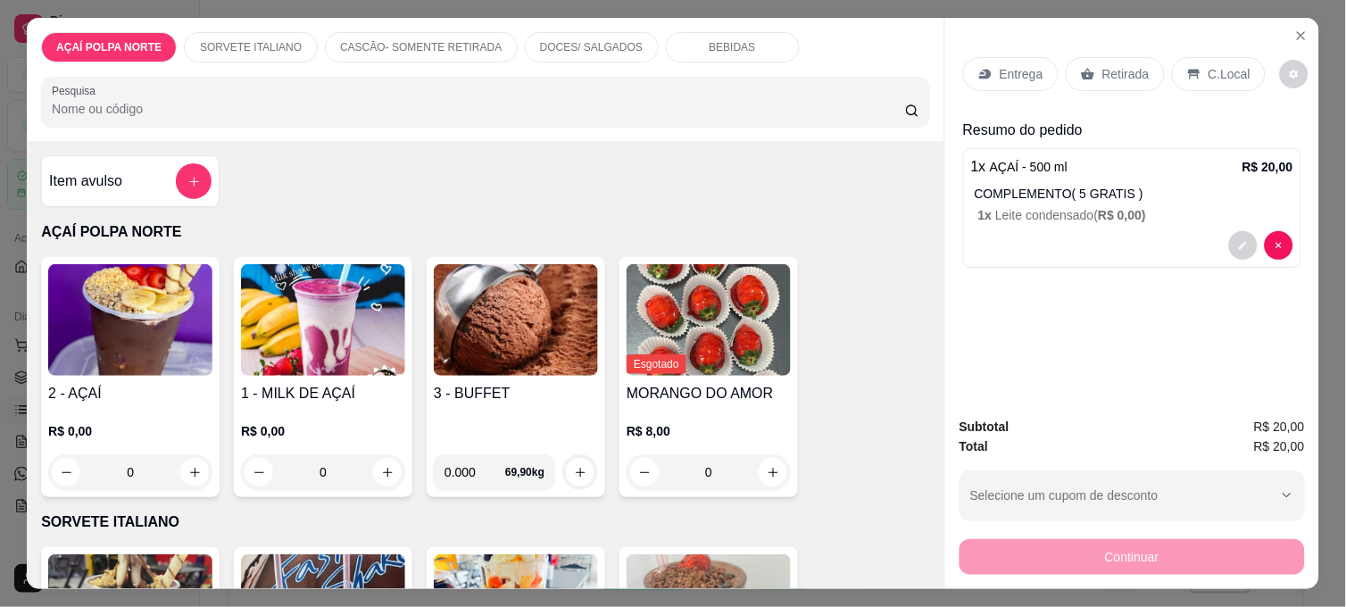
click at [1208, 73] on p "C.Local" at bounding box center [1229, 74] width 42 height 18
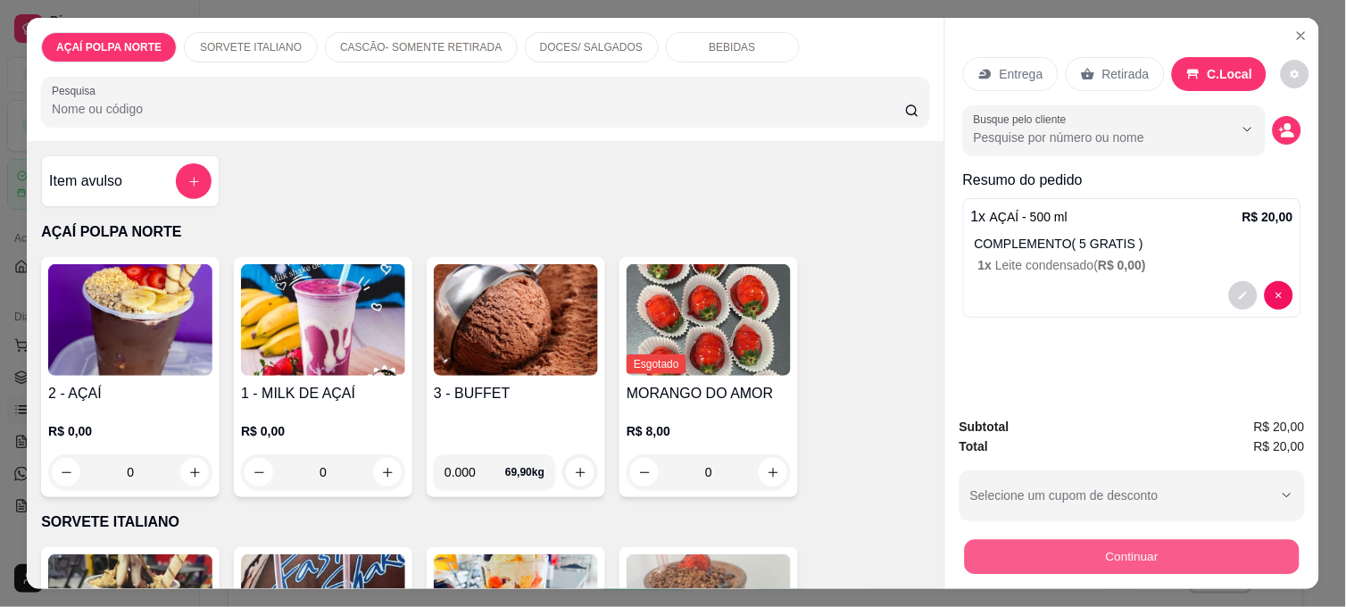
click at [1201, 556] on button "Continuar" at bounding box center [1132, 556] width 335 height 35
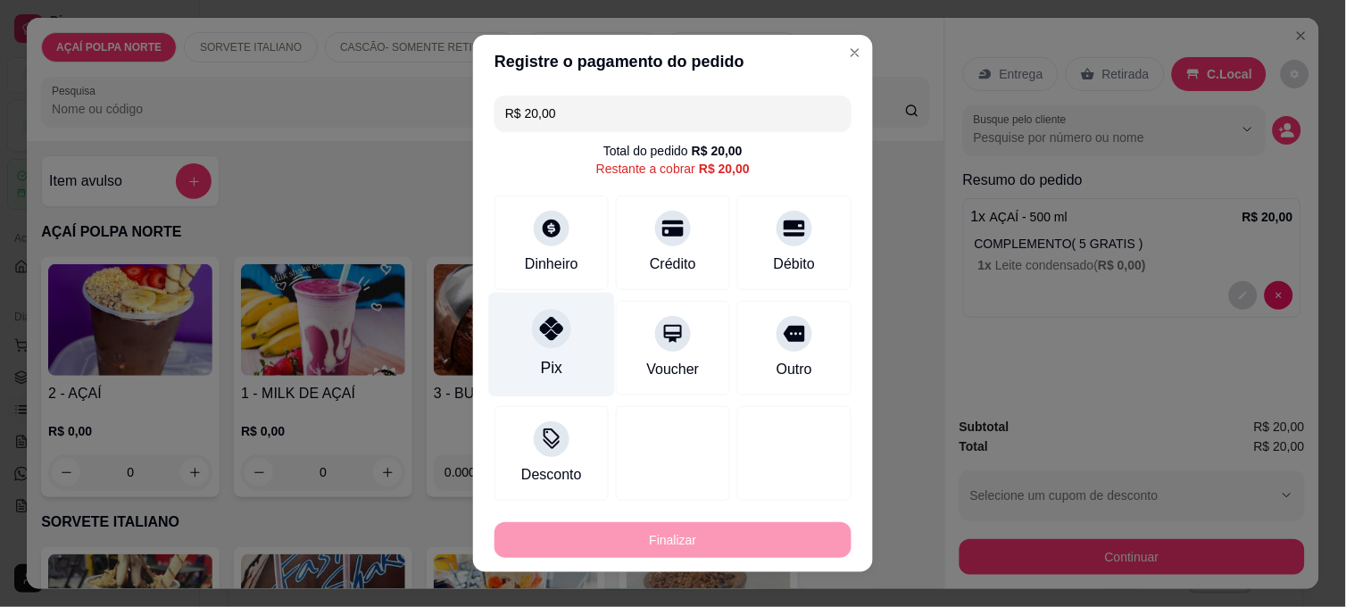
click at [574, 362] on div "Pix" at bounding box center [552, 345] width 126 height 104
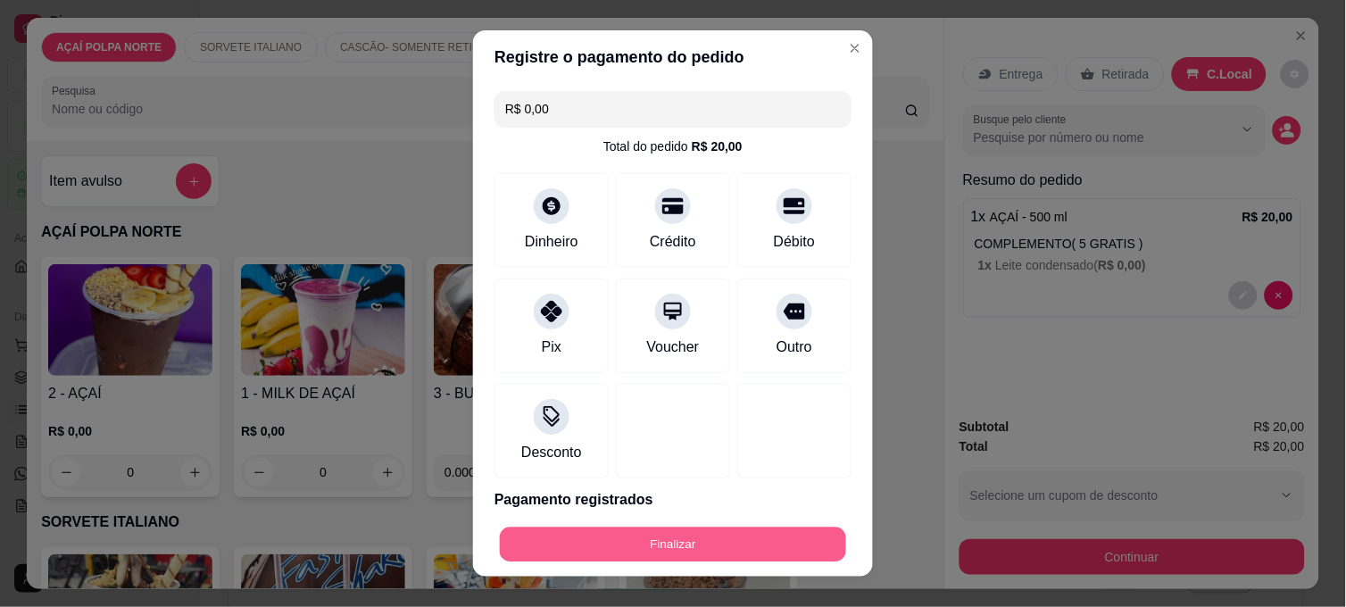
click at [791, 541] on button "Finalizar" at bounding box center [673, 544] width 346 height 35
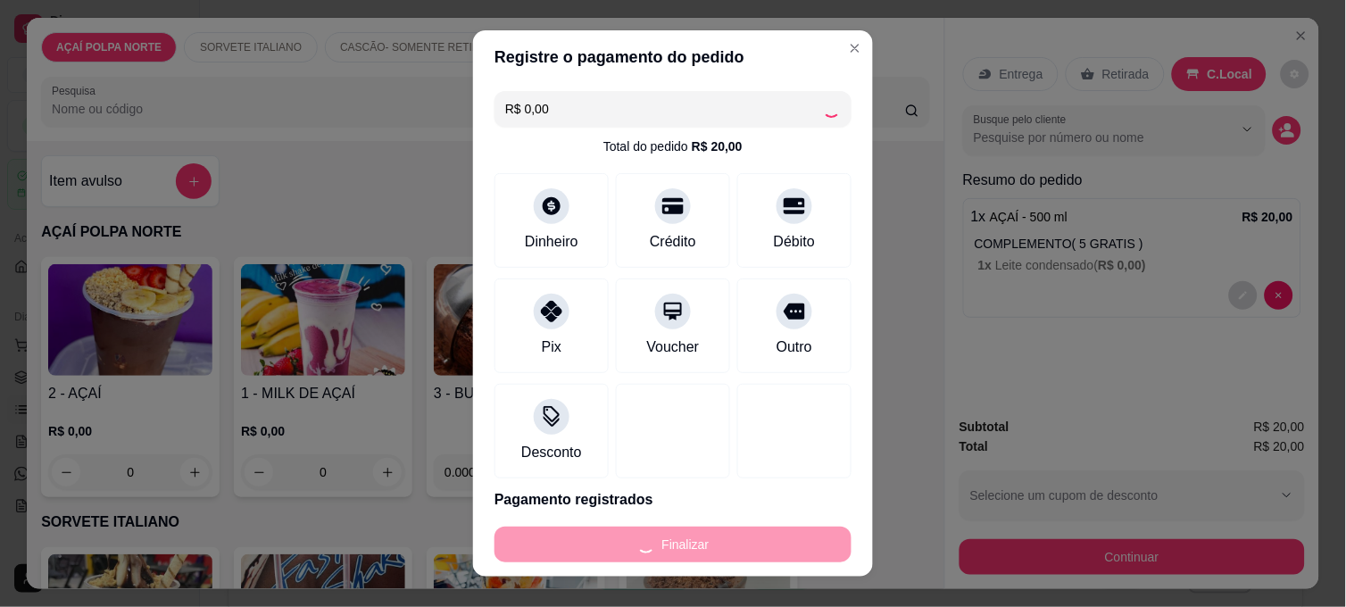
type input "-R$ 20,00"
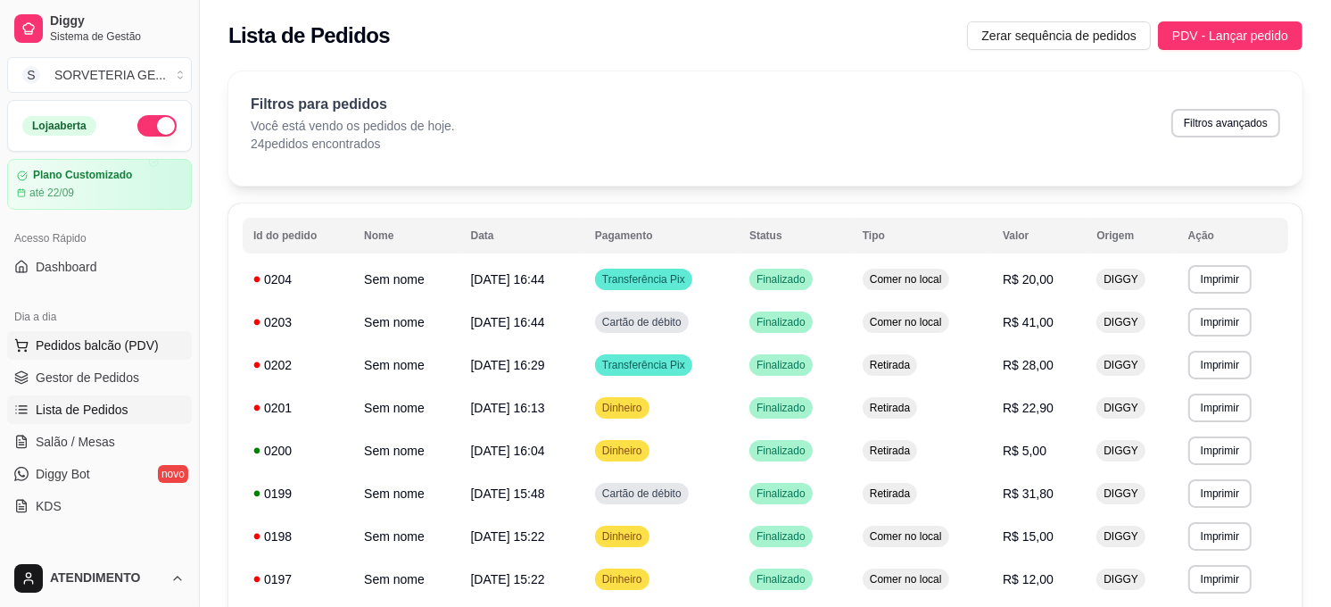
click at [132, 342] on span "Pedidos balcão (PDV)" at bounding box center [97, 345] width 123 height 18
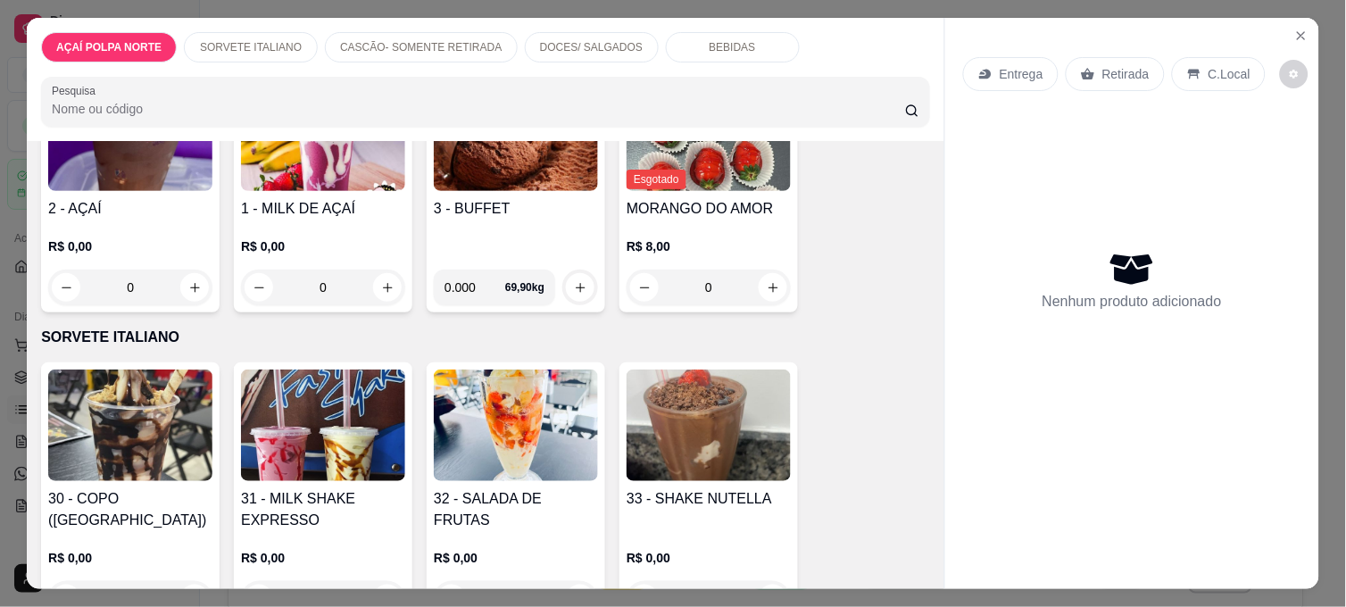
scroll to position [198, 0]
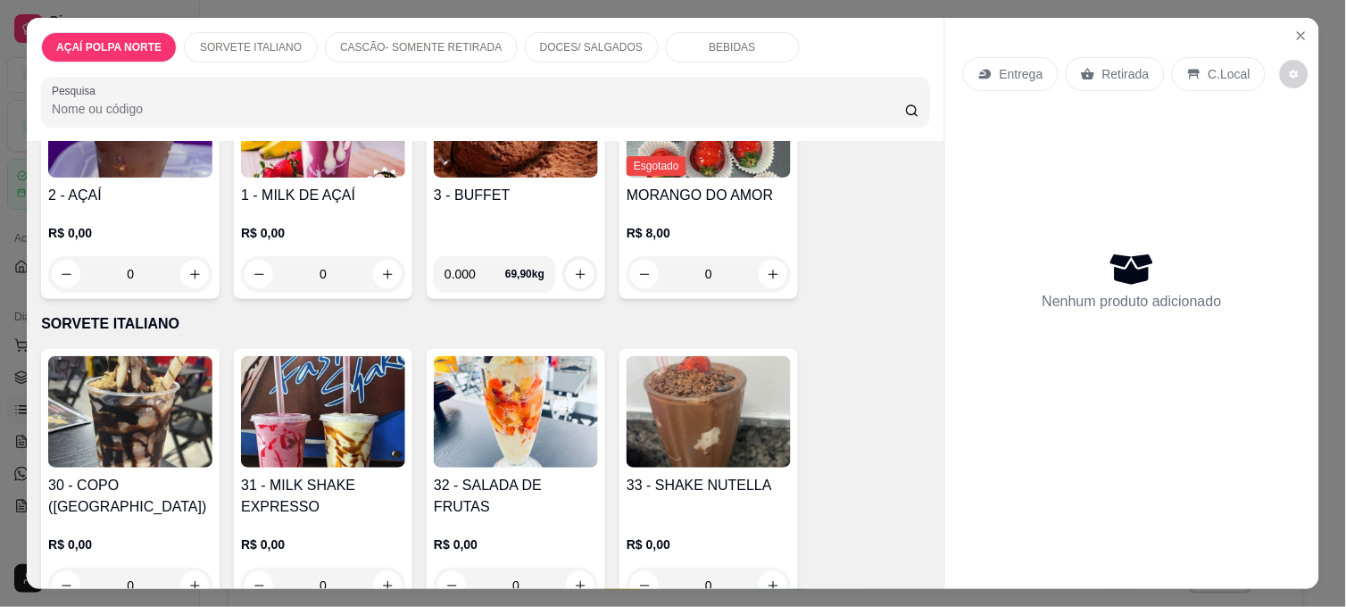
click at [332, 404] on img at bounding box center [323, 412] width 164 height 112
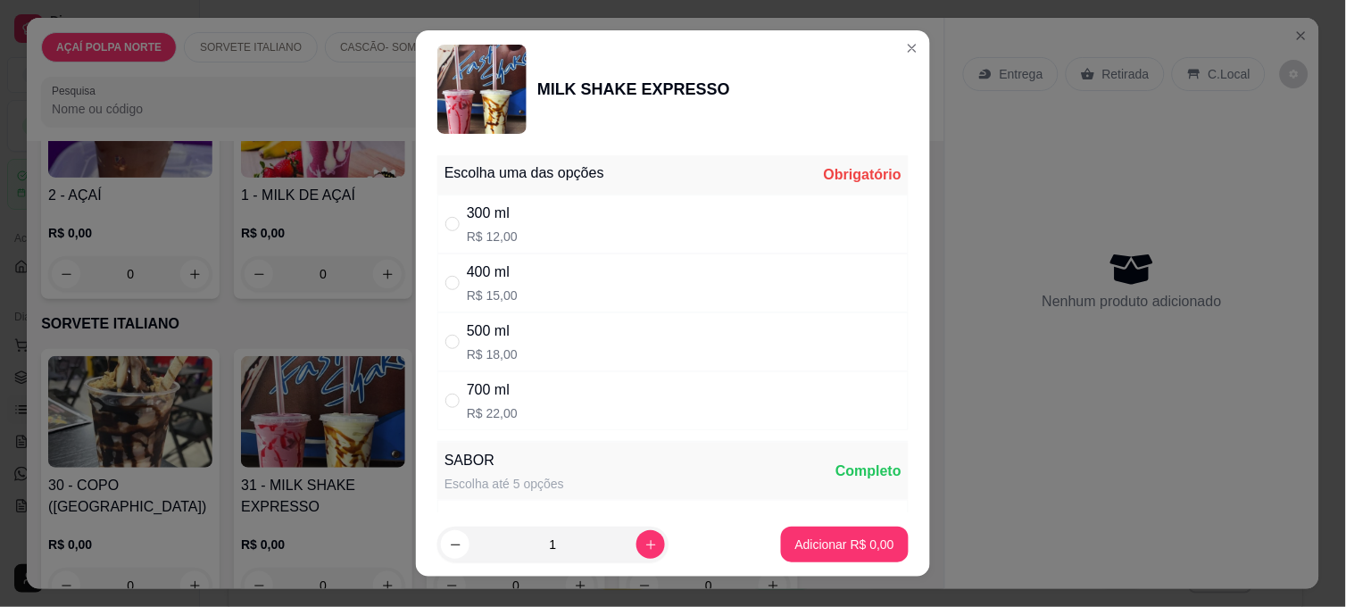
click at [567, 284] on div "400 ml R$ 15,00" at bounding box center [672, 282] width 471 height 59
radio input "true"
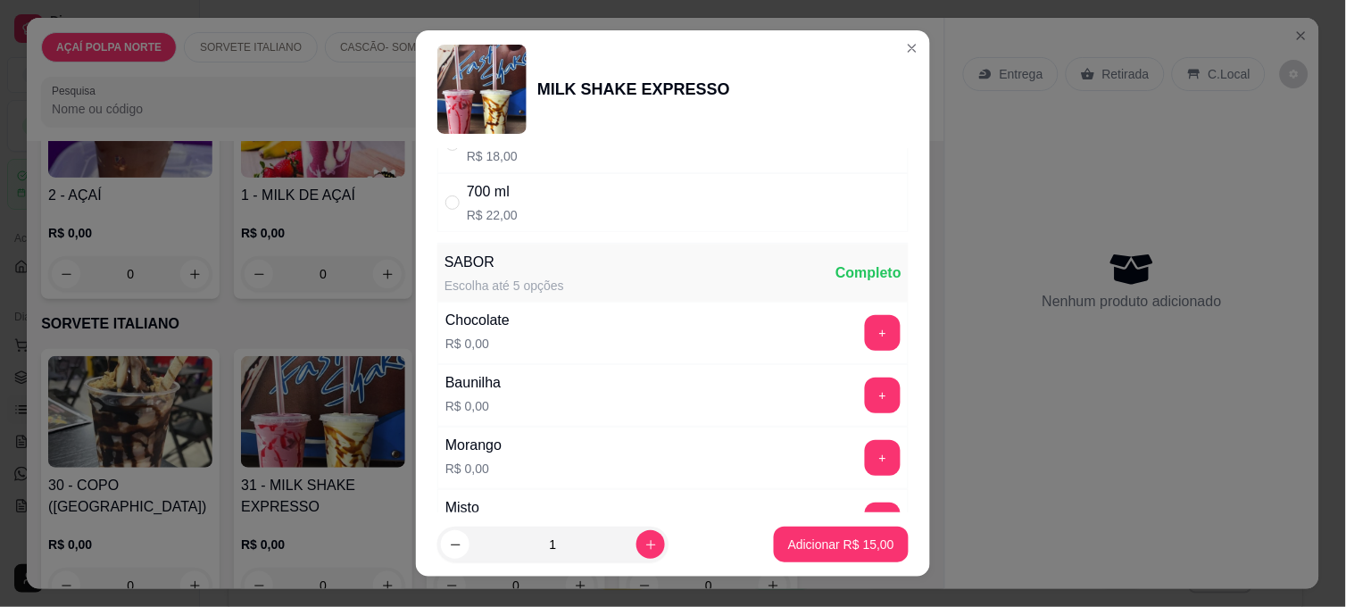
scroll to position [297, 0]
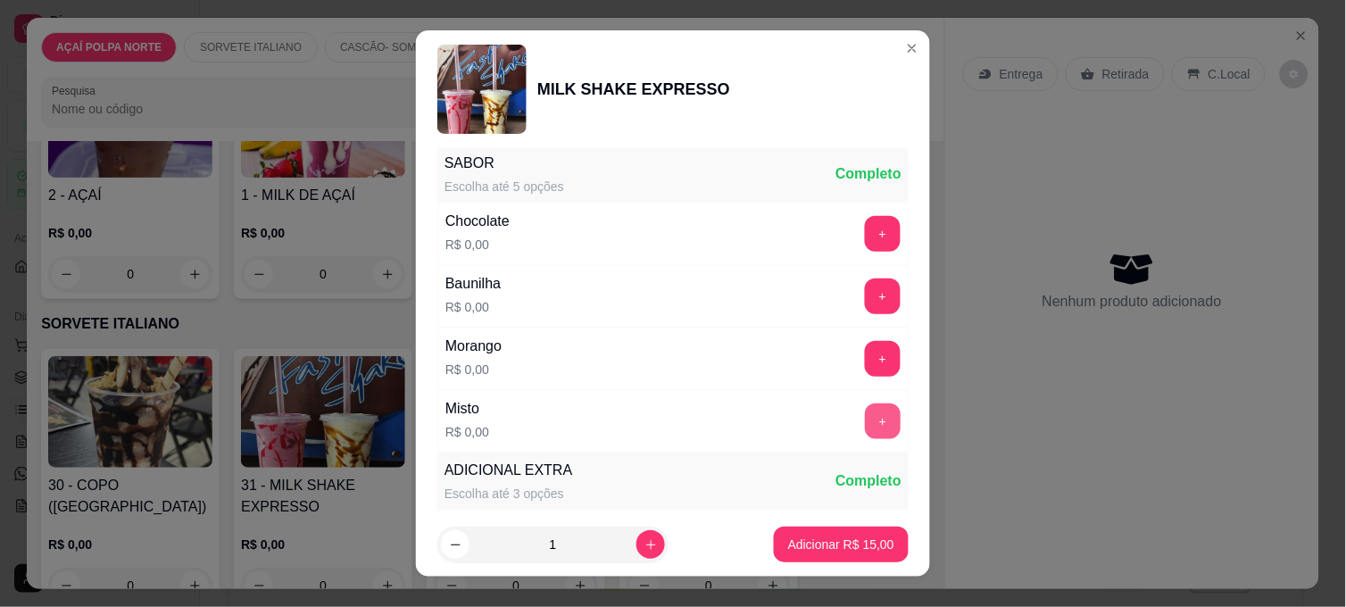
click at [865, 424] on button "+" at bounding box center [883, 421] width 36 height 36
click at [855, 546] on p "Adicionar R$ 15,00" at bounding box center [841, 544] width 106 height 18
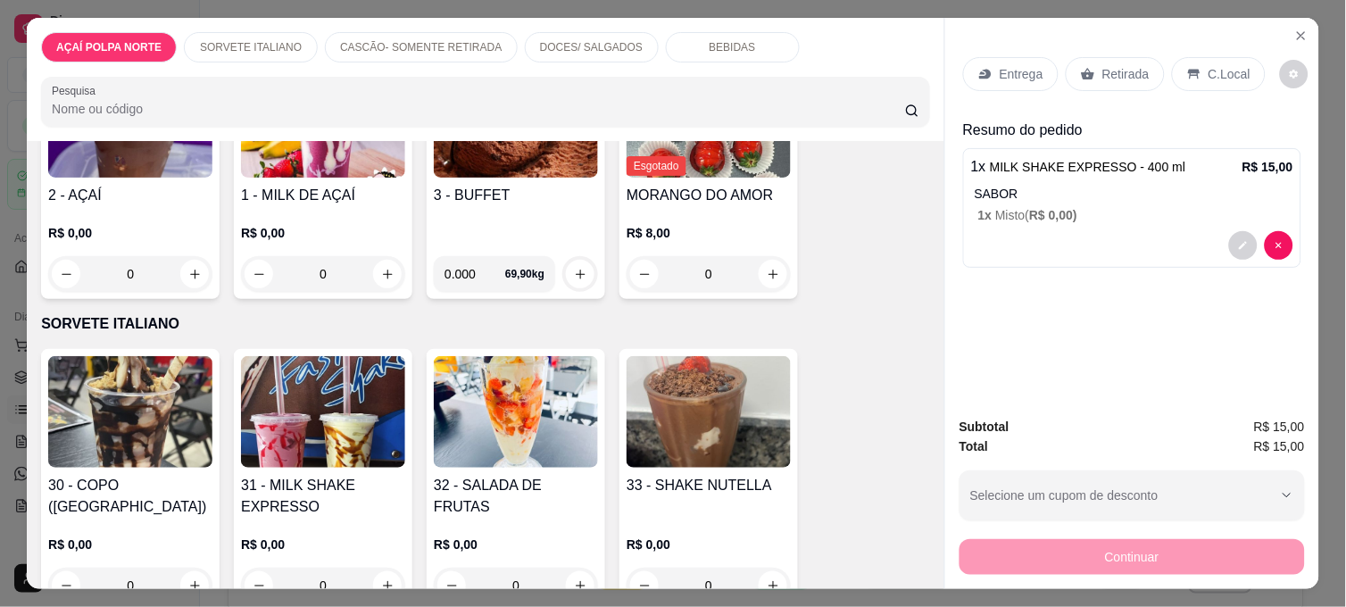
click at [120, 439] on img at bounding box center [130, 412] width 164 height 112
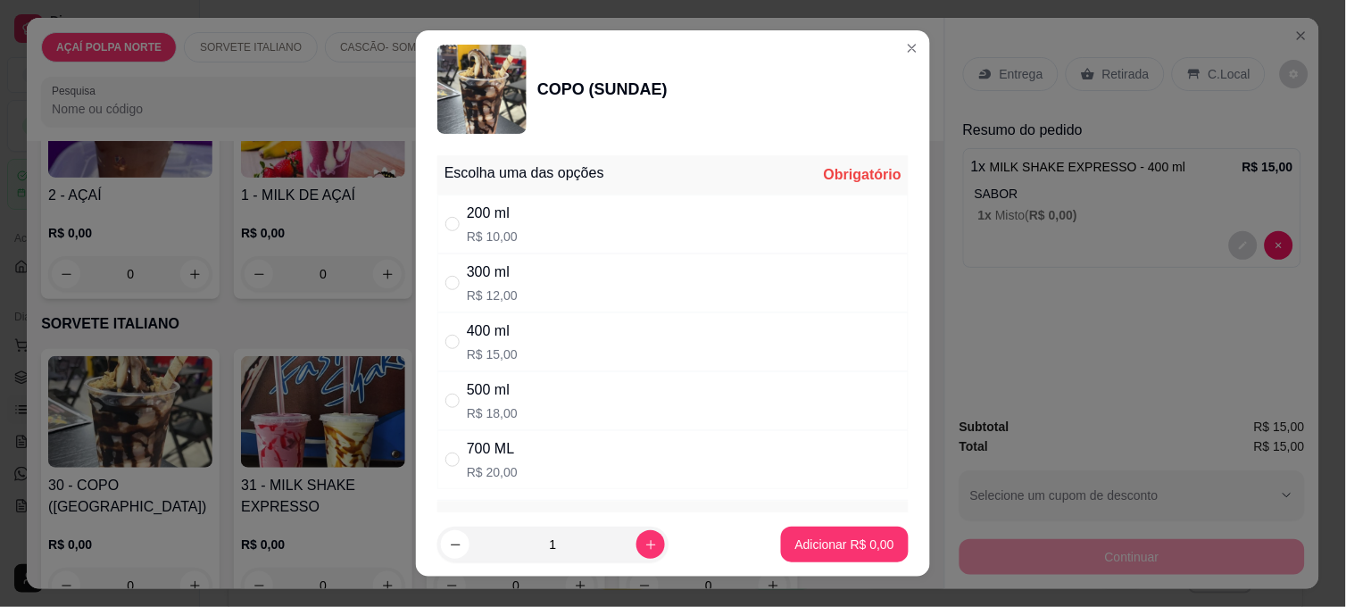
click at [530, 319] on div "400 ml R$ 15,00" at bounding box center [672, 341] width 471 height 59
radio input "true"
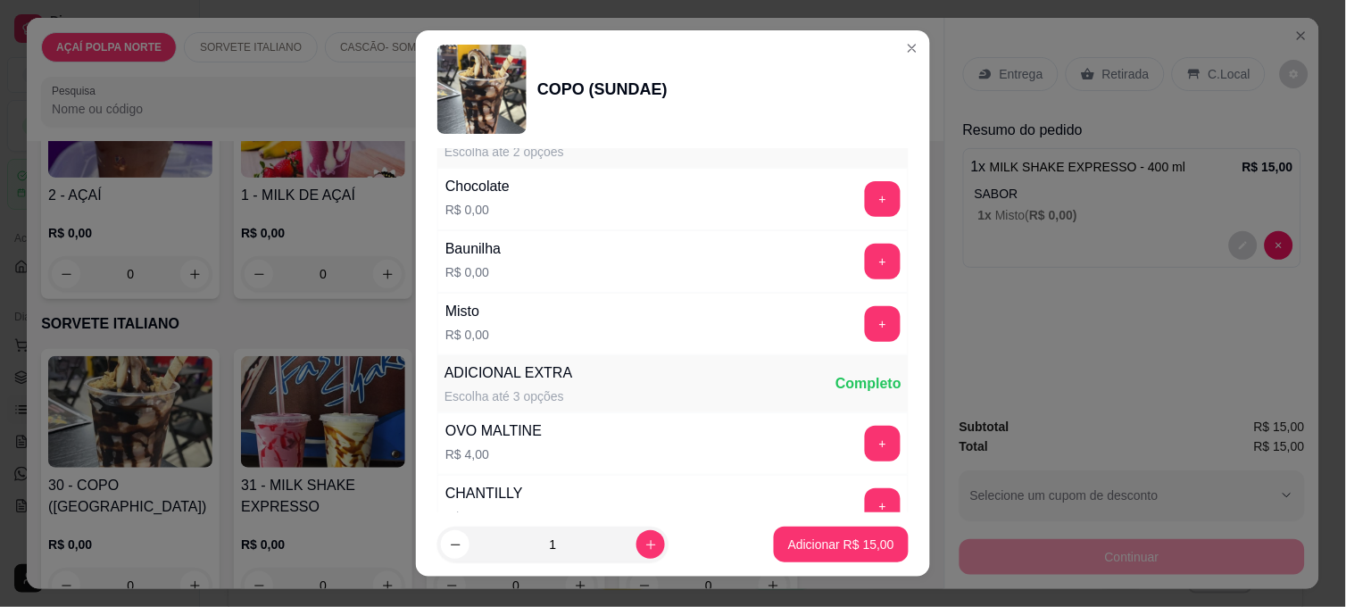
scroll to position [396, 0]
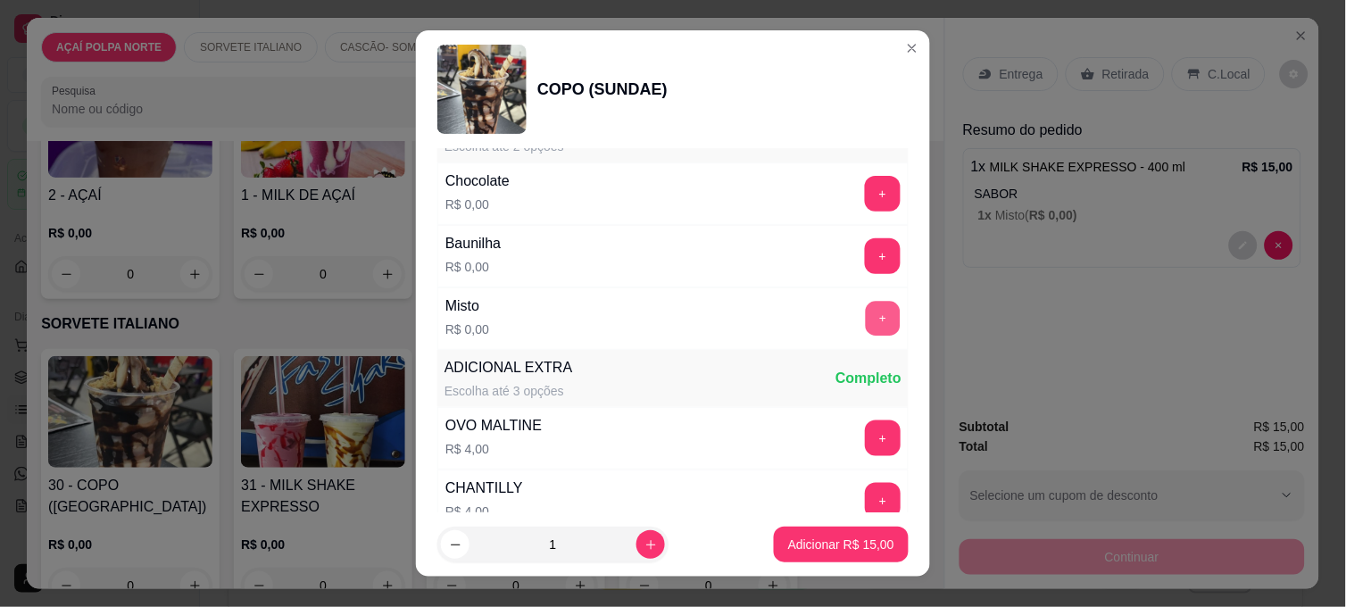
click at [866, 324] on button "+" at bounding box center [883, 319] width 35 height 35
click at [872, 535] on button "Adicionar R$ 15,00" at bounding box center [840, 544] width 131 height 35
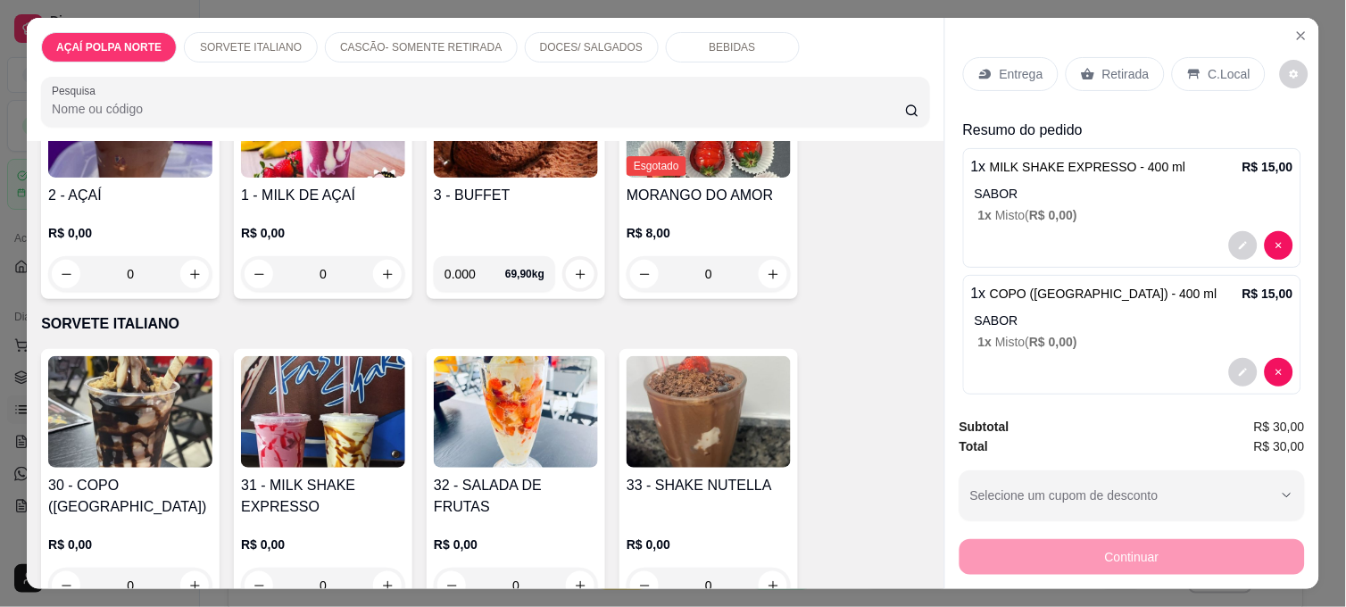
click at [547, 428] on img at bounding box center [516, 412] width 164 height 112
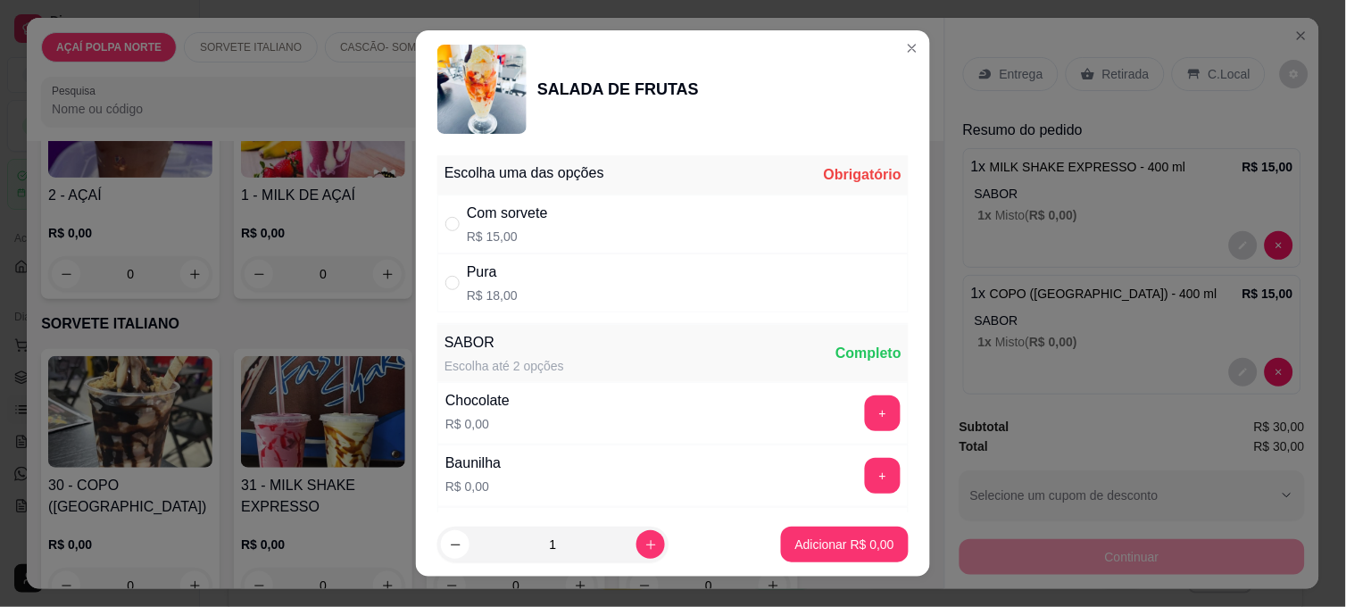
click at [614, 215] on div "Com sorvete R$ 15,00" at bounding box center [672, 224] width 471 height 59
radio input "true"
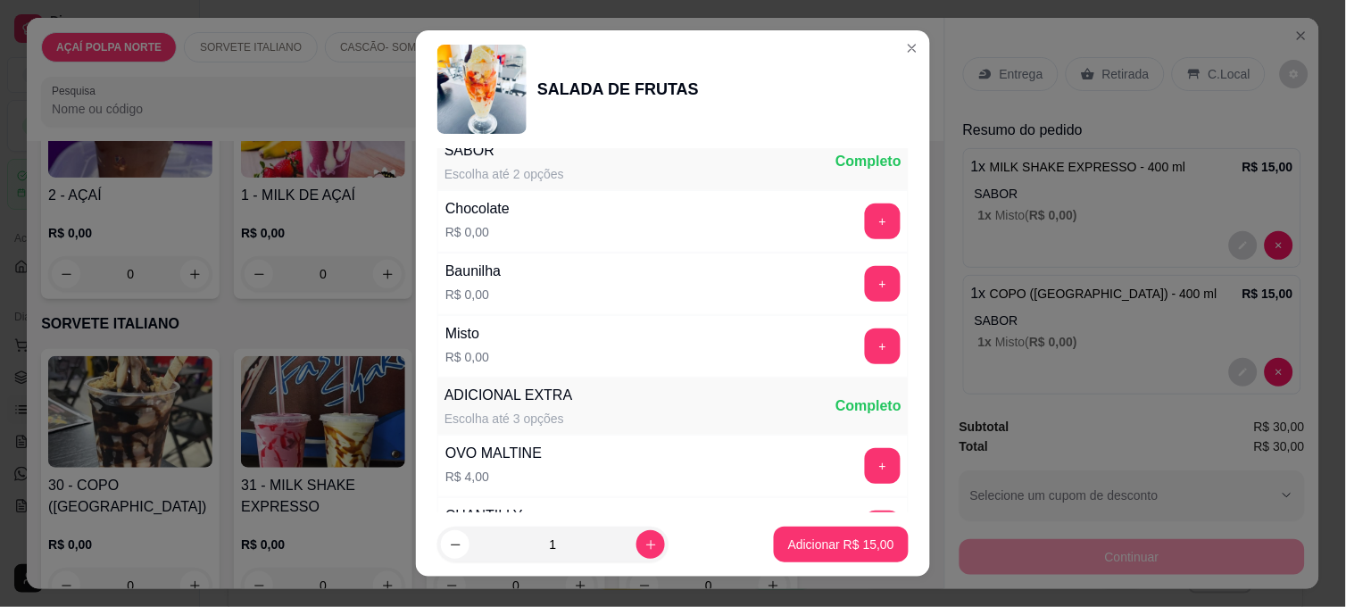
scroll to position [198, 0]
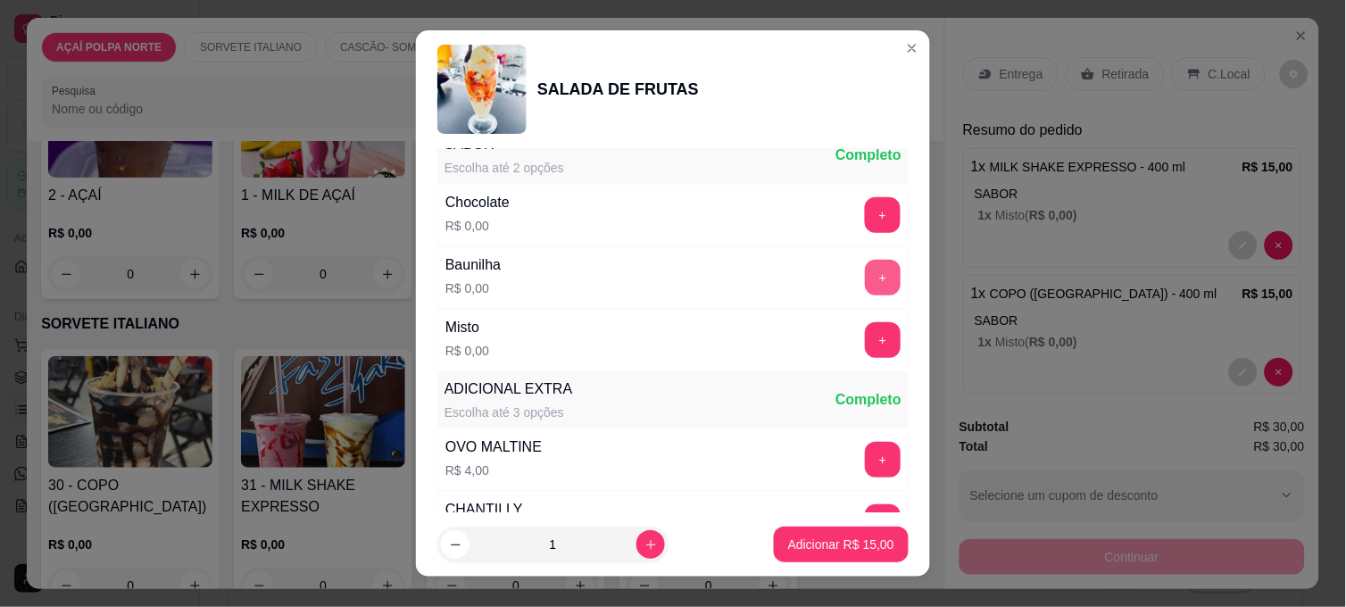
click at [865, 275] on button "+" at bounding box center [883, 278] width 36 height 36
click at [835, 541] on p "Adicionar R$ 15,00" at bounding box center [842, 543] width 104 height 17
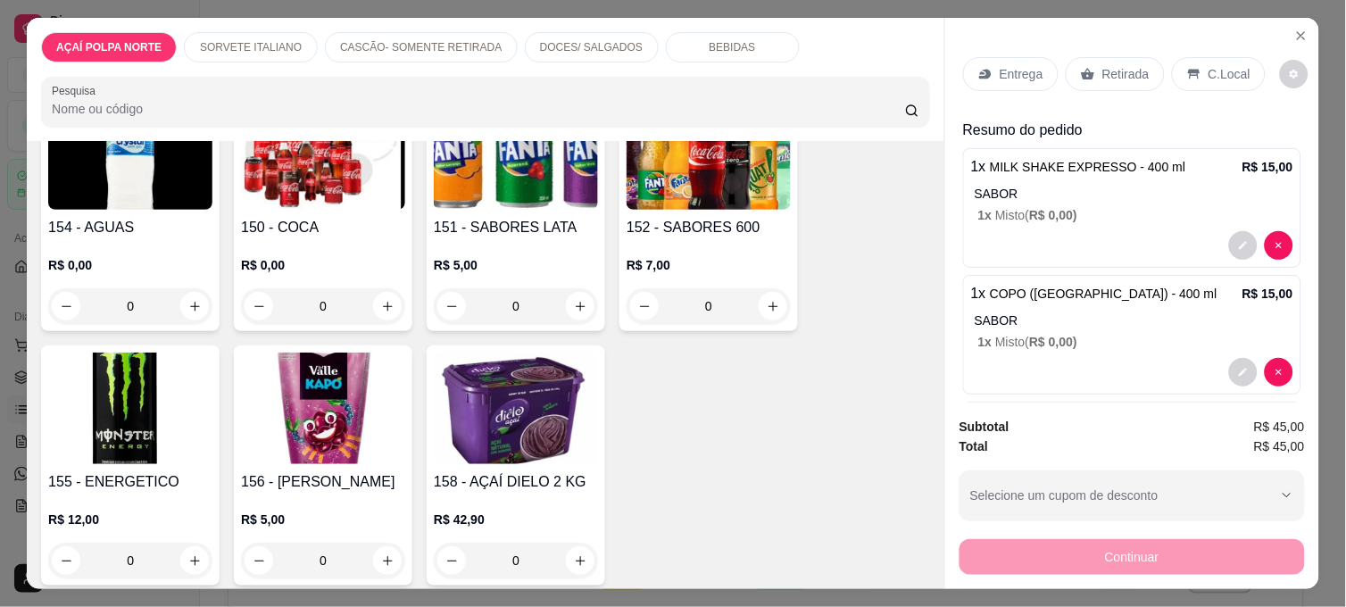
scroll to position [1612, 0]
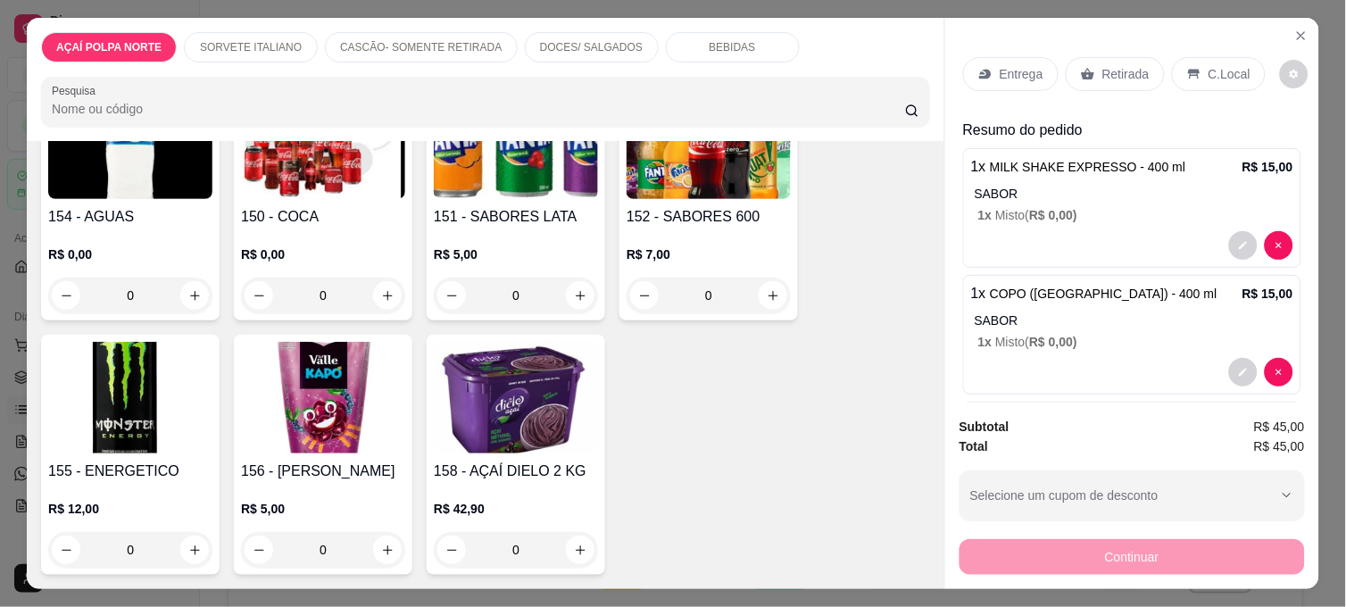
click at [333, 403] on img at bounding box center [323, 398] width 164 height 112
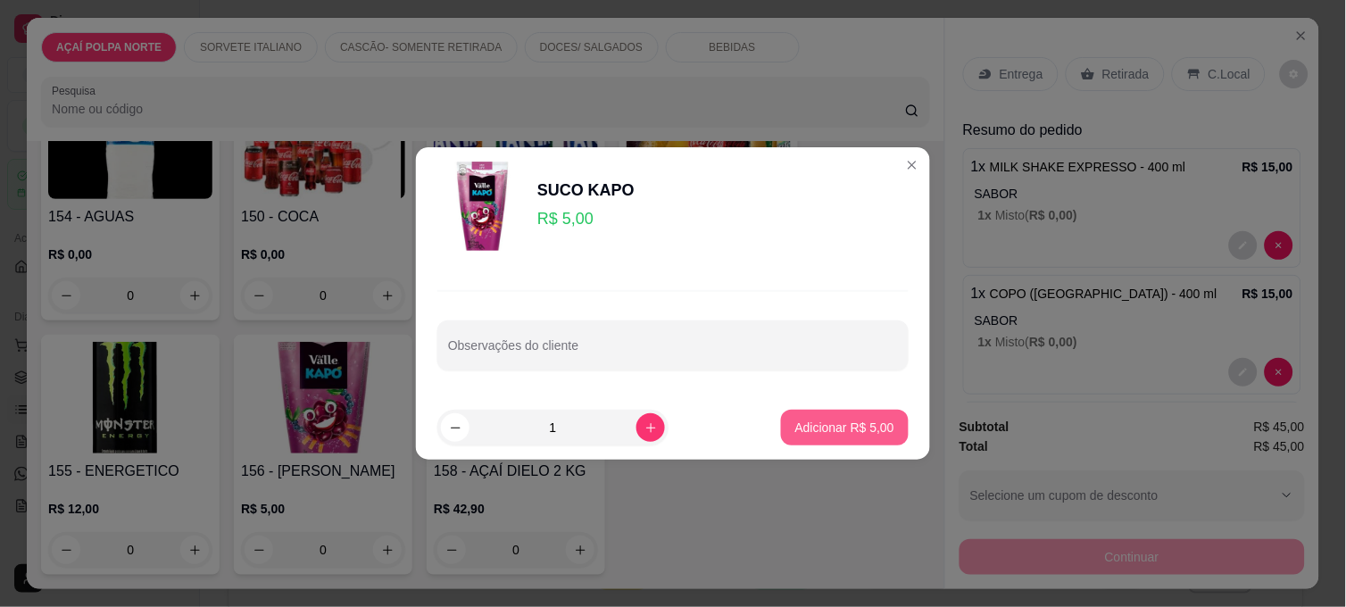
click at [814, 421] on p "Adicionar R$ 5,00" at bounding box center [844, 427] width 99 height 18
type input "1"
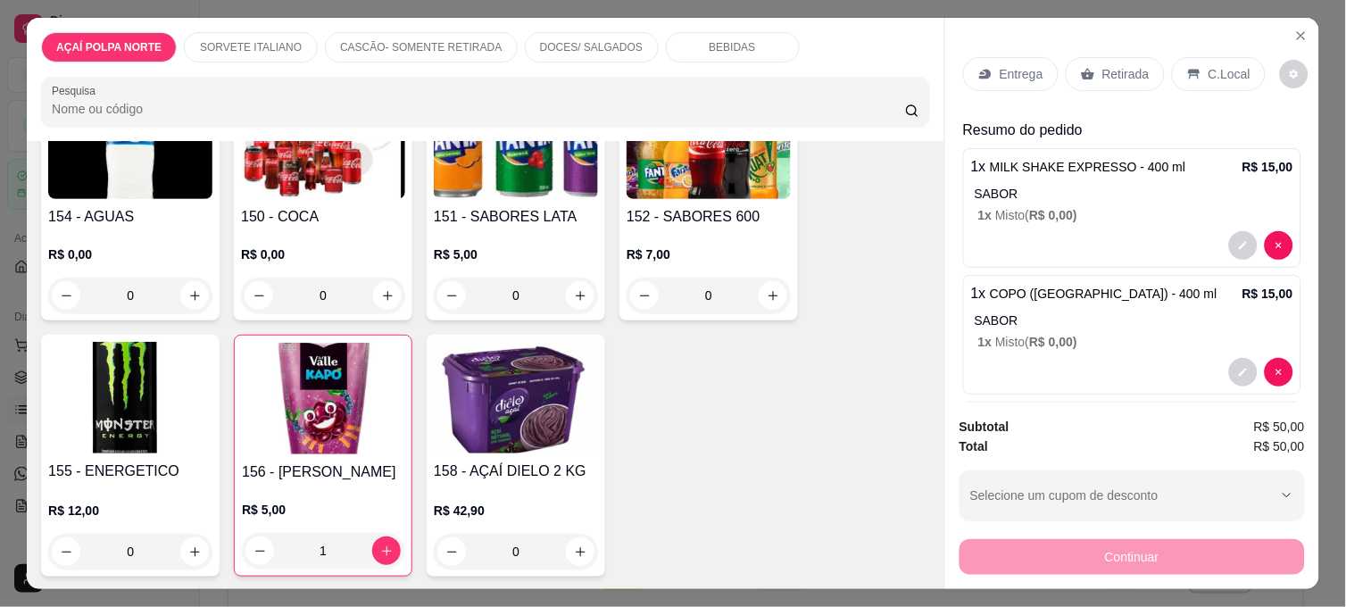
click at [1219, 78] on div "C.Local" at bounding box center [1219, 74] width 94 height 34
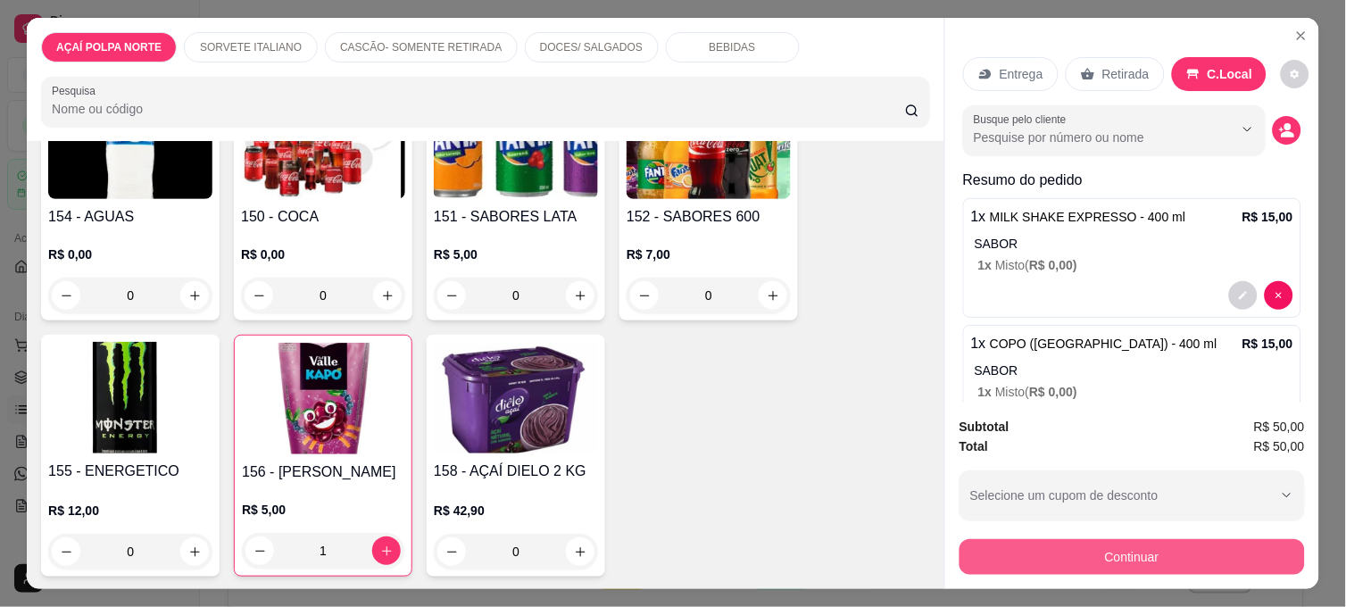
click at [1253, 545] on button "Continuar" at bounding box center [1131, 557] width 345 height 36
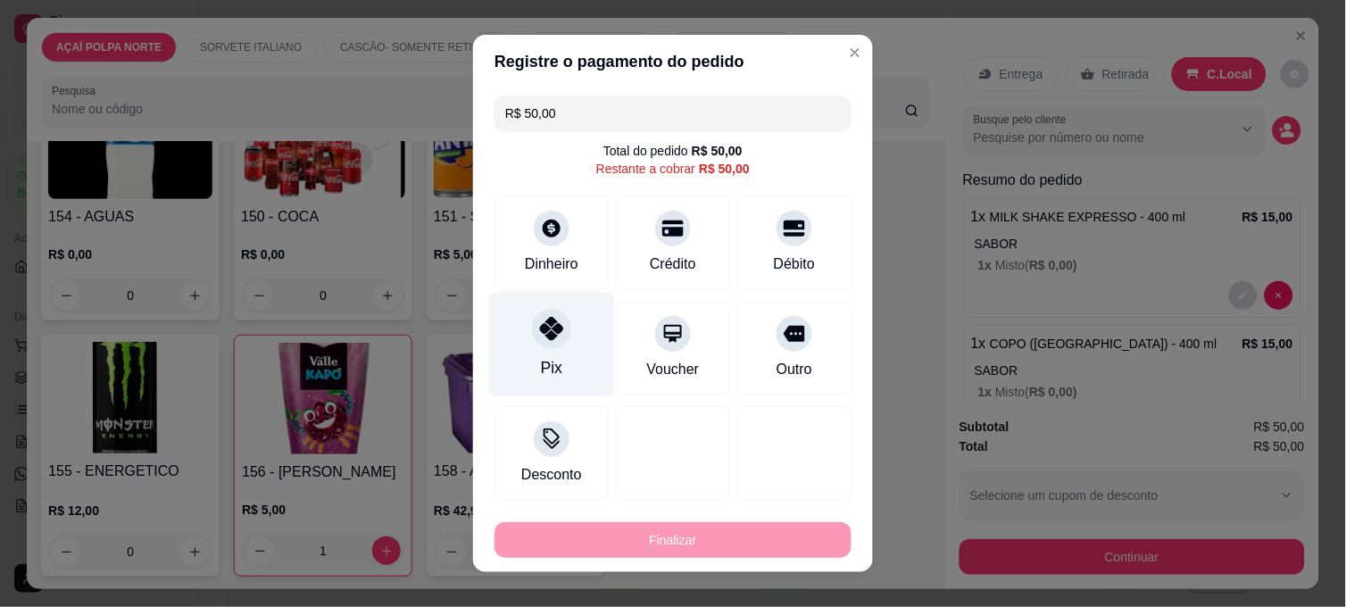
drag, startPoint x: 553, startPoint y: 362, endPoint x: 567, endPoint y: 367, distance: 14.1
click at [557, 363] on div "Pix" at bounding box center [552, 345] width 126 height 104
type input "R$ 0,00"
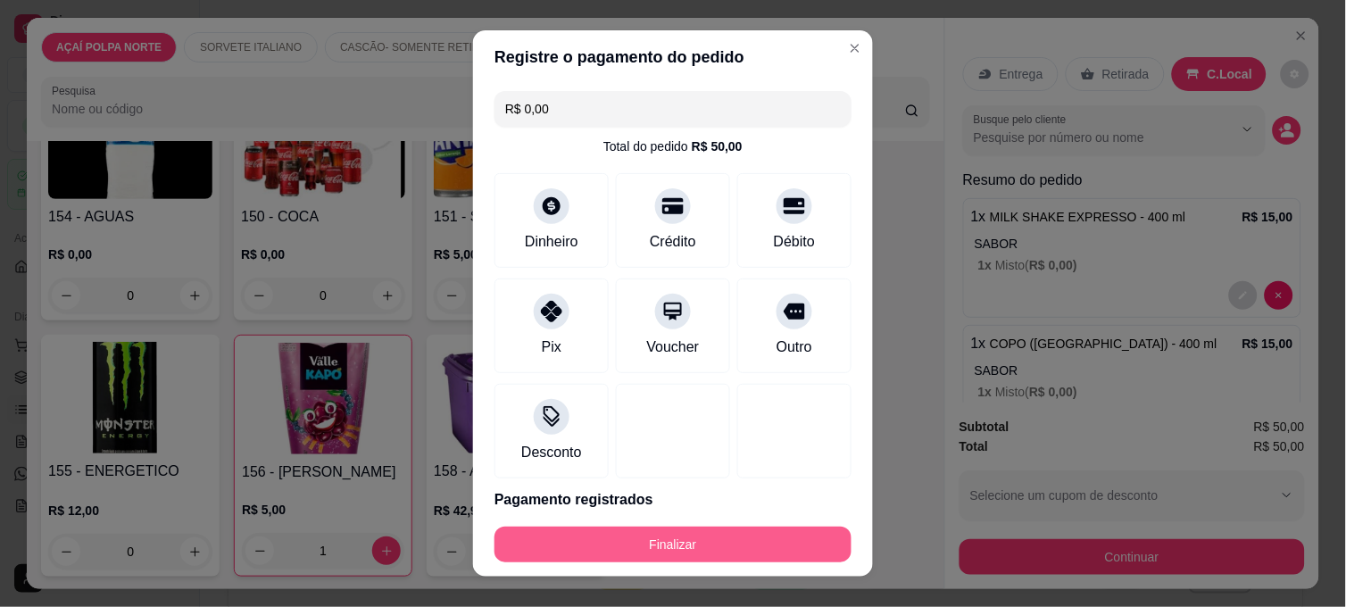
click at [725, 536] on button "Finalizar" at bounding box center [672, 544] width 357 height 36
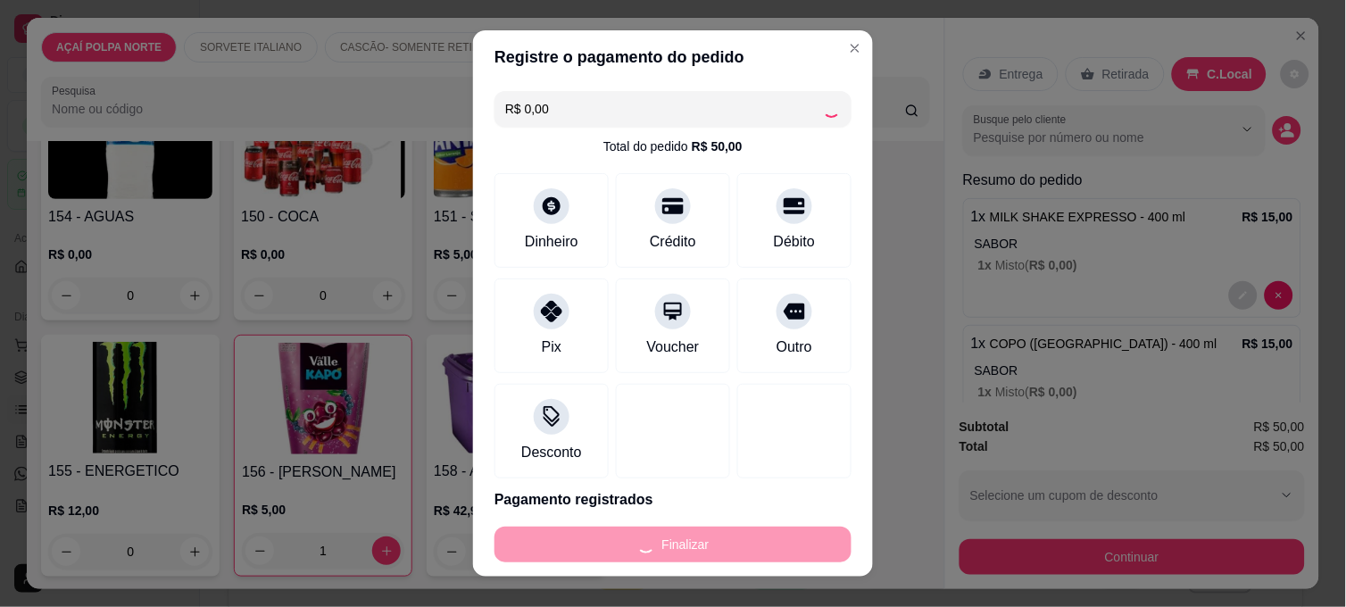
type input "0"
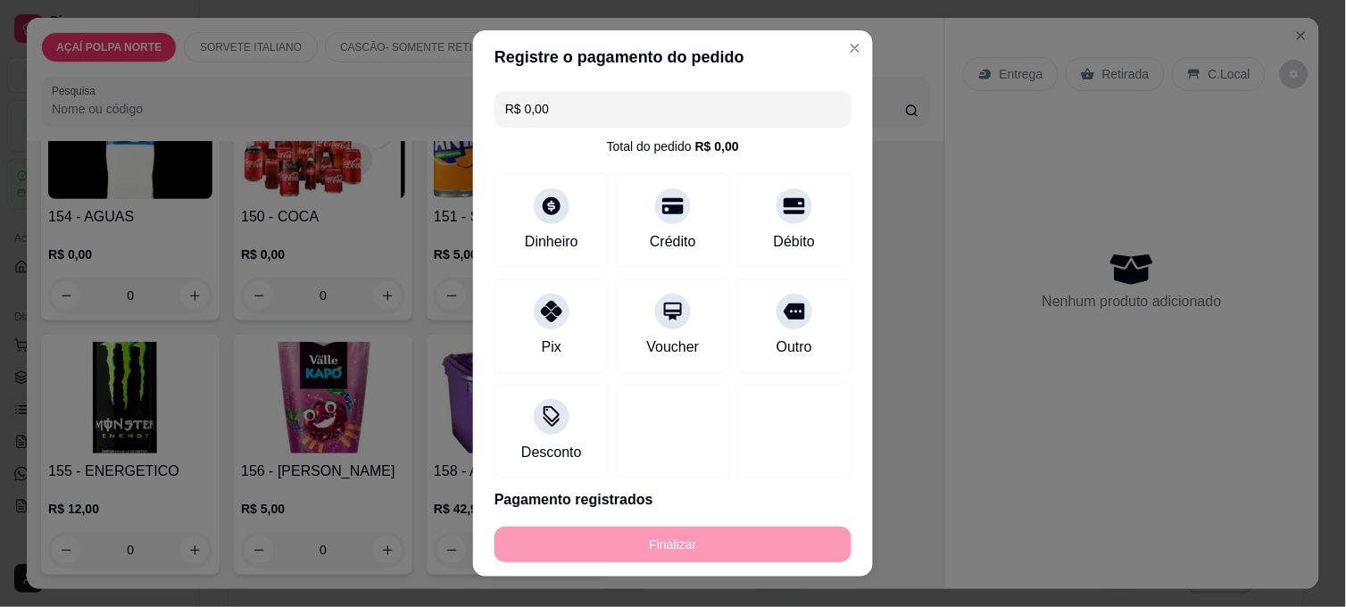
type input "-R$ 50,00"
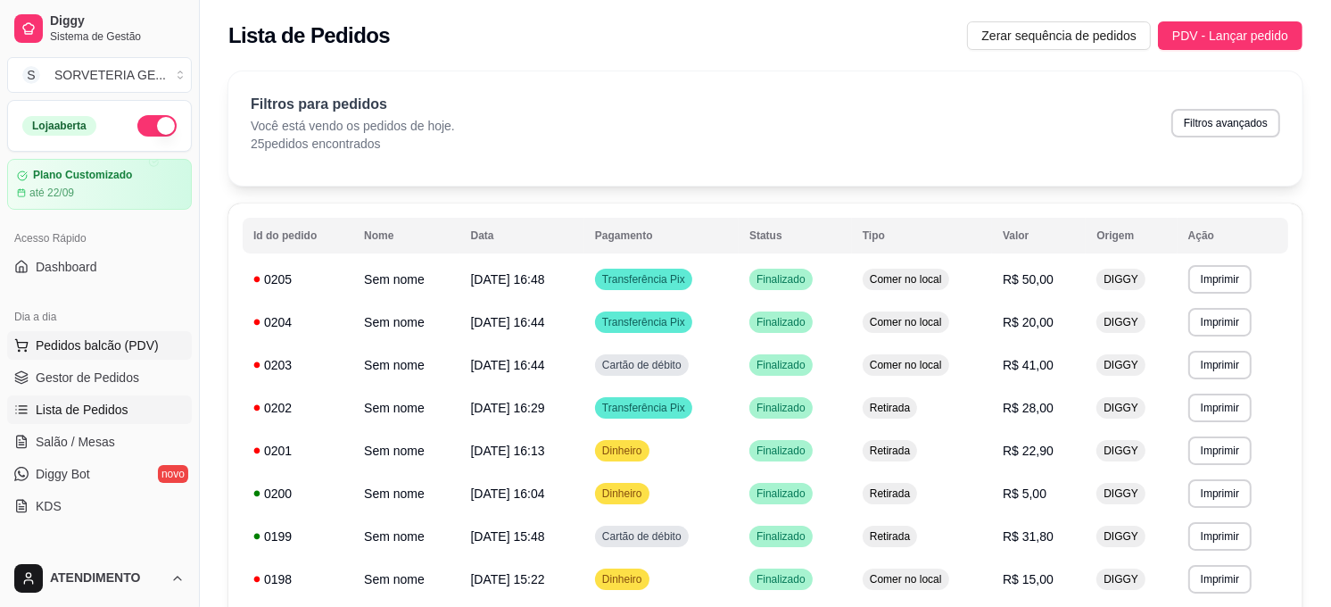
click at [128, 346] on span "Pedidos balcão (PDV)" at bounding box center [97, 345] width 123 height 18
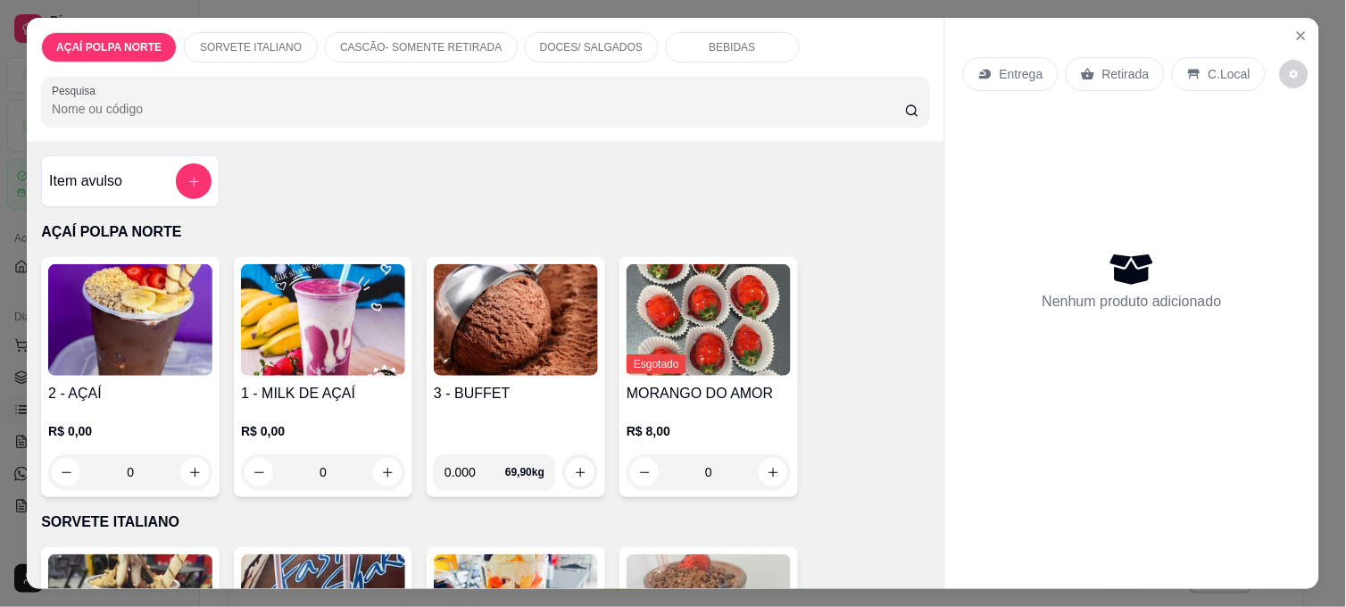
click at [533, 397] on div "3 - BUFFET" at bounding box center [516, 411] width 164 height 57
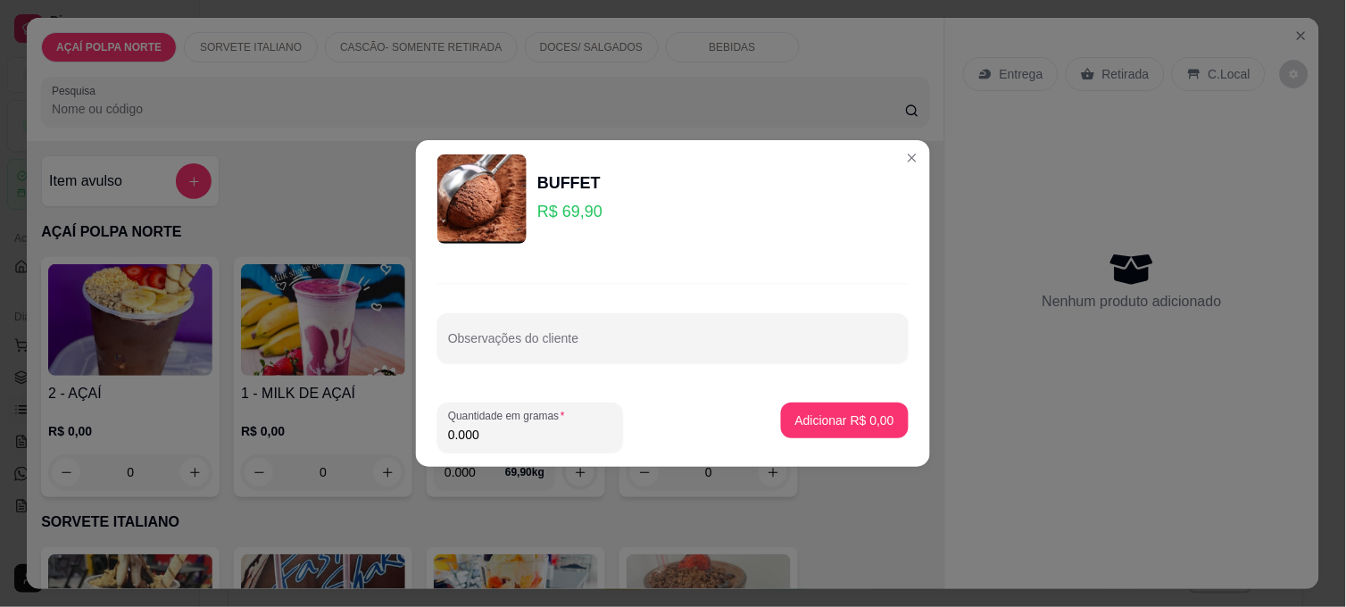
click at [509, 429] on input "0.000" at bounding box center [530, 435] width 164 height 18
type input "0.140"
click at [821, 425] on p "Adicionar R$ 9,79" at bounding box center [844, 419] width 96 height 17
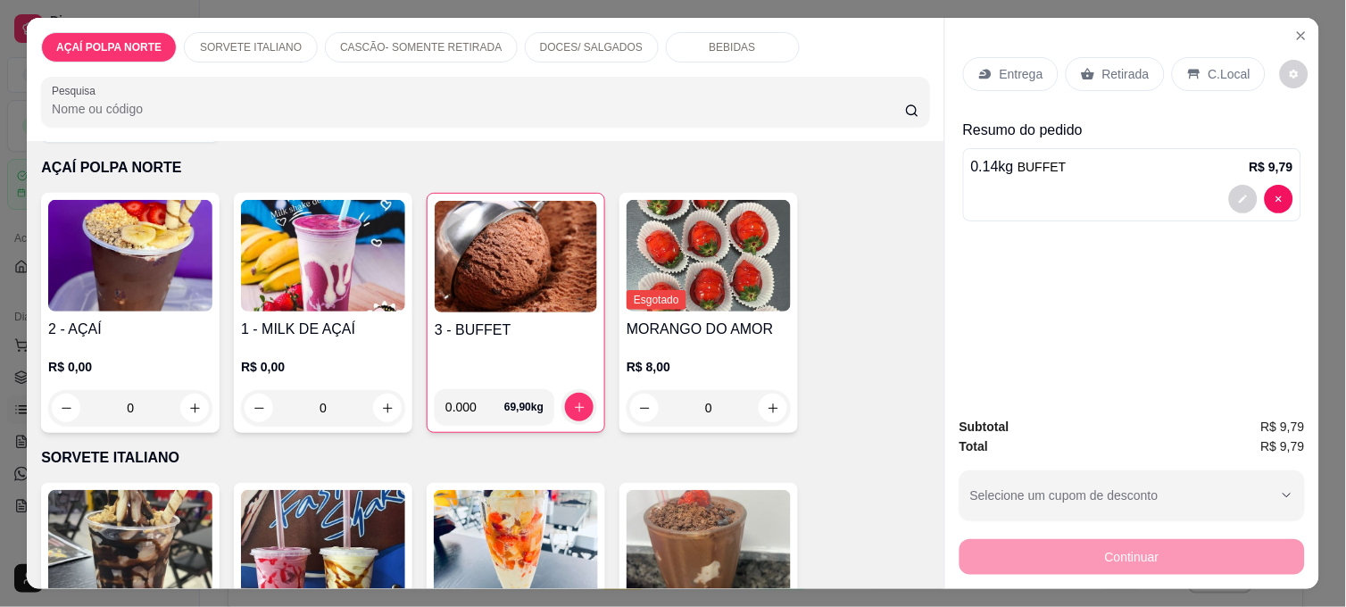
scroll to position [99, 0]
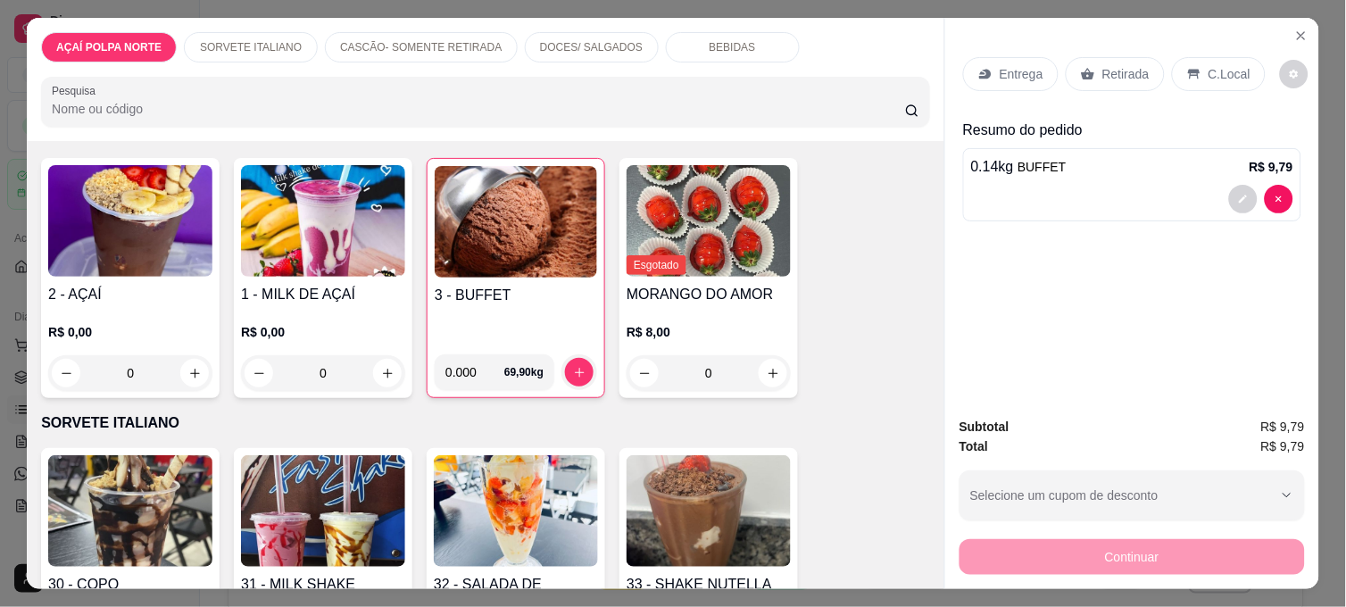
click at [495, 501] on img at bounding box center [516, 511] width 164 height 112
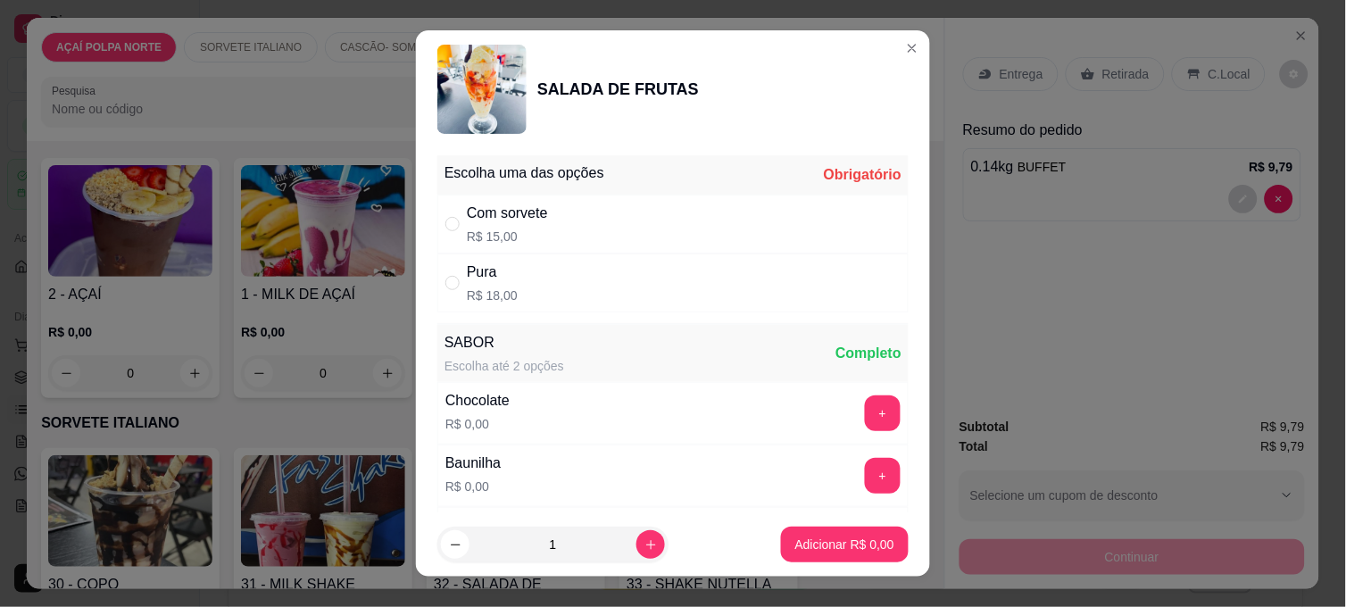
click at [665, 229] on div "Com sorvete R$ 15,00" at bounding box center [672, 224] width 471 height 59
radio input "true"
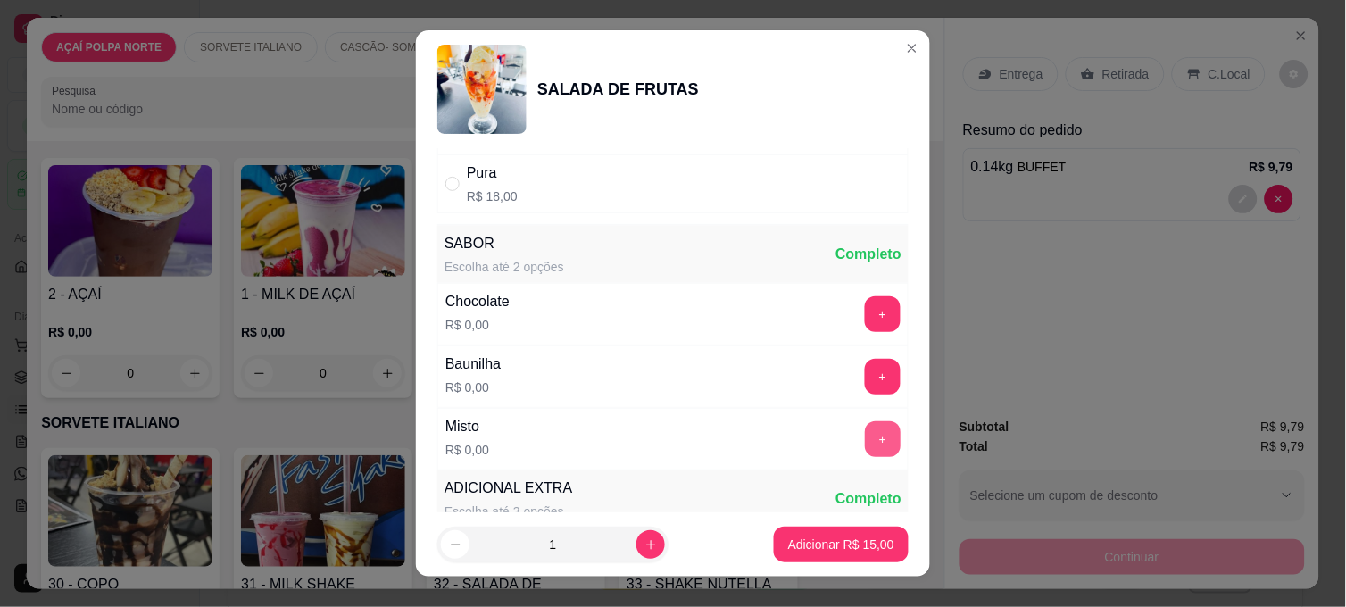
click at [865, 439] on button "+" at bounding box center [883, 439] width 36 height 36
click at [864, 545] on p "Adicionar R$ 15,00" at bounding box center [841, 544] width 106 height 18
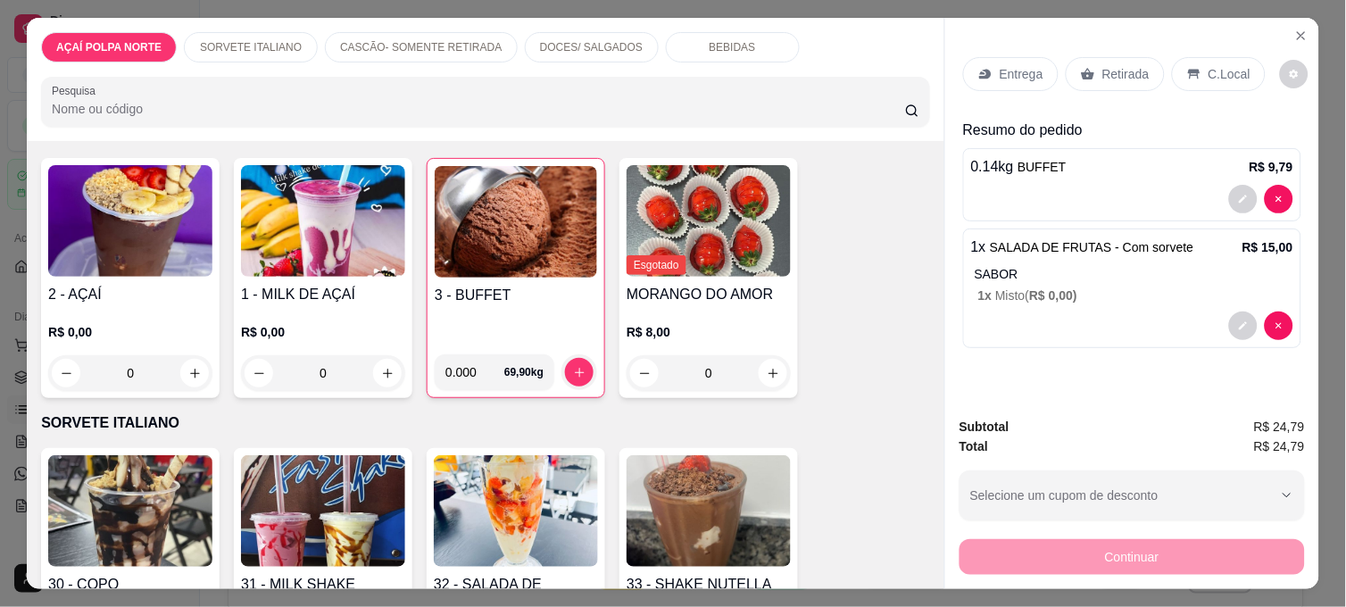
drag, startPoint x: 1221, startPoint y: 65, endPoint x: 1224, endPoint y: 95, distance: 30.5
click at [1220, 65] on p "C.Local" at bounding box center [1229, 74] width 42 height 18
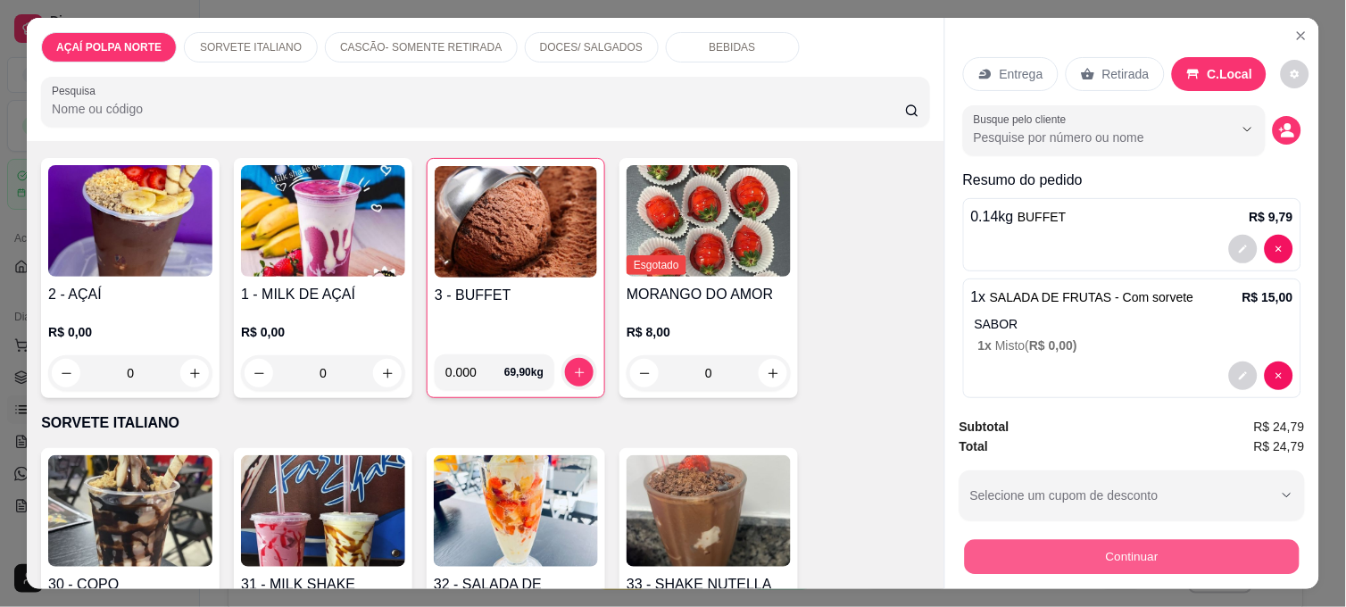
click at [1250, 551] on button "Continuar" at bounding box center [1132, 556] width 335 height 35
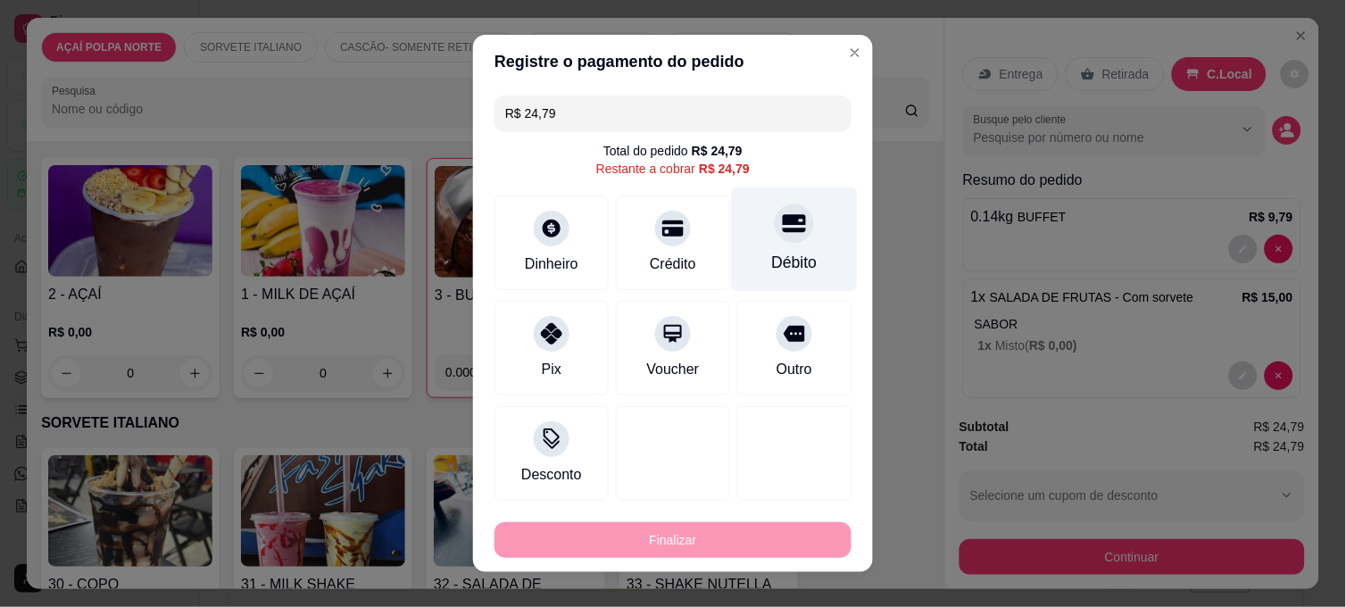
click at [746, 235] on div "Débito" at bounding box center [795, 239] width 126 height 104
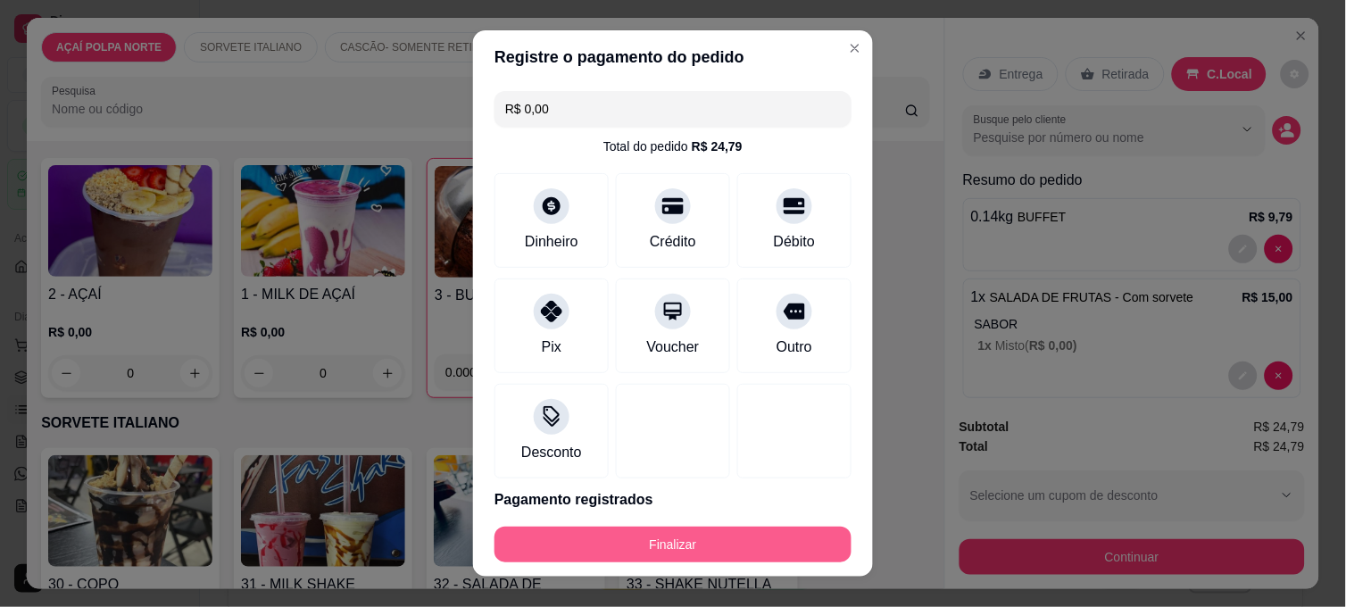
click at [789, 553] on button "Finalizar" at bounding box center [672, 544] width 357 height 36
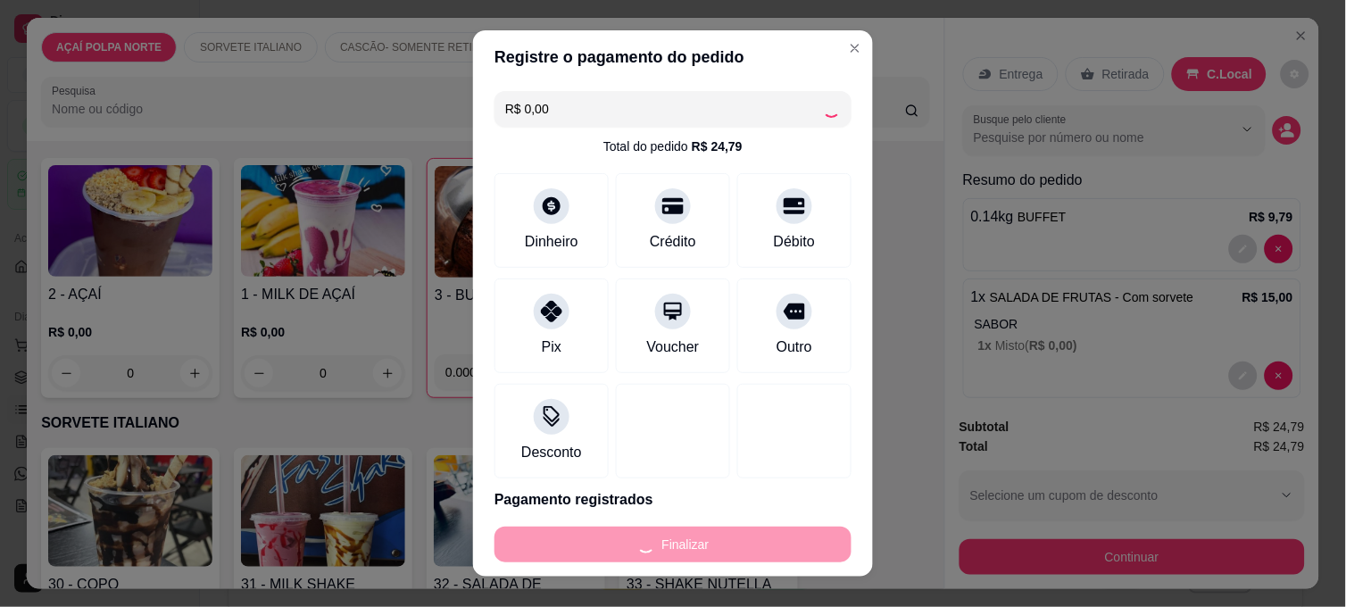
type input "-R$ 24,79"
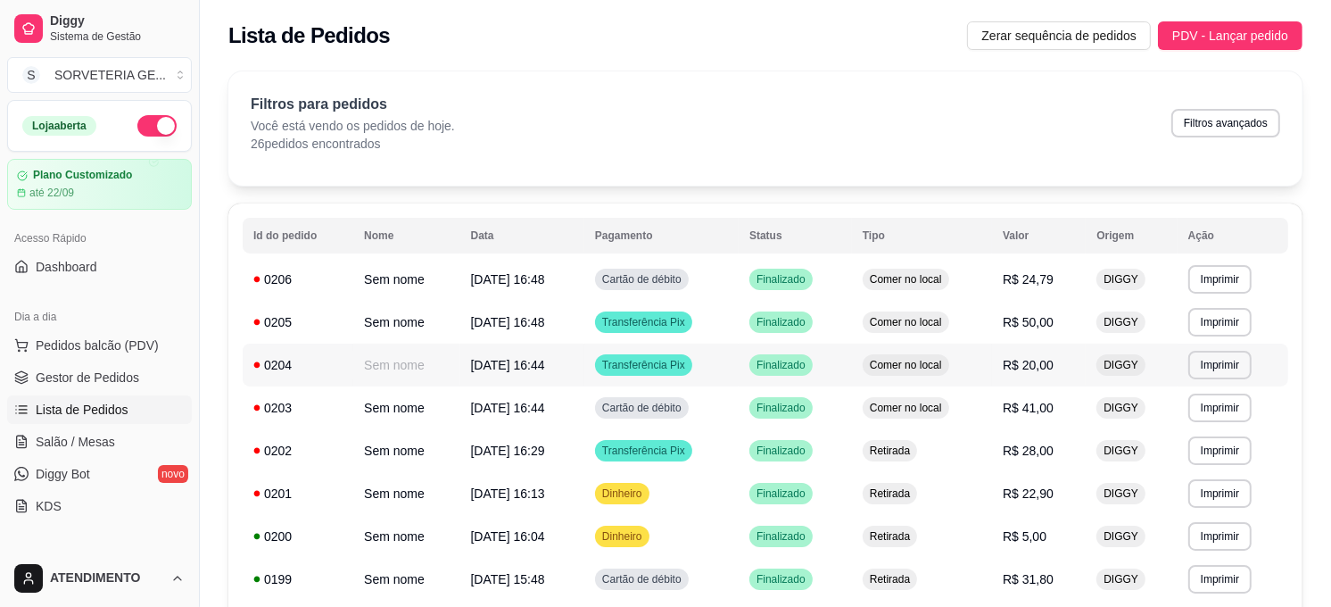
click at [277, 369] on div "0204" at bounding box center [297, 365] width 89 height 18
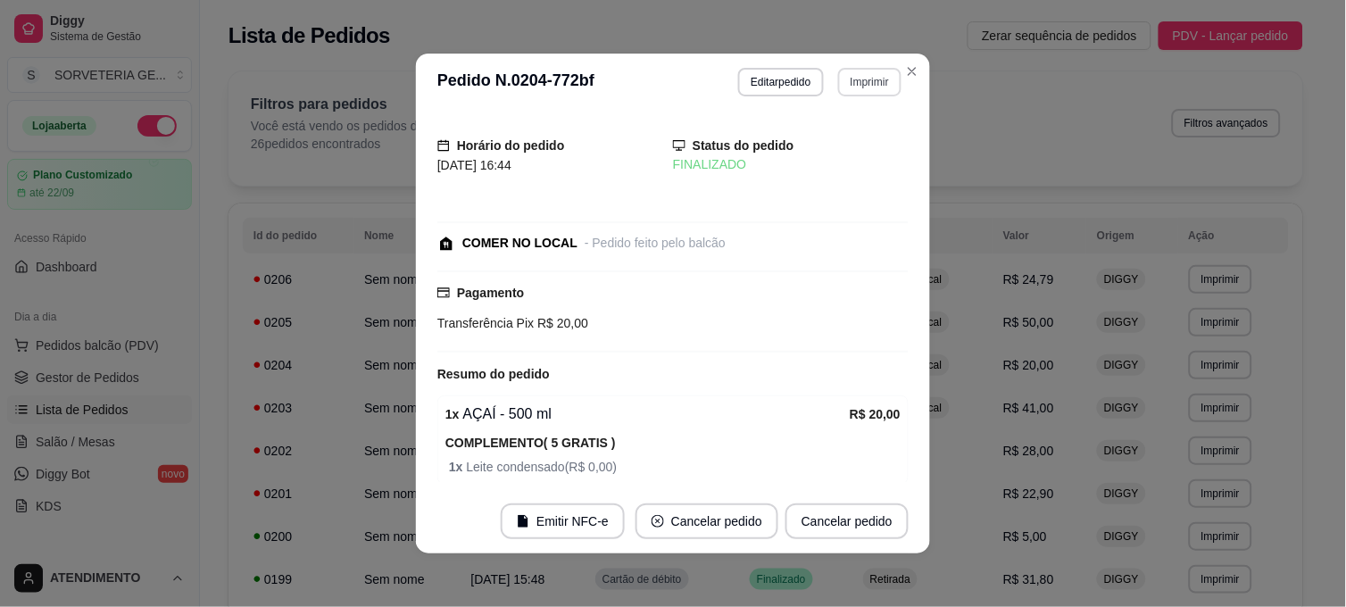
click at [860, 84] on button "Imprimir" at bounding box center [869, 82] width 63 height 29
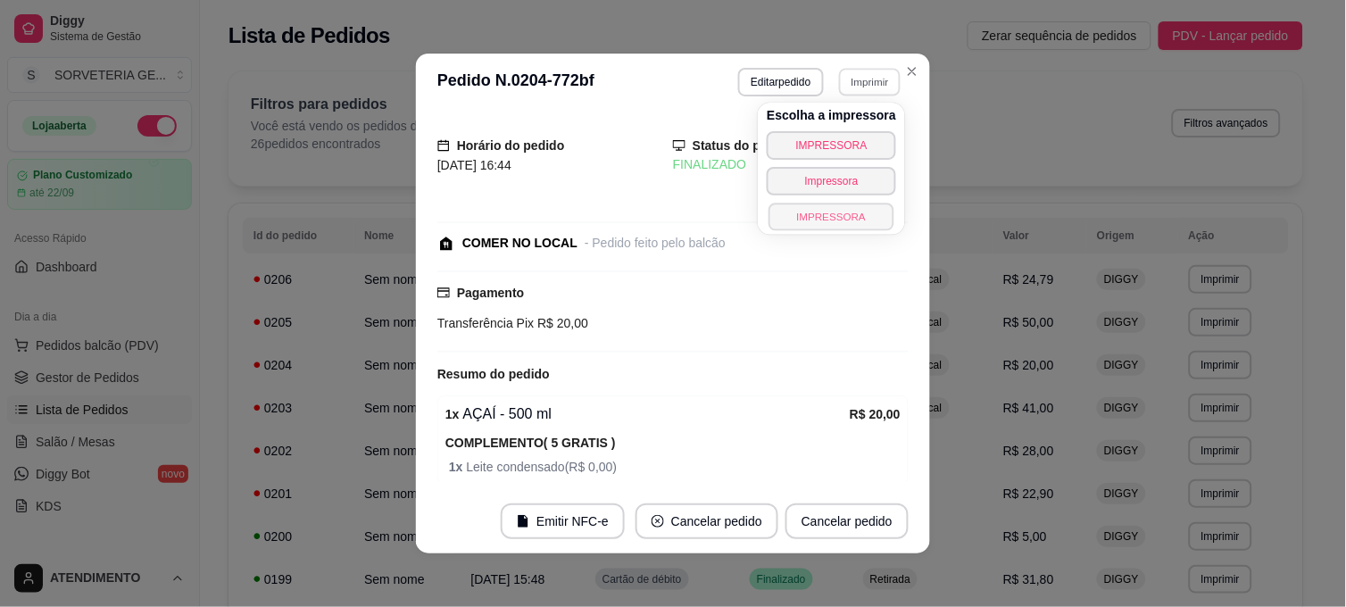
click at [832, 209] on button "IMPRESSORA" at bounding box center [831, 217] width 125 height 28
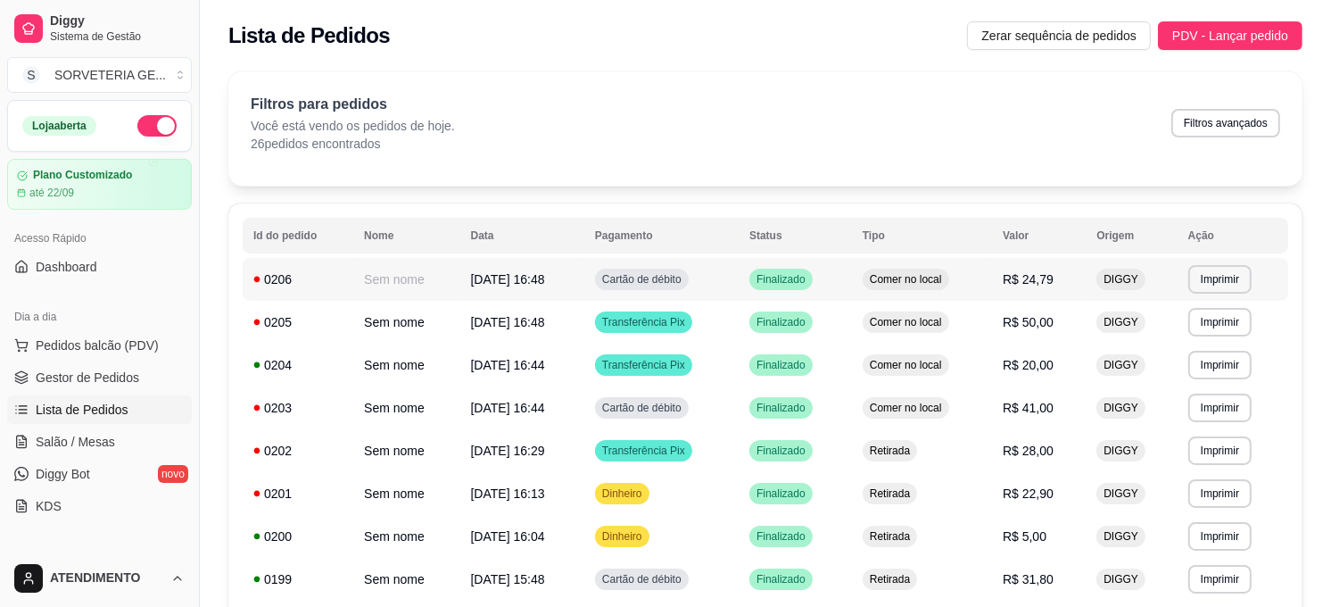
click at [333, 275] on div "0206" at bounding box center [297, 279] width 89 height 18
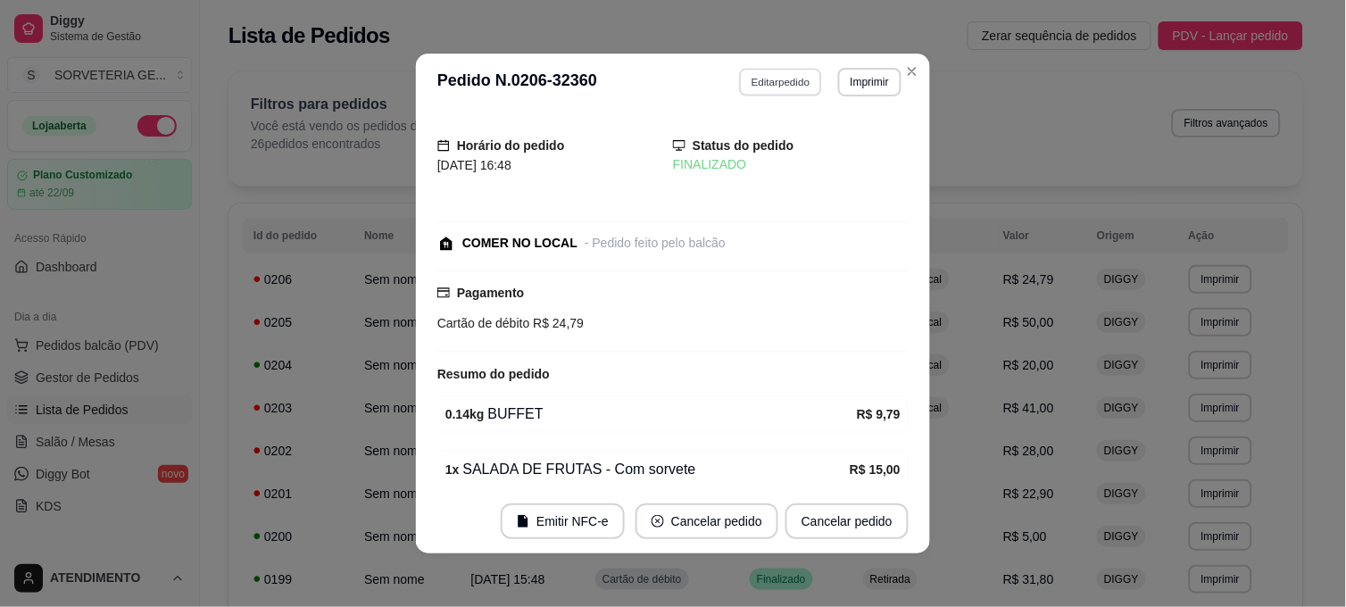
click at [773, 77] on button "Editar pedido" at bounding box center [781, 82] width 83 height 28
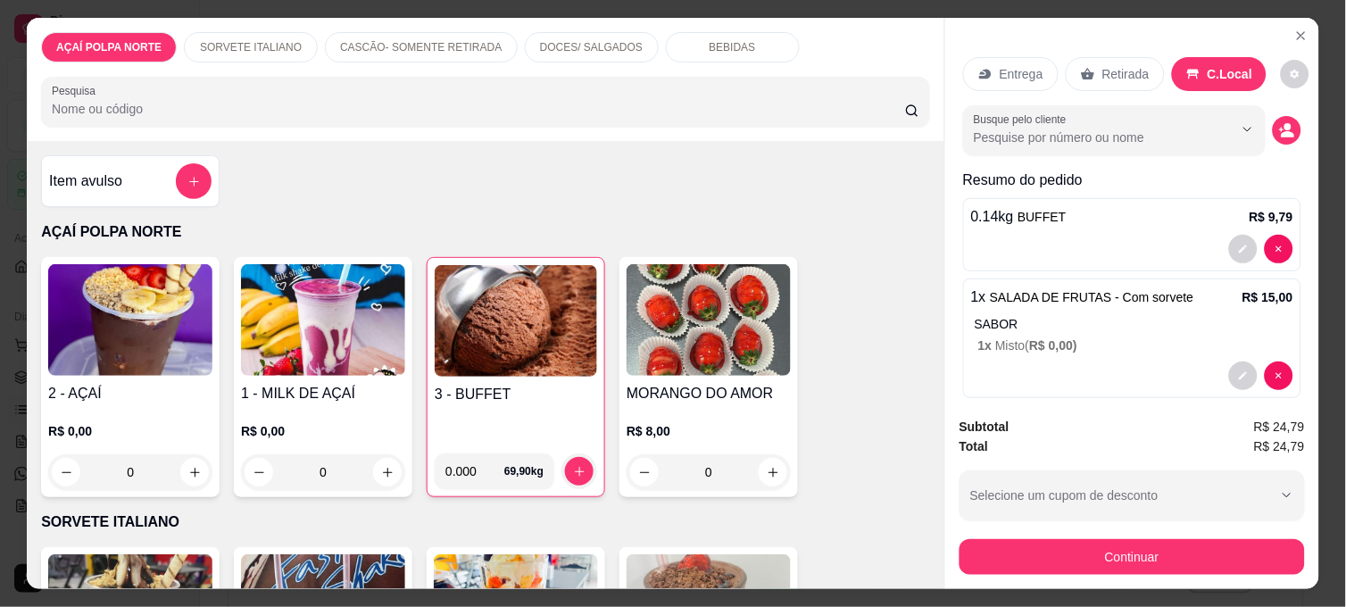
click at [543, 370] on div "3 - BUFFET 0.000 69,90 kg" at bounding box center [516, 377] width 178 height 240
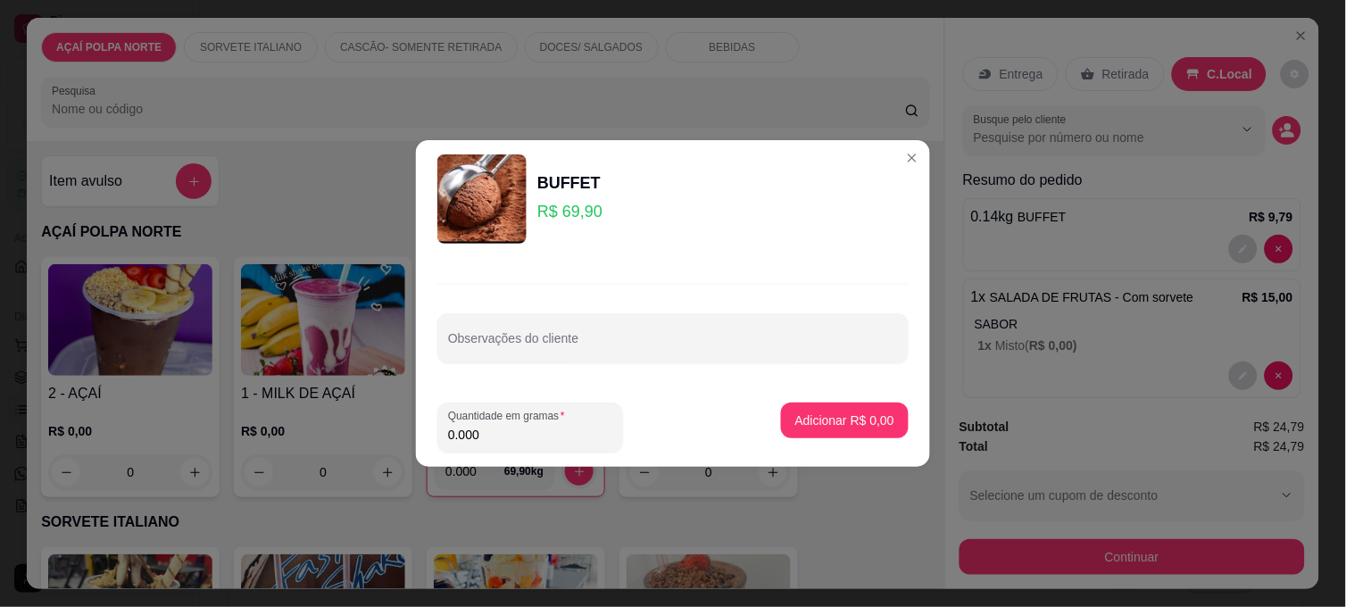
click at [510, 428] on input "0.000" at bounding box center [530, 435] width 164 height 18
type input "0.160"
click at [843, 423] on p "Adicionar R$ 11,18" at bounding box center [842, 419] width 104 height 17
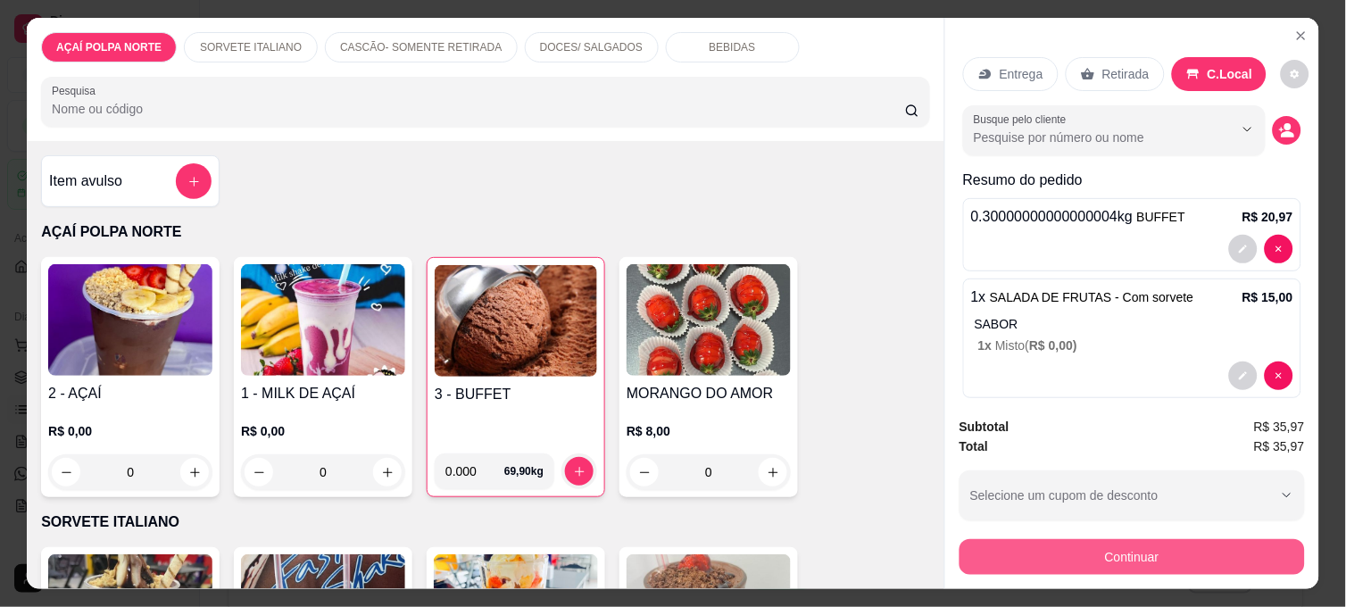
click at [1174, 542] on button "Continuar" at bounding box center [1131, 557] width 345 height 36
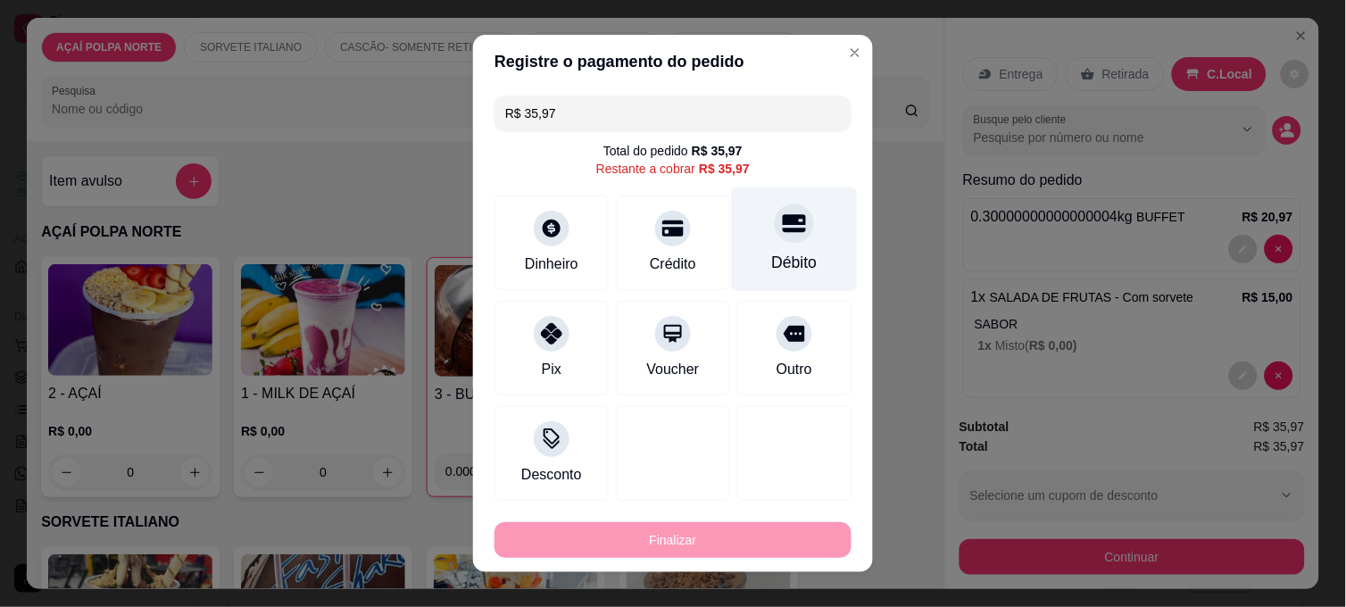
click at [792, 239] on div "Débito" at bounding box center [795, 239] width 126 height 104
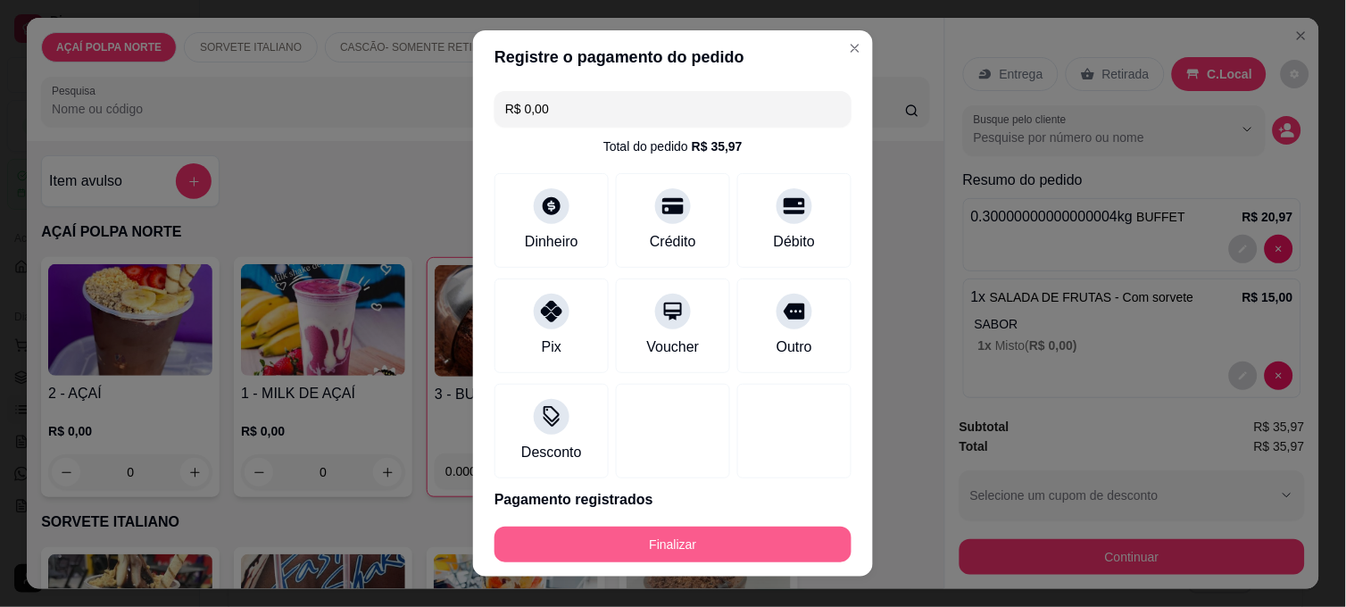
click at [791, 535] on button "Finalizar" at bounding box center [672, 544] width 357 height 36
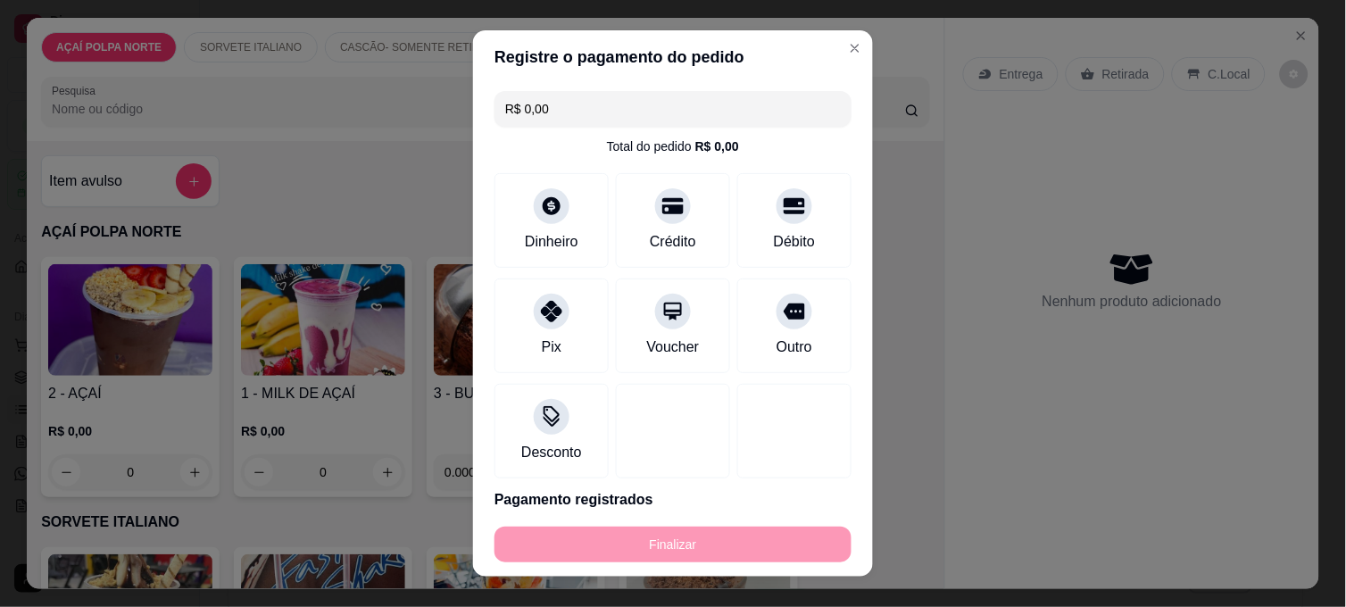
type input "-R$ 35,97"
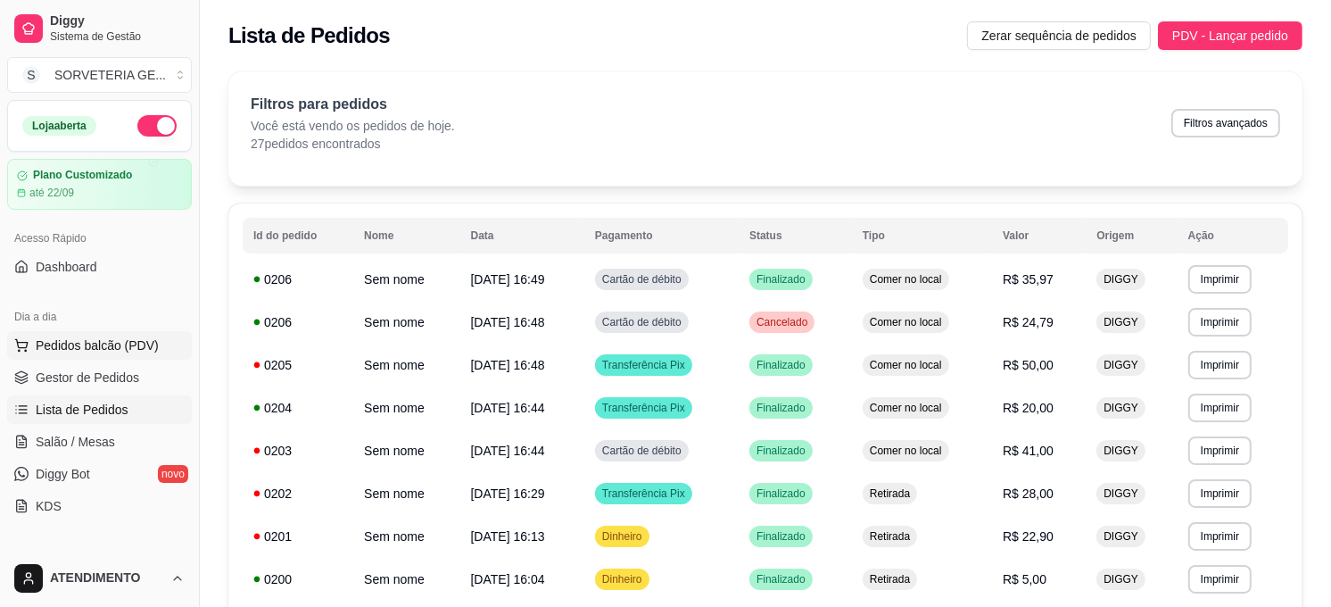
click at [118, 357] on button "Pedidos balcão (PDV)" at bounding box center [99, 345] width 185 height 29
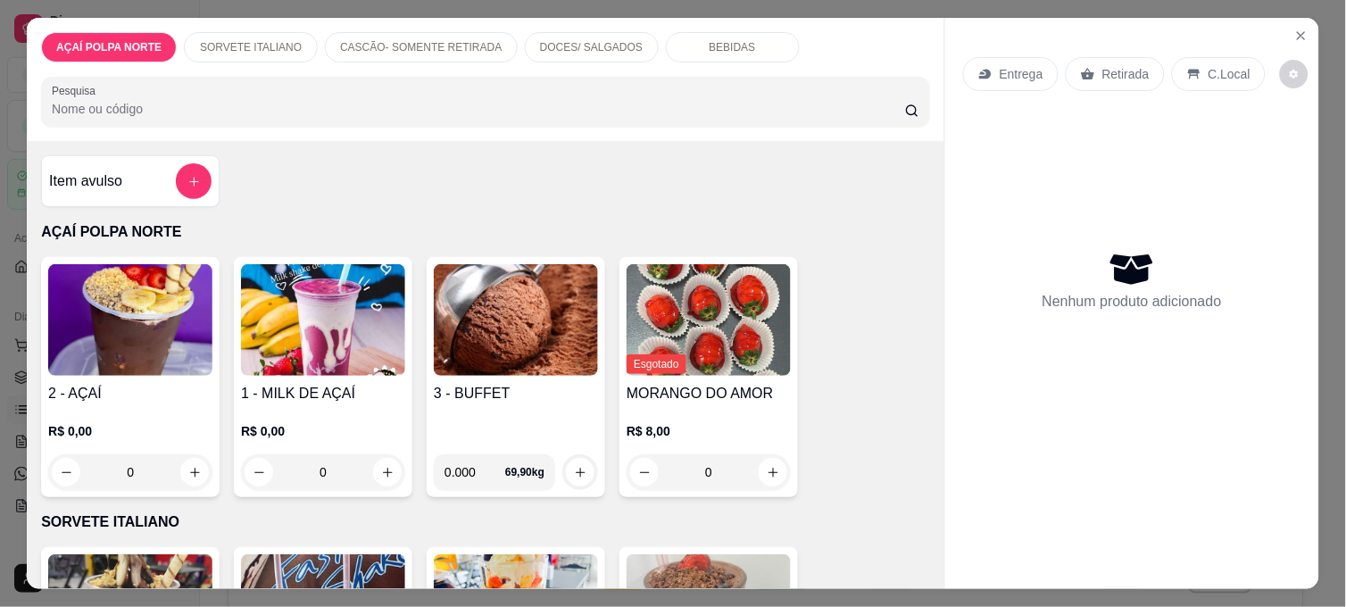
click at [167, 319] on img at bounding box center [130, 320] width 164 height 112
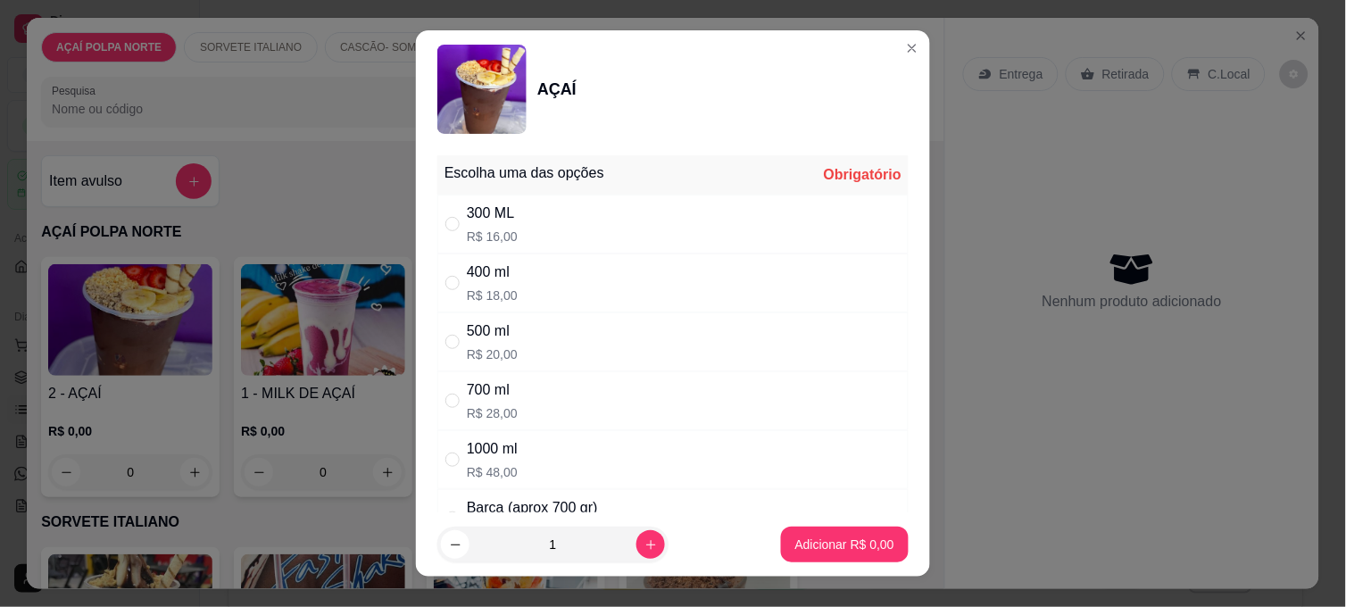
click at [479, 286] on div "400 ml R$ 18,00" at bounding box center [492, 282] width 51 height 43
radio input "true"
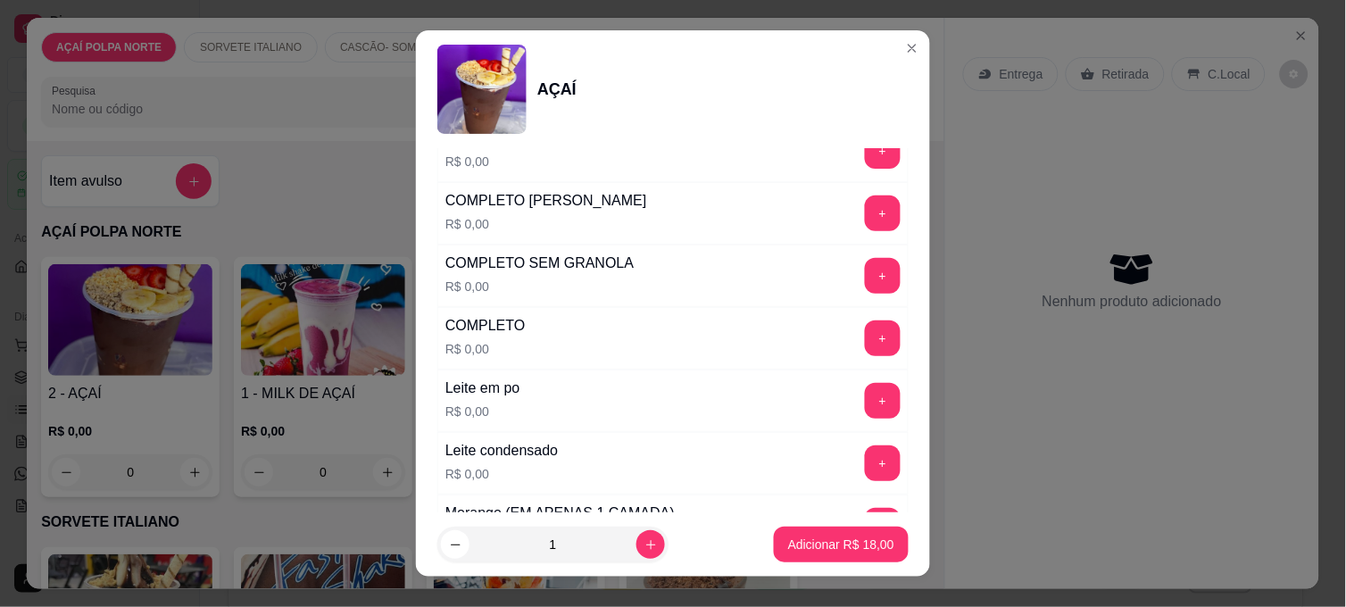
scroll to position [693, 0]
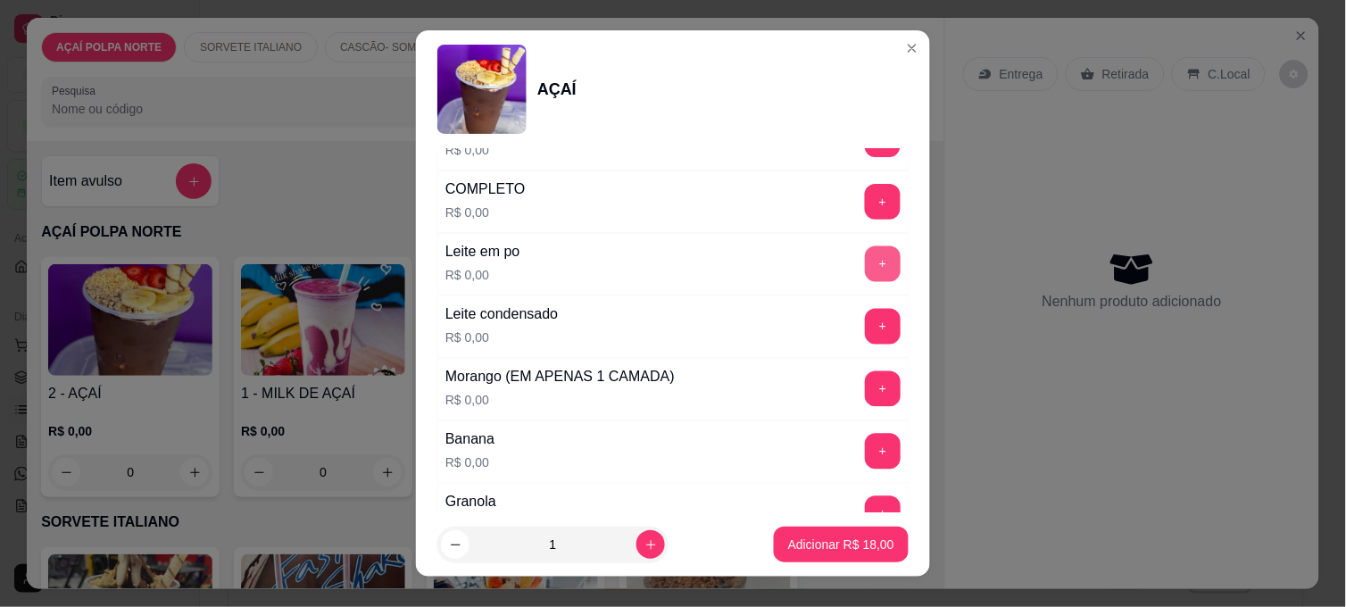
click at [865, 265] on button "+" at bounding box center [883, 264] width 36 height 36
click at [866, 323] on button "+" at bounding box center [883, 327] width 35 height 35
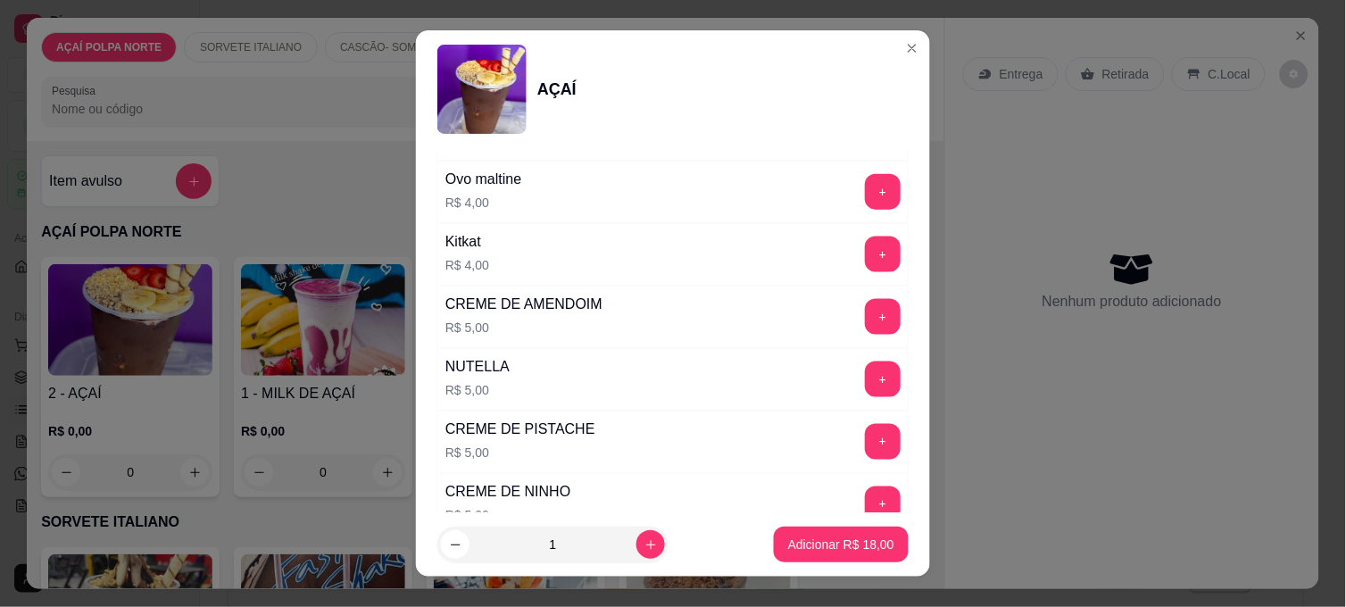
scroll to position [2178, 0]
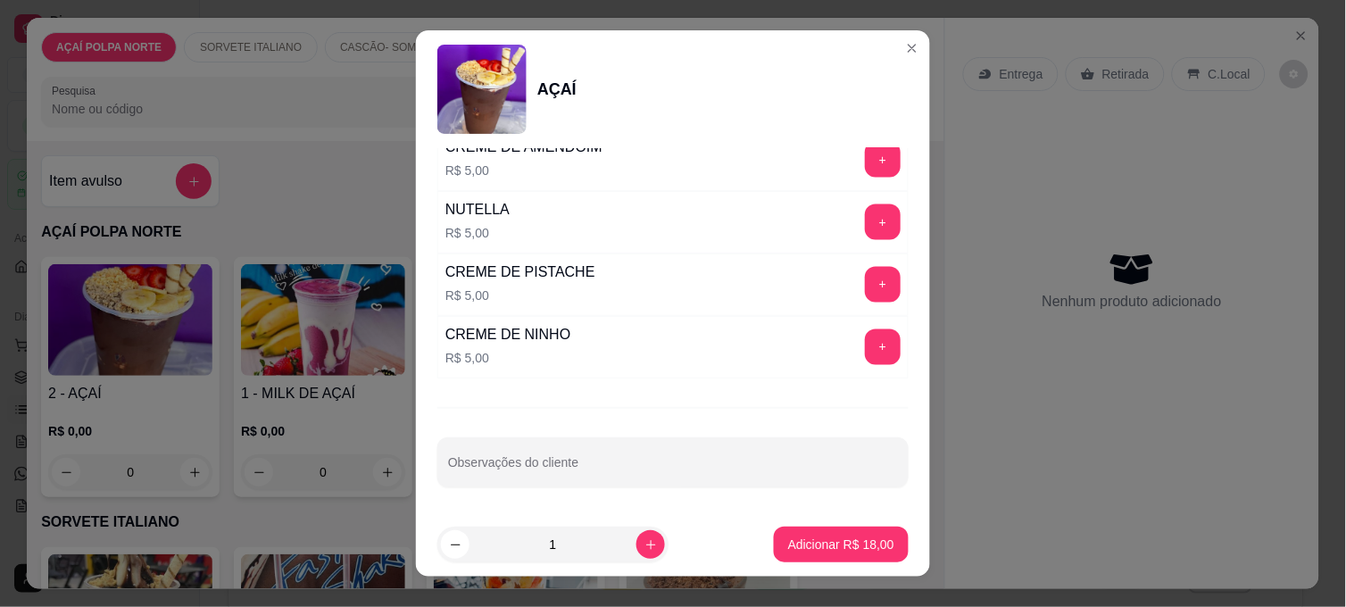
click at [865, 218] on button "+" at bounding box center [883, 222] width 36 height 36
click at [843, 537] on p "Adicionar R$ 23,00" at bounding box center [841, 544] width 106 height 18
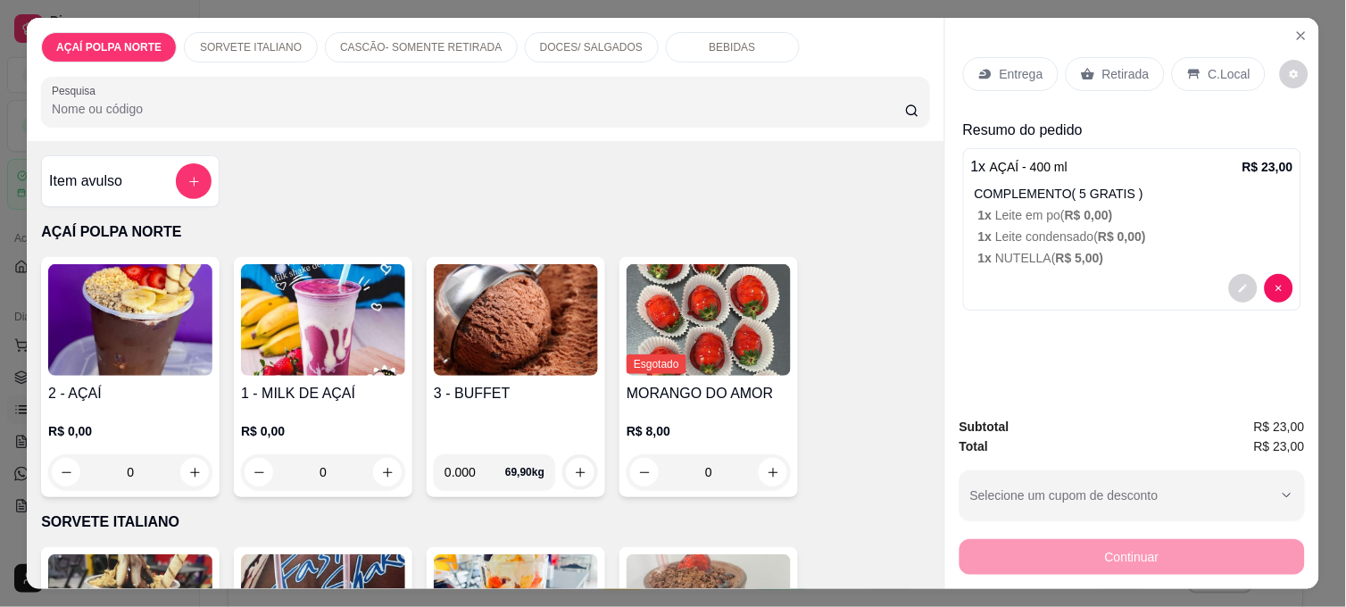
click at [1217, 65] on p "C.Local" at bounding box center [1229, 74] width 42 height 18
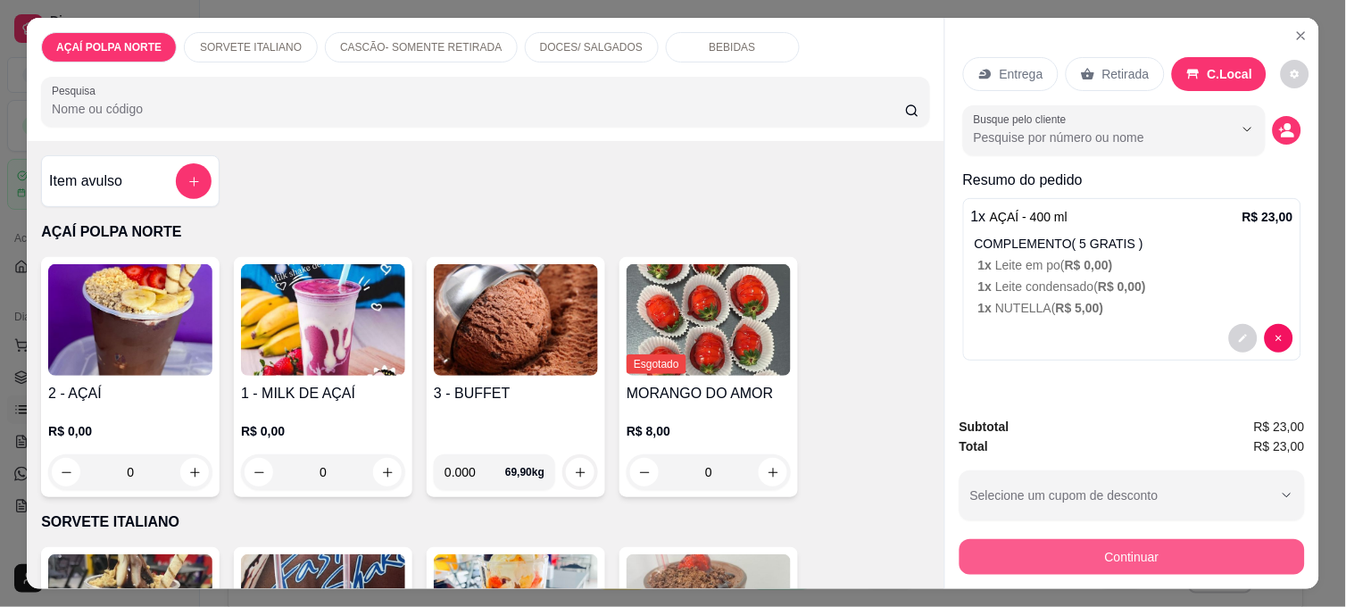
click at [1169, 539] on button "Continuar" at bounding box center [1131, 557] width 345 height 36
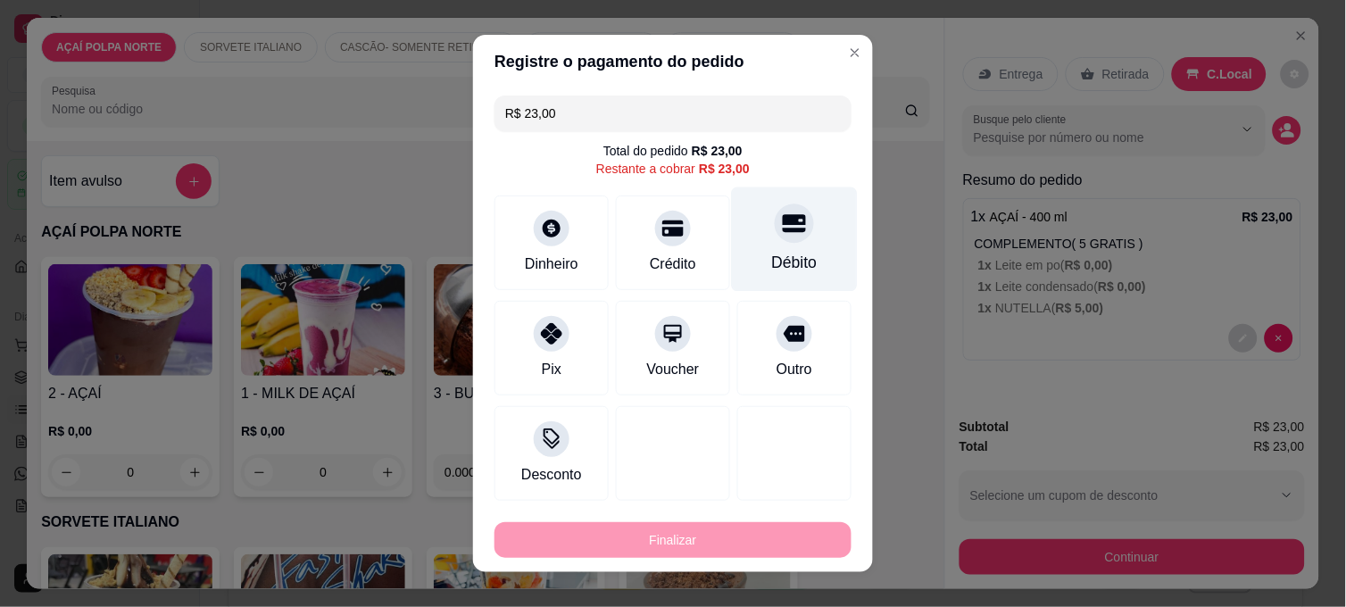
click at [806, 242] on div "Débito" at bounding box center [795, 239] width 126 height 104
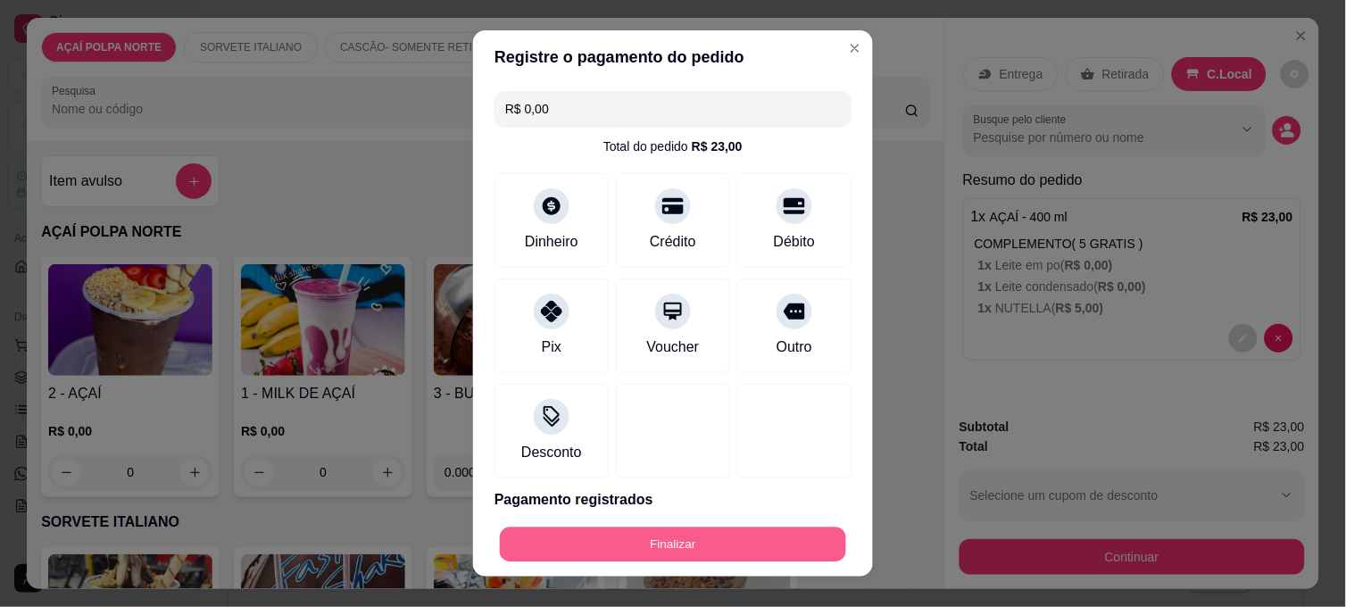
click at [689, 543] on button "Finalizar" at bounding box center [673, 544] width 346 height 35
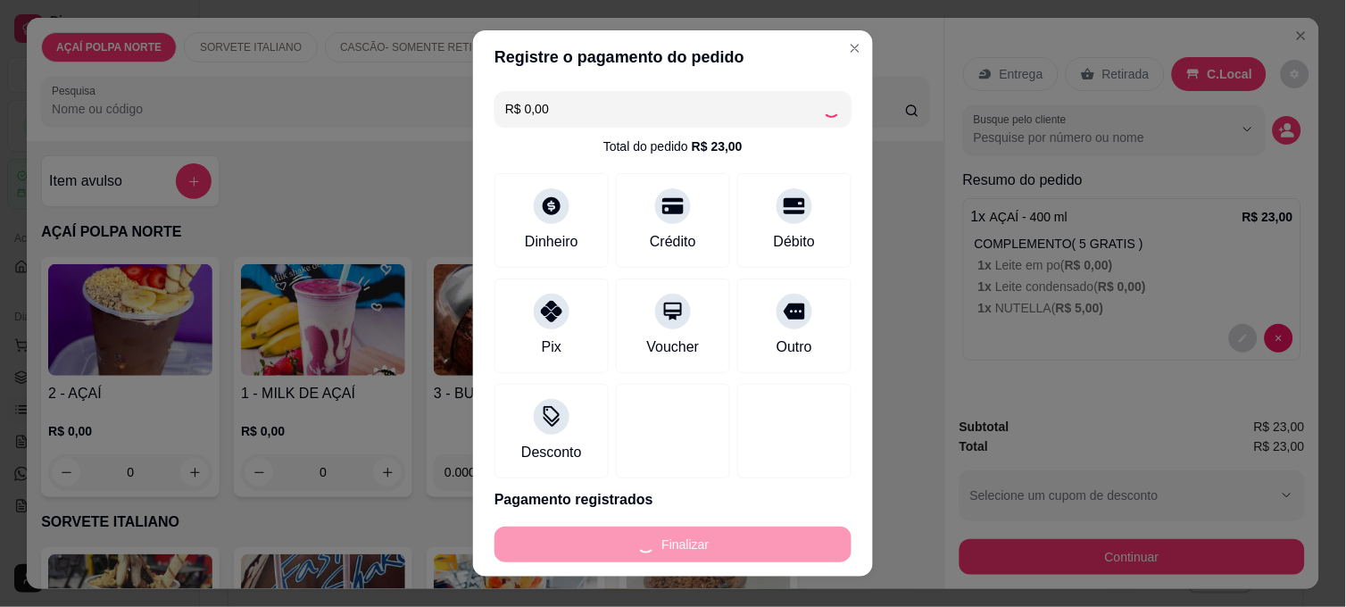
type input "-R$ 23,00"
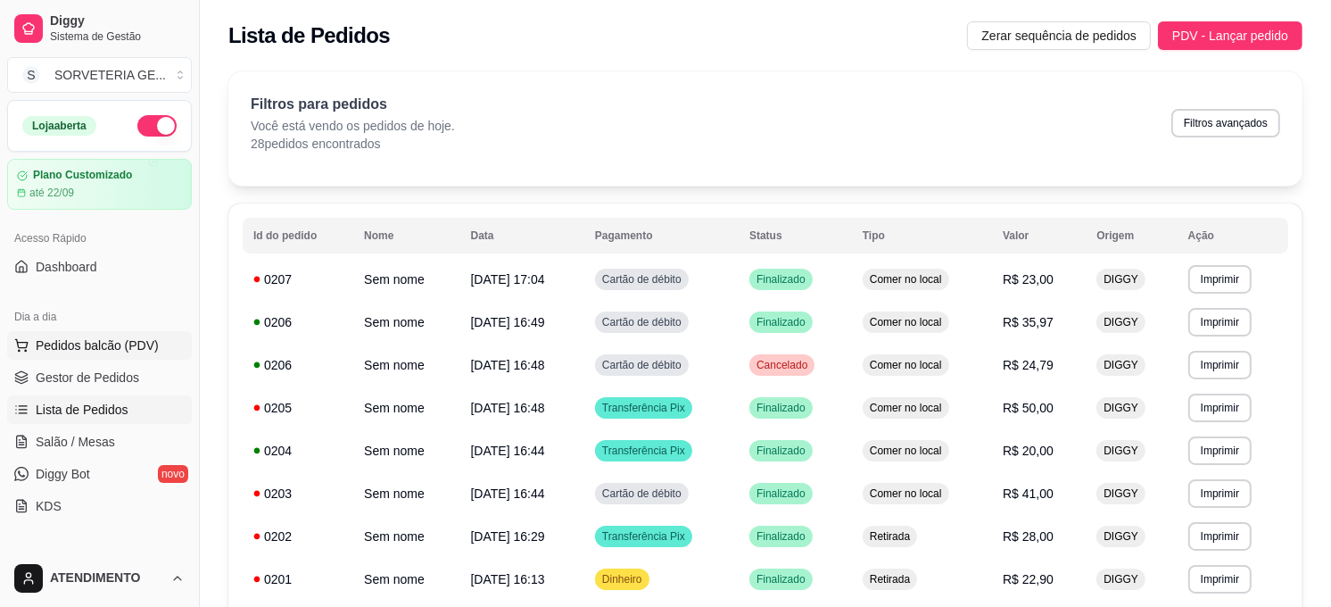
click at [117, 341] on span "Pedidos balcão (PDV)" at bounding box center [97, 345] width 123 height 18
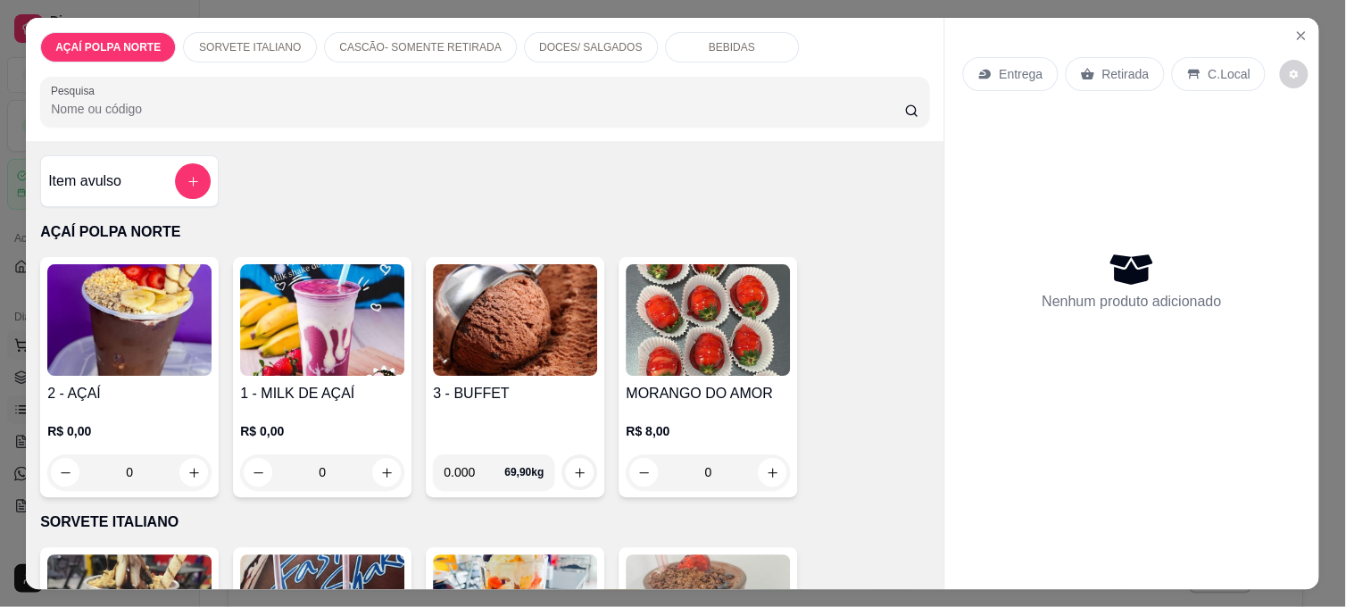
click at [121, 340] on img at bounding box center [130, 320] width 164 height 112
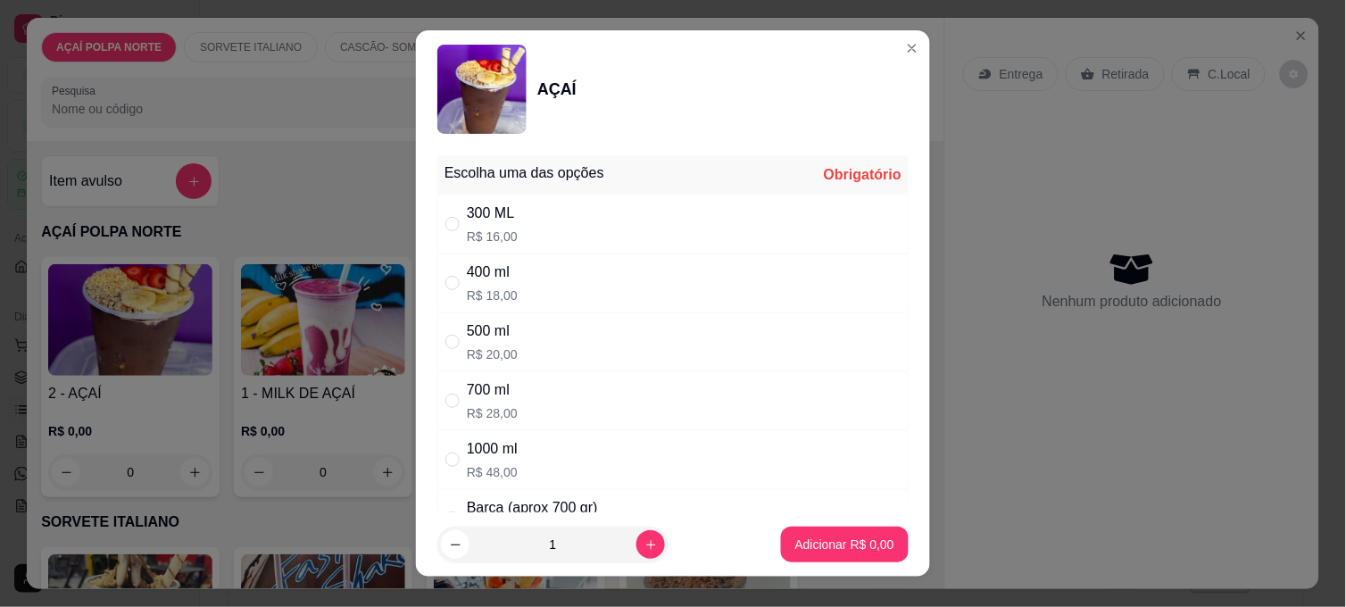
click at [512, 208] on div "300 ML R$ 16,00" at bounding box center [672, 224] width 471 height 59
radio input "true"
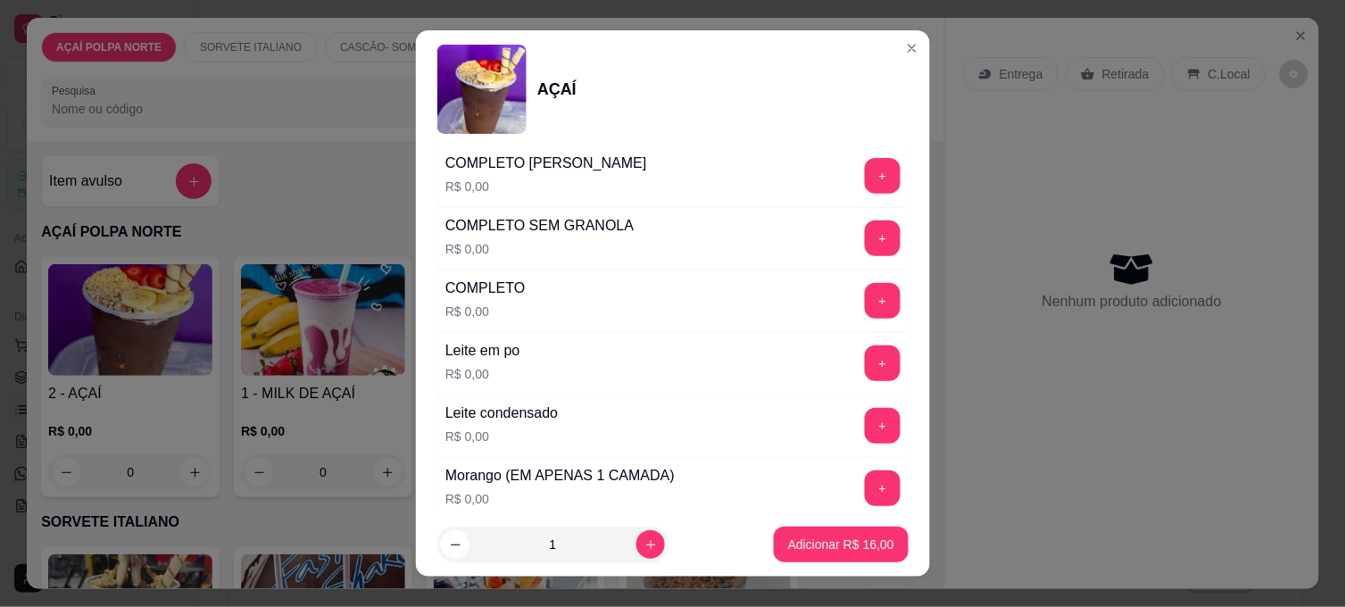
scroll to position [693, 0]
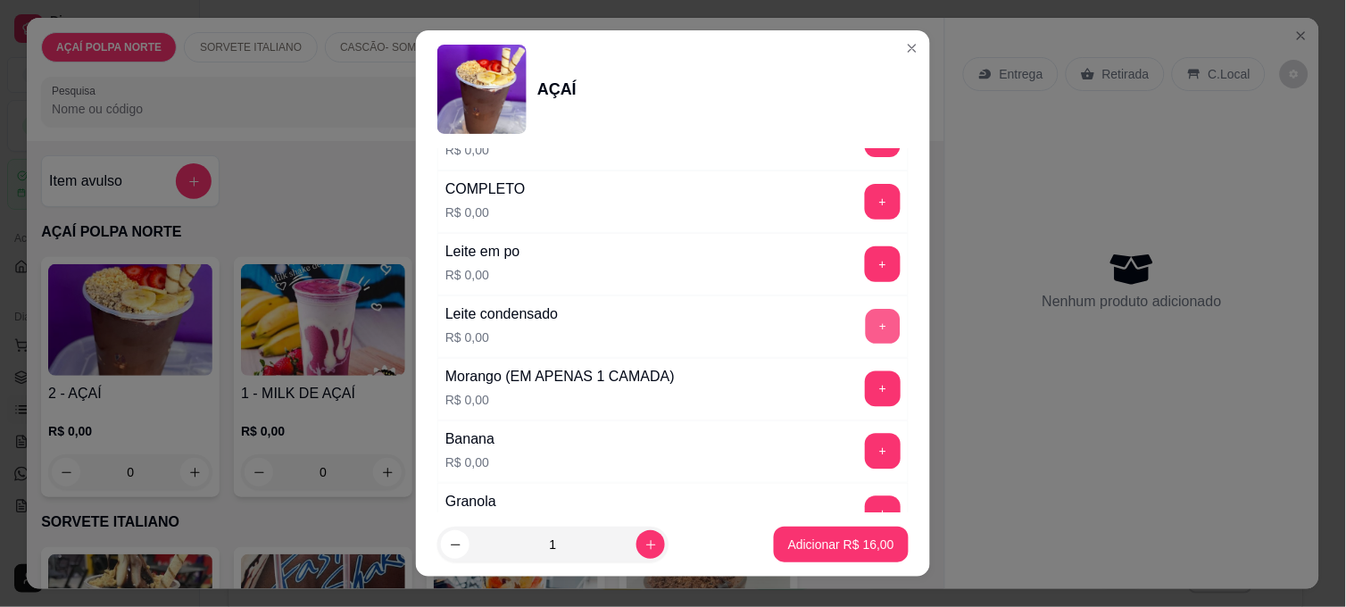
click at [866, 330] on button "+" at bounding box center [883, 327] width 35 height 35
click at [865, 441] on button "+" at bounding box center [883, 452] width 36 height 36
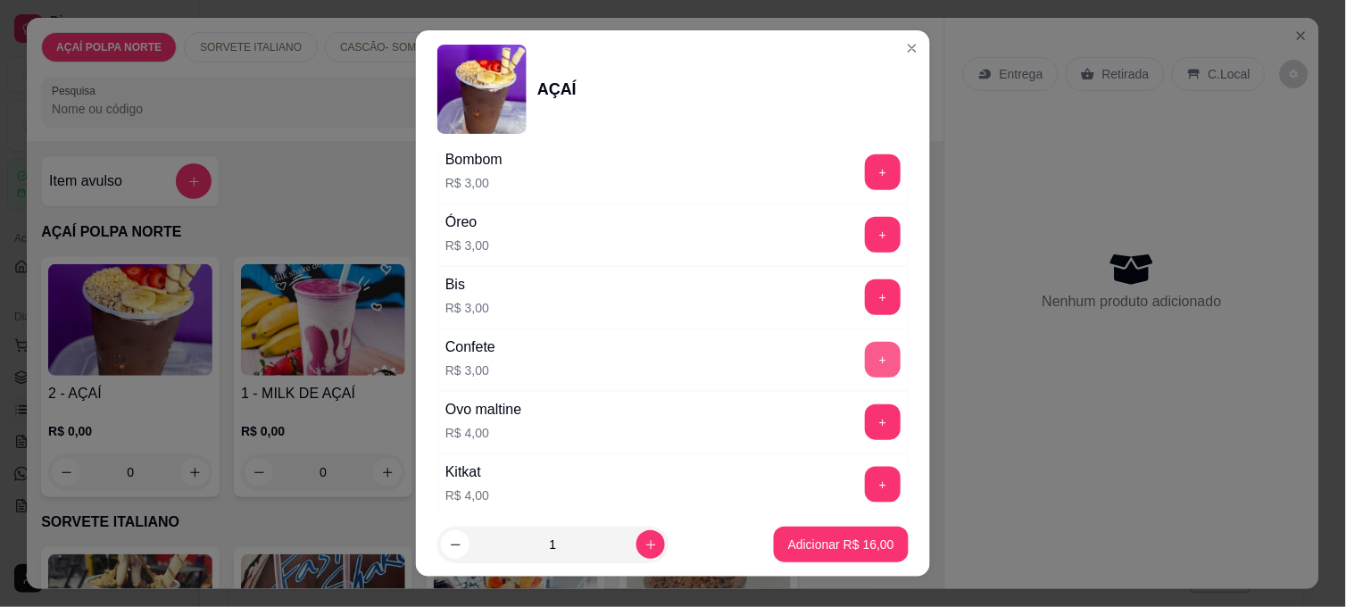
scroll to position [2178, 0]
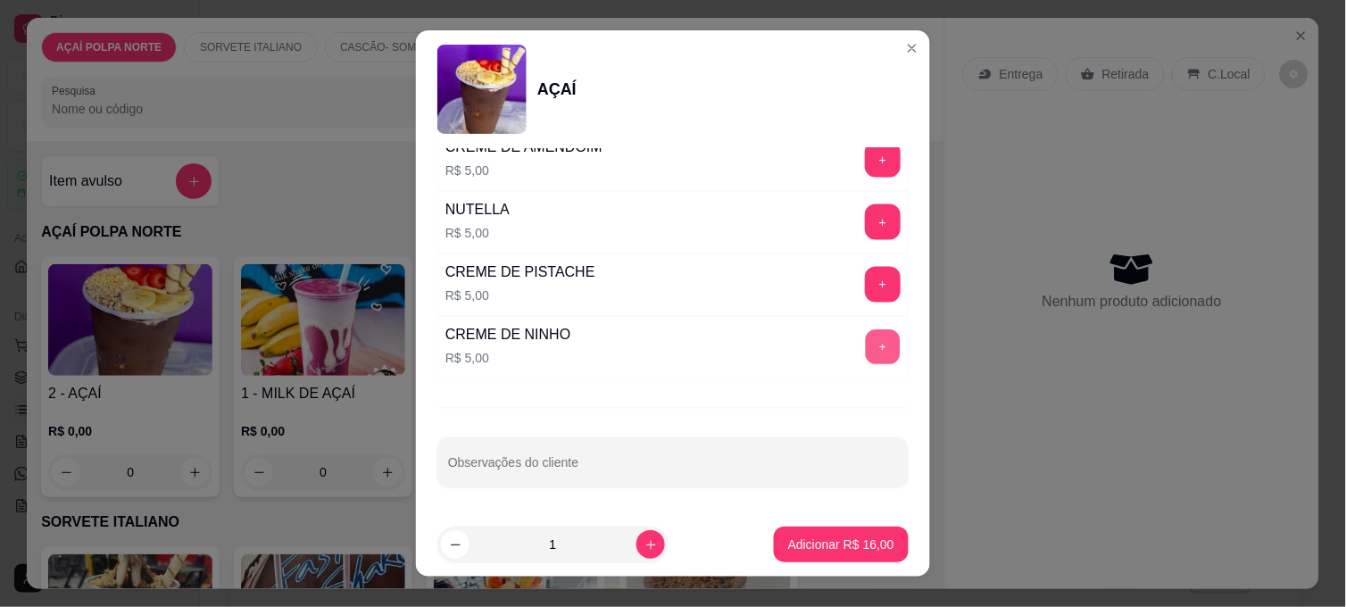
click at [866, 355] on button "+" at bounding box center [883, 347] width 35 height 35
click at [854, 540] on p "Adicionar R$ 21,00" at bounding box center [842, 543] width 104 height 17
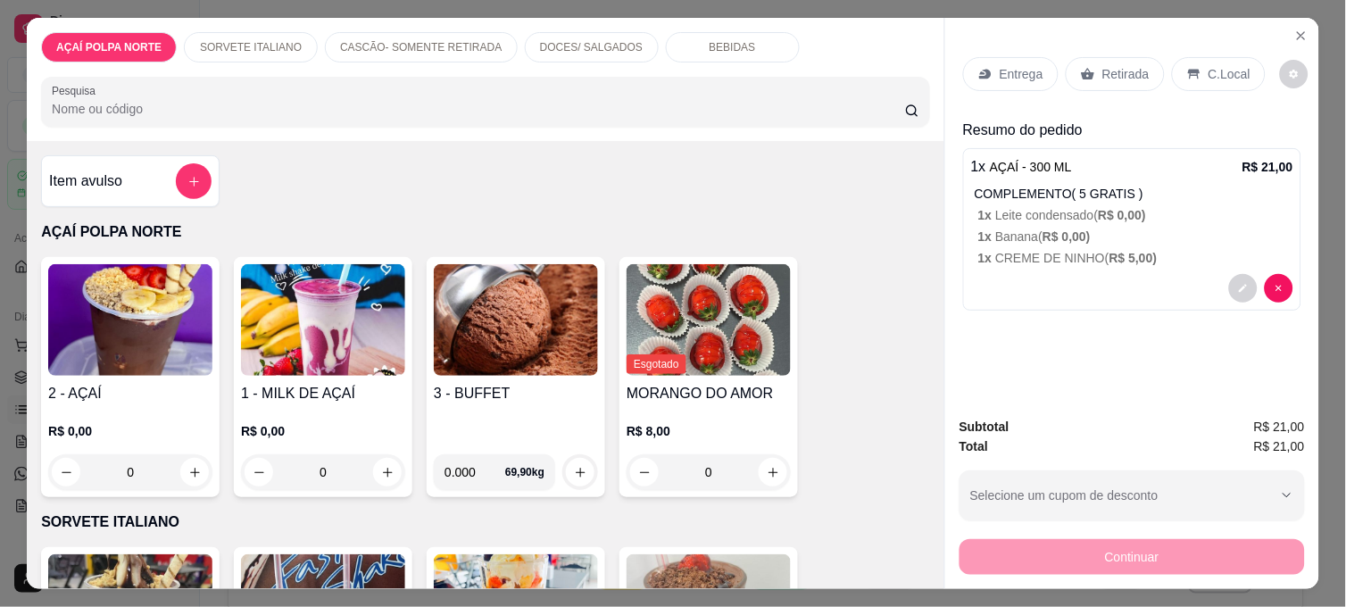
click at [95, 325] on img at bounding box center [130, 320] width 164 height 112
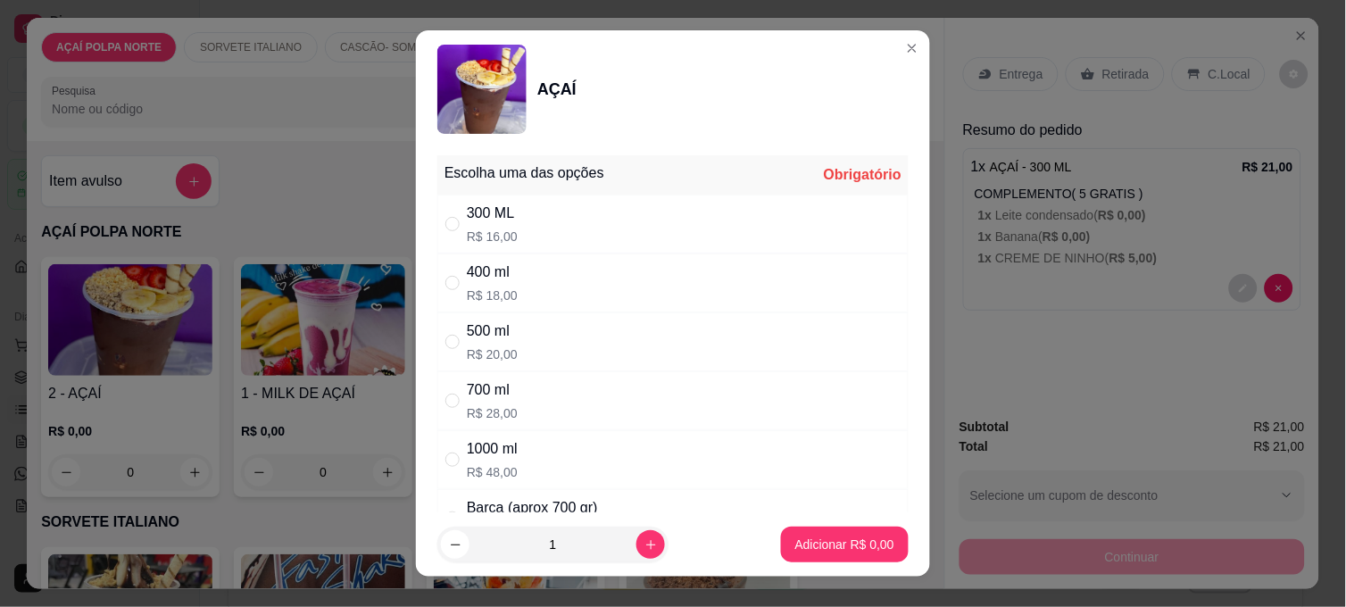
click at [509, 230] on div "300 ML R$ 16,00" at bounding box center [672, 224] width 471 height 59
radio input "true"
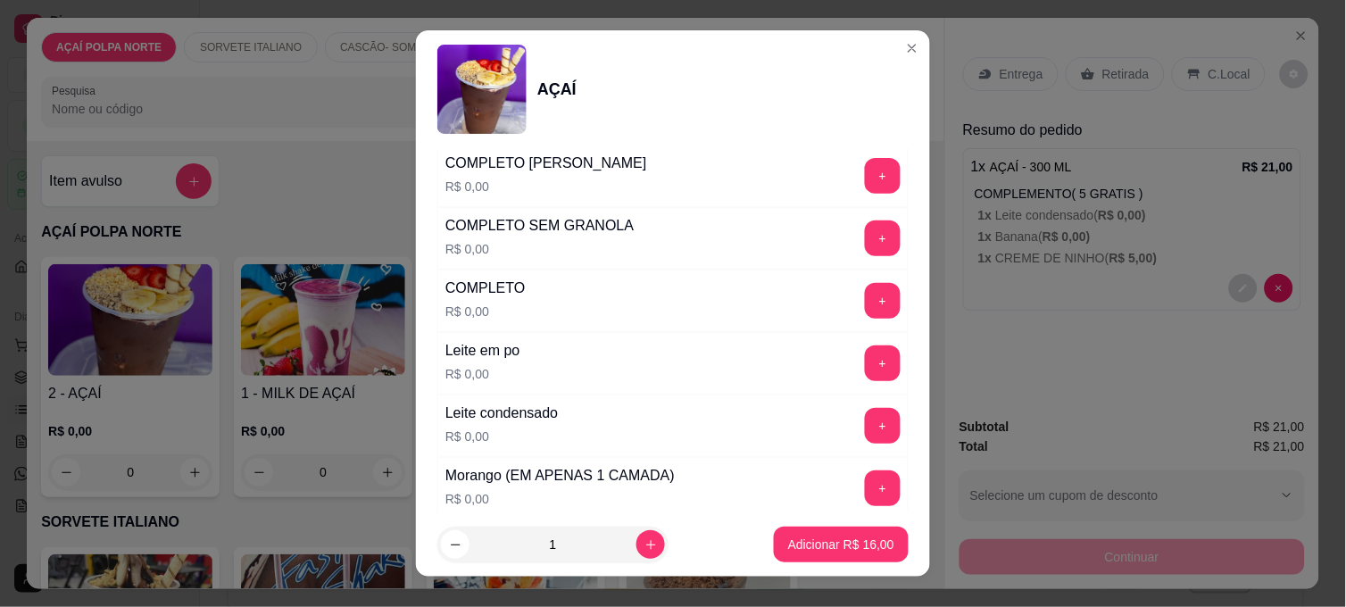
scroll to position [693, 0]
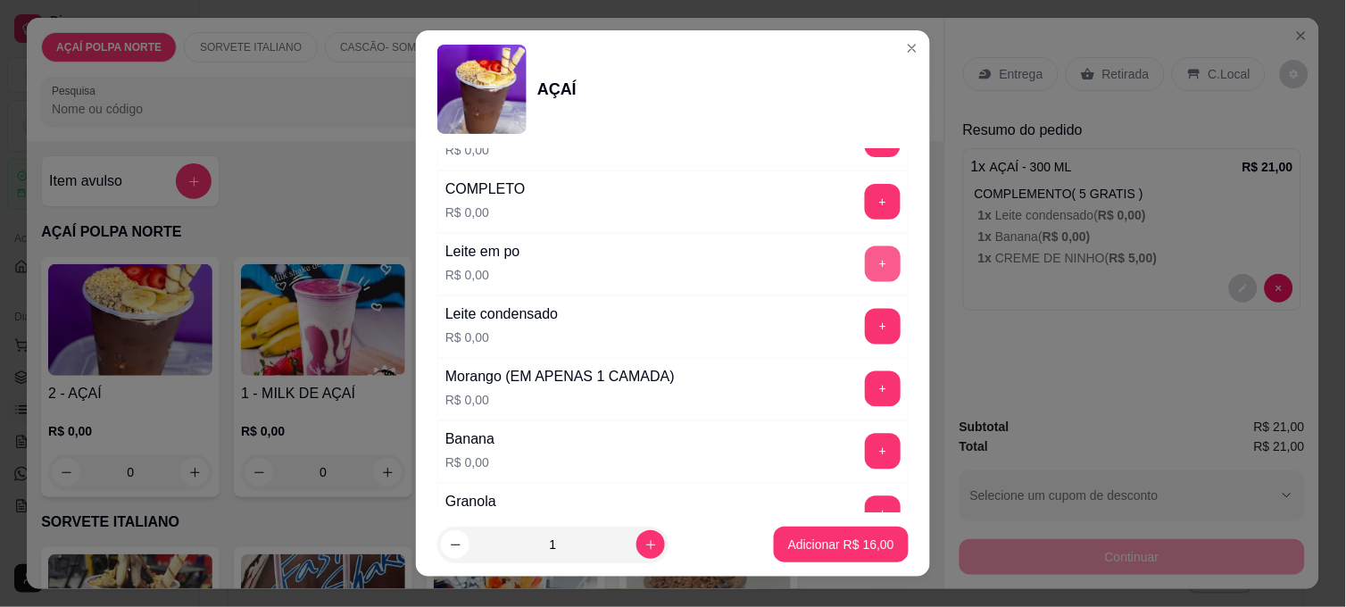
click at [865, 272] on button "+" at bounding box center [883, 264] width 36 height 36
click at [866, 334] on button "+" at bounding box center [883, 327] width 35 height 35
click at [786, 316] on button "-" at bounding box center [803, 327] width 35 height 35
click at [785, 279] on button "-" at bounding box center [803, 264] width 36 height 36
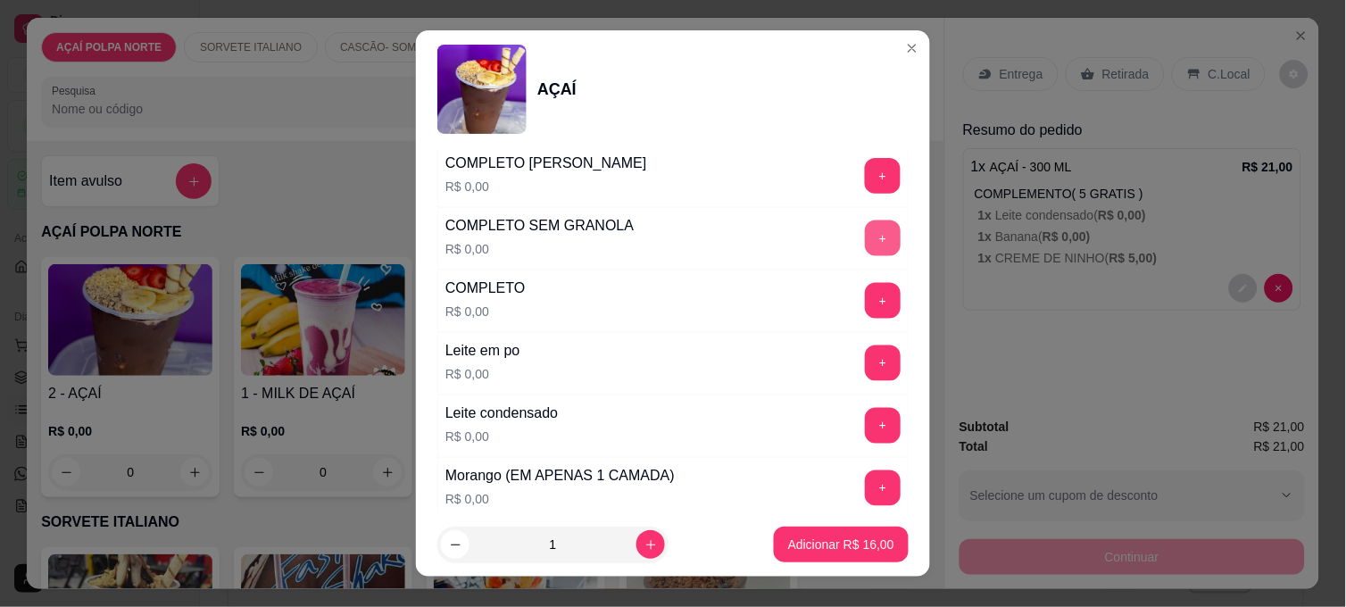
click at [865, 244] on button "+" at bounding box center [883, 238] width 36 height 36
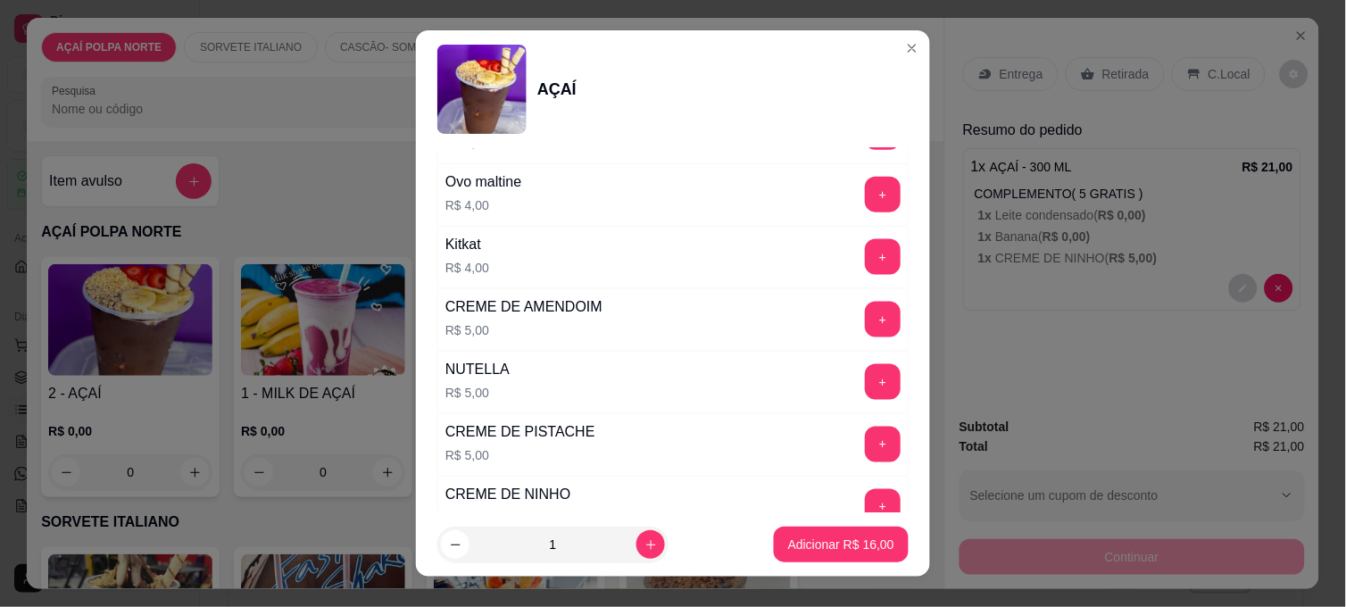
scroll to position [2178, 0]
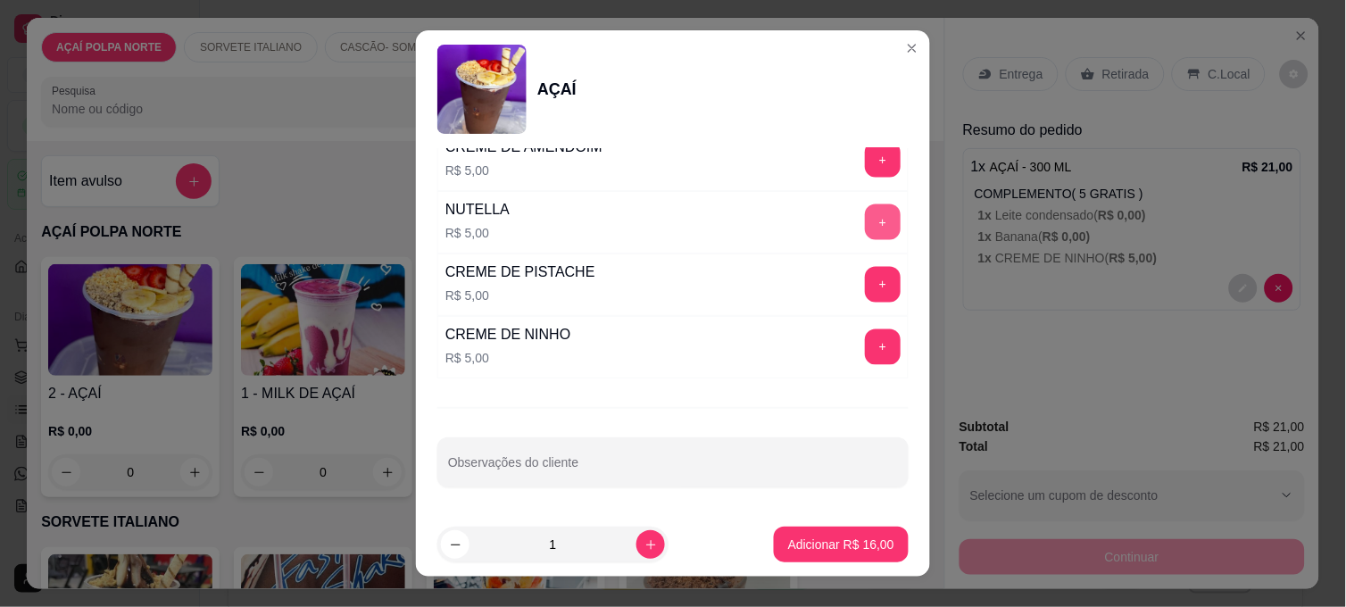
click at [865, 233] on button "+" at bounding box center [883, 222] width 36 height 36
click at [857, 528] on button "Adicionar R$ 21,00" at bounding box center [841, 544] width 135 height 36
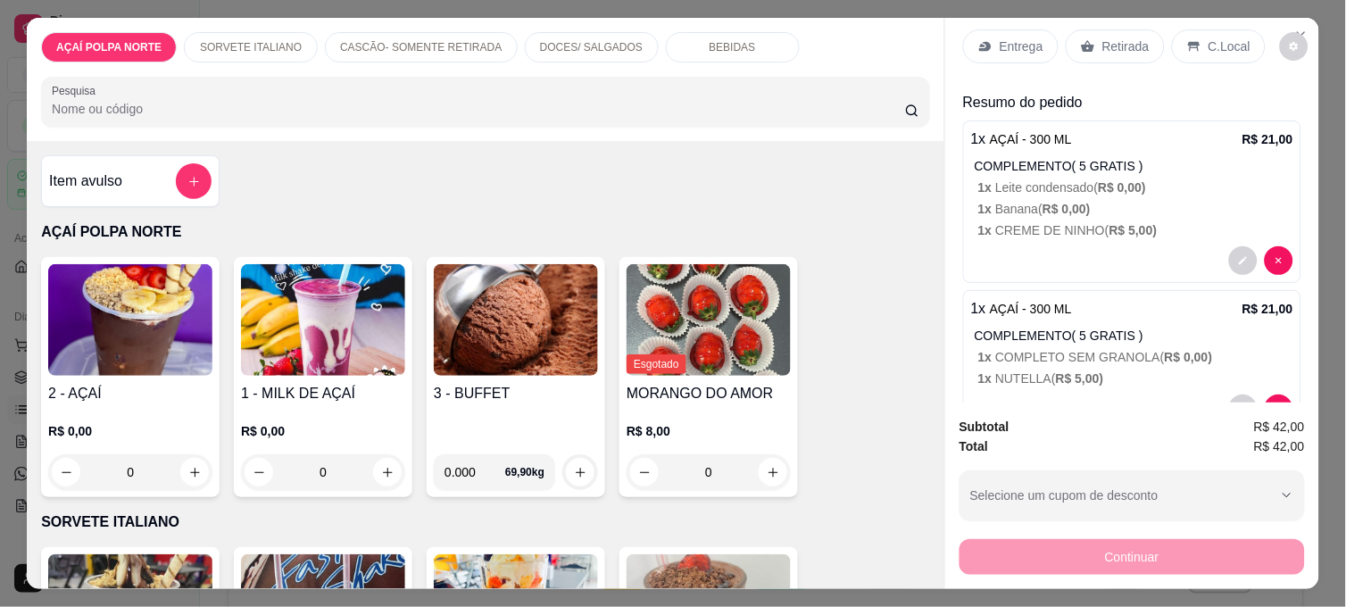
scroll to position [0, 0]
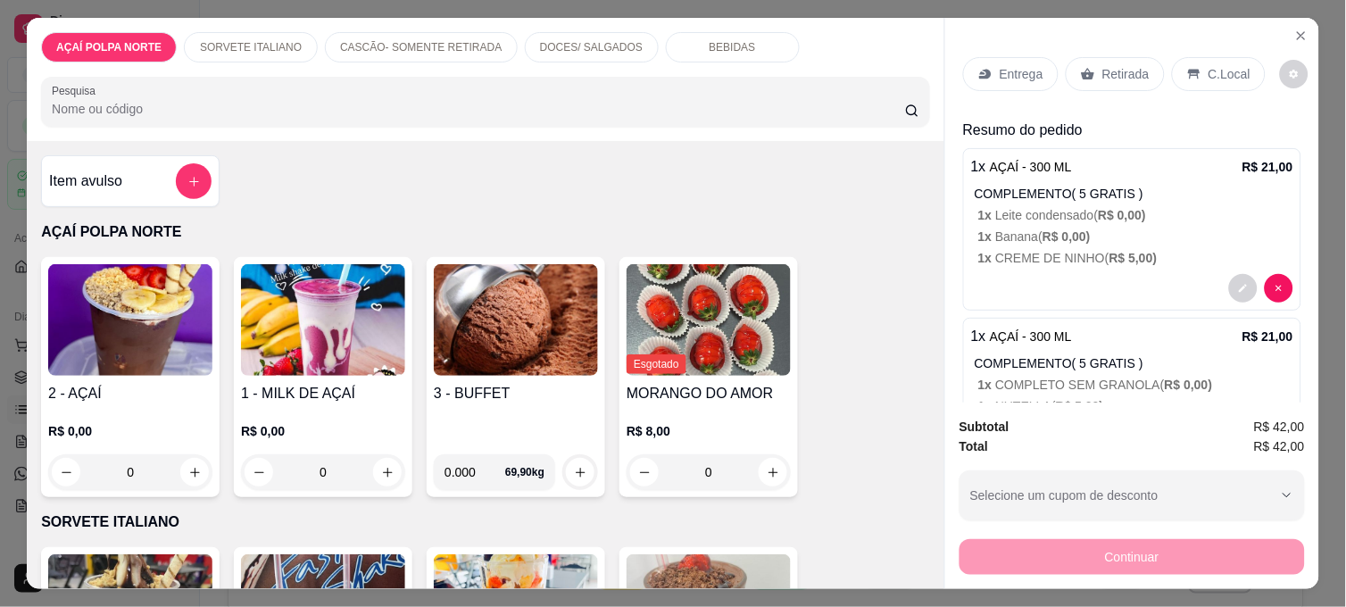
click at [1175, 57] on div "C.Local" at bounding box center [1219, 74] width 94 height 34
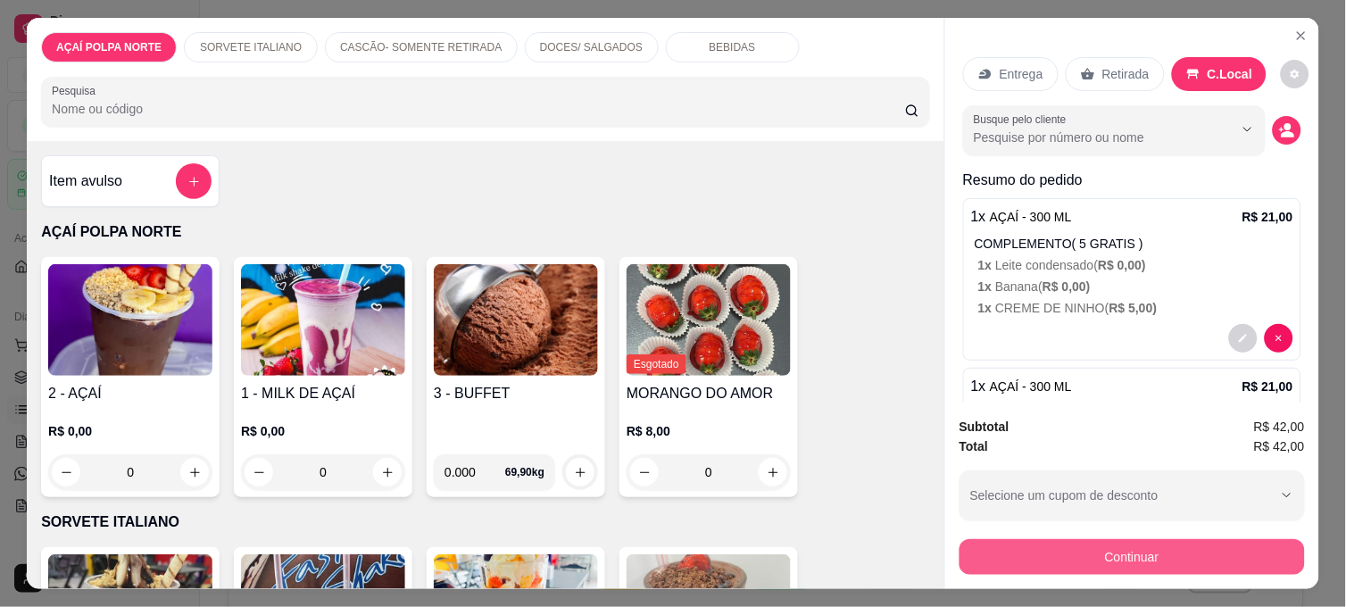
click at [1117, 551] on button "Continuar" at bounding box center [1131, 557] width 345 height 36
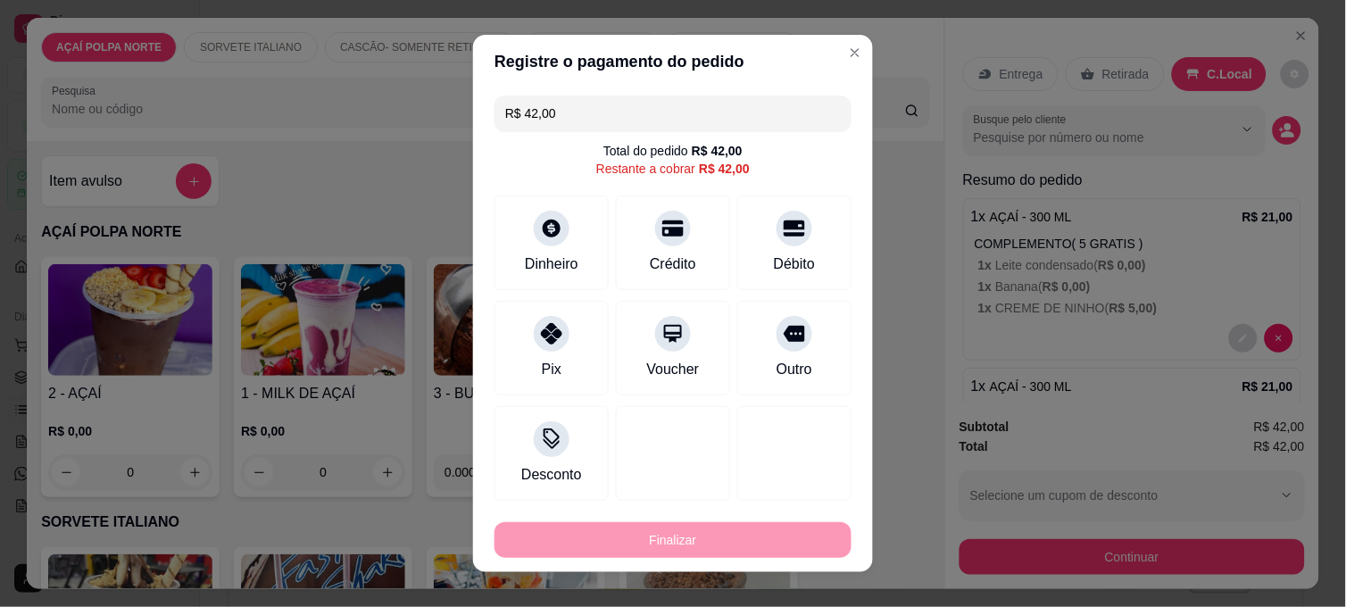
drag, startPoint x: 518, startPoint y: 352, endPoint x: 576, endPoint y: 379, distance: 64.7
click at [518, 352] on div "Pix" at bounding box center [551, 348] width 114 height 95
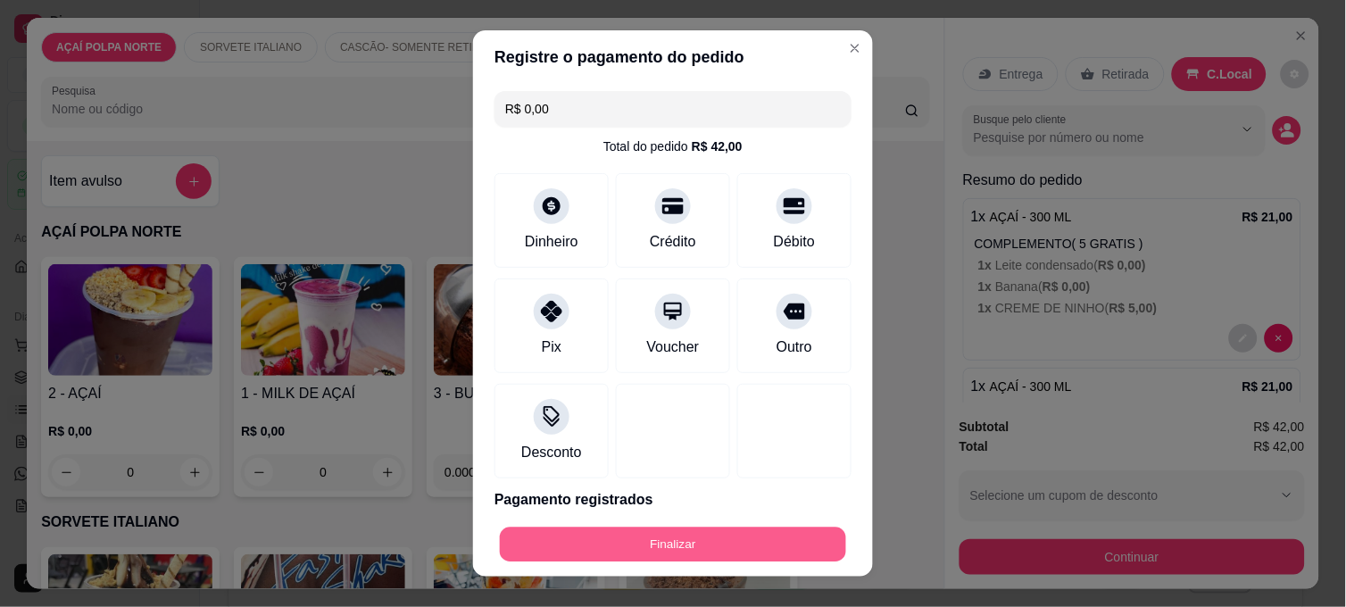
click at [653, 545] on button "Finalizar" at bounding box center [673, 544] width 346 height 35
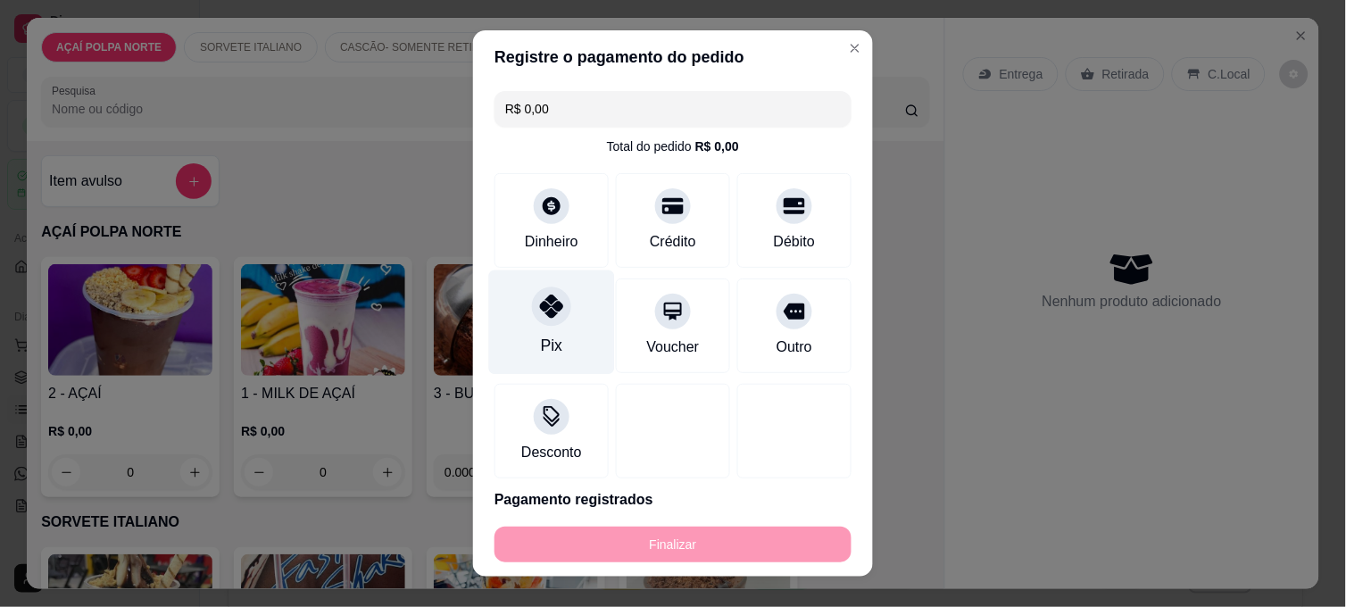
type input "-R$ 42,00"
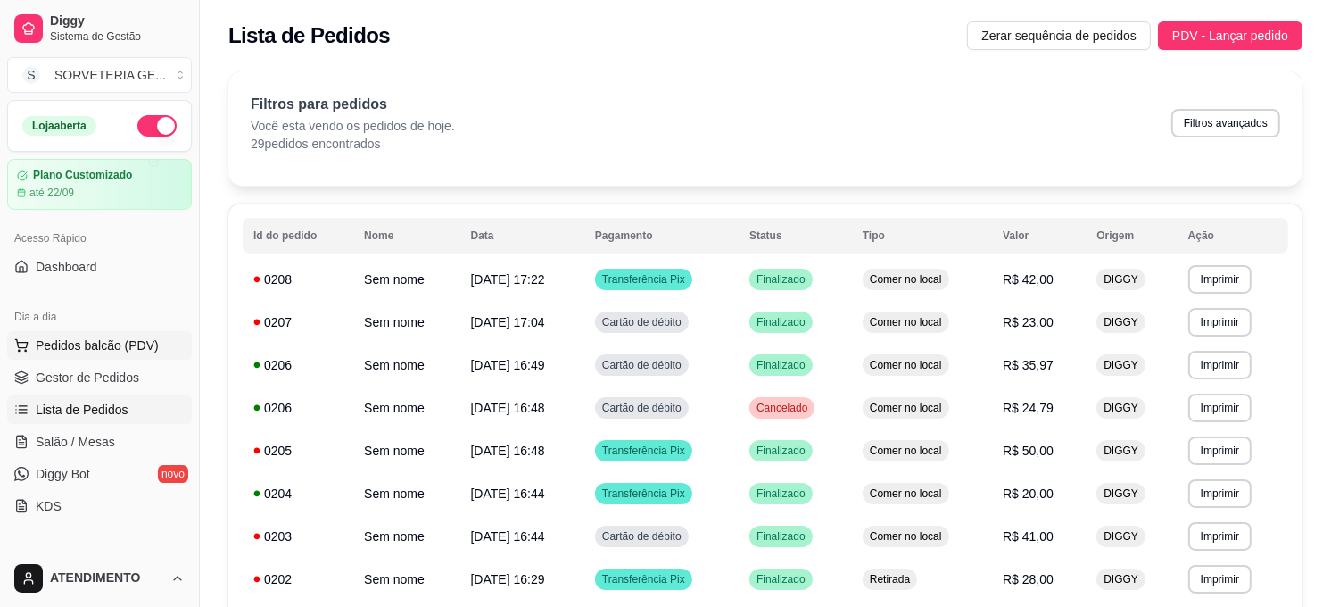
click at [122, 359] on button "Pedidos balcão (PDV)" at bounding box center [99, 345] width 185 height 29
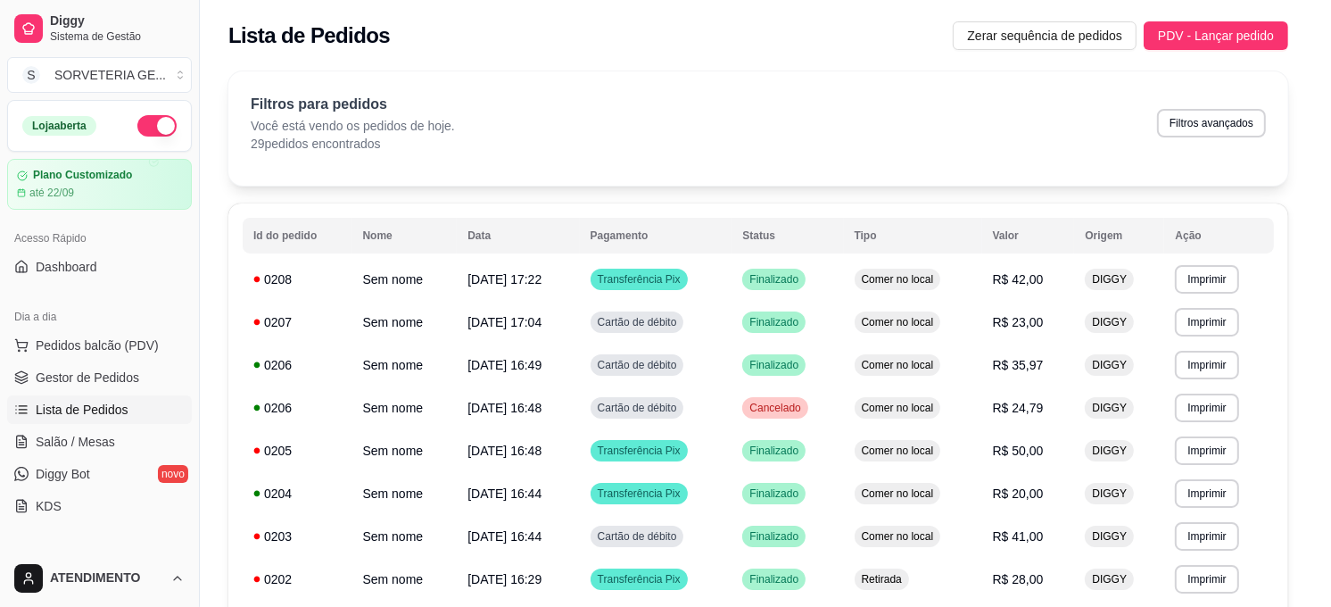
click at [126, 354] on img at bounding box center [114, 320] width 170 height 115
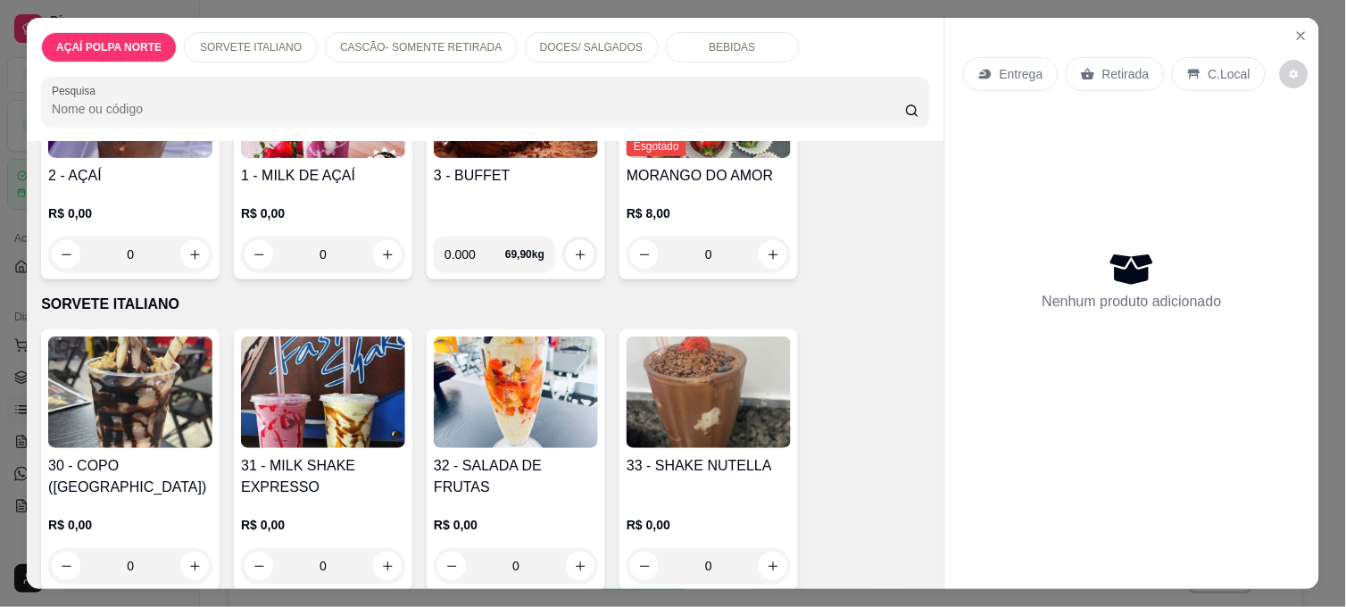
scroll to position [297, 0]
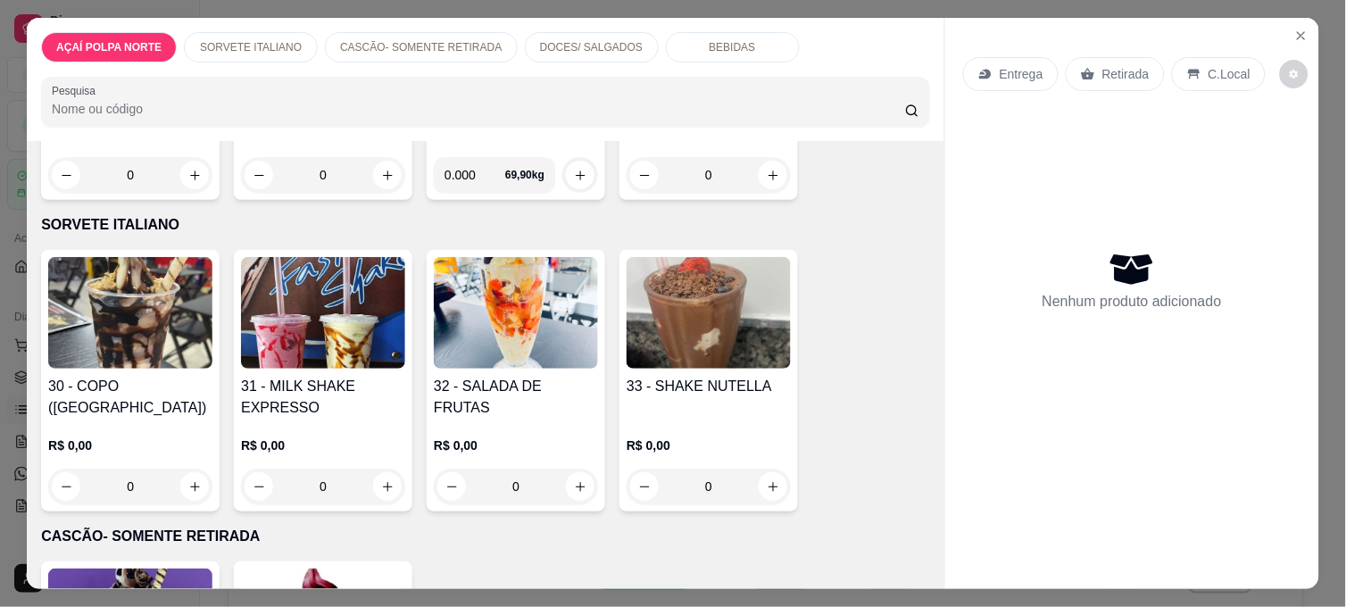
click at [324, 376] on h4 "31 - MILK SHAKE EXPRESSO" at bounding box center [323, 397] width 164 height 43
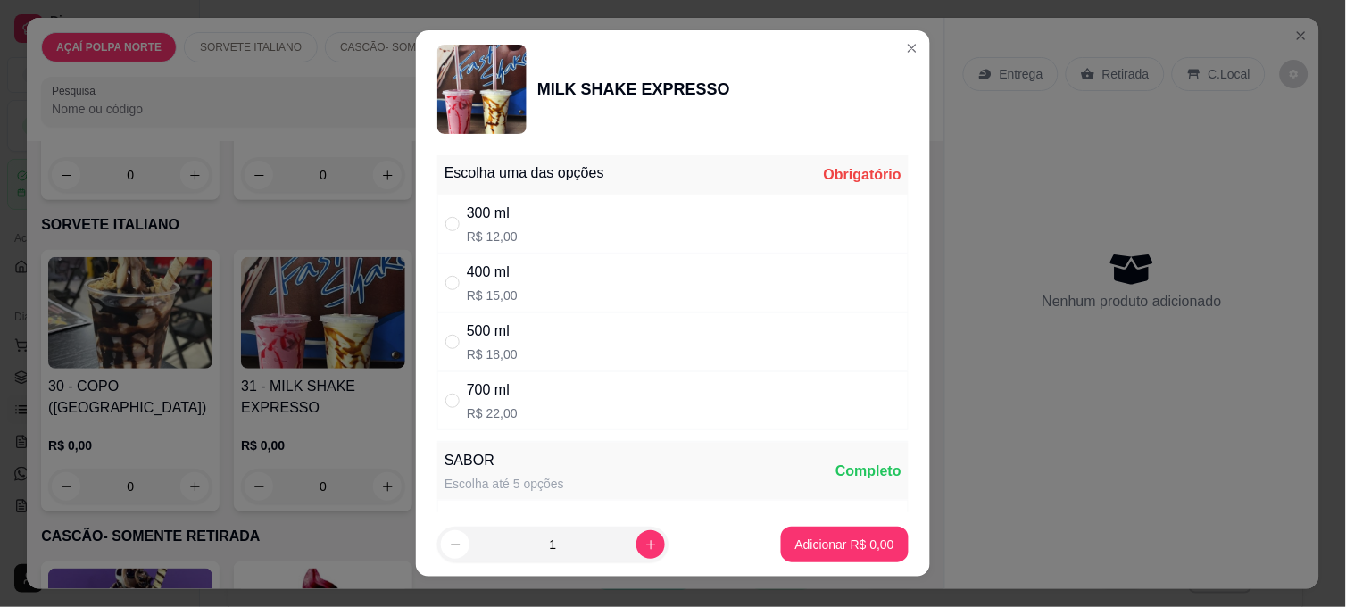
click at [538, 327] on div "500 ml R$ 18,00" at bounding box center [672, 341] width 471 height 59
radio input "true"
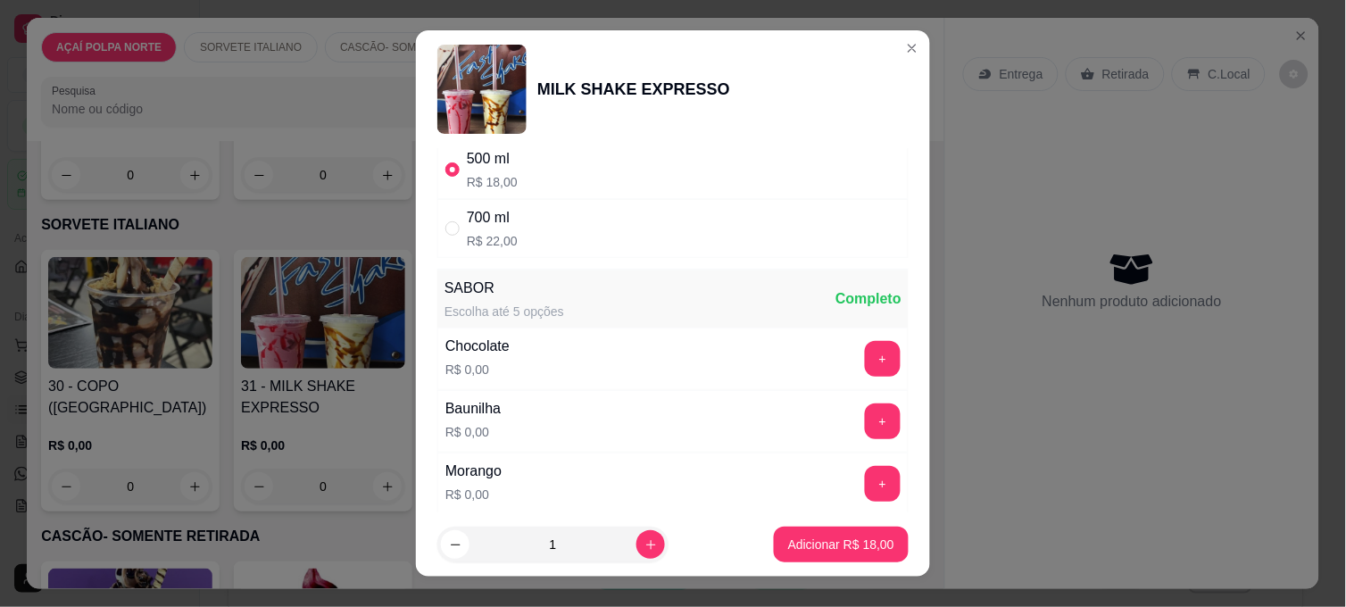
scroll to position [198, 0]
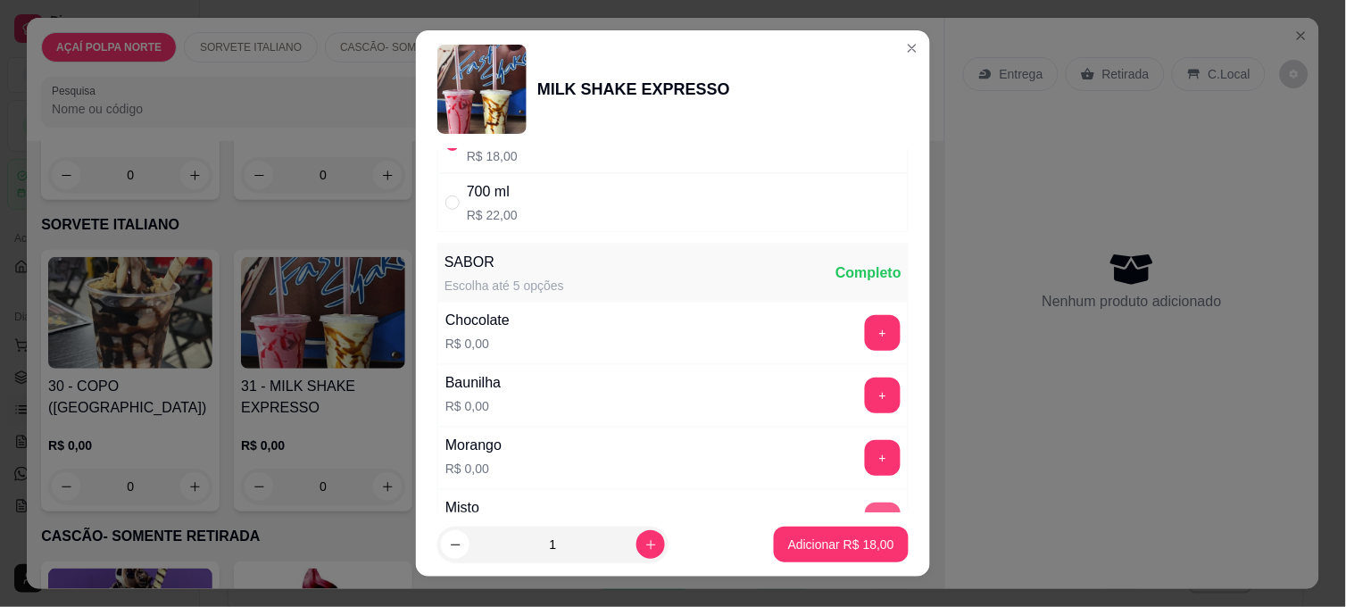
click at [865, 506] on button "+" at bounding box center [883, 520] width 36 height 36
click at [852, 547] on p "Adicionar R$ 18,00" at bounding box center [841, 544] width 106 height 18
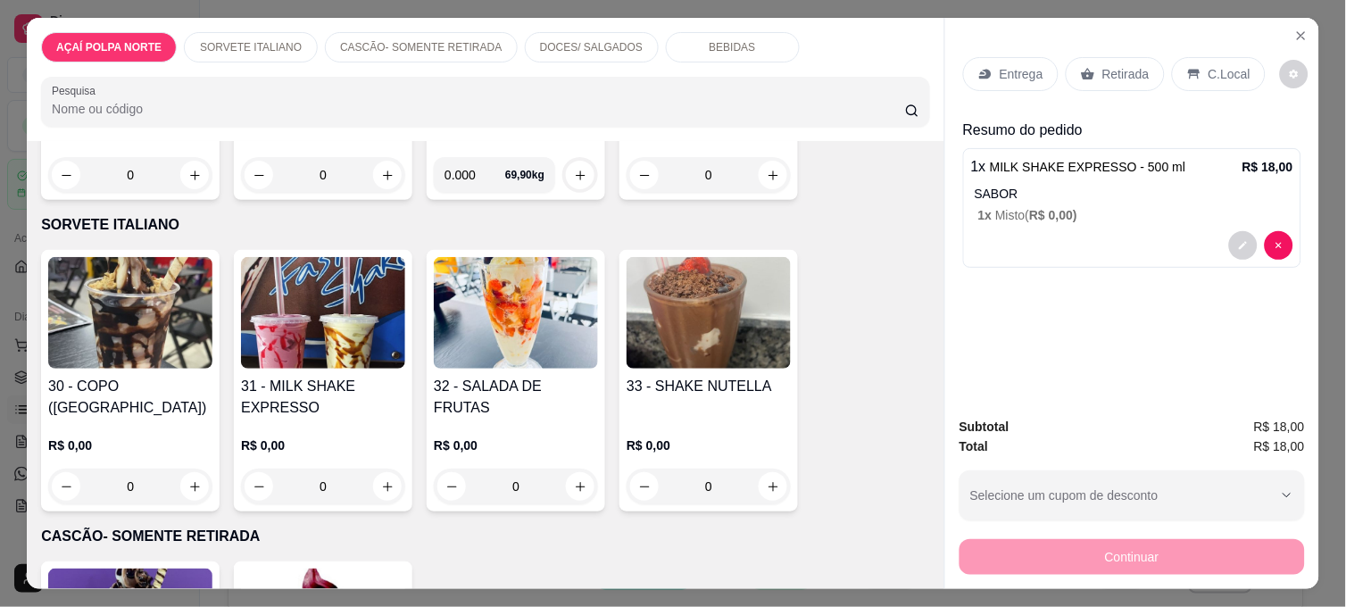
click at [1113, 65] on p "Retirada" at bounding box center [1125, 74] width 47 height 18
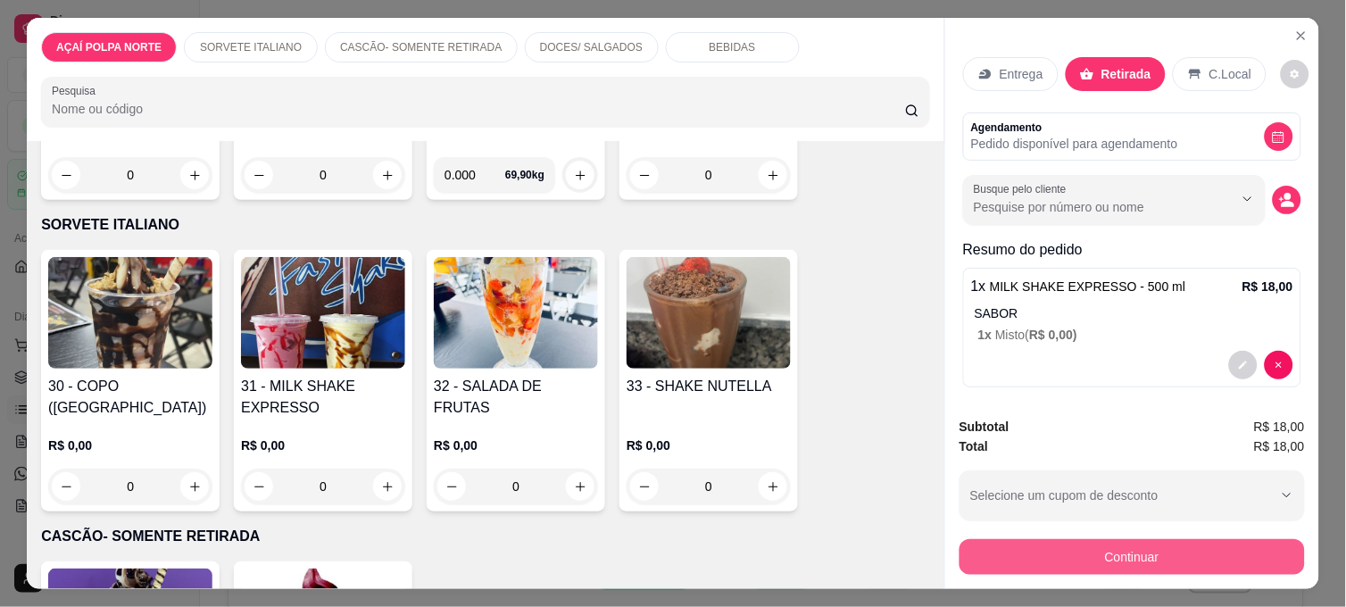
click at [1148, 554] on button "Continuar" at bounding box center [1131, 557] width 345 height 36
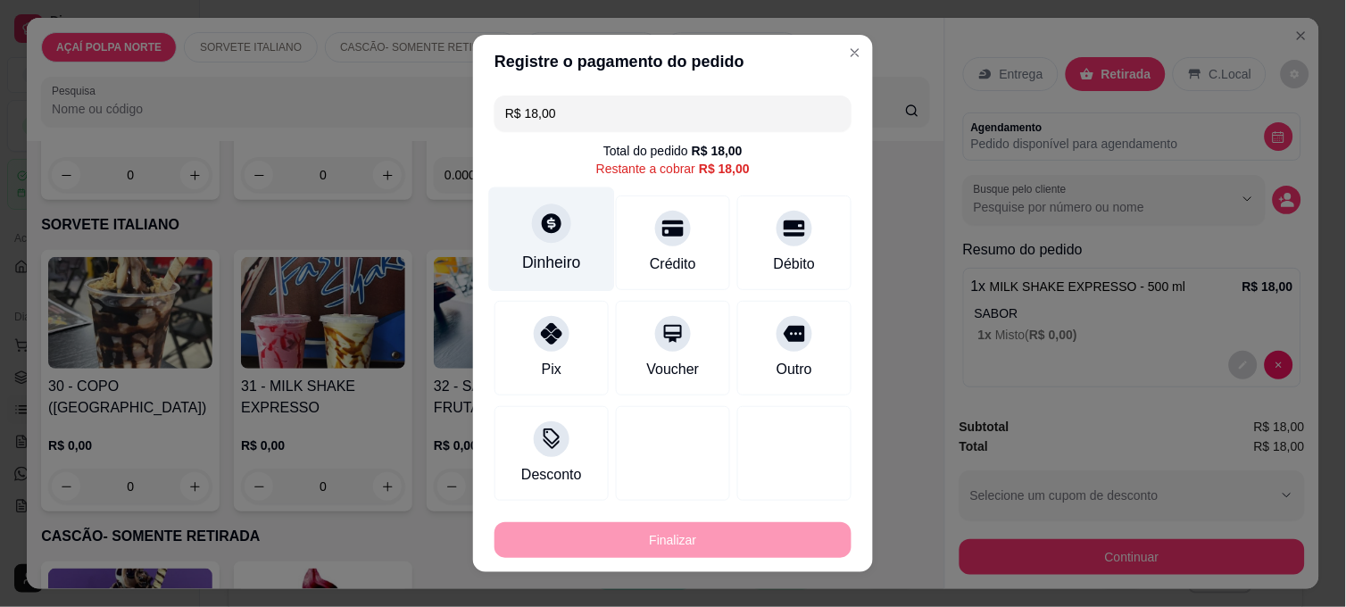
click at [586, 253] on div "Dinheiro" at bounding box center [552, 239] width 126 height 104
click at [585, 288] on input "0,00" at bounding box center [672, 287] width 357 height 36
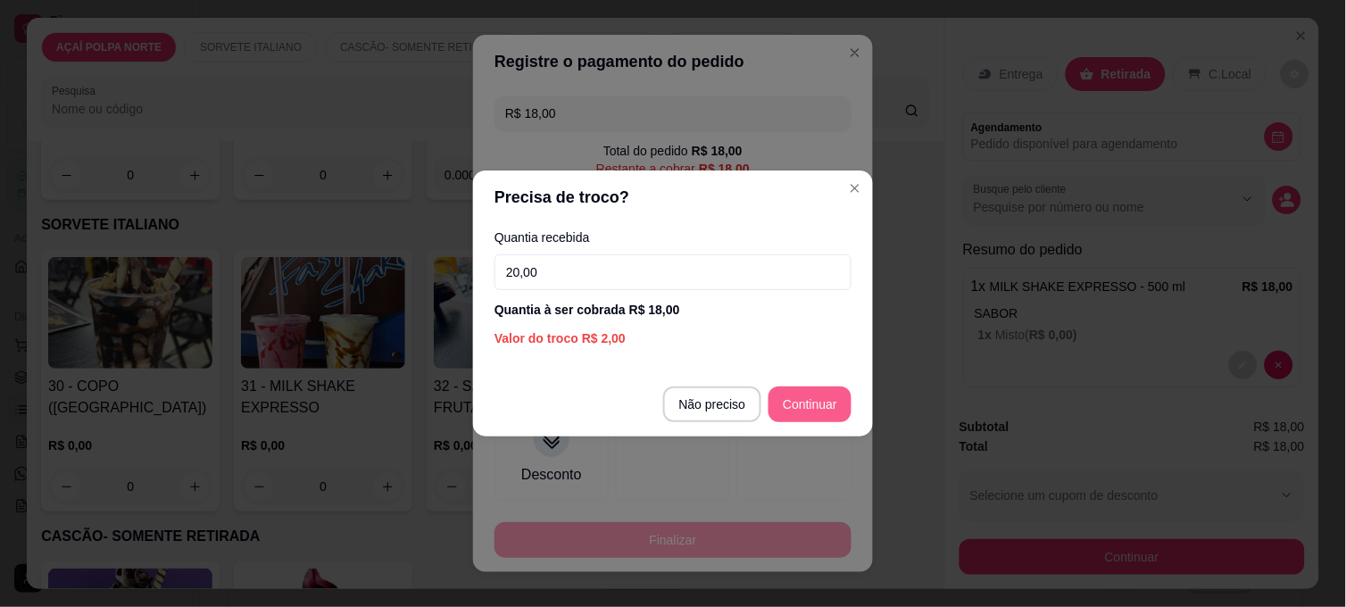
type input "20,00"
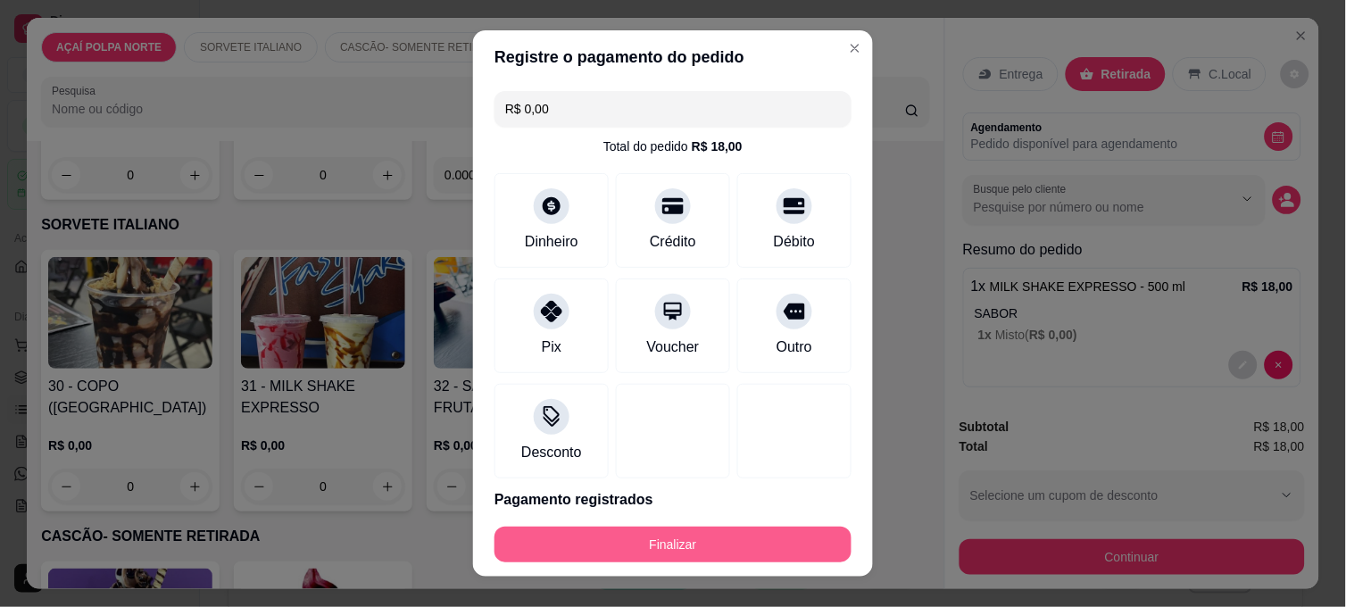
click at [799, 533] on button "Finalizar" at bounding box center [672, 544] width 357 height 36
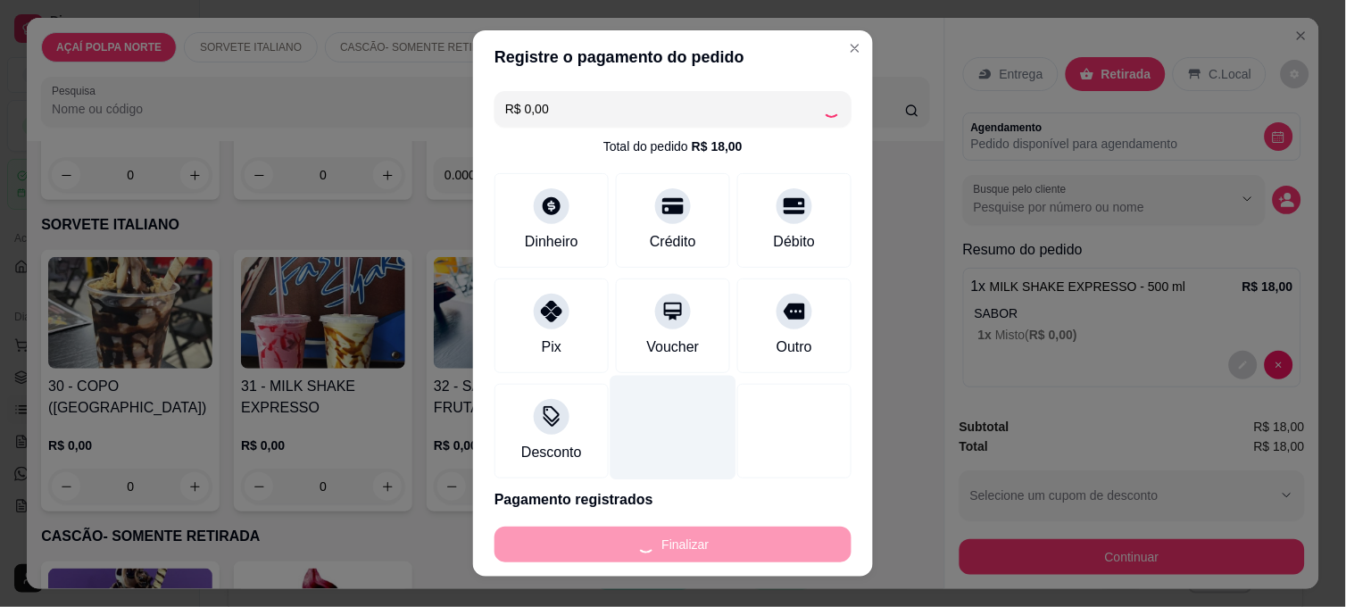
type input "-R$ 18,00"
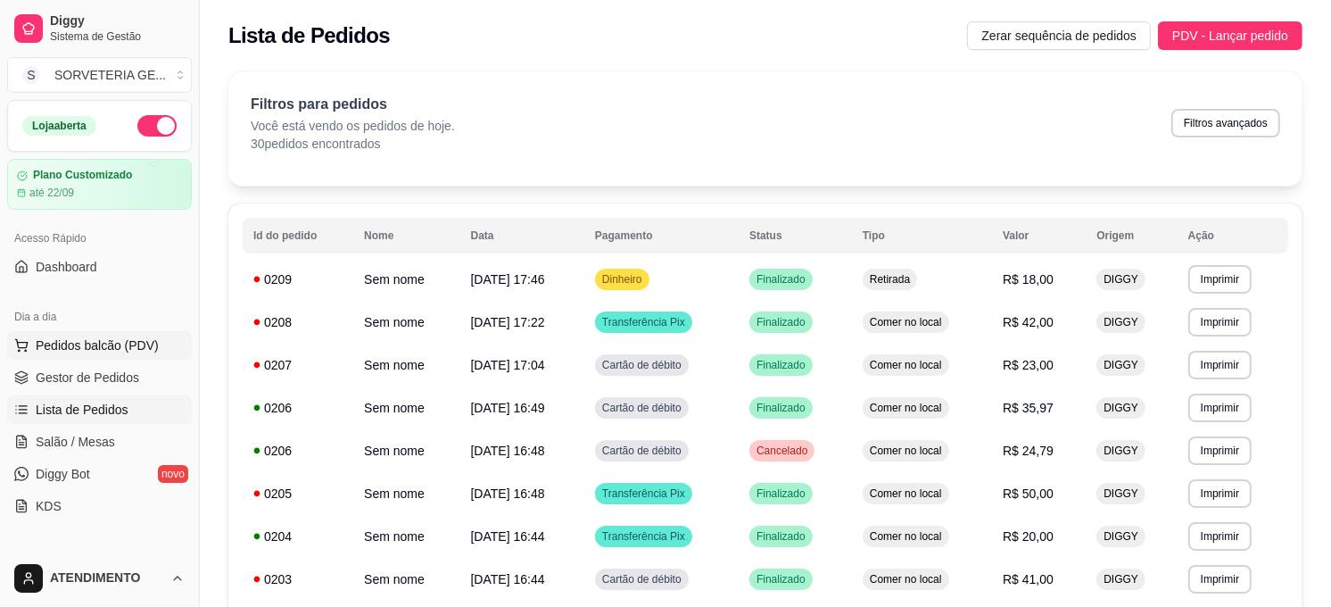
click at [96, 339] on span "Pedidos balcão (PDV)" at bounding box center [97, 345] width 123 height 18
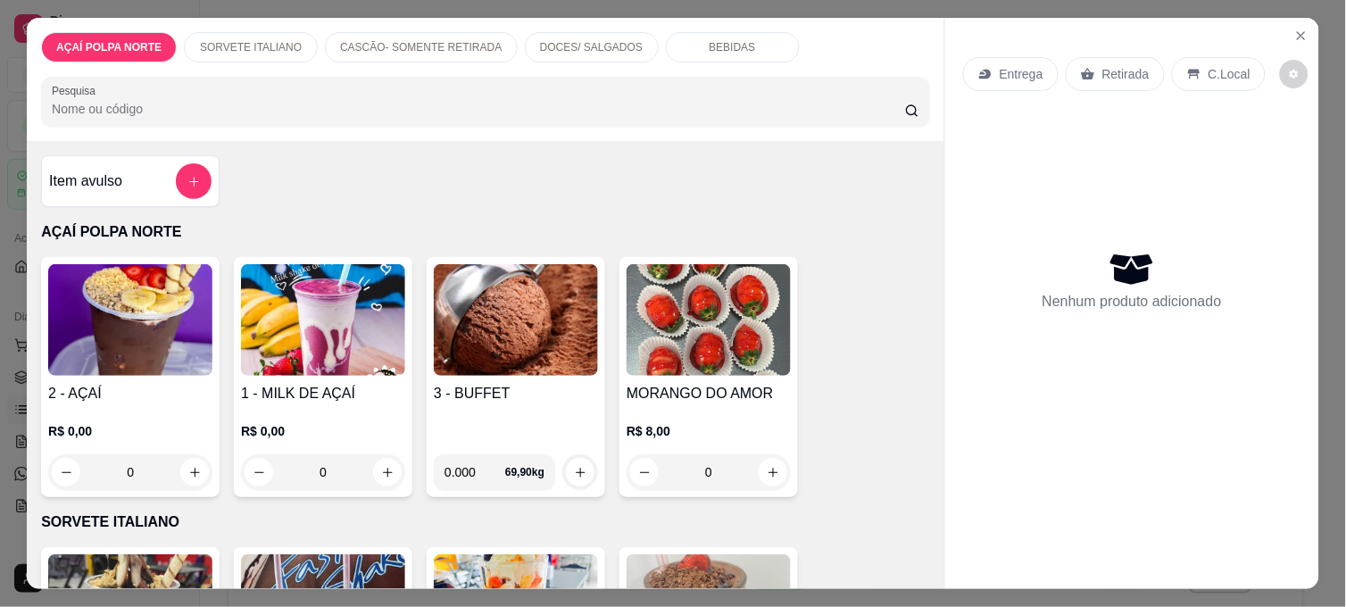
click at [99, 332] on img at bounding box center [130, 320] width 164 height 112
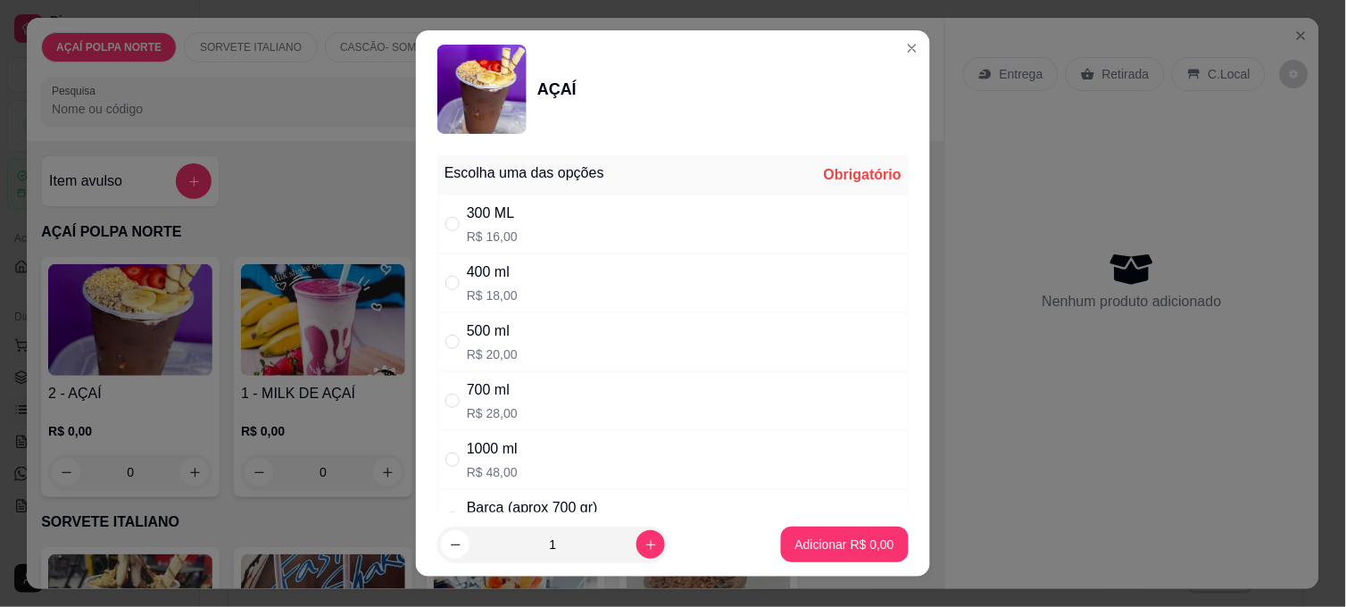
click at [693, 212] on div "300 ML R$ 16,00" at bounding box center [672, 224] width 471 height 59
radio input "true"
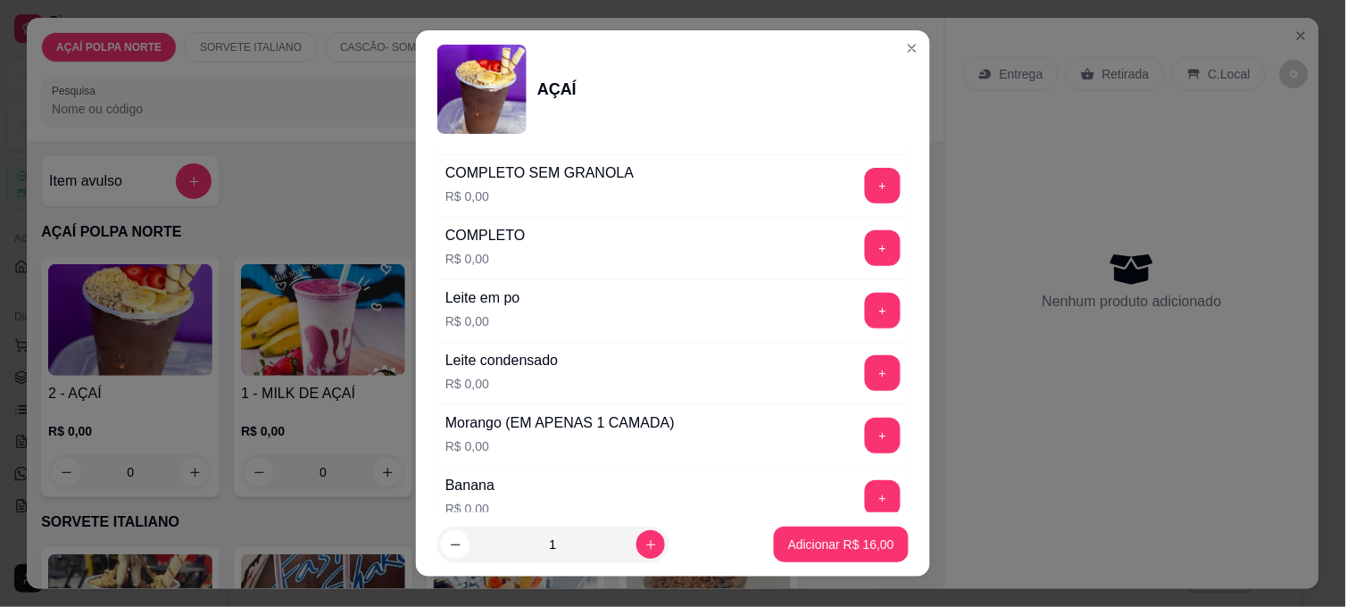
scroll to position [693, 0]
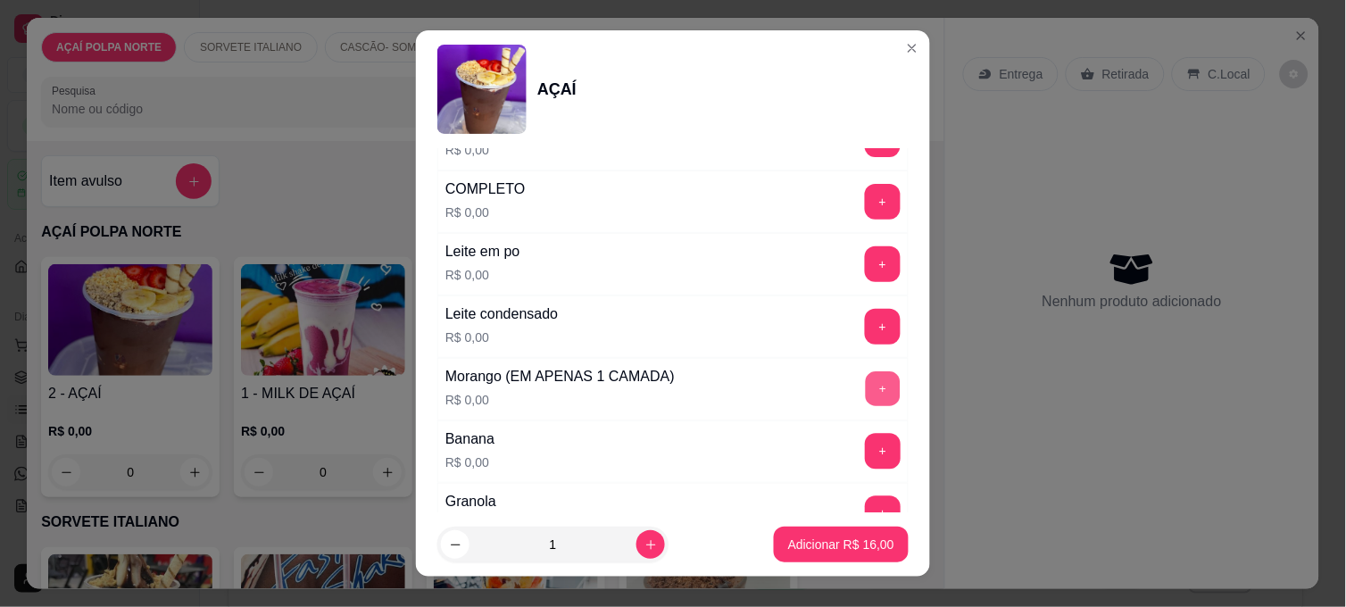
click at [866, 382] on button "+" at bounding box center [883, 389] width 35 height 35
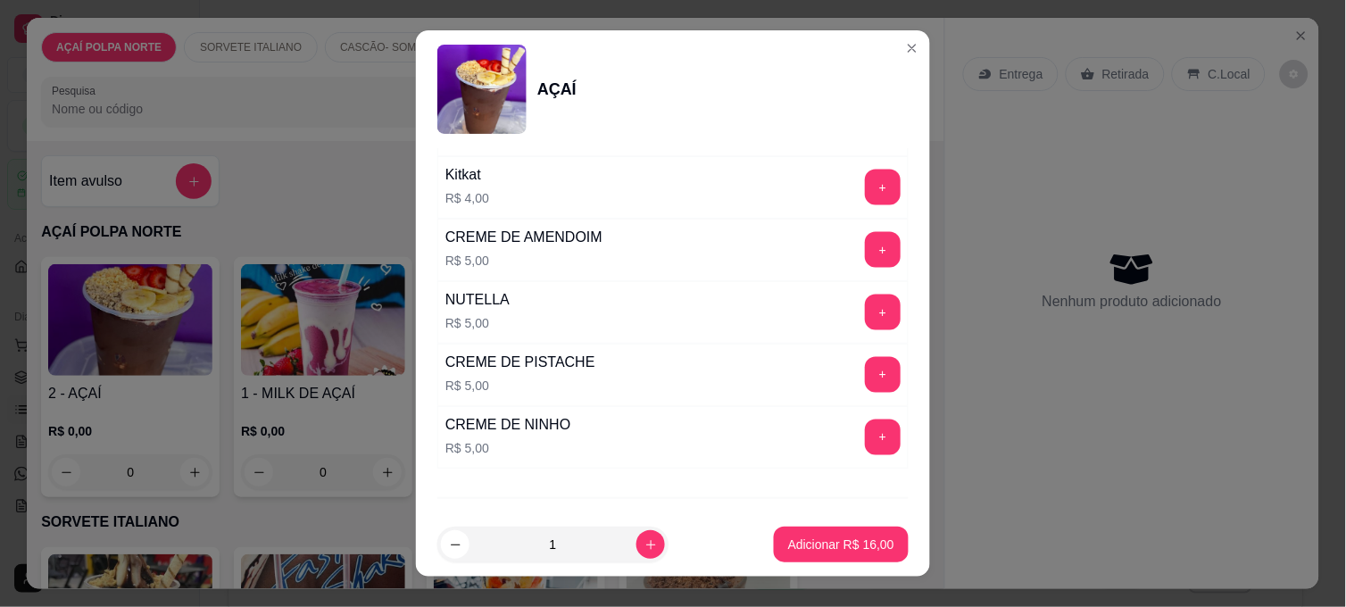
scroll to position [2178, 0]
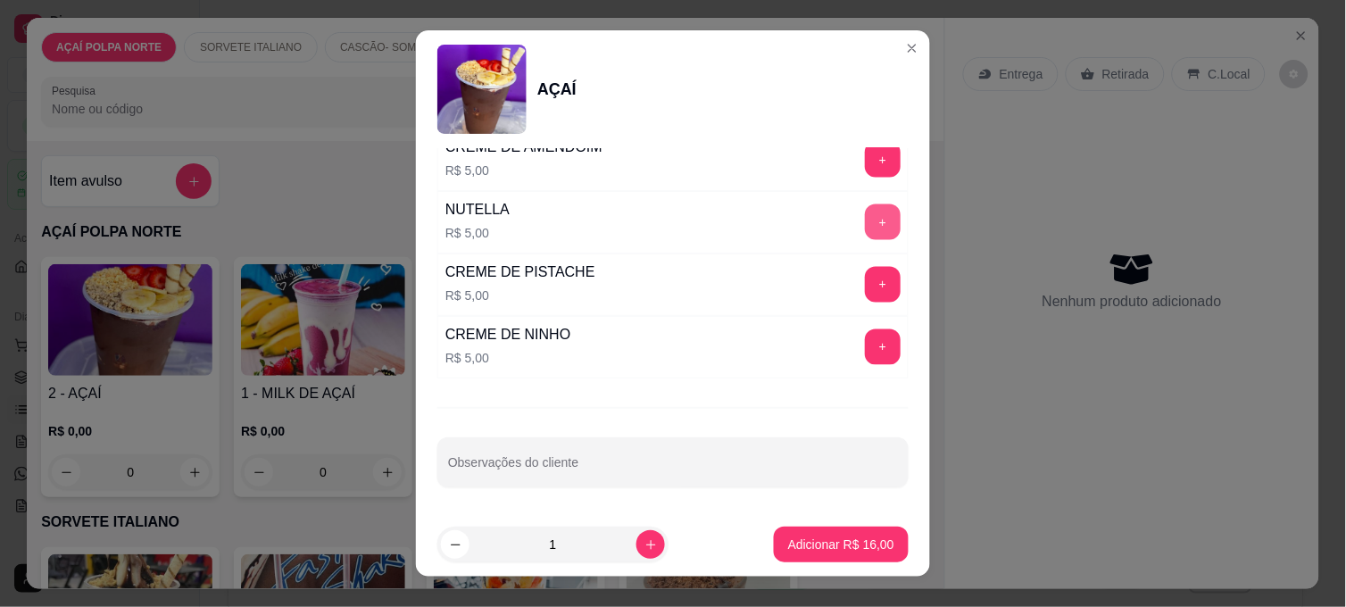
click at [865, 209] on button "+" at bounding box center [883, 222] width 36 height 36
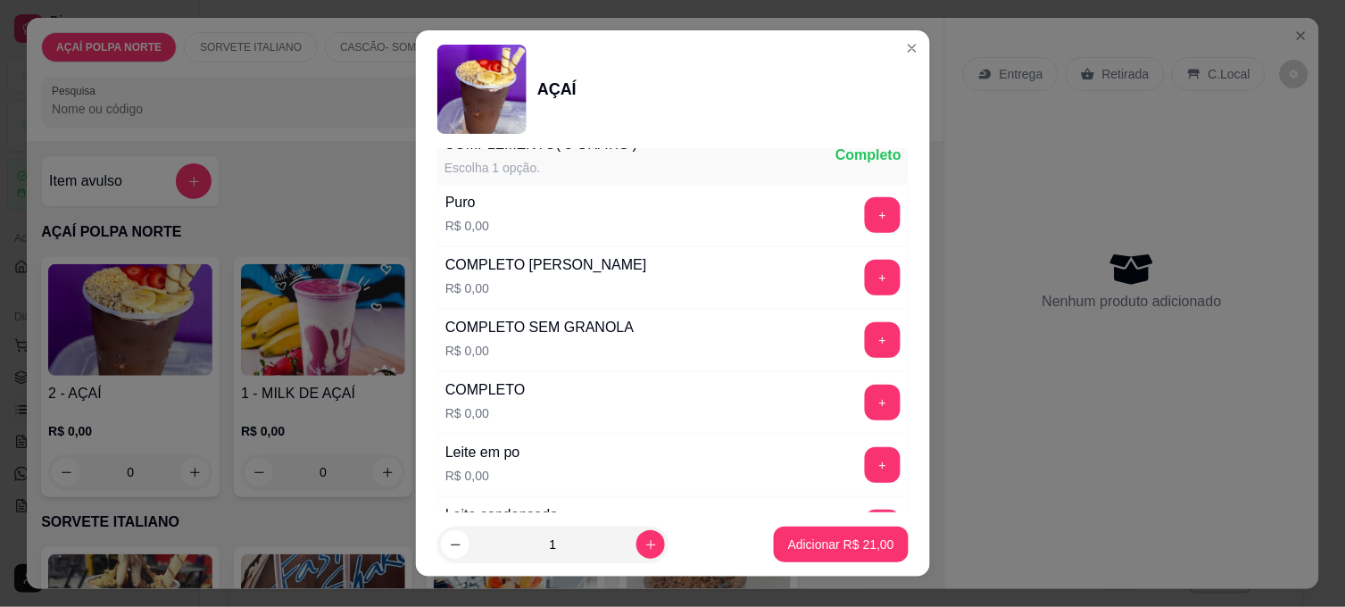
scroll to position [0, 0]
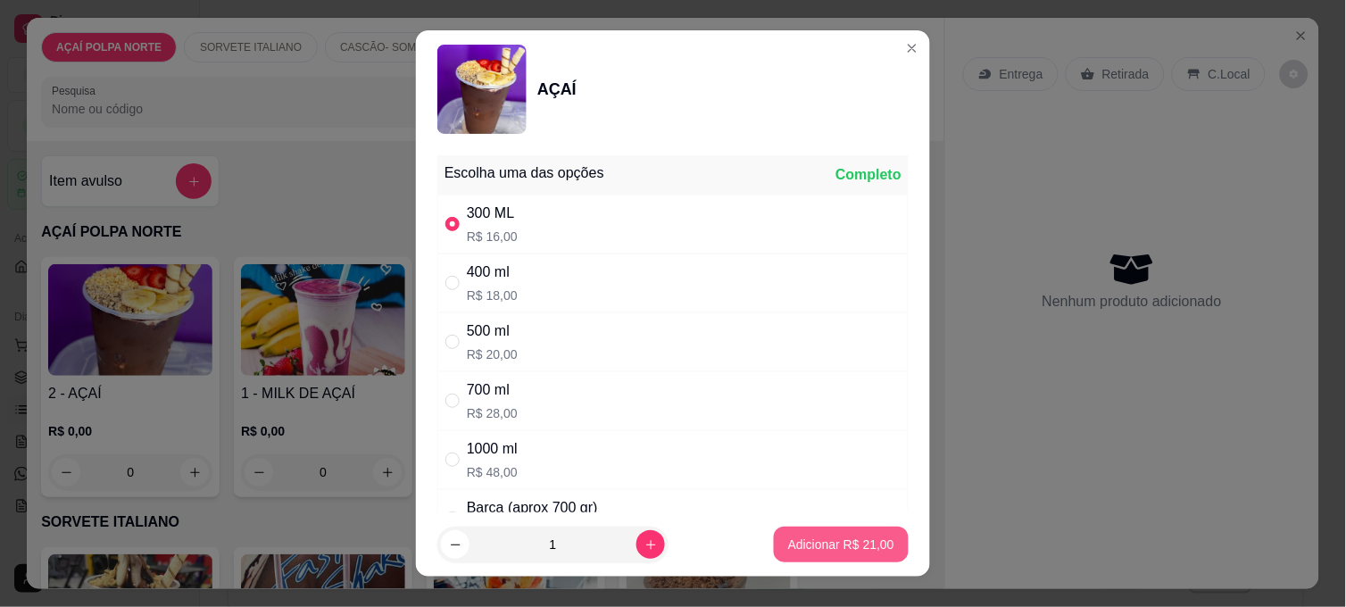
click at [826, 542] on p "Adicionar R$ 21,00" at bounding box center [841, 544] width 106 height 18
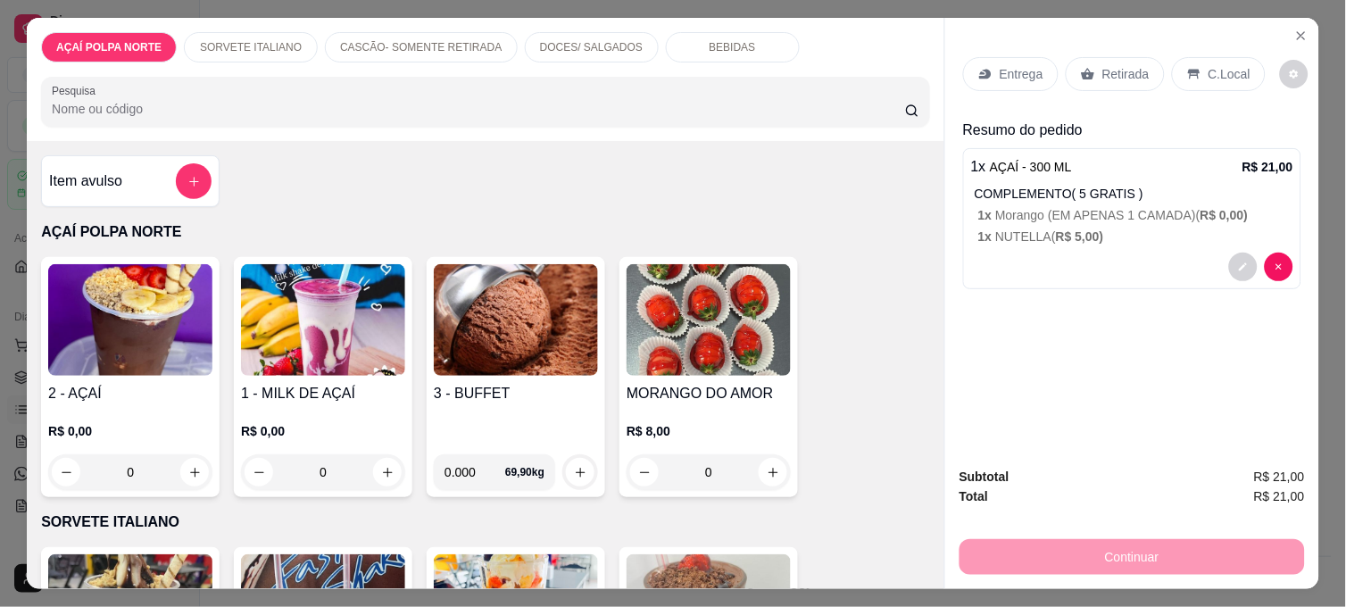
drag, startPoint x: 894, startPoint y: 384, endPoint x: 903, endPoint y: 387, distance: 9.6
click at [894, 384] on div "2 - AÇAÍ R$ 0,00 0 1 - MILK DE AÇAÍ R$ 0,00 0 3 - BUFFET 0.000 69,90 kg MORANGO…" at bounding box center [485, 377] width 889 height 240
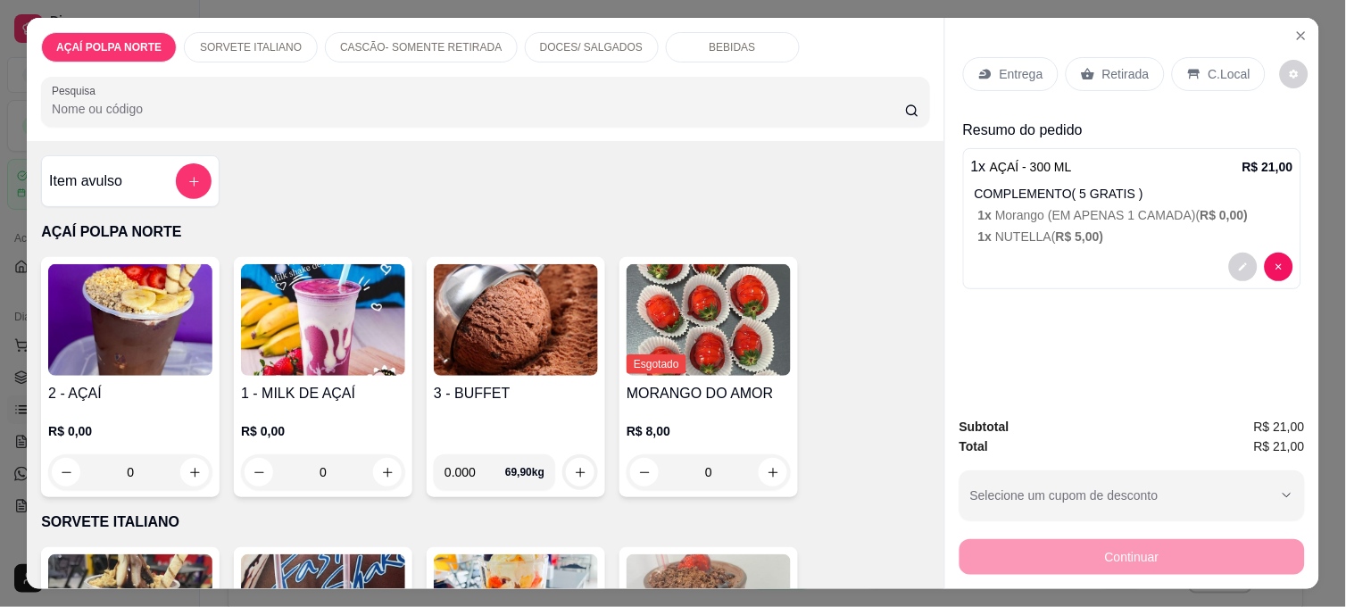
click at [1208, 65] on p "C.Local" at bounding box center [1229, 74] width 42 height 18
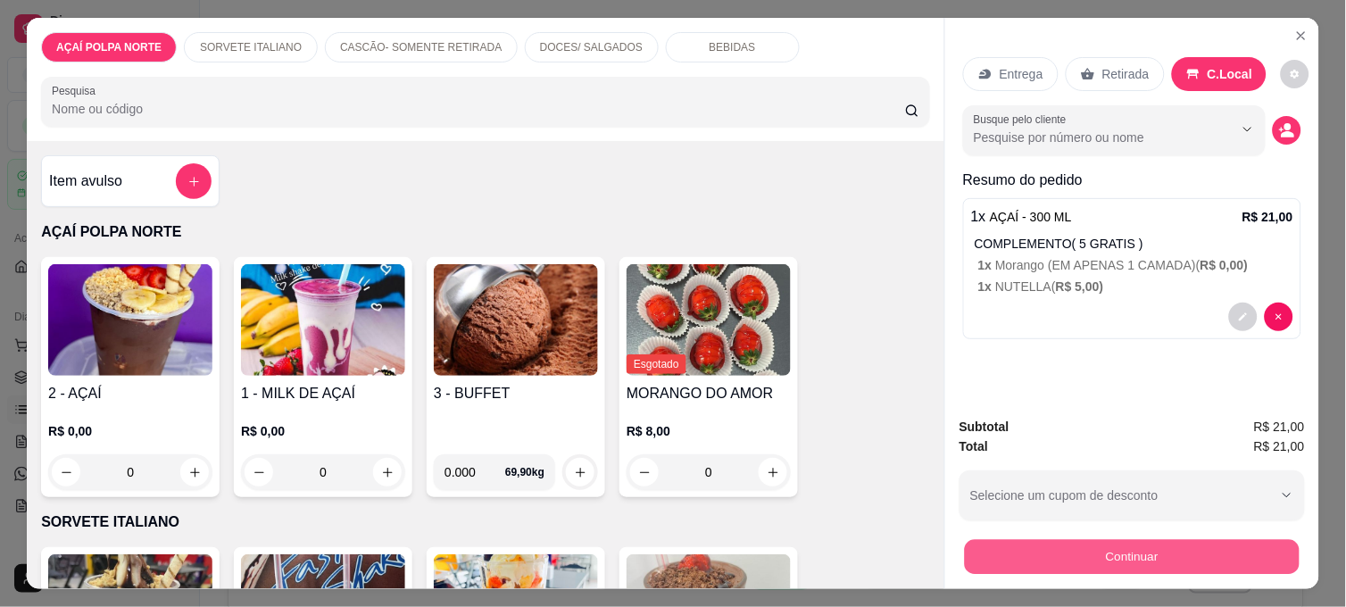
click at [1149, 543] on button "Continuar" at bounding box center [1132, 556] width 335 height 35
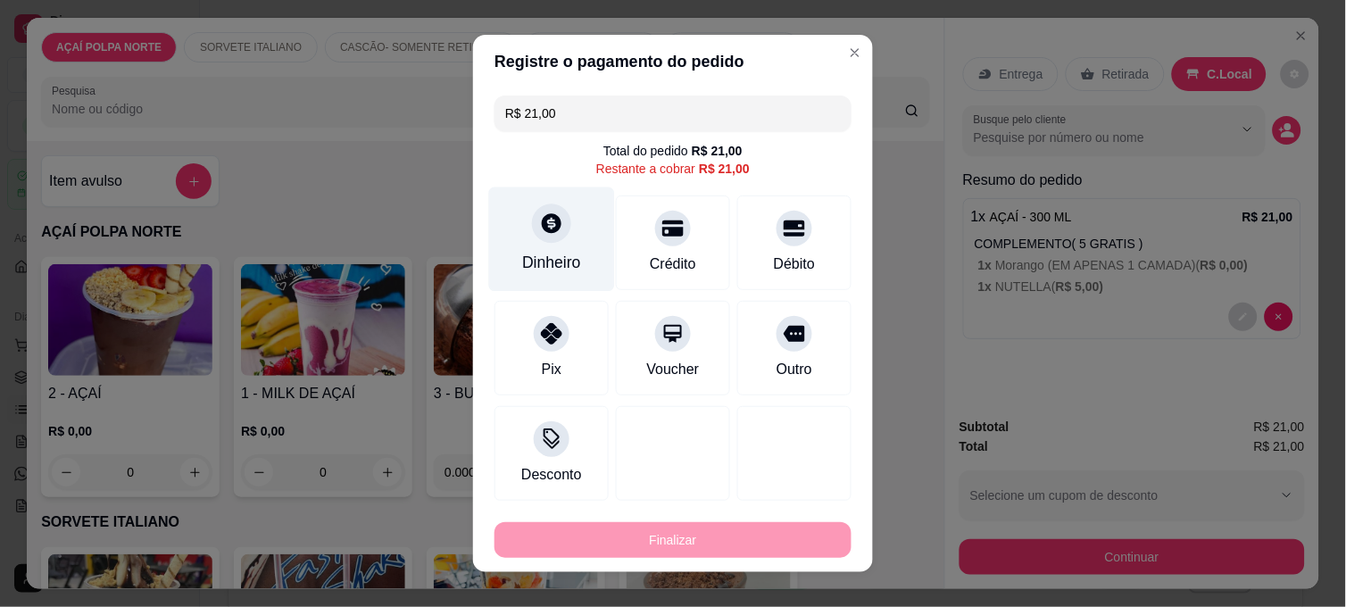
click at [549, 234] on icon at bounding box center [551, 222] width 23 height 23
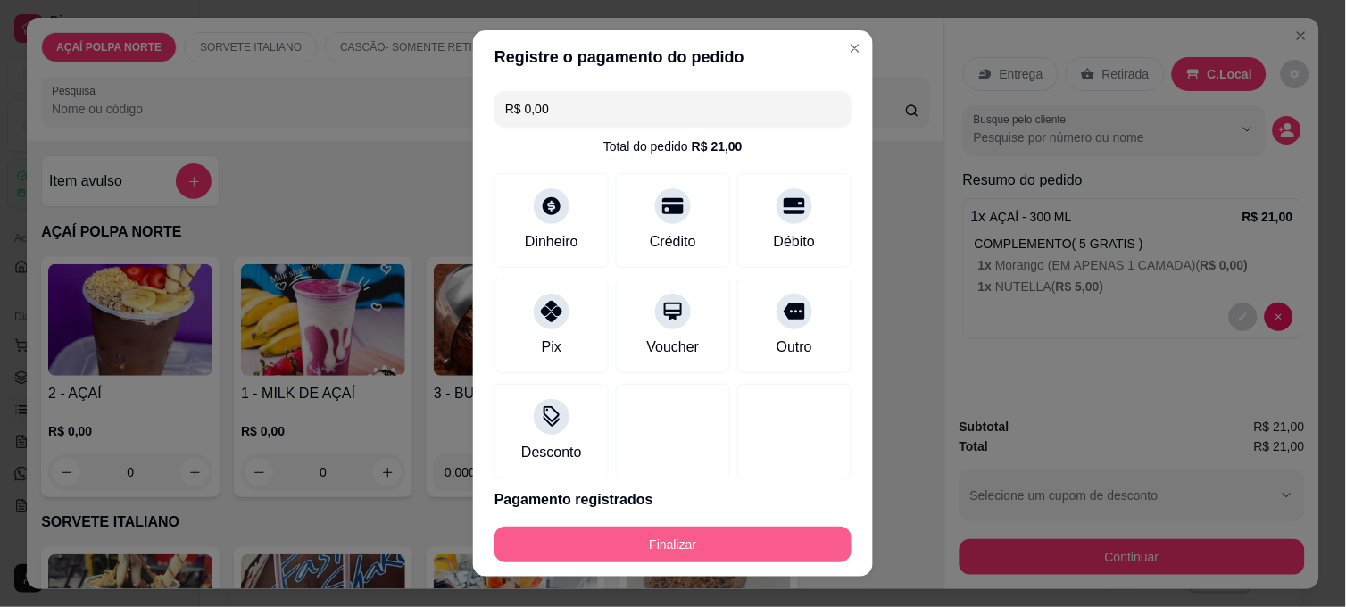
click at [807, 548] on button "Finalizar" at bounding box center [672, 544] width 357 height 36
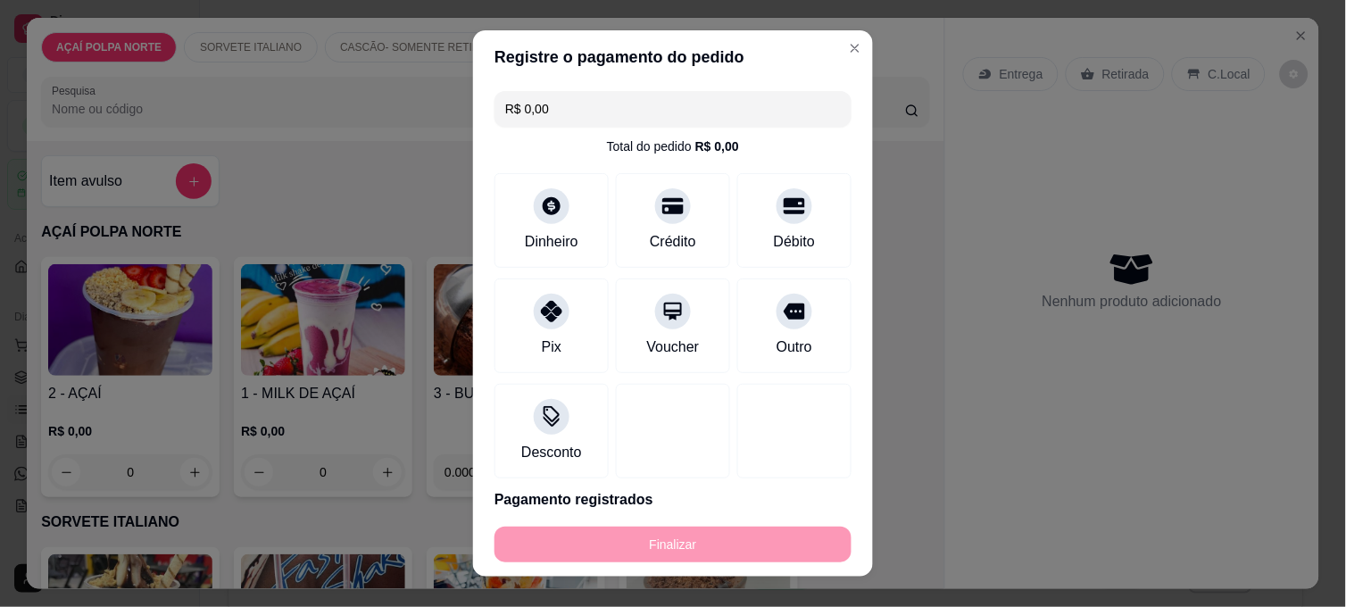
type input "-R$ 21,00"
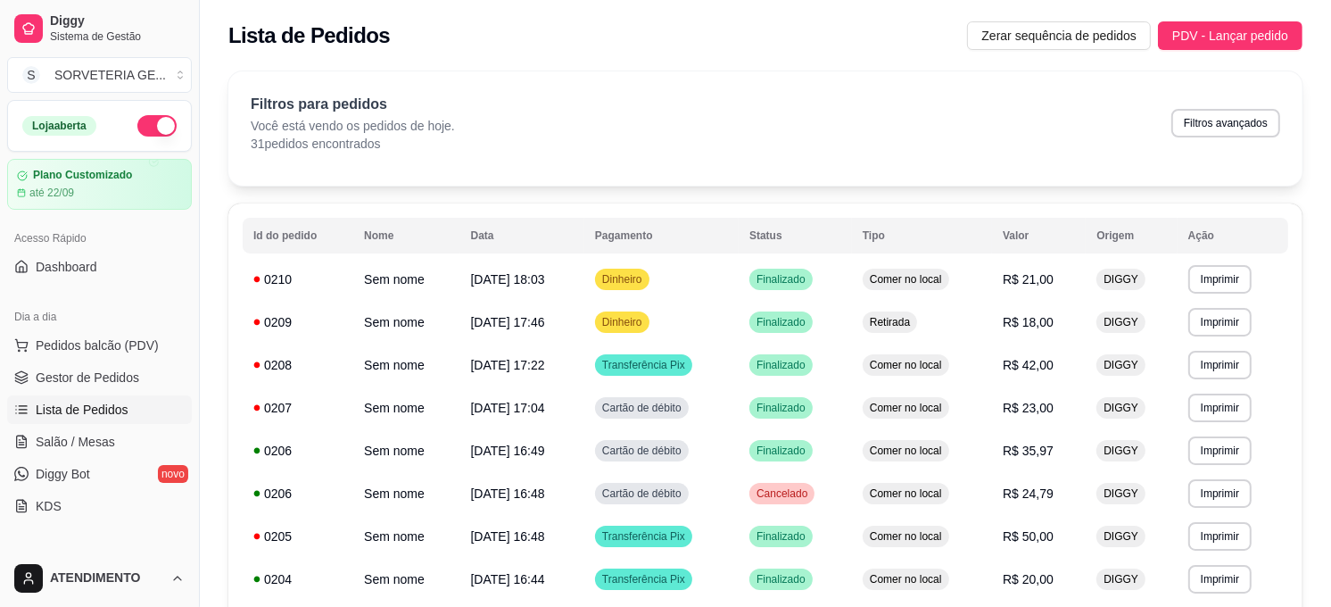
click at [31, 326] on div "Dia a dia" at bounding box center [99, 316] width 185 height 29
click at [45, 333] on button "Pedidos balcão (PDV)" at bounding box center [99, 345] width 185 height 29
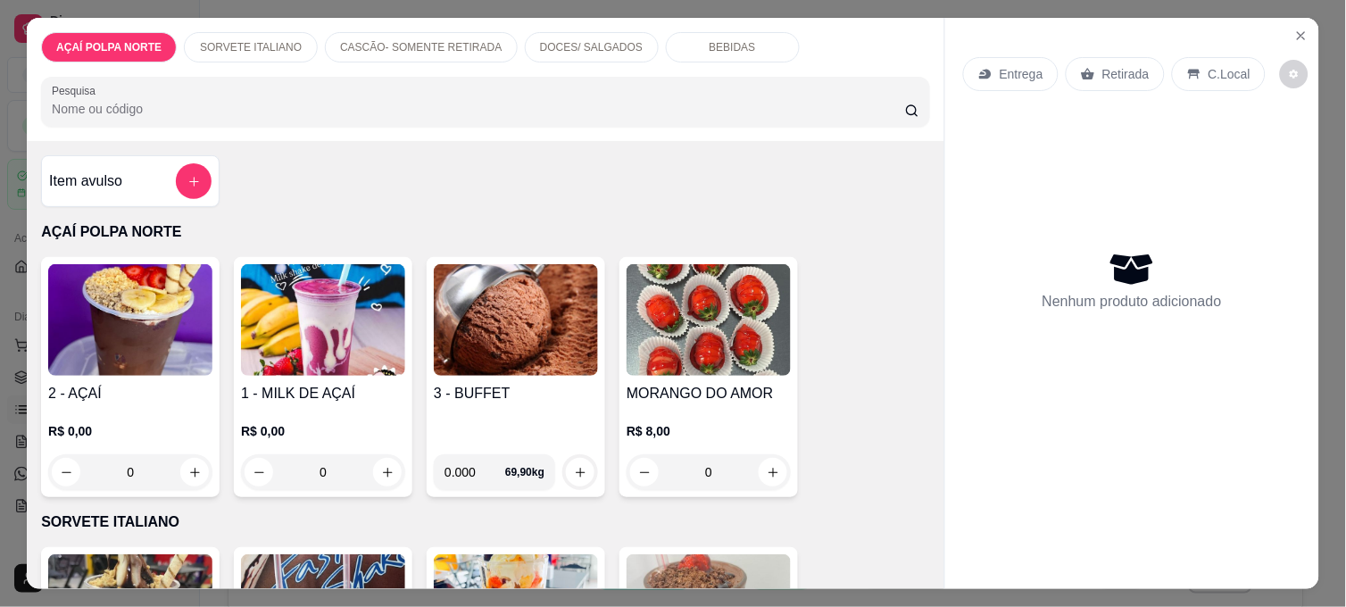
click at [99, 340] on img at bounding box center [130, 320] width 164 height 112
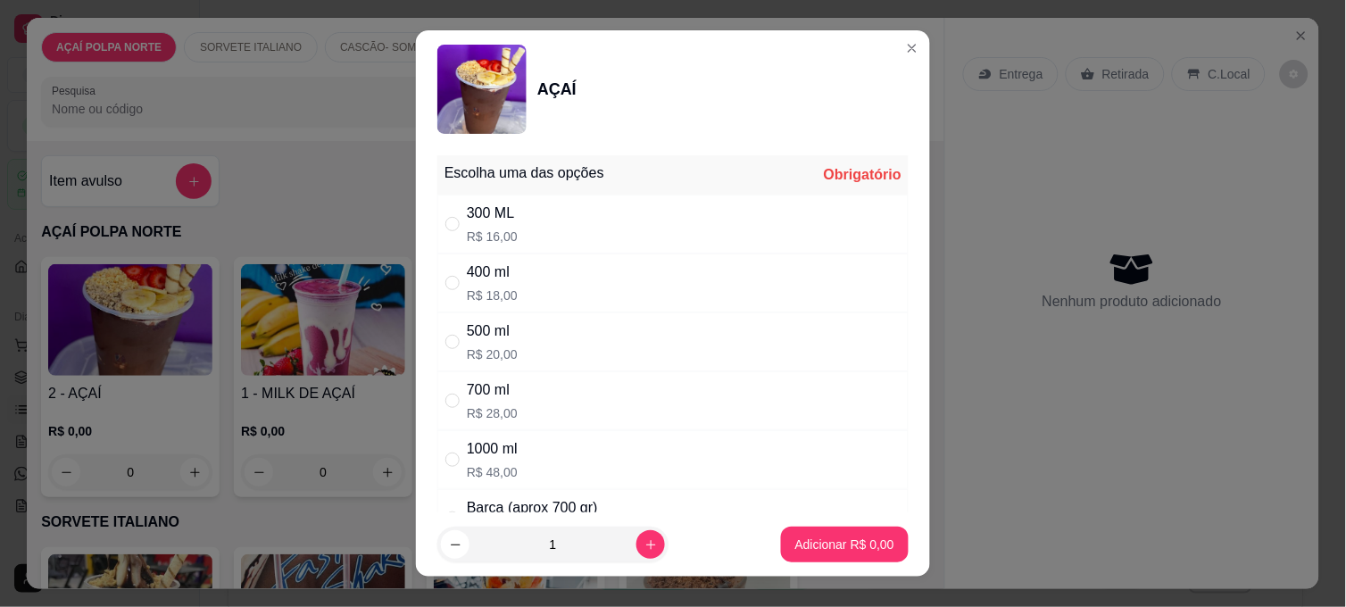
click at [495, 327] on div "500 ml" at bounding box center [492, 330] width 51 height 21
radio input "true"
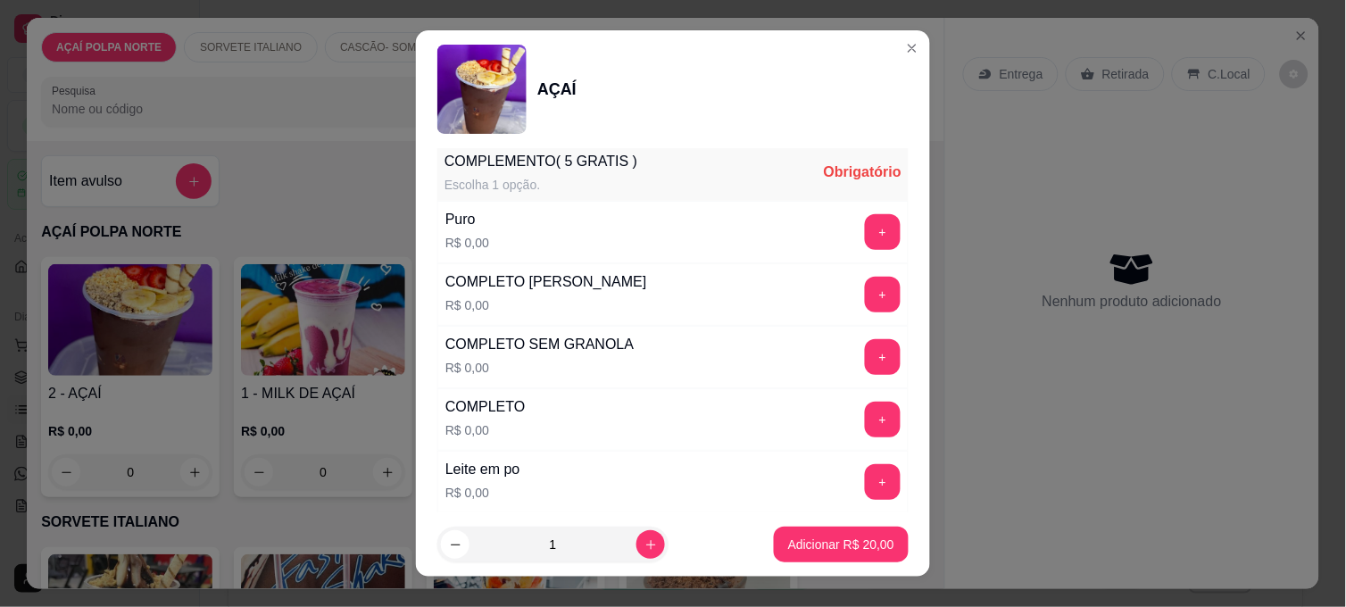
scroll to position [594, 0]
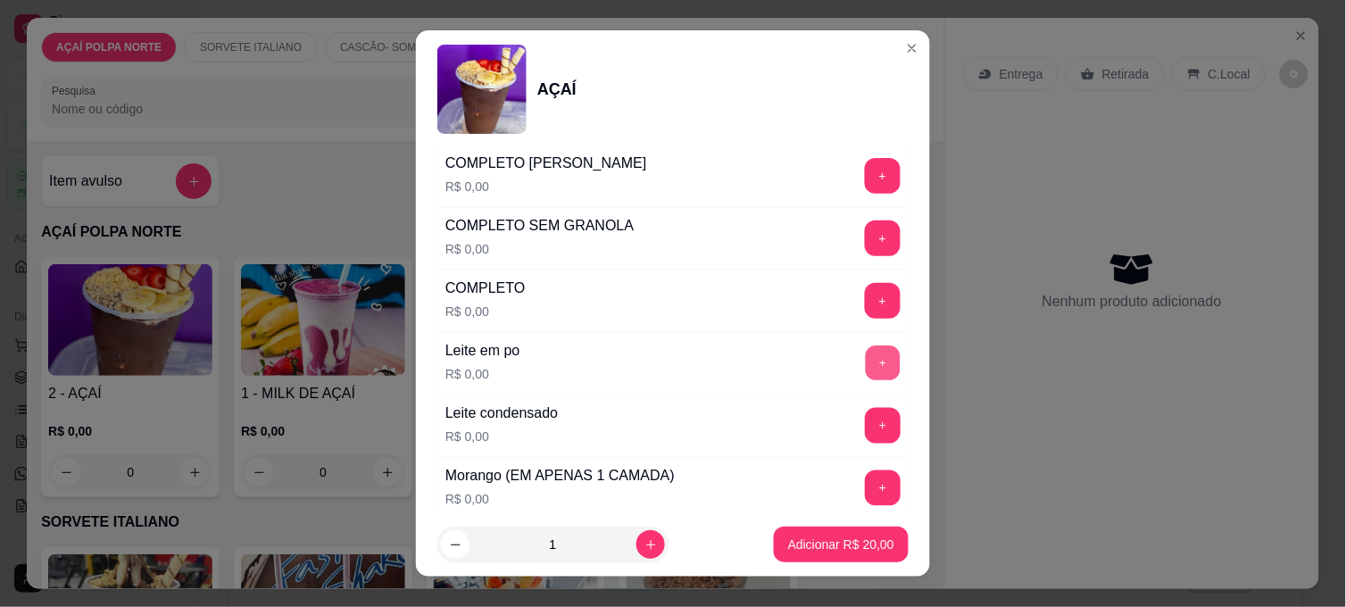
click at [866, 355] on button "+" at bounding box center [883, 363] width 35 height 35
click at [865, 433] on button "+" at bounding box center [883, 426] width 36 height 36
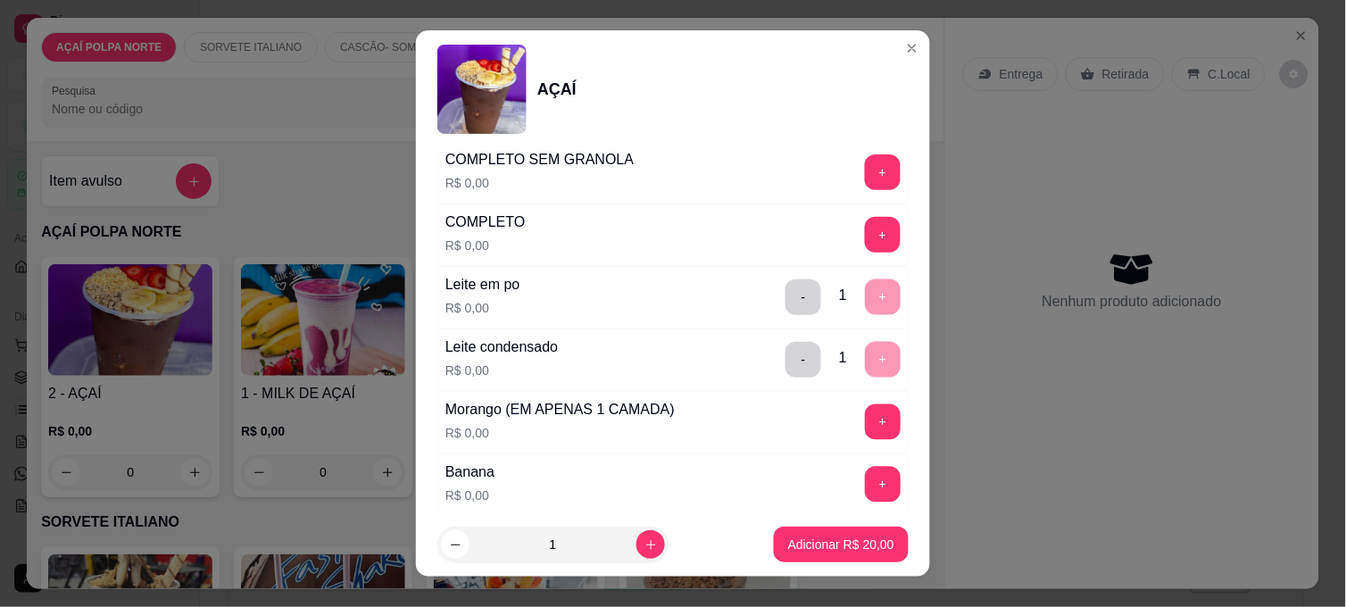
scroll to position [693, 0]
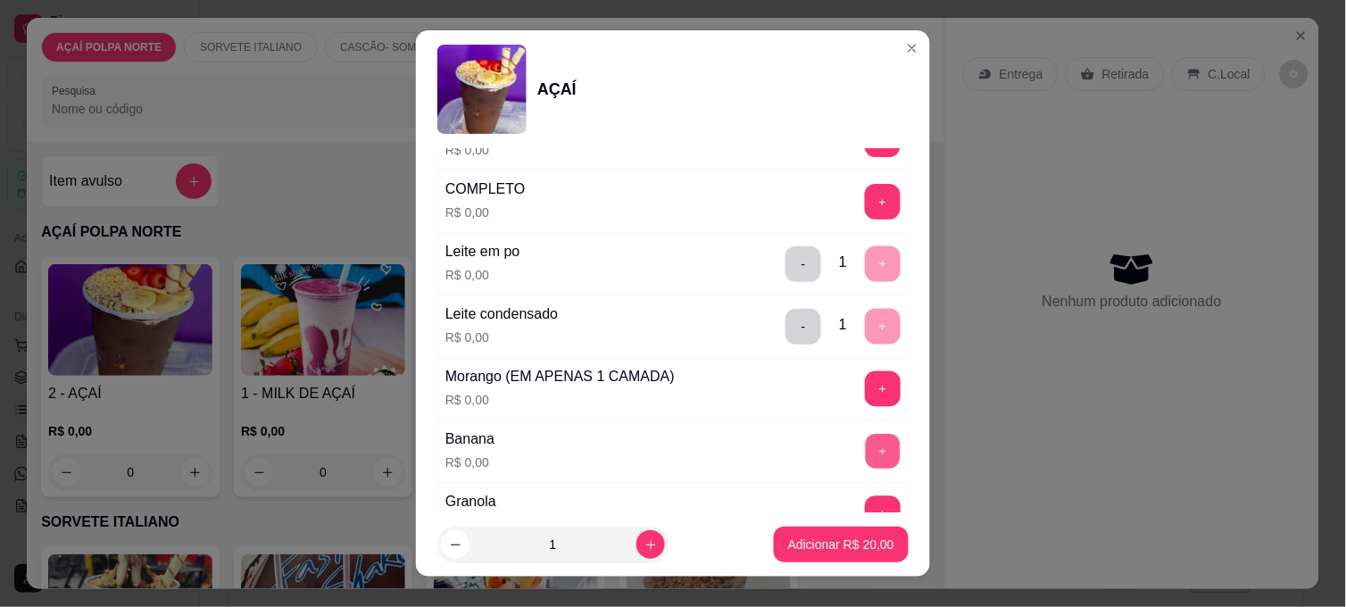
click at [866, 443] on button "+" at bounding box center [883, 452] width 35 height 35
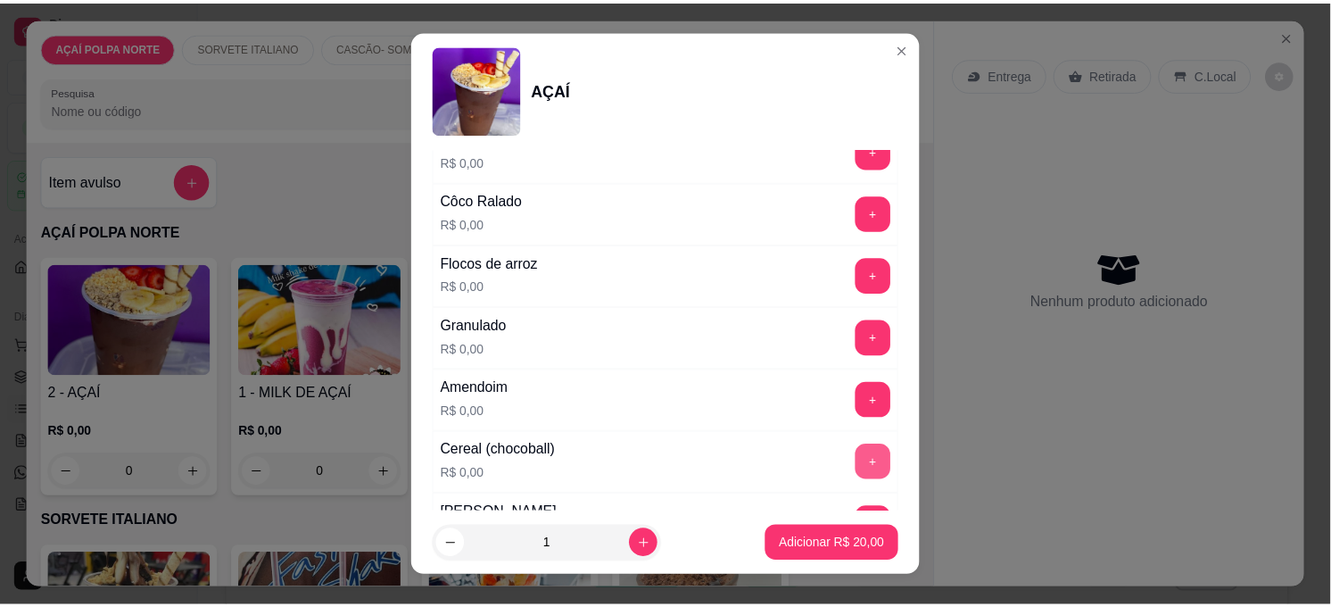
scroll to position [1090, 0]
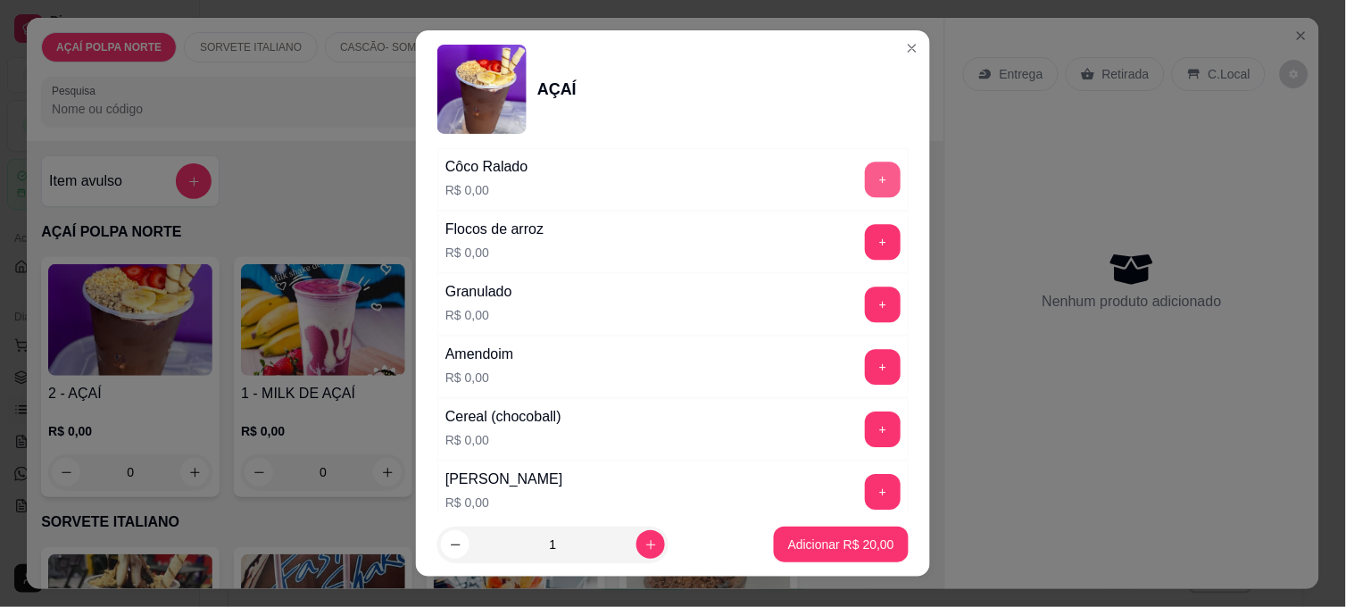
click at [865, 177] on button "+" at bounding box center [883, 180] width 36 height 36
click at [824, 543] on p "Adicionar R$ 20,00" at bounding box center [841, 544] width 106 height 18
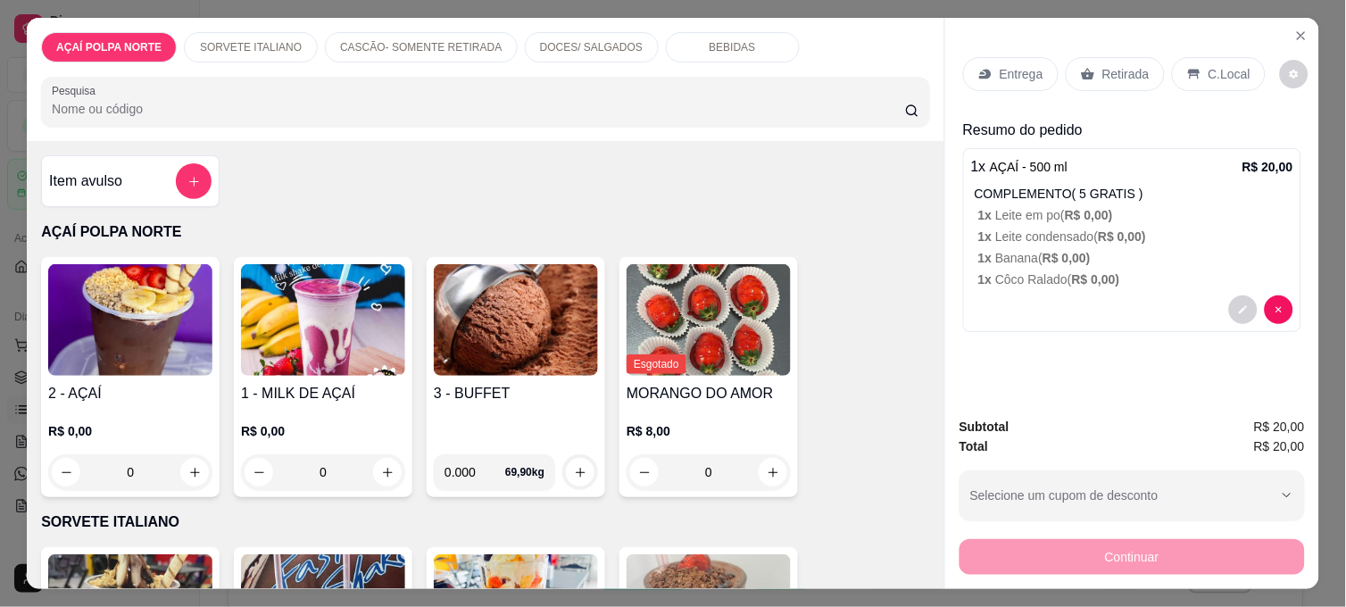
click at [1126, 65] on p "Retirada" at bounding box center [1125, 74] width 47 height 18
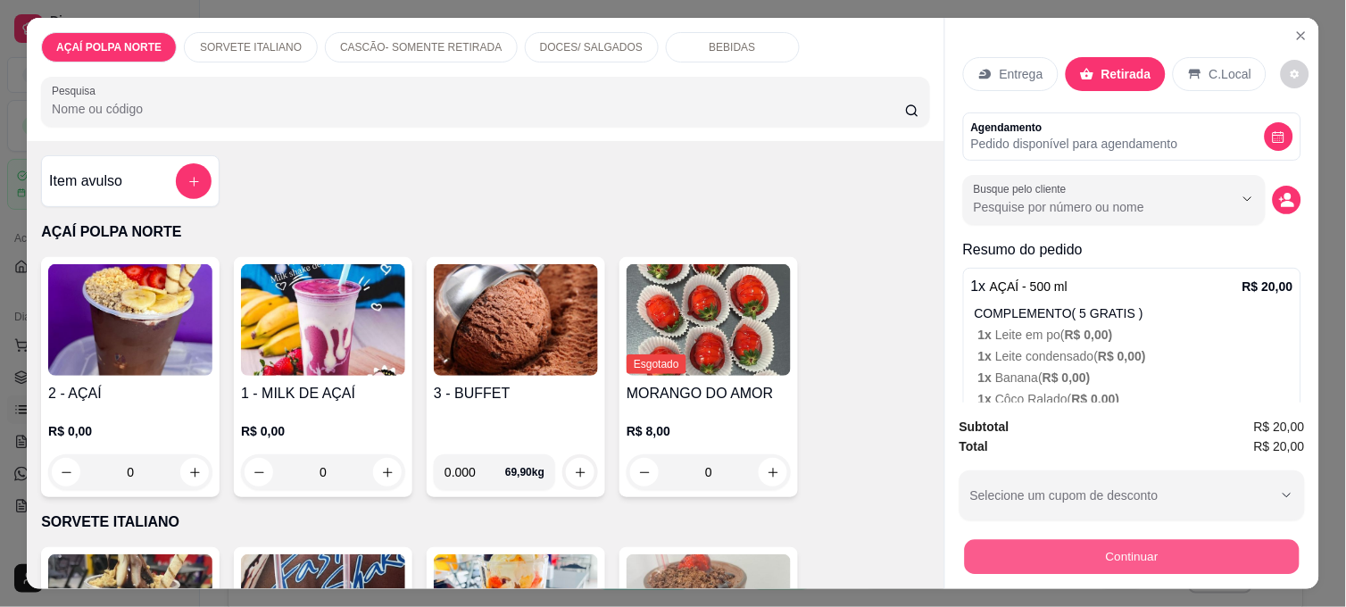
click at [1143, 543] on button "Continuar" at bounding box center [1132, 556] width 335 height 35
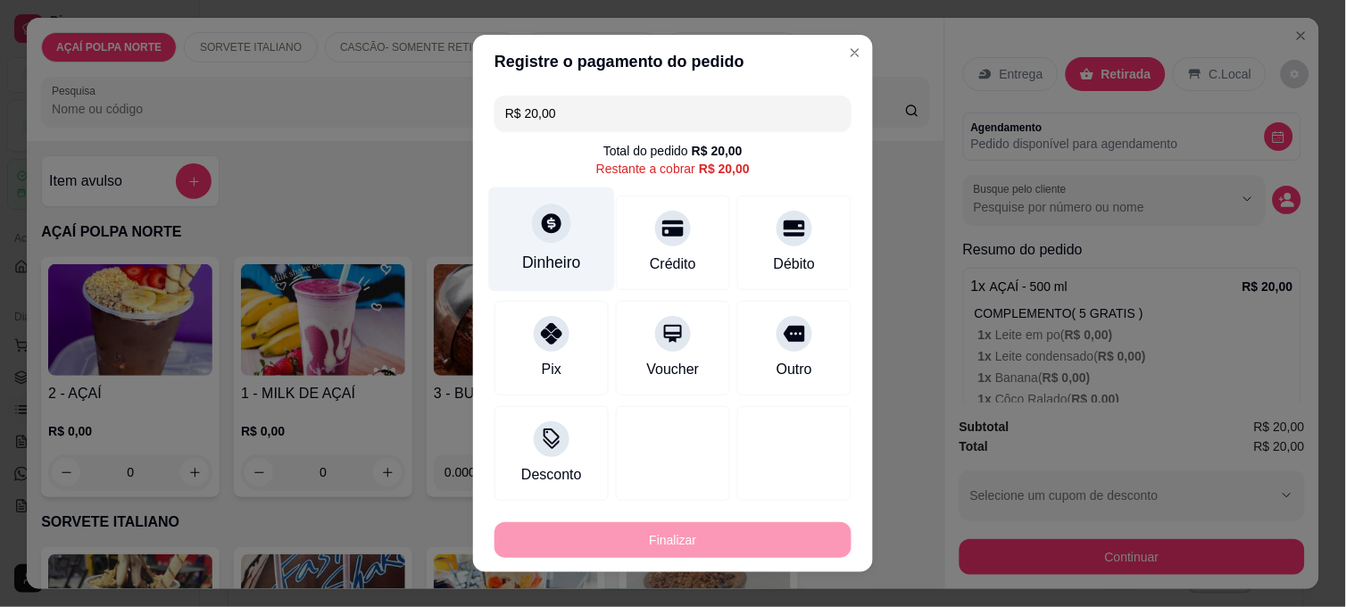
click at [556, 255] on div "Dinheiro" at bounding box center [551, 262] width 59 height 23
click at [583, 277] on input "0,00" at bounding box center [672, 287] width 357 height 36
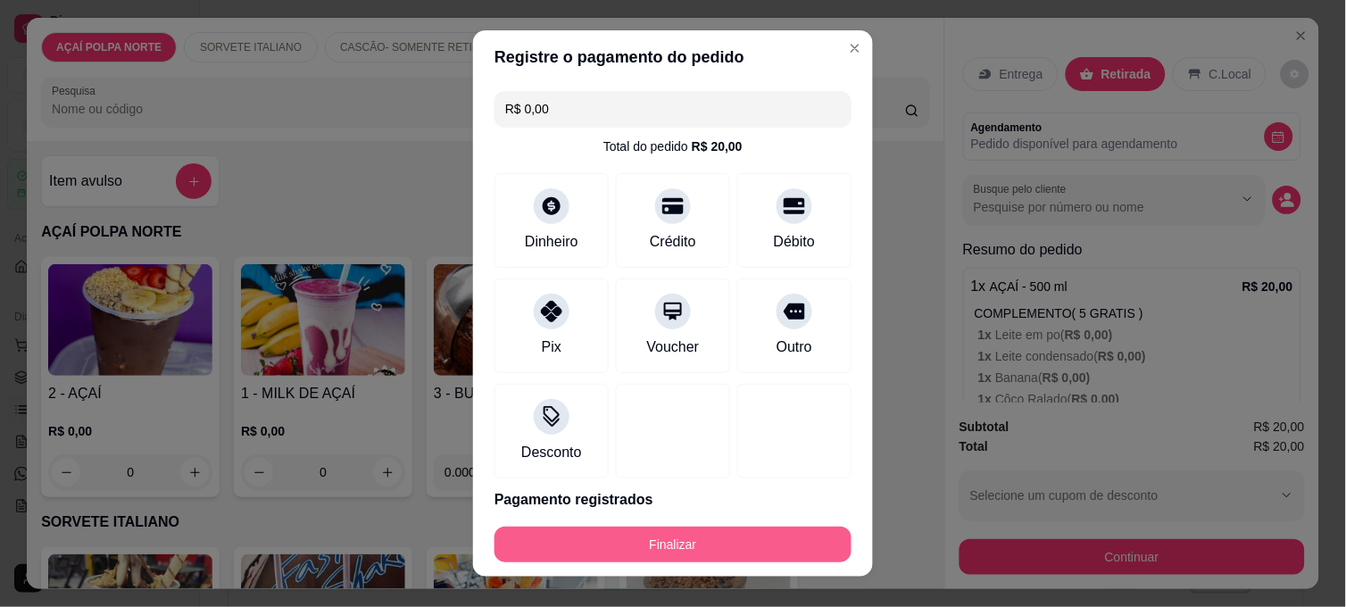
click at [782, 531] on button "Finalizar" at bounding box center [672, 544] width 357 height 36
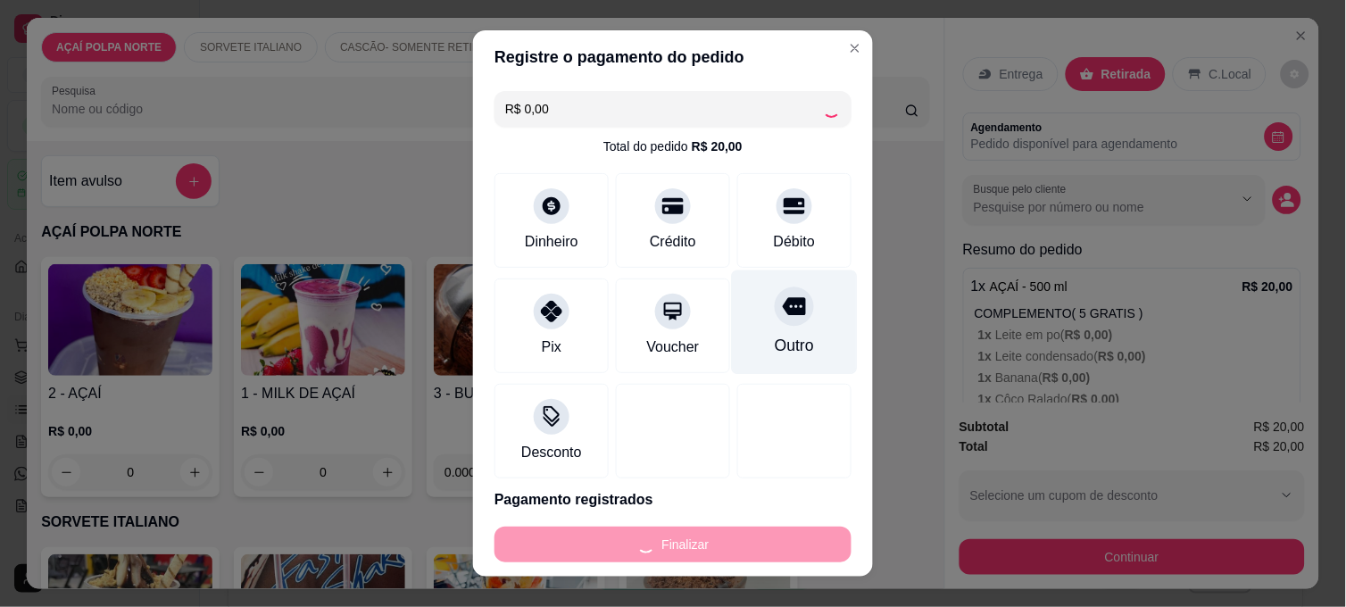
type input "-R$ 20,00"
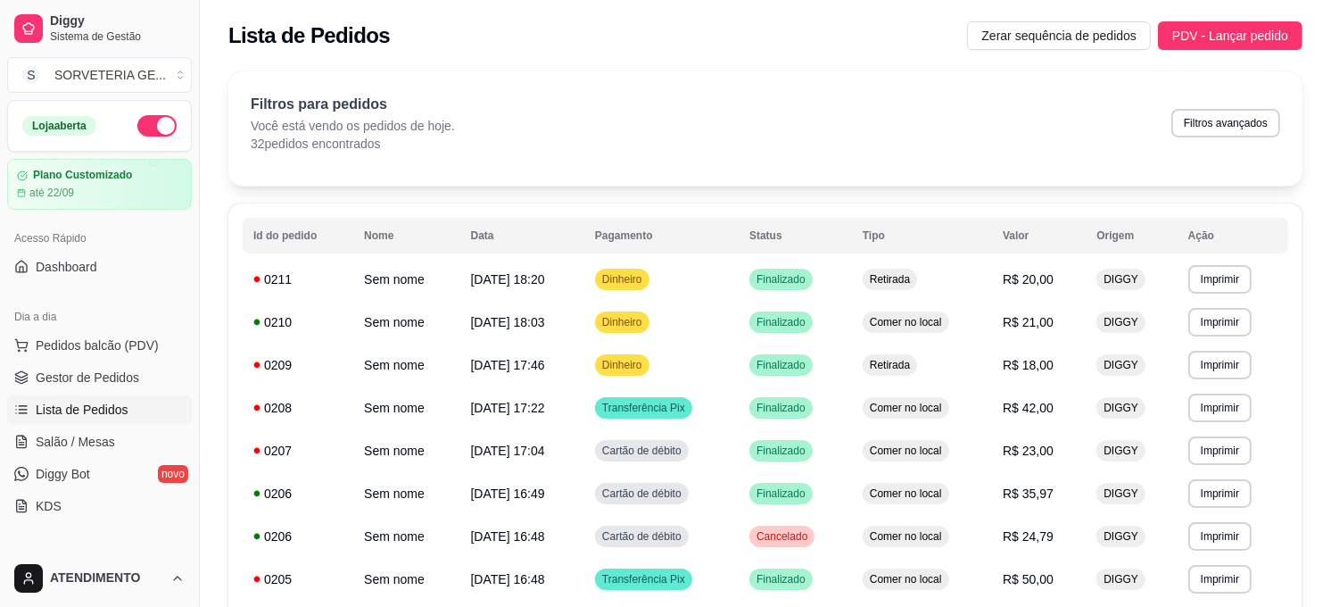
click at [137, 128] on button "button" at bounding box center [156, 125] width 39 height 21
